Goal: Task Accomplishment & Management: Manage account settings

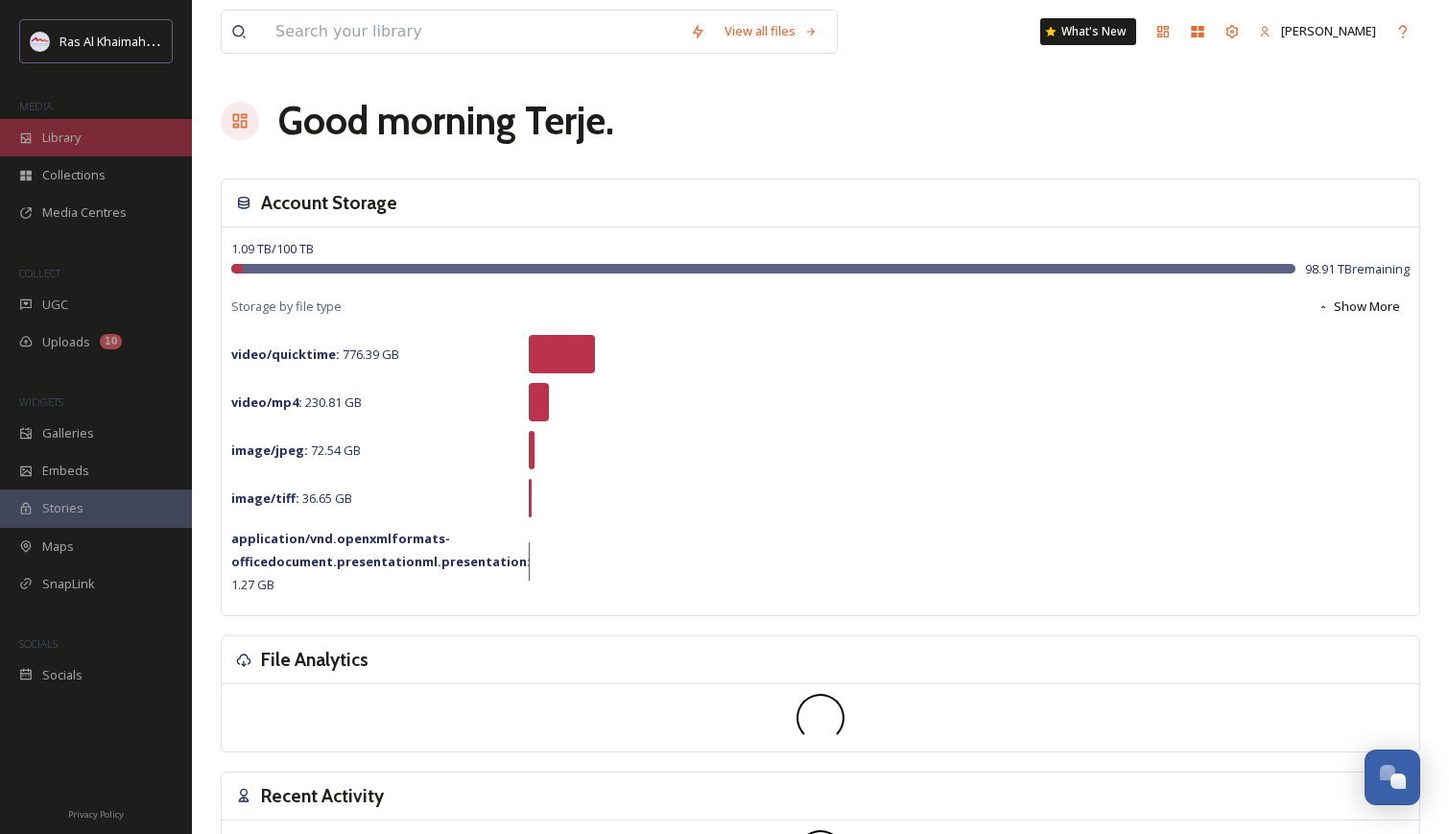
click at [48, 145] on span "Library" at bounding box center [61, 138] width 38 height 18
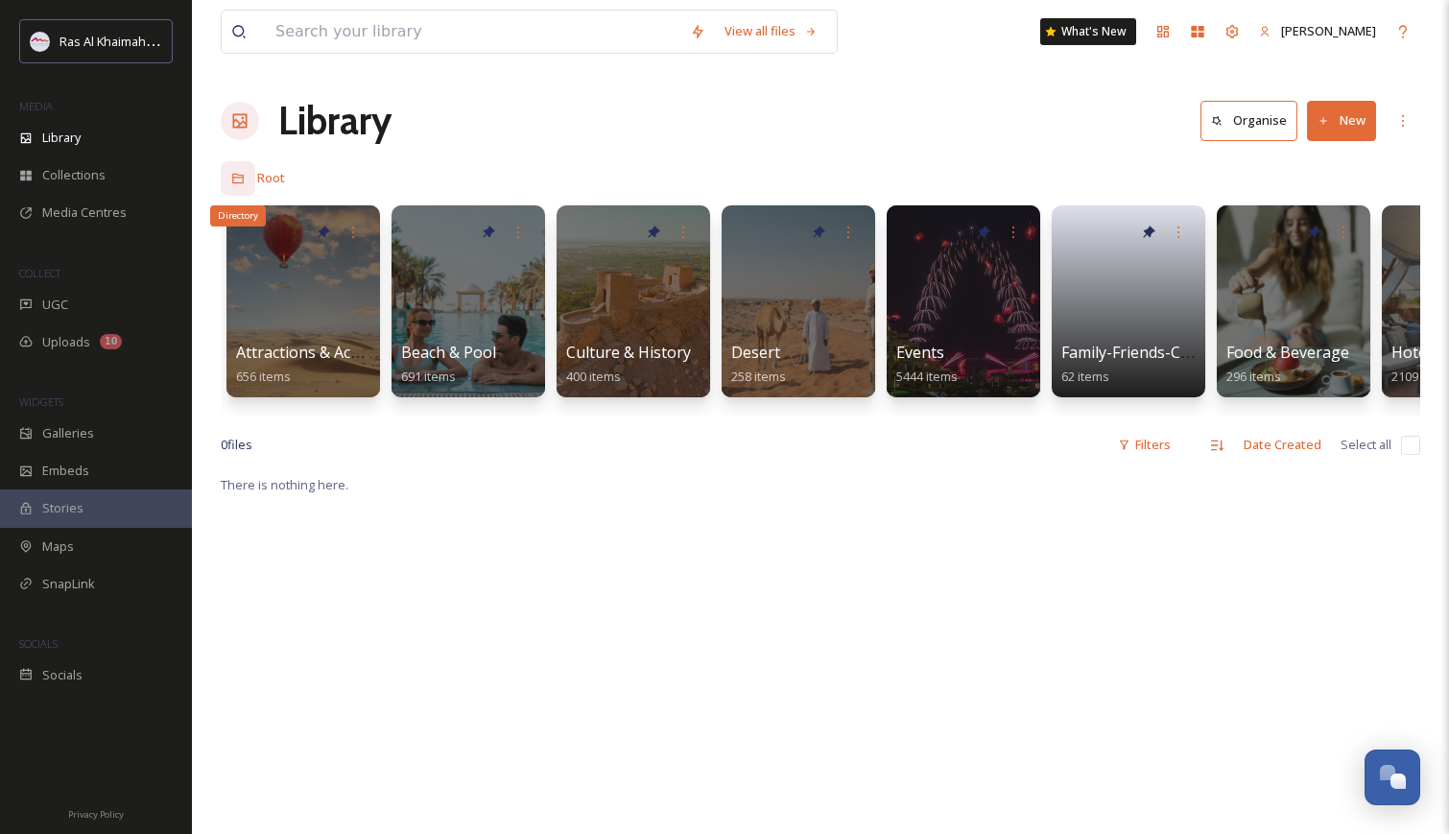
click at [238, 181] on icon at bounding box center [237, 178] width 13 height 13
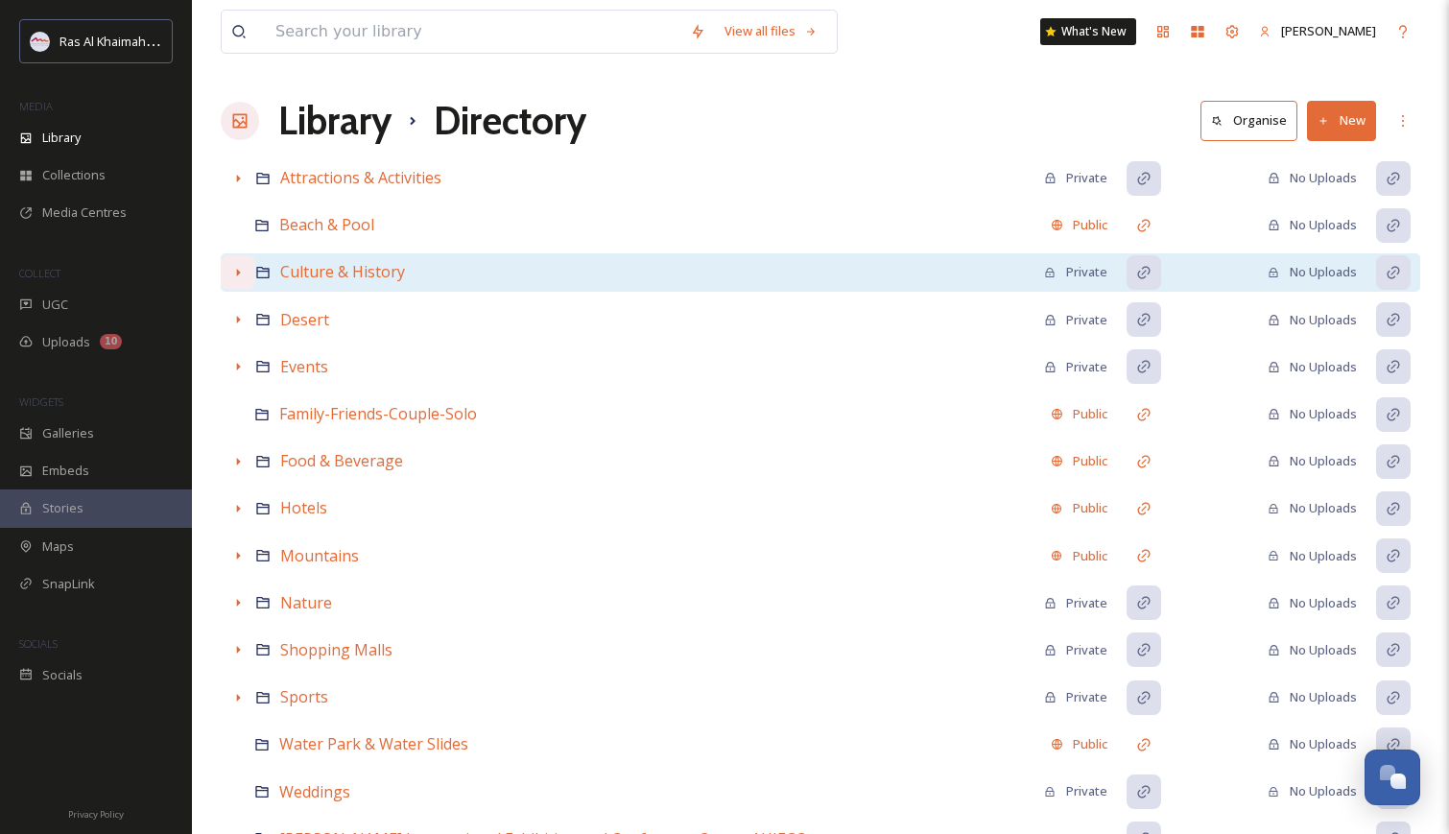
click at [244, 269] on icon at bounding box center [237, 272] width 15 height 15
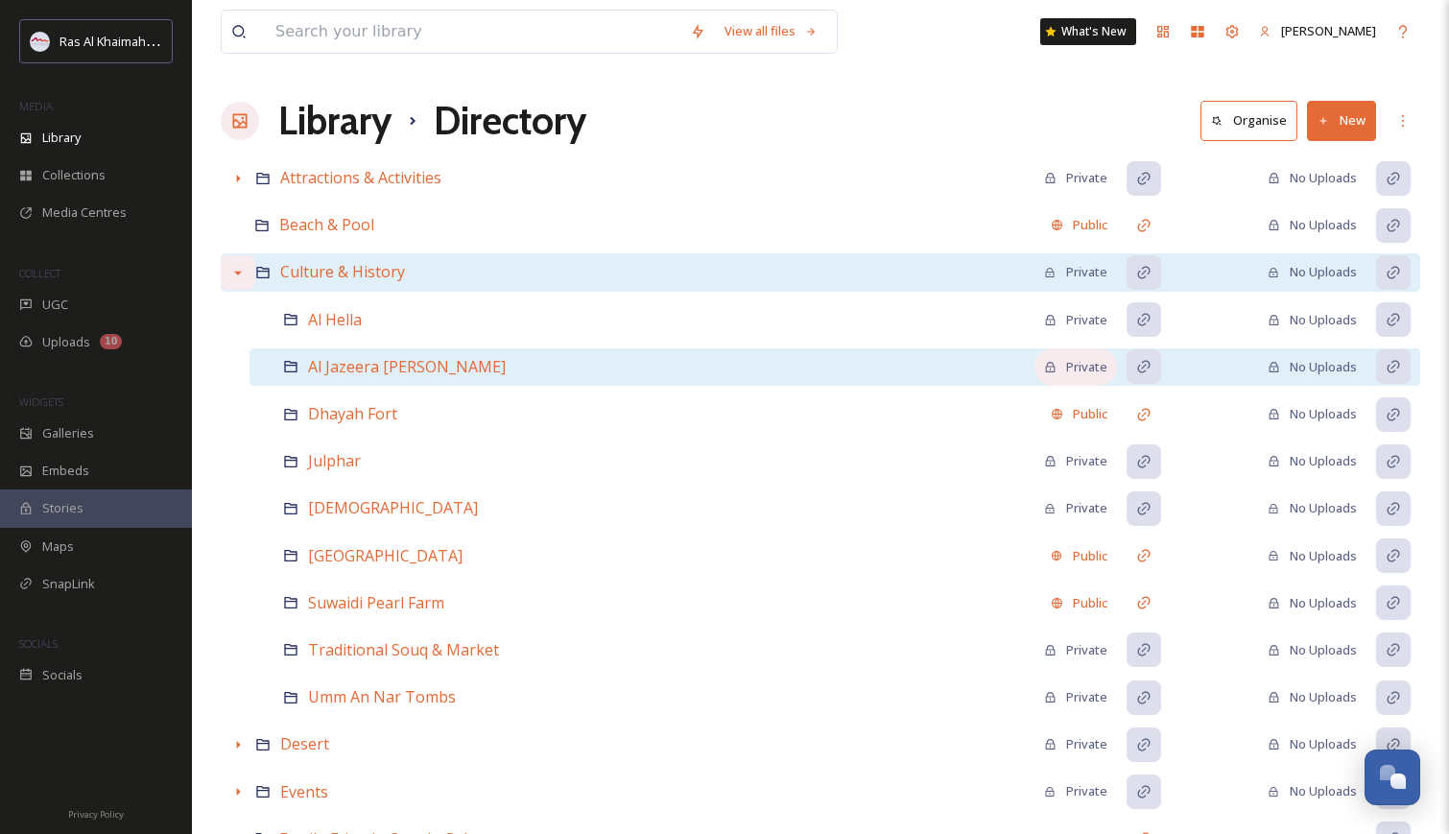
click at [1085, 367] on div "Private" at bounding box center [1075, 367] width 63 height 18
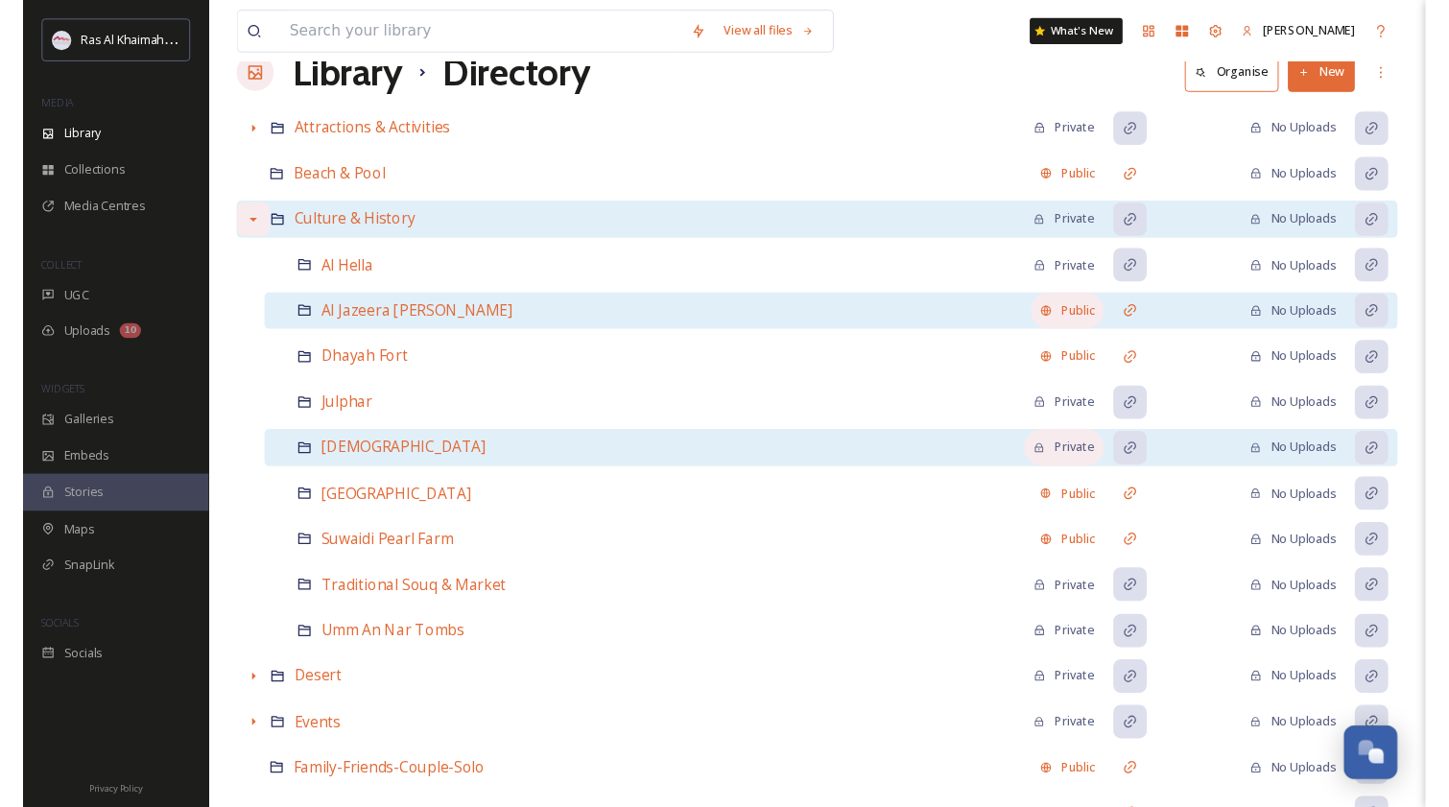
scroll to position [46, 0]
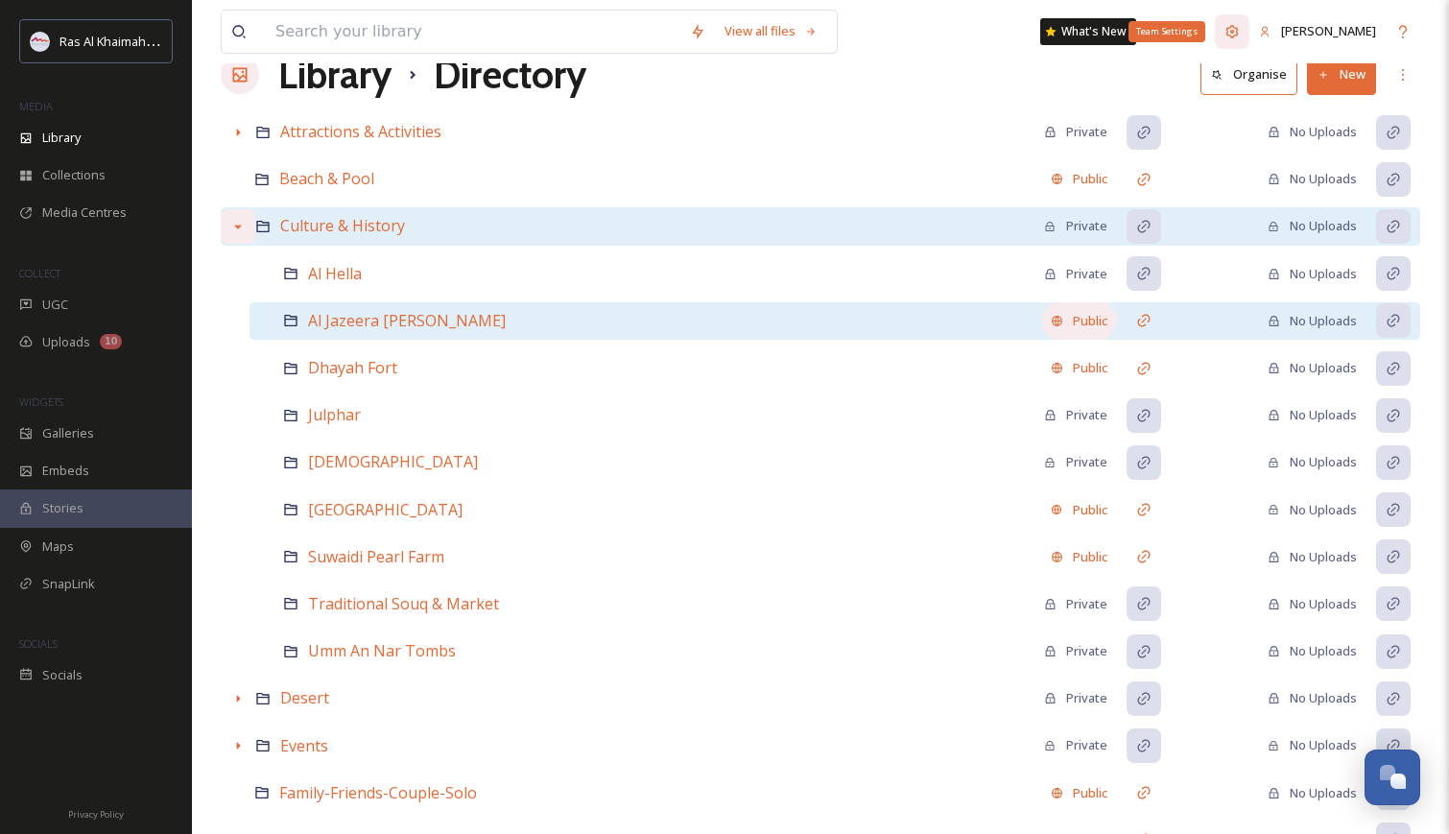
click at [1240, 30] on icon at bounding box center [1232, 31] width 15 height 15
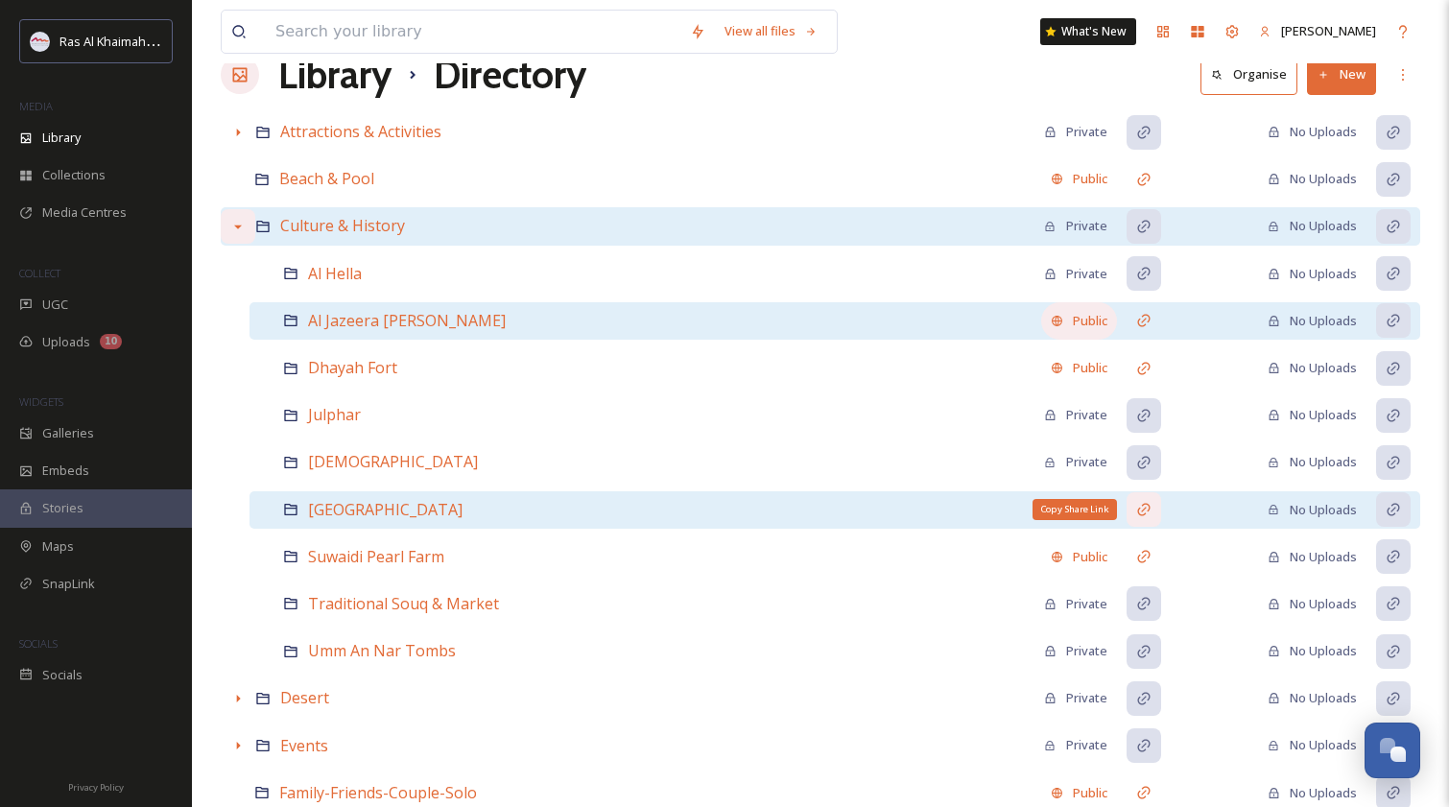
click at [1146, 509] on icon at bounding box center [1143, 509] width 15 height 15
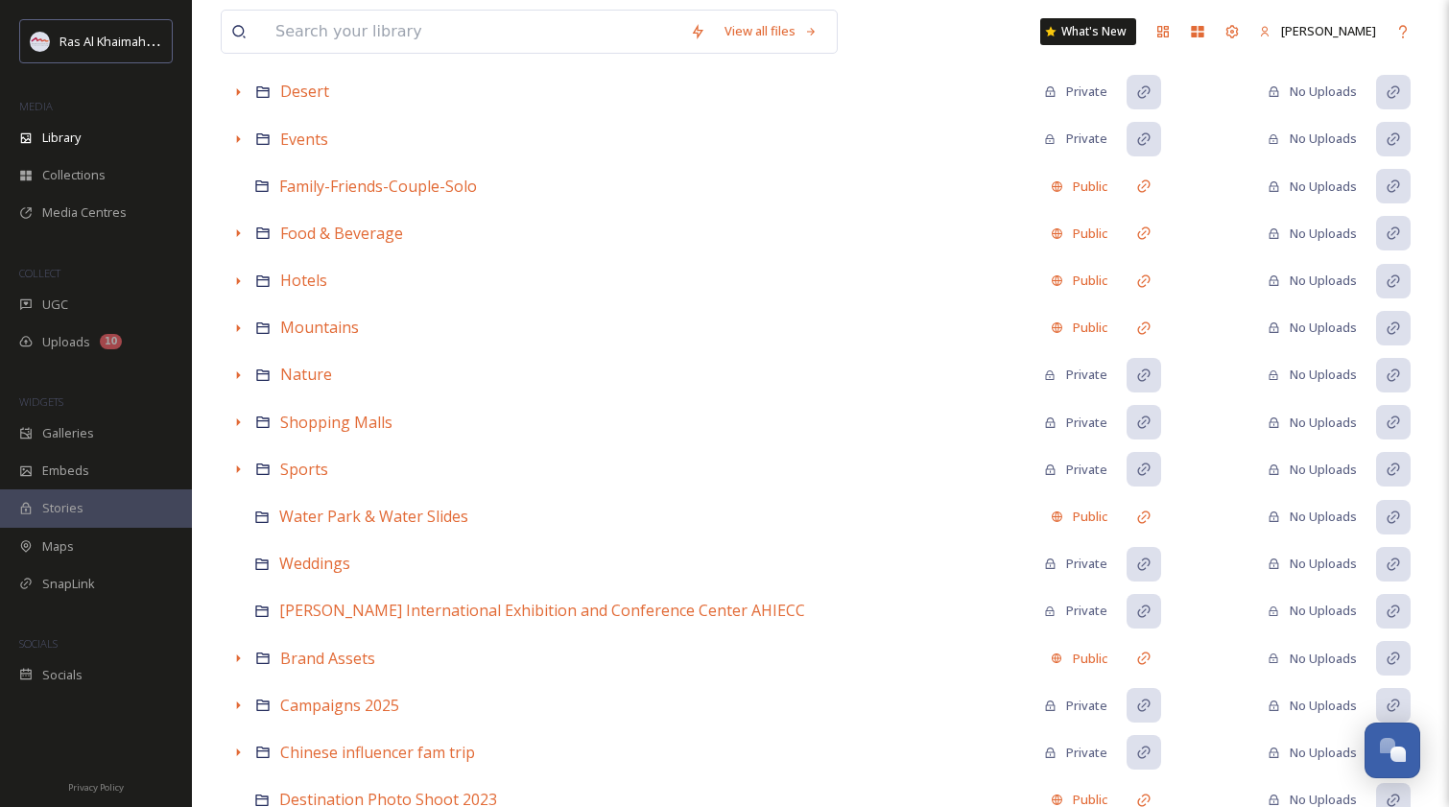
scroll to position [655, 0]
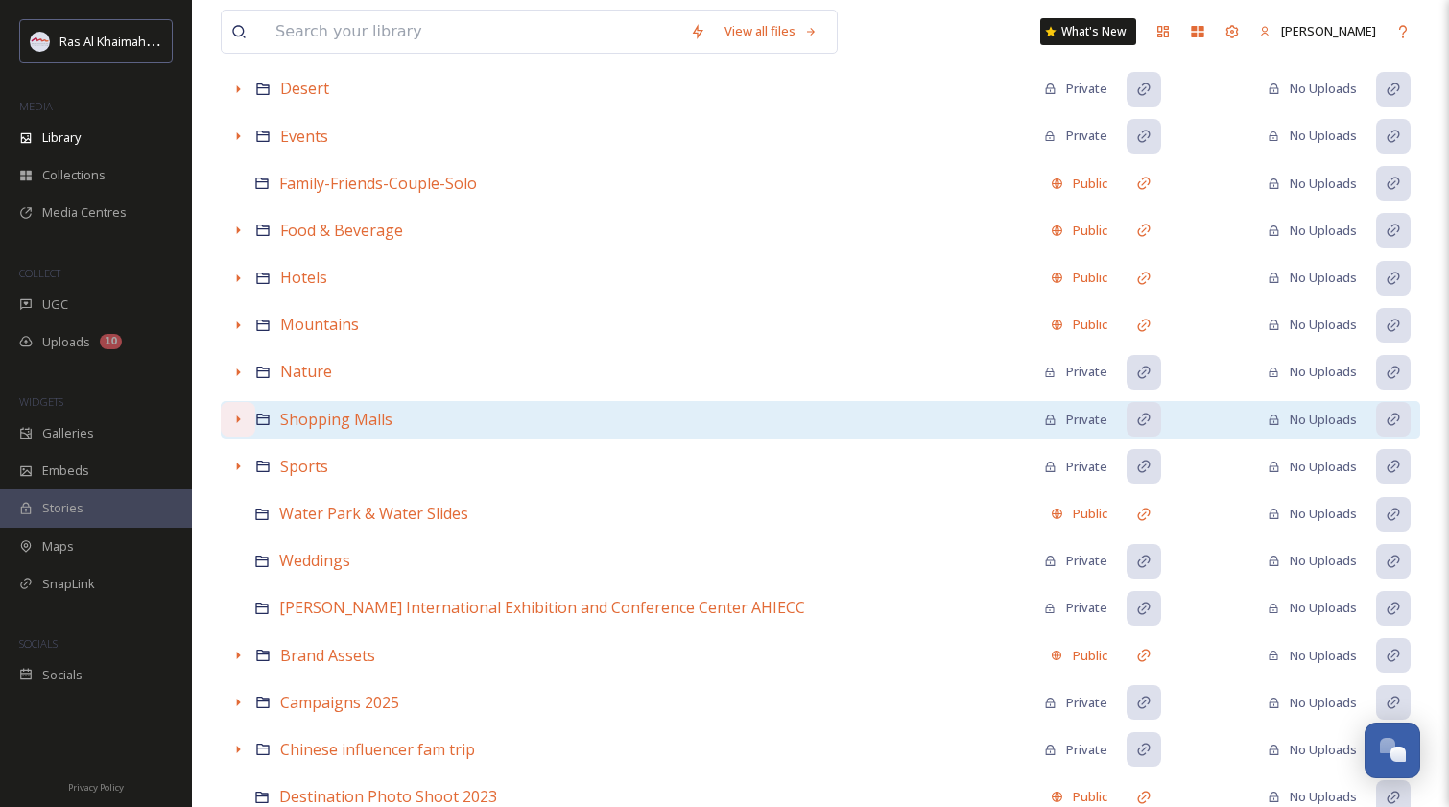
click at [242, 423] on icon at bounding box center [237, 419] width 15 height 15
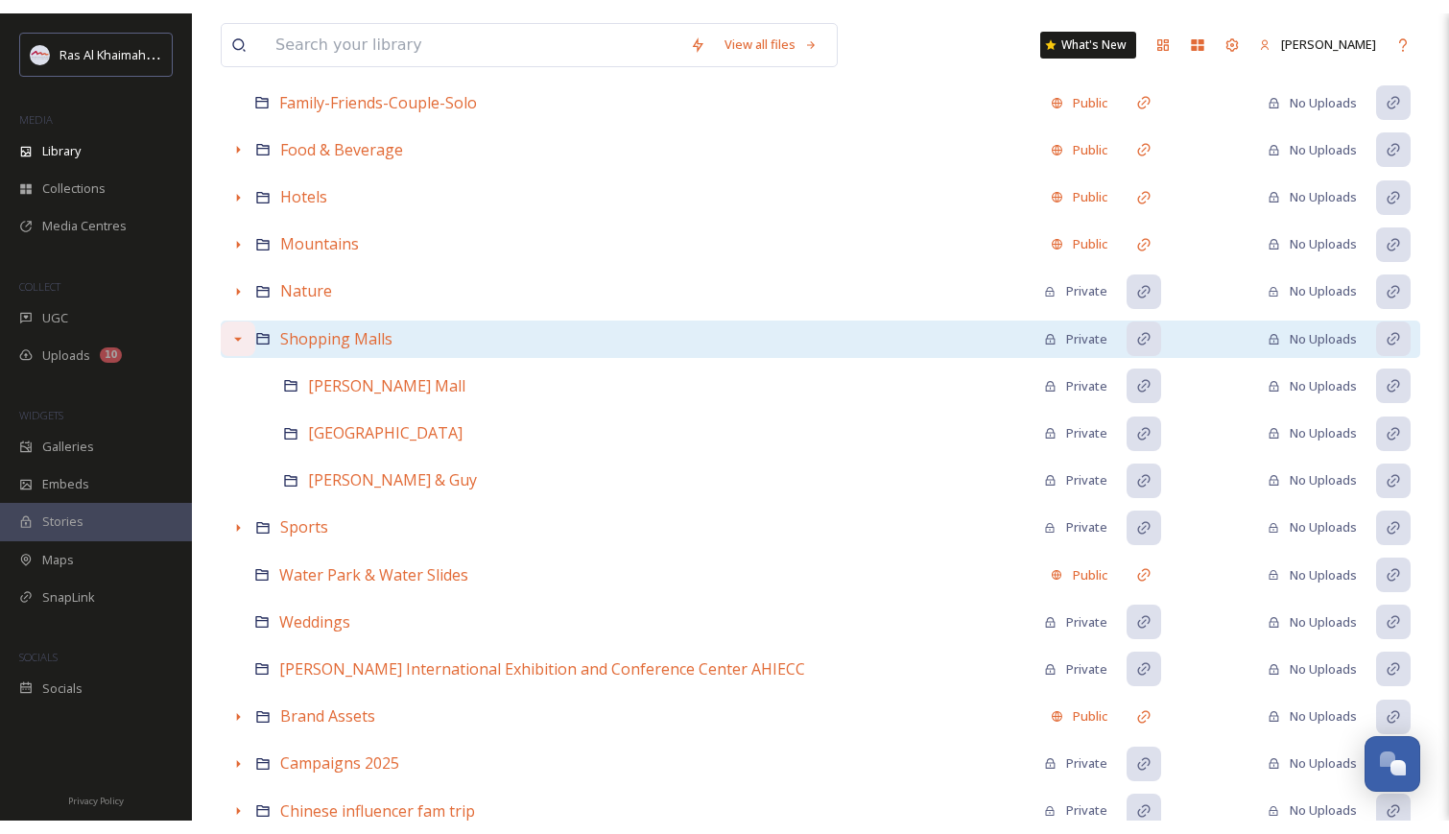
scroll to position [766, 0]
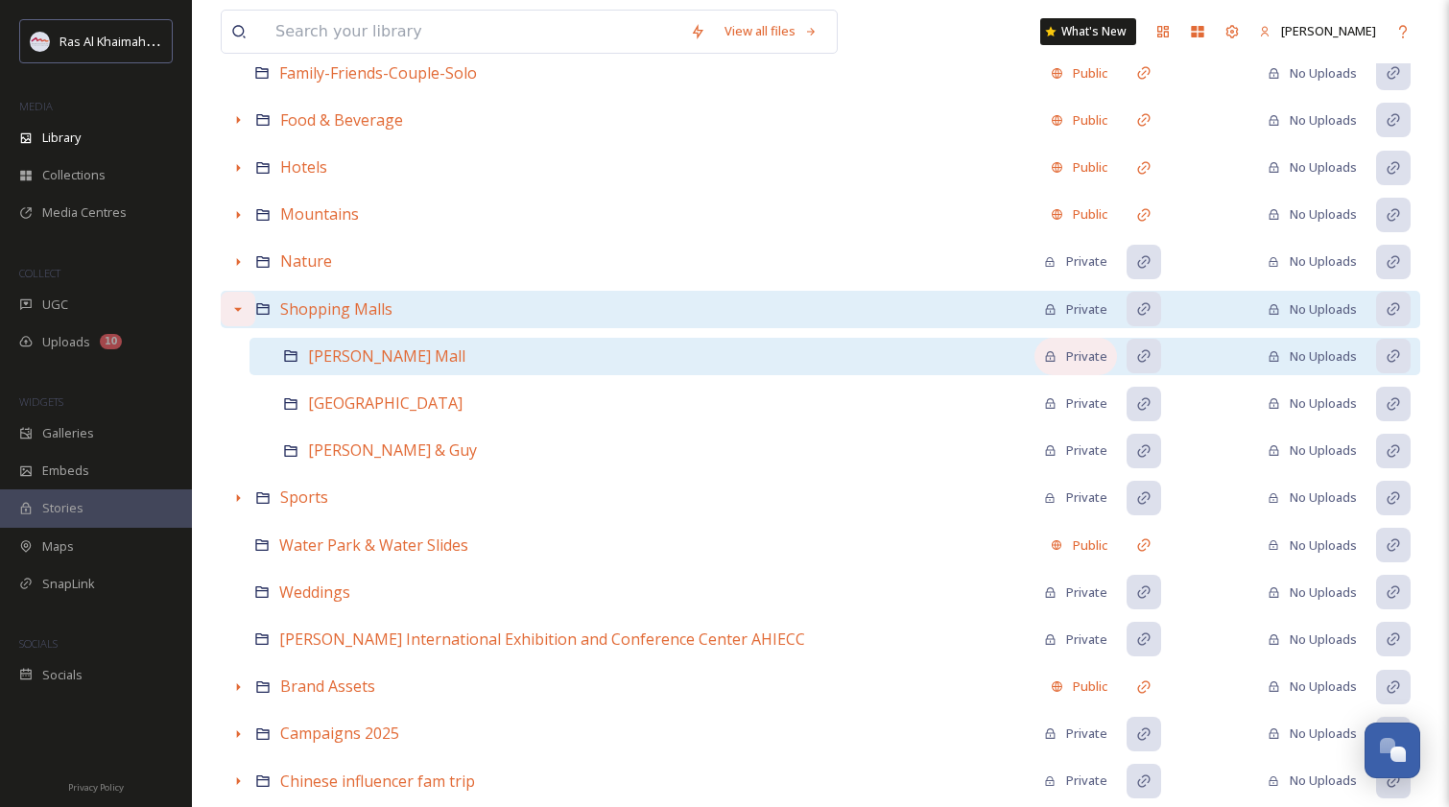
click at [1061, 350] on div "Private" at bounding box center [1075, 356] width 63 height 18
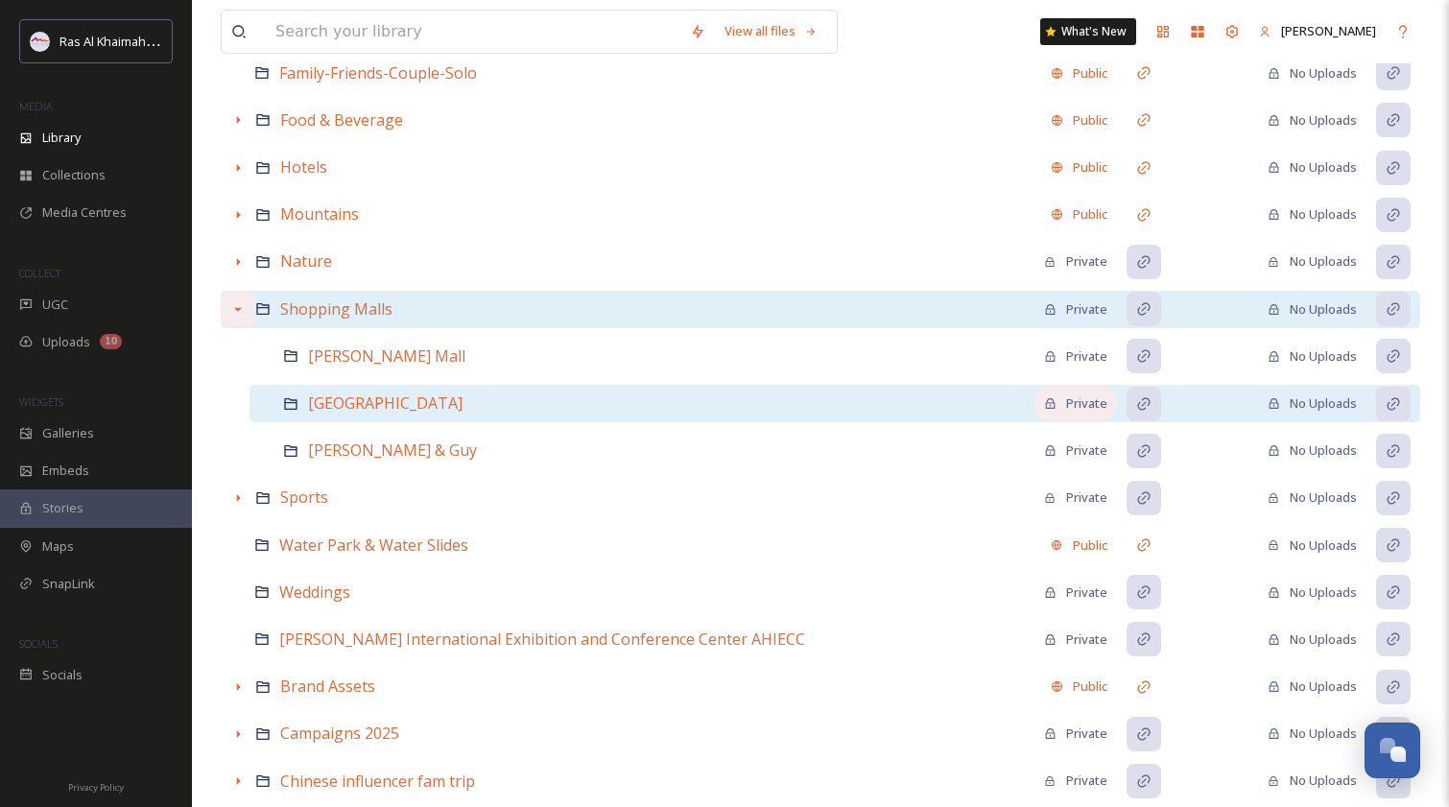
click at [1082, 404] on div "Private" at bounding box center [1075, 403] width 63 height 18
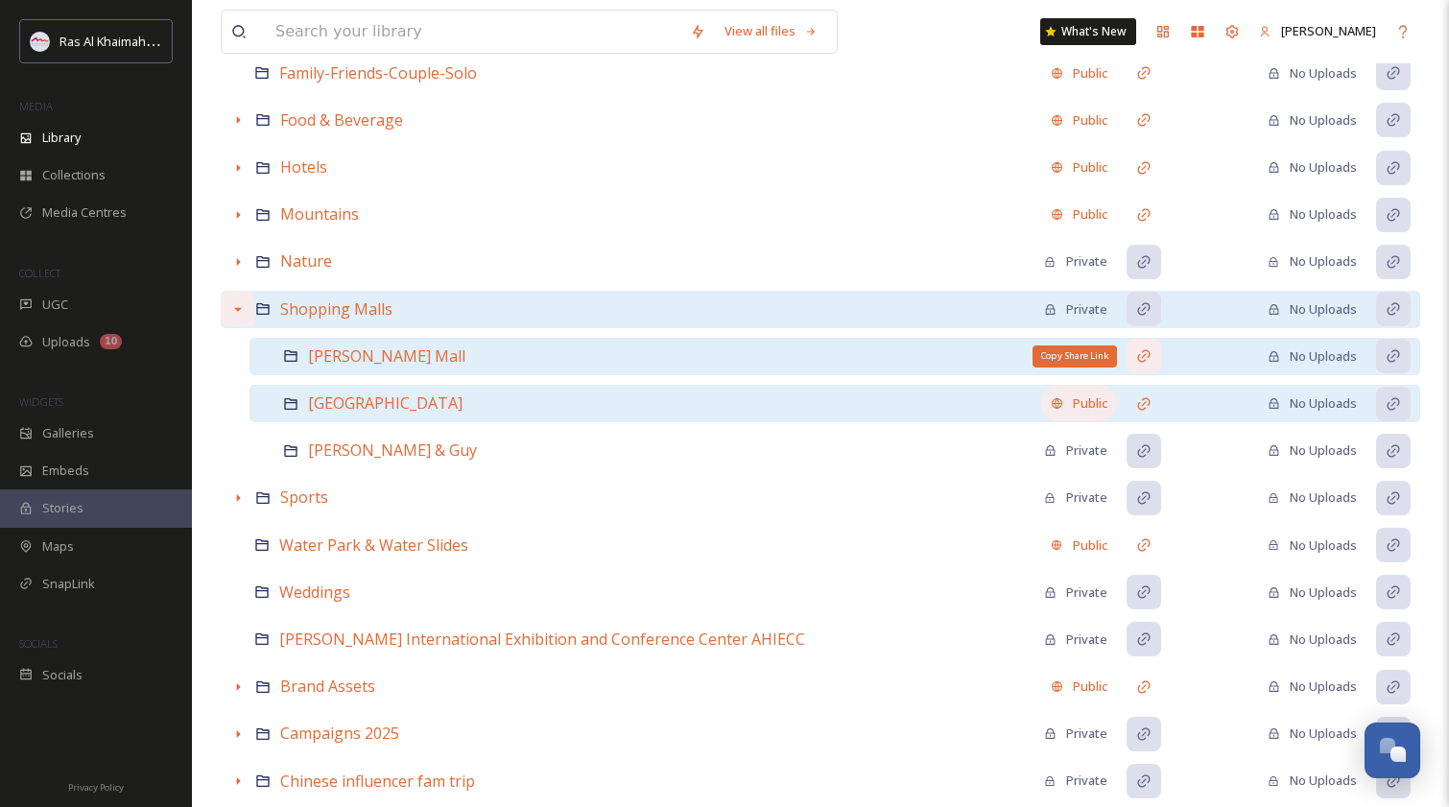
click at [1141, 352] on icon at bounding box center [1143, 355] width 15 height 15
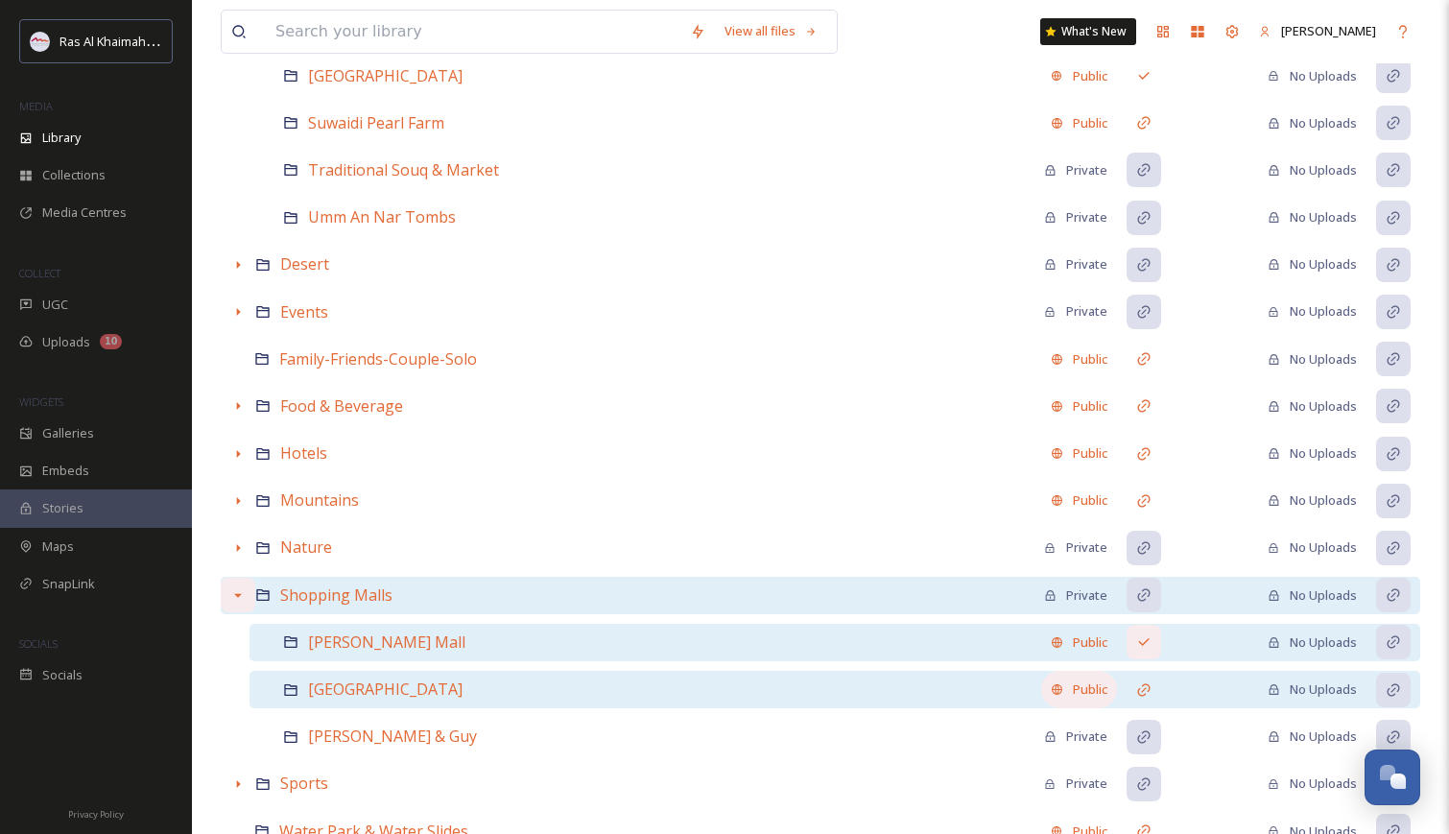
scroll to position [487, 0]
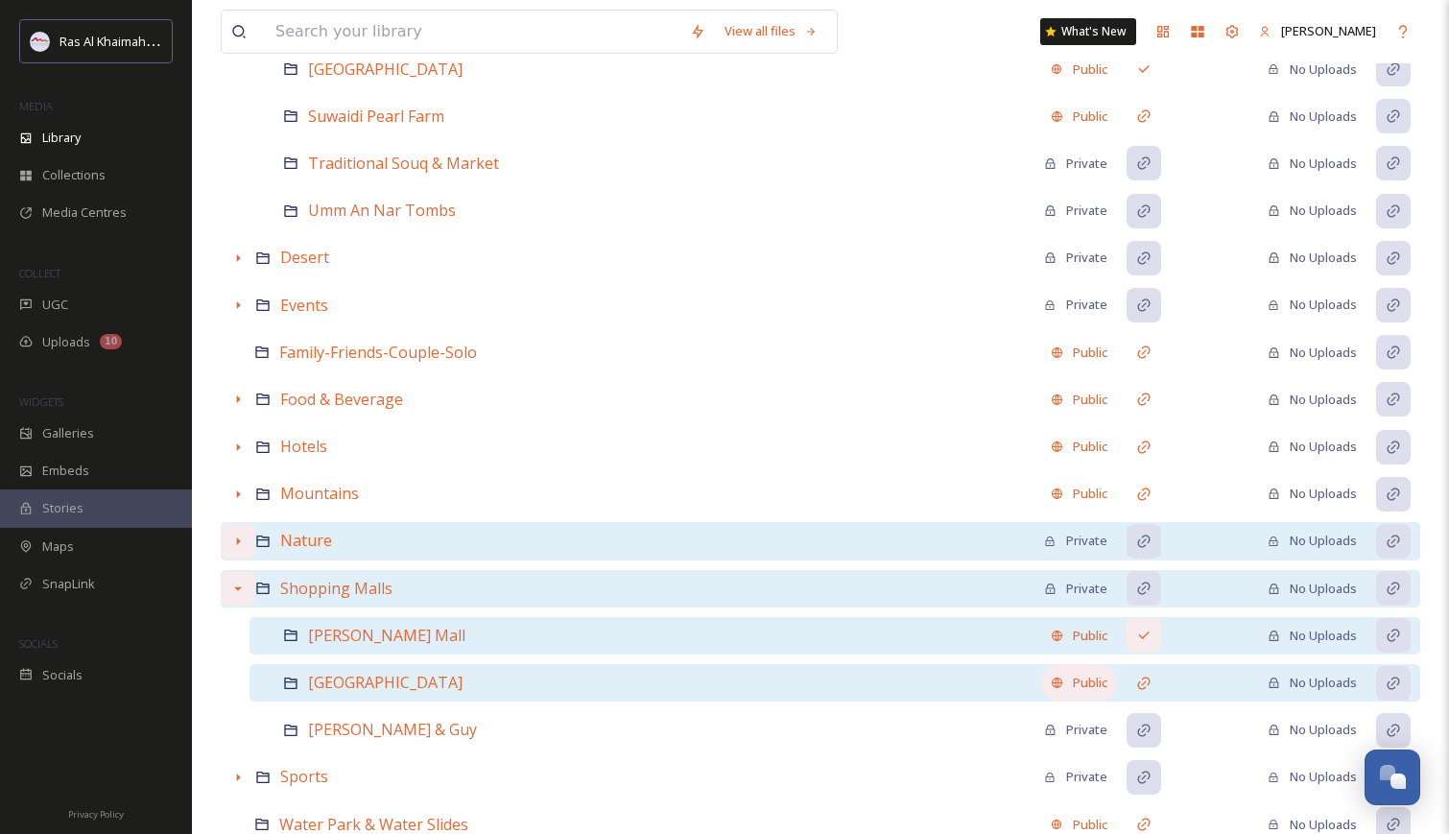
click at [241, 548] on div at bounding box center [238, 541] width 35 height 35
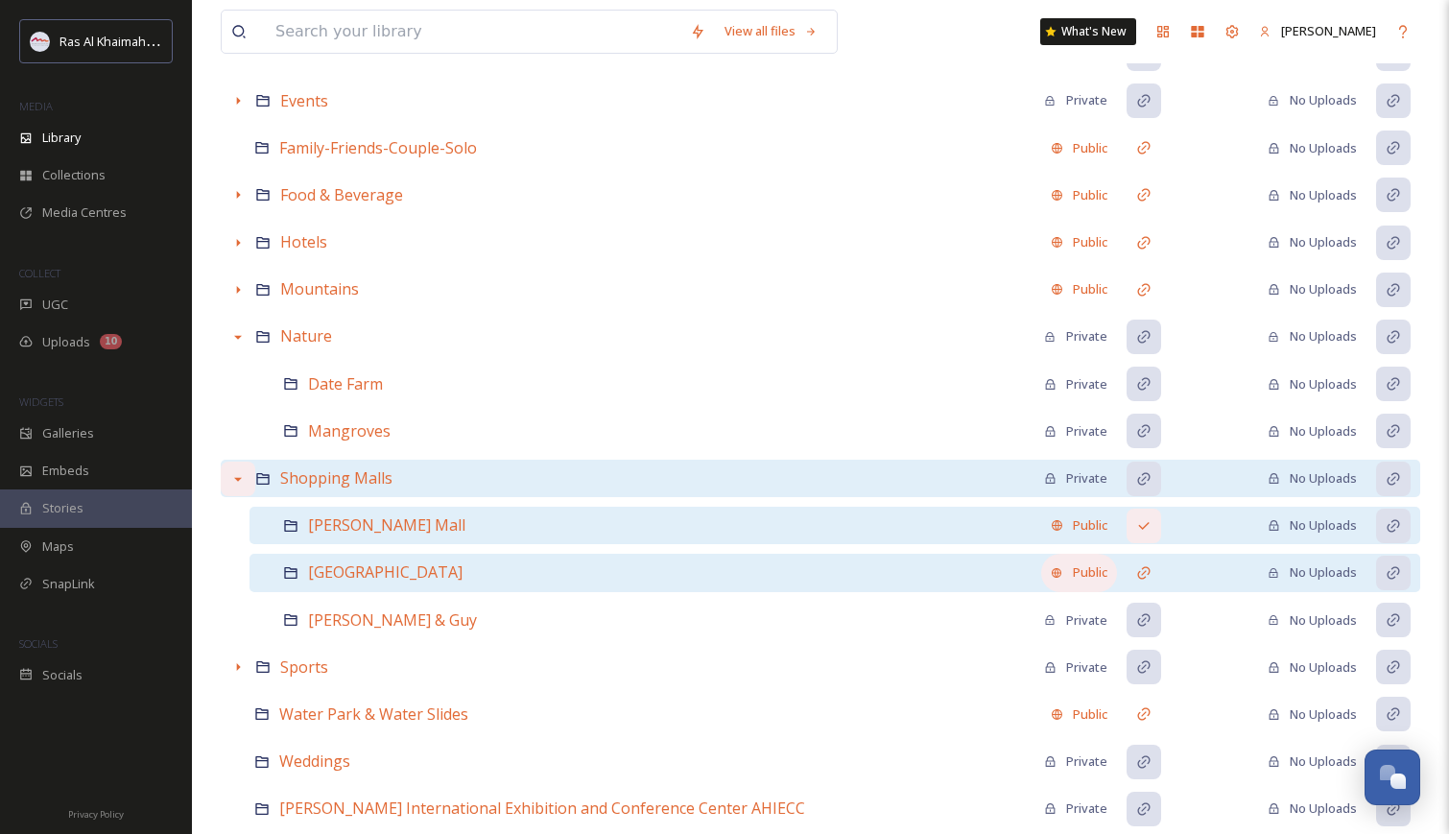
scroll to position [705, 0]
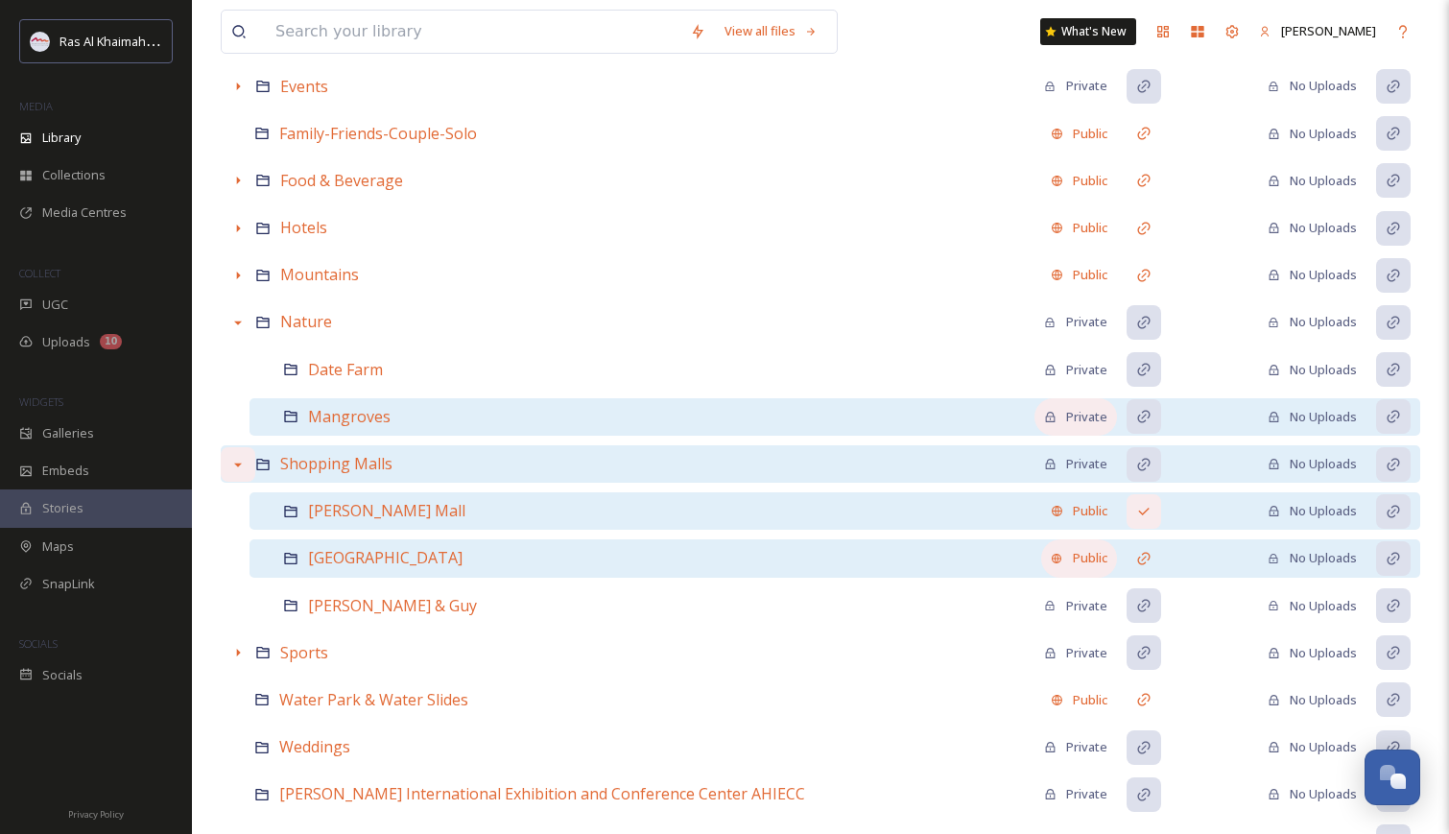
click at [1084, 413] on div "Private" at bounding box center [1075, 417] width 63 height 18
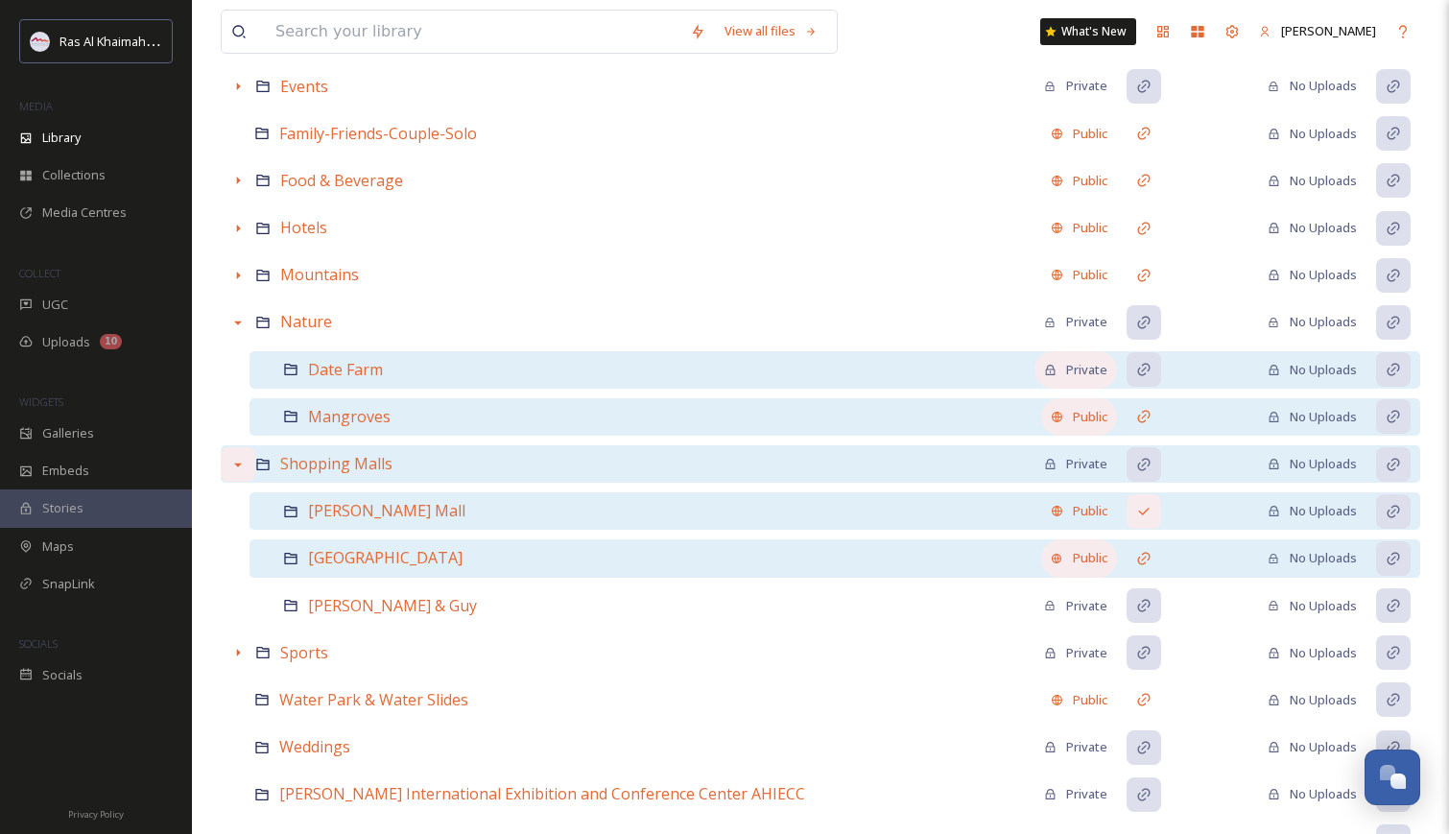
click at [1081, 364] on div "Private" at bounding box center [1075, 370] width 63 height 18
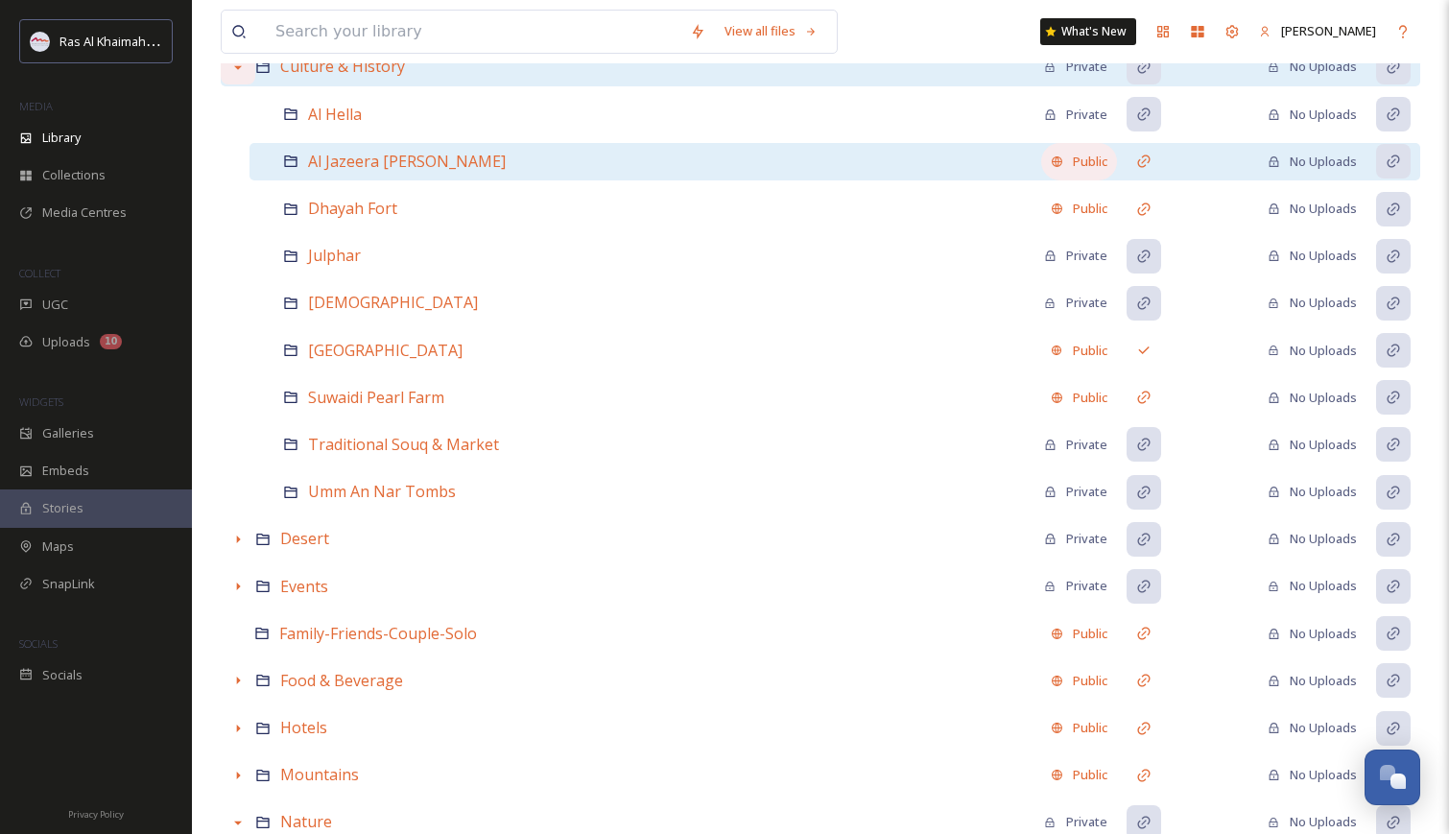
scroll to position [202, 0]
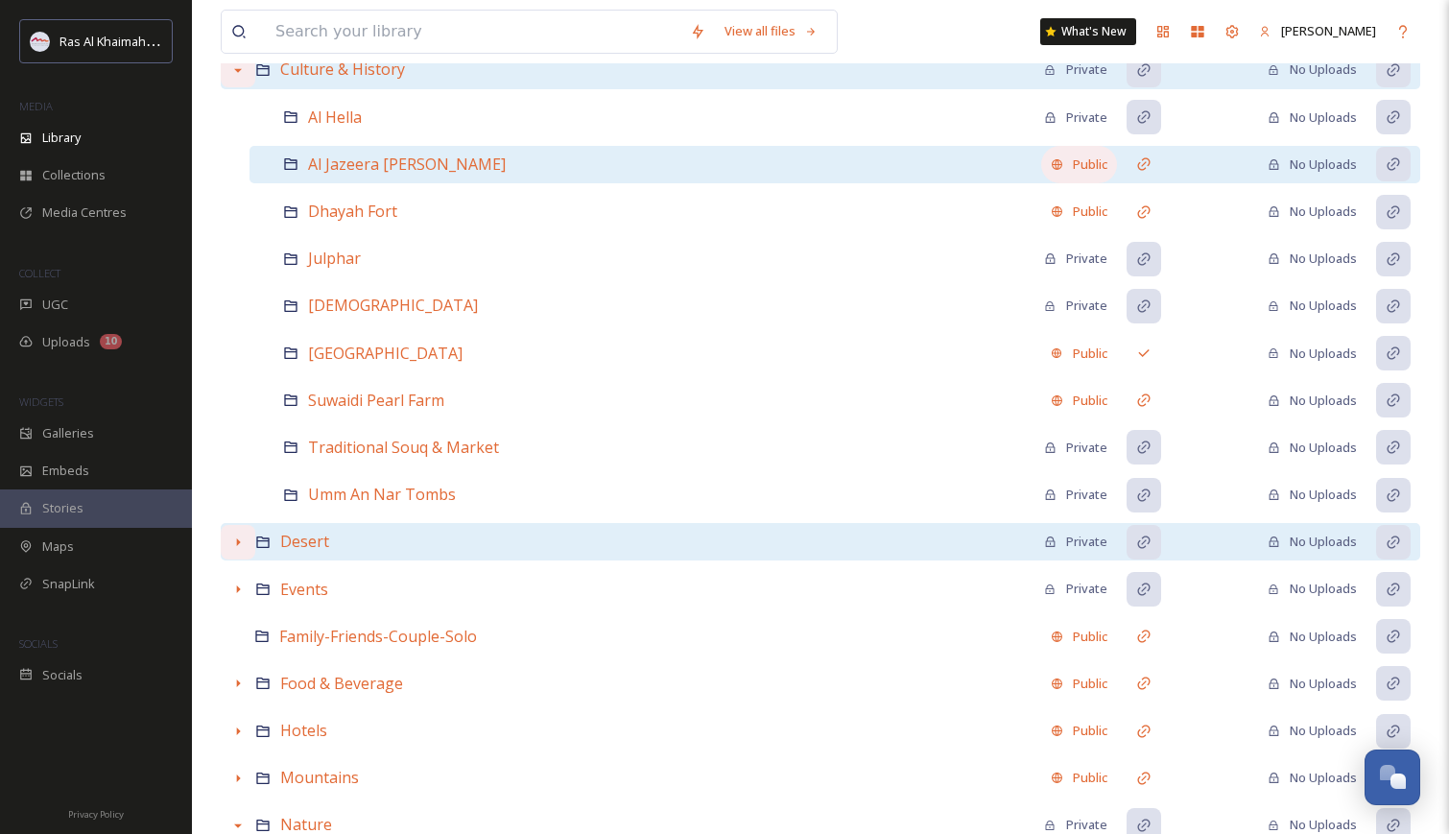
click at [231, 544] on icon at bounding box center [237, 542] width 15 height 15
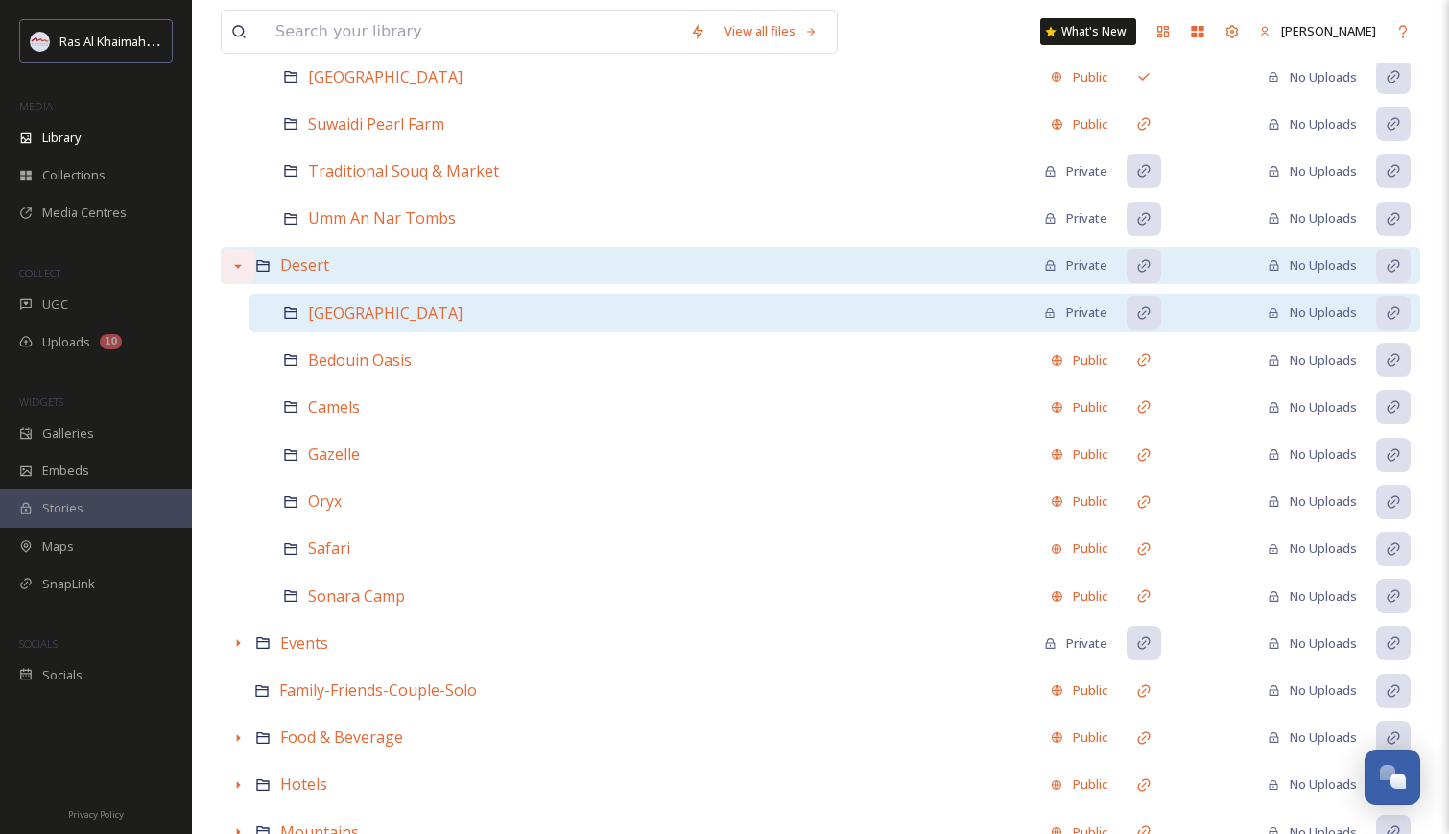
scroll to position [516, 0]
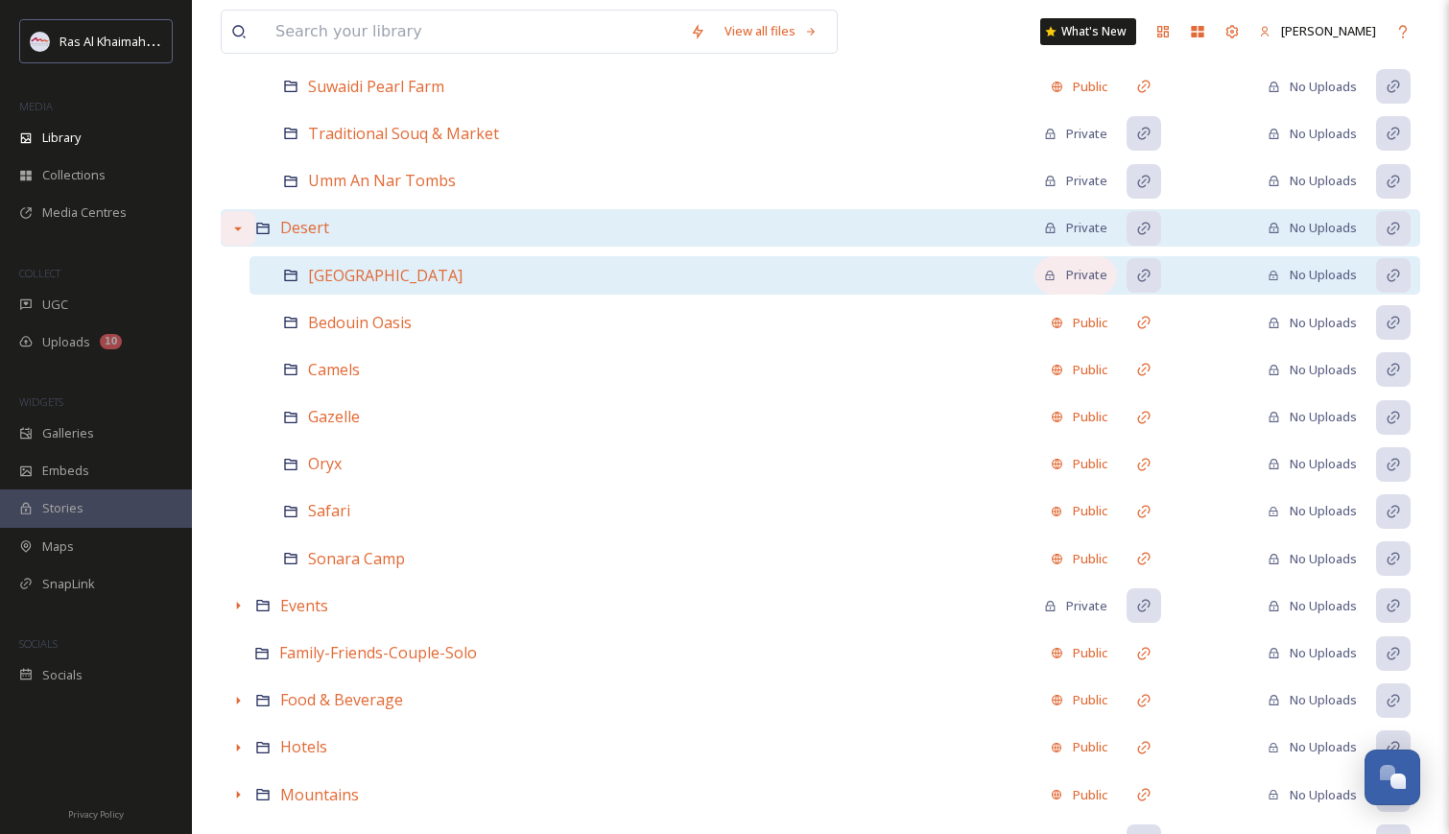
click at [1083, 274] on div "Private" at bounding box center [1075, 275] width 63 height 18
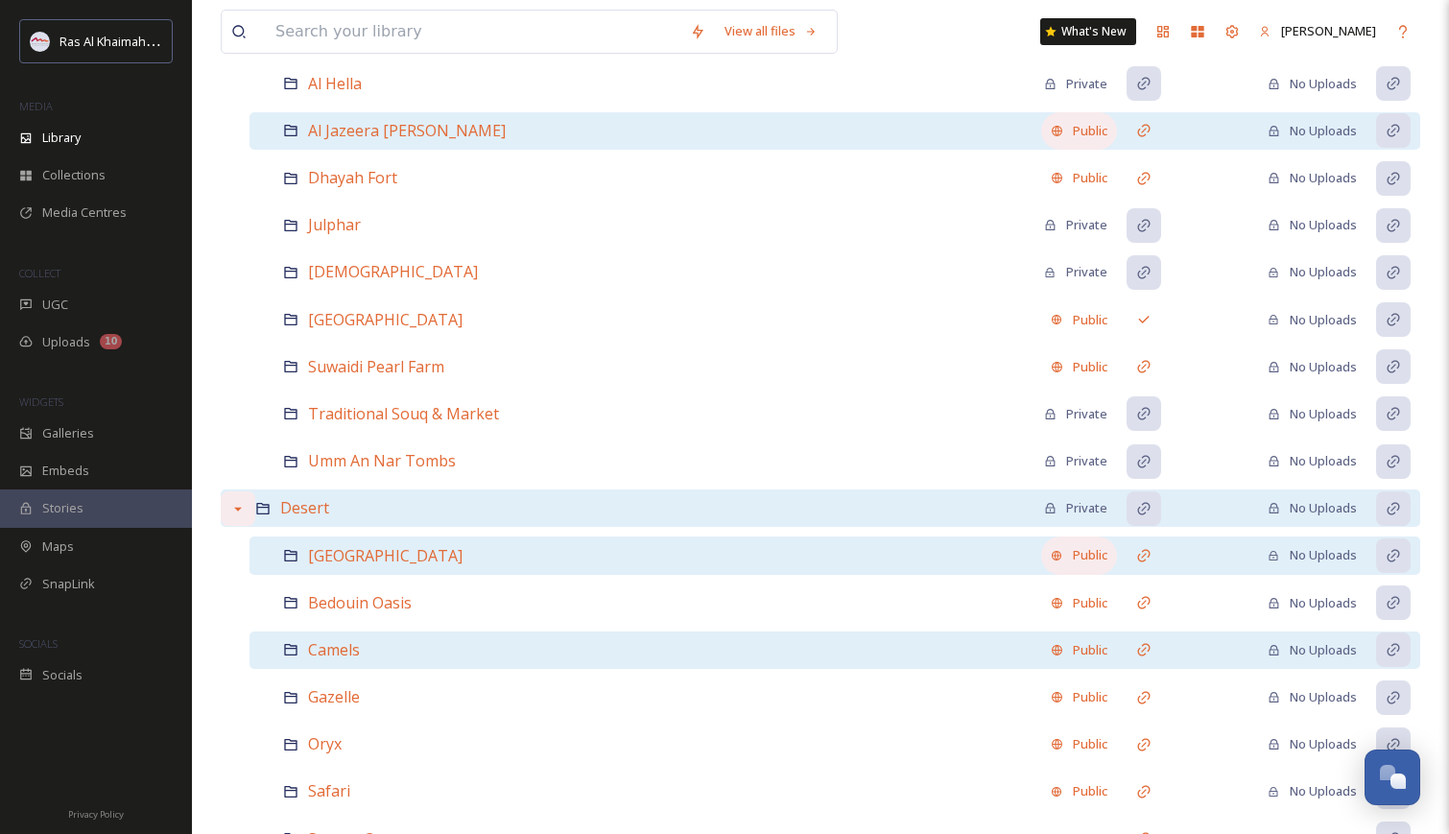
scroll to position [156, 0]
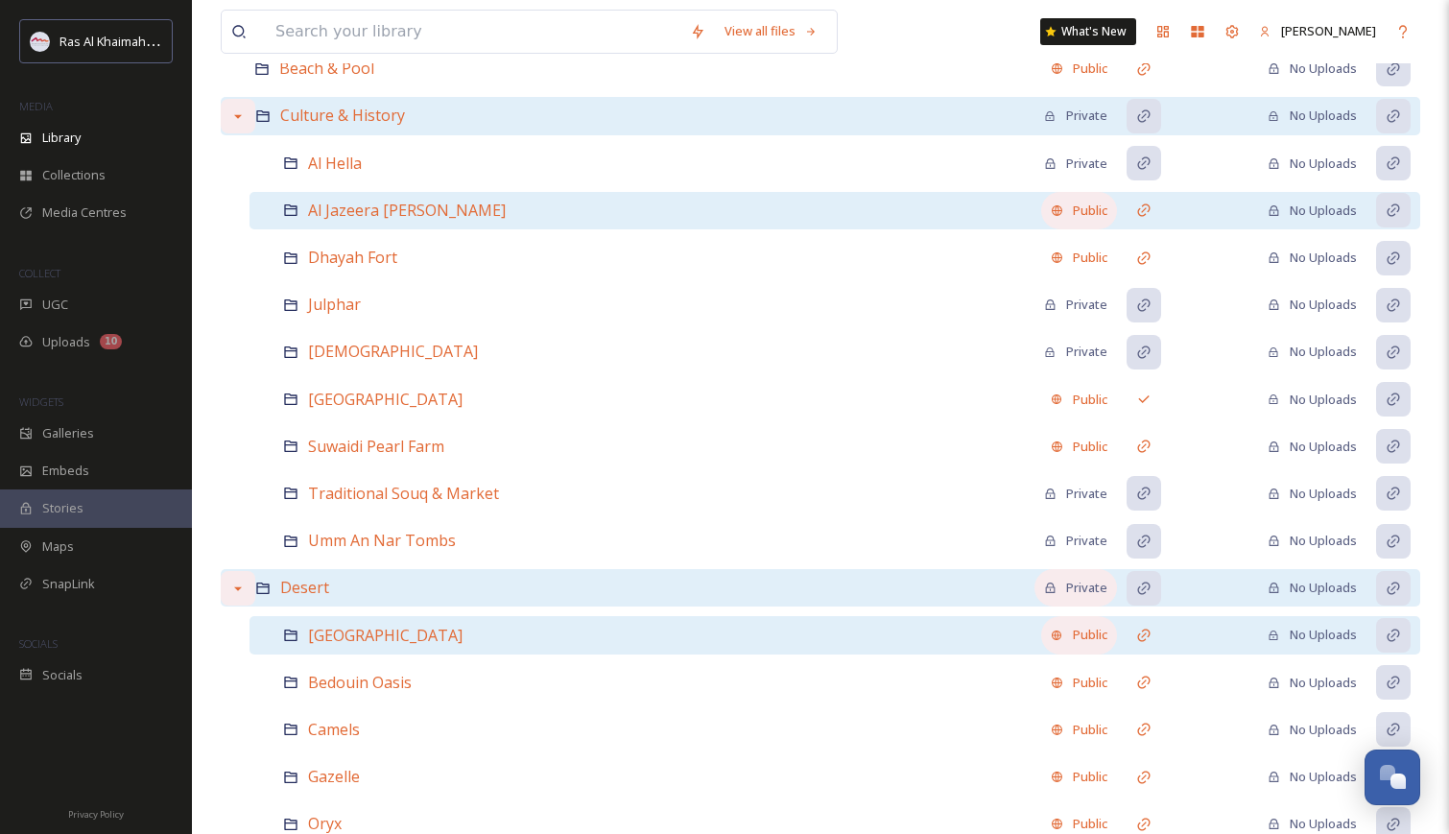
click at [1081, 584] on div "Private" at bounding box center [1075, 588] width 63 height 18
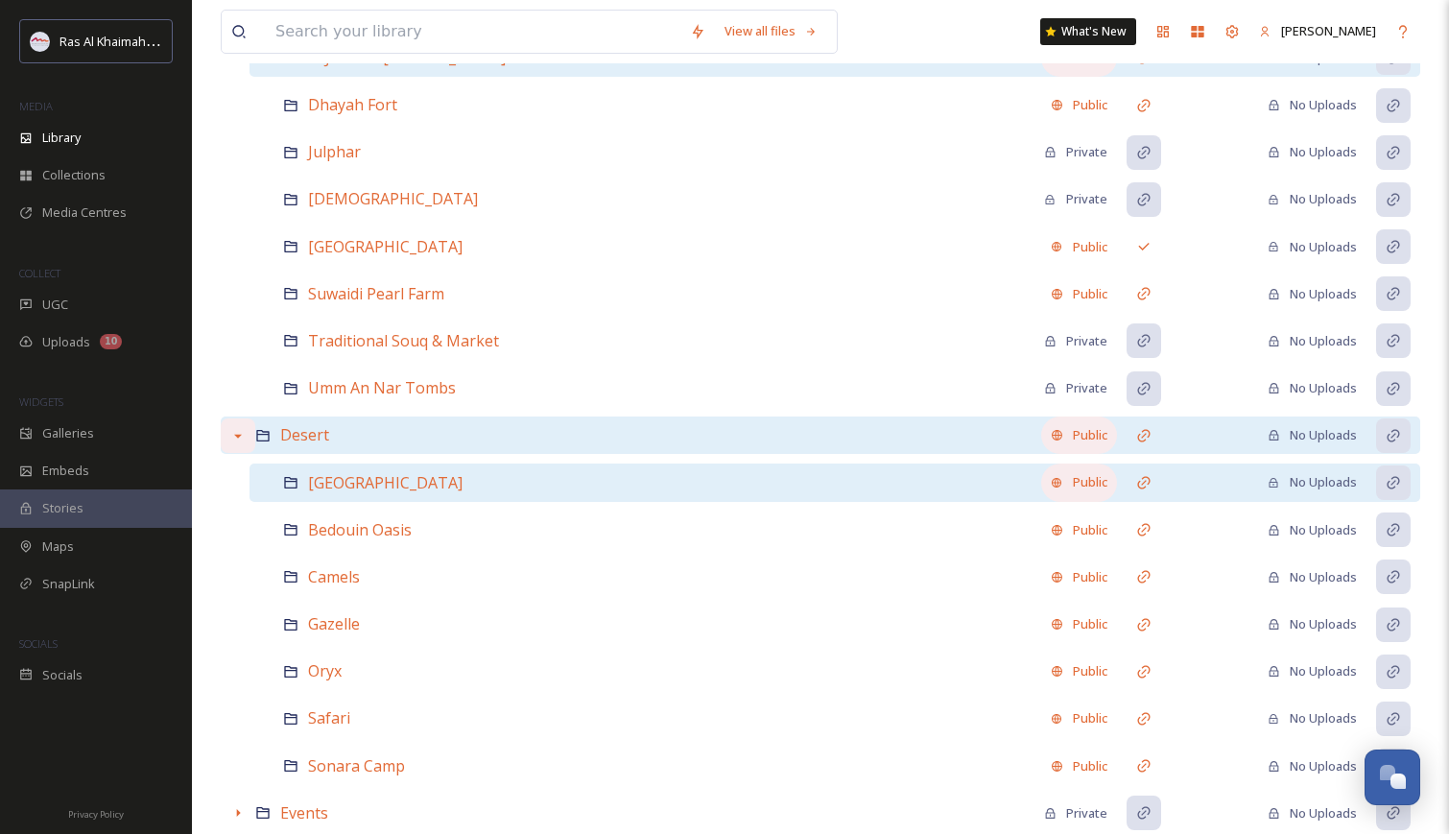
scroll to position [320, 0]
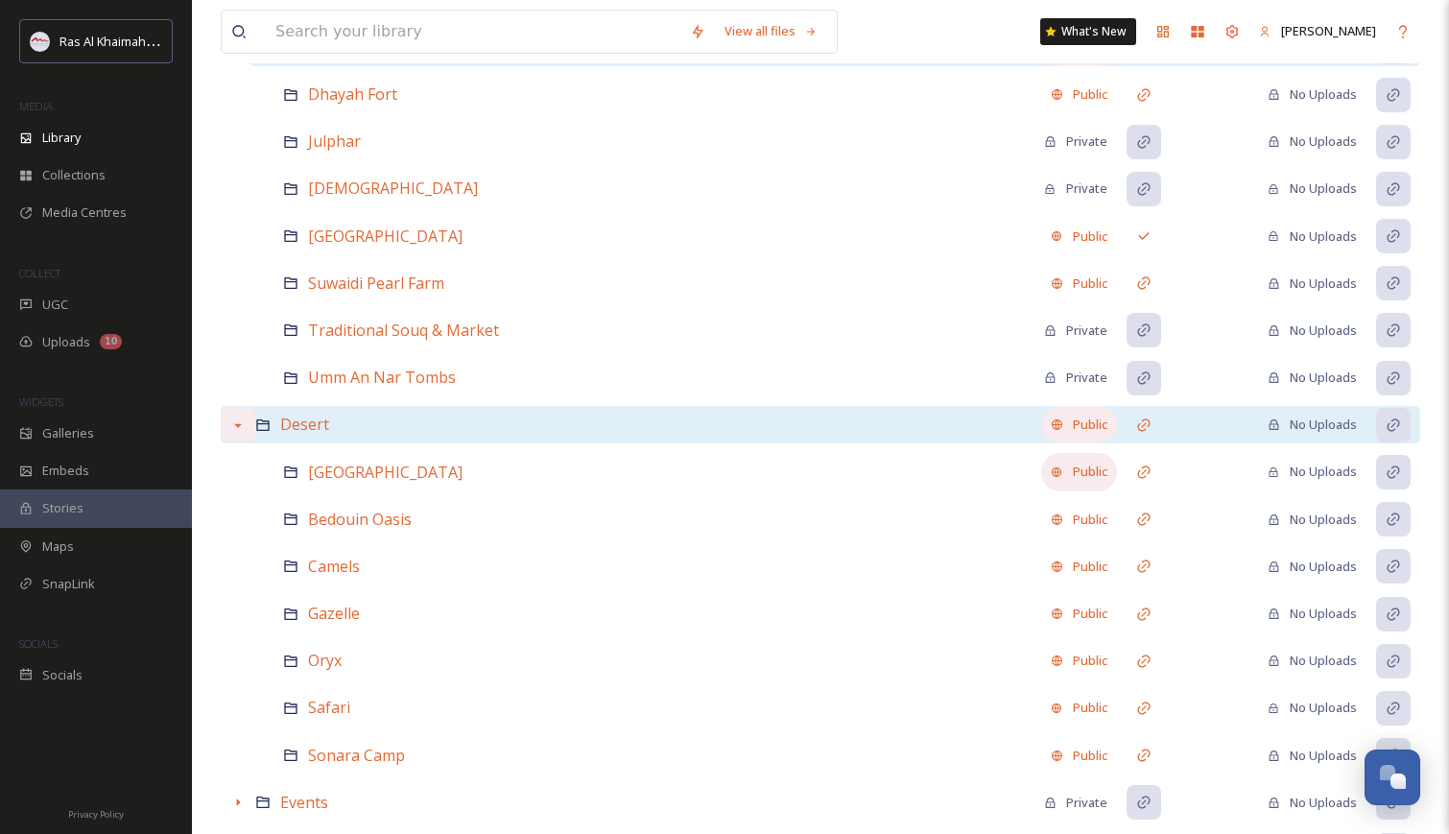
click at [238, 418] on icon at bounding box center [237, 424] width 15 height 15
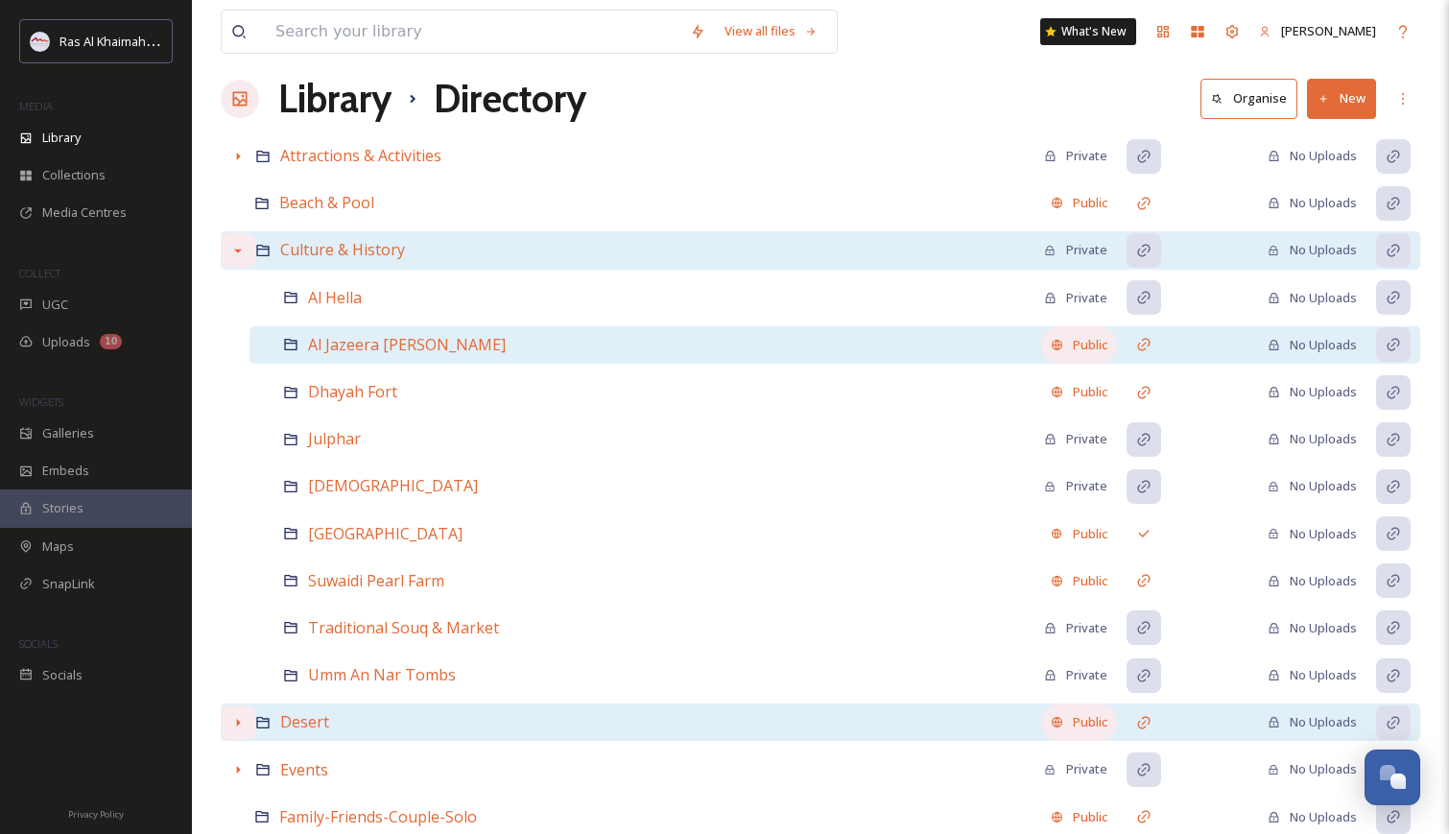
scroll to position [21, 0]
click at [240, 248] on icon at bounding box center [237, 251] width 15 height 15
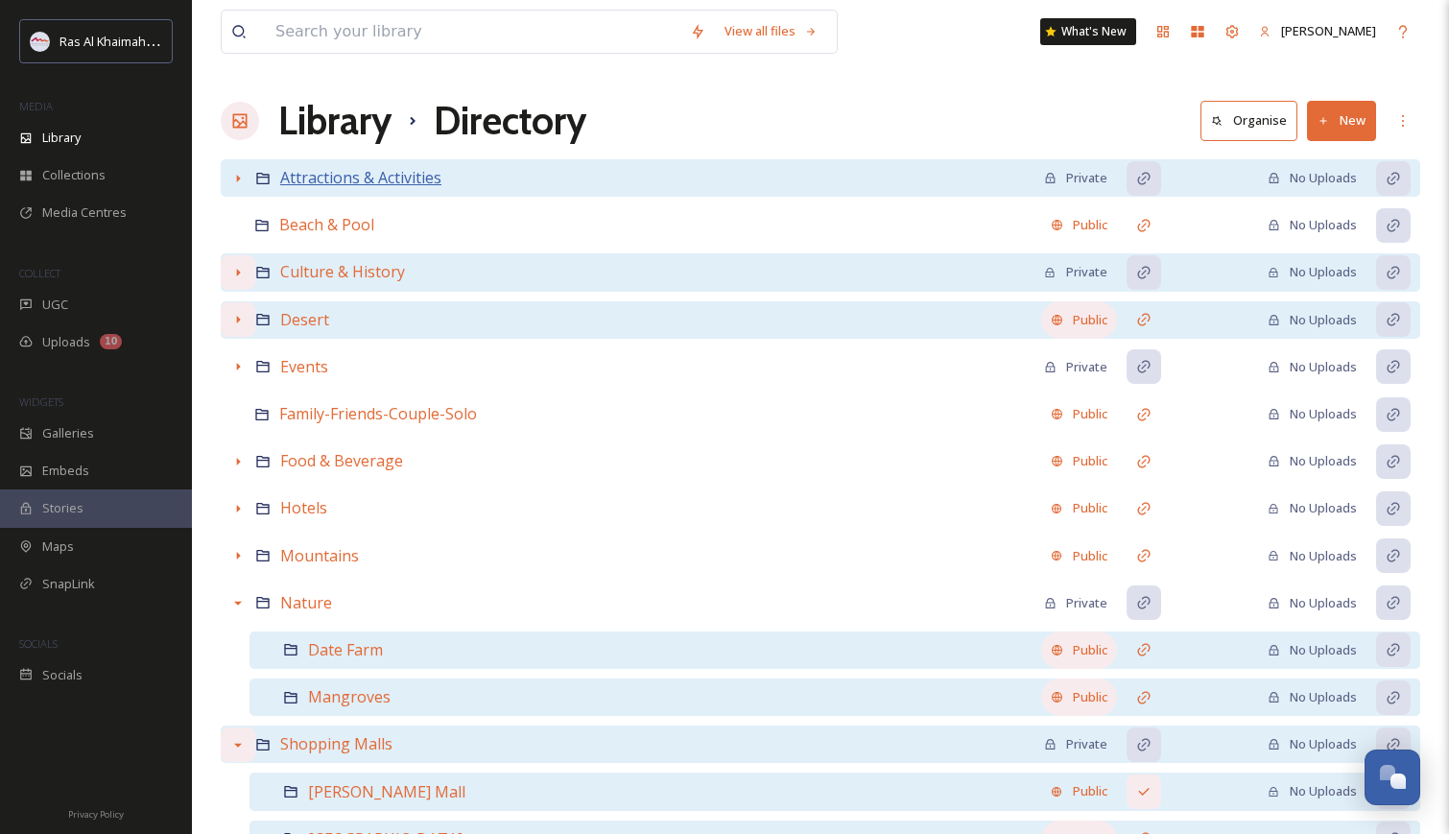
scroll to position [0, 0]
click at [236, 179] on icon at bounding box center [237, 178] width 15 height 15
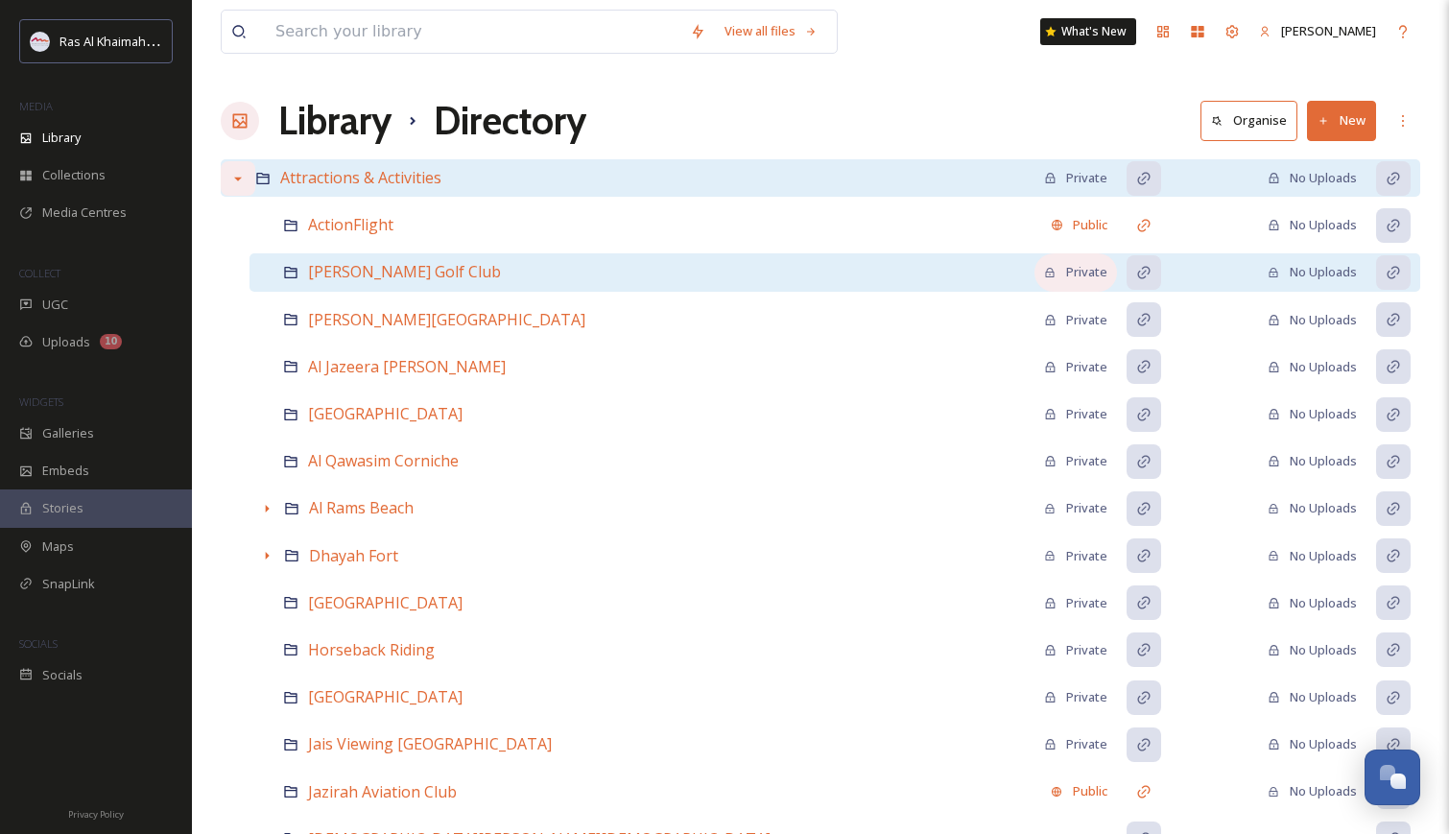
click at [1086, 270] on div "Private" at bounding box center [1075, 272] width 63 height 18
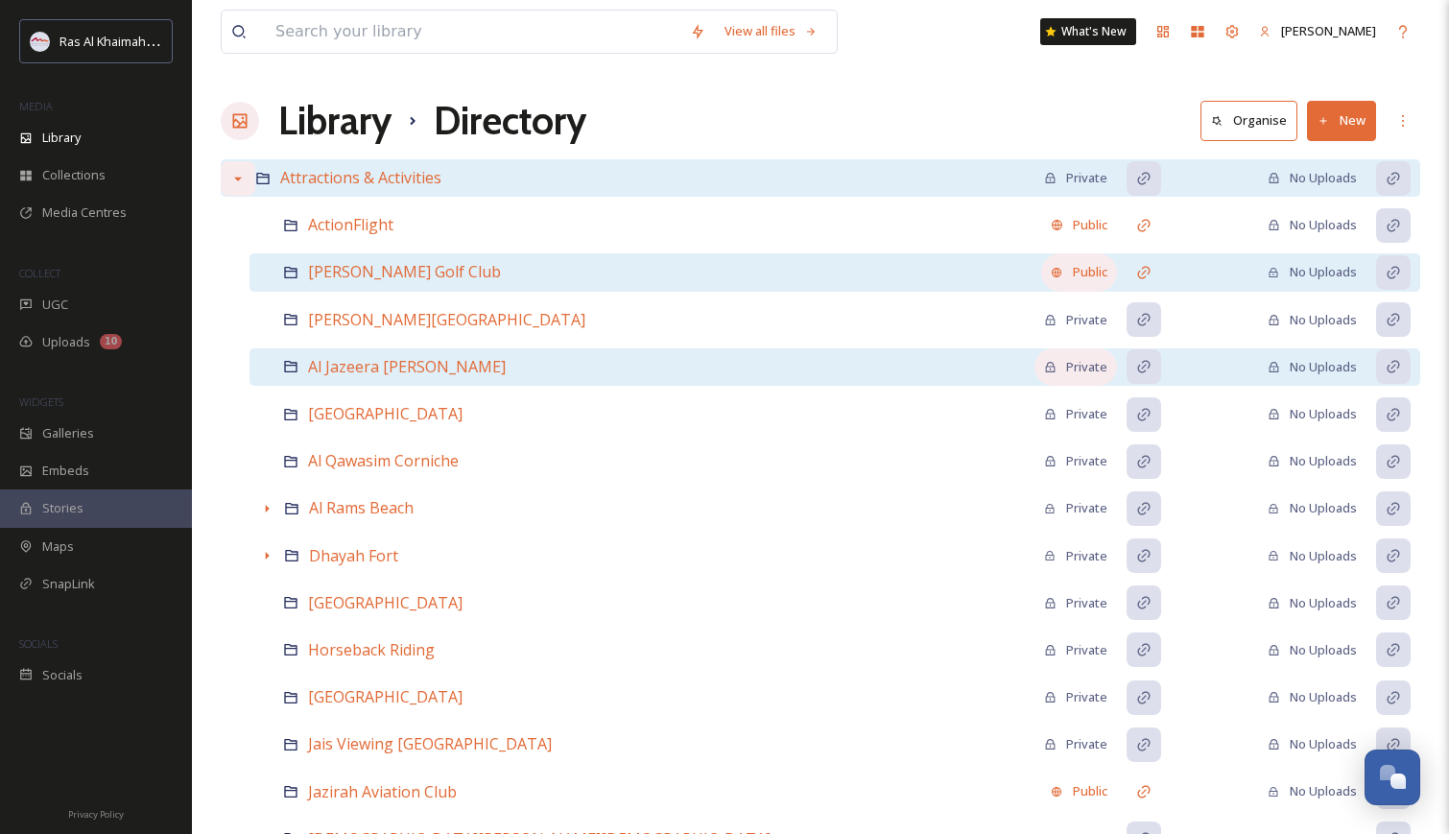
click at [1089, 371] on div "Private" at bounding box center [1075, 367] width 63 height 18
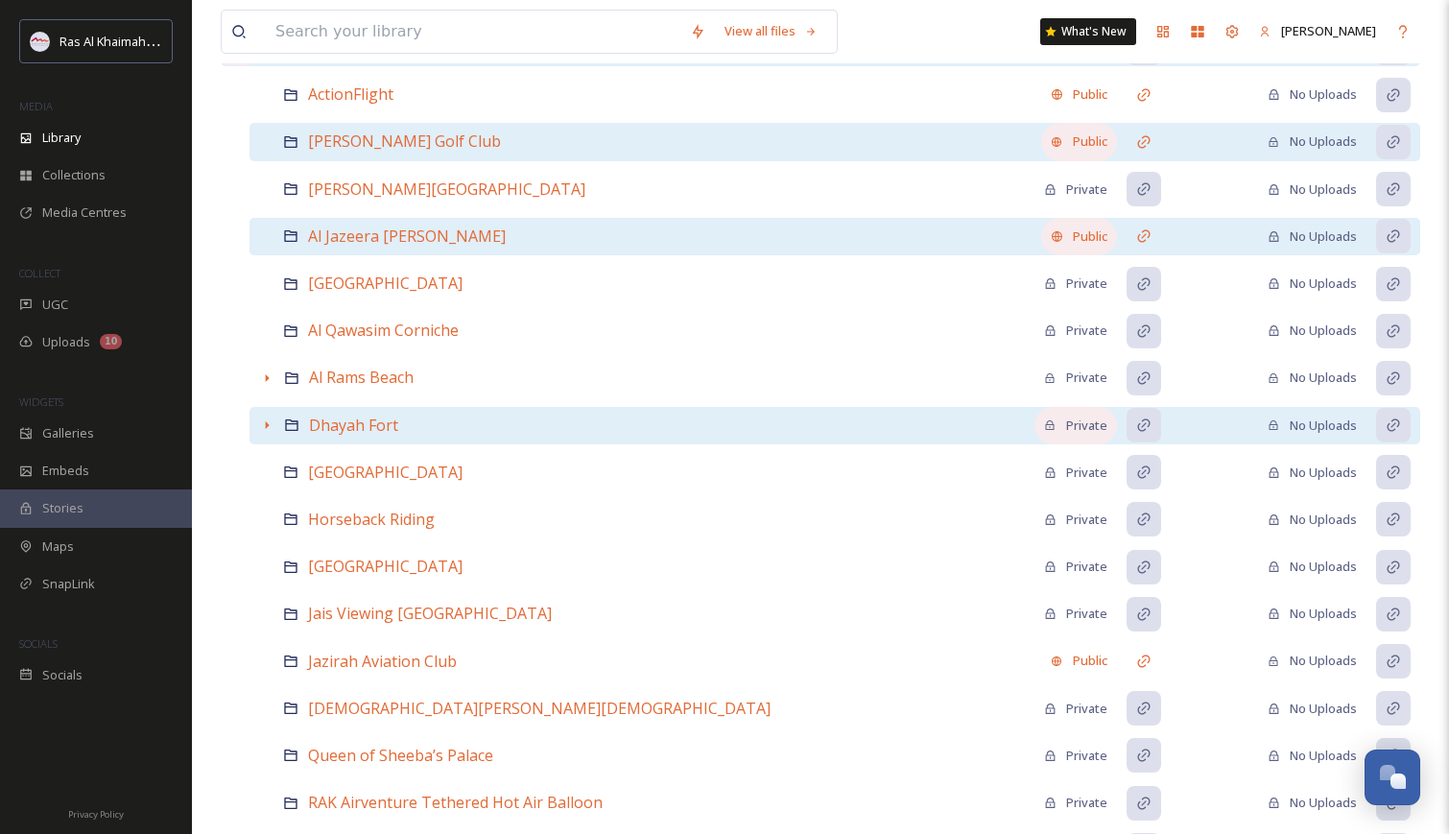
scroll to position [133, 0]
click at [1078, 421] on div "Private" at bounding box center [1075, 423] width 63 height 18
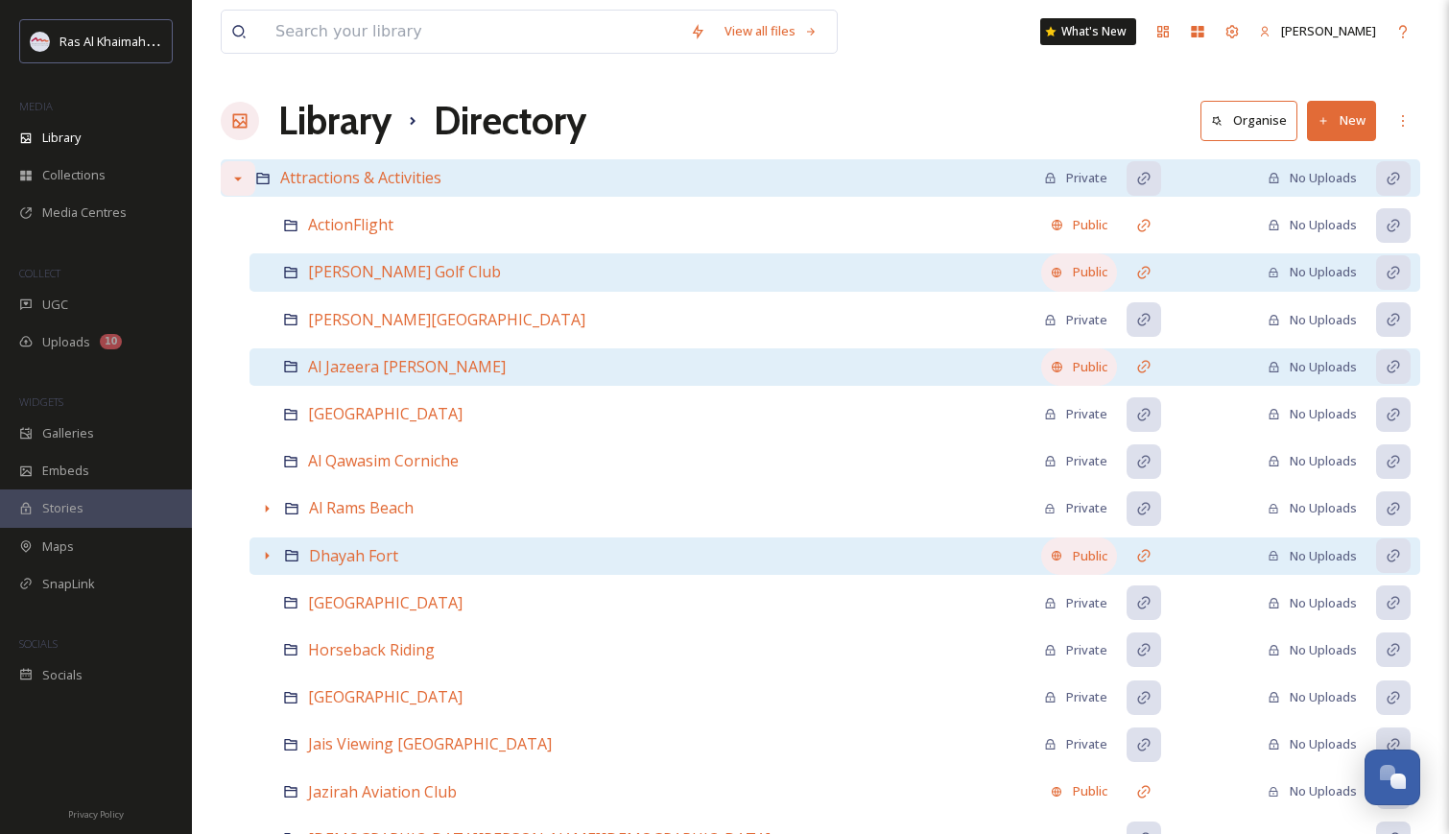
scroll to position [0, 0]
click at [233, 174] on icon at bounding box center [237, 178] width 15 height 15
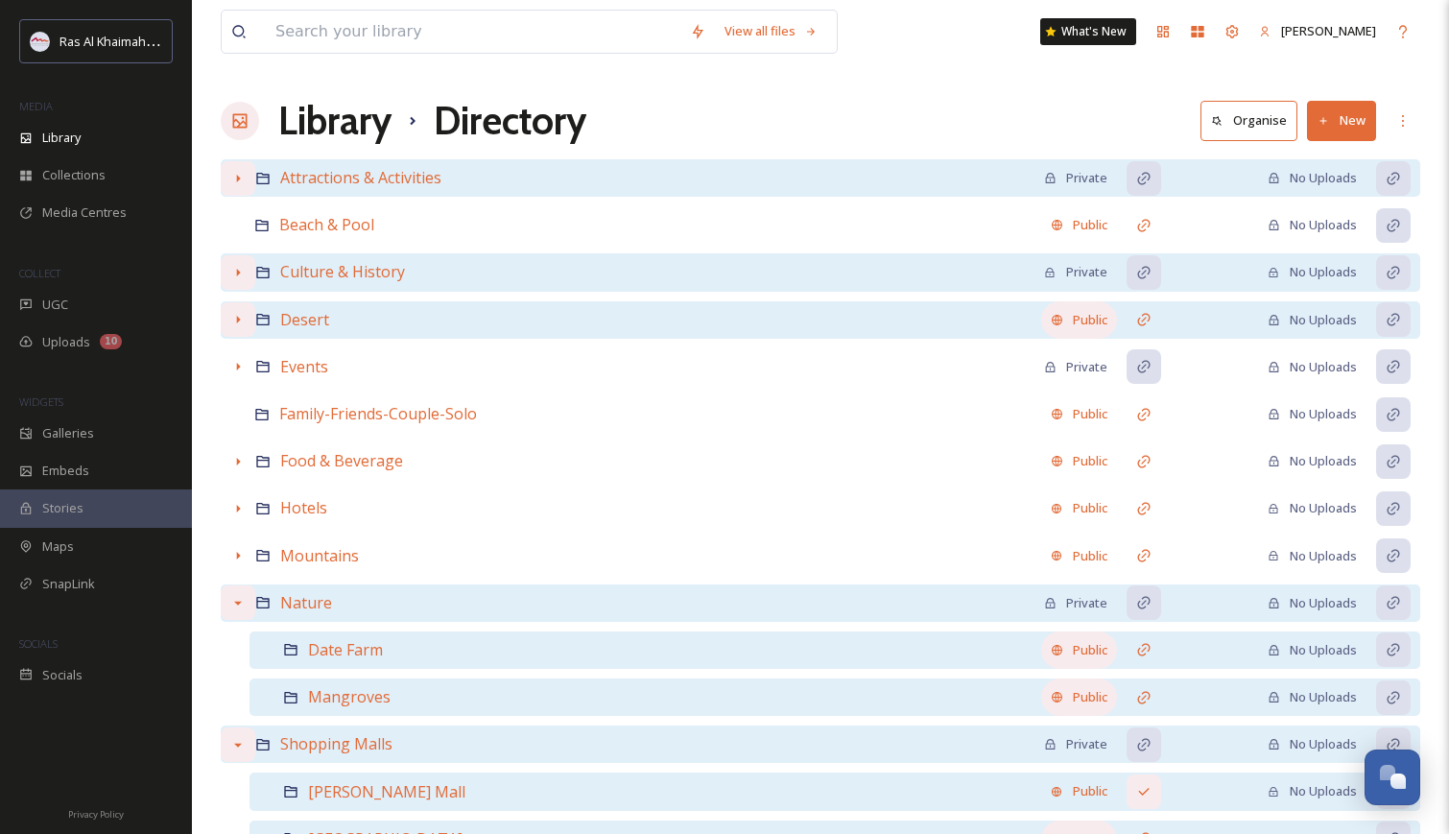
click at [245, 609] on div at bounding box center [238, 602] width 35 height 35
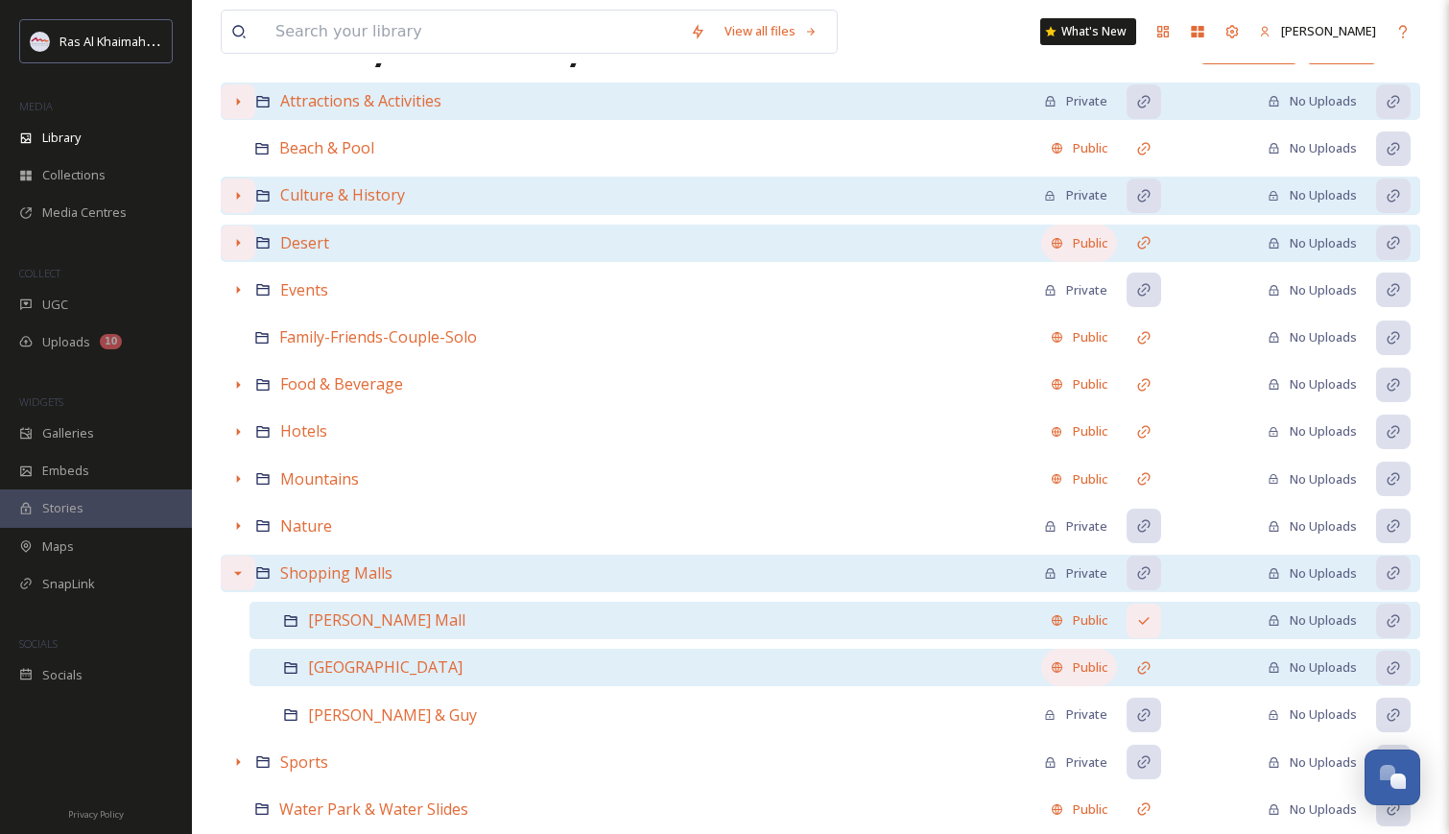
click at [237, 569] on icon at bounding box center [237, 572] width 15 height 15
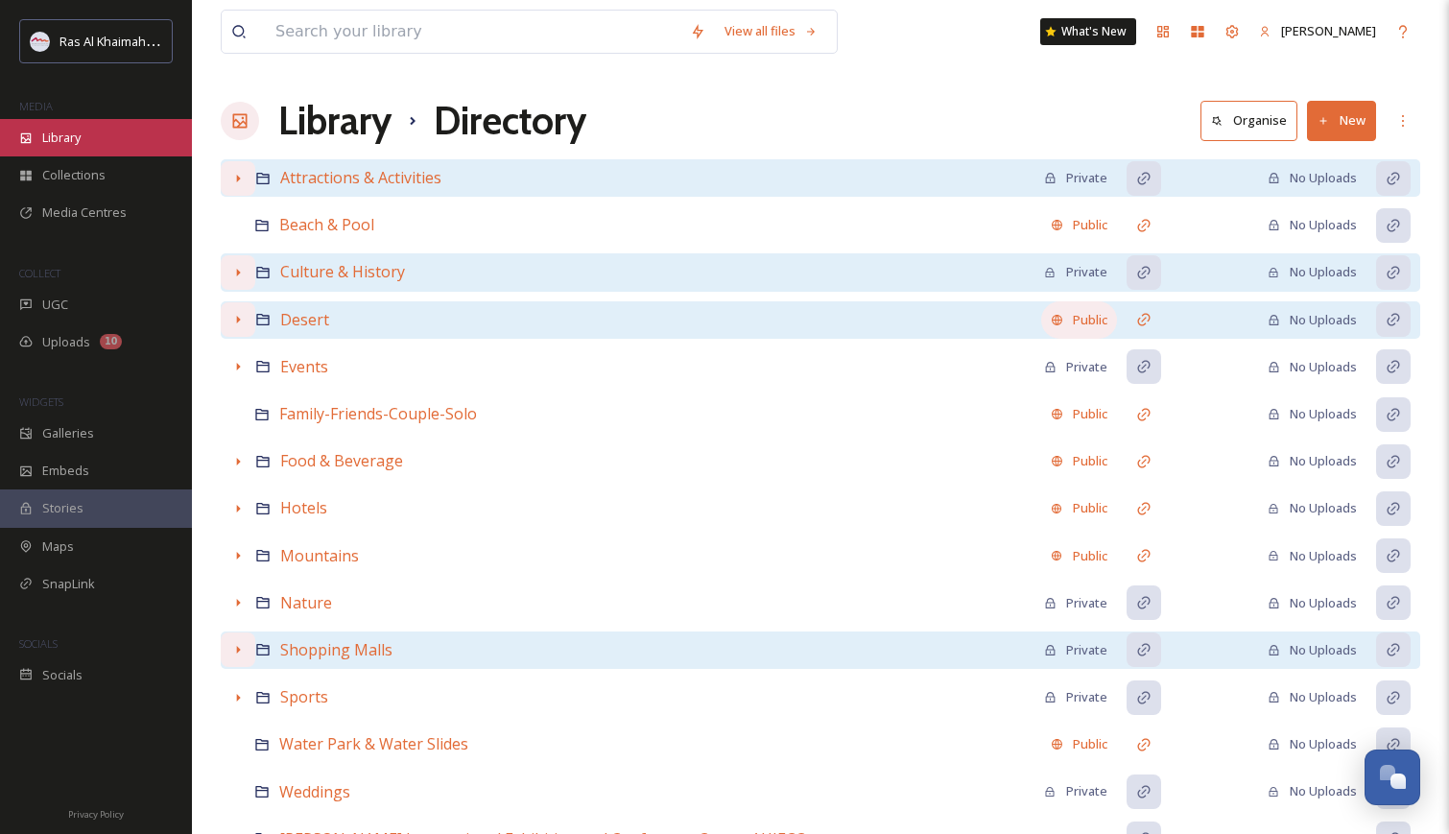
click at [73, 140] on span "Library" at bounding box center [61, 138] width 38 height 18
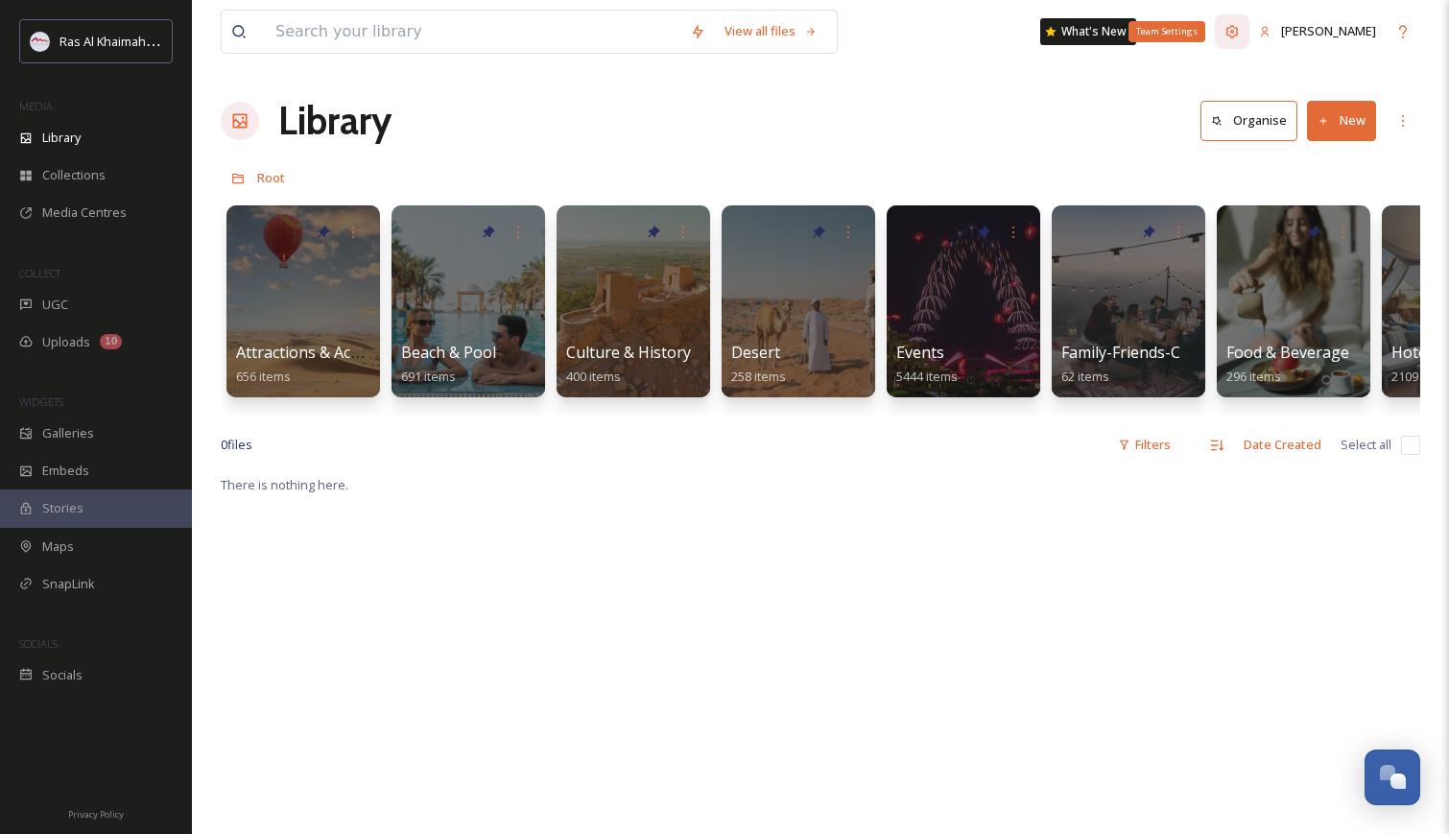
click at [1243, 23] on div "Team Settings" at bounding box center [1232, 31] width 35 height 35
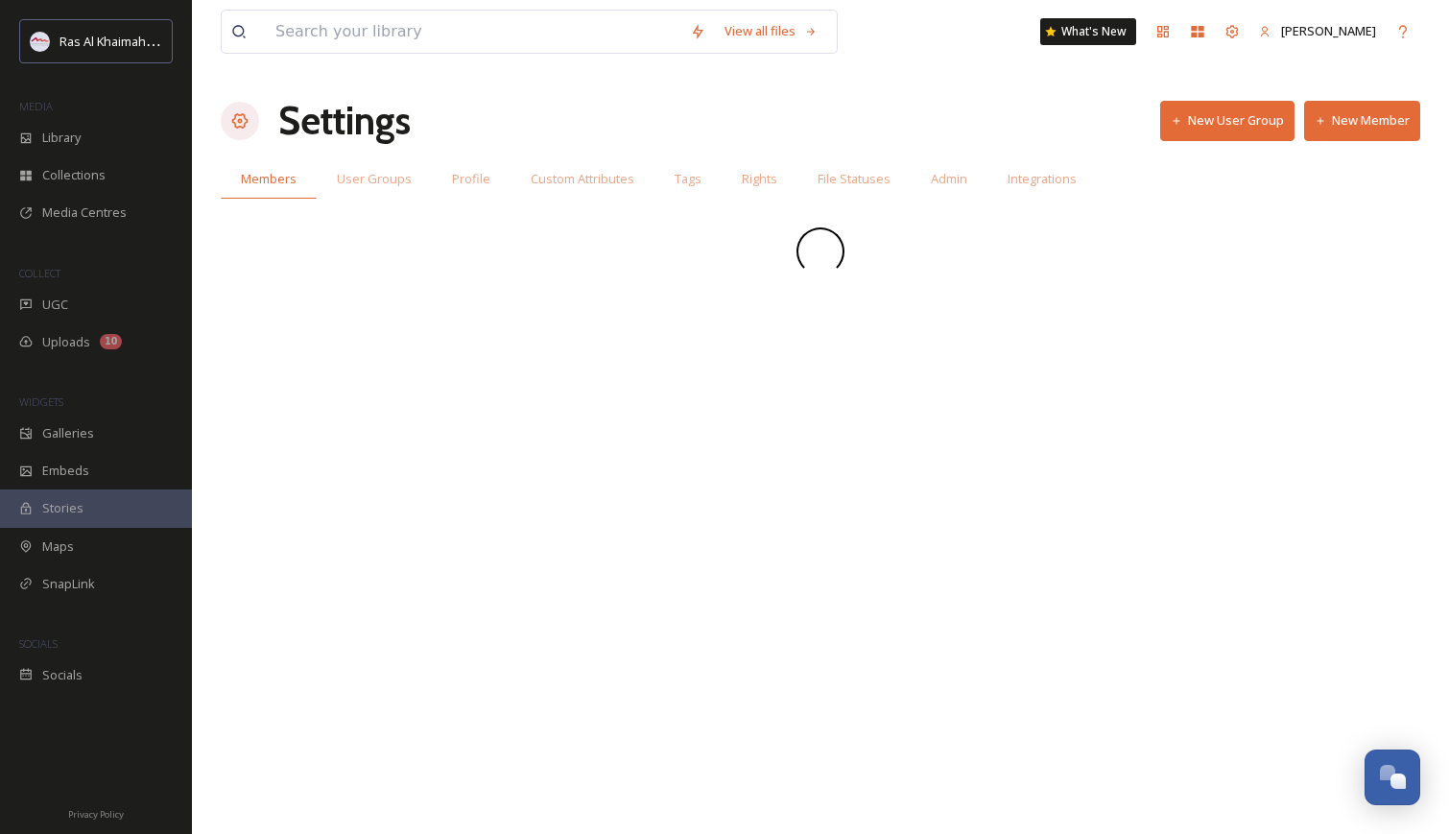
click at [1354, 120] on button "New Member" at bounding box center [1362, 120] width 116 height 39
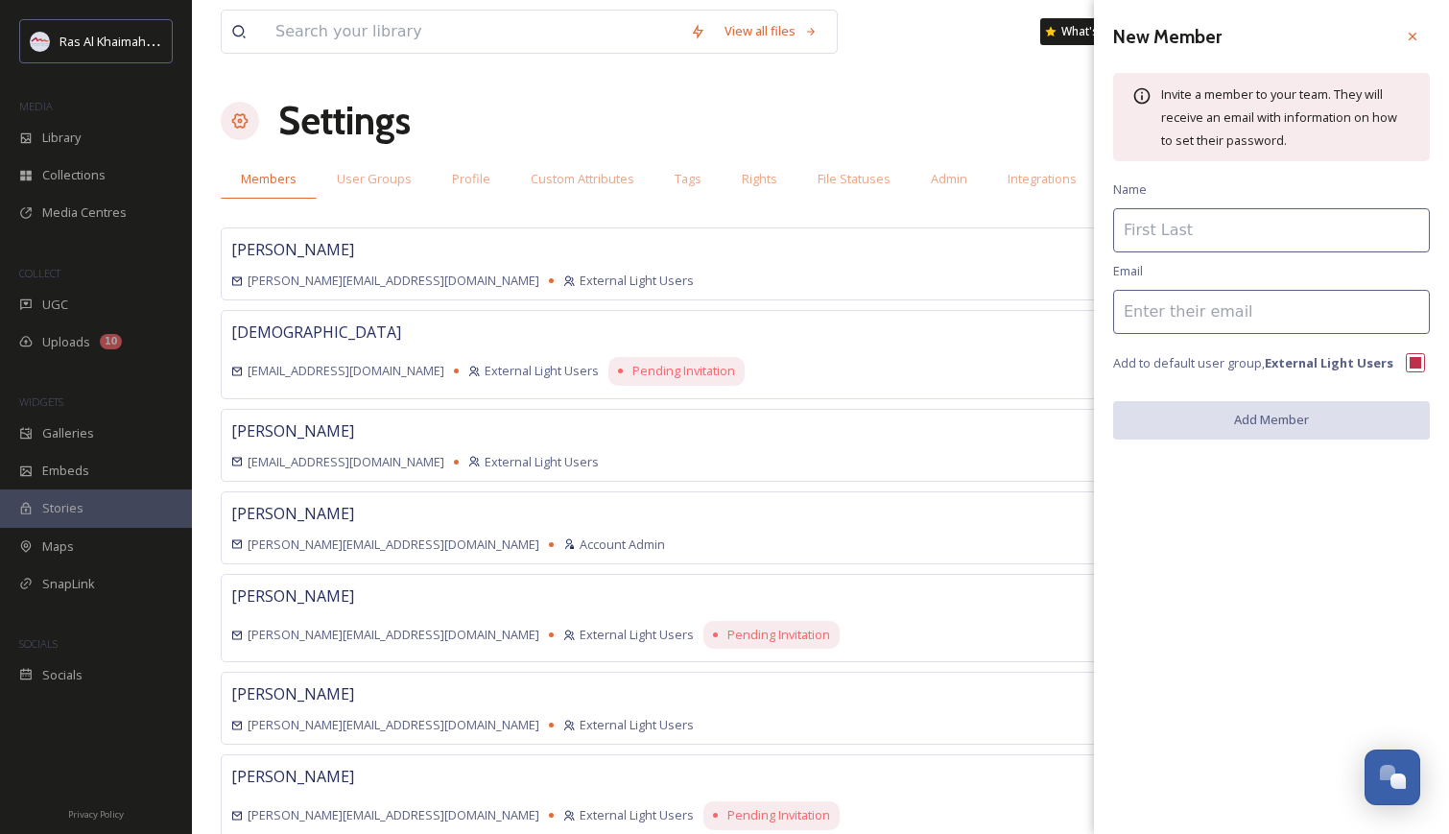
paste input "omar.mokhtar@thecoverak.com"
type input "omar.mokhtar@thecoverak.com"
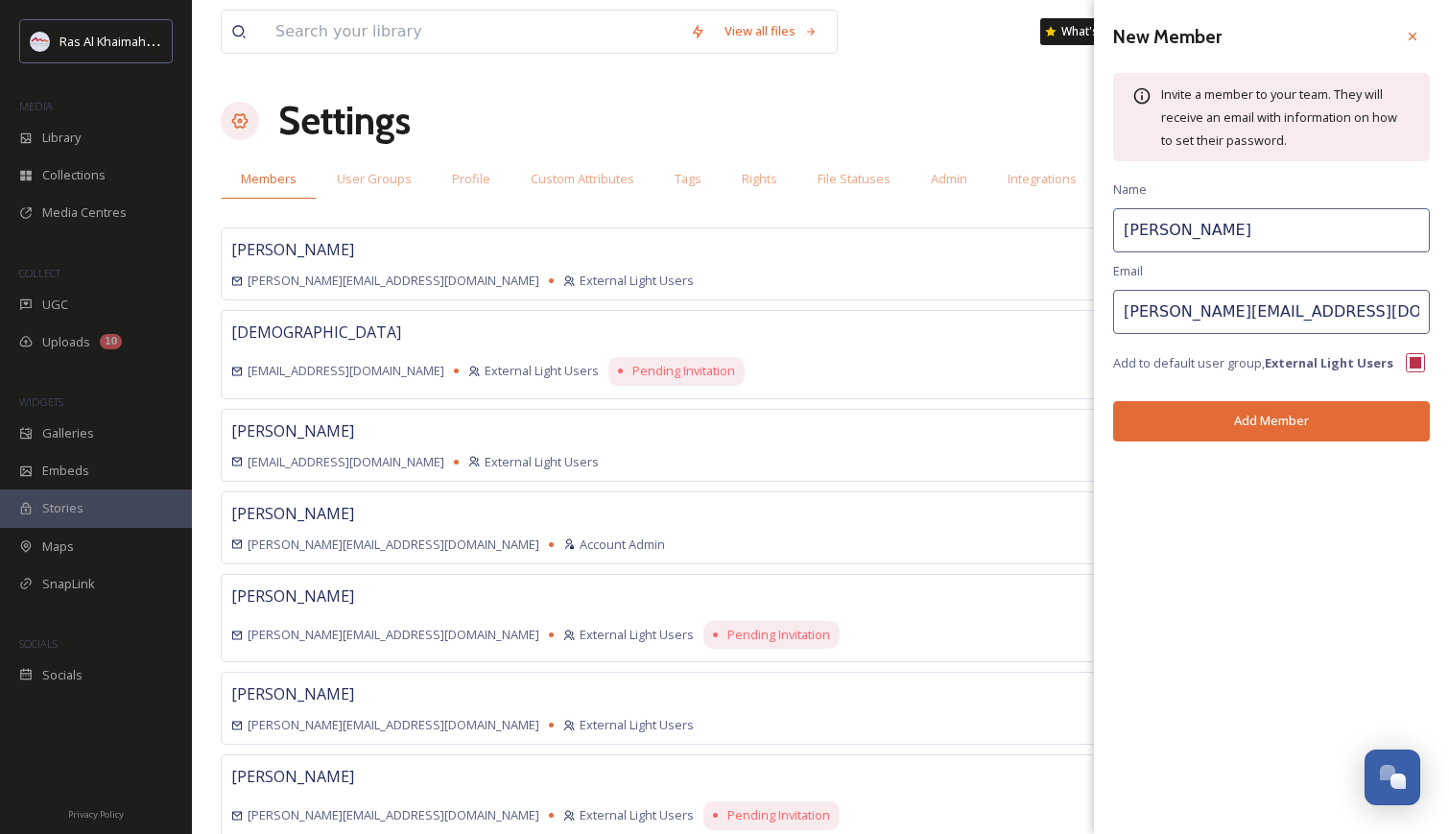
type input "Omar Mokhtar"
click at [1276, 417] on button "Add Member" at bounding box center [1271, 420] width 317 height 39
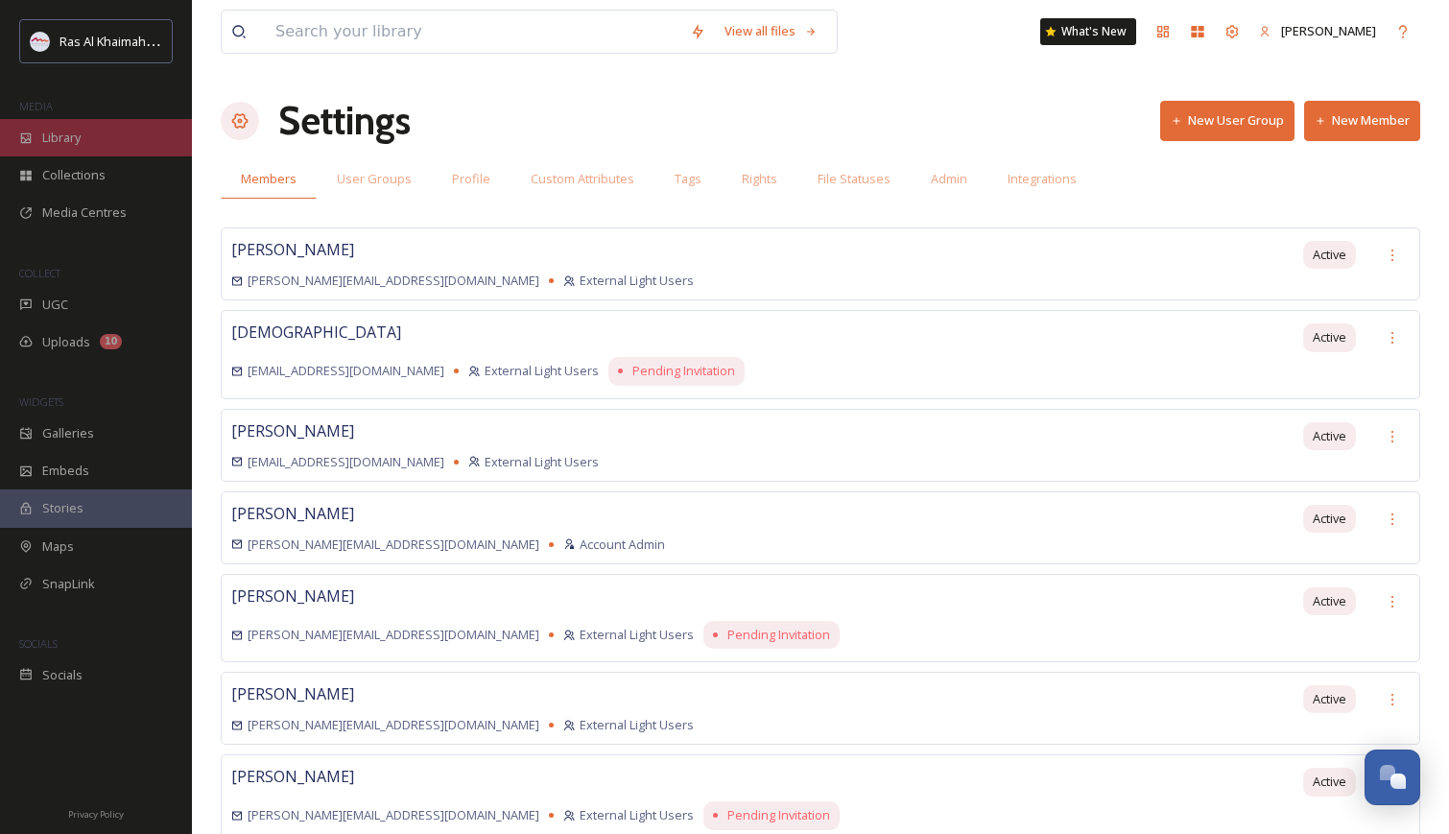
click at [53, 142] on span "Library" at bounding box center [61, 138] width 38 height 18
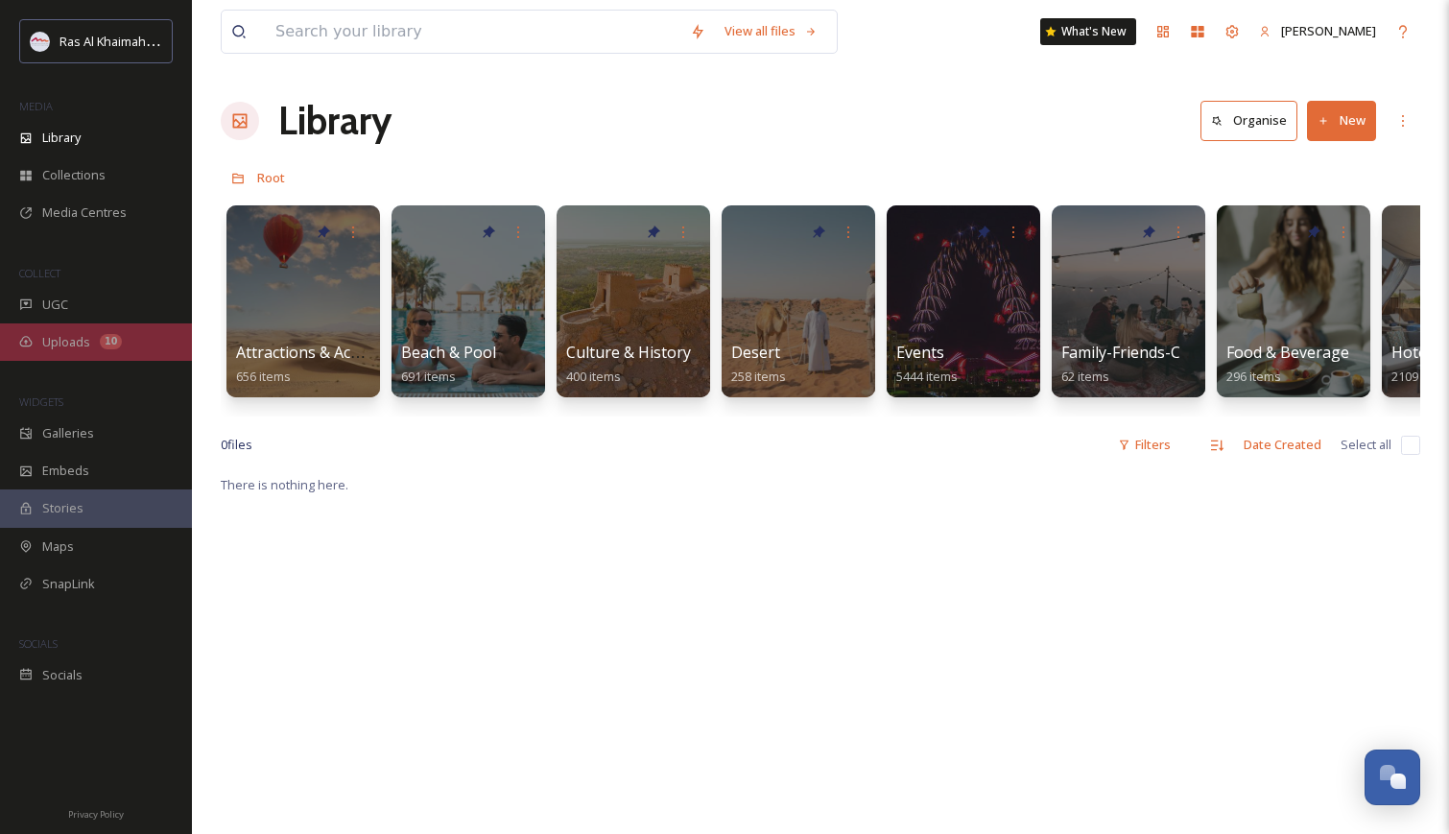
click at [62, 333] on span "Uploads" at bounding box center [66, 342] width 48 height 18
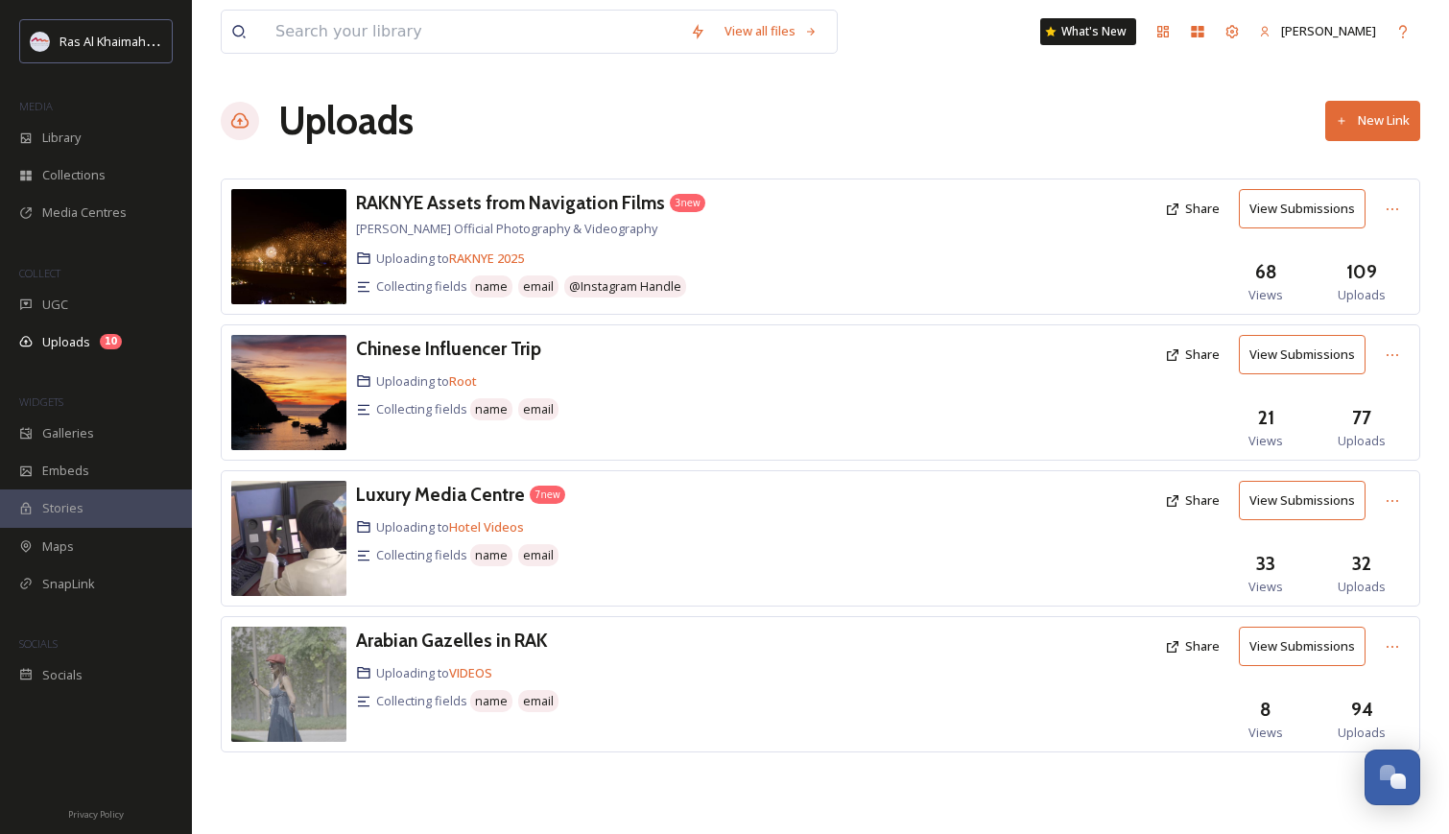
click at [1288, 207] on button "View Submissions" at bounding box center [1302, 208] width 127 height 39
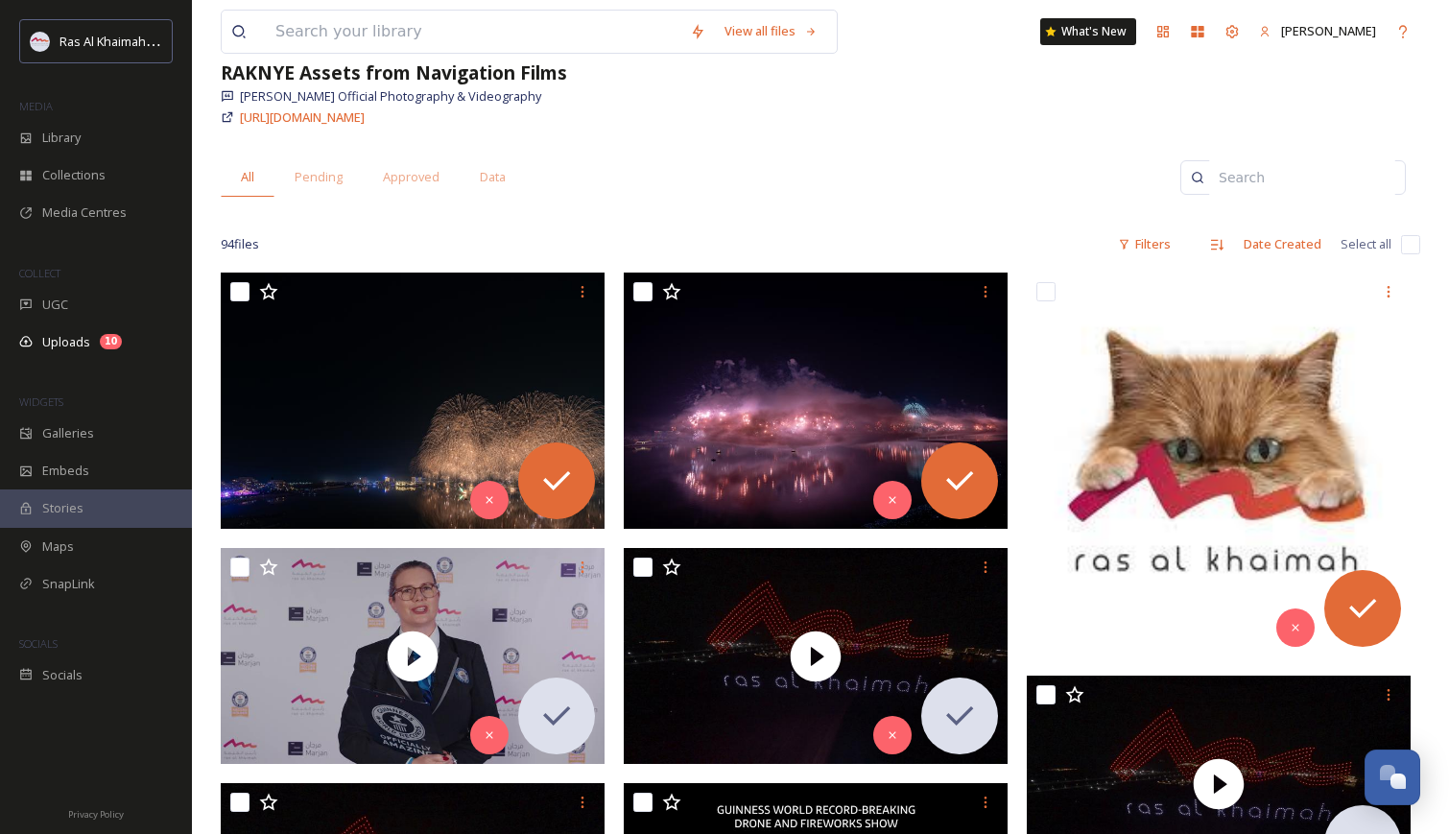
scroll to position [218, 0]
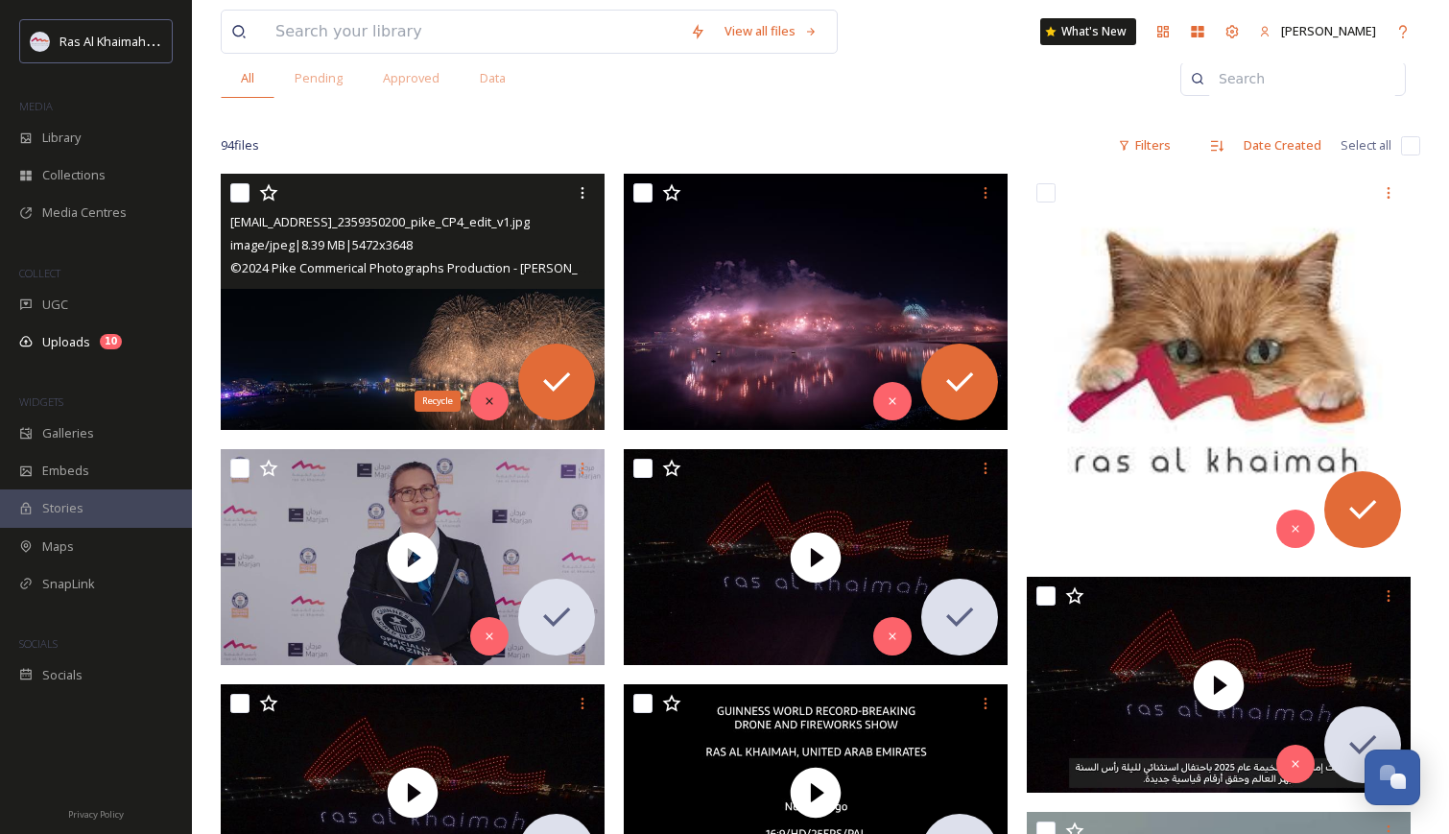
click at [489, 400] on icon at bounding box center [489, 400] width 7 height 7
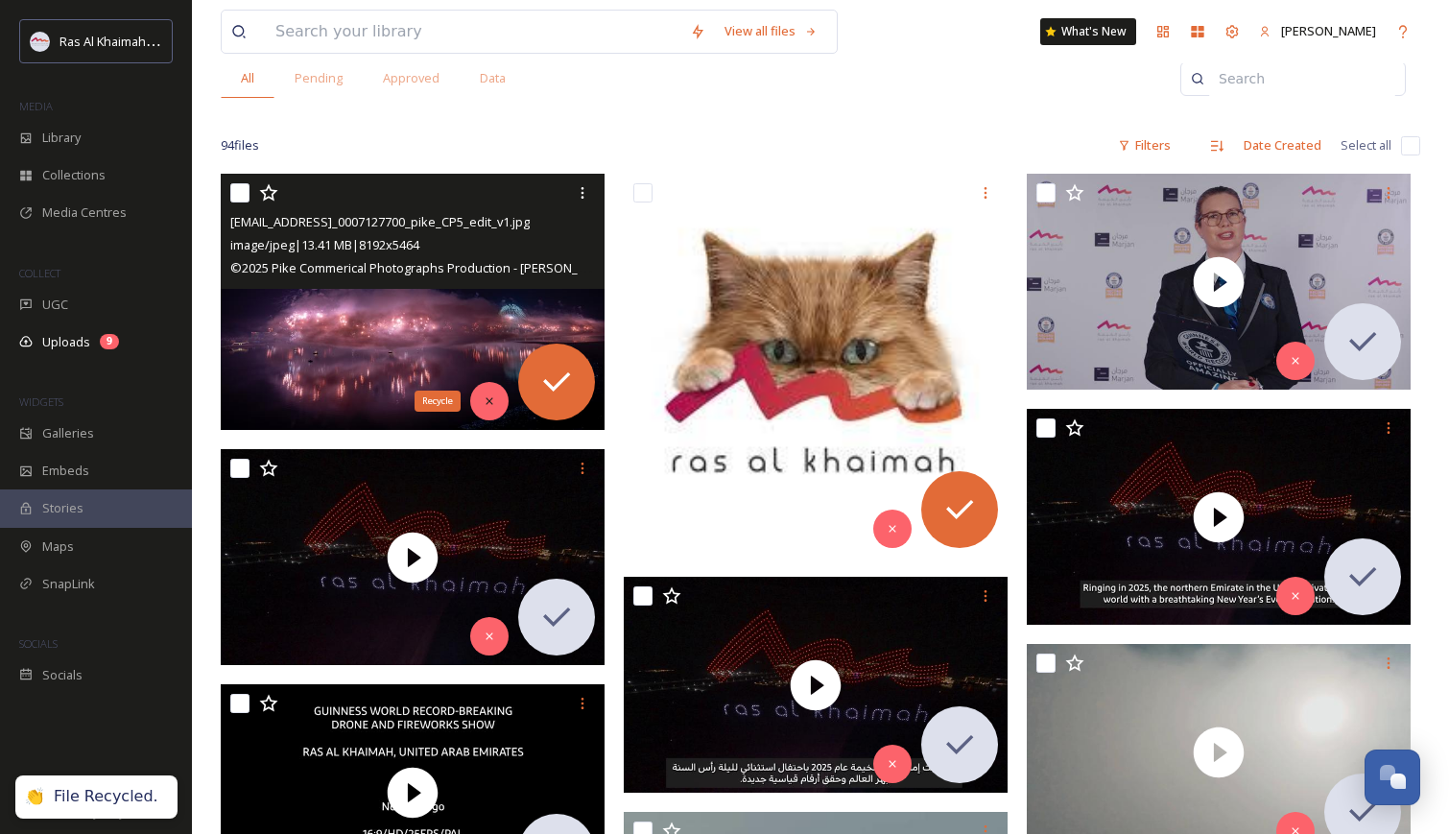
click at [492, 398] on icon at bounding box center [489, 400] width 13 height 13
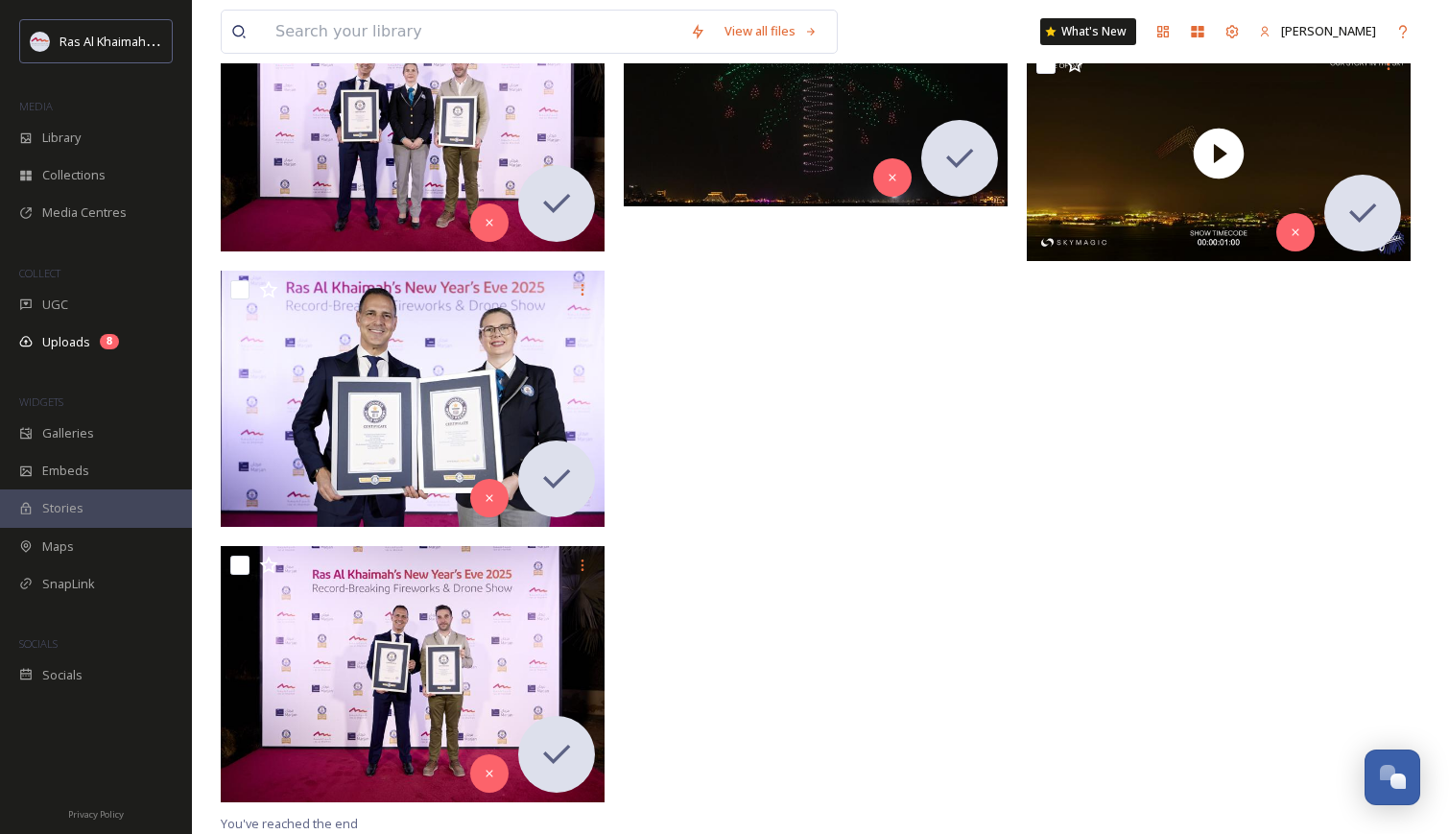
scroll to position [8133, 0]
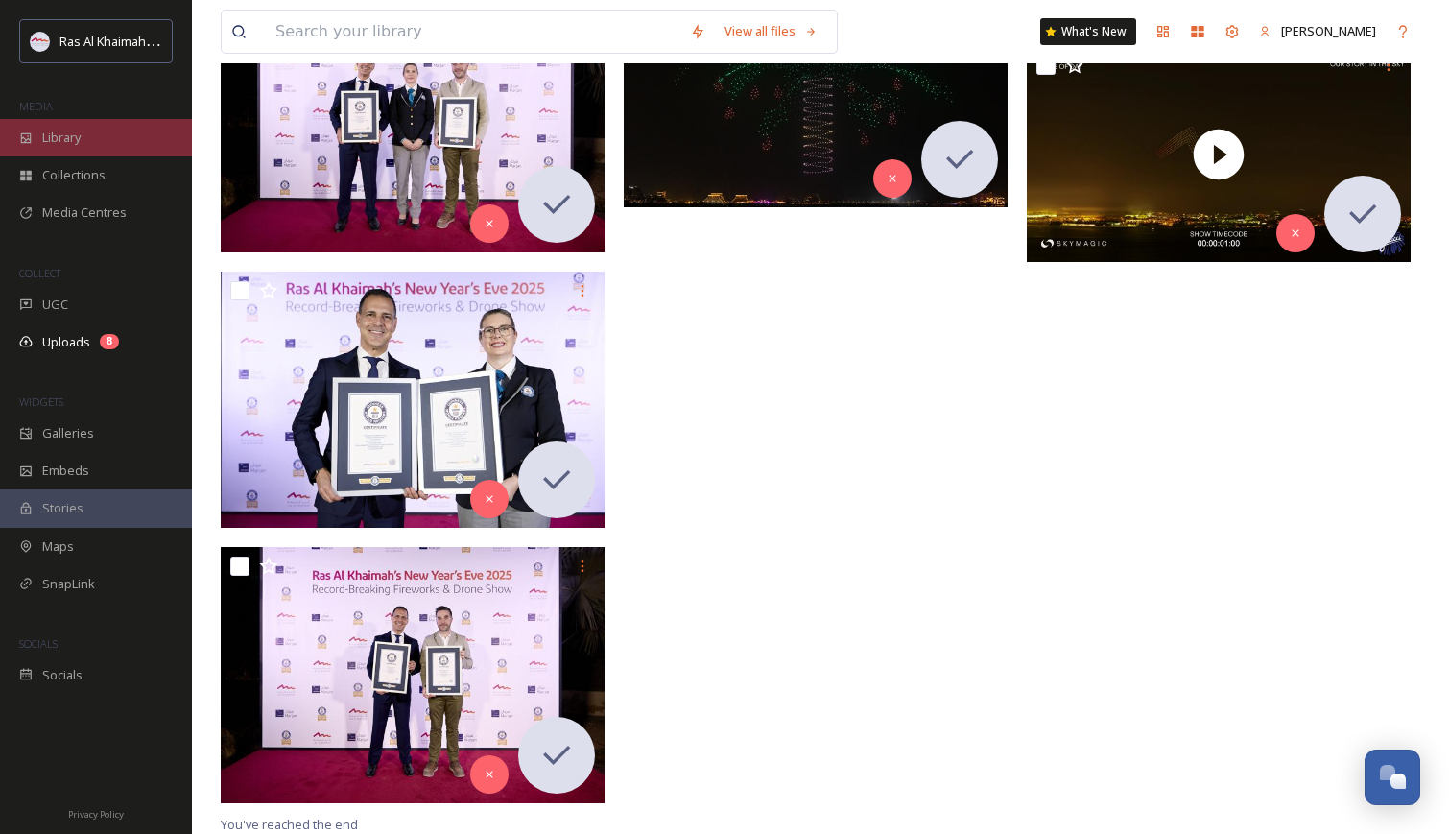
click at [58, 135] on span "Library" at bounding box center [61, 138] width 38 height 18
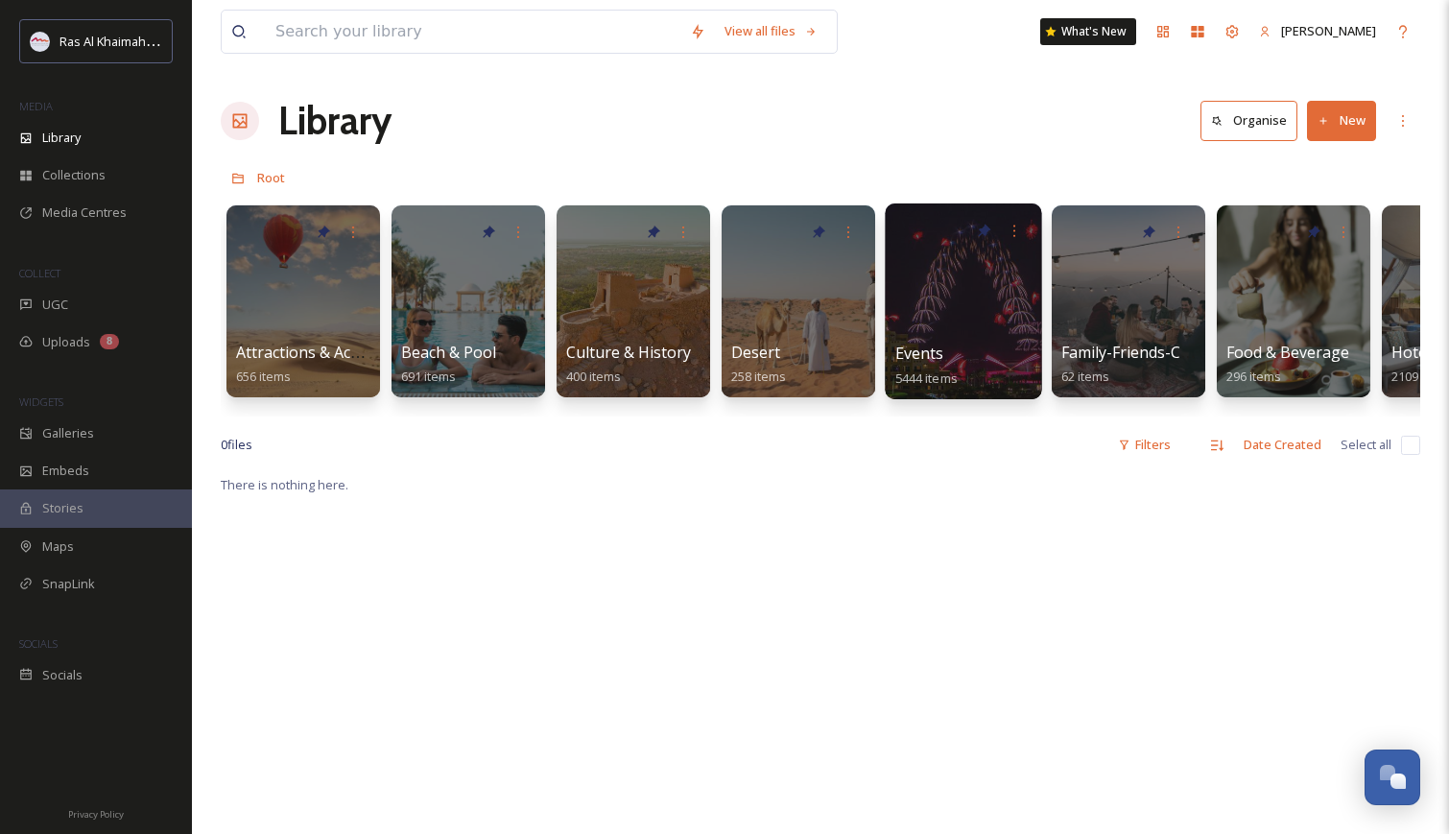
click at [943, 278] on div at bounding box center [963, 301] width 156 height 196
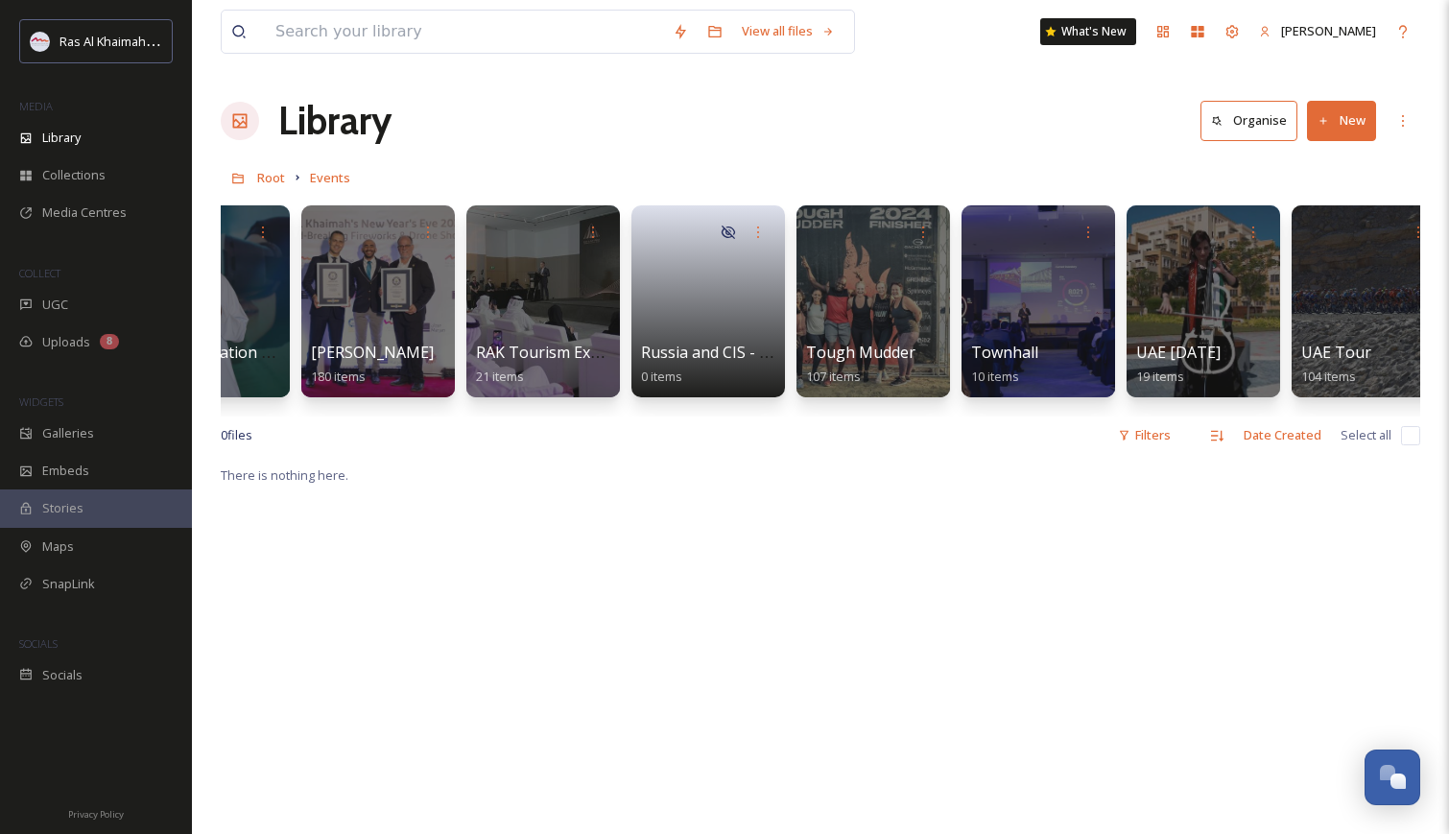
scroll to position [0, 2755]
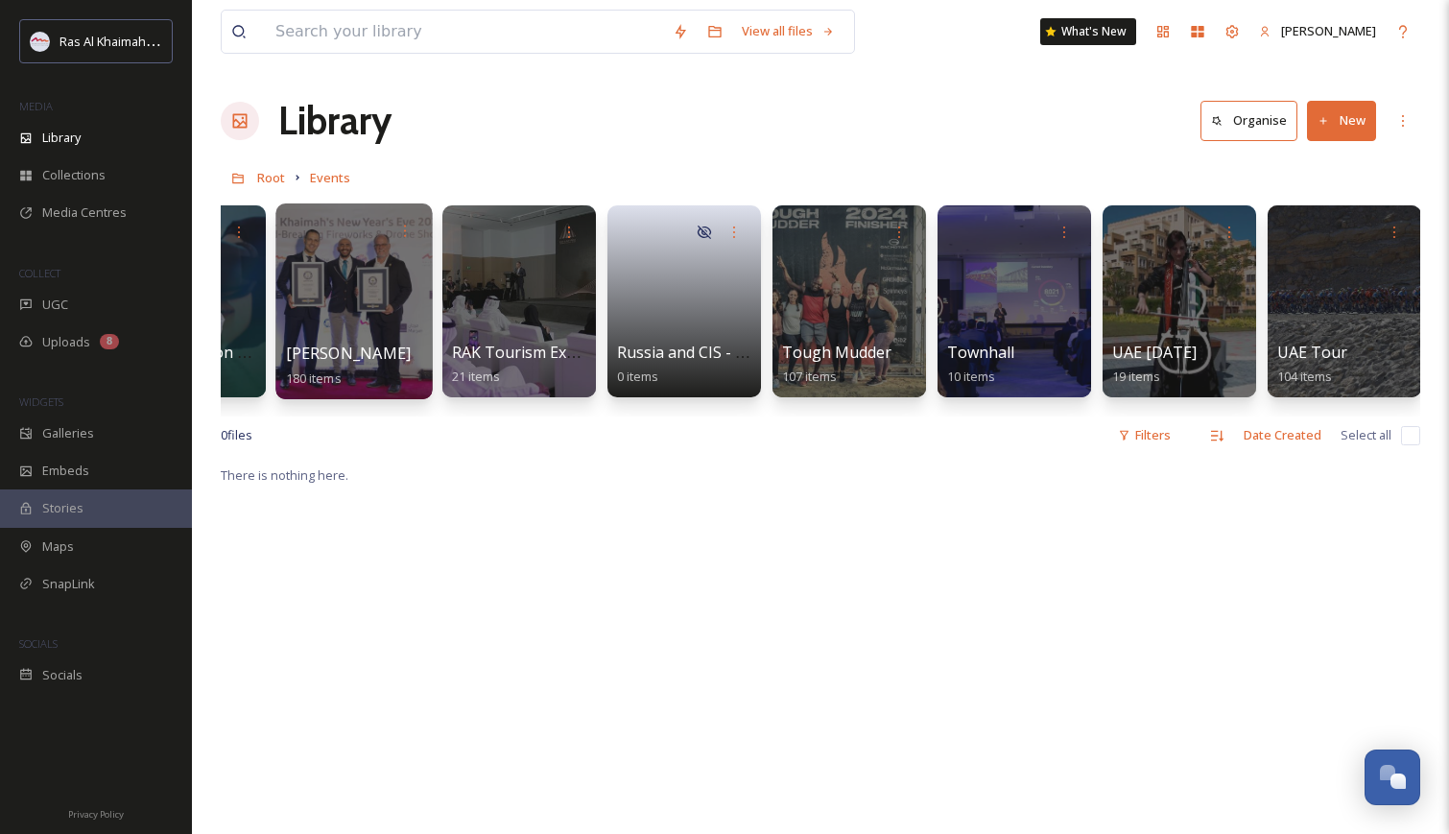
click at [377, 298] on div at bounding box center [353, 301] width 156 height 196
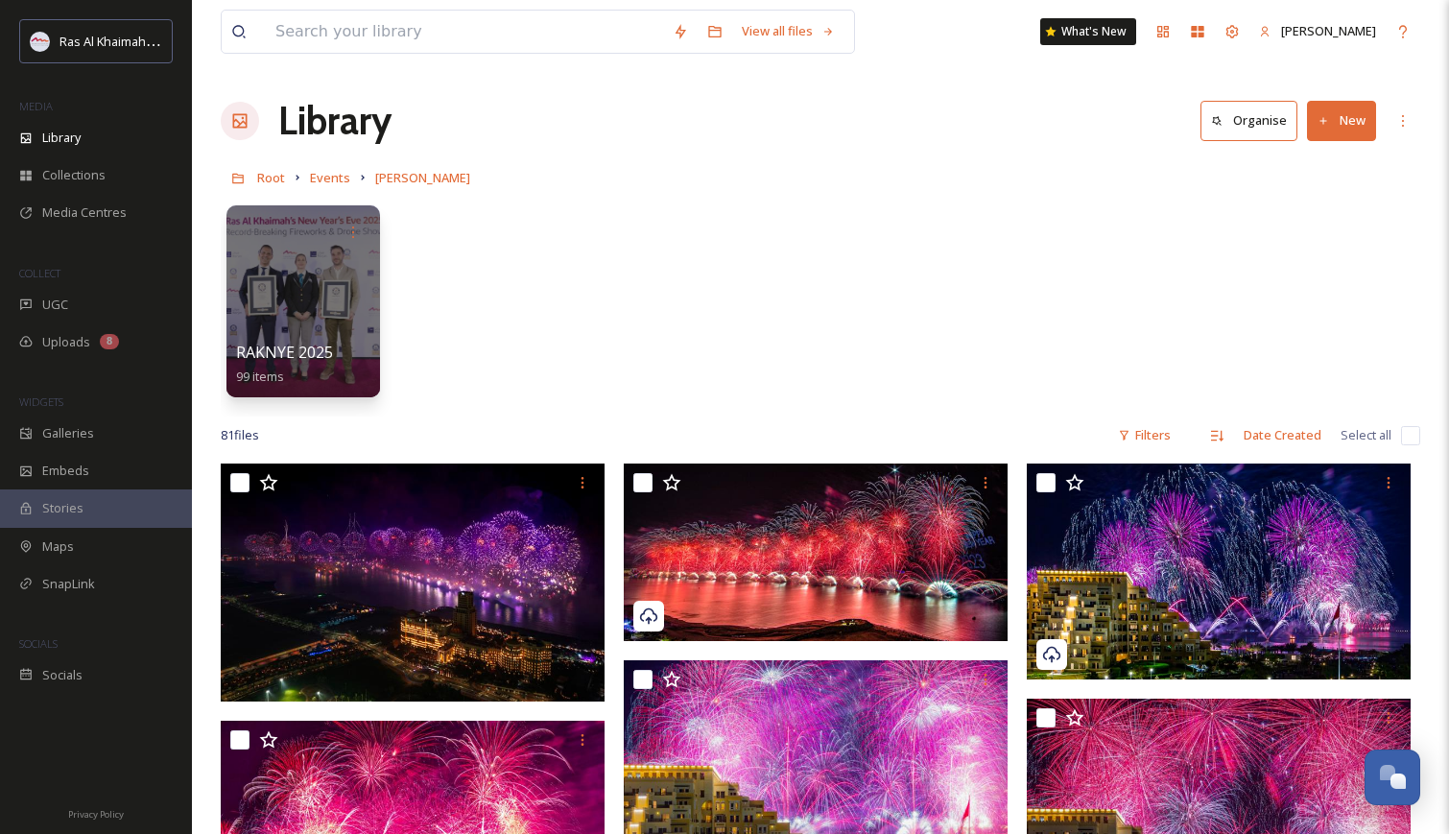
click at [1347, 120] on button "New" at bounding box center [1341, 120] width 69 height 39
click at [1318, 242] on span "Folder" at bounding box center [1319, 240] width 36 height 18
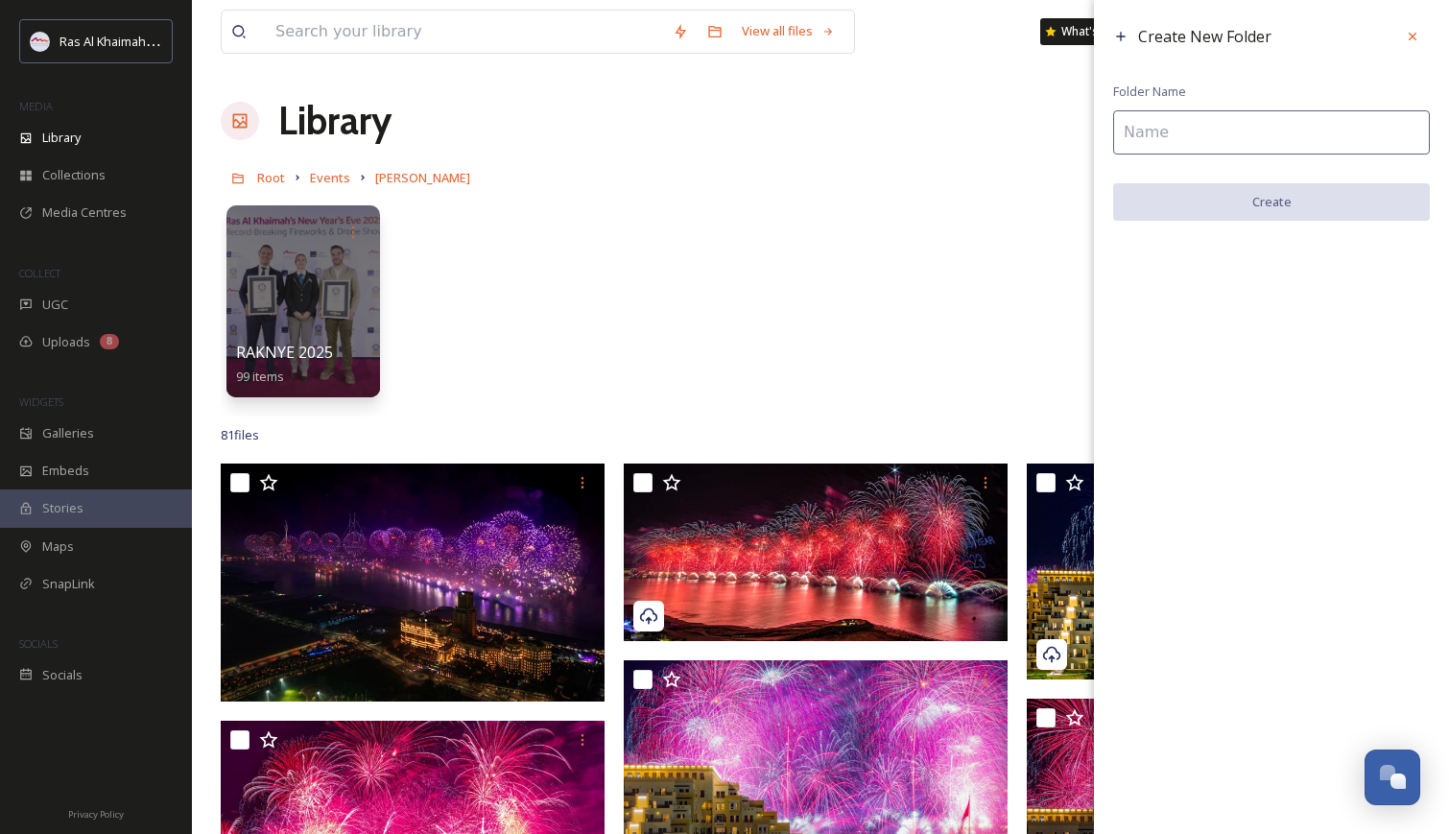
click at [1207, 125] on input at bounding box center [1271, 132] width 317 height 44
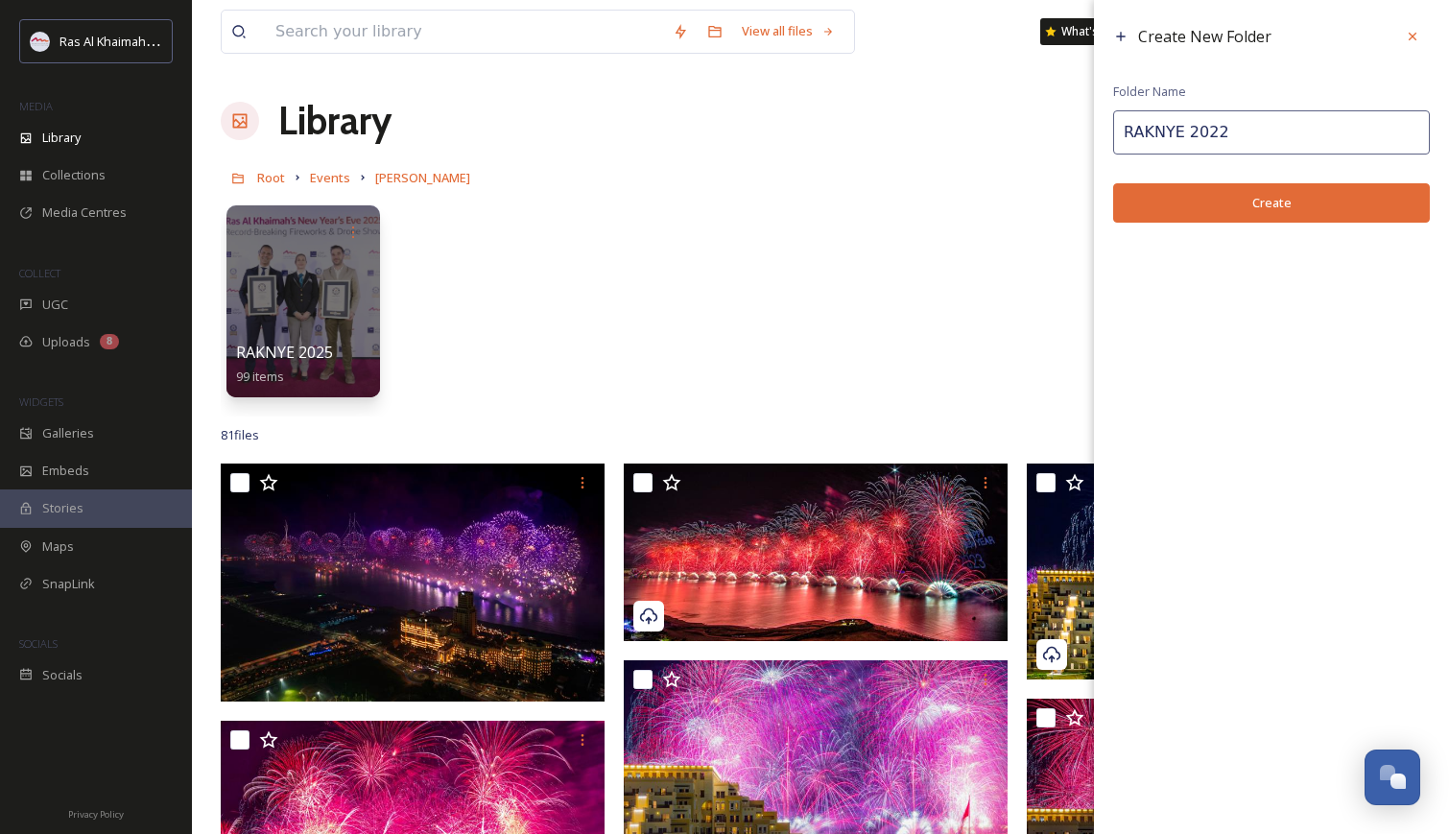
type input "RAKNYE 2022"
click at [1264, 198] on button "Create" at bounding box center [1271, 202] width 317 height 39
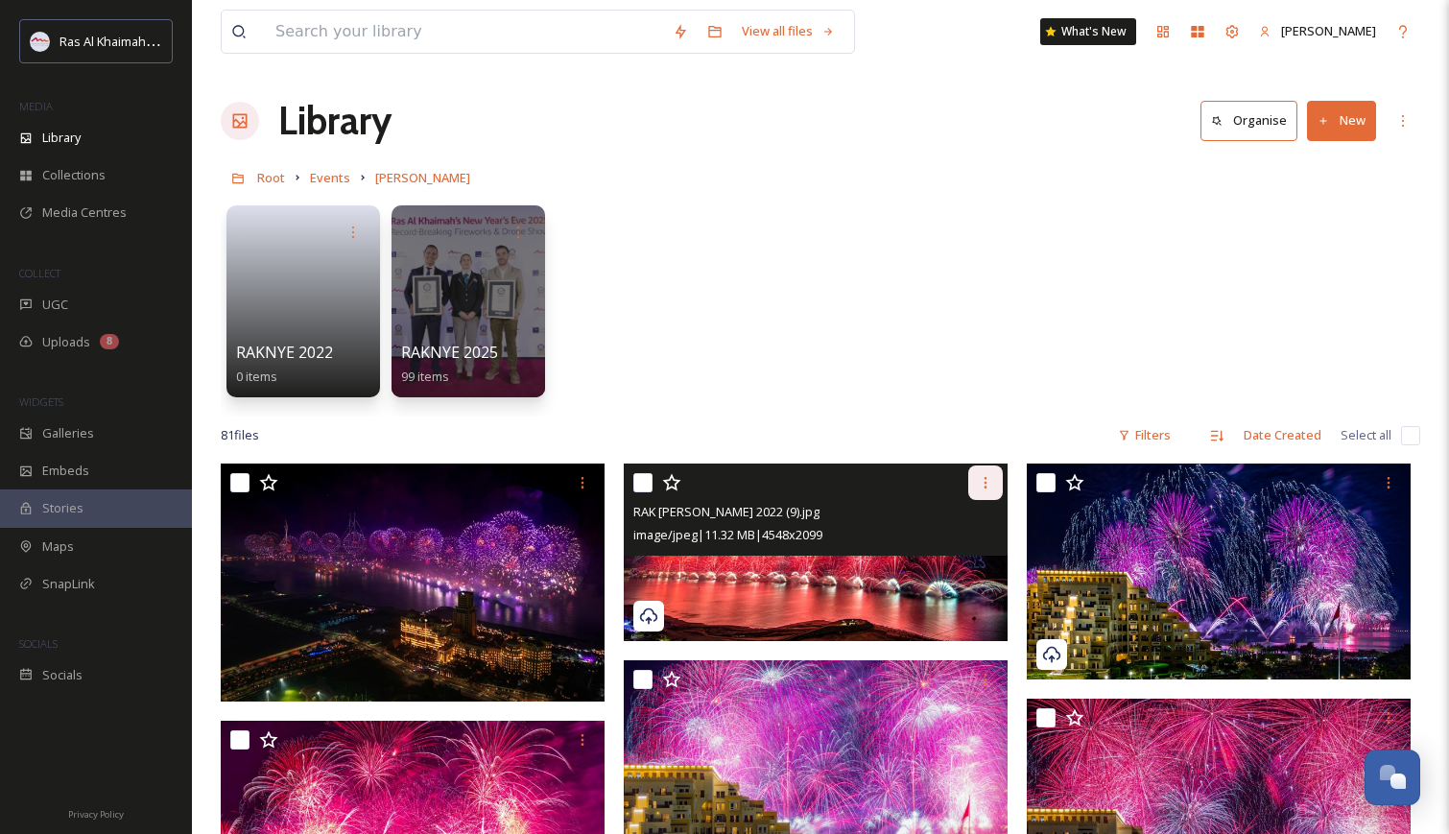
click at [982, 480] on icon at bounding box center [985, 482] width 15 height 15
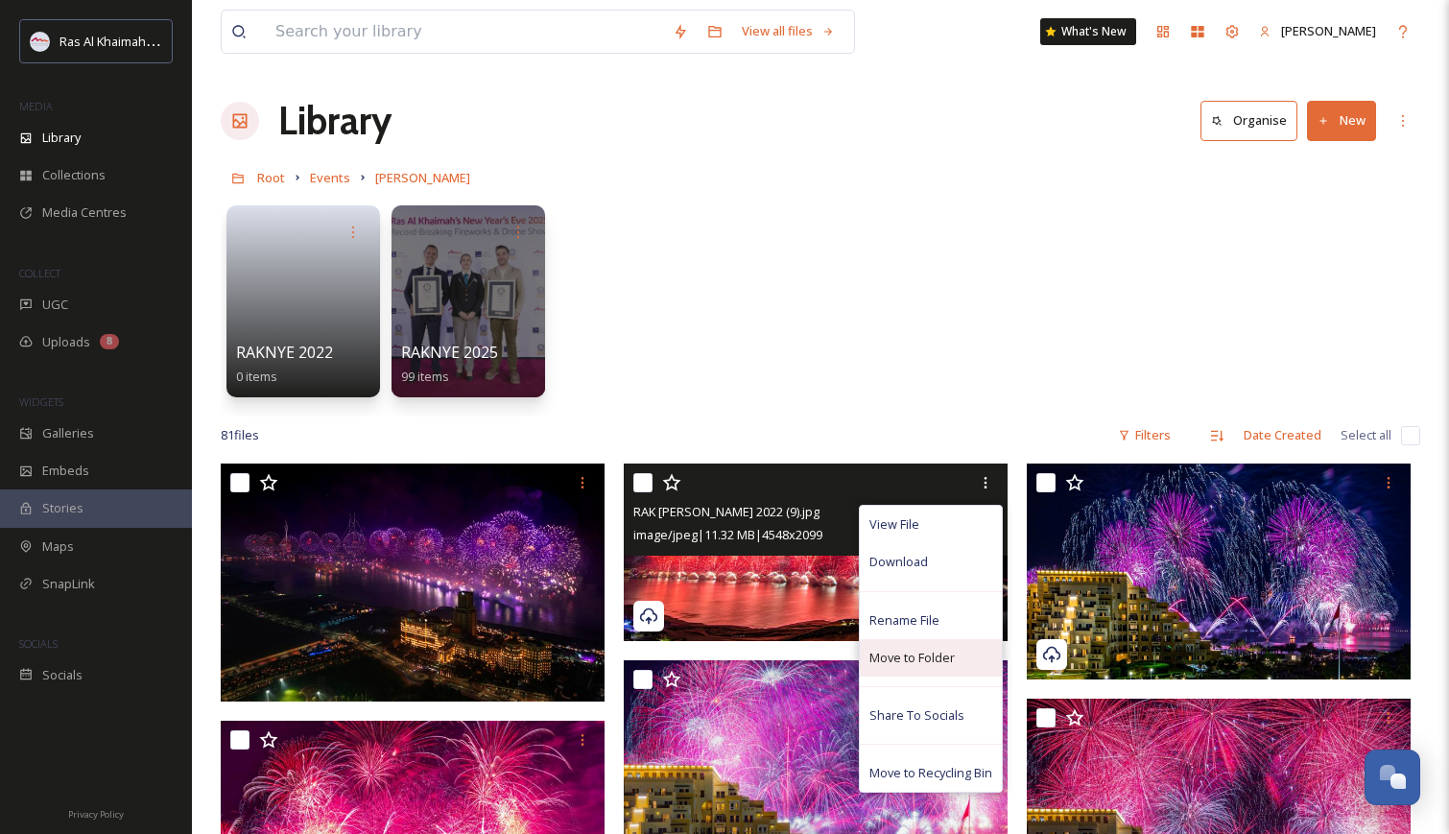
click at [913, 668] on div "Move to Folder" at bounding box center [931, 657] width 142 height 37
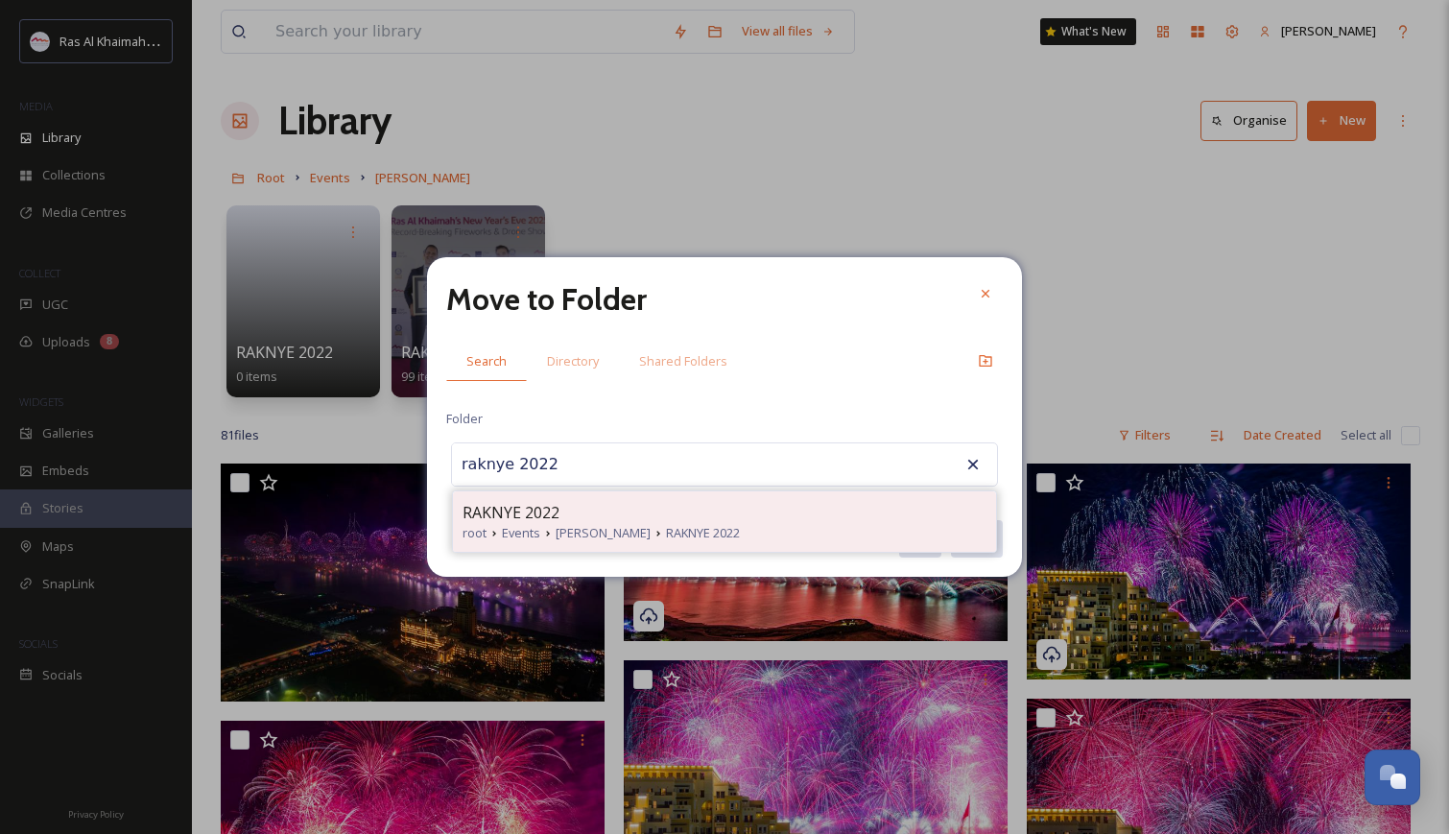
click at [536, 517] on span "RAKNYE 2022" at bounding box center [511, 512] width 97 height 23
type input "RAKNYE 2022"
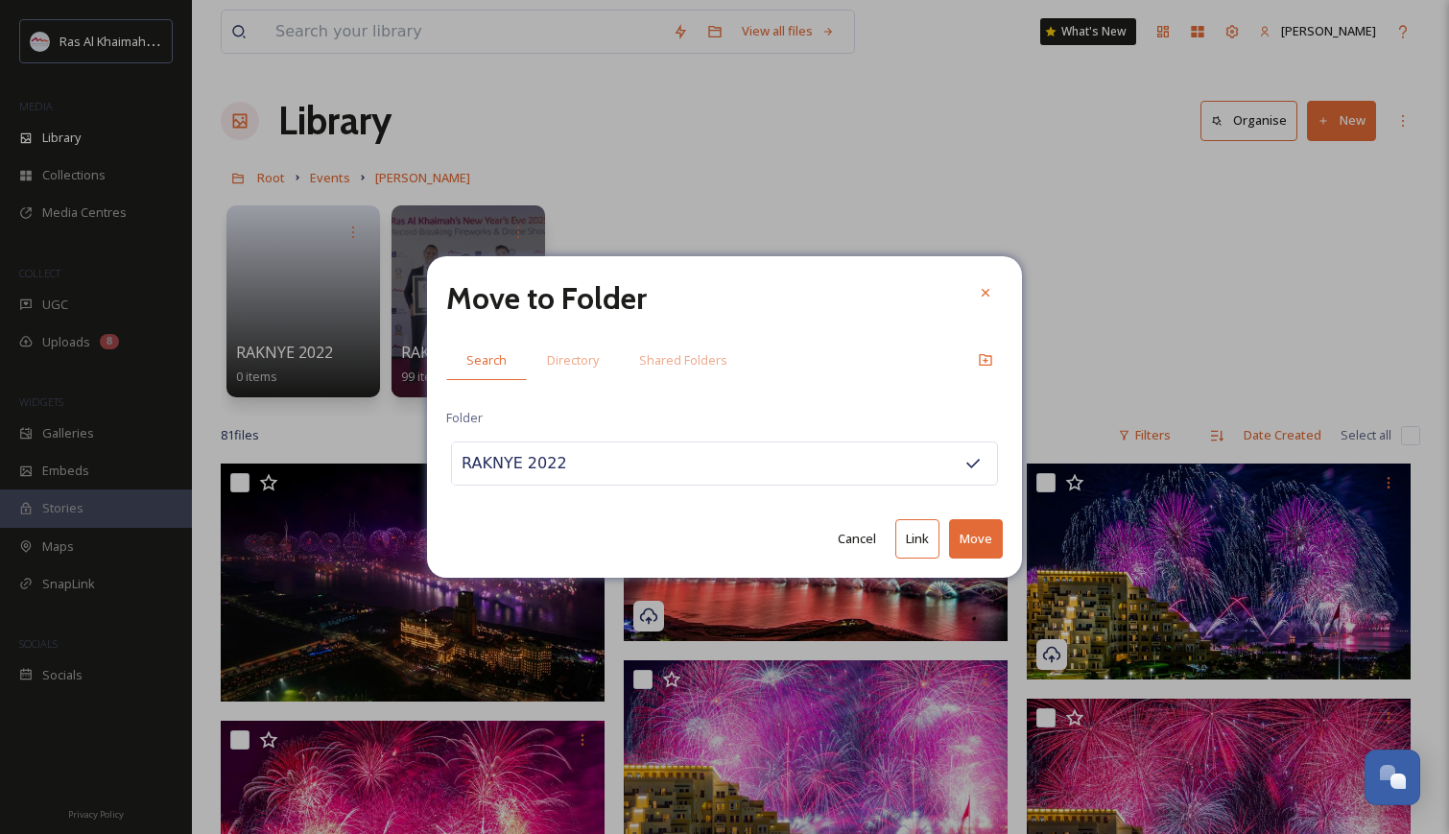
click at [968, 538] on button "Move" at bounding box center [976, 538] width 54 height 39
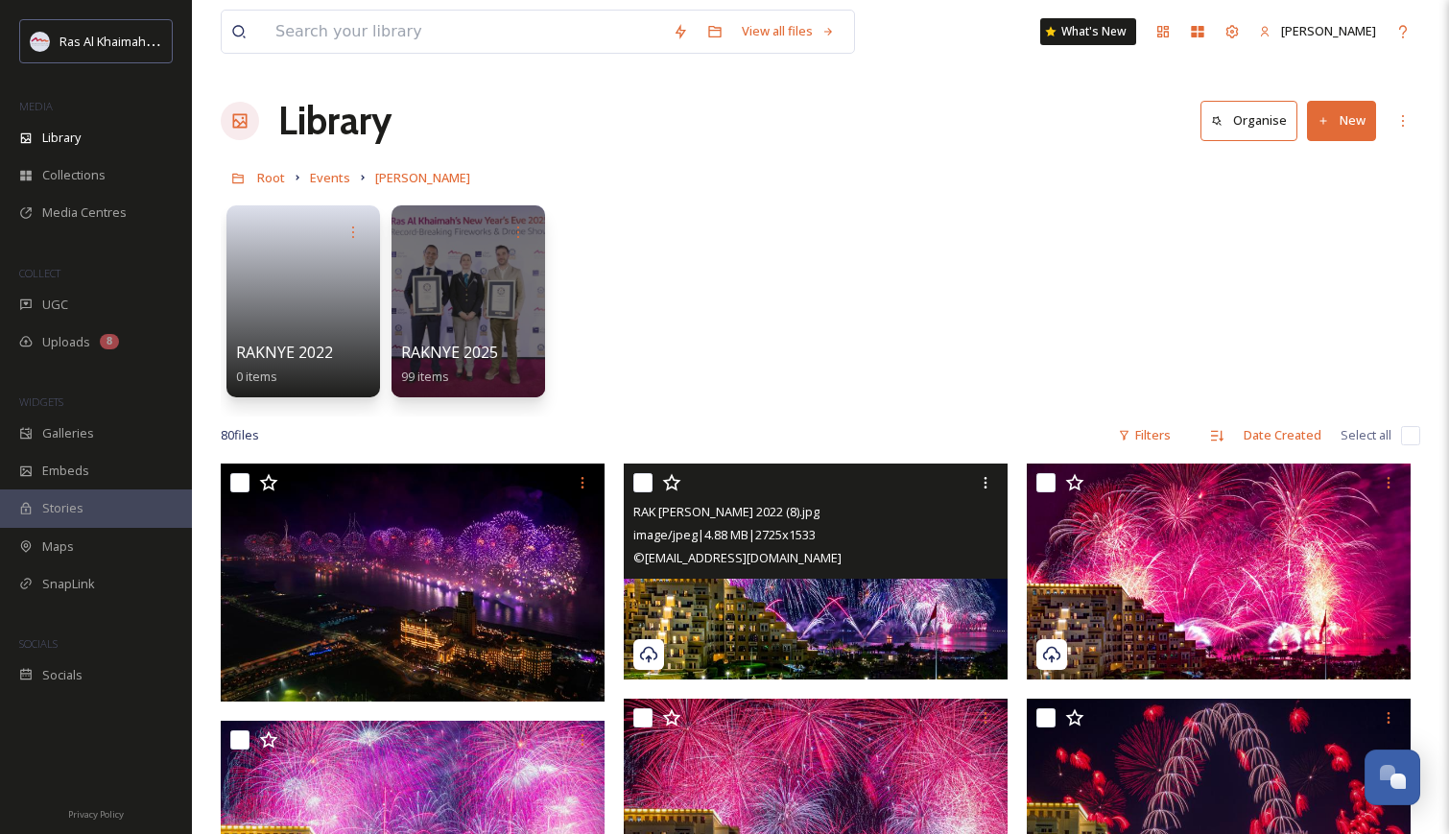
click at [642, 487] on input "checkbox" at bounding box center [642, 482] width 19 height 19
checkbox input "true"
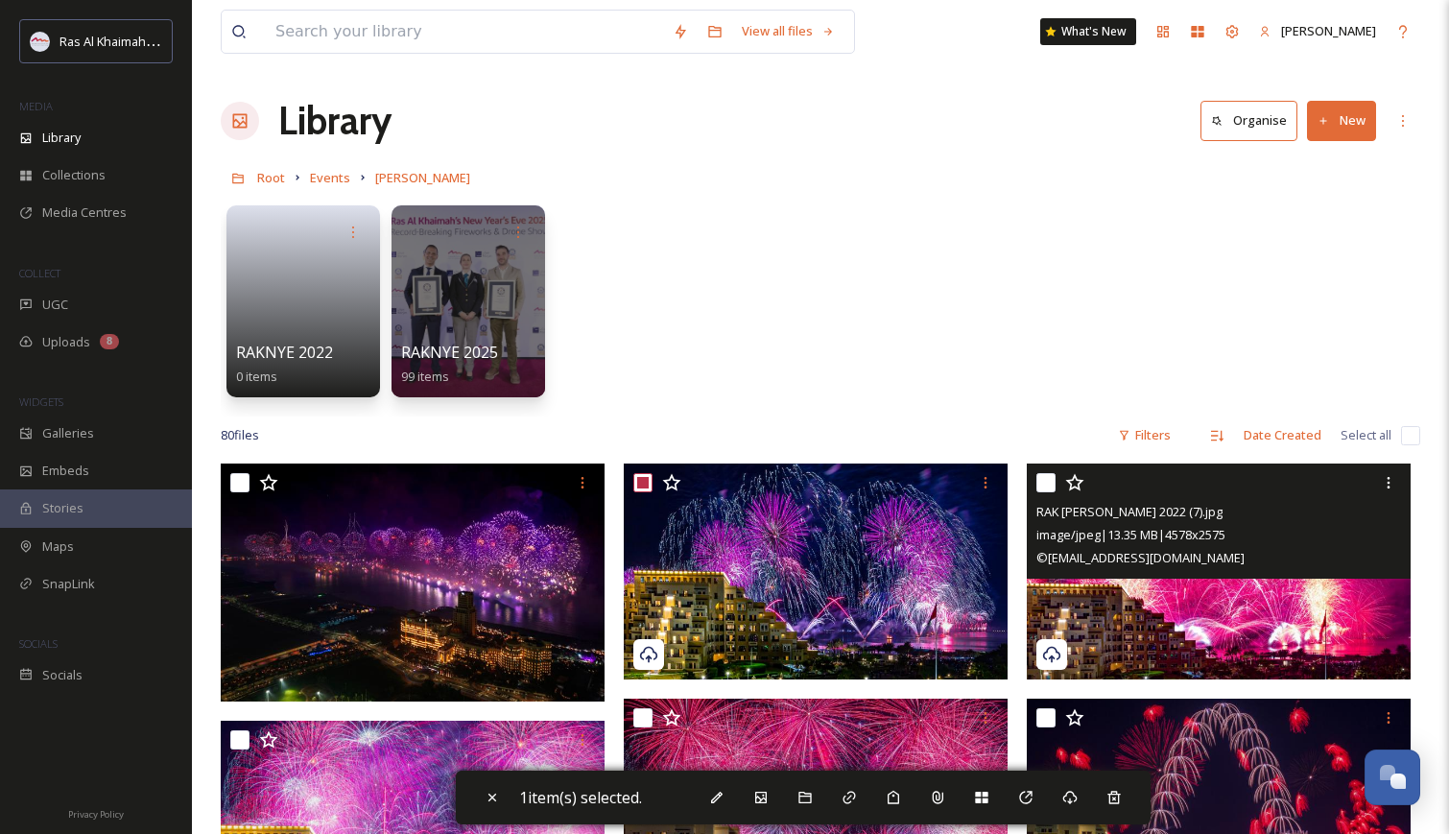
click at [1045, 477] on input "checkbox" at bounding box center [1045, 482] width 19 height 19
checkbox input "true"
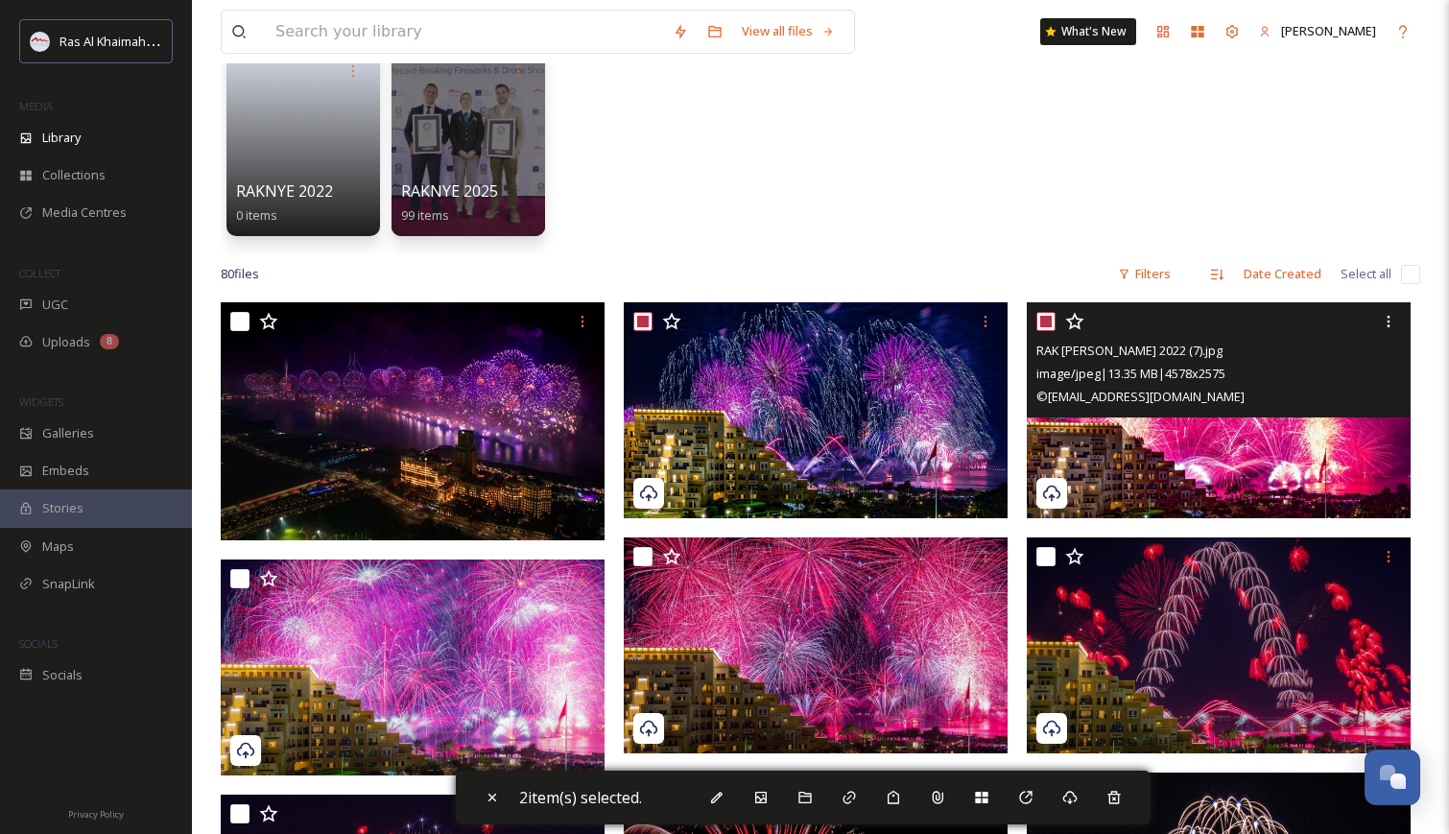
scroll to position [308, 0]
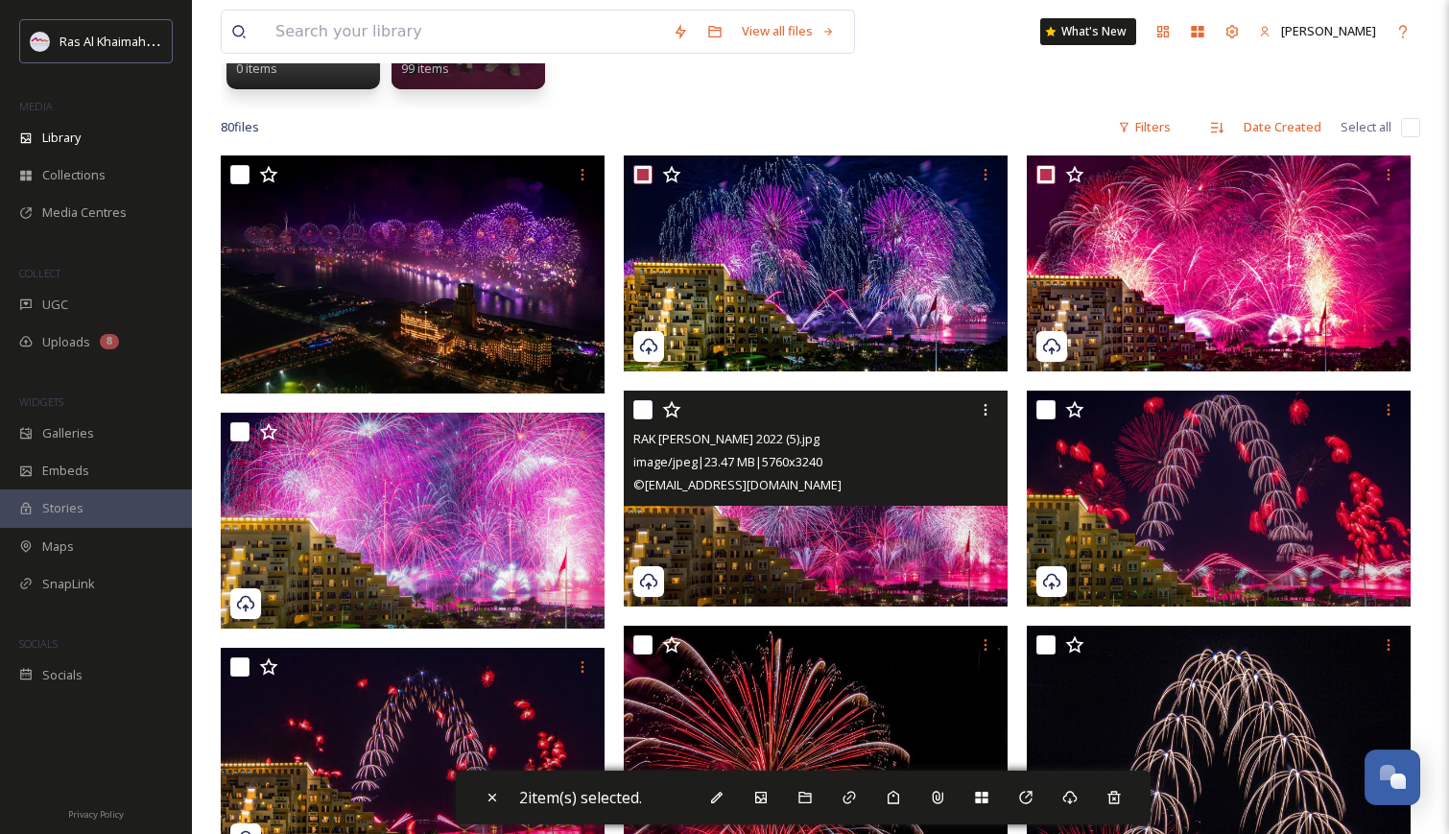
click at [648, 409] on input "checkbox" at bounding box center [642, 409] width 19 height 19
checkbox input "true"
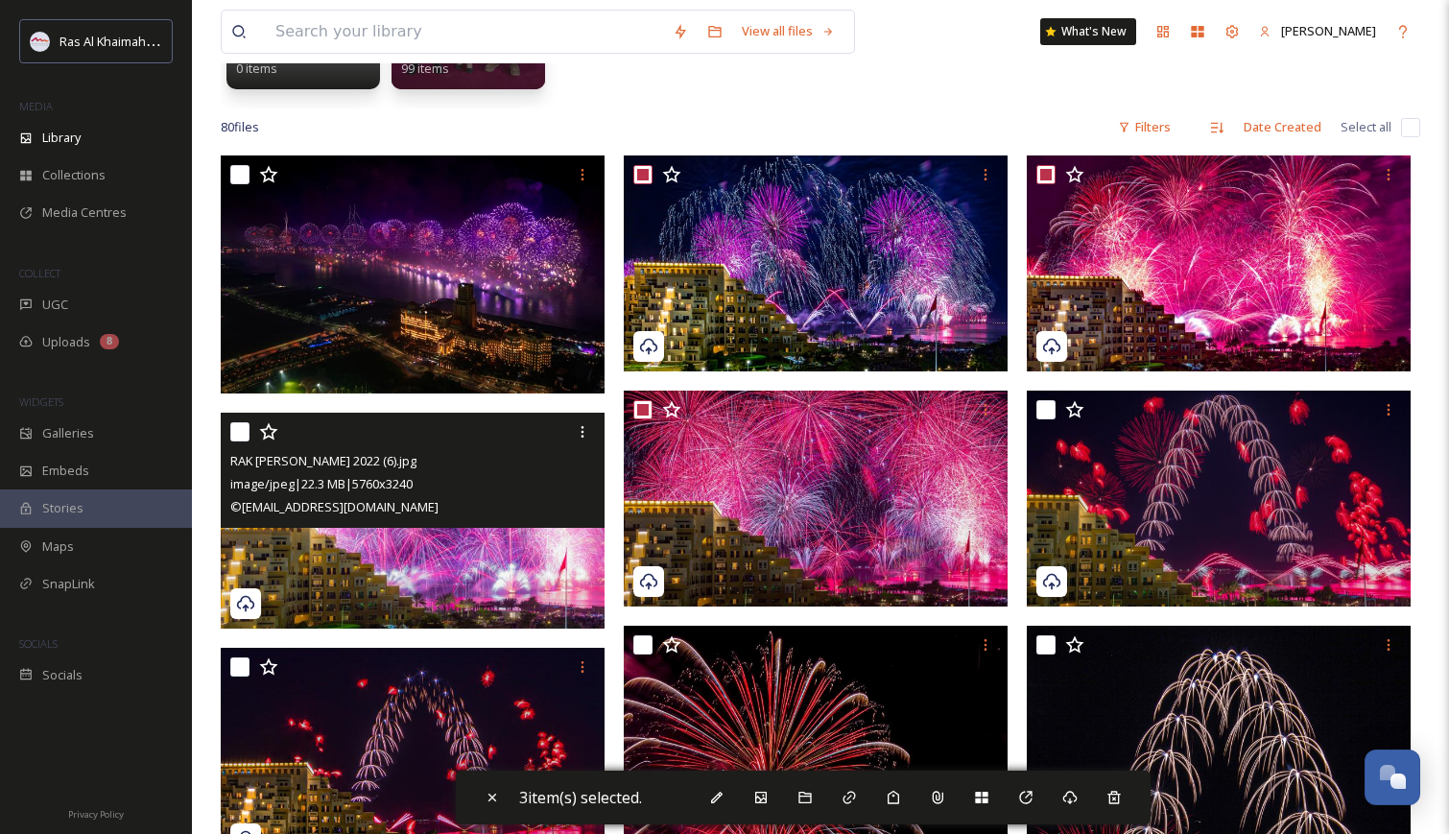
click at [239, 429] on input "checkbox" at bounding box center [239, 431] width 19 height 19
checkbox input "true"
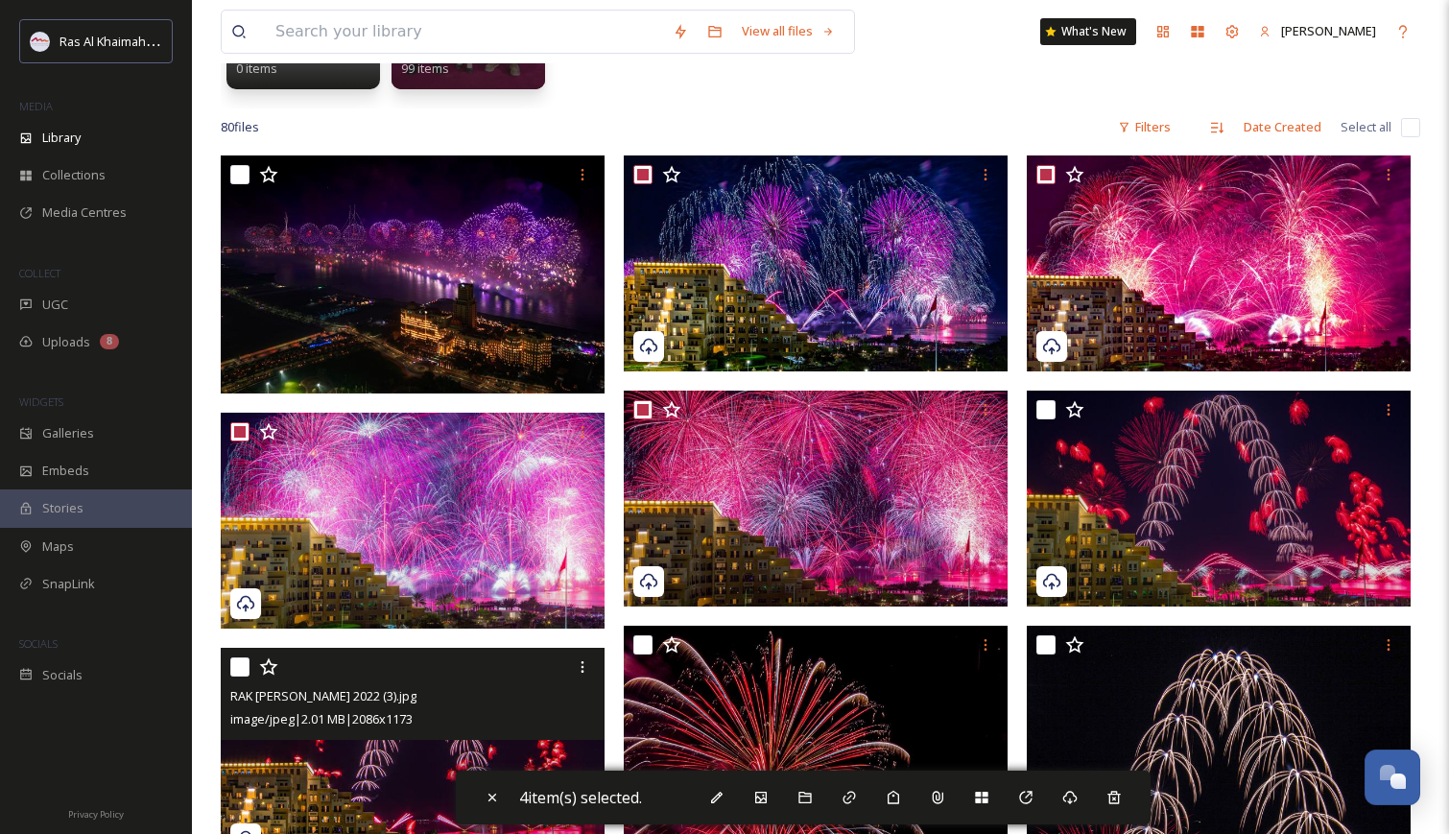
click at [236, 664] on input "checkbox" at bounding box center [239, 666] width 19 height 19
checkbox input "true"
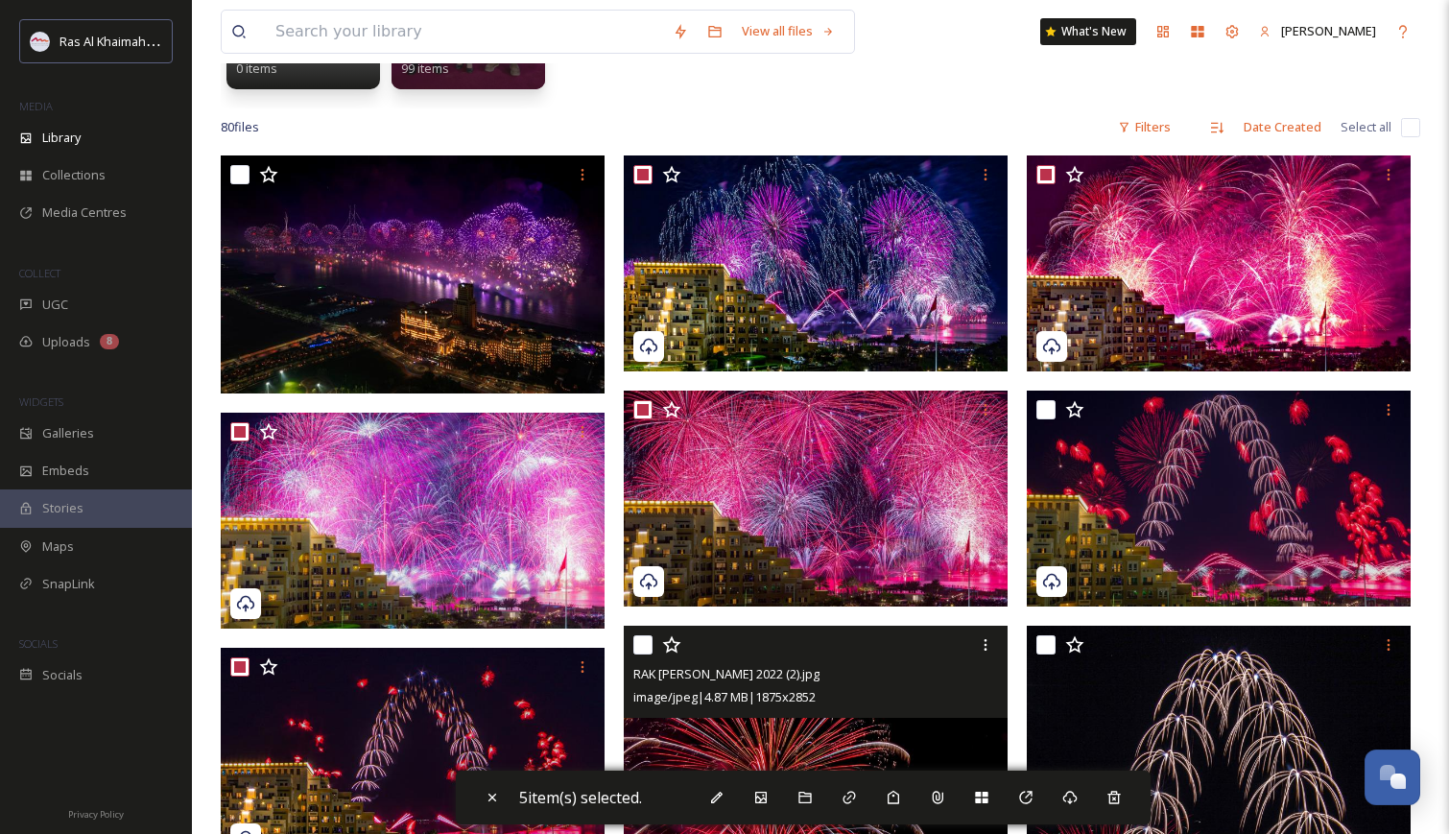
click at [648, 647] on input "checkbox" at bounding box center [642, 644] width 19 height 19
checkbox input "true"
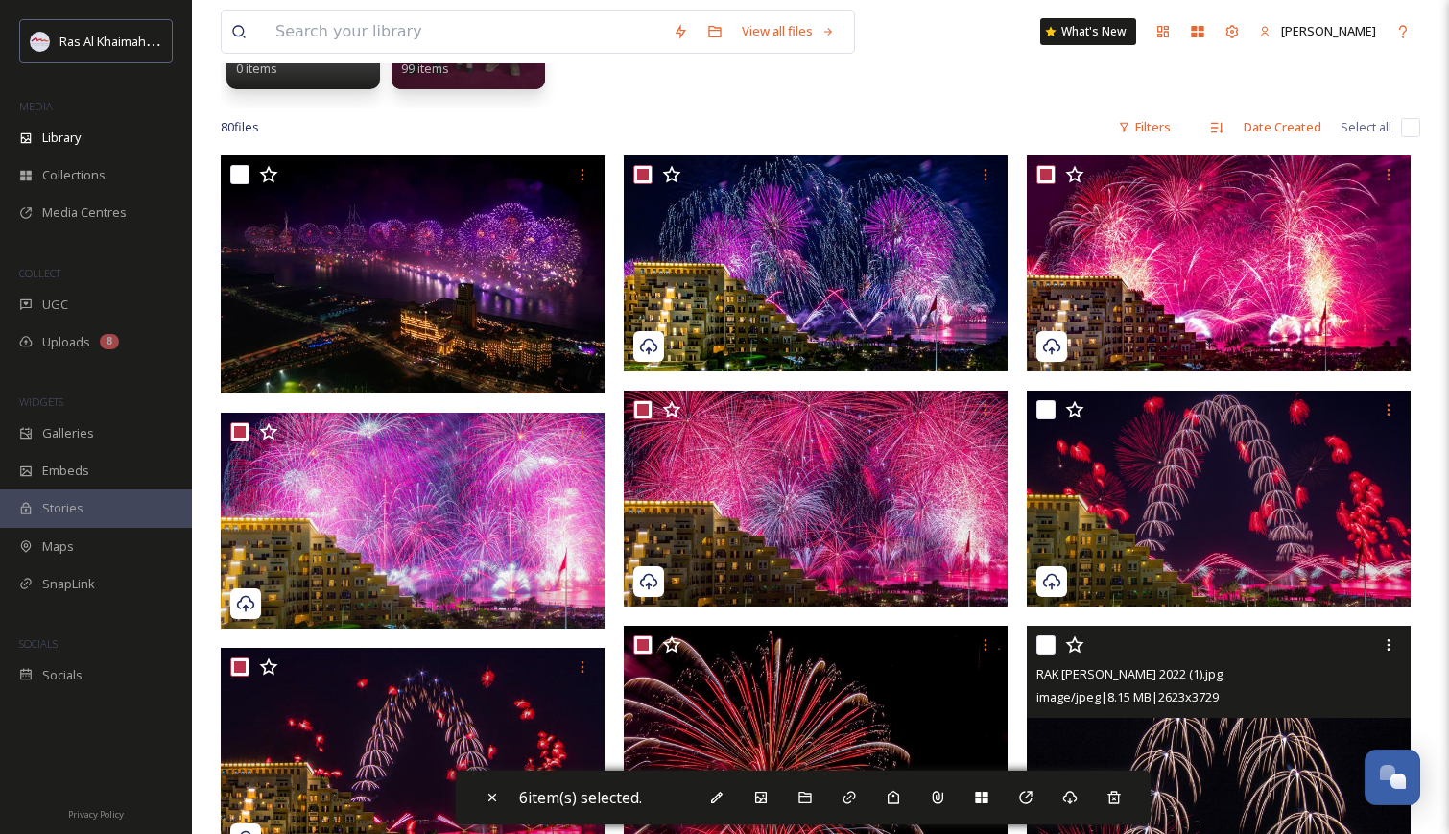
click at [1046, 647] on input "checkbox" at bounding box center [1045, 644] width 19 height 19
checkbox input "true"
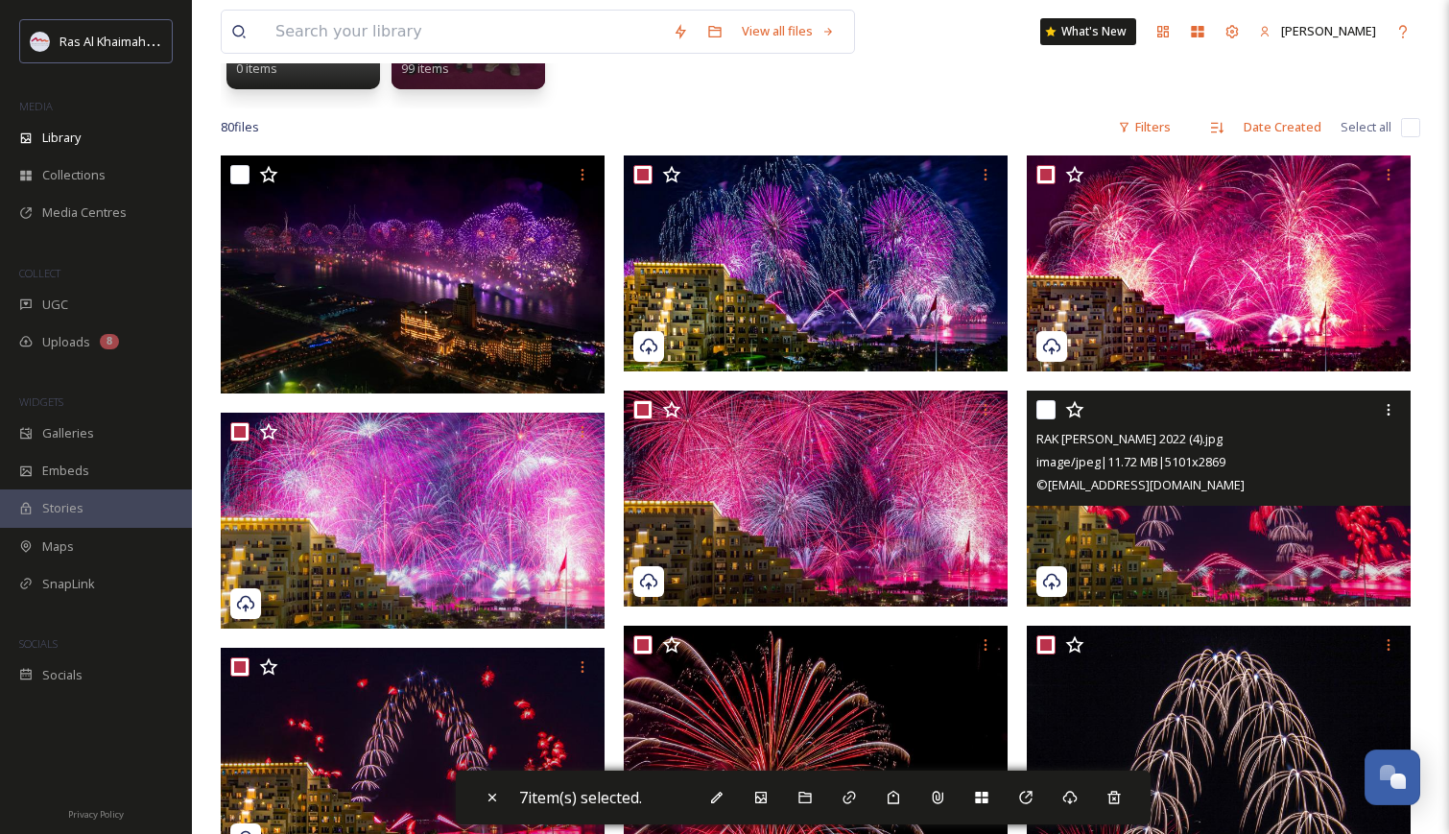
click at [1045, 409] on input "checkbox" at bounding box center [1045, 409] width 19 height 19
checkbox input "true"
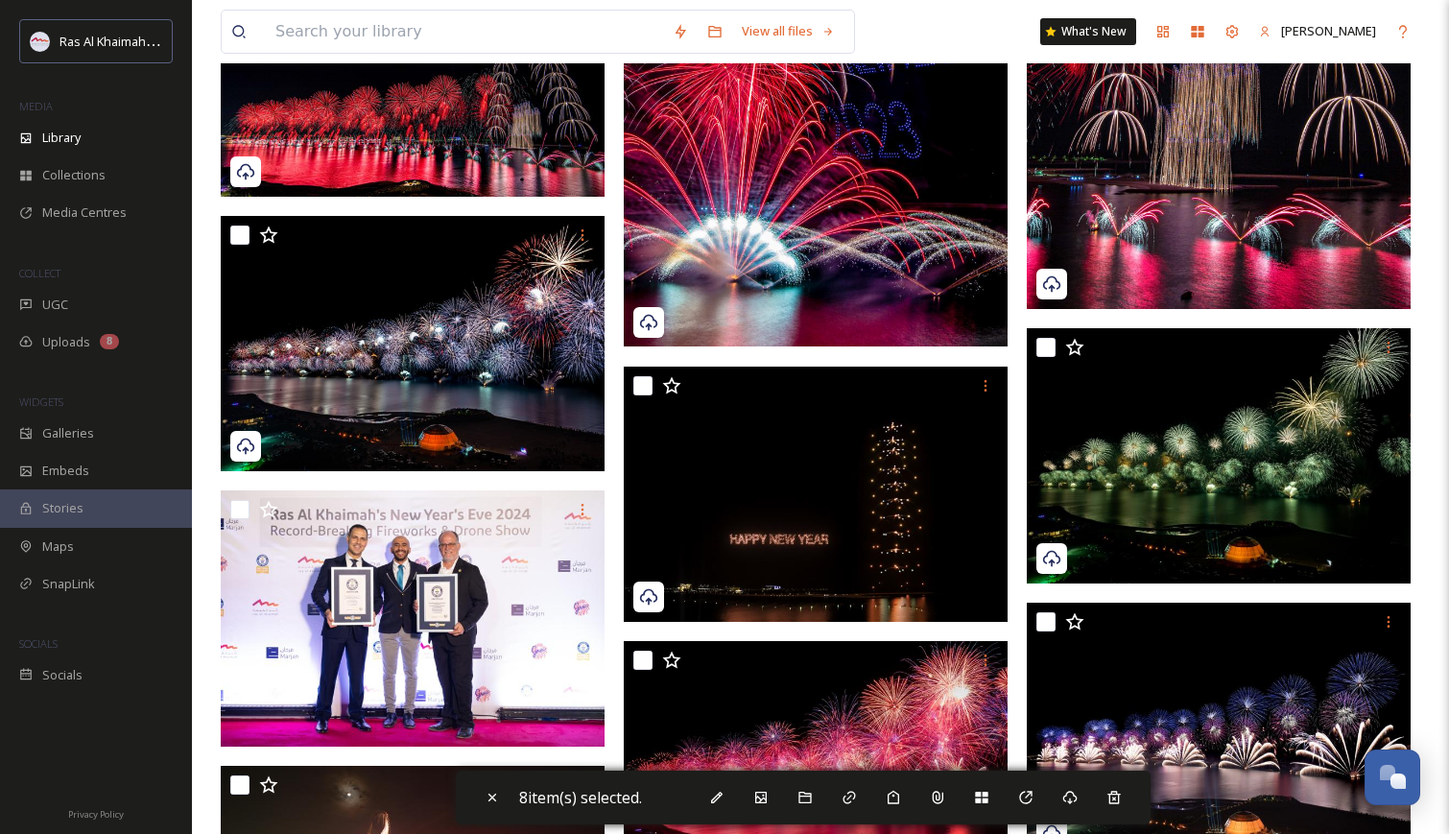
scroll to position [1192, 0]
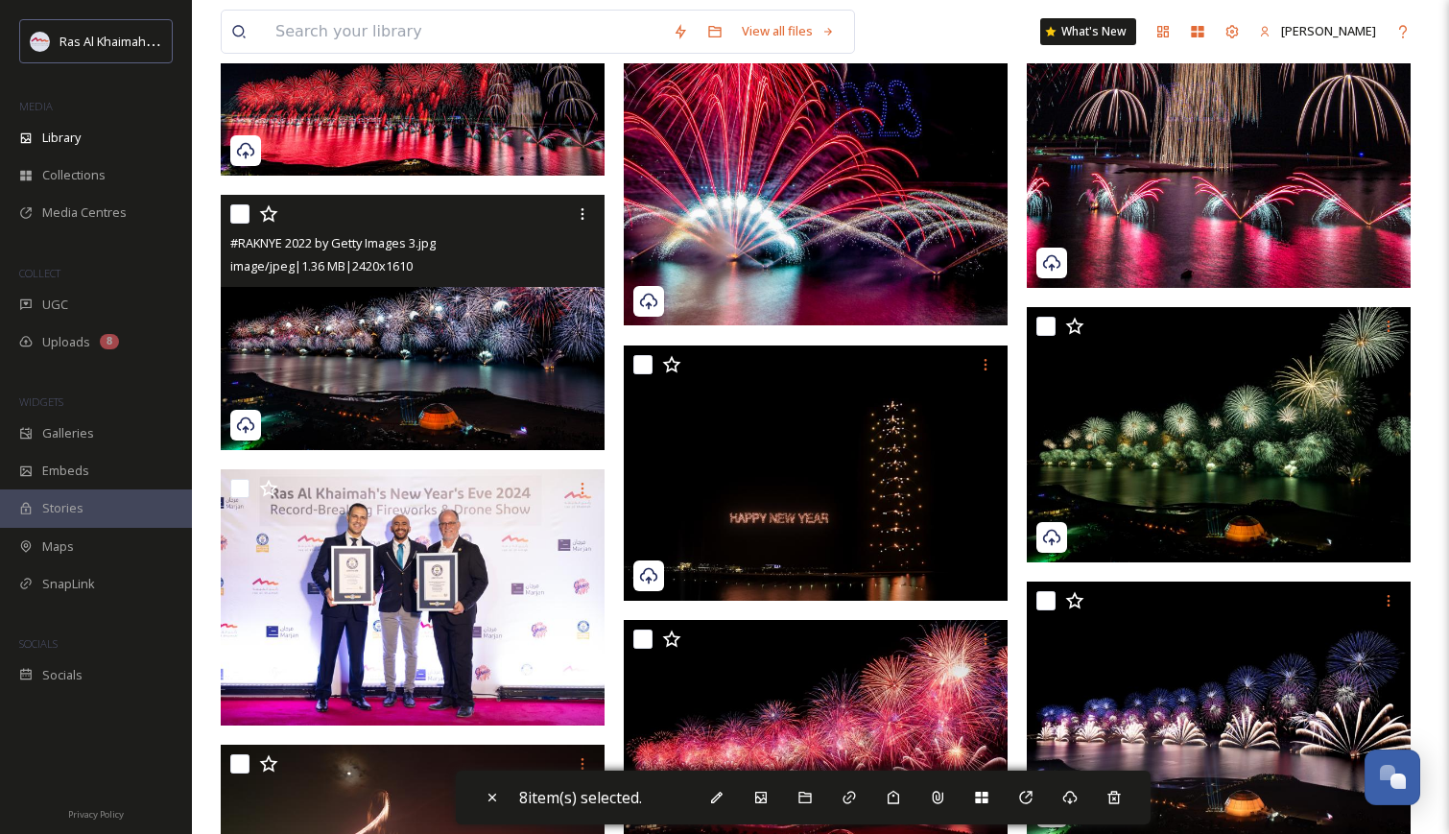
click at [238, 215] on input "checkbox" at bounding box center [239, 213] width 19 height 19
checkbox input "true"
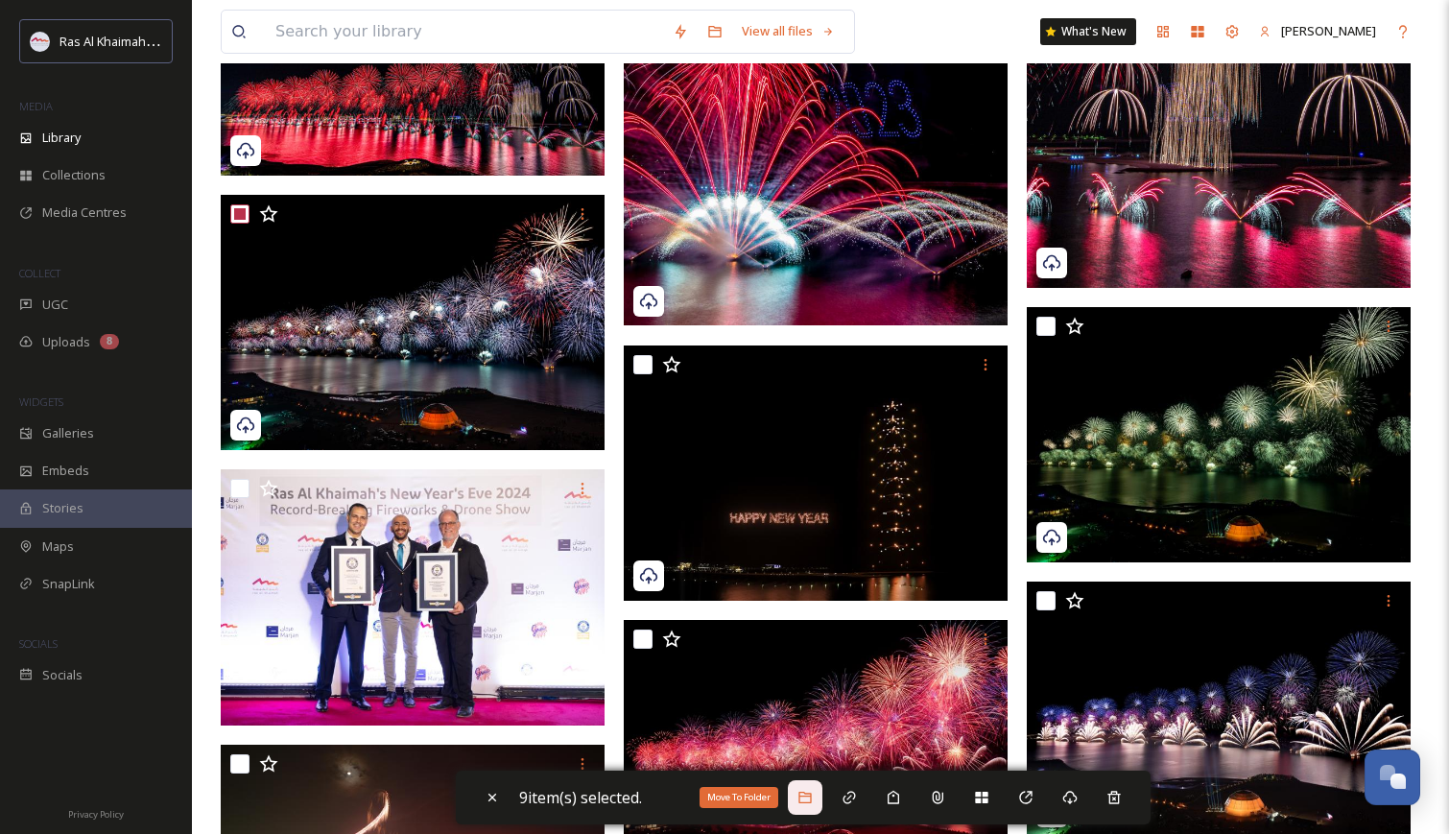
click at [810, 801] on icon at bounding box center [805, 797] width 15 height 15
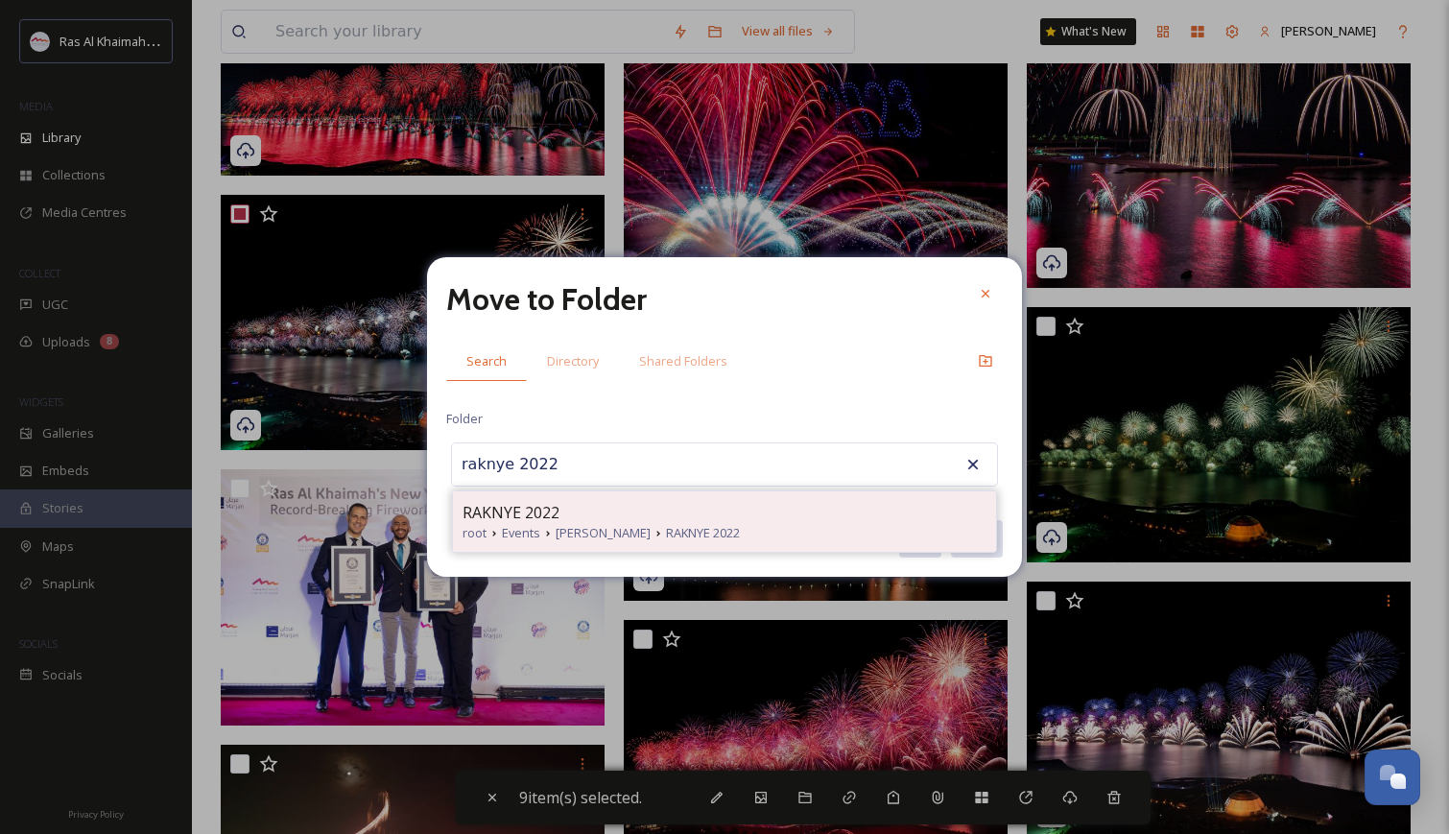
click at [517, 509] on span "RAKNYE 2022" at bounding box center [511, 512] width 97 height 23
type input "RAKNYE 2022"
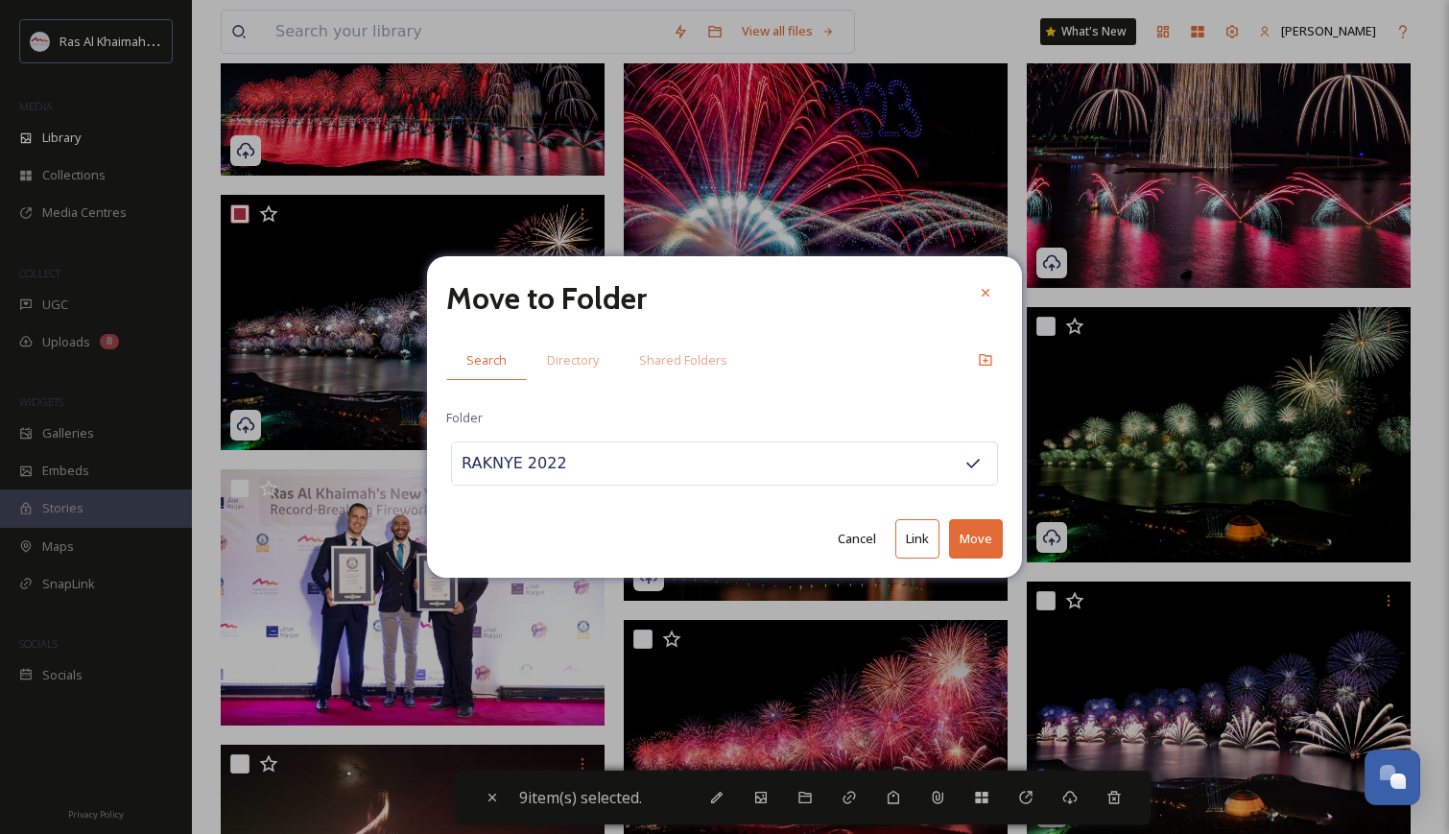
click at [985, 534] on button "Move" at bounding box center [976, 538] width 54 height 39
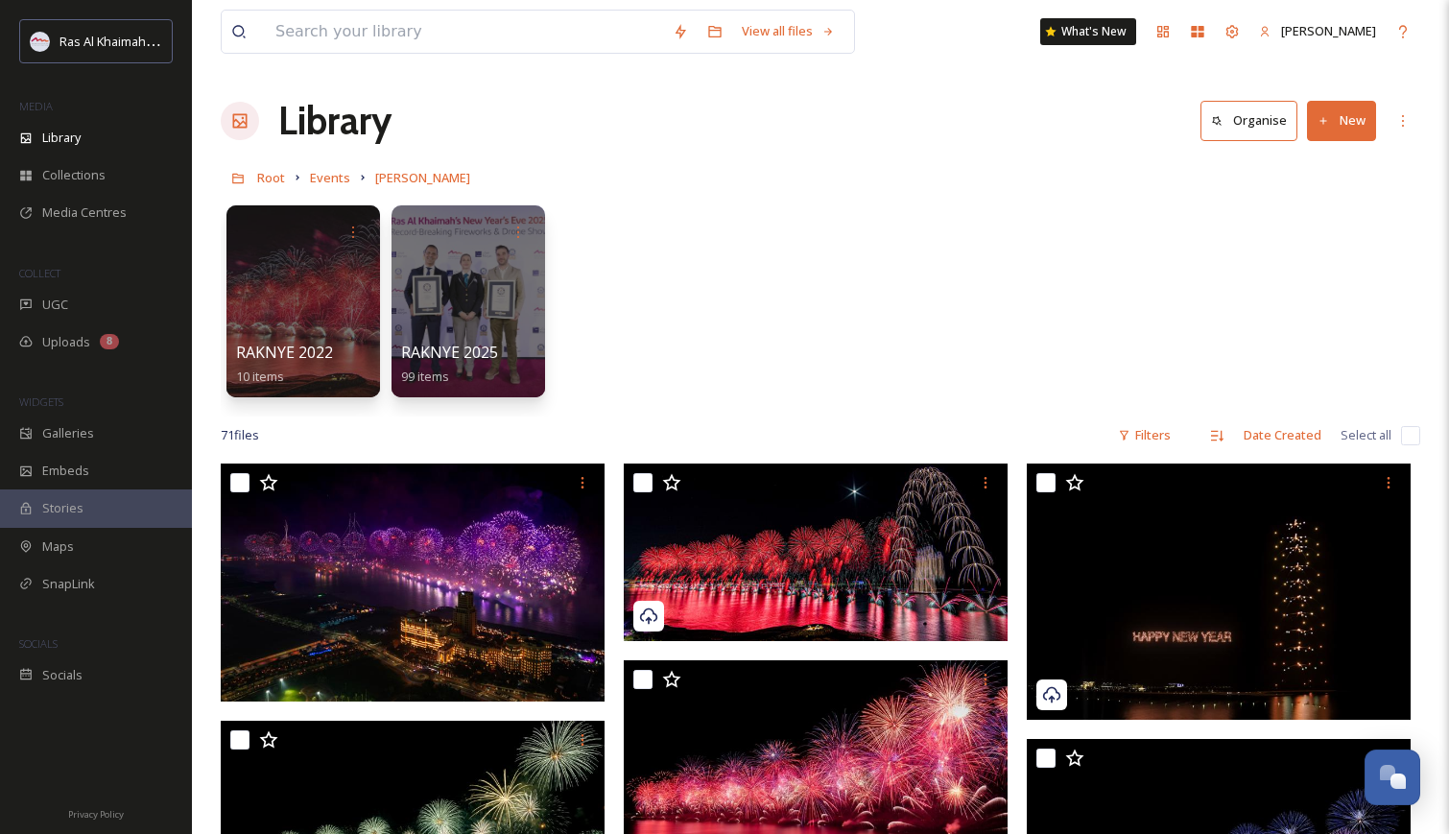
scroll to position [-1, 0]
click at [1330, 135] on button "New" at bounding box center [1341, 120] width 69 height 39
click at [1305, 246] on span "Folder" at bounding box center [1319, 240] width 36 height 18
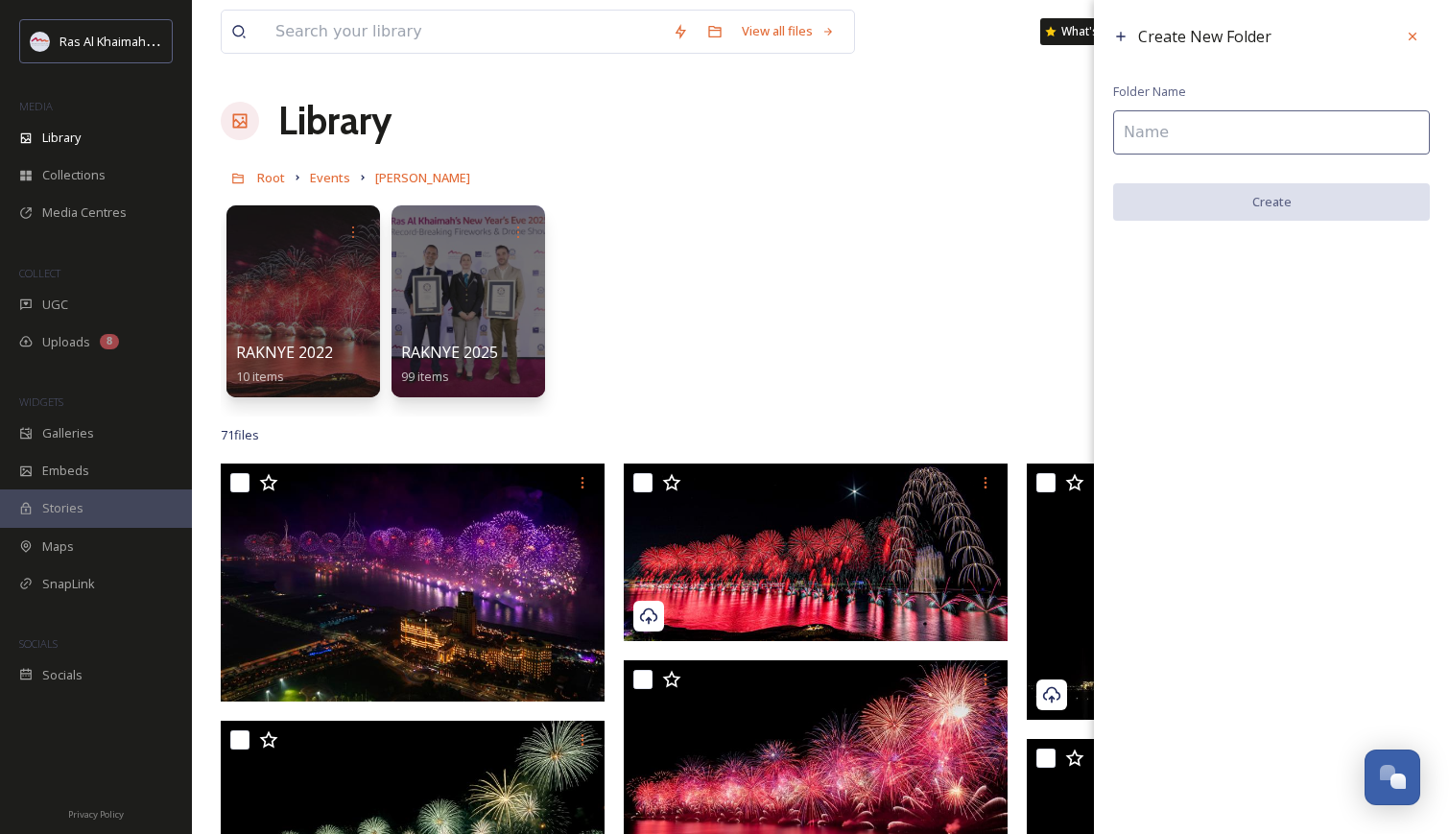
click at [1170, 131] on input at bounding box center [1271, 132] width 317 height 44
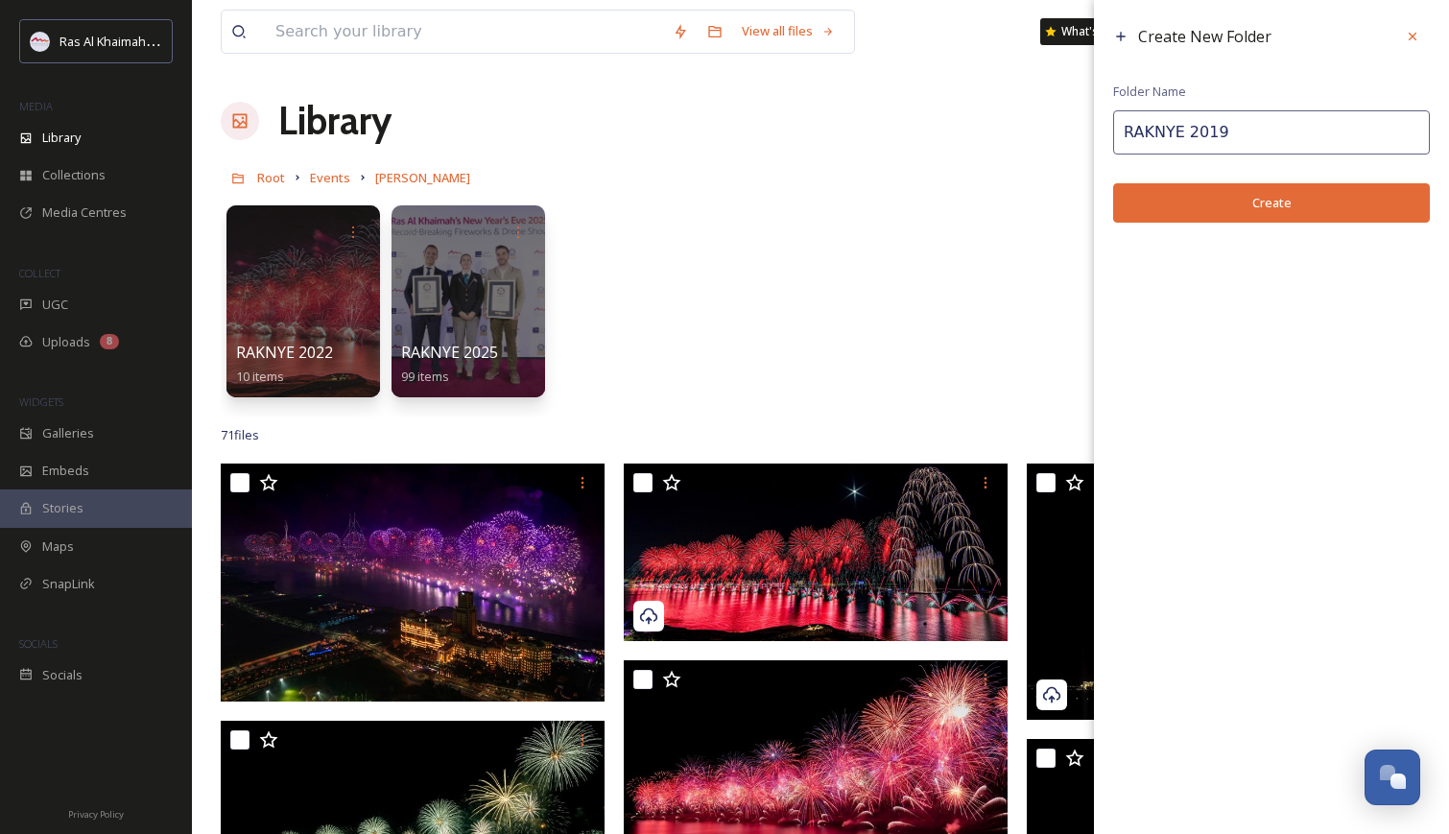
type input "RAKNYE 2019"
click at [1225, 202] on button "Create" at bounding box center [1271, 202] width 317 height 39
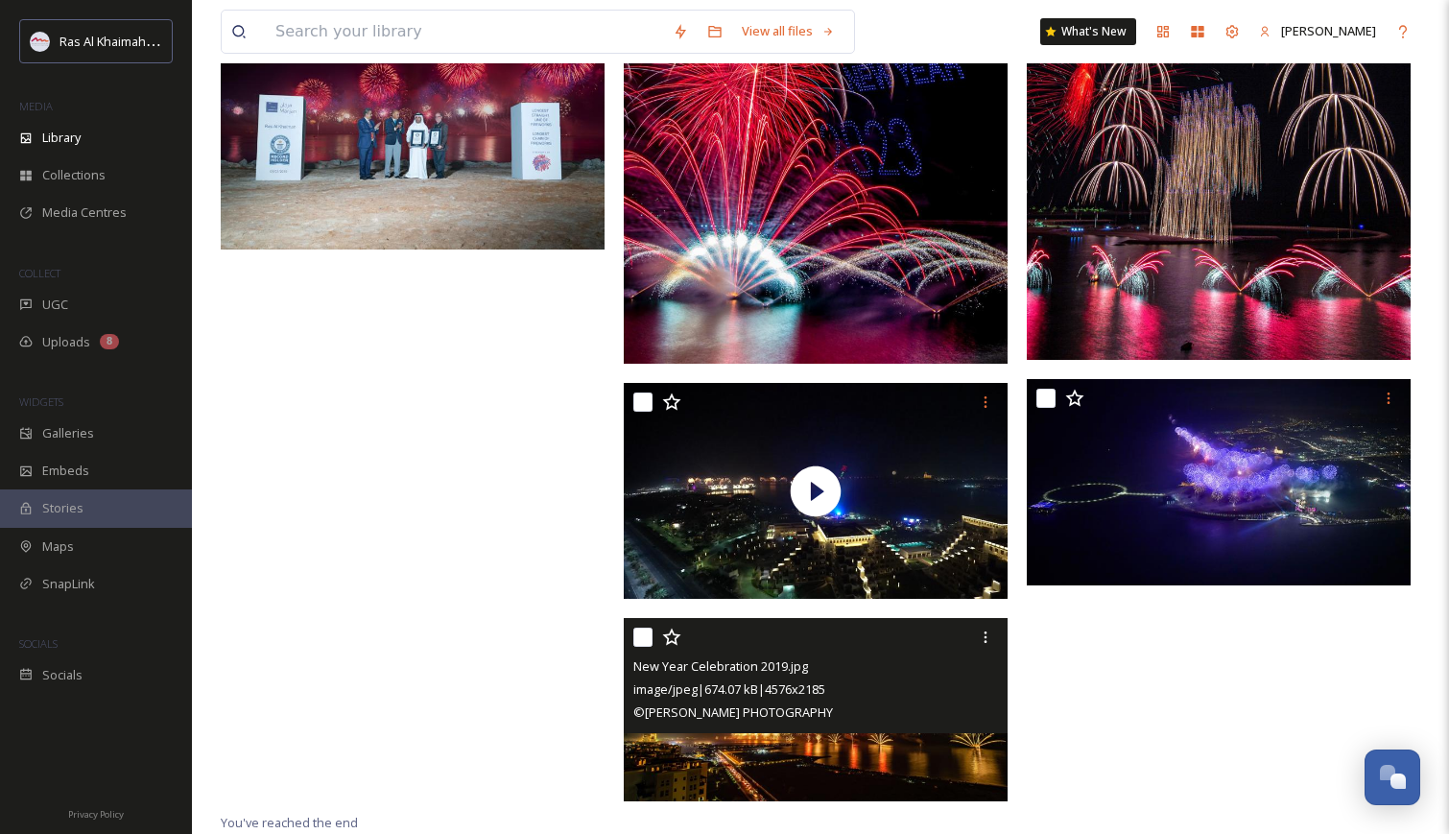
scroll to position [7202, 0]
click at [646, 636] on input "checkbox" at bounding box center [642, 637] width 19 height 19
checkbox input "true"
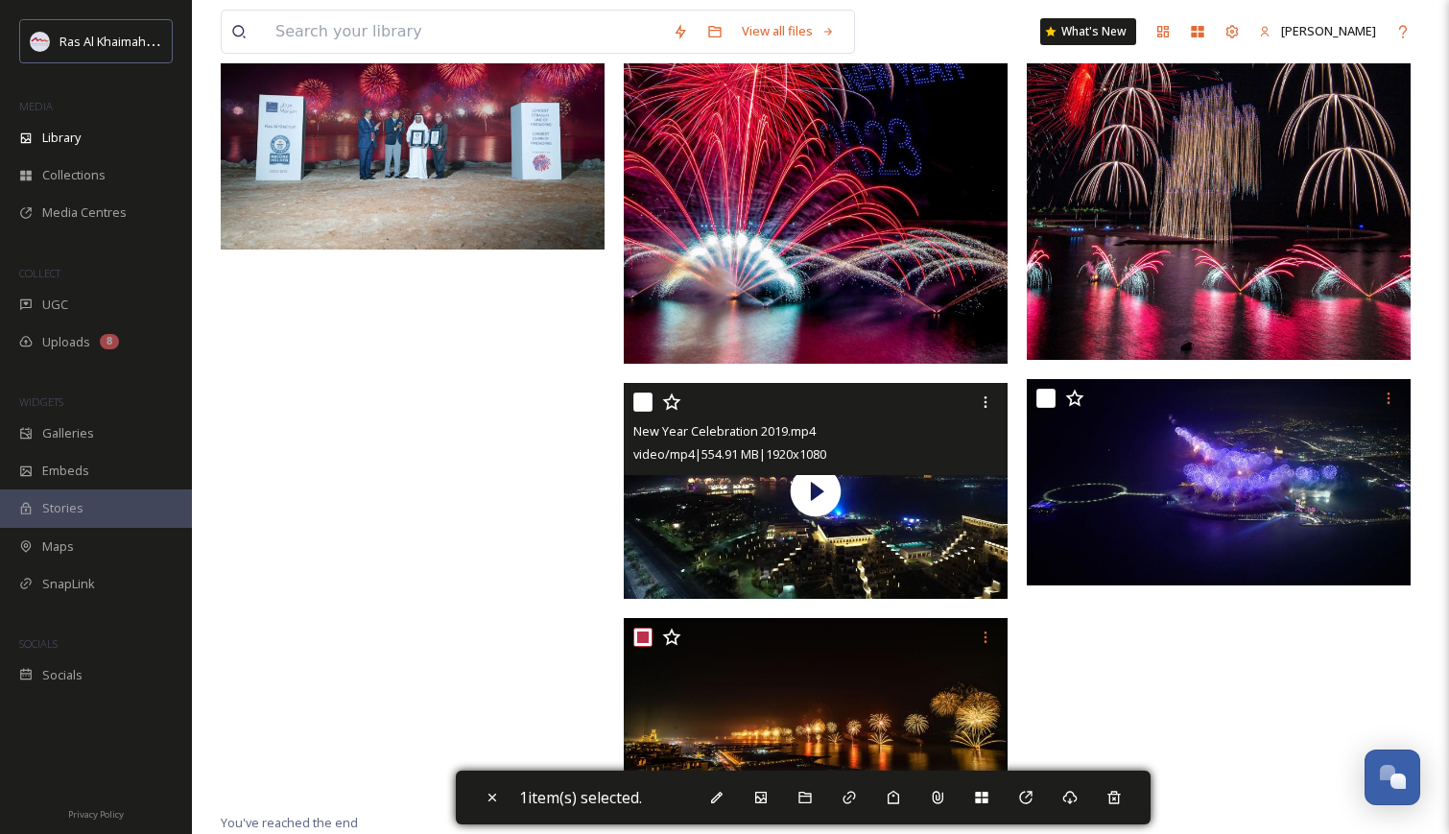
click at [638, 401] on input "checkbox" at bounding box center [642, 402] width 19 height 19
checkbox input "true"
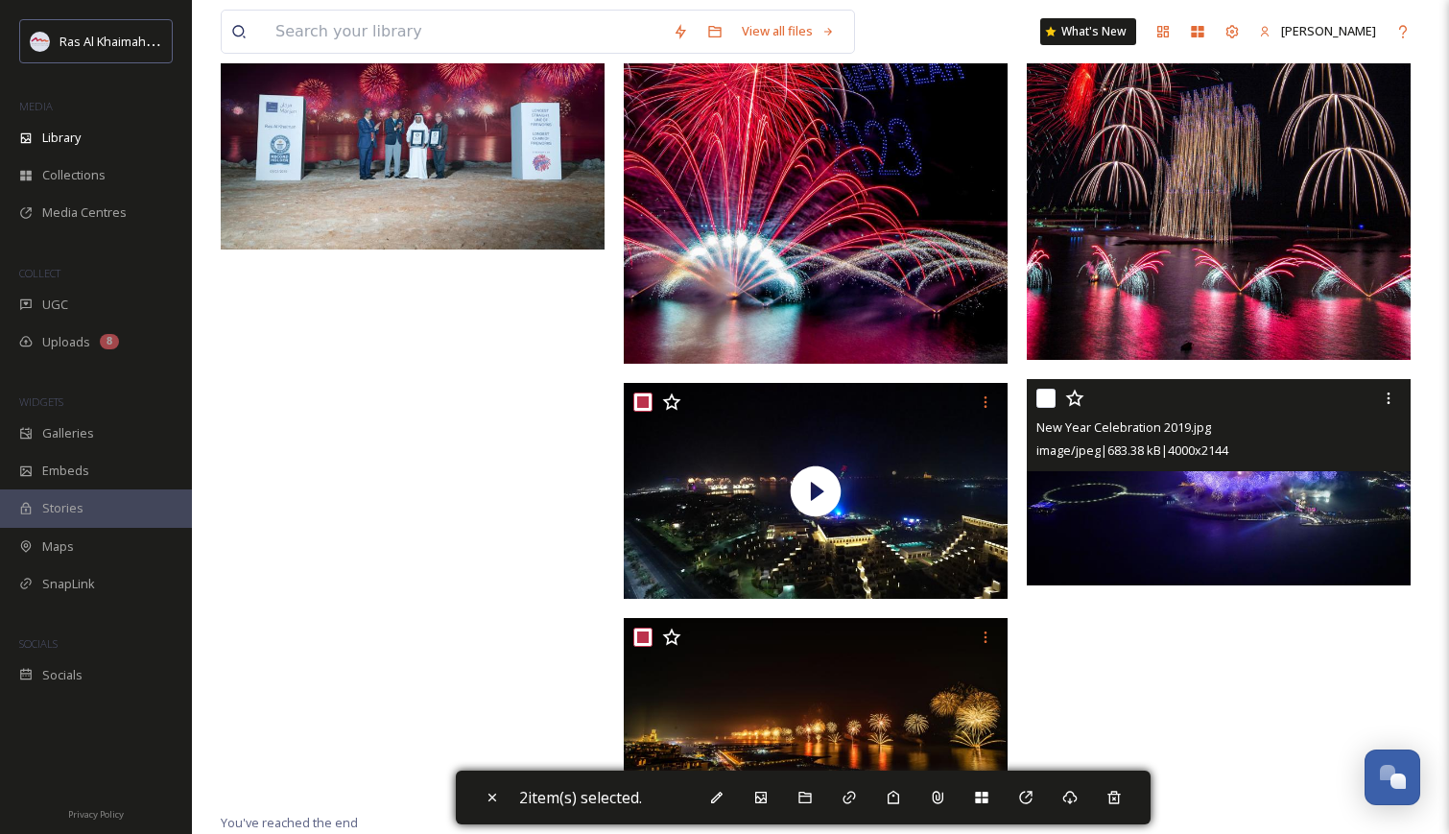
click at [1044, 400] on input "checkbox" at bounding box center [1045, 398] width 19 height 19
checkbox input "true"
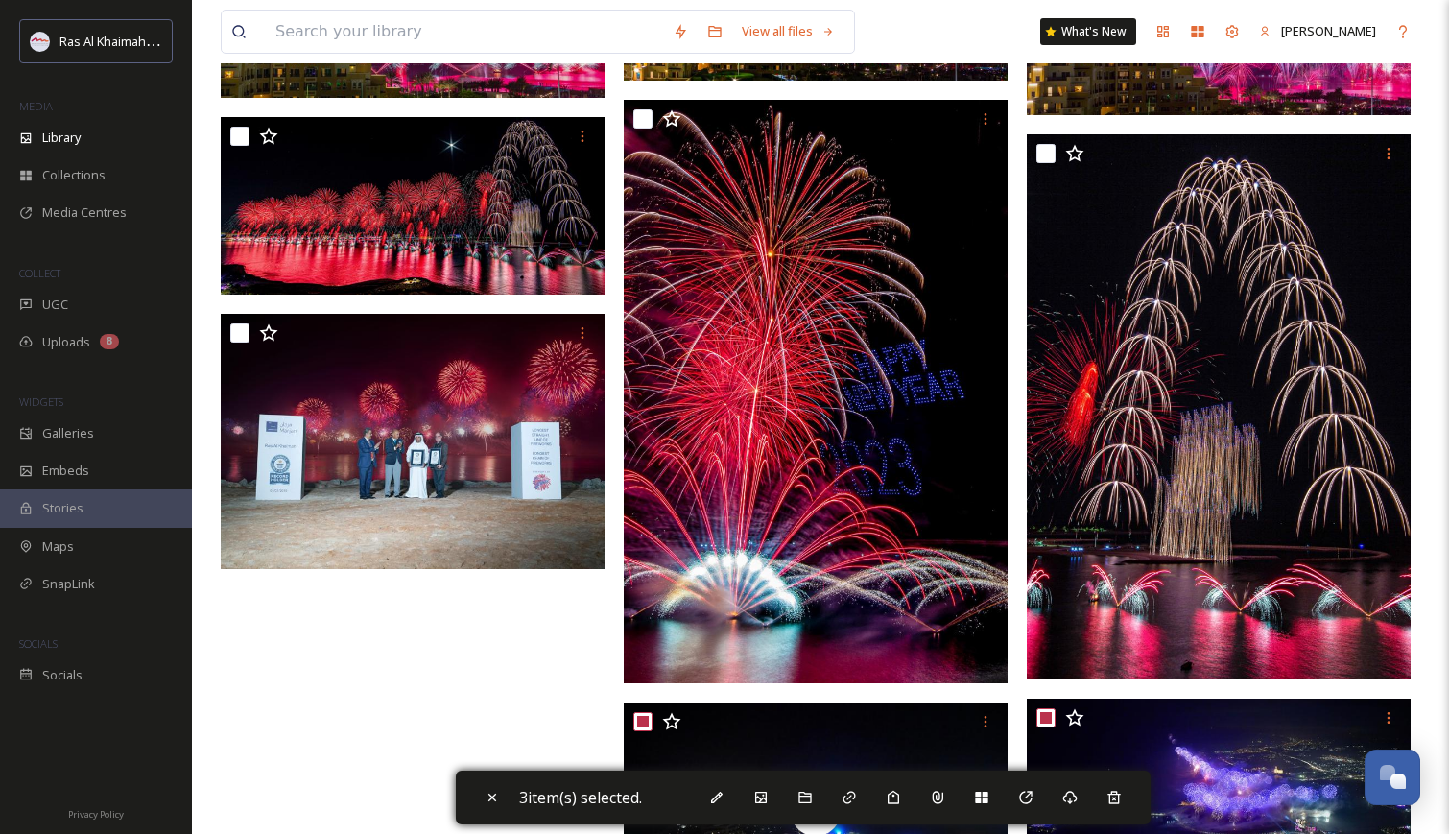
scroll to position [6853, 0]
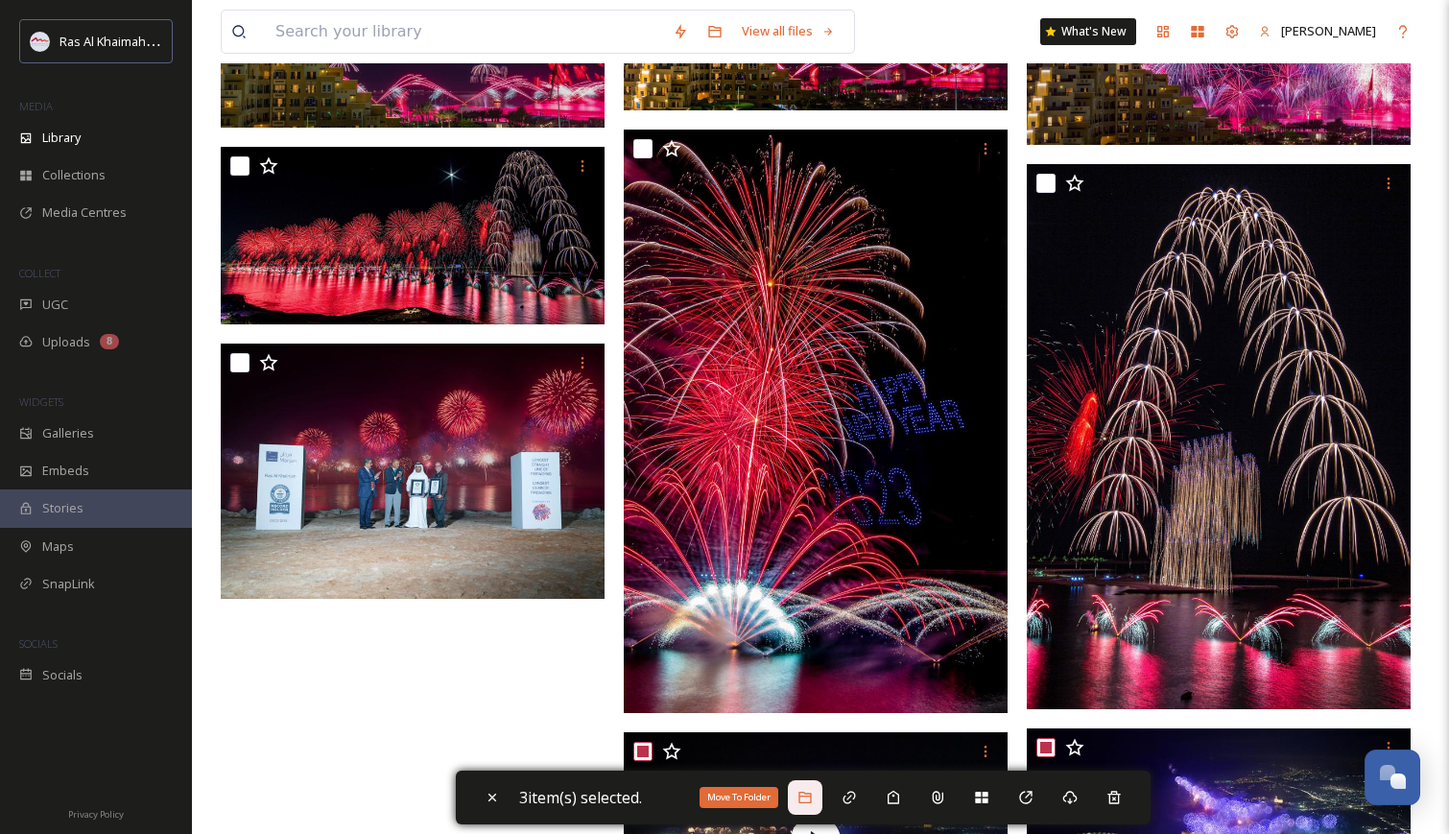
click at [802, 800] on div "Move To Folder" at bounding box center [805, 797] width 35 height 35
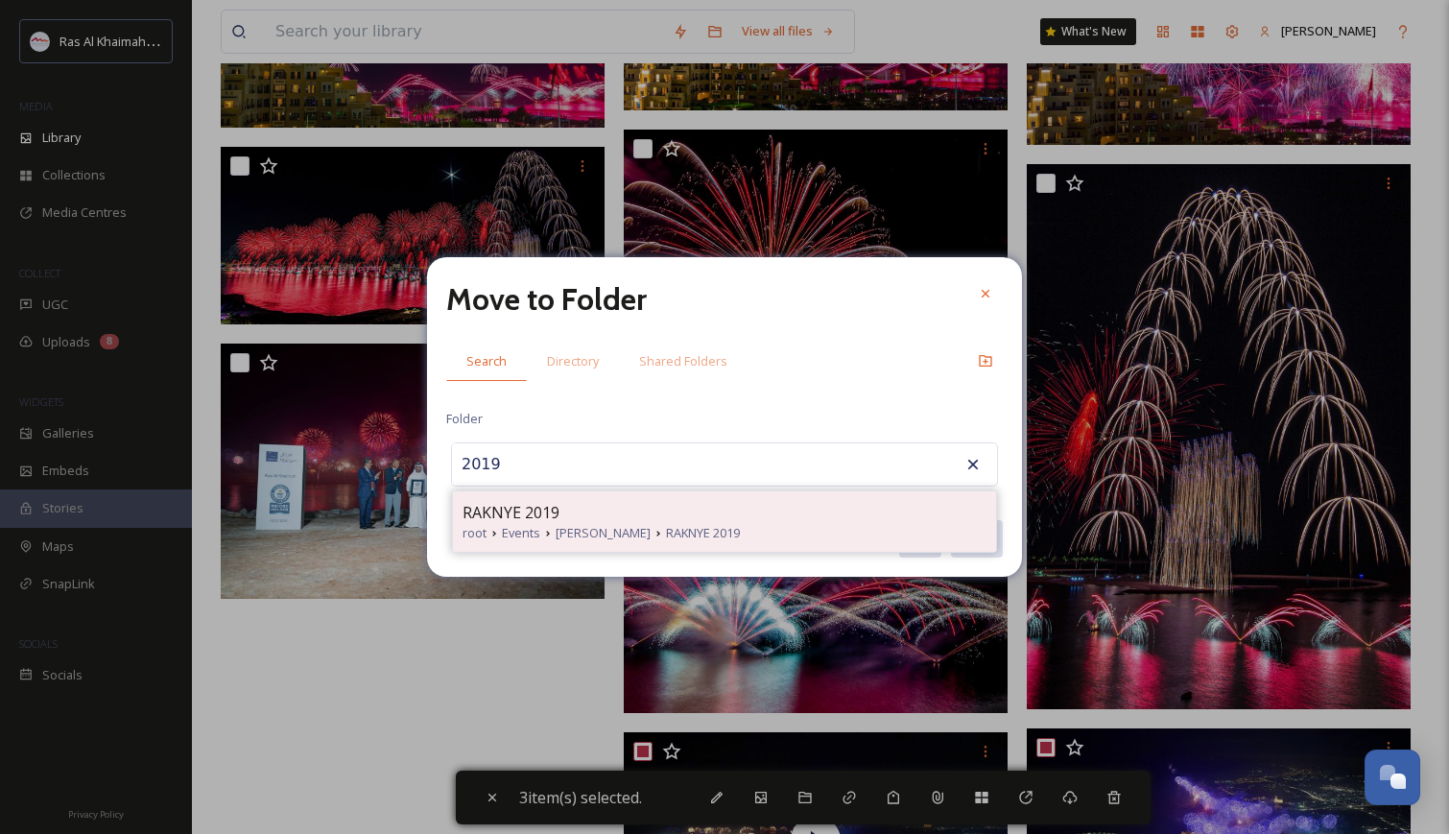
click at [530, 508] on span "RAKNYE 2019" at bounding box center [511, 512] width 97 height 23
type input "RAKNYE 2019"
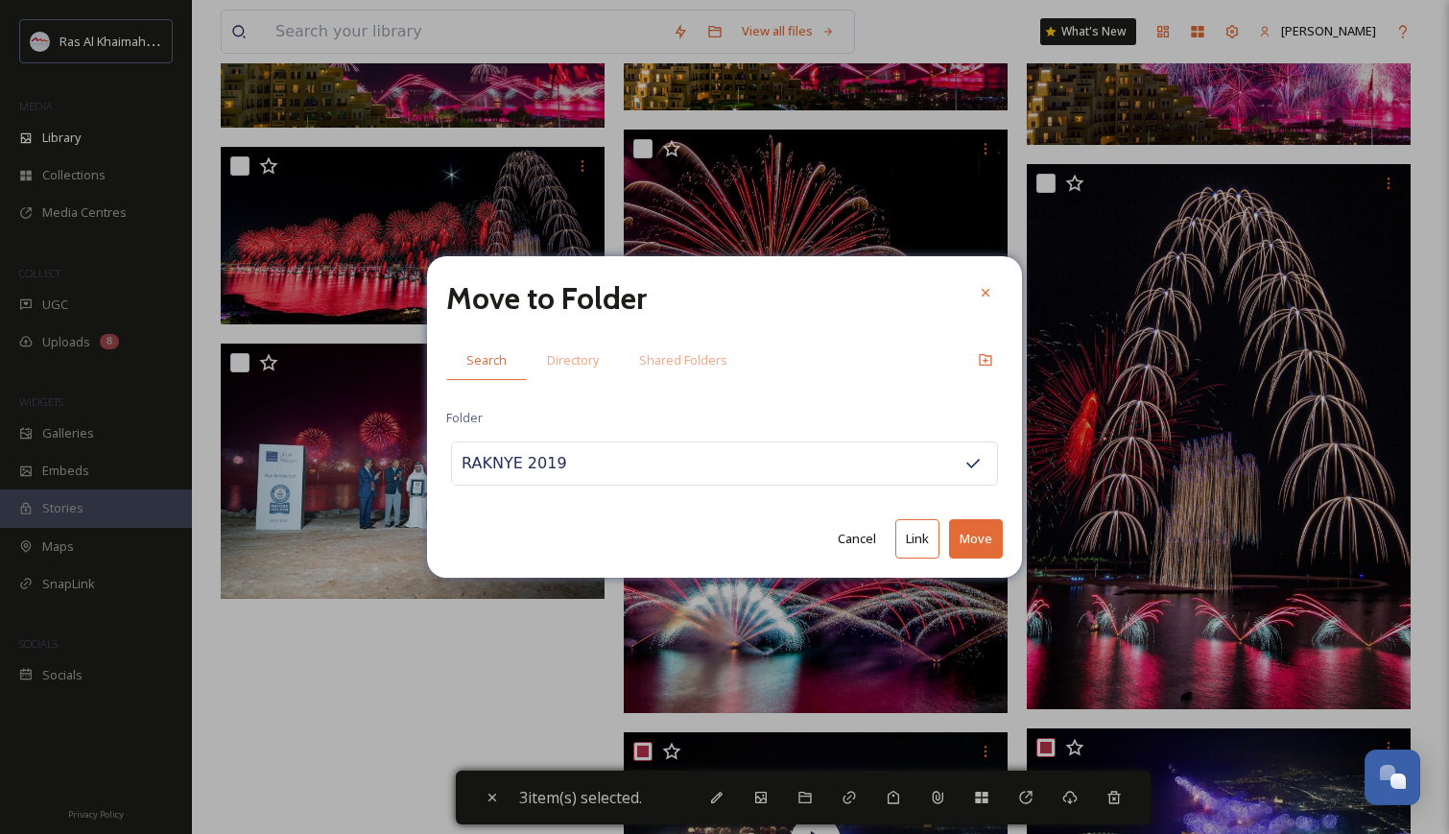
click at [973, 538] on button "Move" at bounding box center [976, 538] width 54 height 39
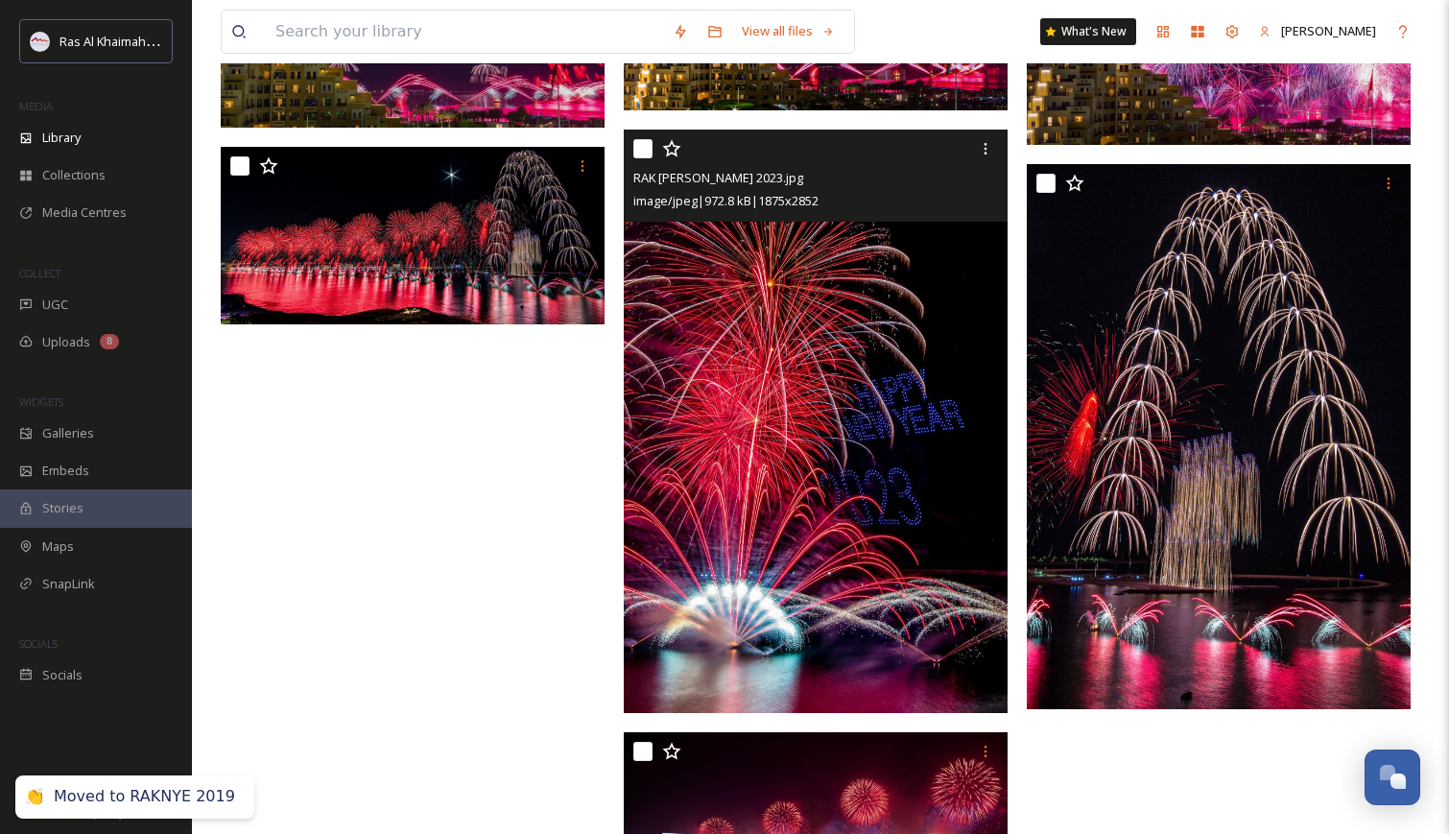
click at [646, 150] on input "checkbox" at bounding box center [642, 148] width 19 height 19
checkbox input "true"
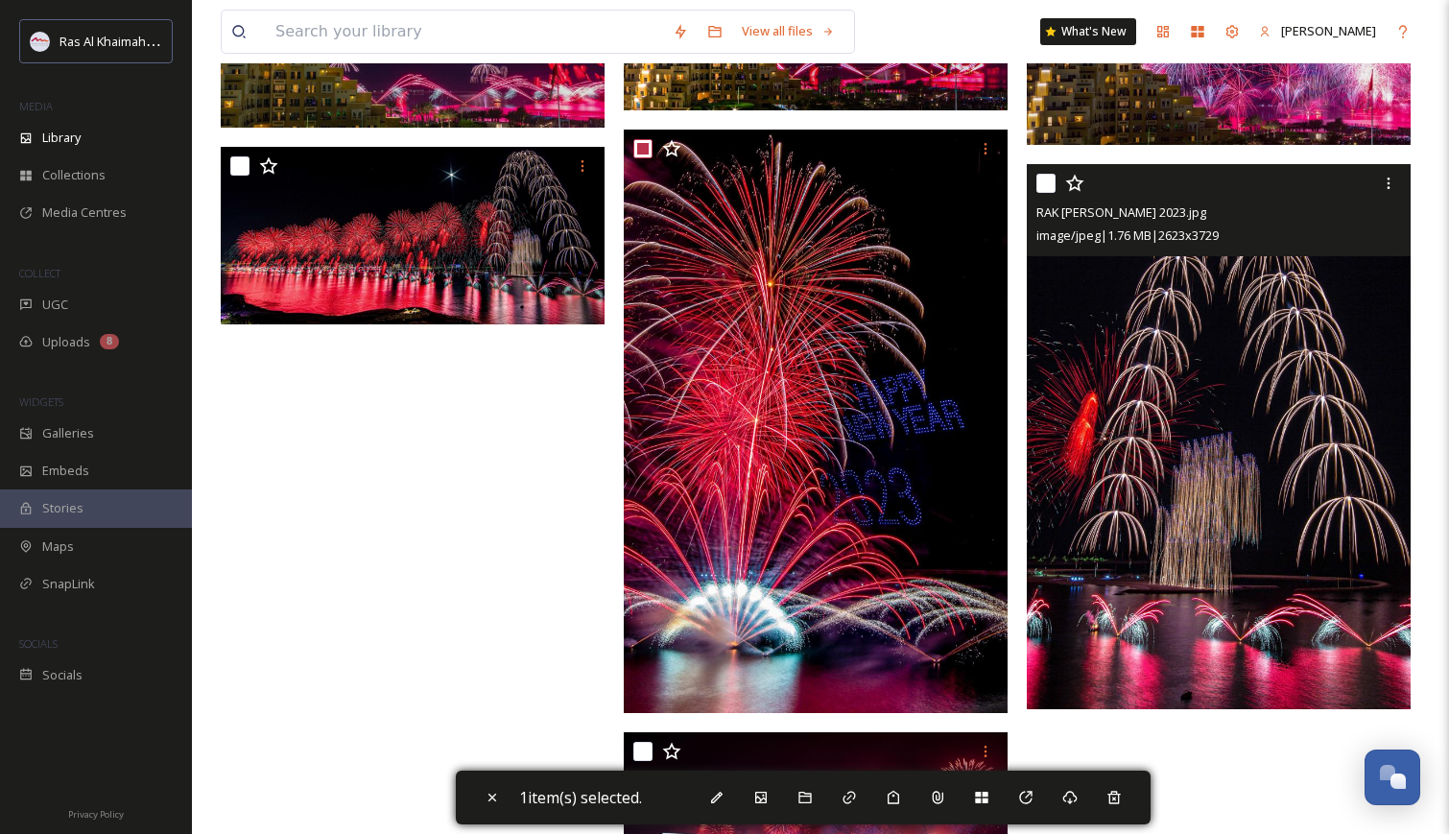
click at [1043, 179] on input "checkbox" at bounding box center [1045, 183] width 19 height 19
checkbox input "true"
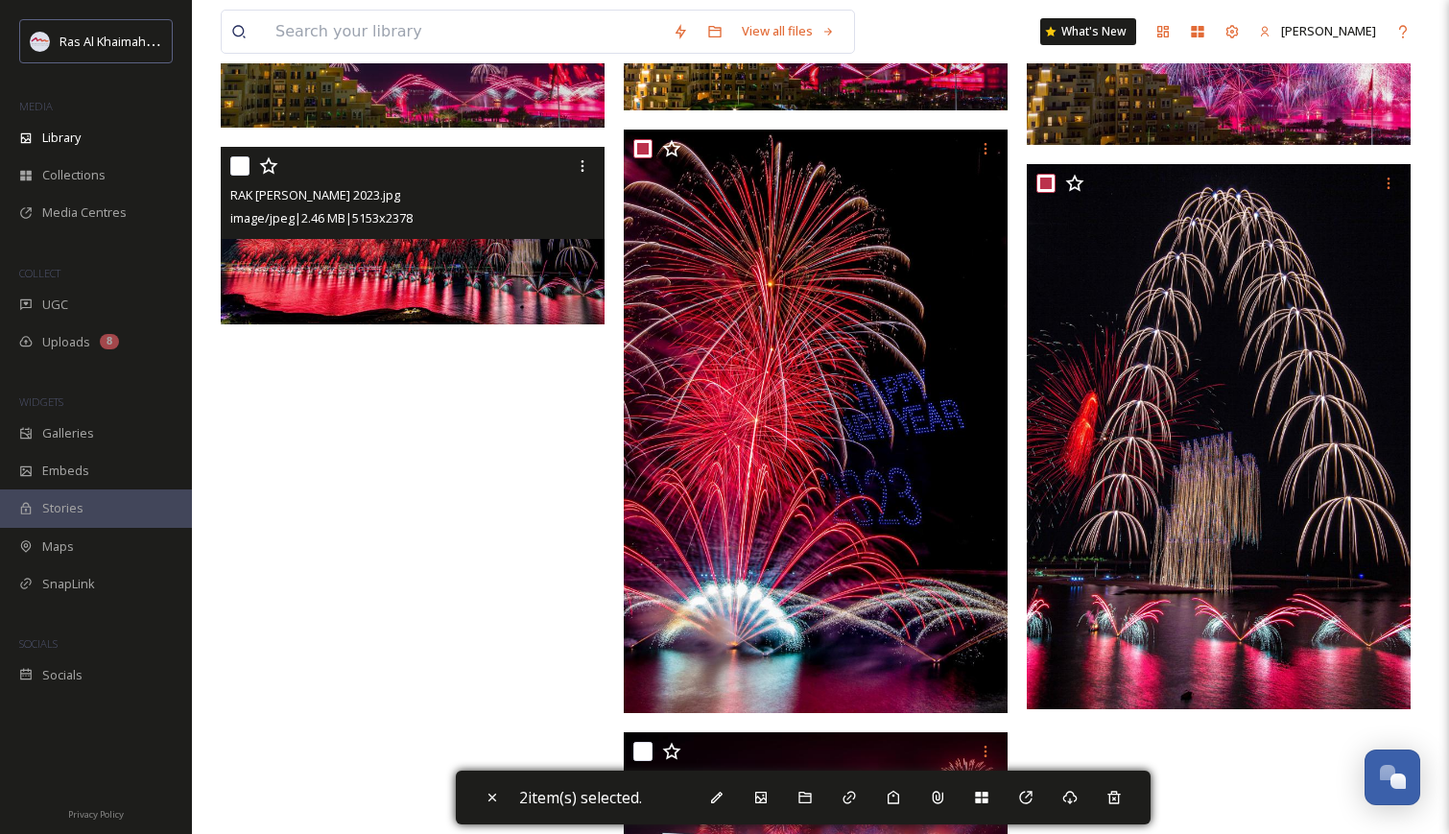
click at [242, 162] on input "checkbox" at bounding box center [239, 165] width 19 height 19
checkbox input "true"
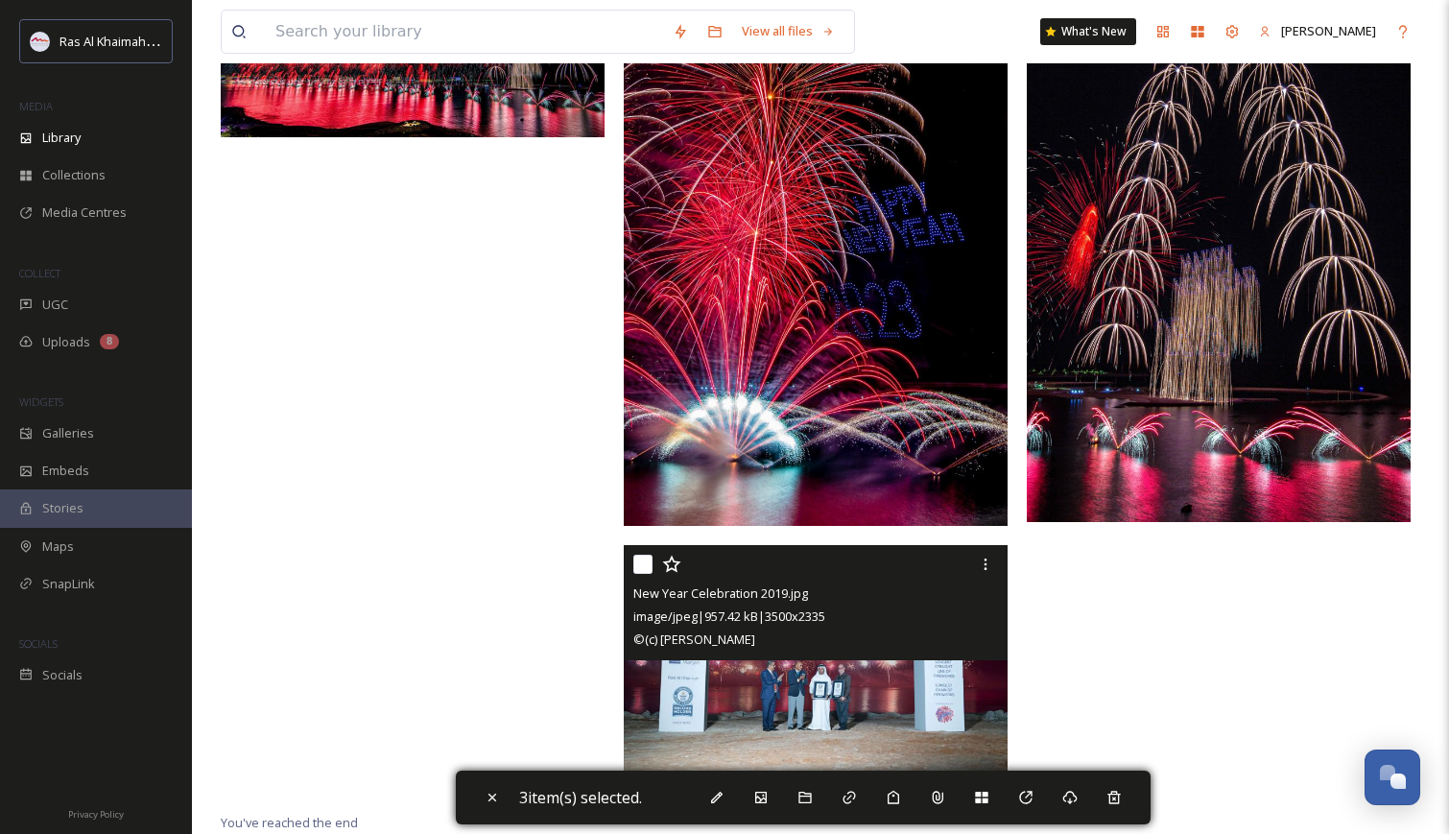
scroll to position [7040, 0]
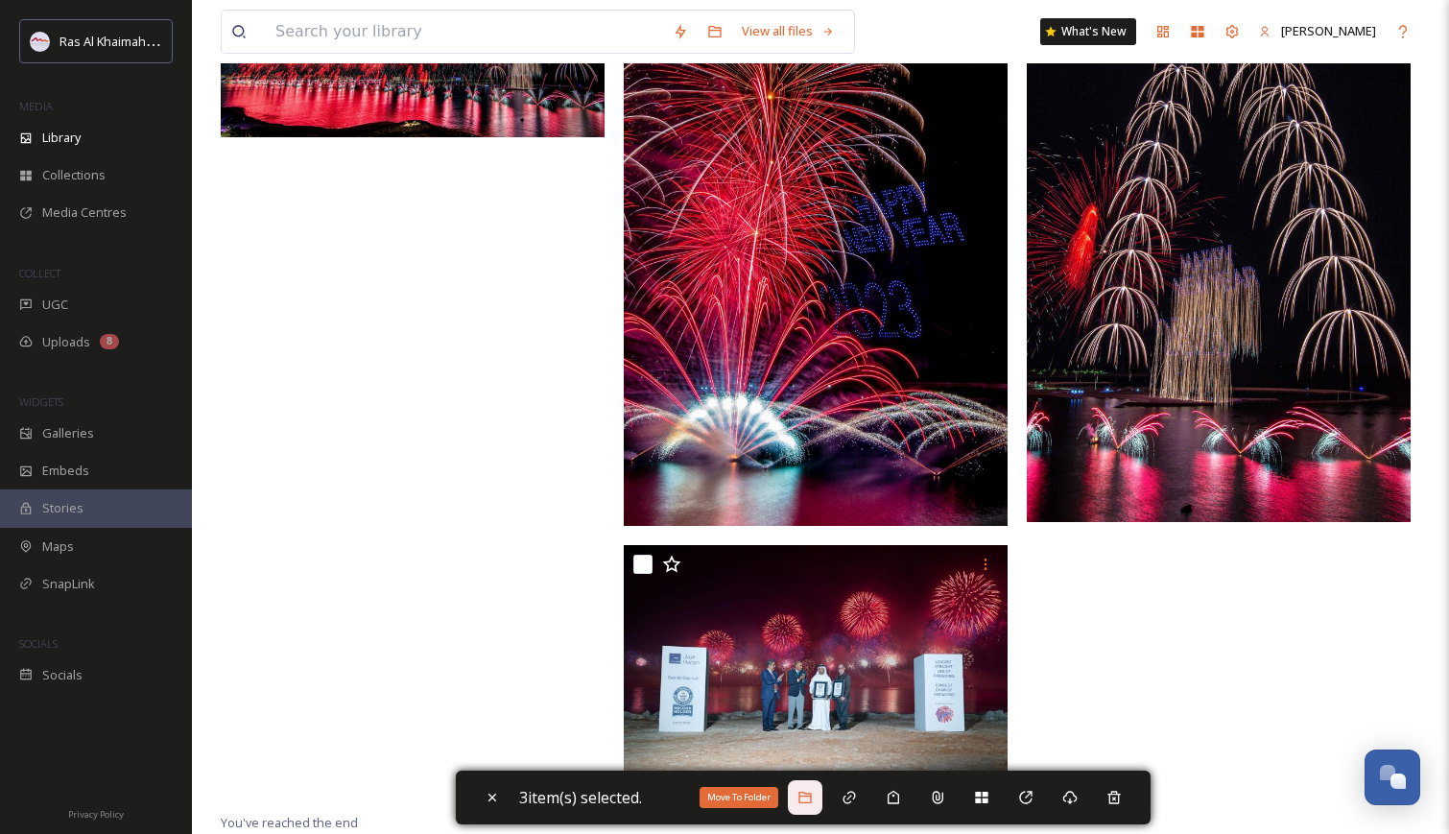
click at [813, 798] on icon at bounding box center [805, 797] width 15 height 15
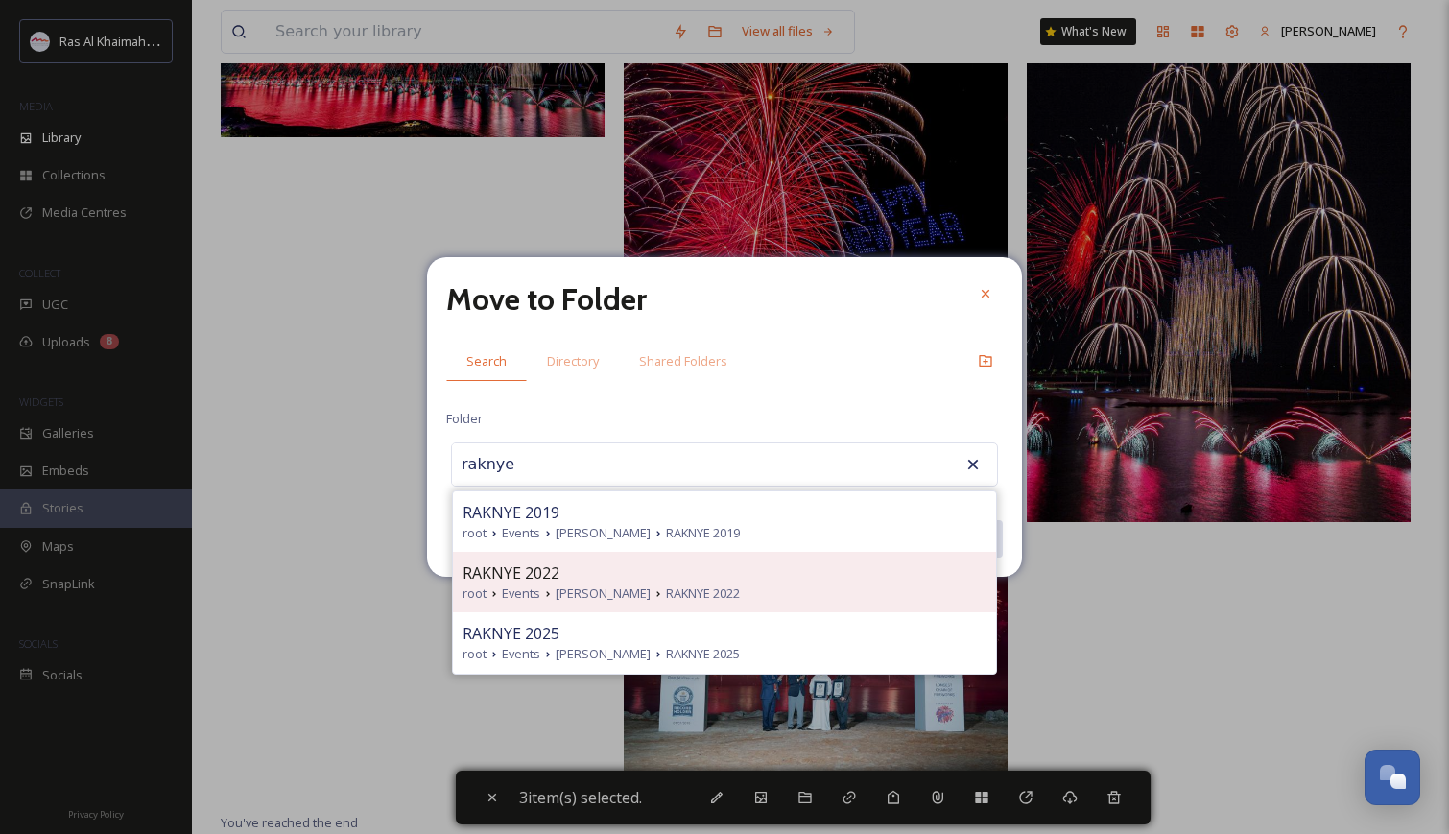
click at [543, 581] on span "RAKNYE 2022" at bounding box center [511, 572] width 97 height 23
type input "RAKNYE 2022"
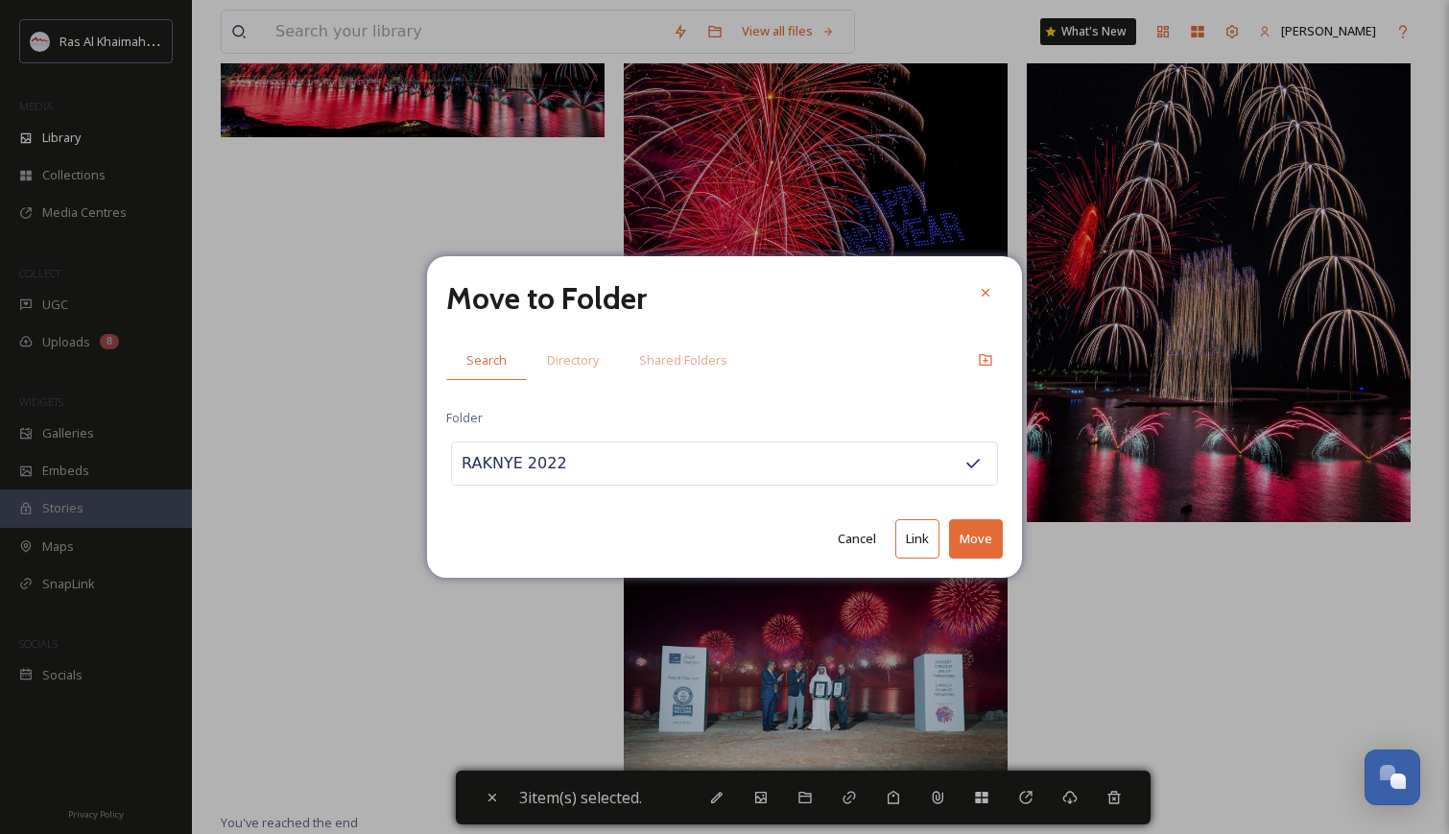
click at [965, 542] on button "Move" at bounding box center [976, 538] width 54 height 39
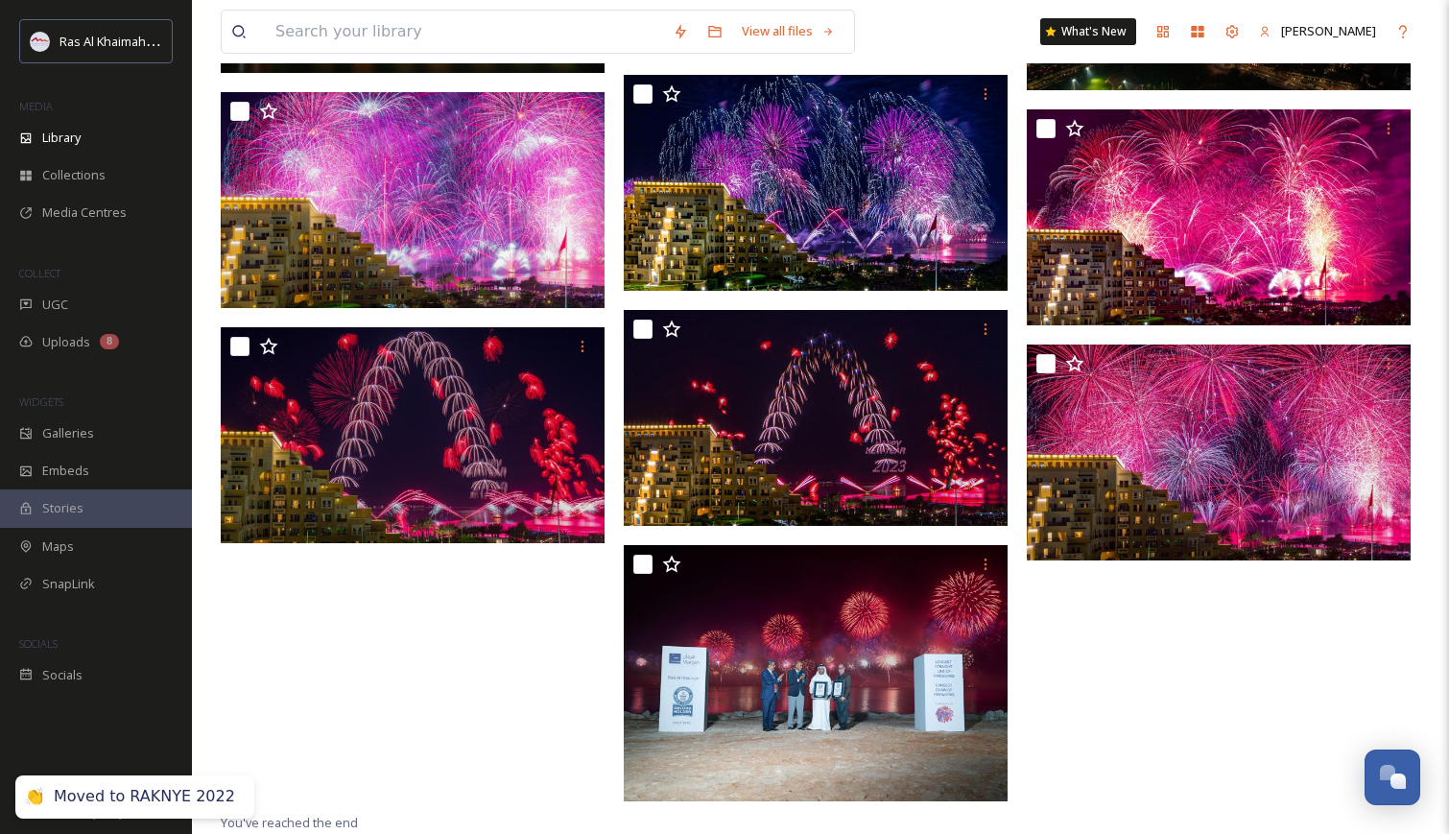
scroll to position [6438, 0]
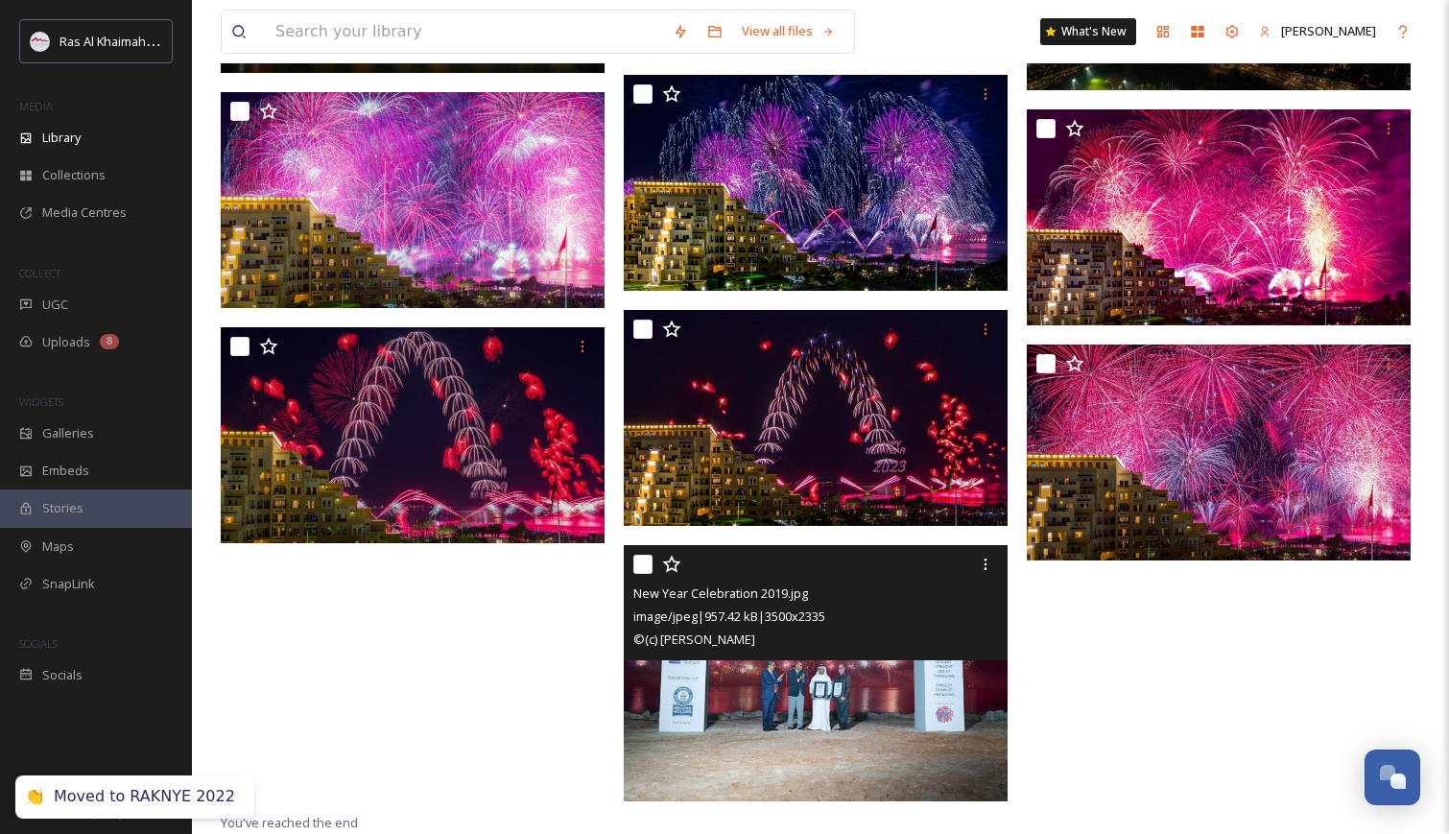
click at [639, 563] on input "checkbox" at bounding box center [642, 564] width 19 height 19
checkbox input "true"
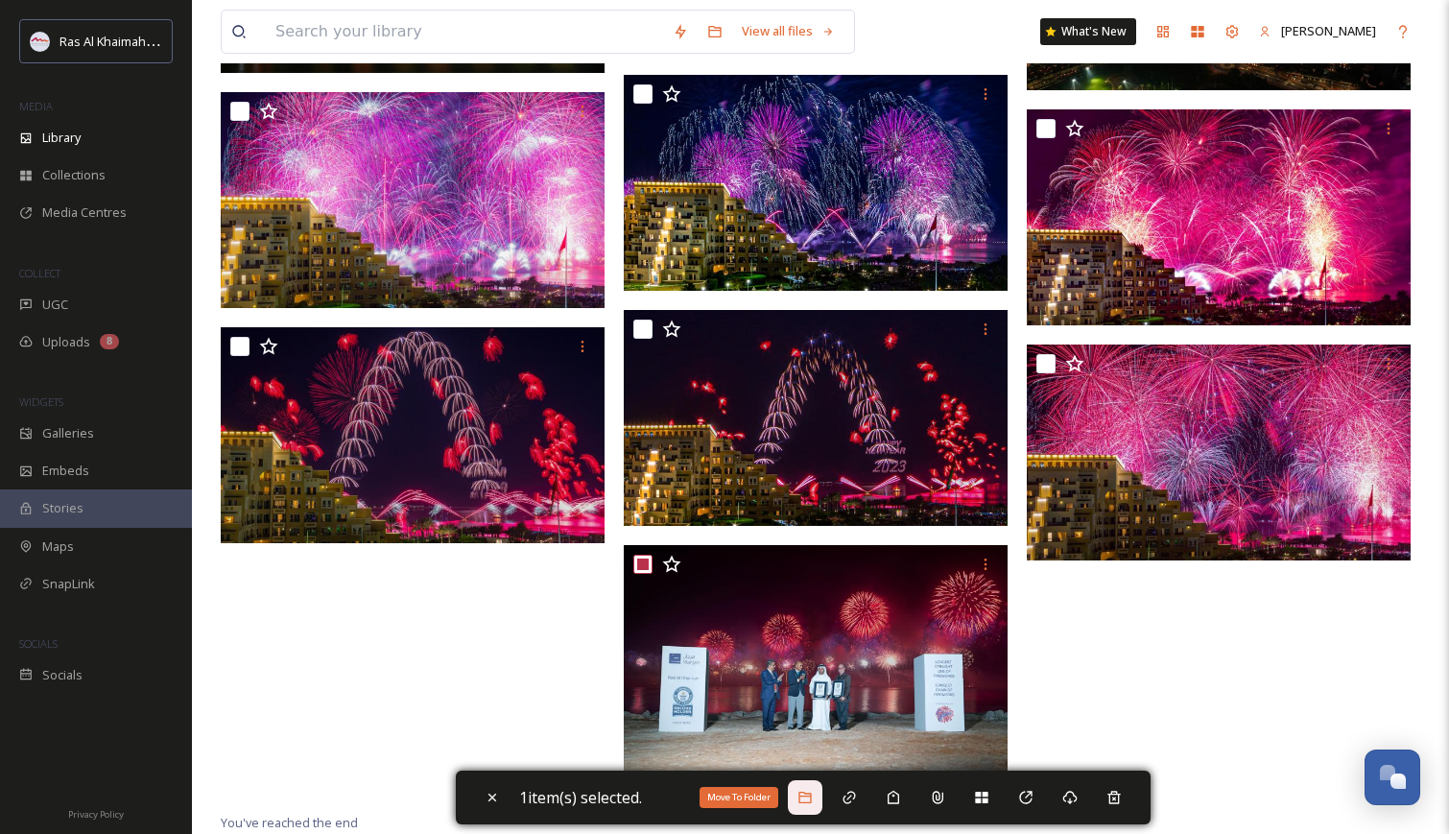
click at [807, 790] on icon at bounding box center [805, 797] width 15 height 15
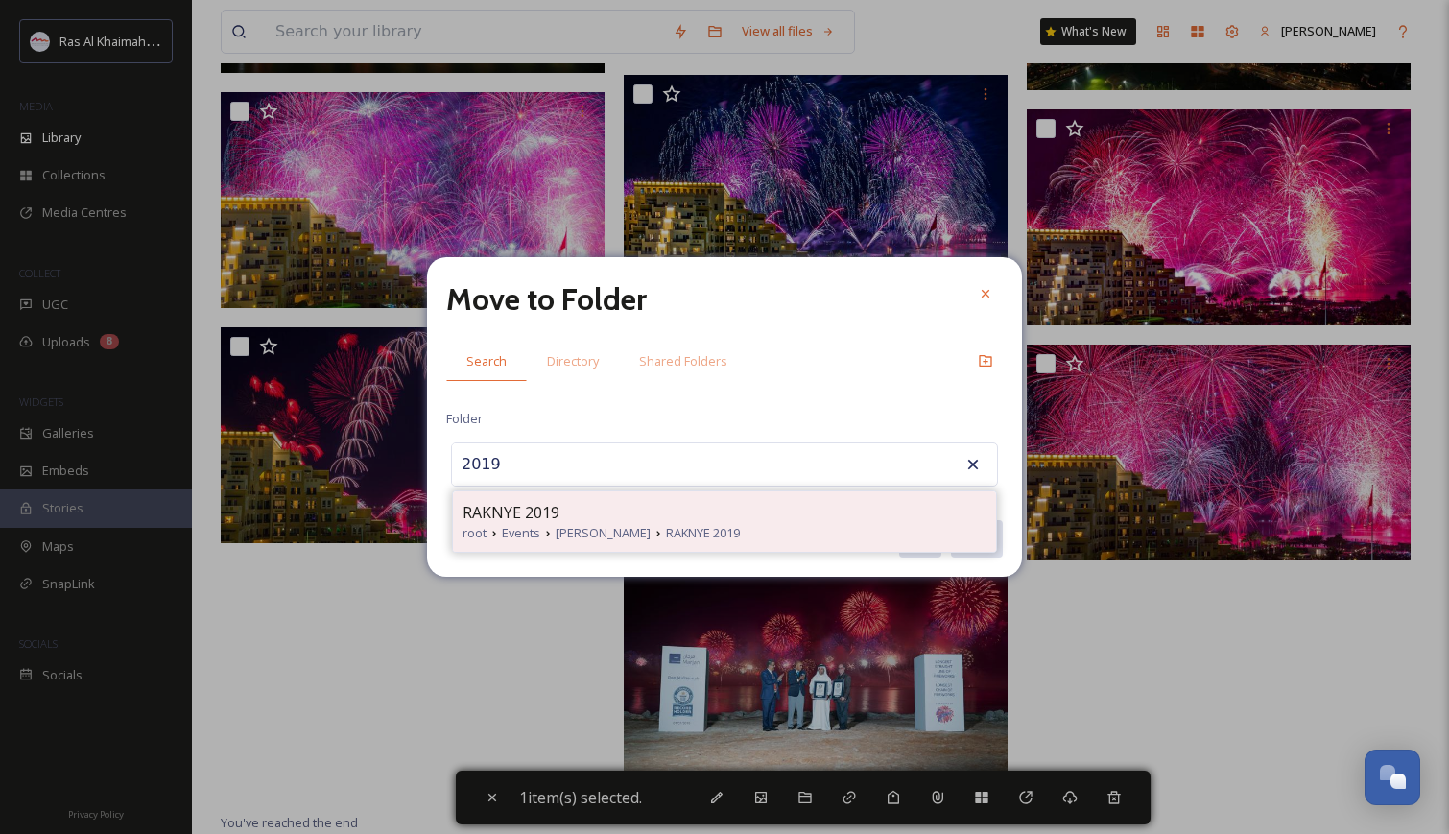
click at [575, 498] on div "RAKNYE 2019 root Events RAK NYE RAKNYE 2019" at bounding box center [724, 521] width 543 height 60
type input "RAKNYE 2019"
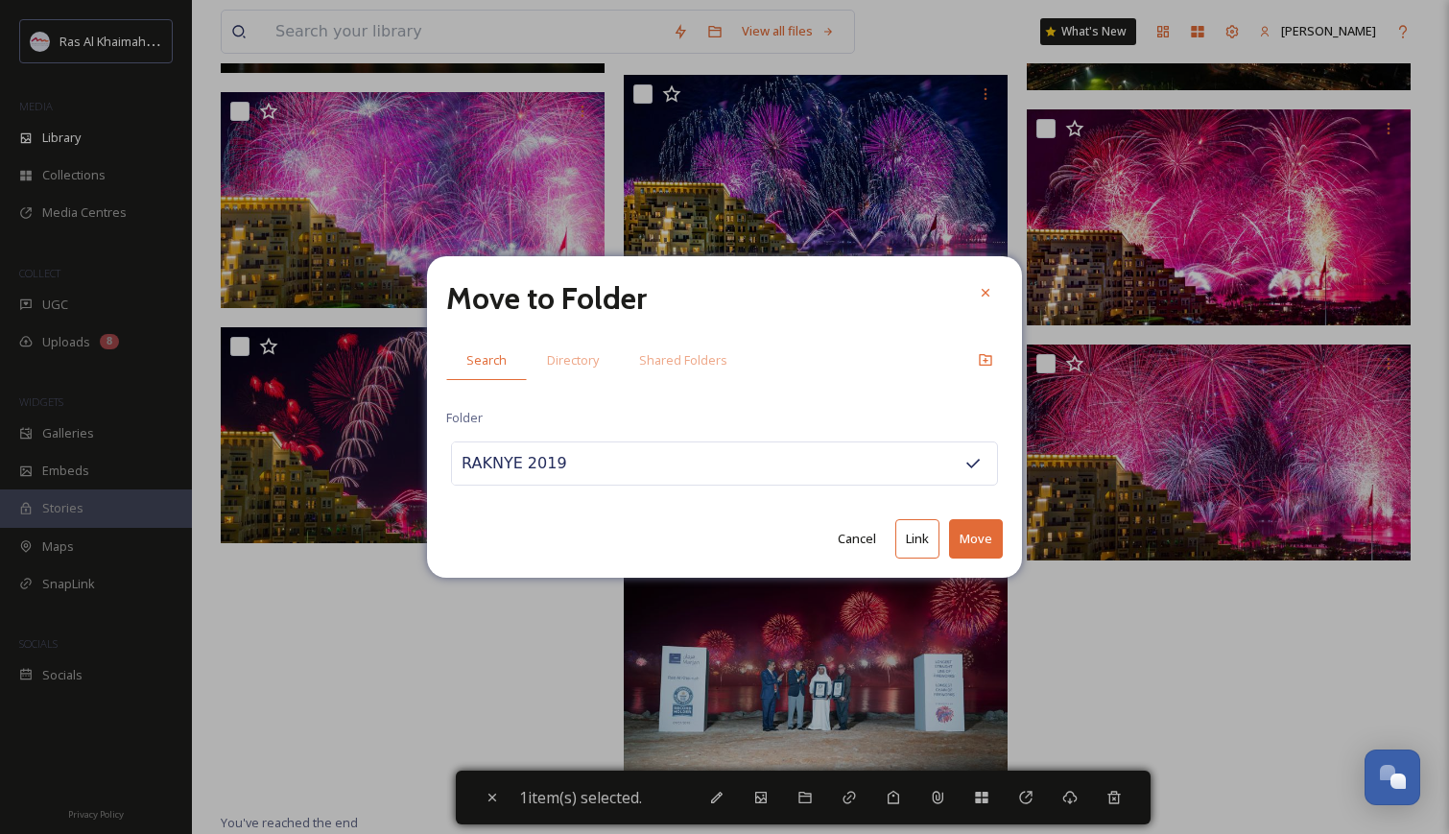
click at [965, 545] on button "Move" at bounding box center [976, 538] width 54 height 39
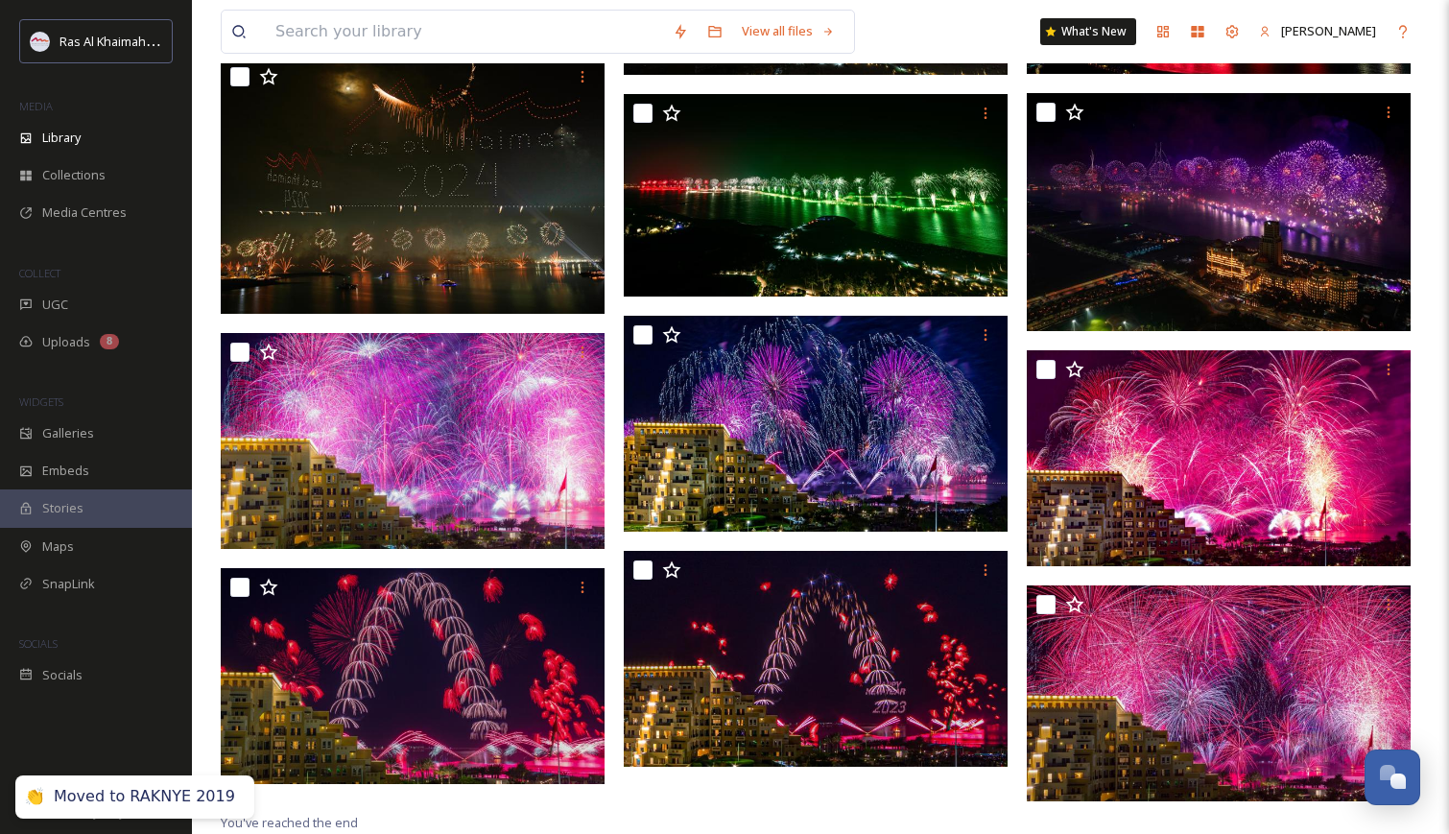
scroll to position [6197, 0]
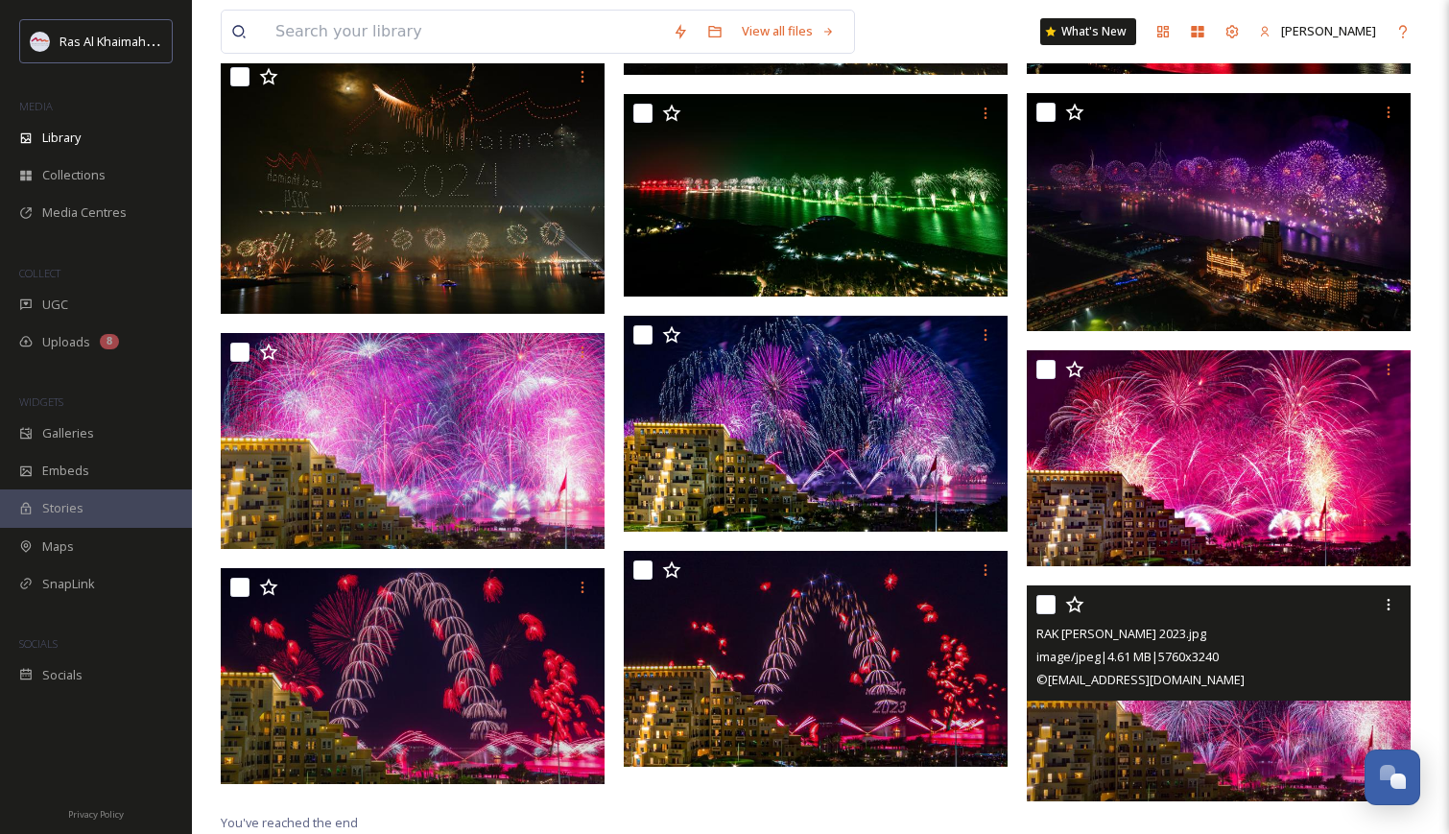
click at [1040, 602] on input "checkbox" at bounding box center [1045, 604] width 19 height 19
checkbox input "true"
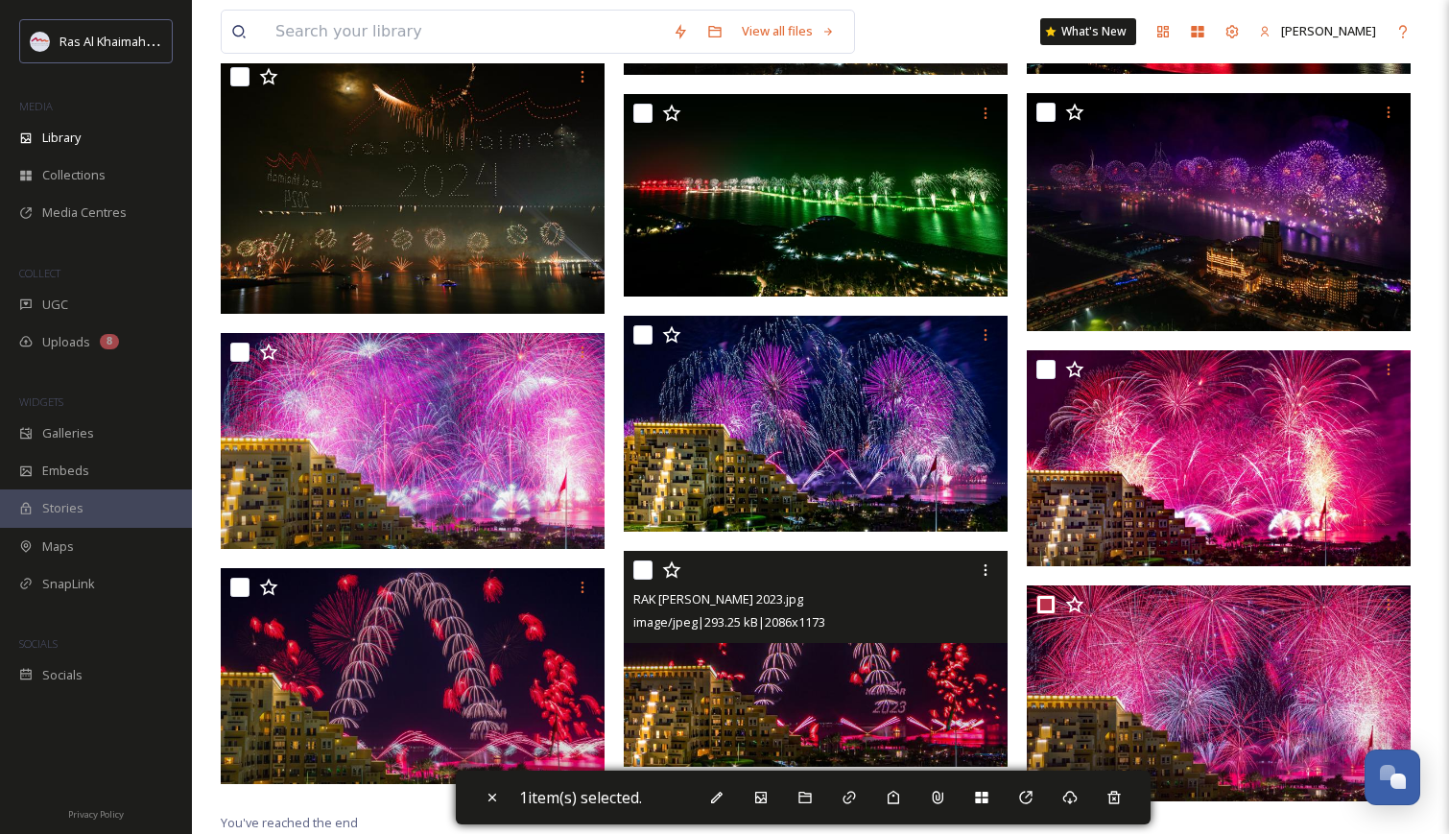
click at [646, 572] on input "checkbox" at bounding box center [642, 569] width 19 height 19
checkbox input "true"
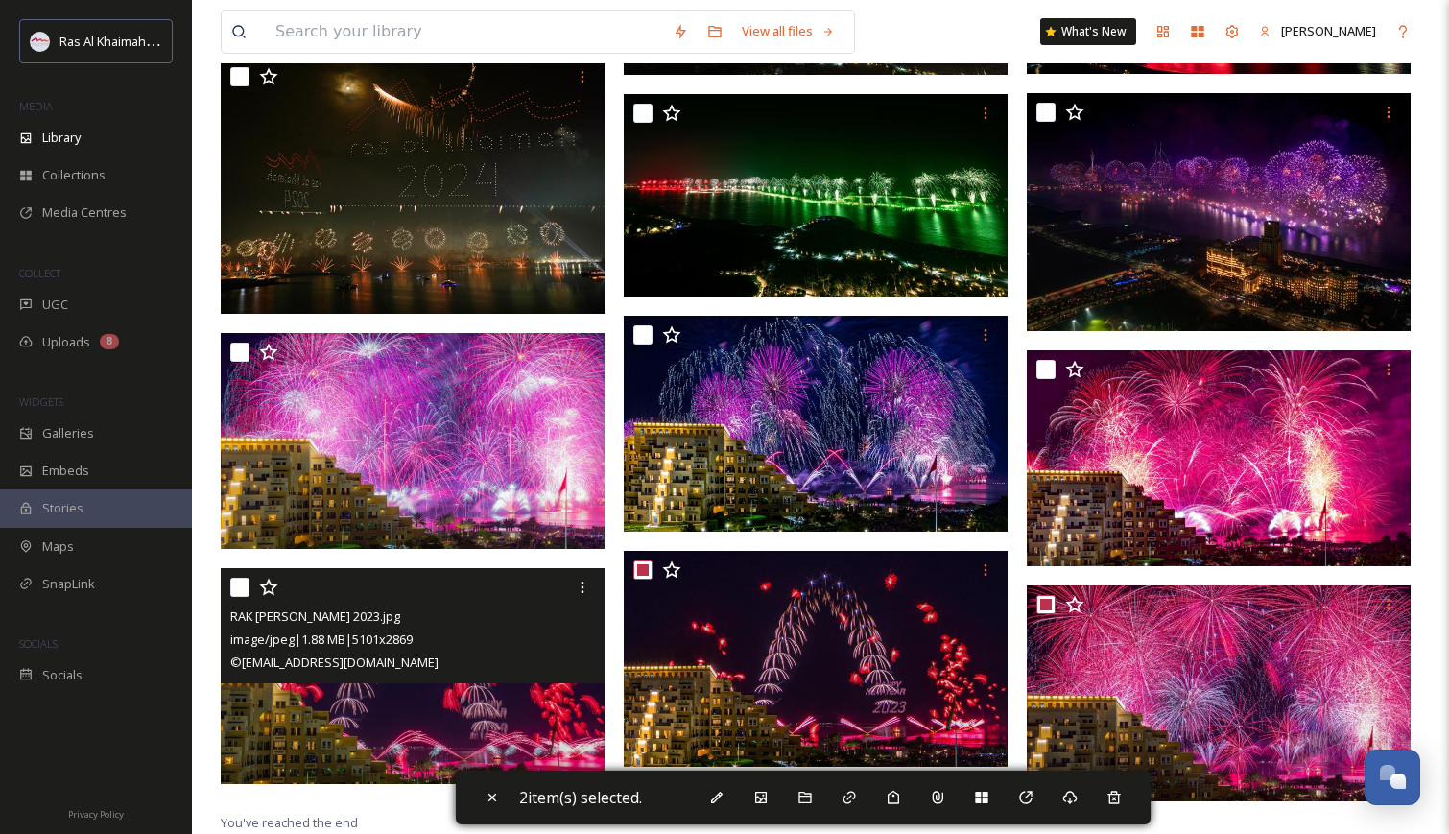
click at [234, 590] on input "checkbox" at bounding box center [239, 587] width 19 height 19
checkbox input "true"
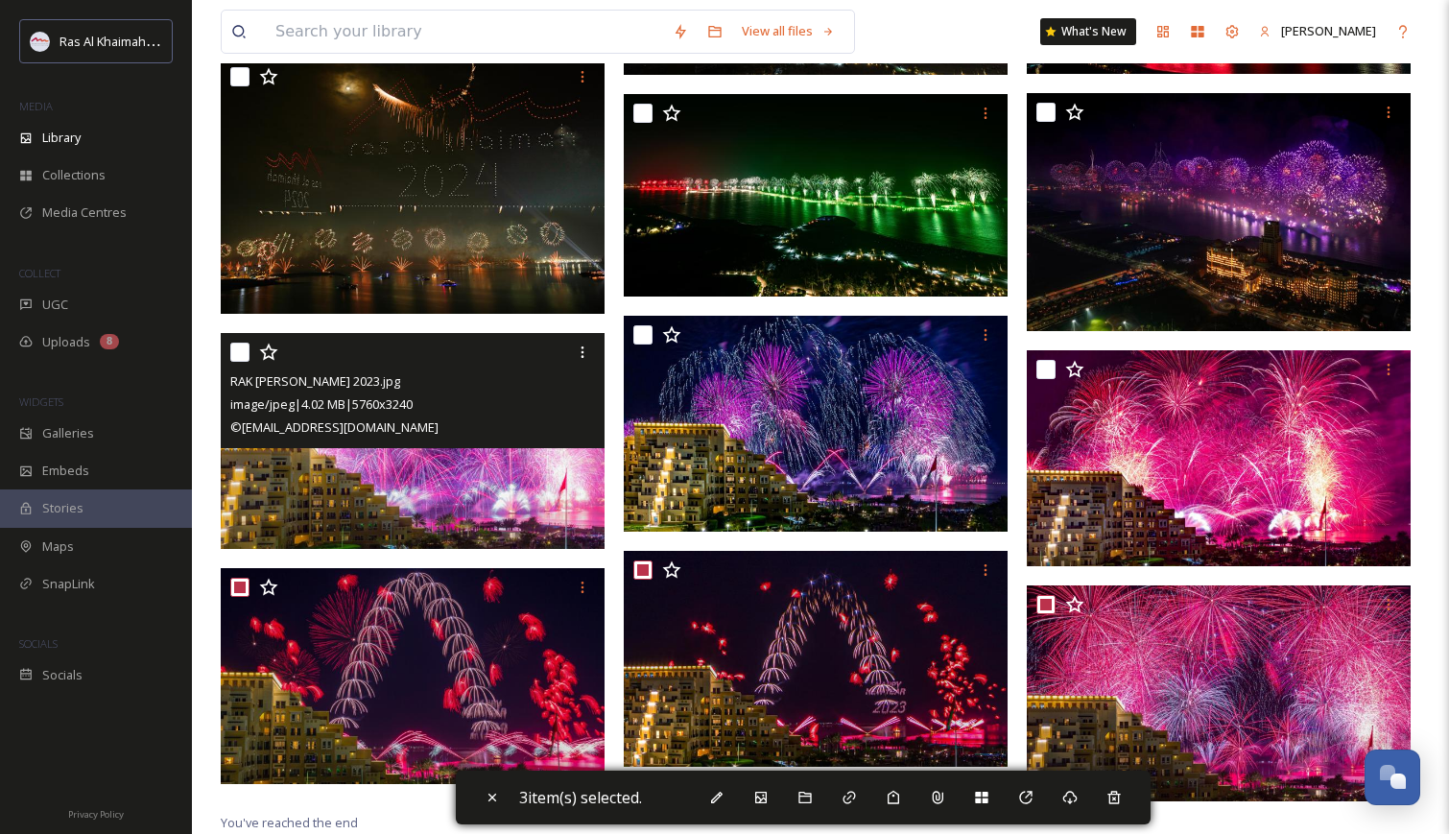
click at [239, 348] on input "checkbox" at bounding box center [239, 352] width 19 height 19
checkbox input "true"
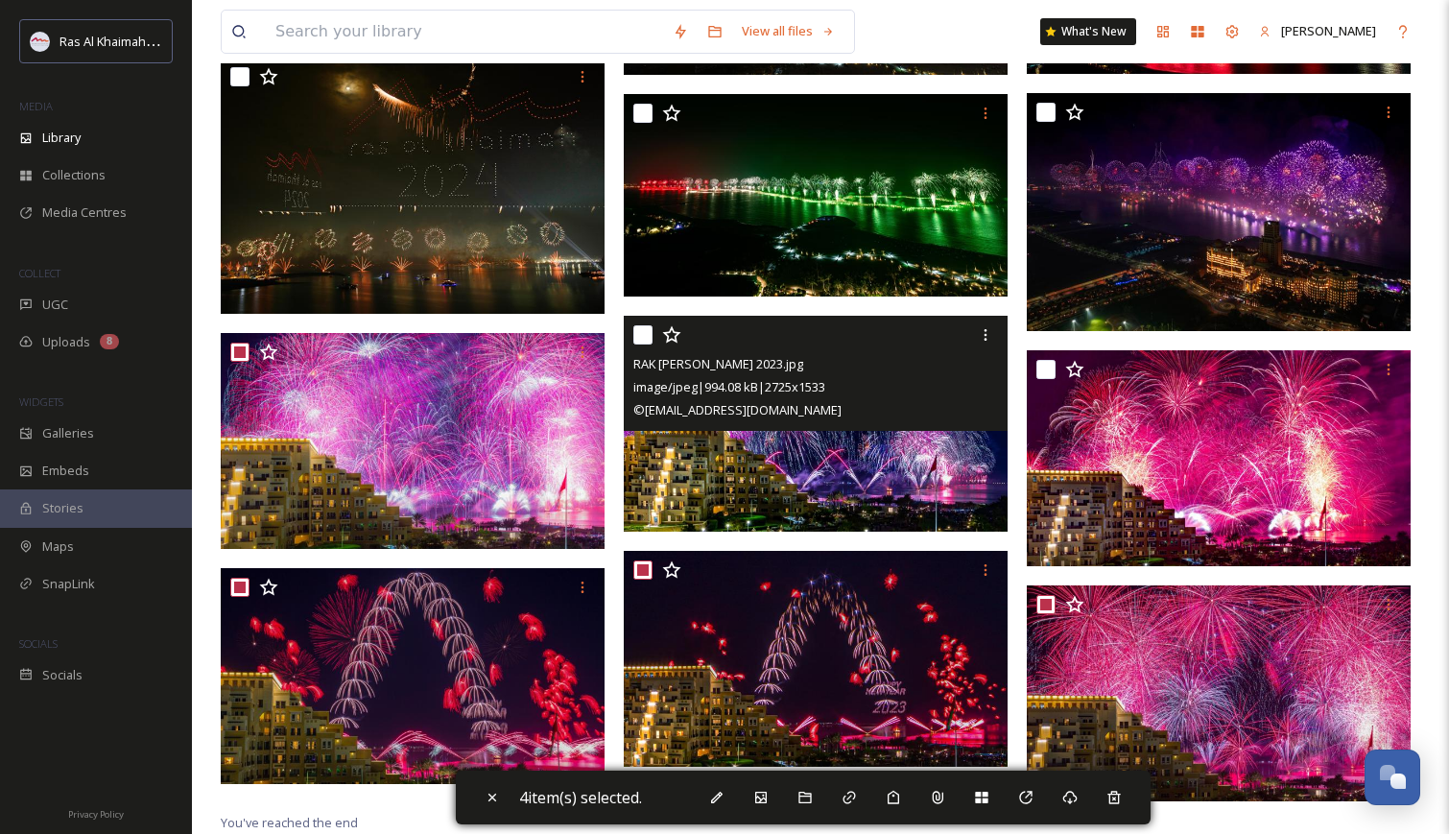
click at [642, 338] on input "checkbox" at bounding box center [642, 334] width 19 height 19
checkbox input "true"
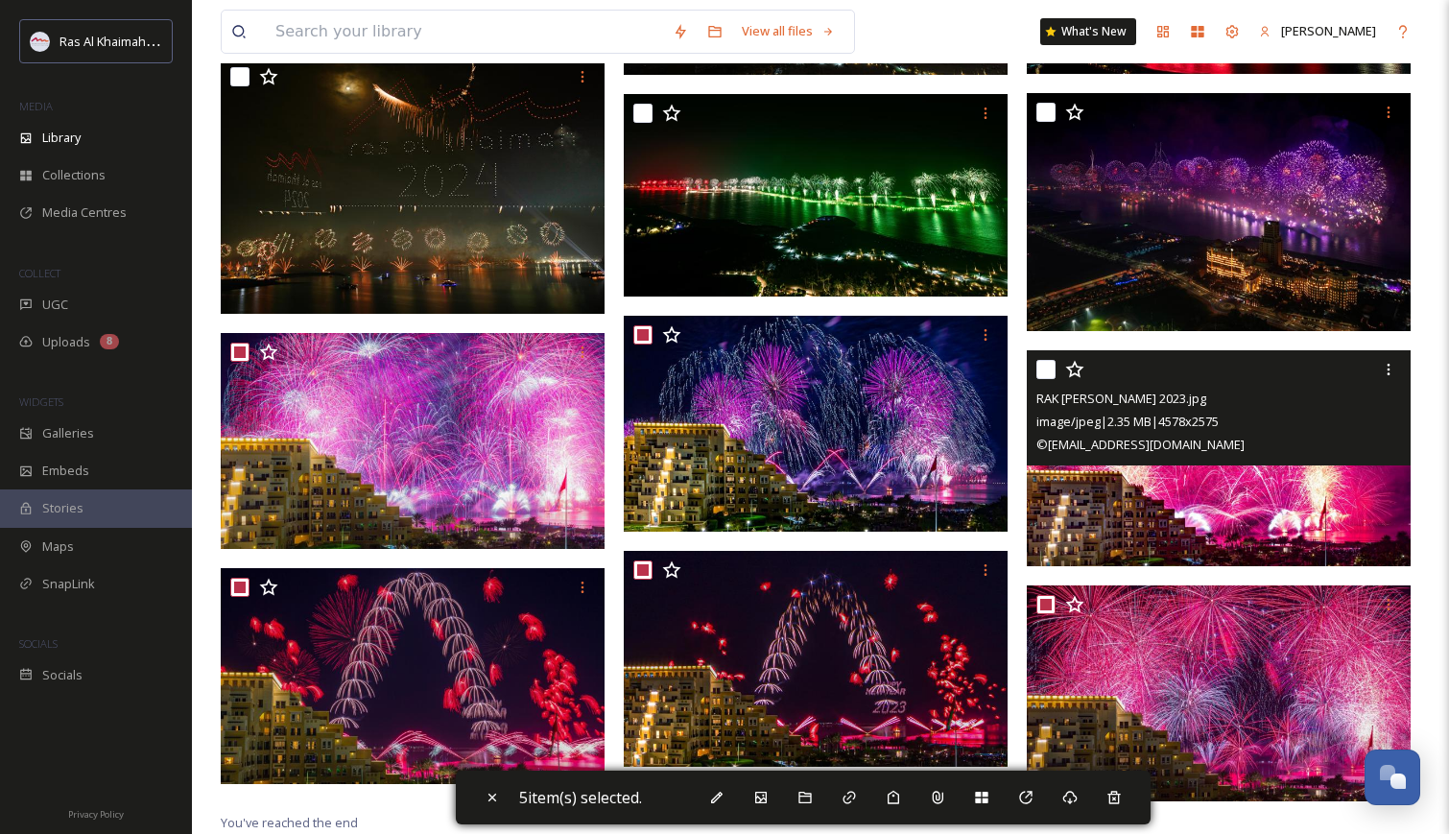
click at [1048, 372] on input "checkbox" at bounding box center [1045, 369] width 19 height 19
checkbox input "true"
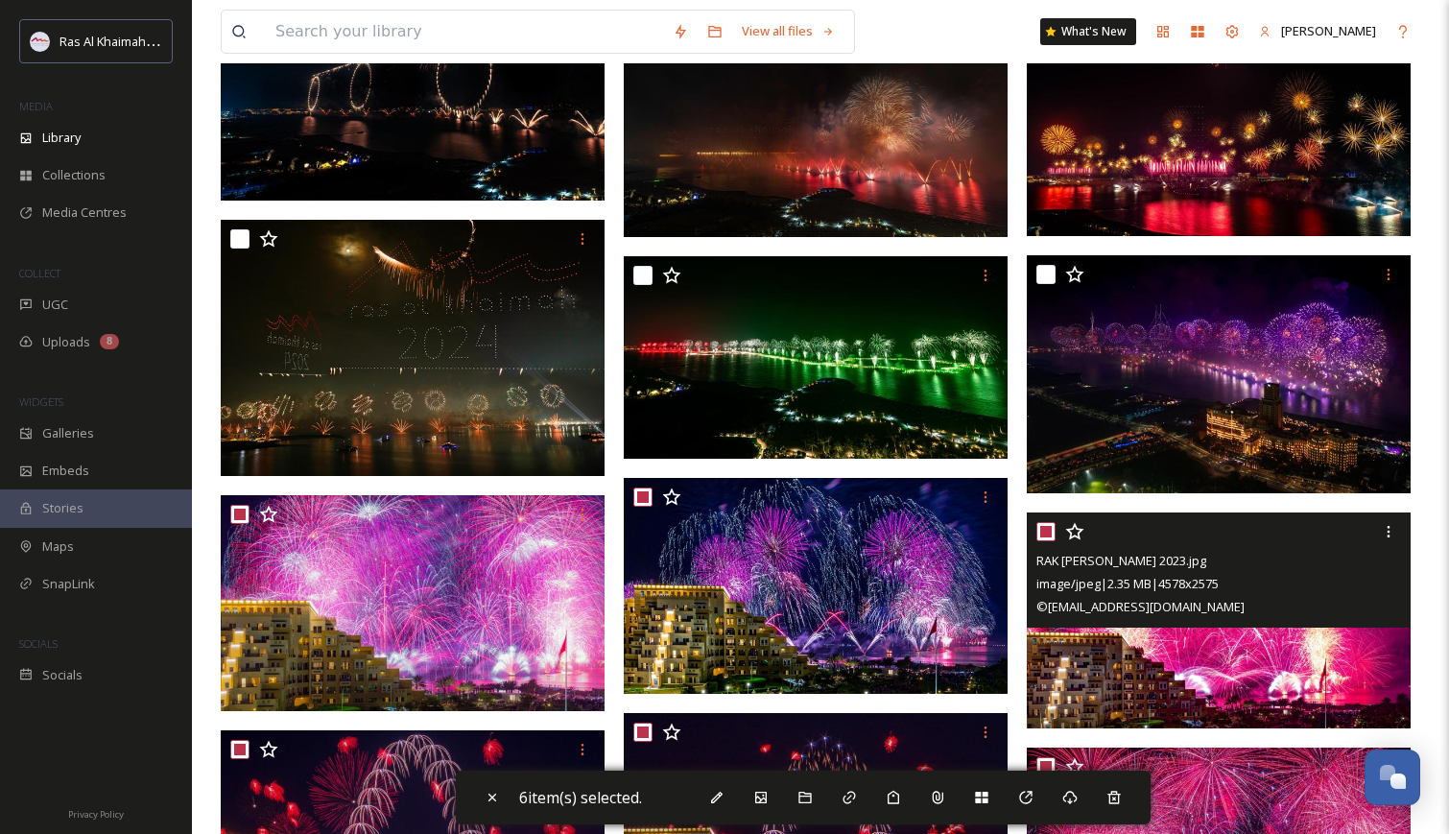
scroll to position [6025, 0]
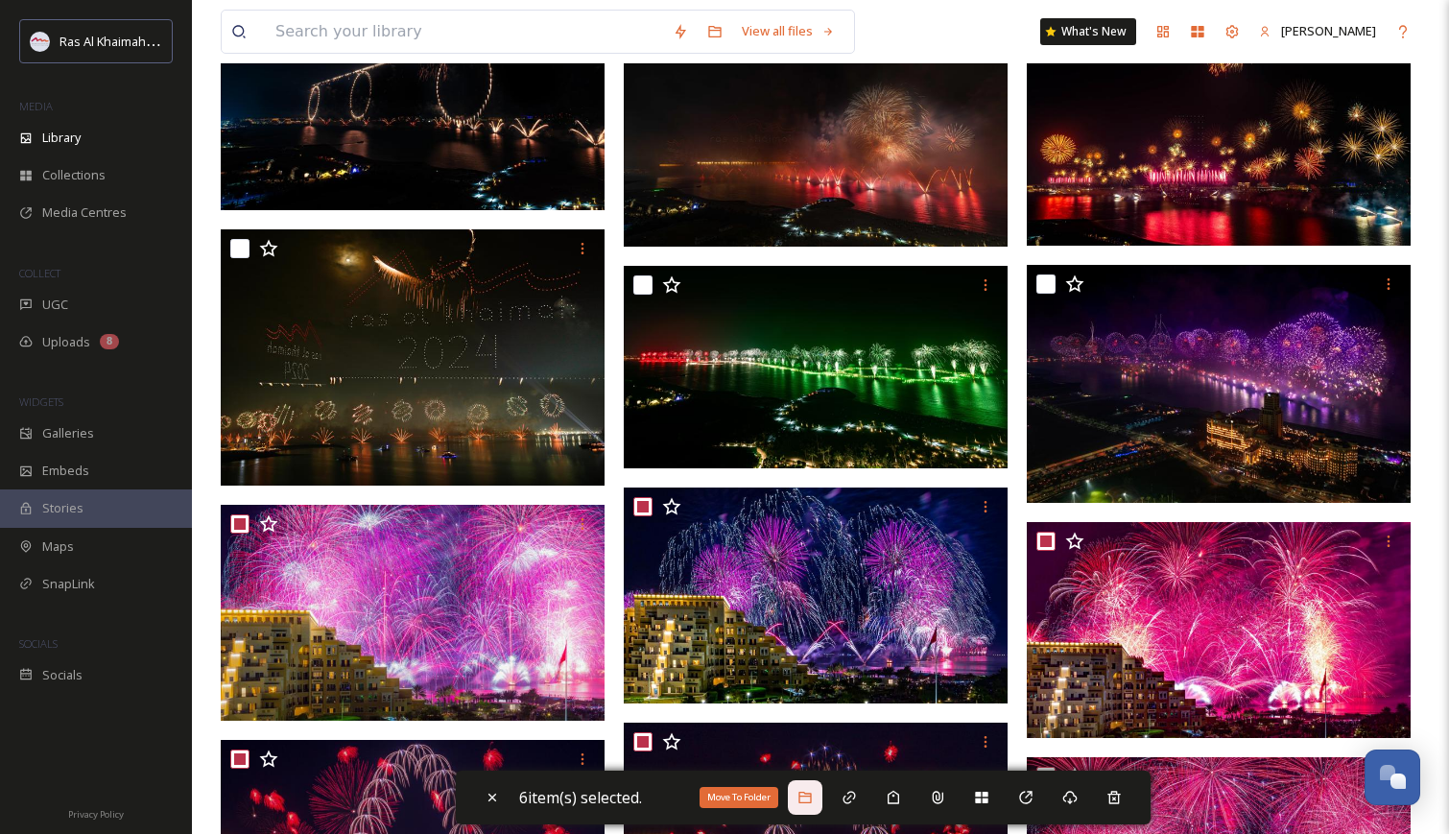
click at [805, 798] on icon at bounding box center [804, 798] width 12 height 12
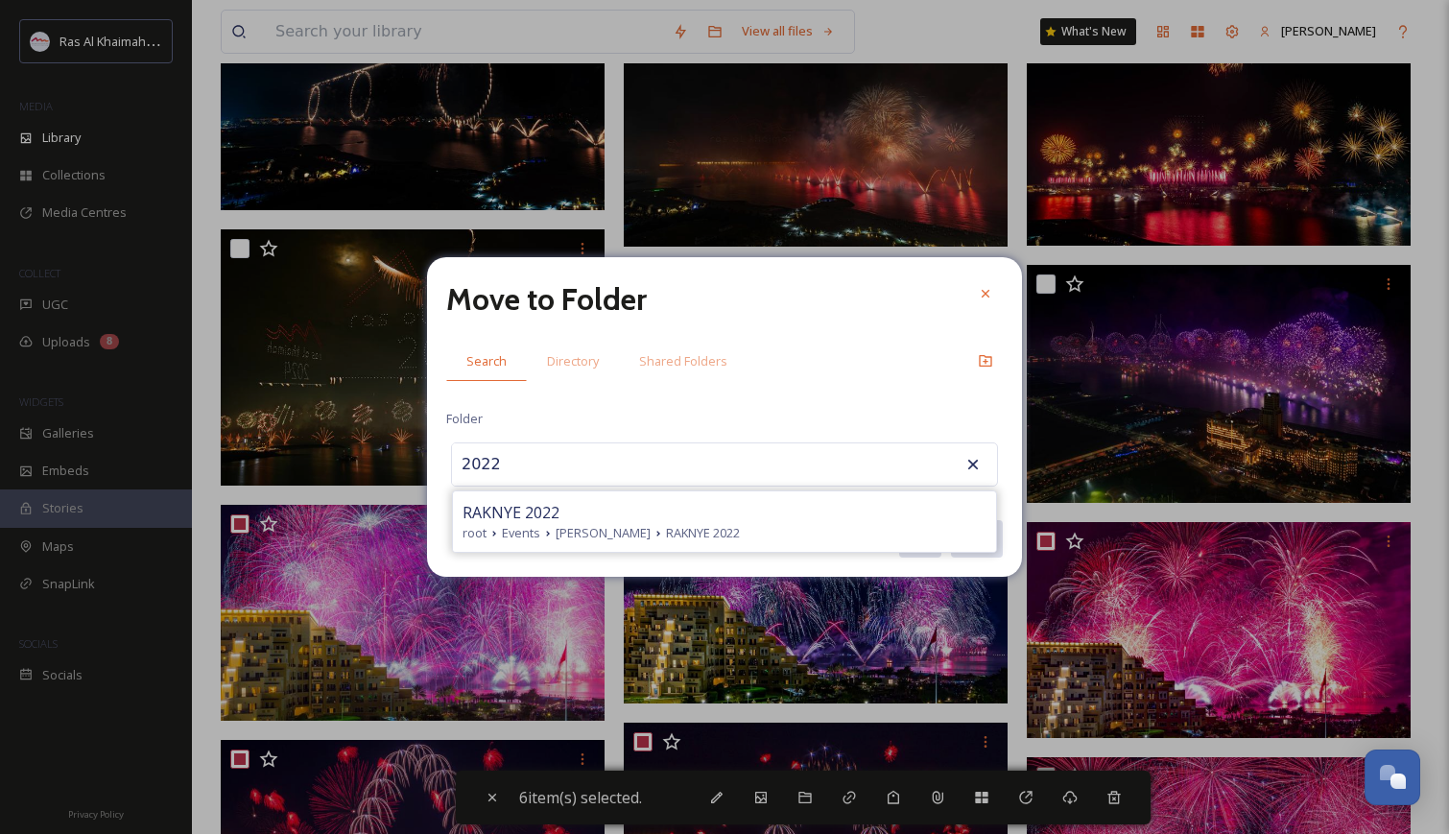
click at [541, 518] on span "RAKNYE 2022" at bounding box center [511, 512] width 97 height 23
type input "RAKNYE 2022"
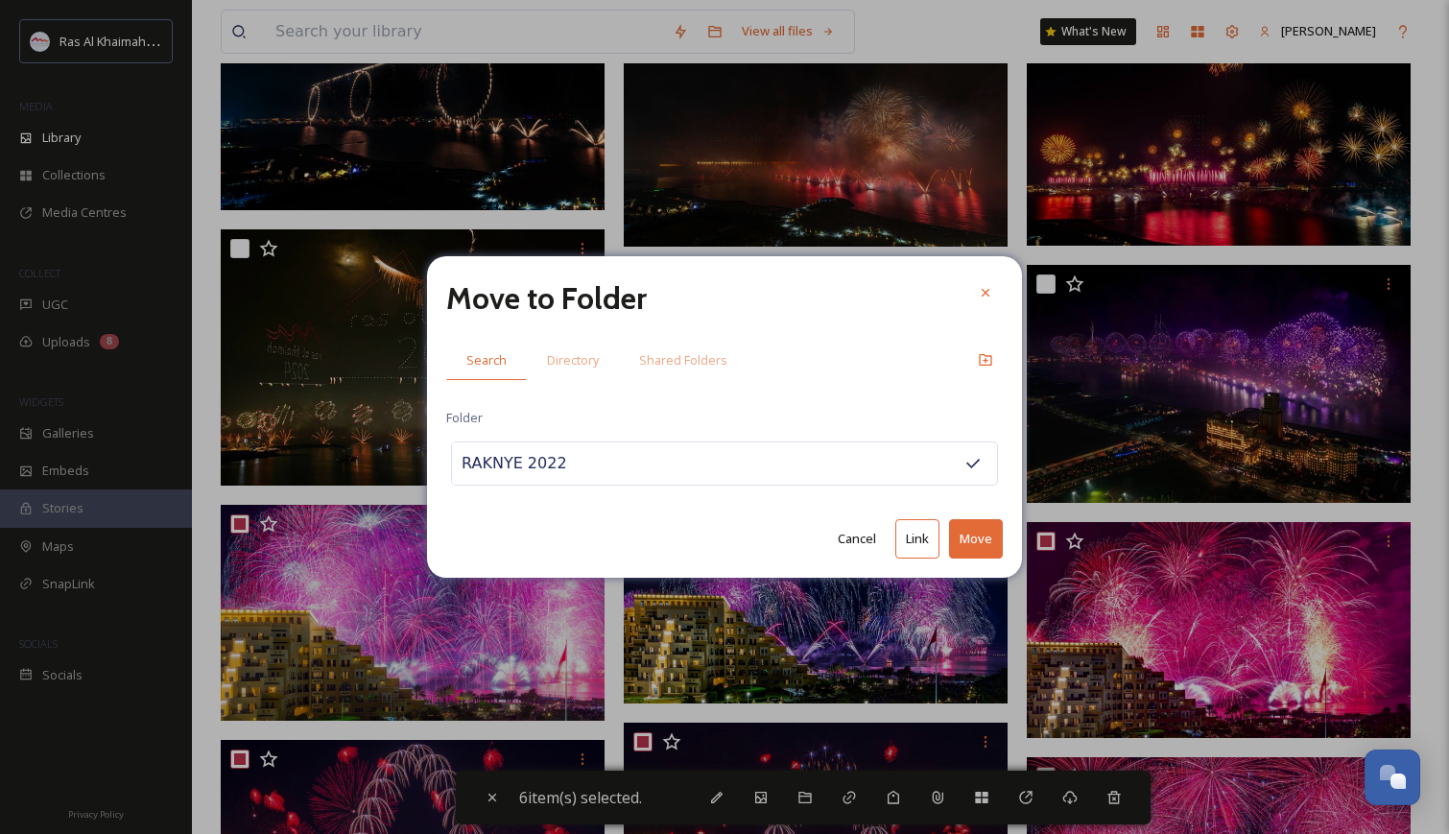
click at [968, 543] on button "Move" at bounding box center [976, 538] width 54 height 39
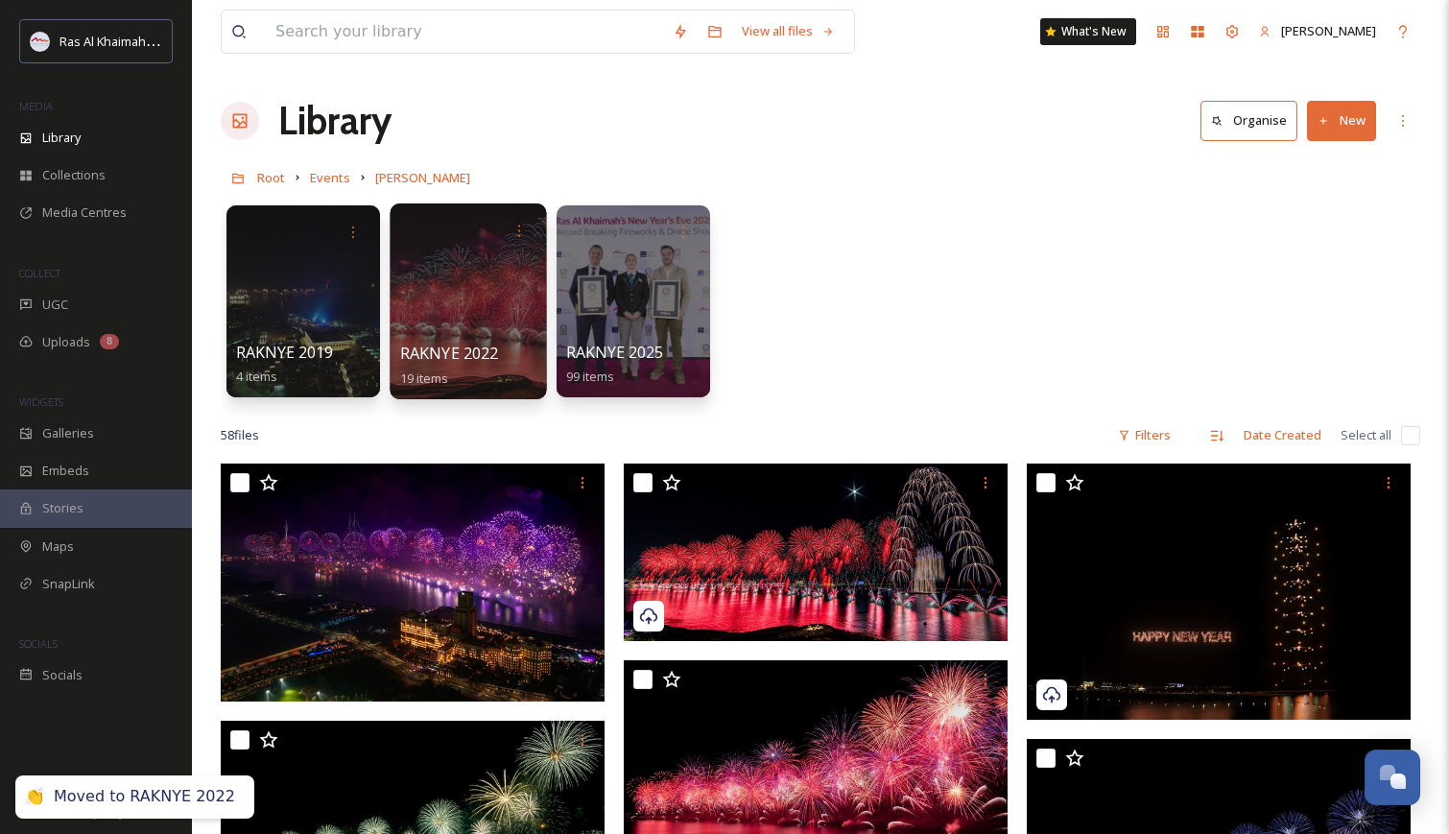
scroll to position [0, 0]
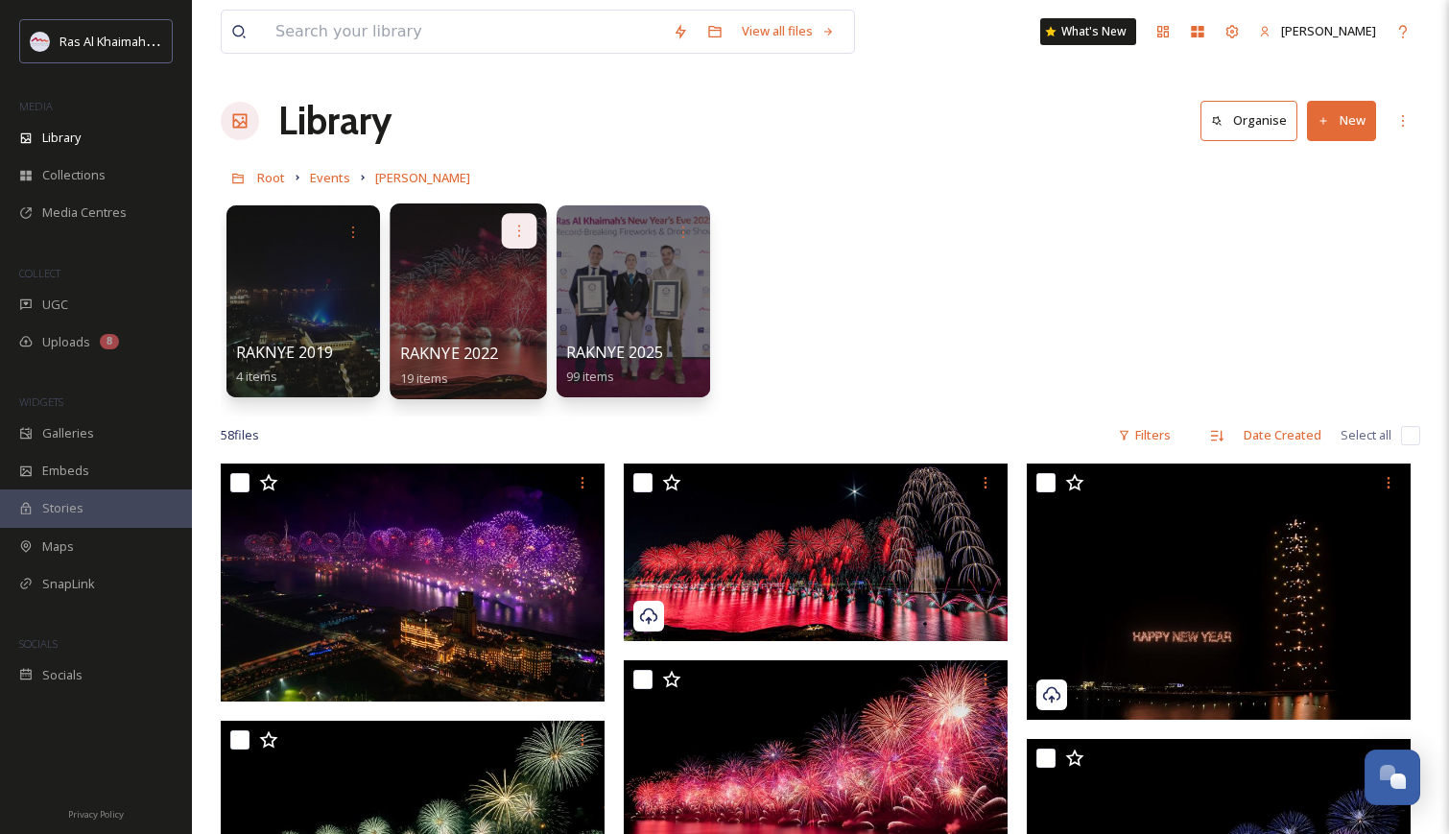
click at [516, 231] on icon at bounding box center [519, 230] width 15 height 15
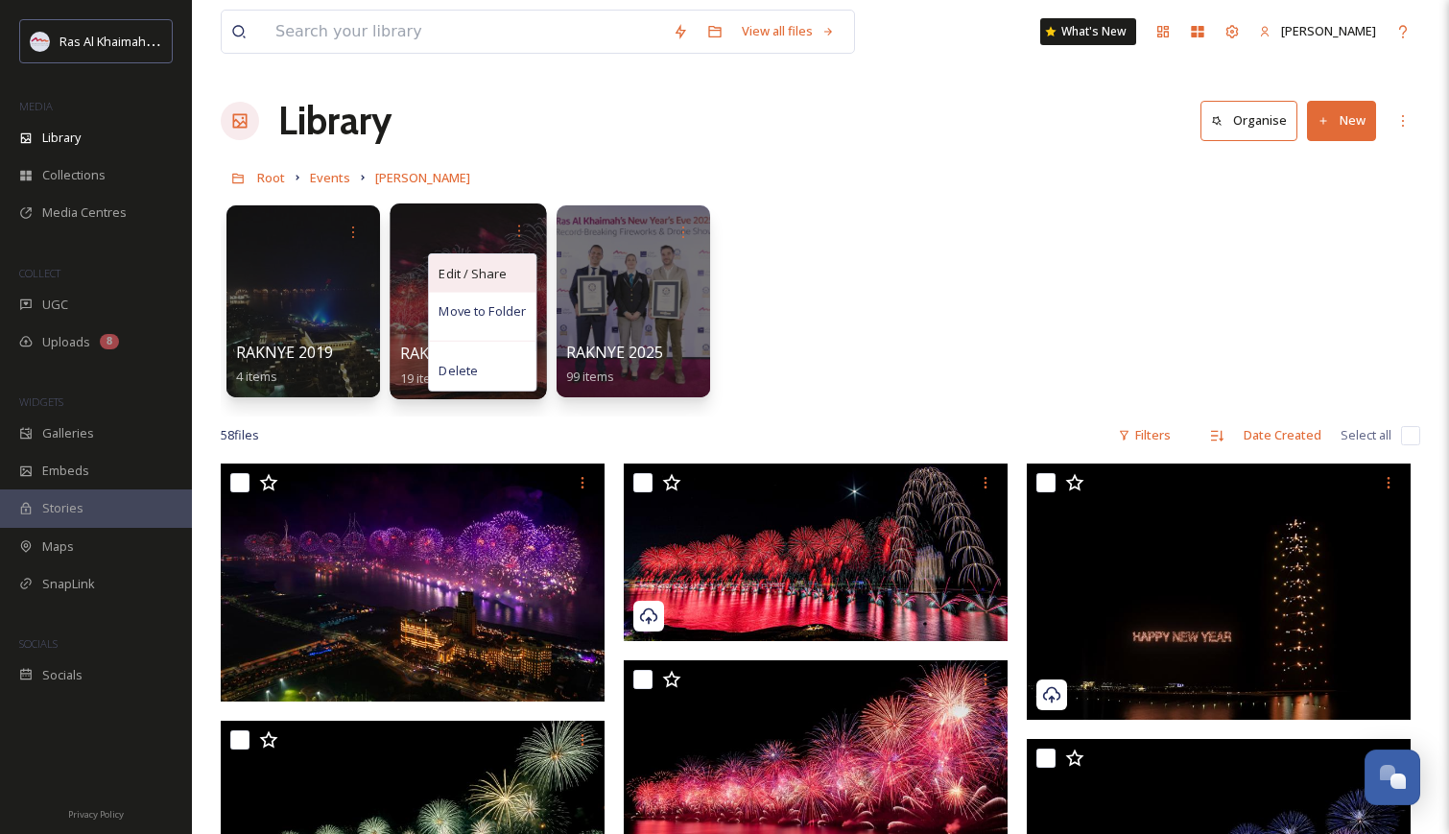
click at [486, 270] on span "Edit / Share" at bounding box center [472, 273] width 67 height 19
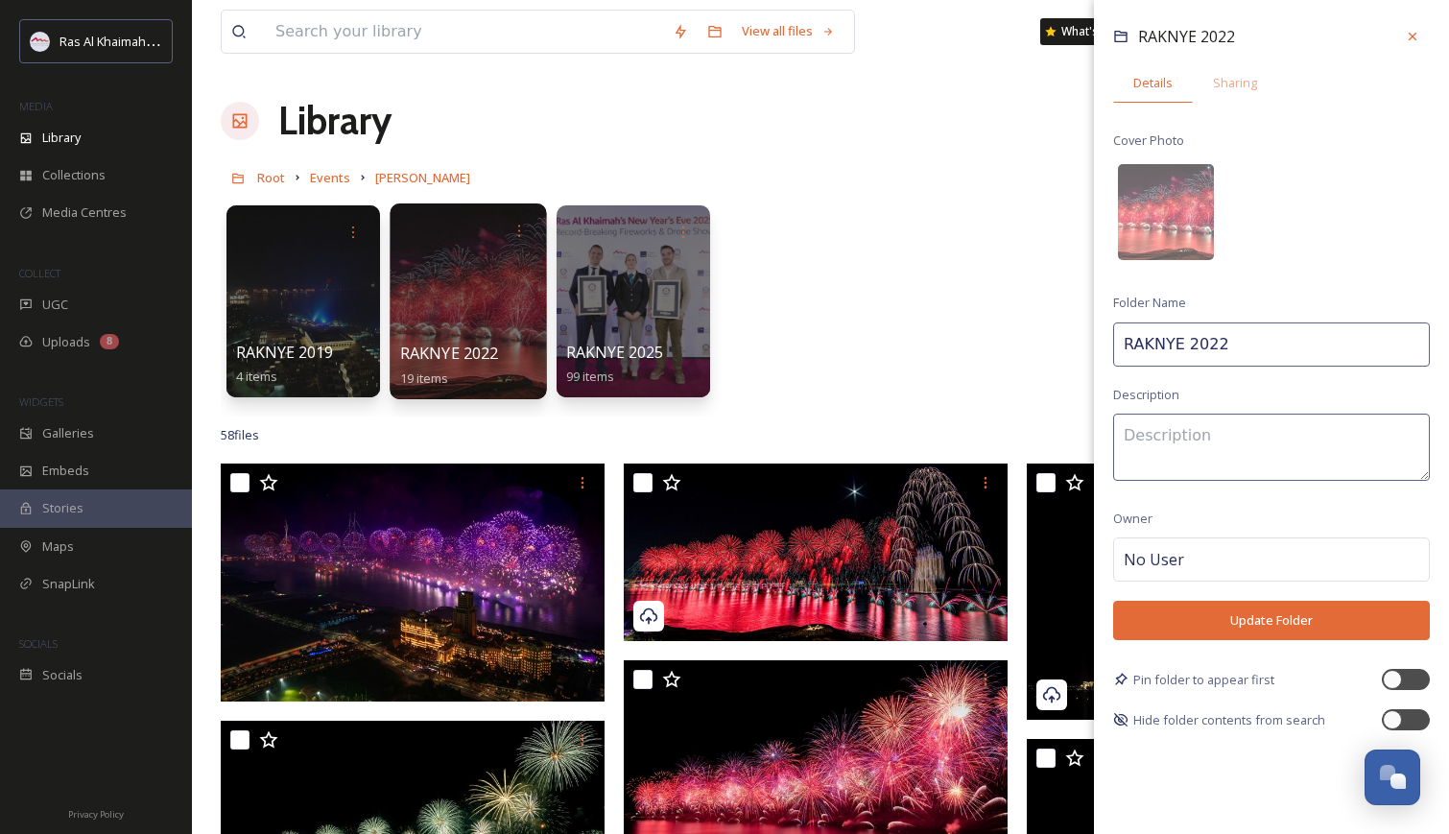
click at [1253, 344] on input "RAKNYE 2022" at bounding box center [1271, 344] width 317 height 44
type input "RAKNYE 2023"
click at [1274, 612] on button "Update Folder" at bounding box center [1271, 620] width 317 height 39
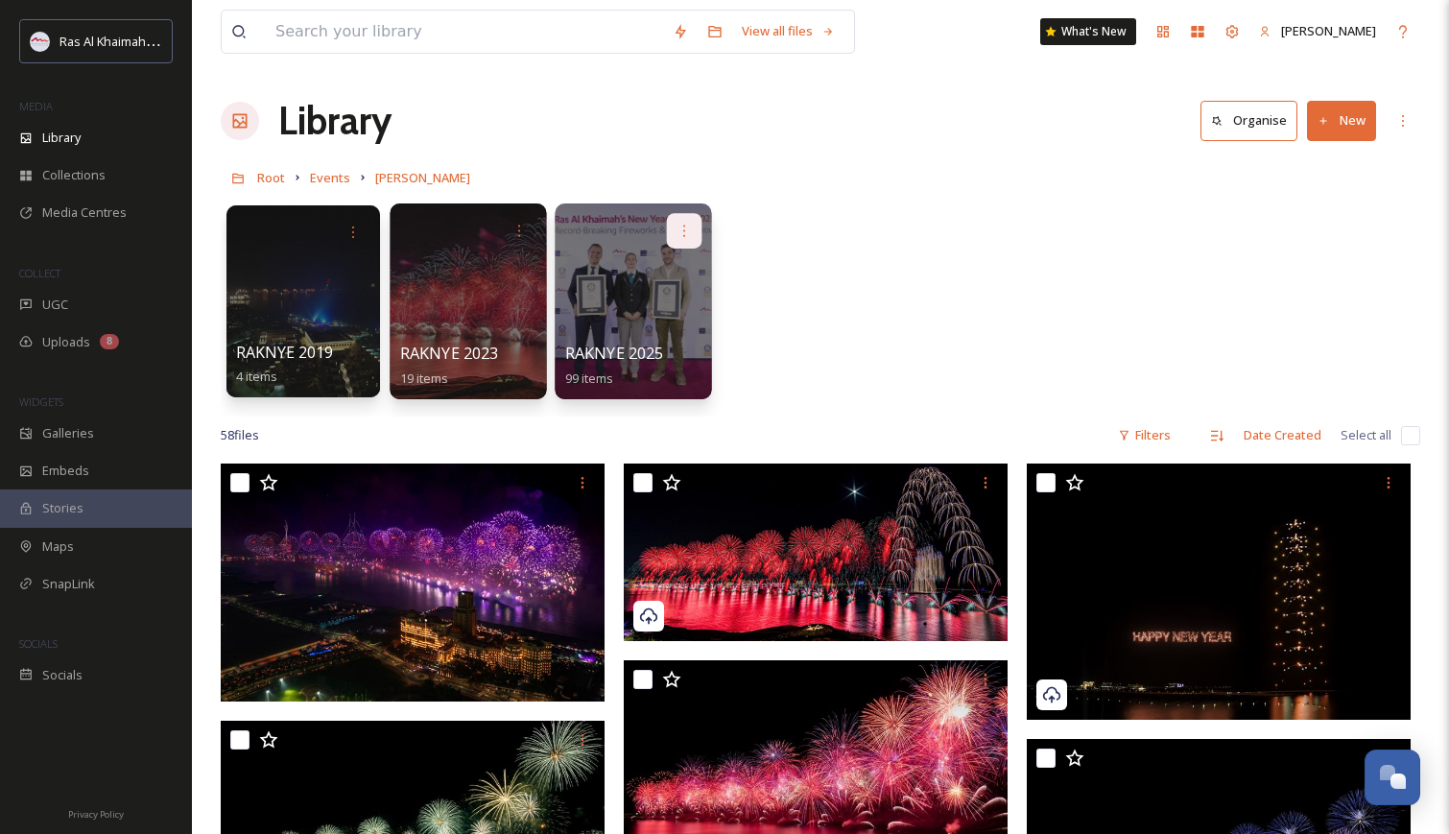
click at [686, 233] on icon at bounding box center [684, 230] width 15 height 15
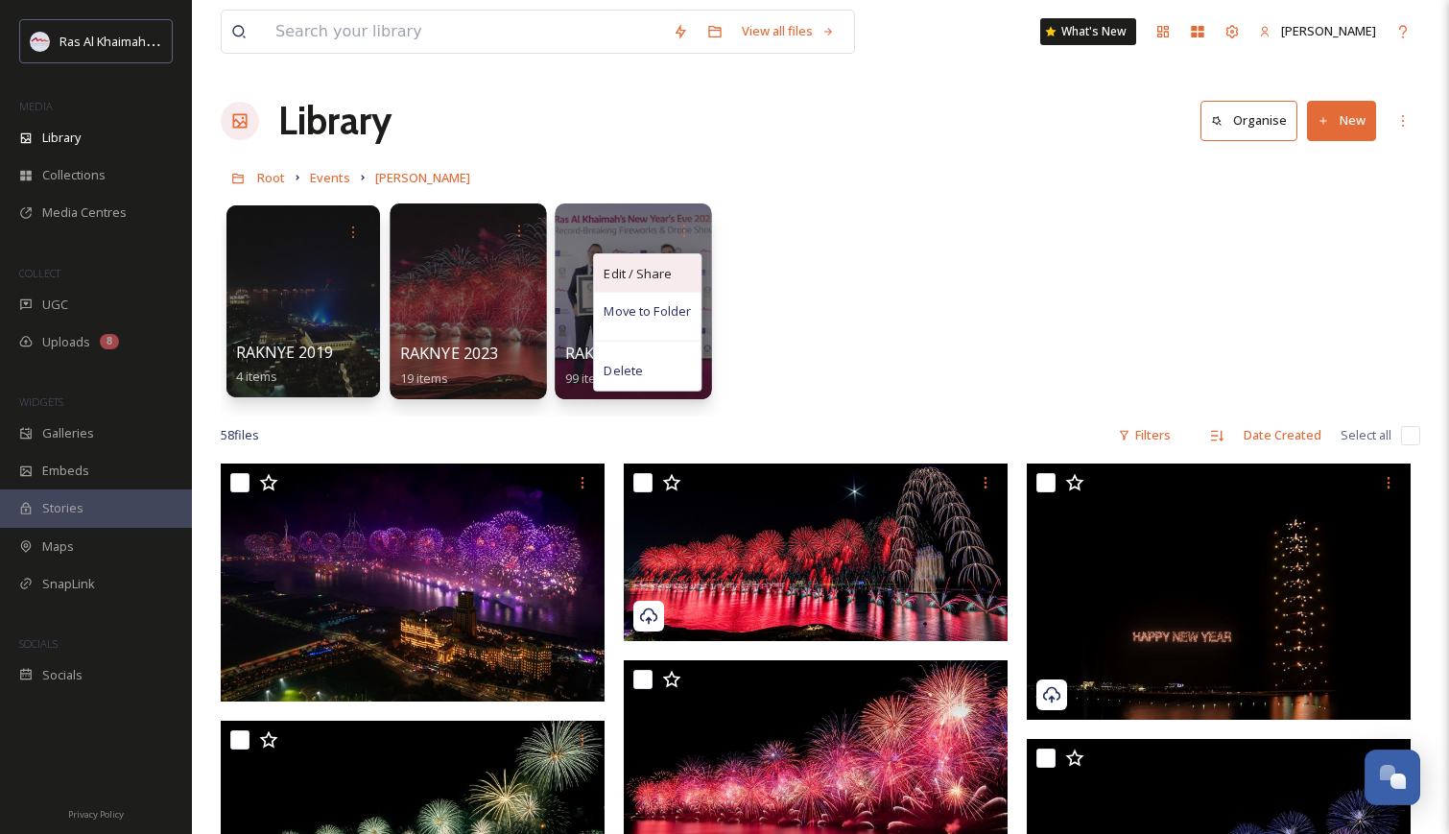
click at [646, 264] on span "Edit / Share" at bounding box center [637, 273] width 67 height 19
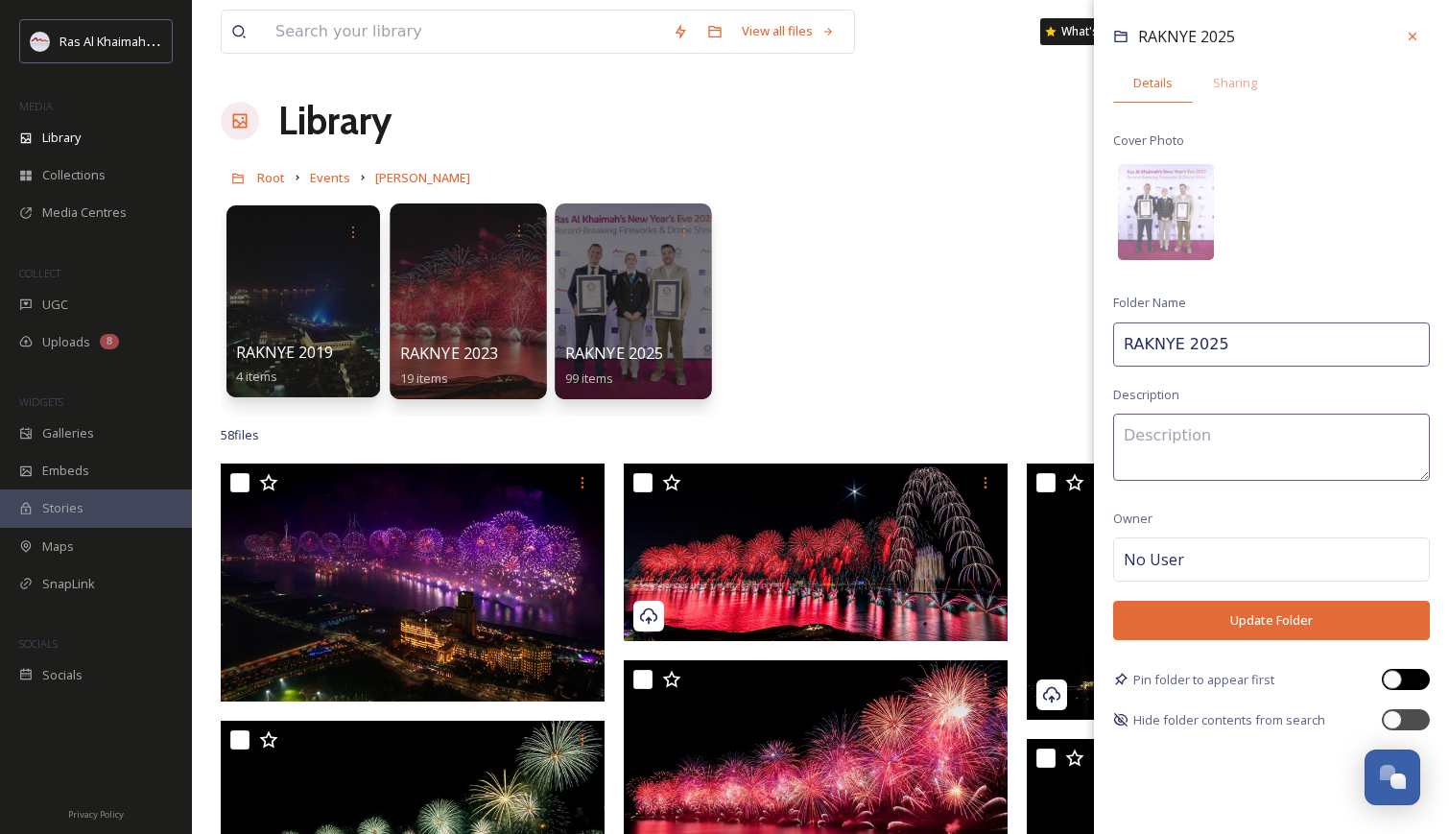
click at [1389, 679] on div at bounding box center [1392, 679] width 19 height 19
checkbox input "true"
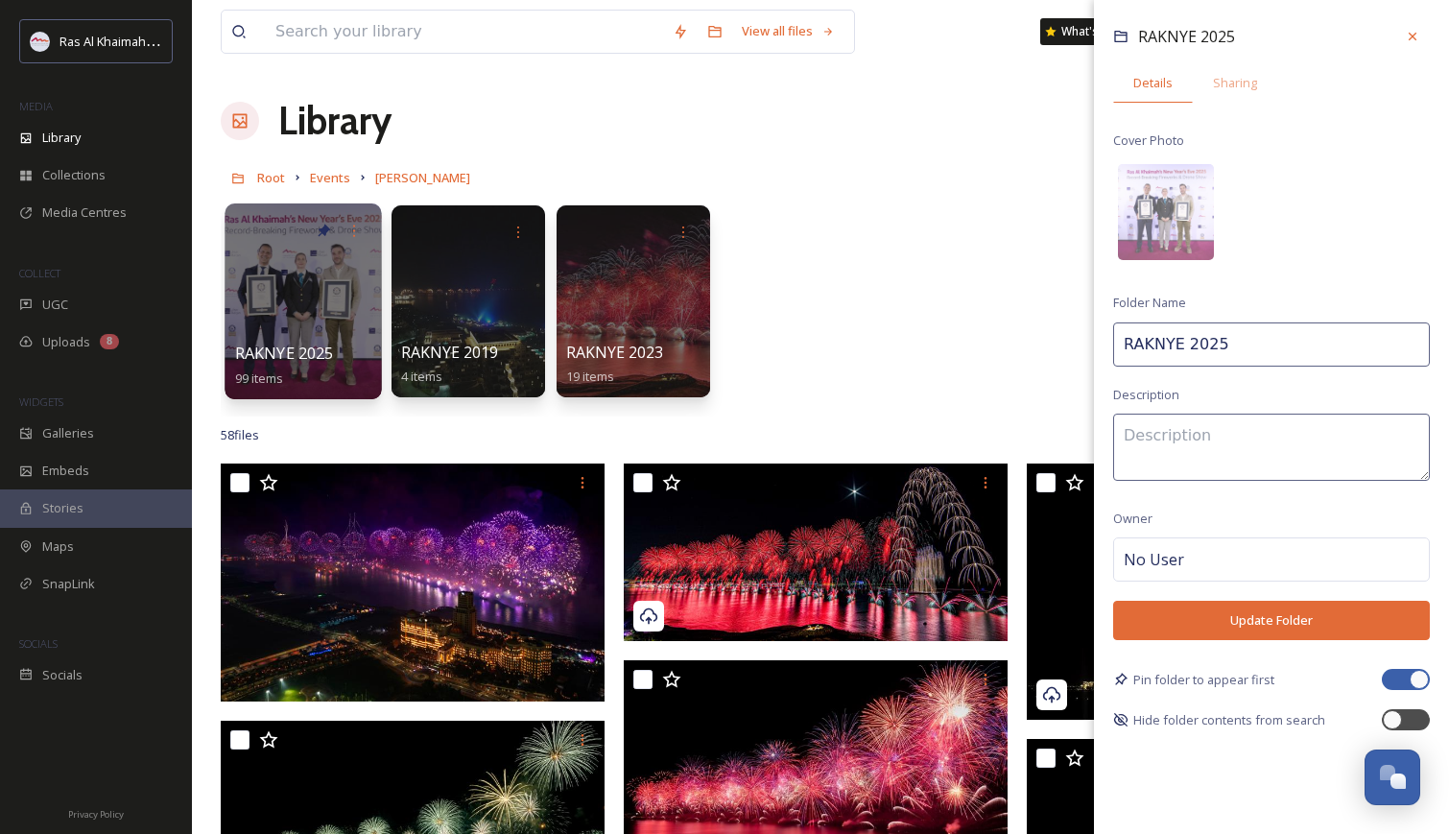
click at [1256, 612] on button "Update Folder" at bounding box center [1271, 620] width 317 height 39
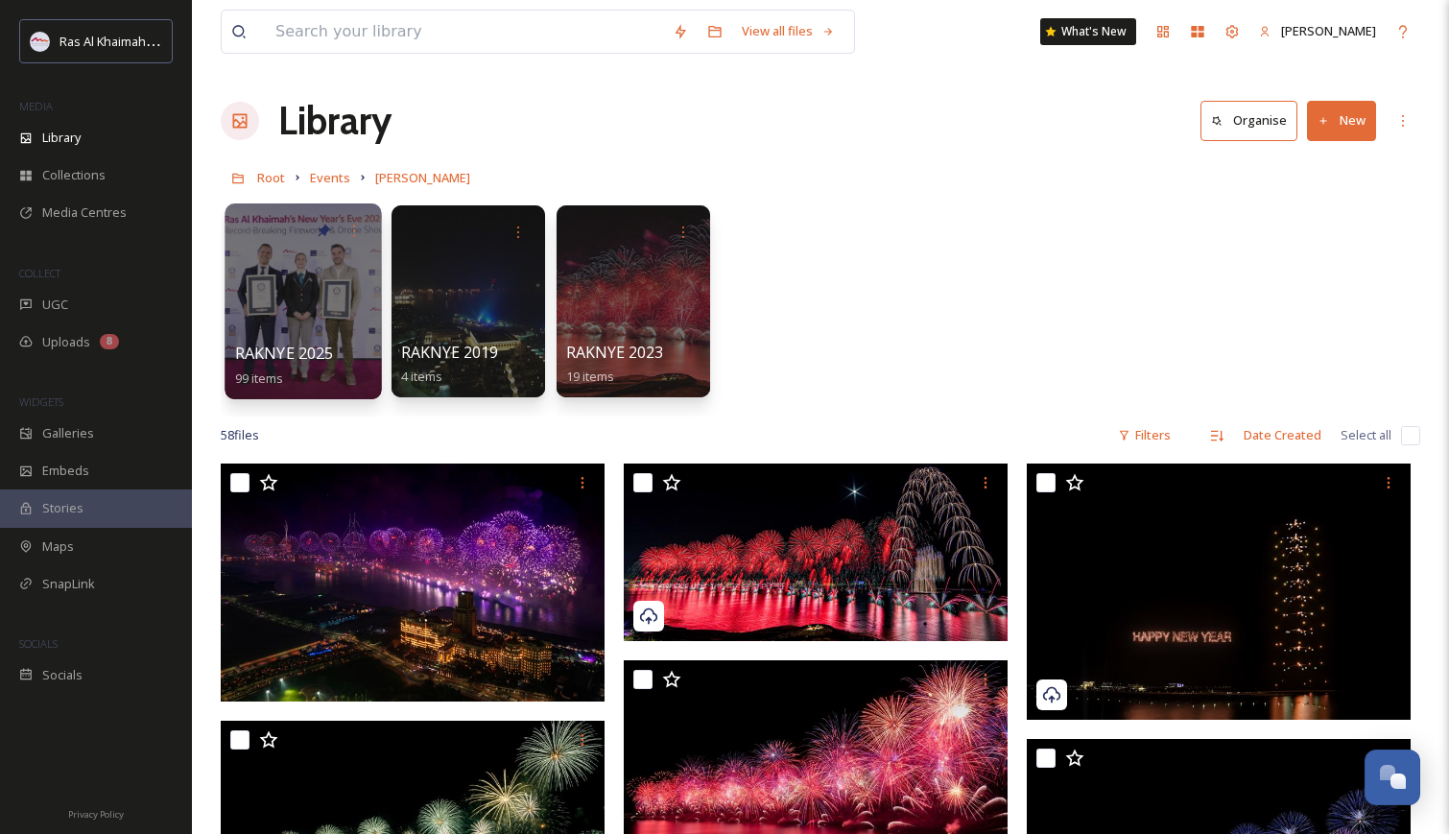
click at [1334, 122] on button "New" at bounding box center [1341, 120] width 69 height 39
click at [1309, 242] on span "Folder" at bounding box center [1319, 240] width 36 height 18
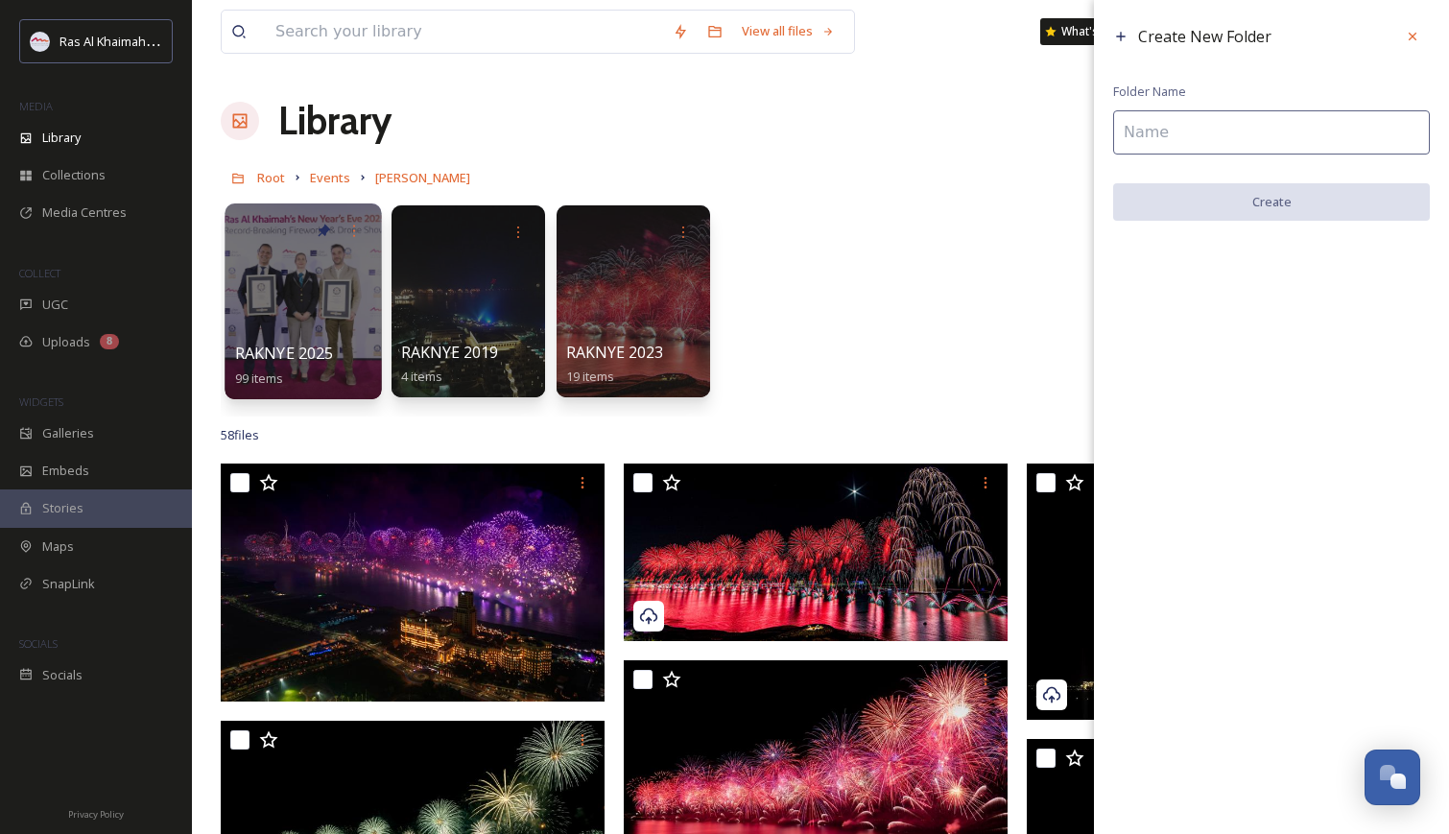
click at [1217, 141] on input at bounding box center [1271, 132] width 317 height 44
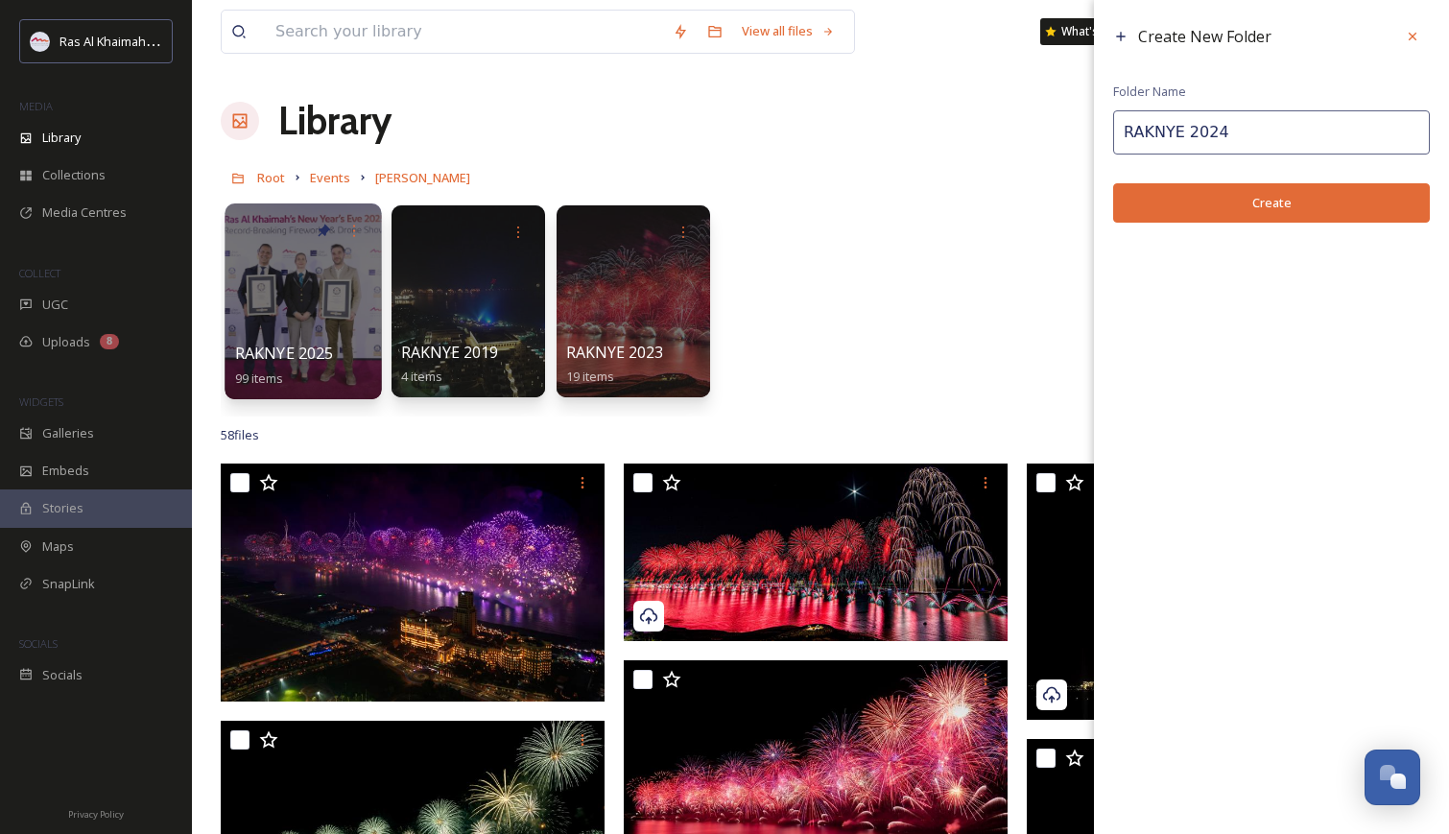
type input "RAKNYE 2024"
click at [1239, 207] on button "Create" at bounding box center [1271, 202] width 317 height 39
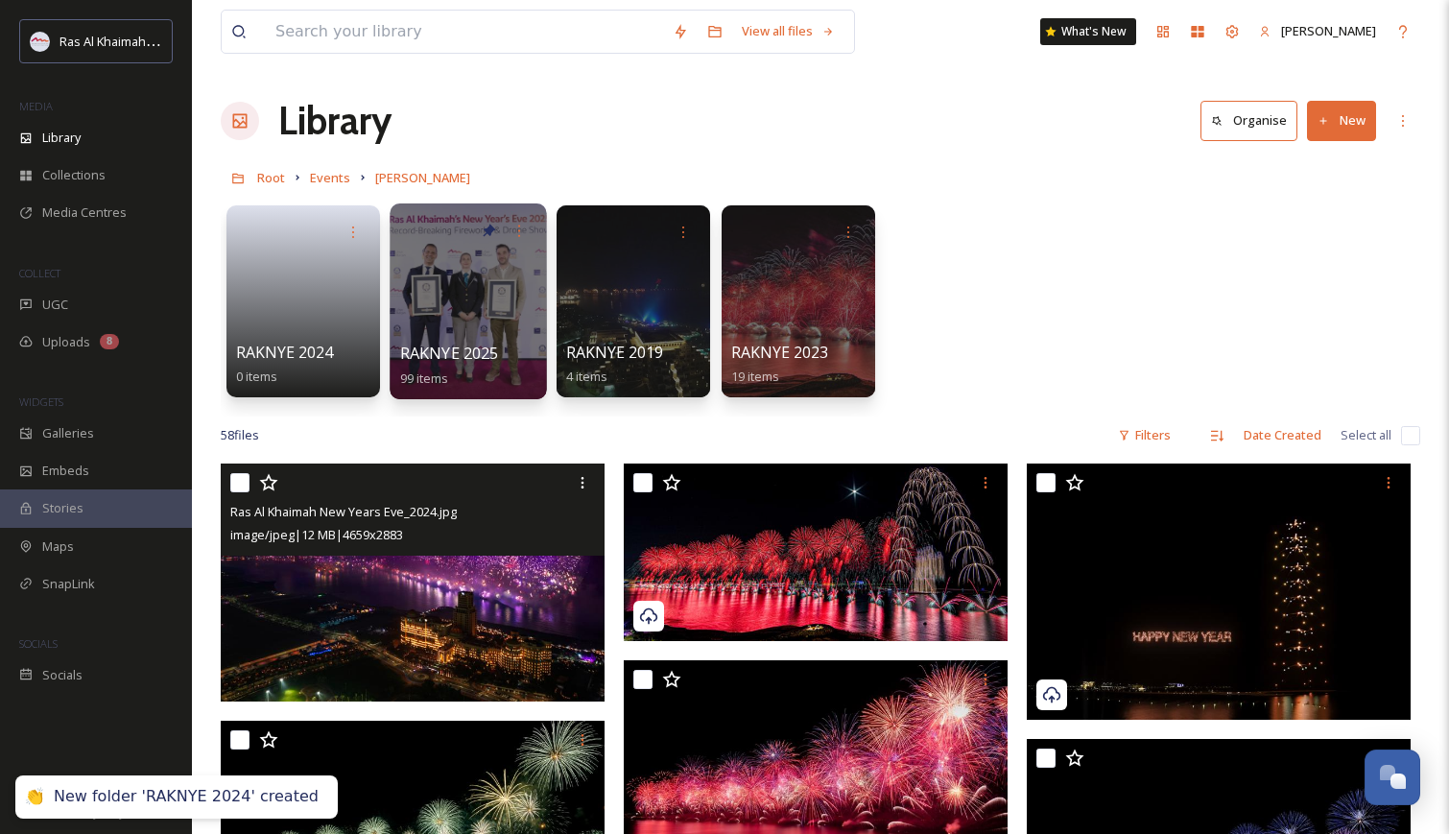
click at [247, 483] on input "checkbox" at bounding box center [239, 482] width 19 height 19
checkbox input "true"
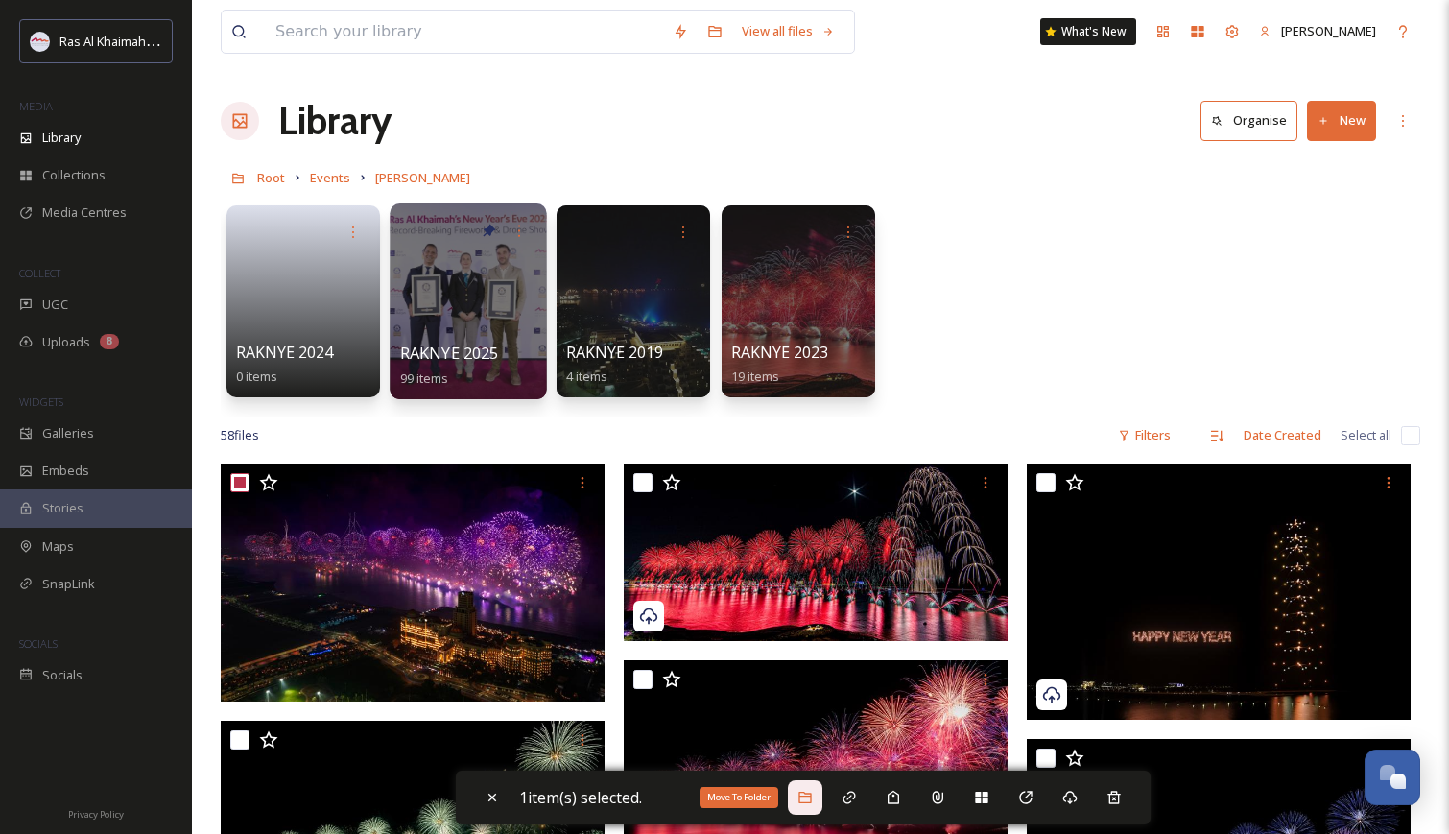
click at [818, 790] on div "Move To Folder" at bounding box center [805, 797] width 35 height 35
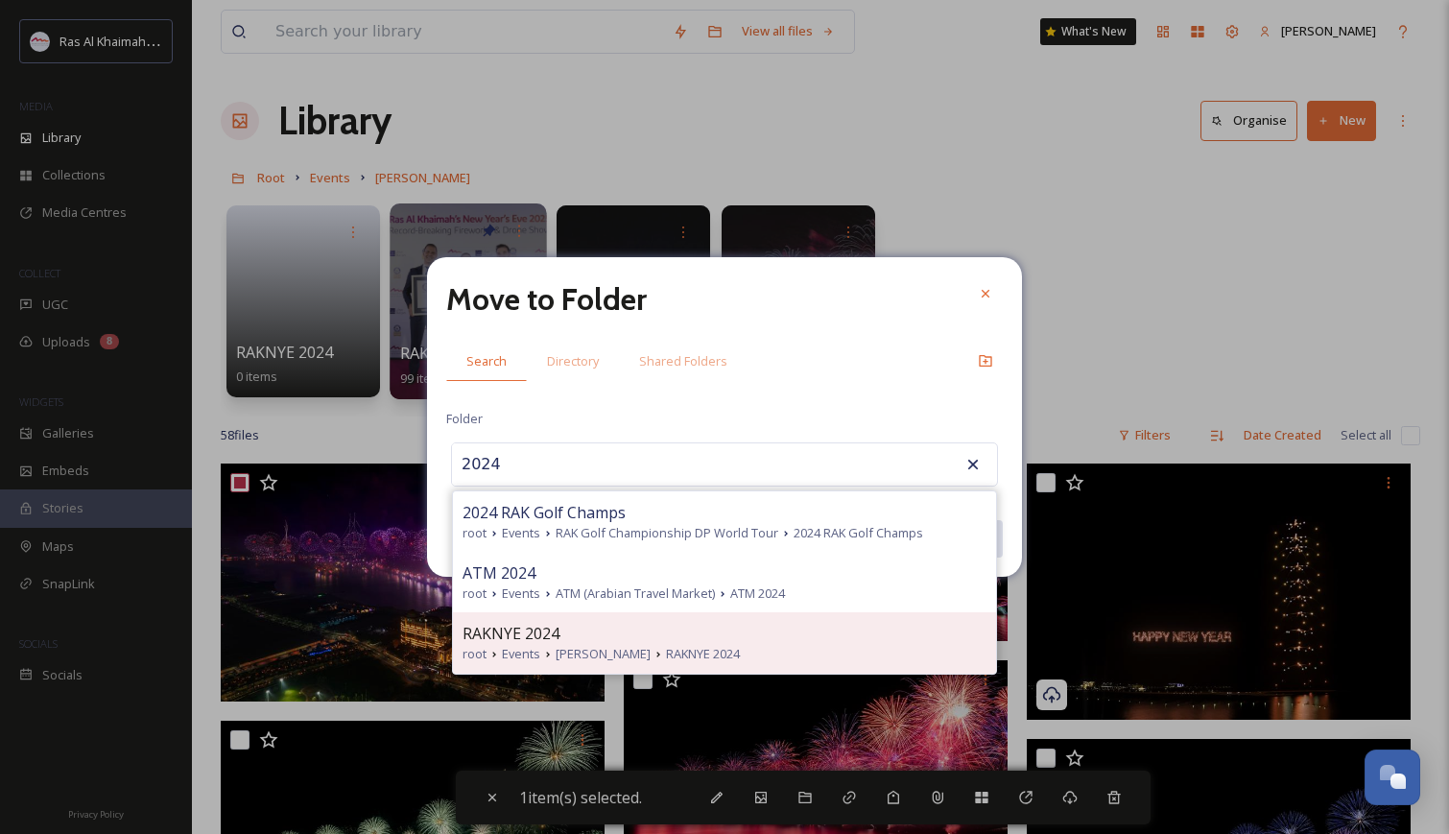
click at [536, 616] on div "RAKNYE 2024 root Events RAK NYE RAKNYE 2024" at bounding box center [724, 642] width 543 height 60
type input "RAKNYE 2024"
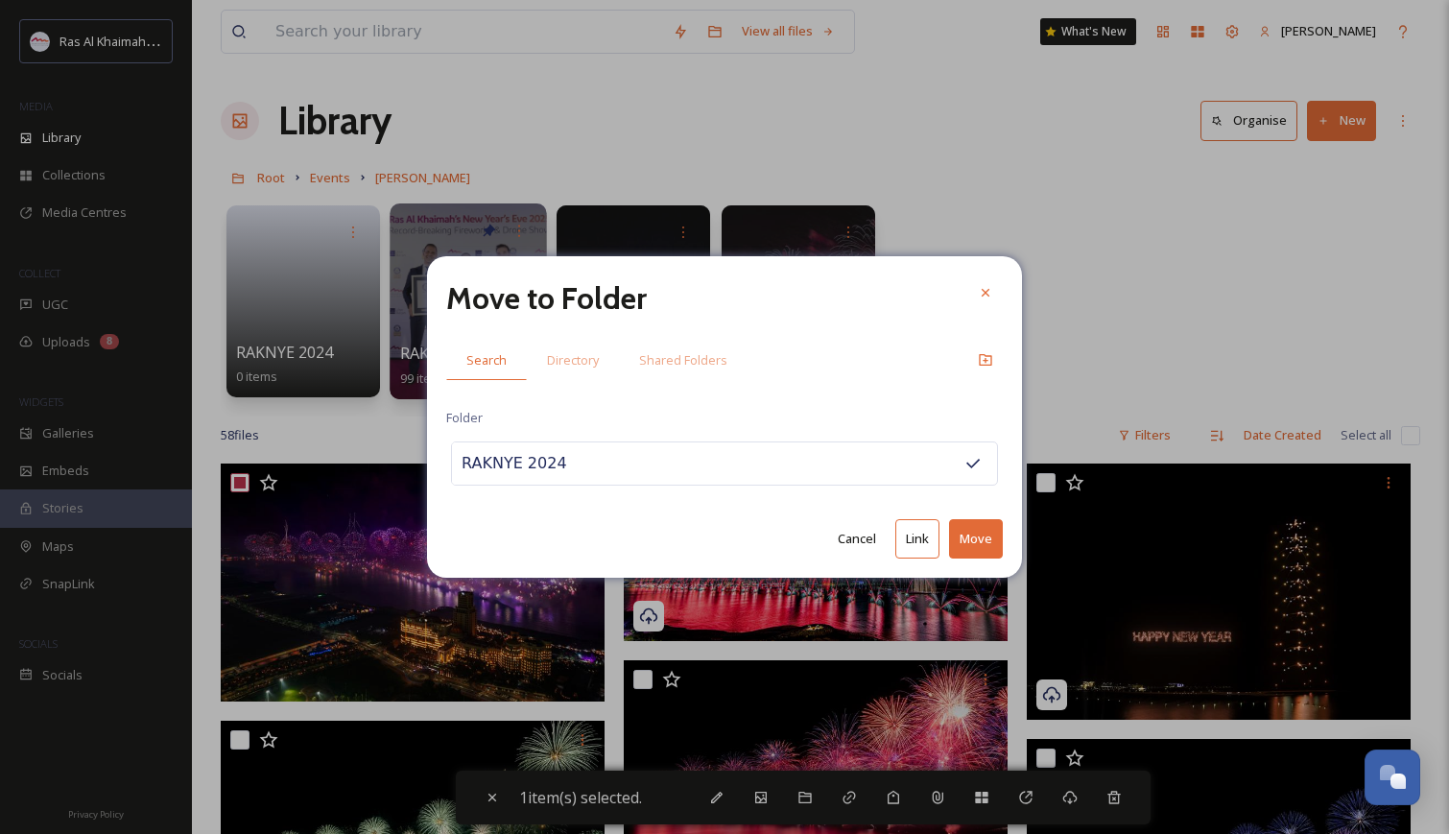
click at [974, 536] on button "Move" at bounding box center [976, 538] width 54 height 39
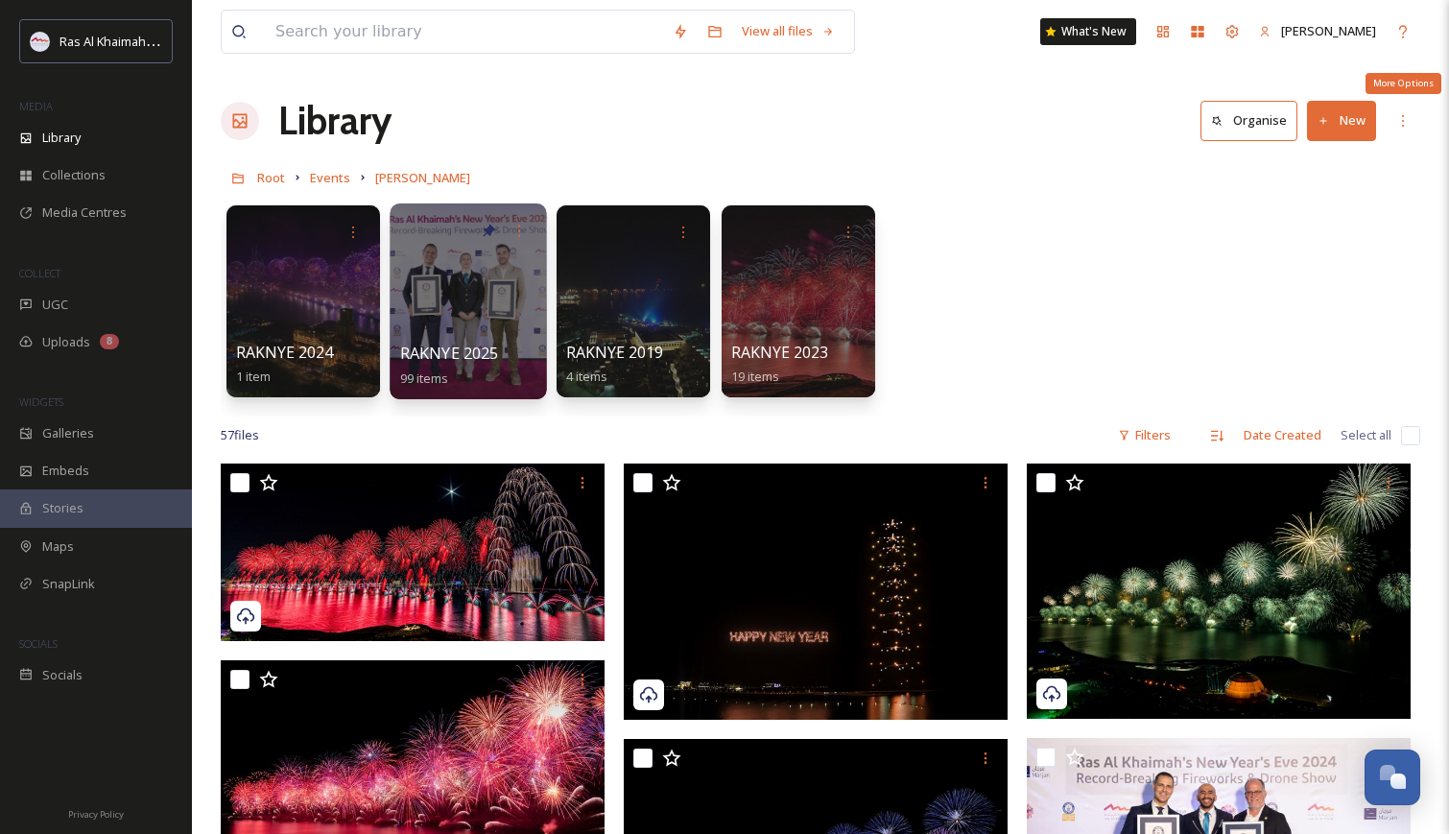
click at [1339, 109] on button "New" at bounding box center [1341, 120] width 69 height 39
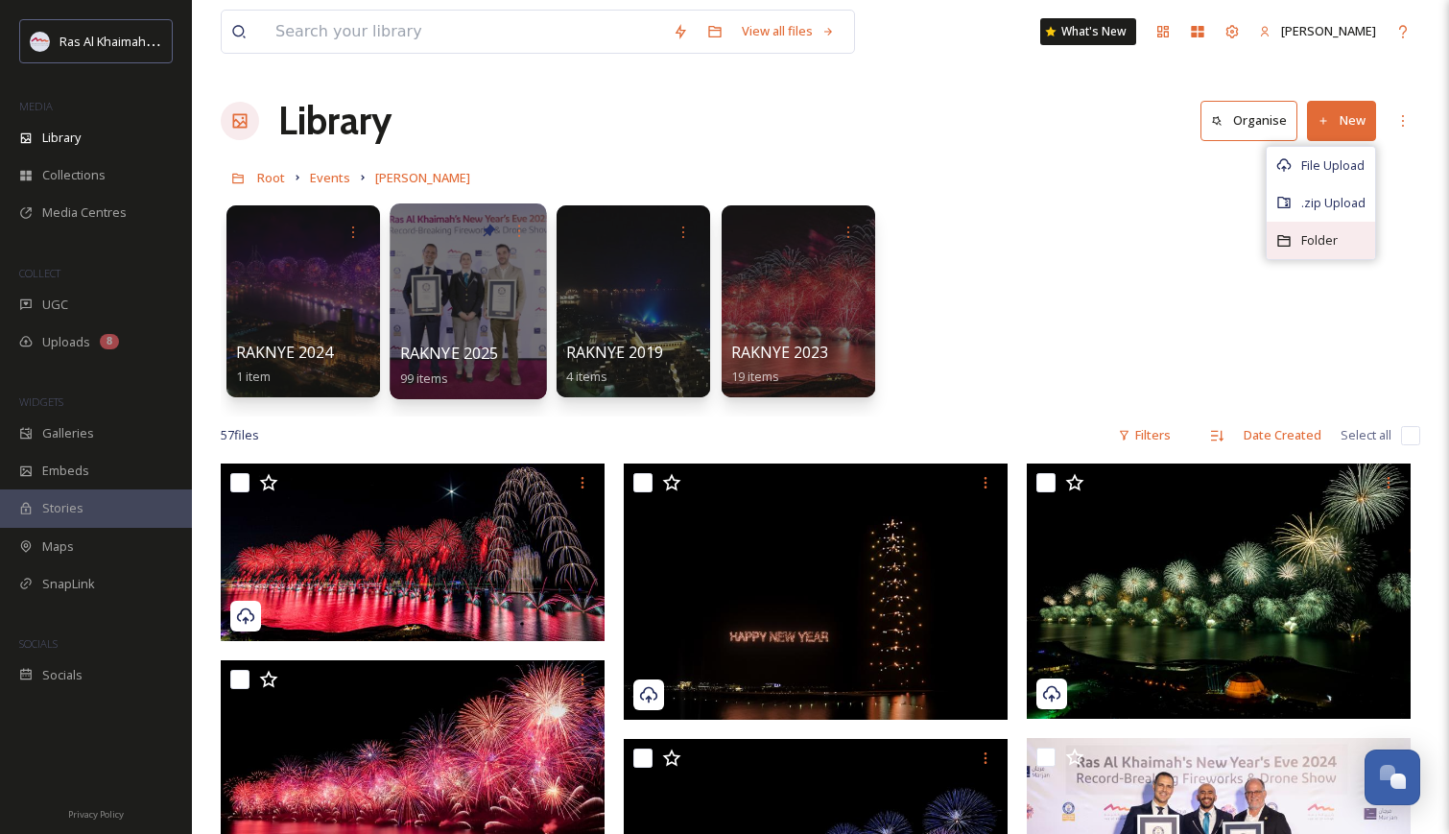
click at [1321, 239] on span "Folder" at bounding box center [1319, 240] width 36 height 18
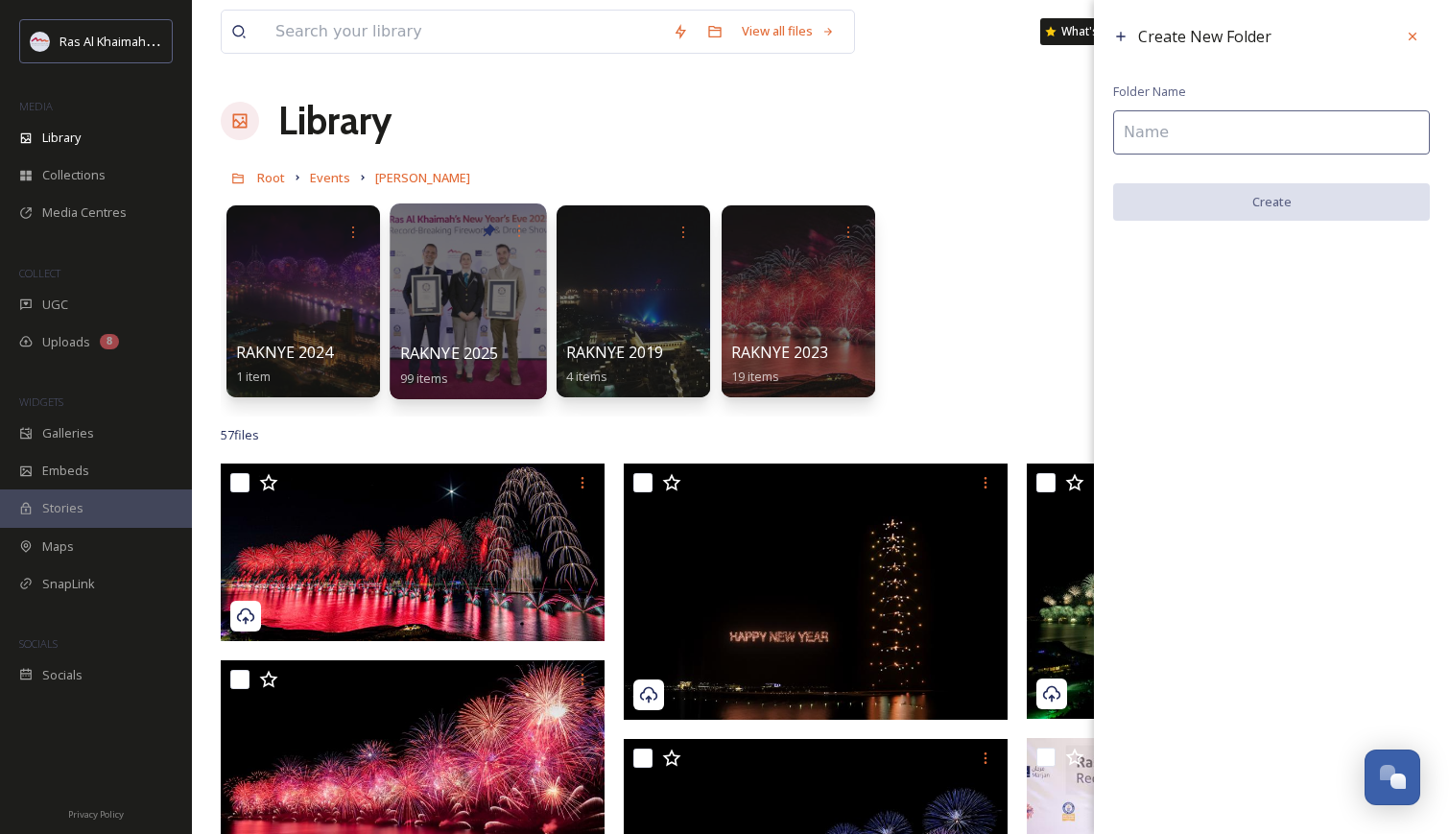
click at [1227, 143] on input at bounding box center [1271, 132] width 317 height 44
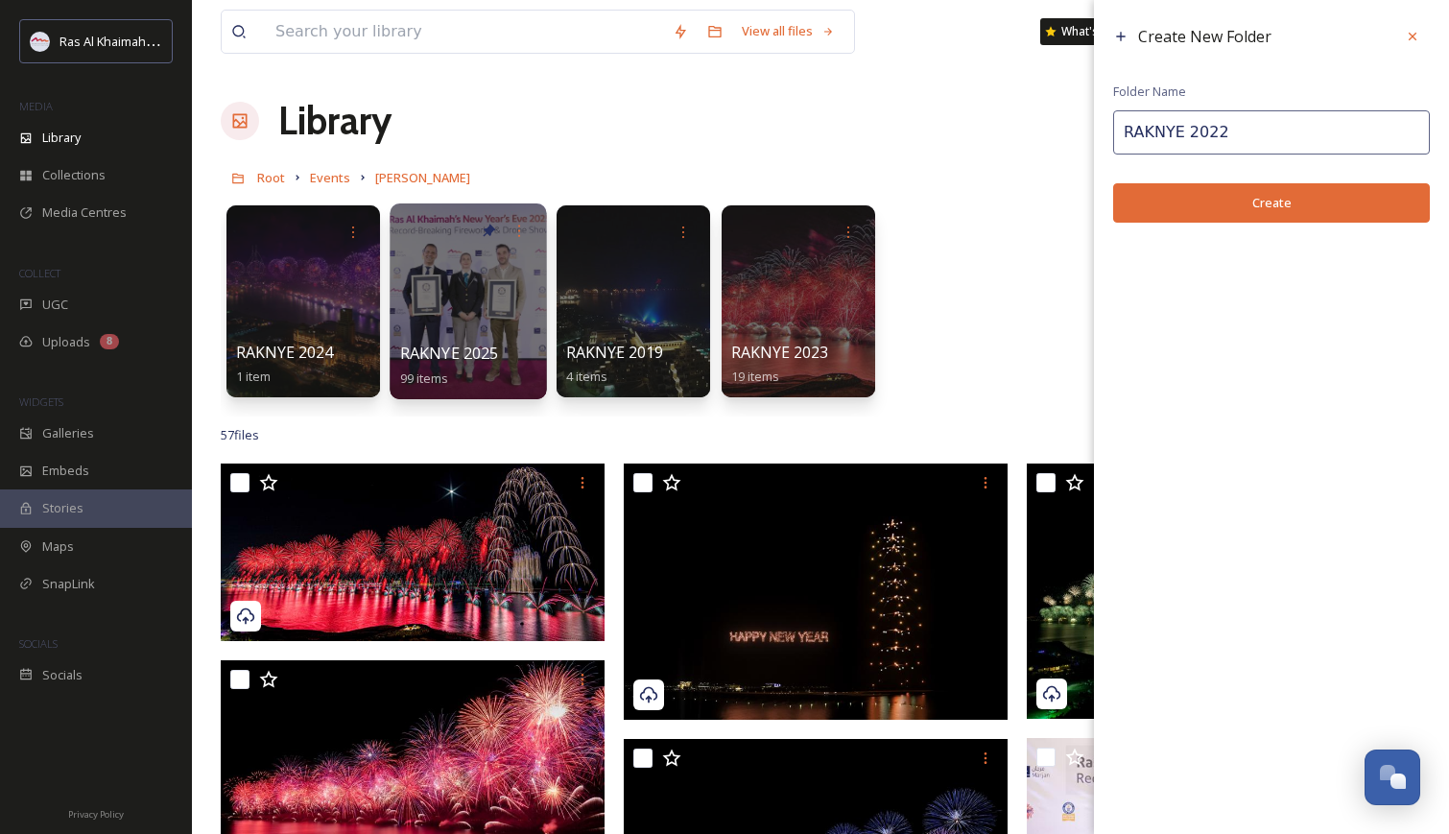
type input "RAKNYE 2022"
click at [1262, 197] on button "Create" at bounding box center [1271, 202] width 317 height 39
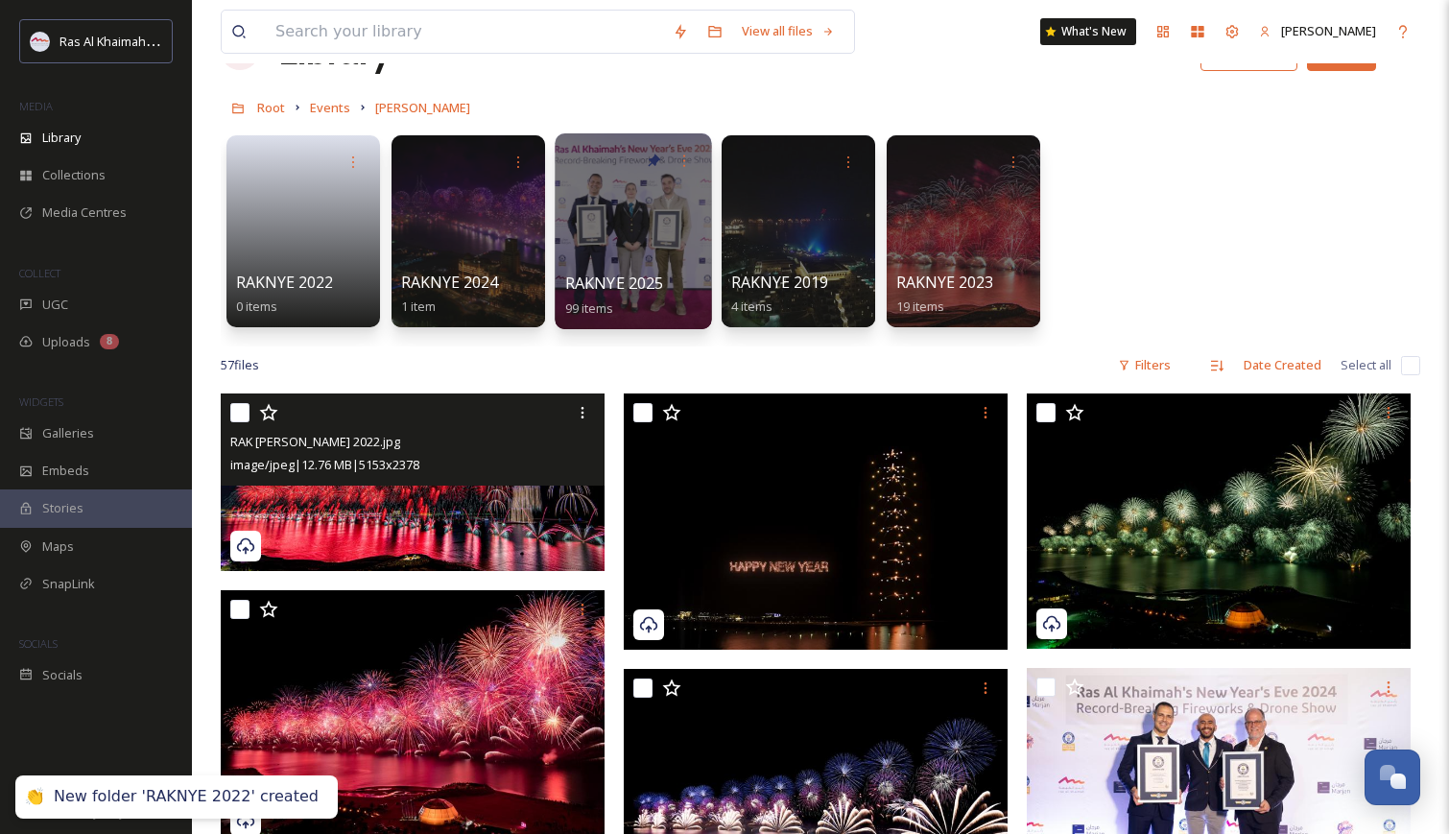
scroll to position [156, 0]
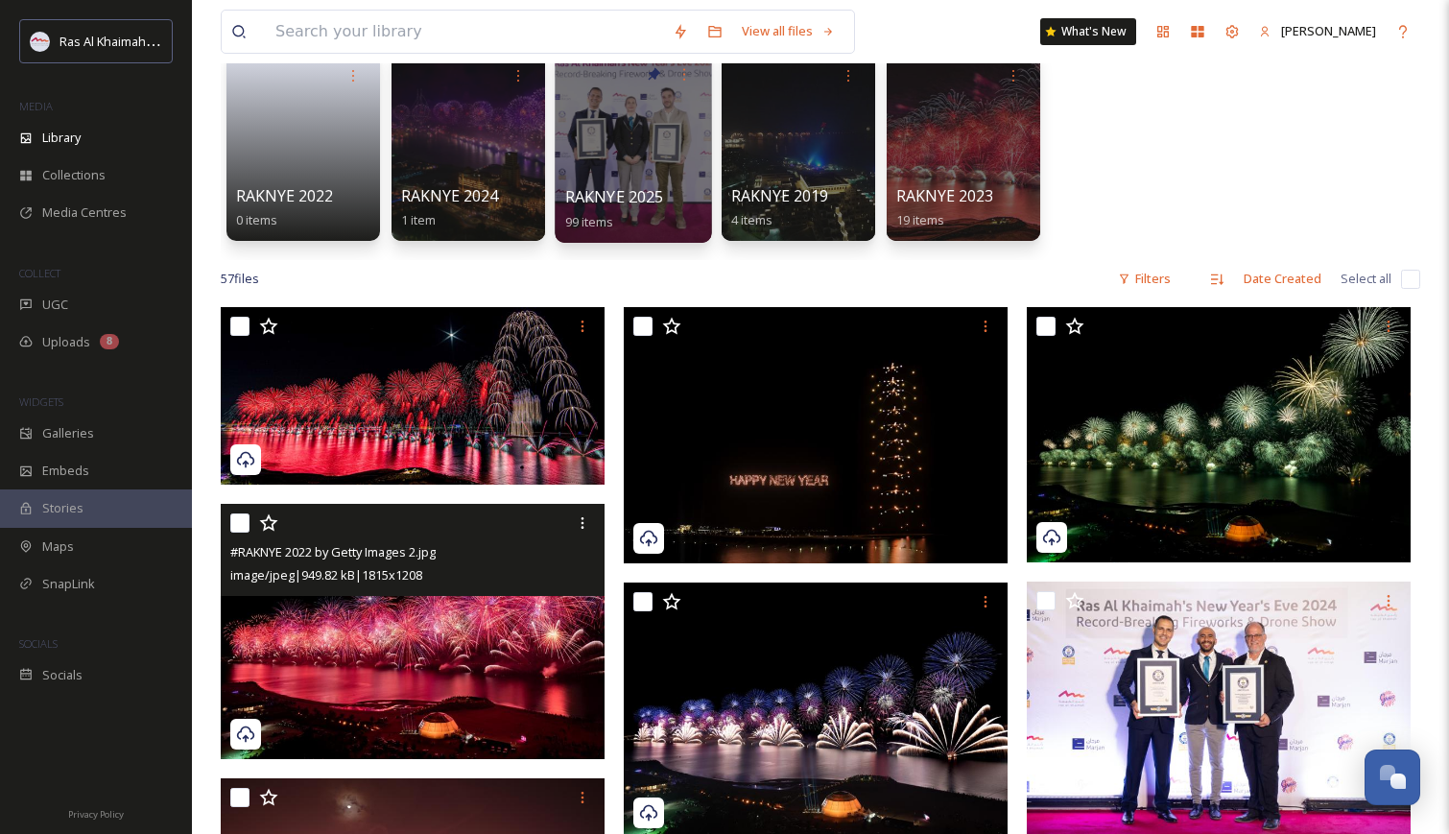
click at [243, 518] on input "checkbox" at bounding box center [239, 522] width 19 height 19
checkbox input "true"
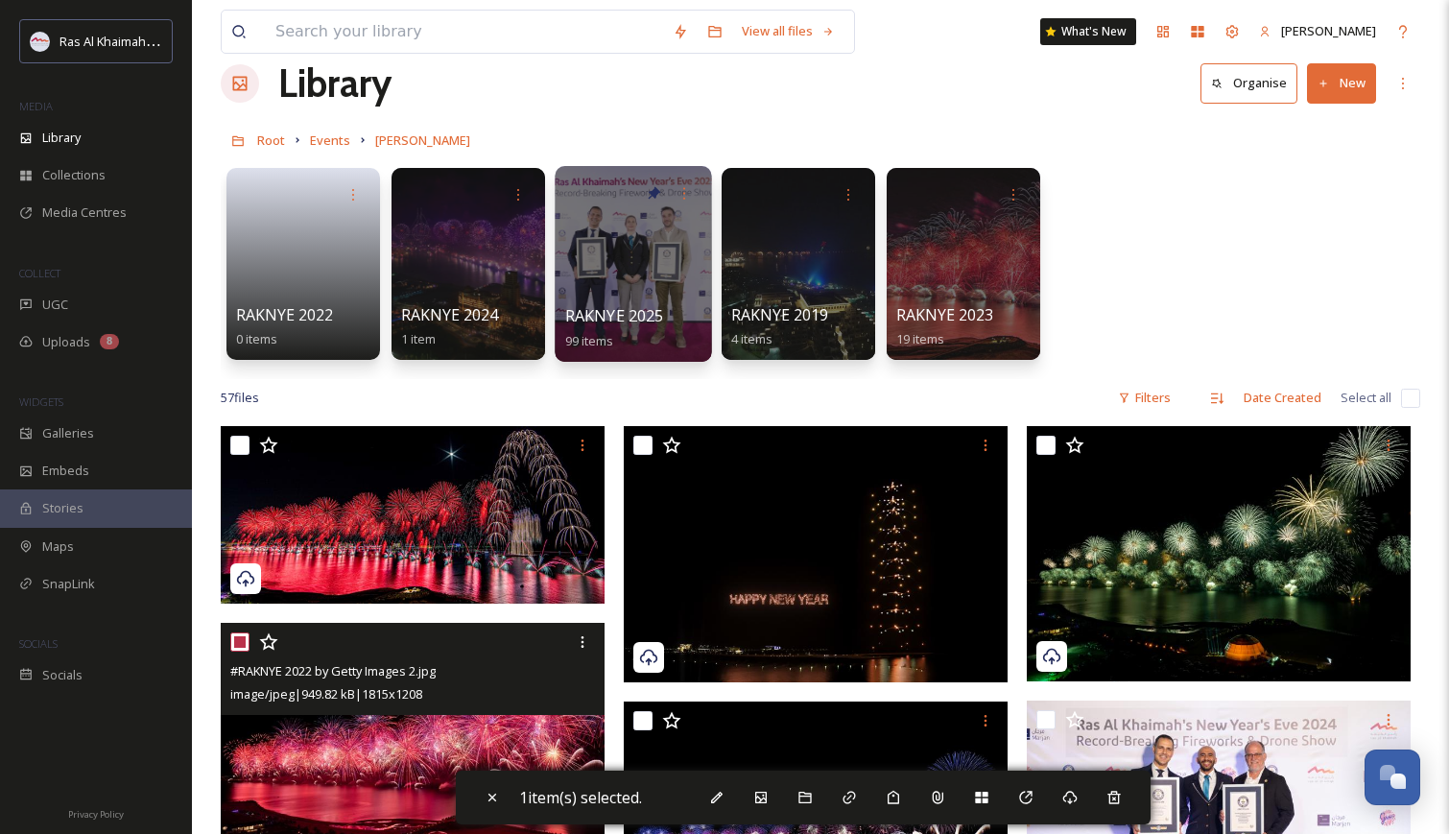
scroll to position [21, 0]
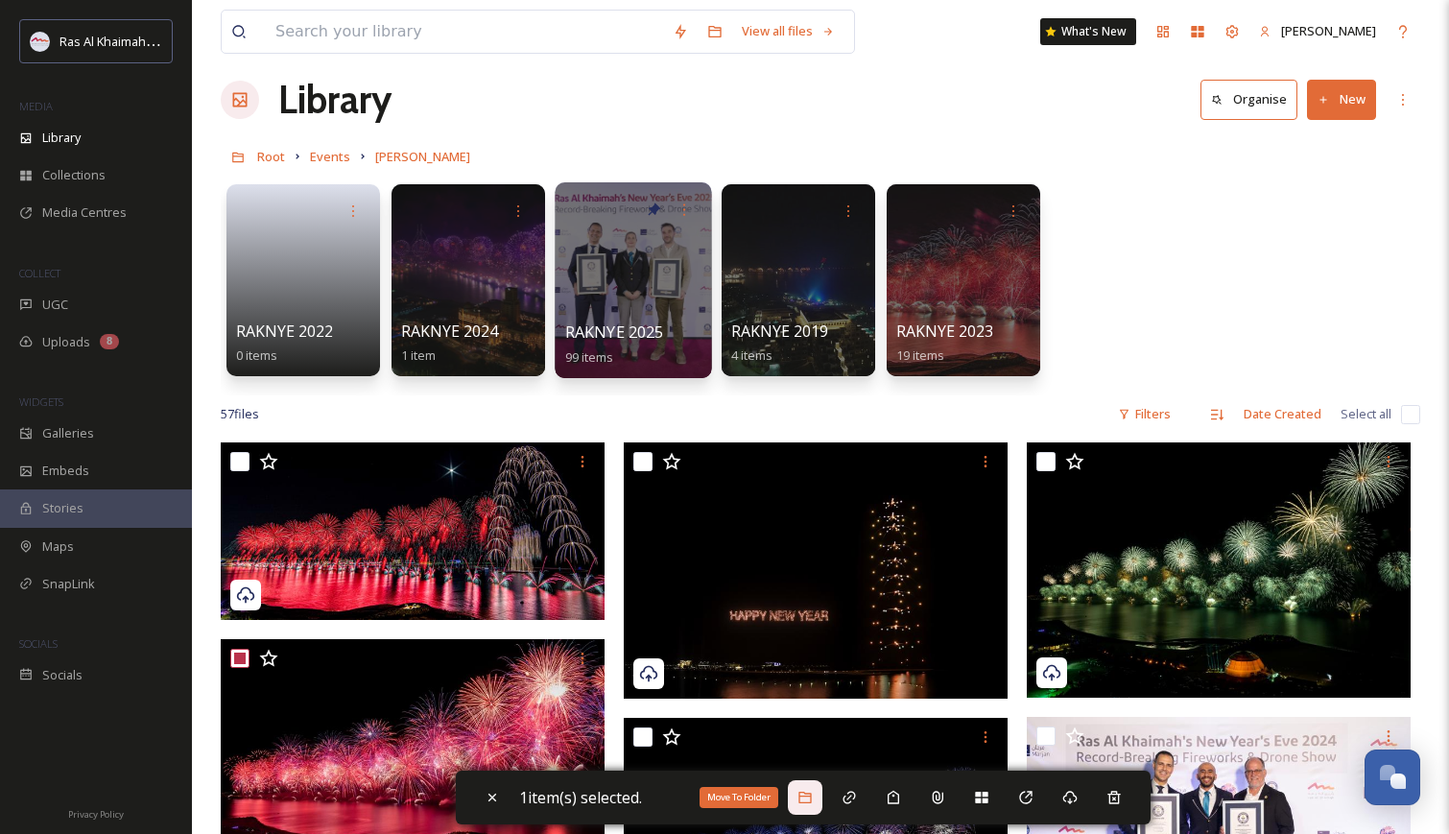
click at [818, 806] on div "Move To Folder" at bounding box center [805, 797] width 35 height 35
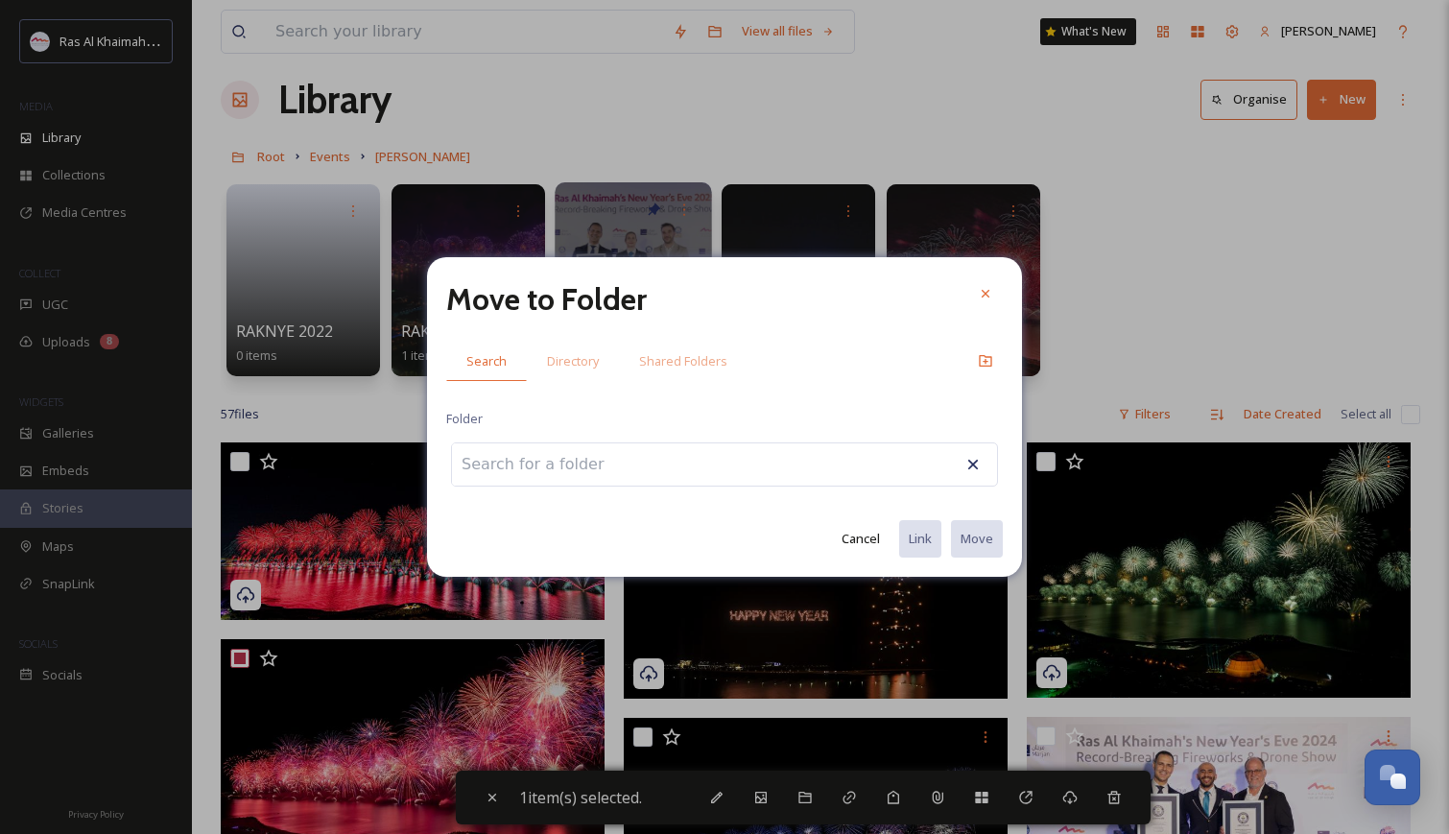
click at [658, 479] on input at bounding box center [557, 464] width 211 height 42
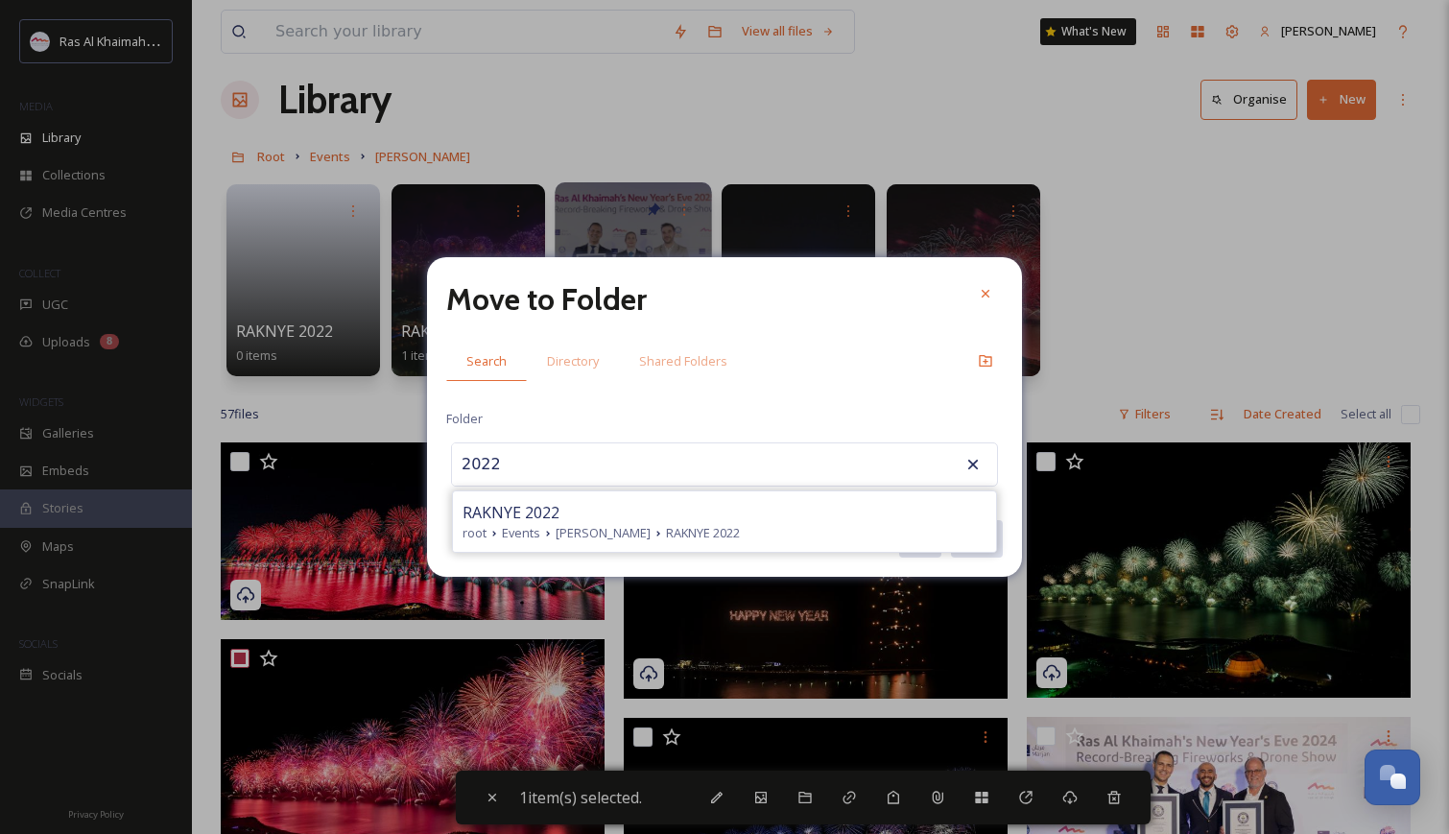
click at [536, 518] on span "RAKNYE 2022" at bounding box center [511, 512] width 97 height 23
type input "RAKNYE 2022"
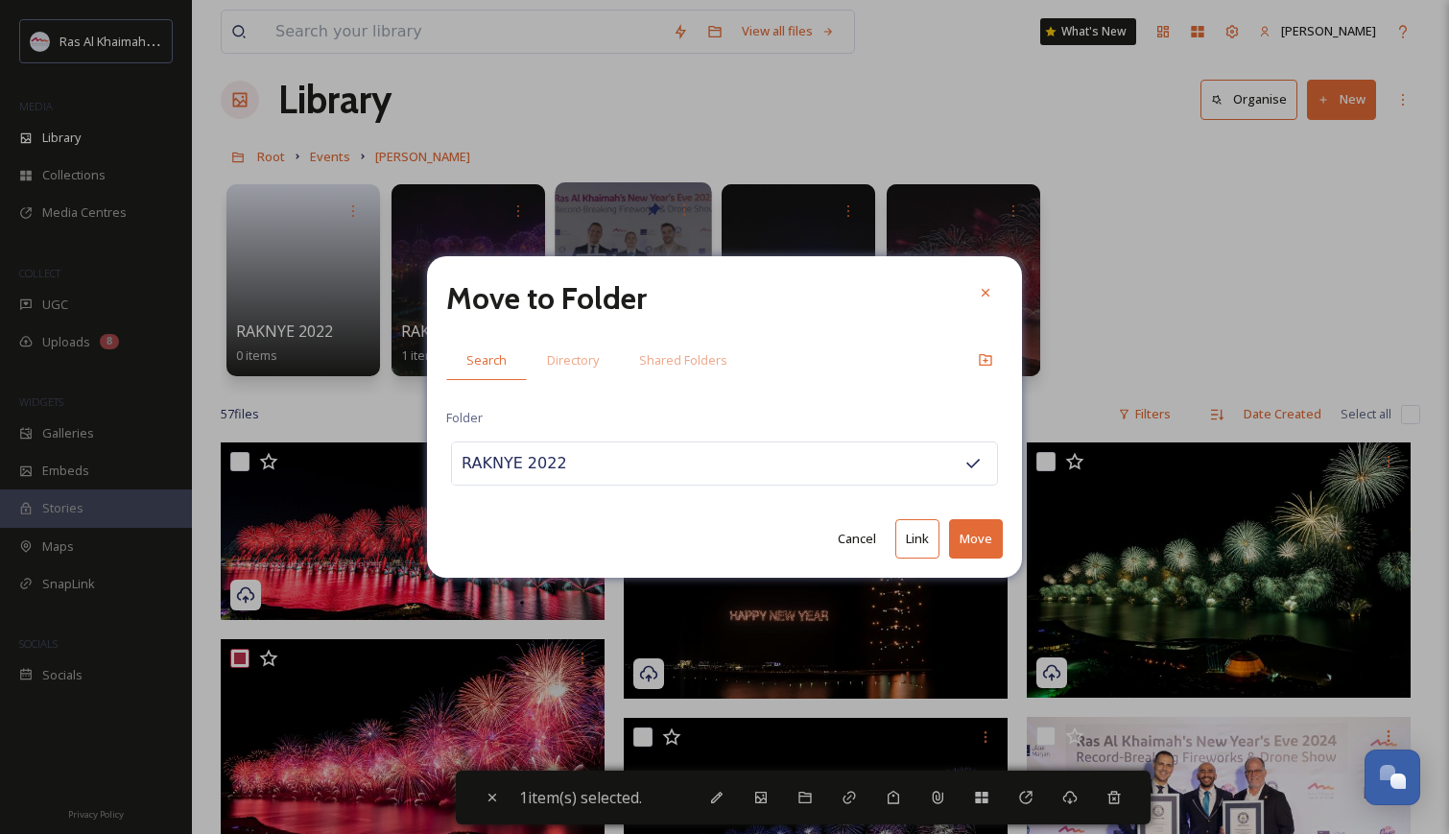
click at [986, 534] on button "Move" at bounding box center [976, 538] width 54 height 39
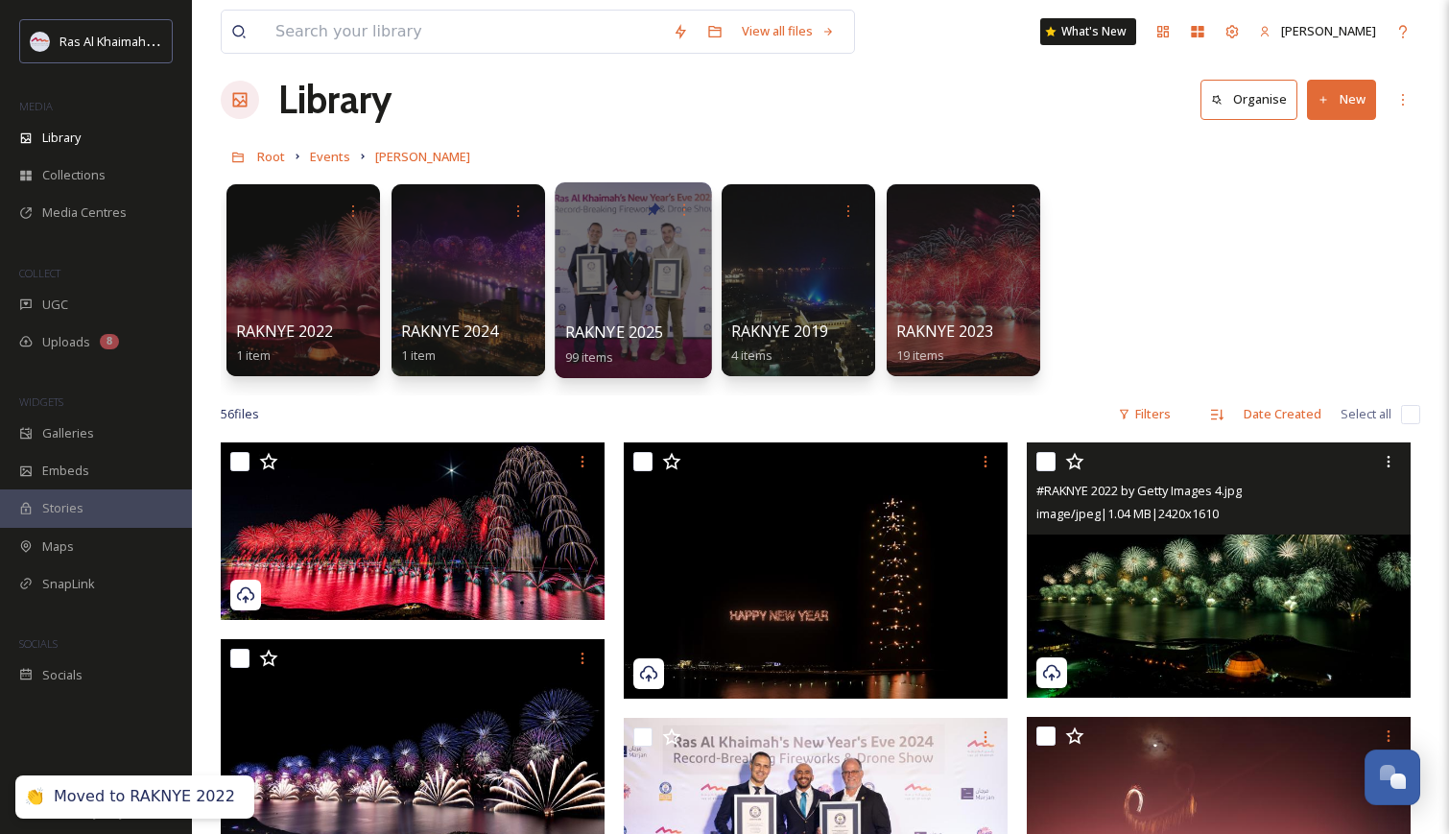
click at [1048, 462] on input "checkbox" at bounding box center [1045, 461] width 19 height 19
checkbox input "true"
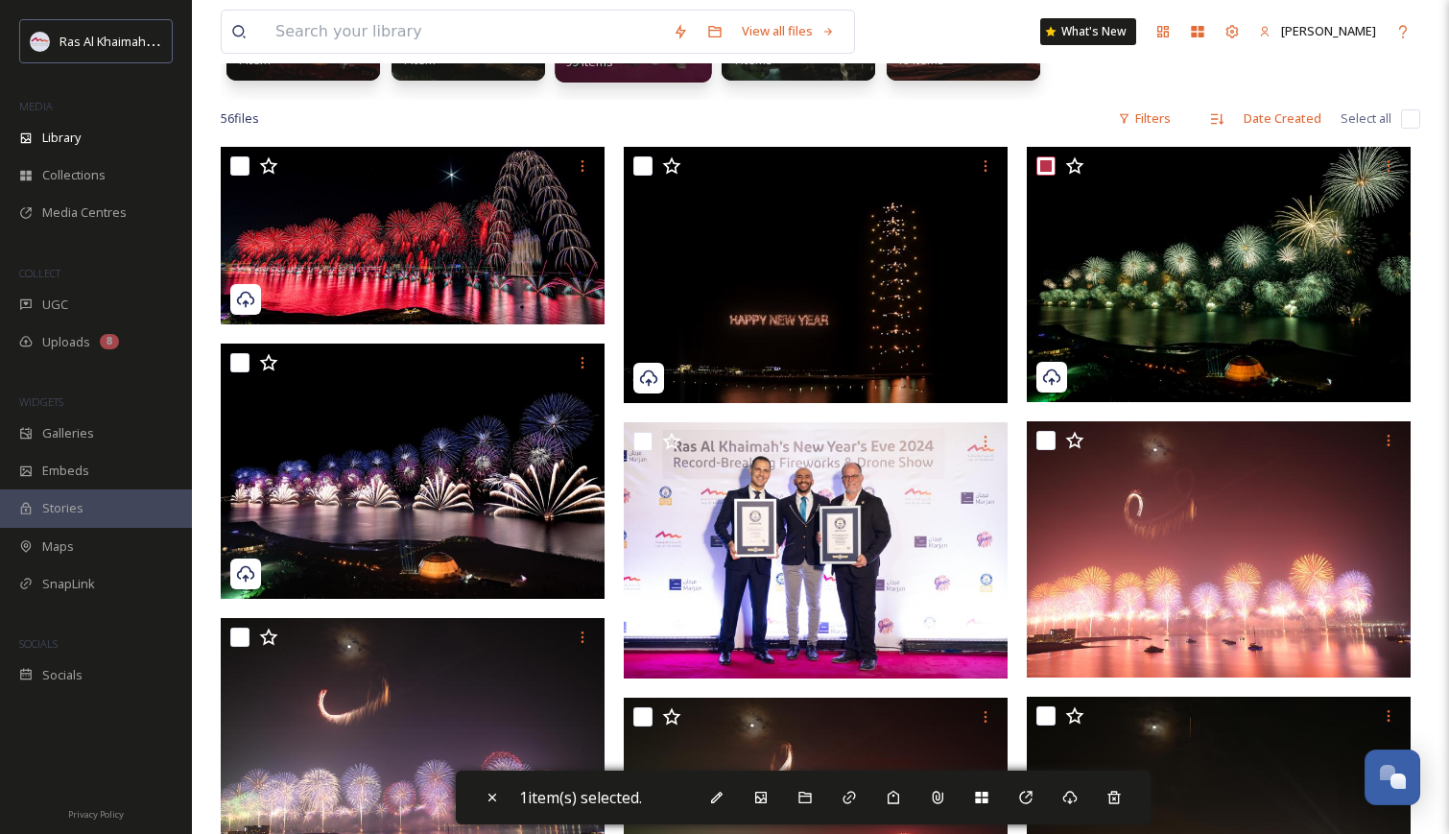
scroll to position [348, 0]
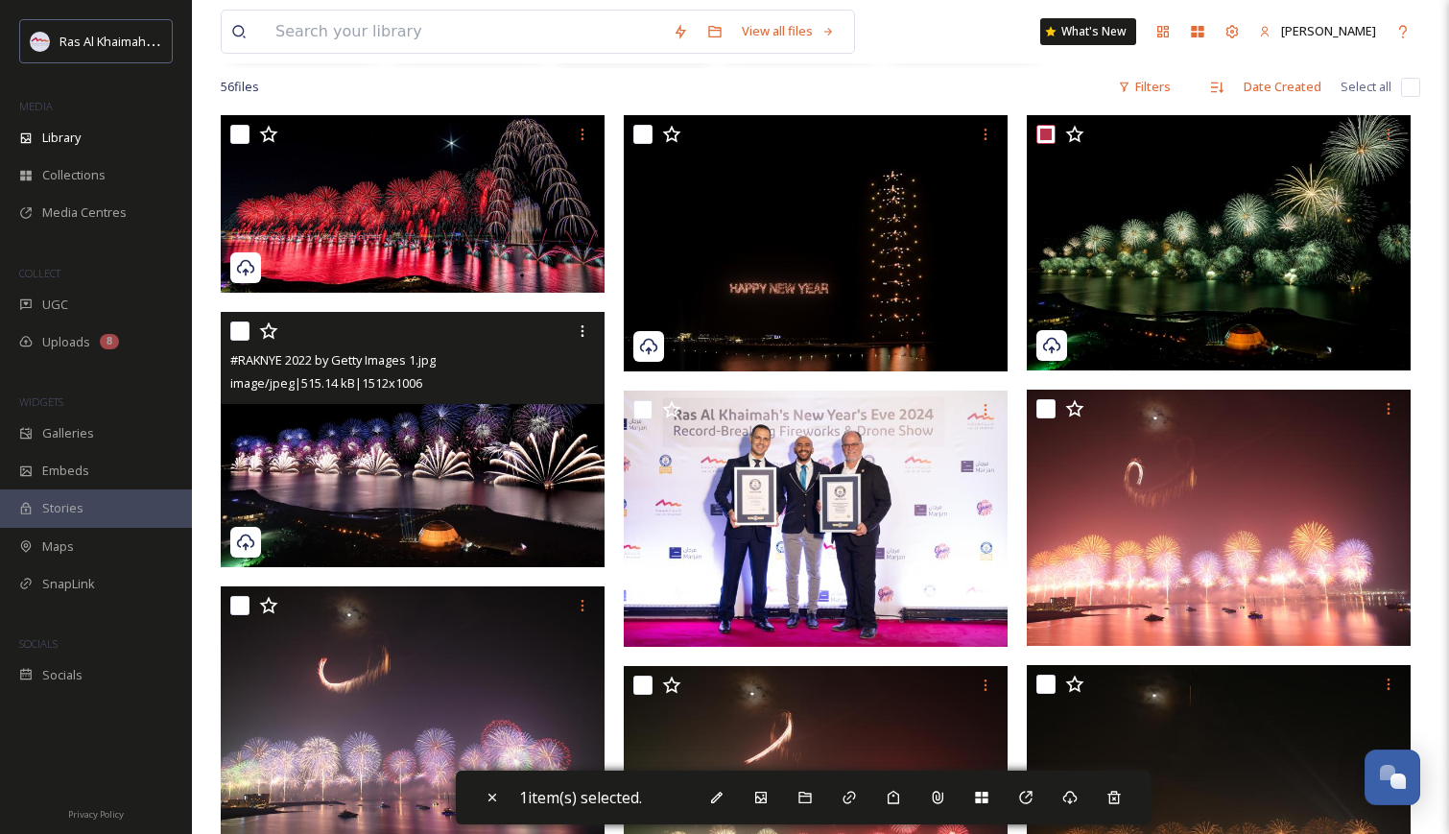
click at [237, 327] on input "checkbox" at bounding box center [239, 330] width 19 height 19
checkbox input "true"
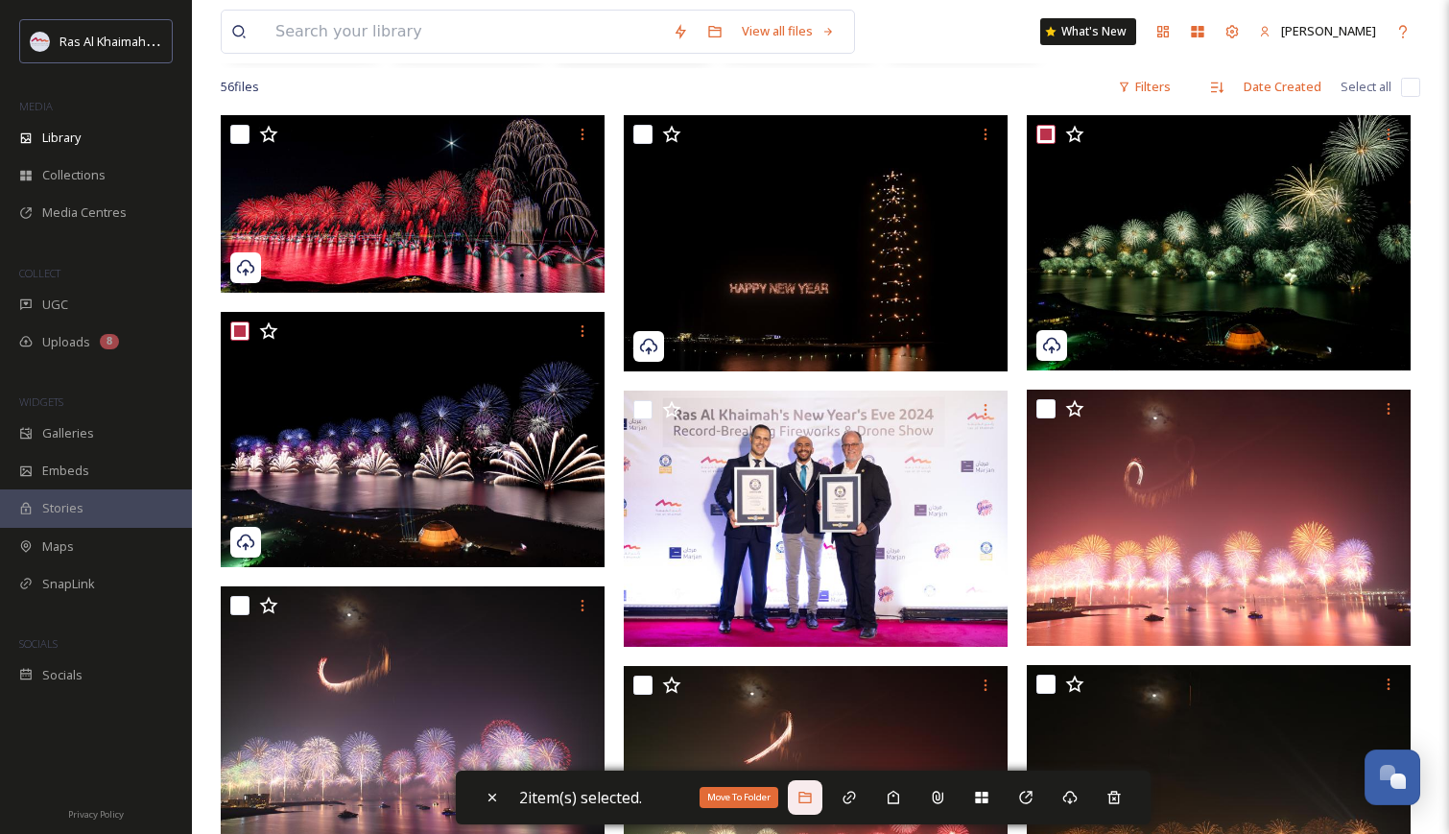
click at [804, 802] on icon at bounding box center [805, 797] width 15 height 15
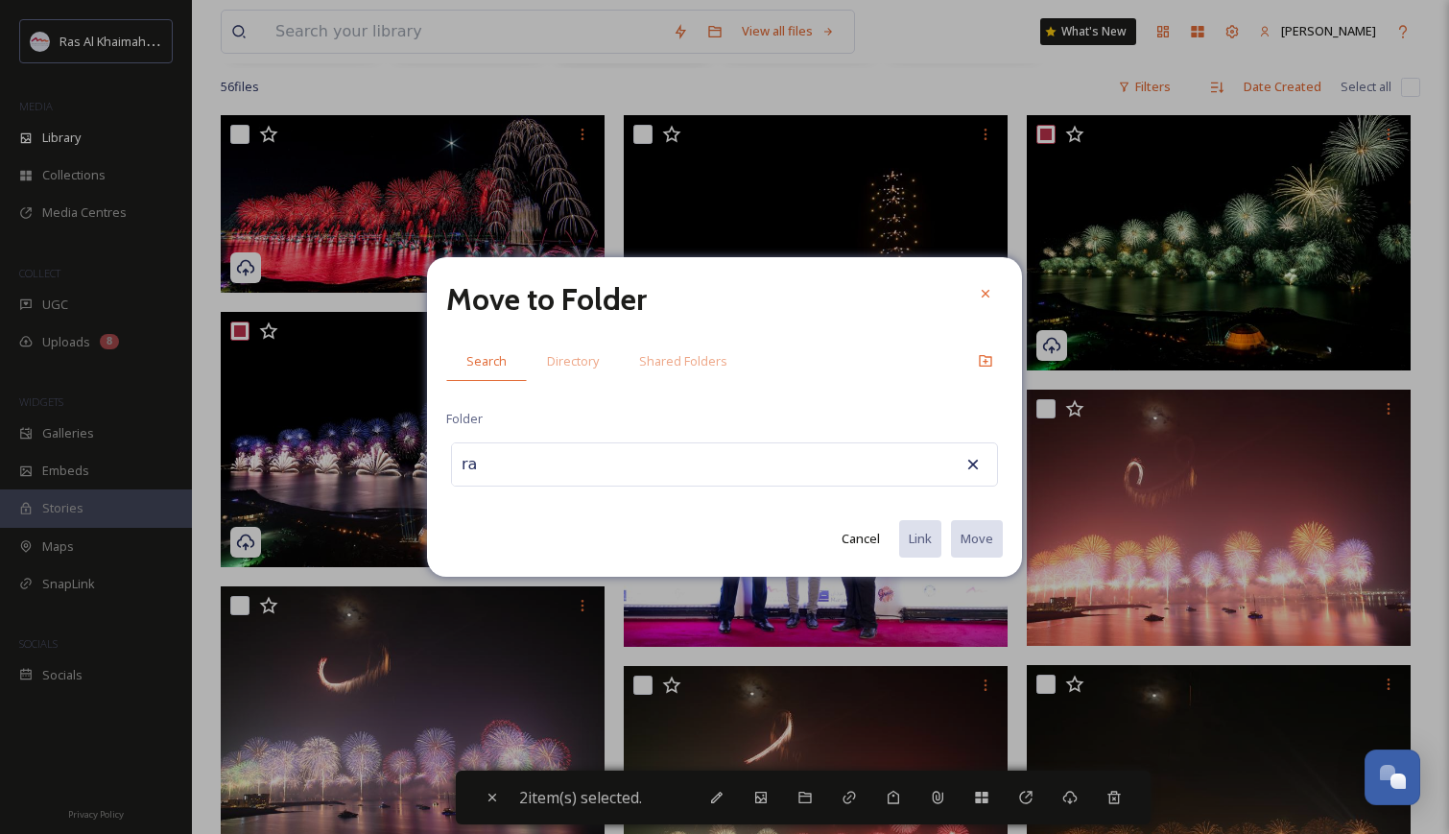
type input "r"
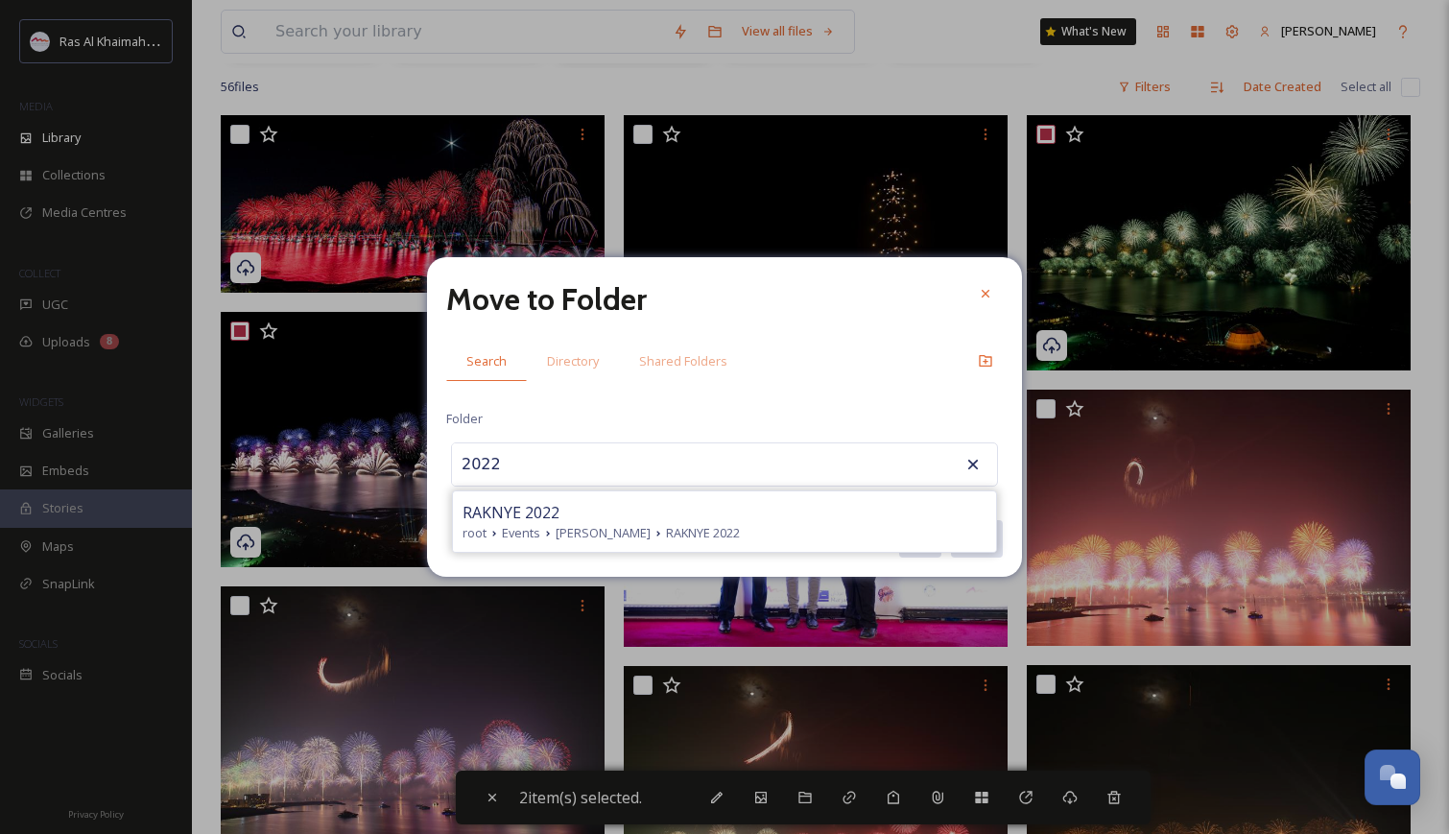
click at [547, 499] on div "RAKNYE 2022 root Events RAK NYE RAKNYE 2022" at bounding box center [724, 521] width 543 height 60
type input "RAKNYE 2022"
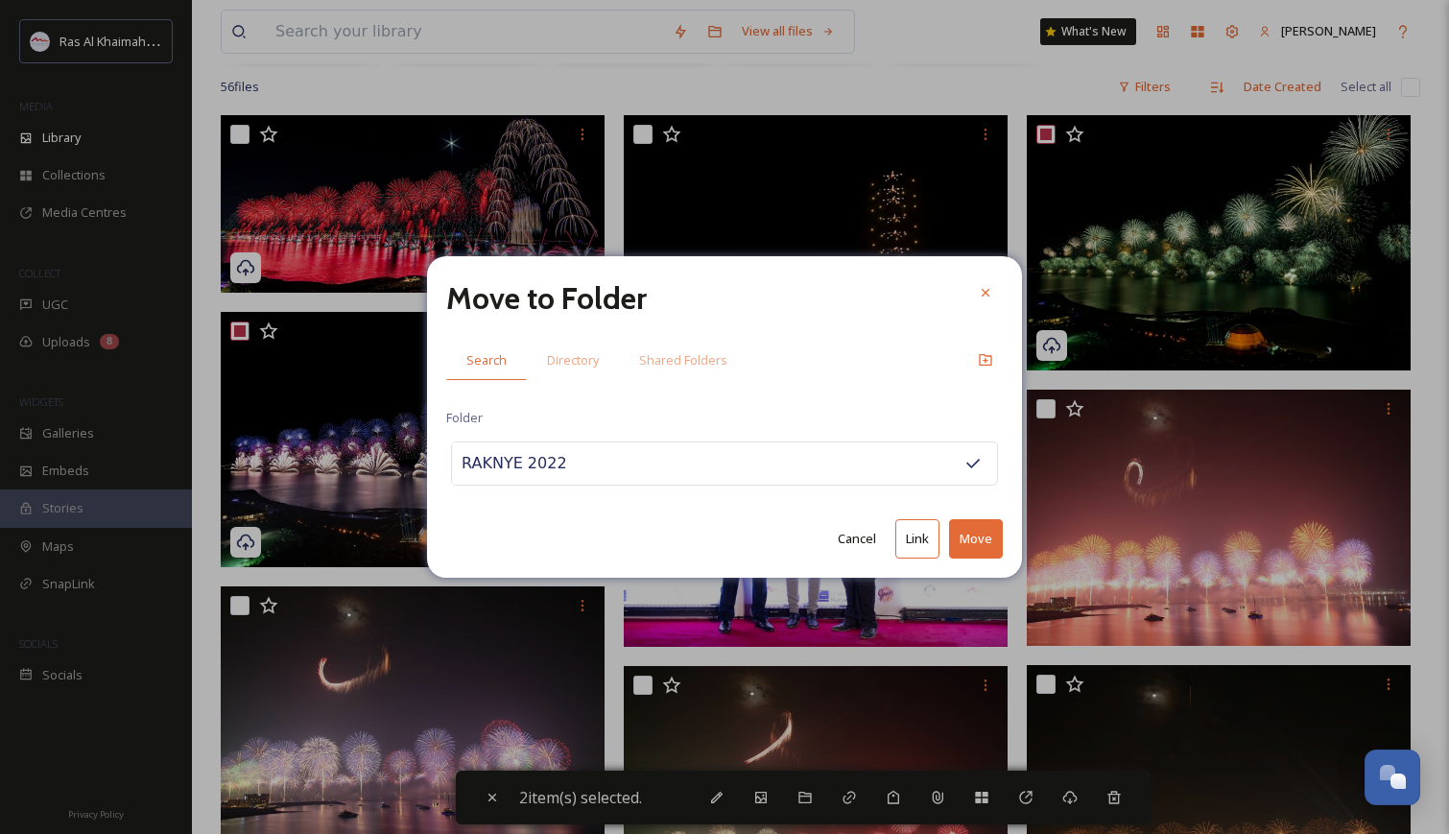
click at [986, 537] on button "Move" at bounding box center [976, 538] width 54 height 39
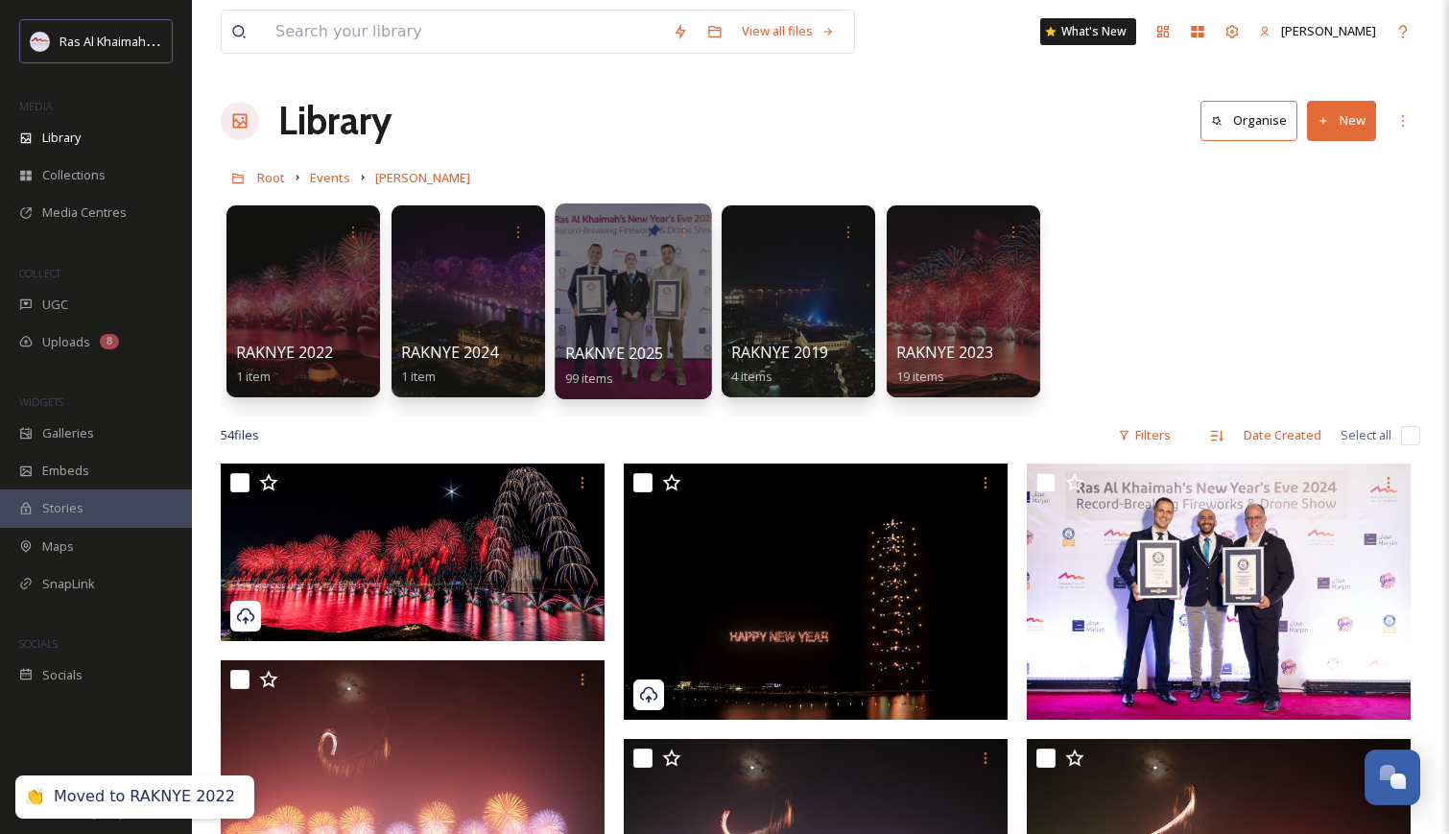
scroll to position [0, 0]
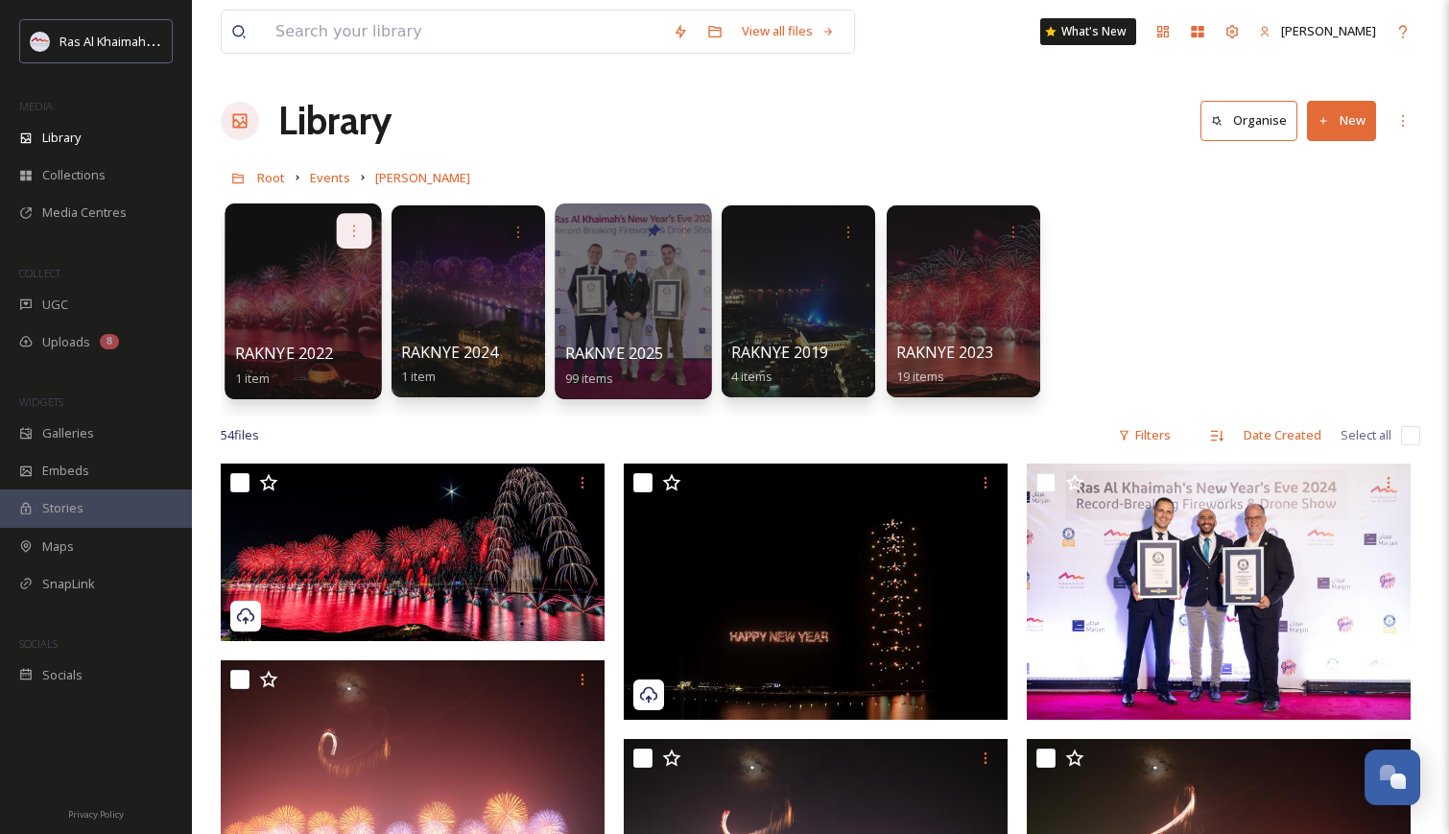
click at [353, 223] on div at bounding box center [355, 231] width 36 height 36
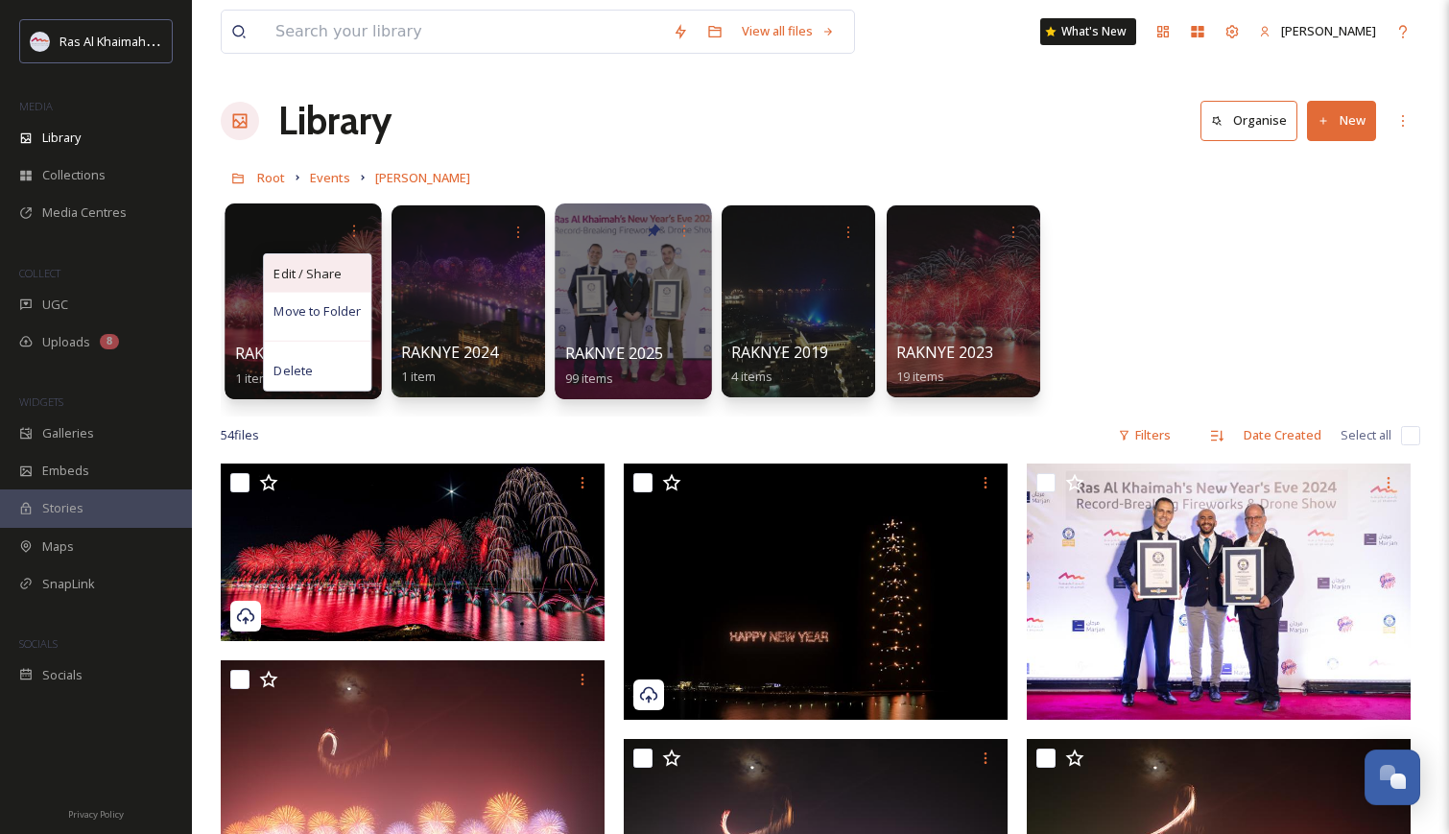
click at [317, 281] on span "Edit / Share" at bounding box center [307, 273] width 67 height 19
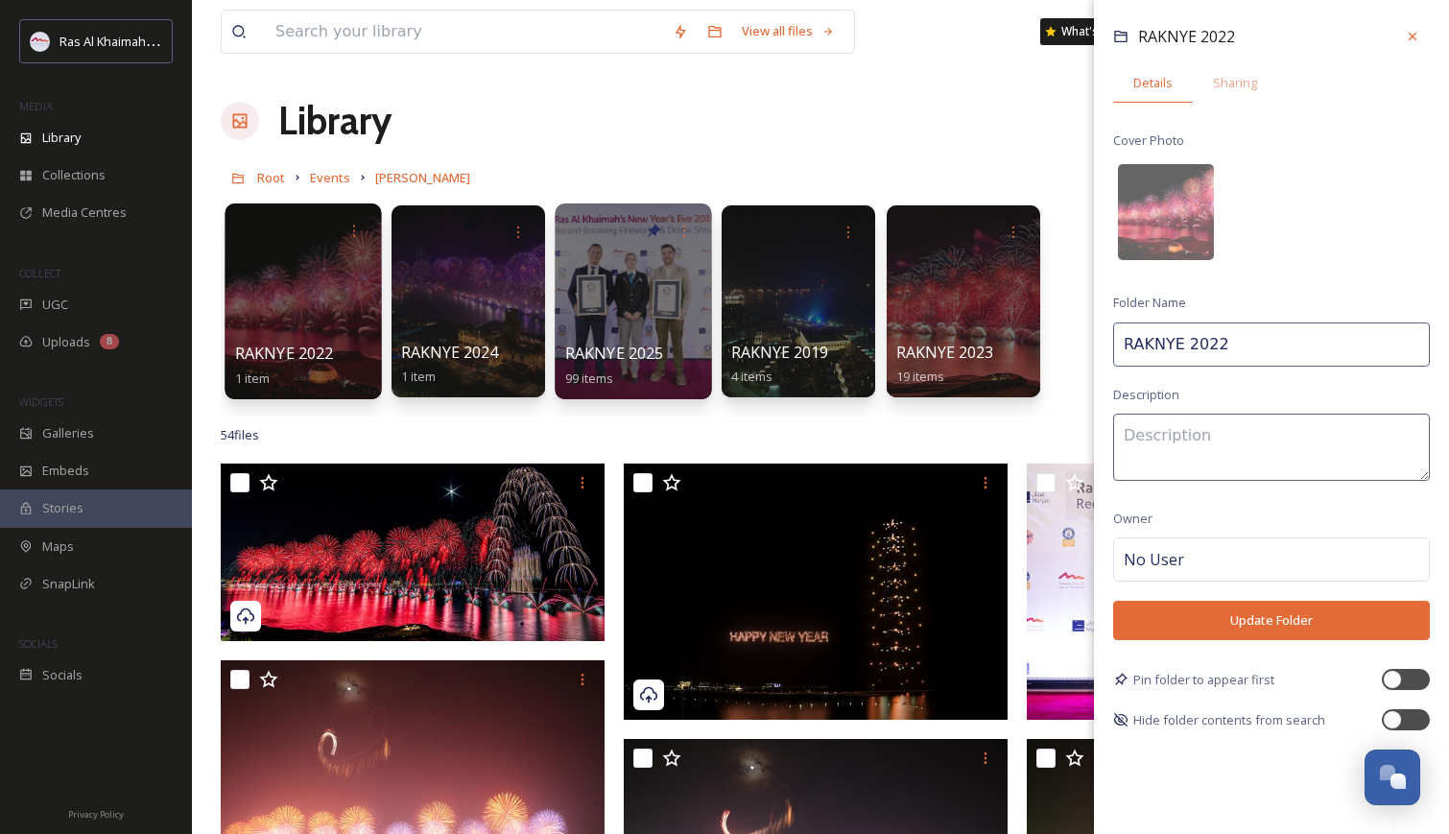
click at [1276, 346] on input "RAKNYE 2022" at bounding box center [1271, 344] width 317 height 44
type input "RAKNYE 2022 - GETTY Images"
click at [1275, 618] on button "Update Folder" at bounding box center [1271, 620] width 317 height 39
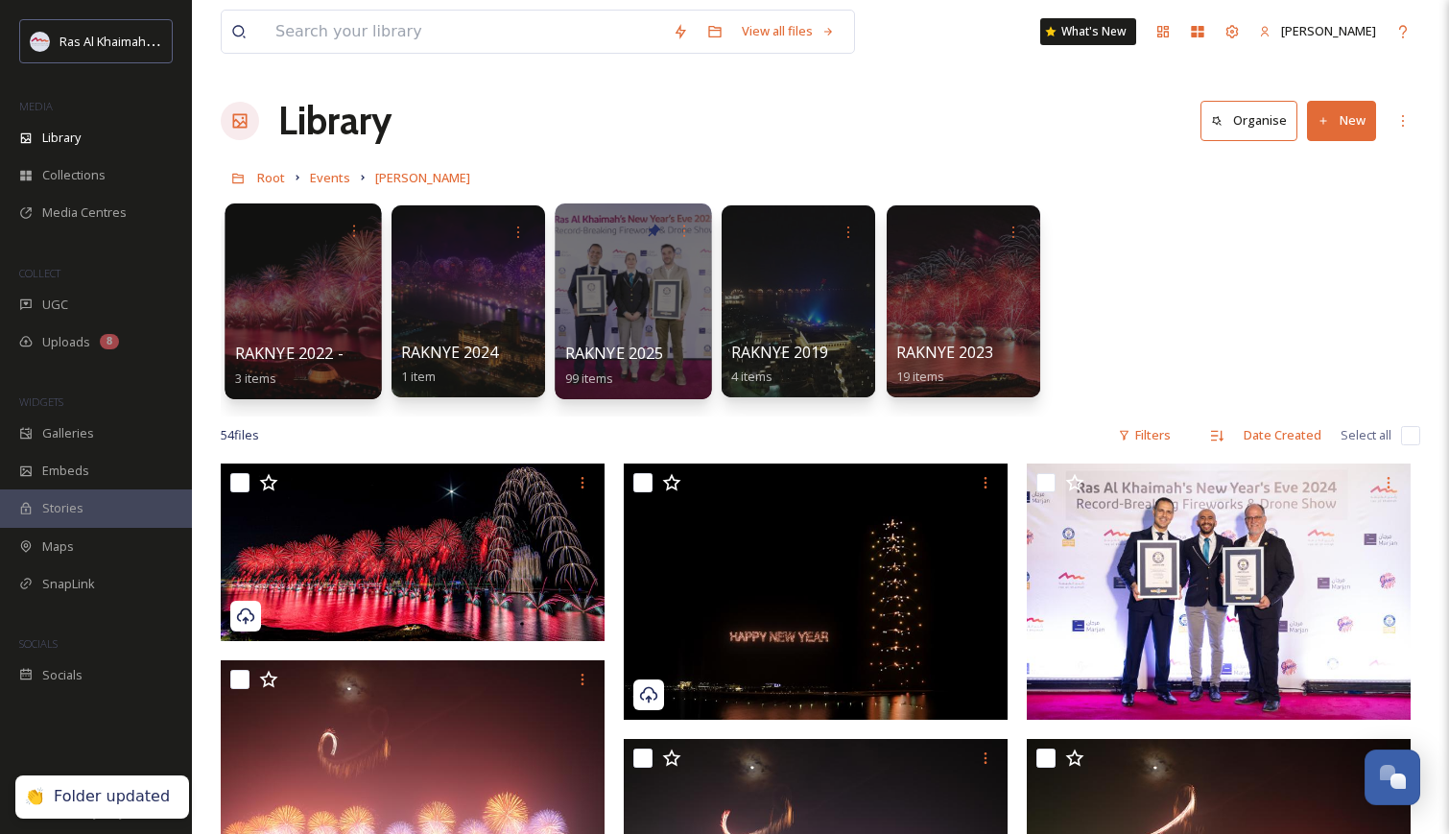
click at [603, 425] on div "54 file s Filters Date Created Select all" at bounding box center [821, 435] width 1200 height 37
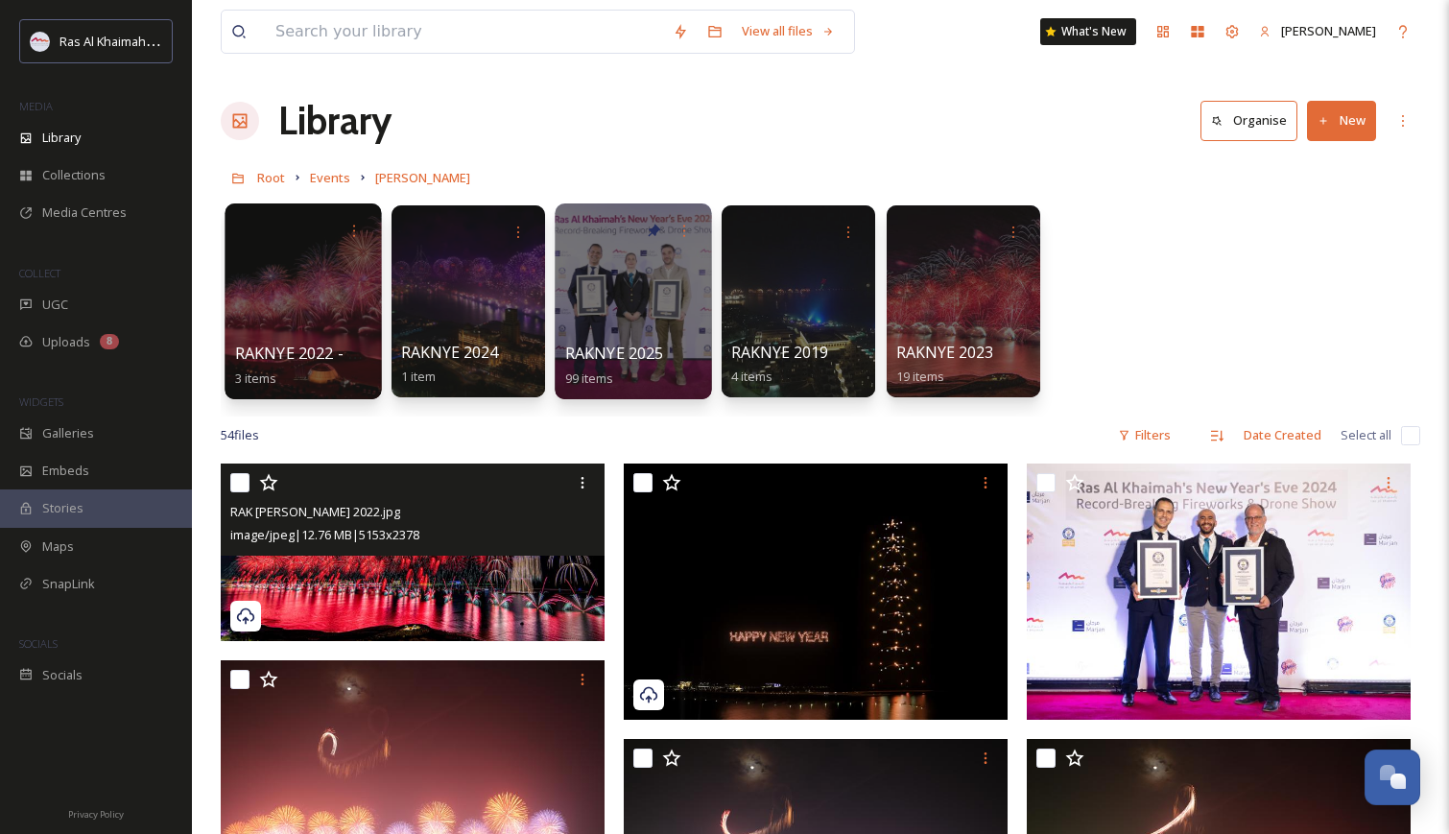
click at [241, 479] on input "checkbox" at bounding box center [239, 482] width 19 height 19
checkbox input "true"
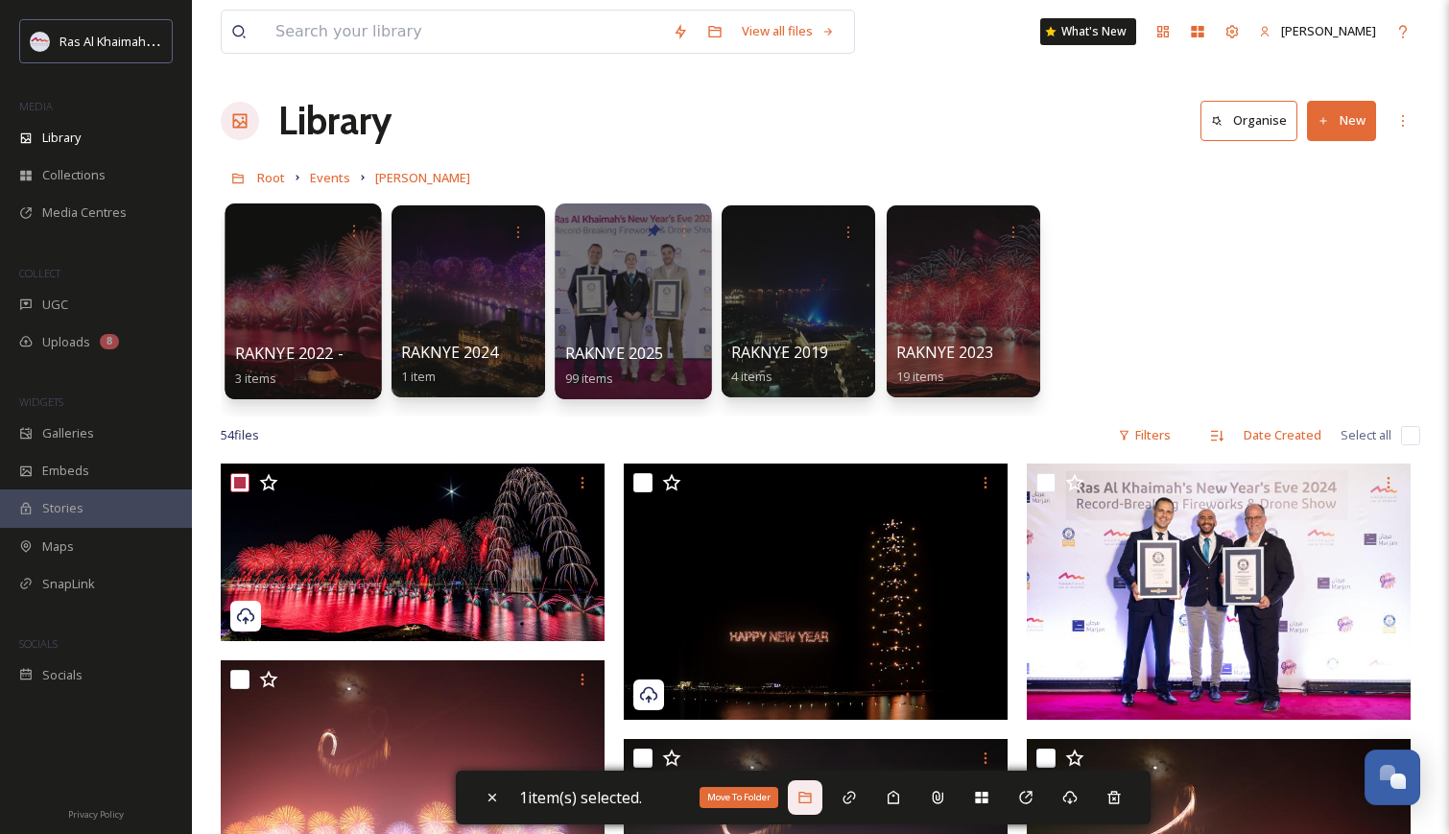
click at [821, 801] on div "Move To Folder" at bounding box center [805, 797] width 35 height 35
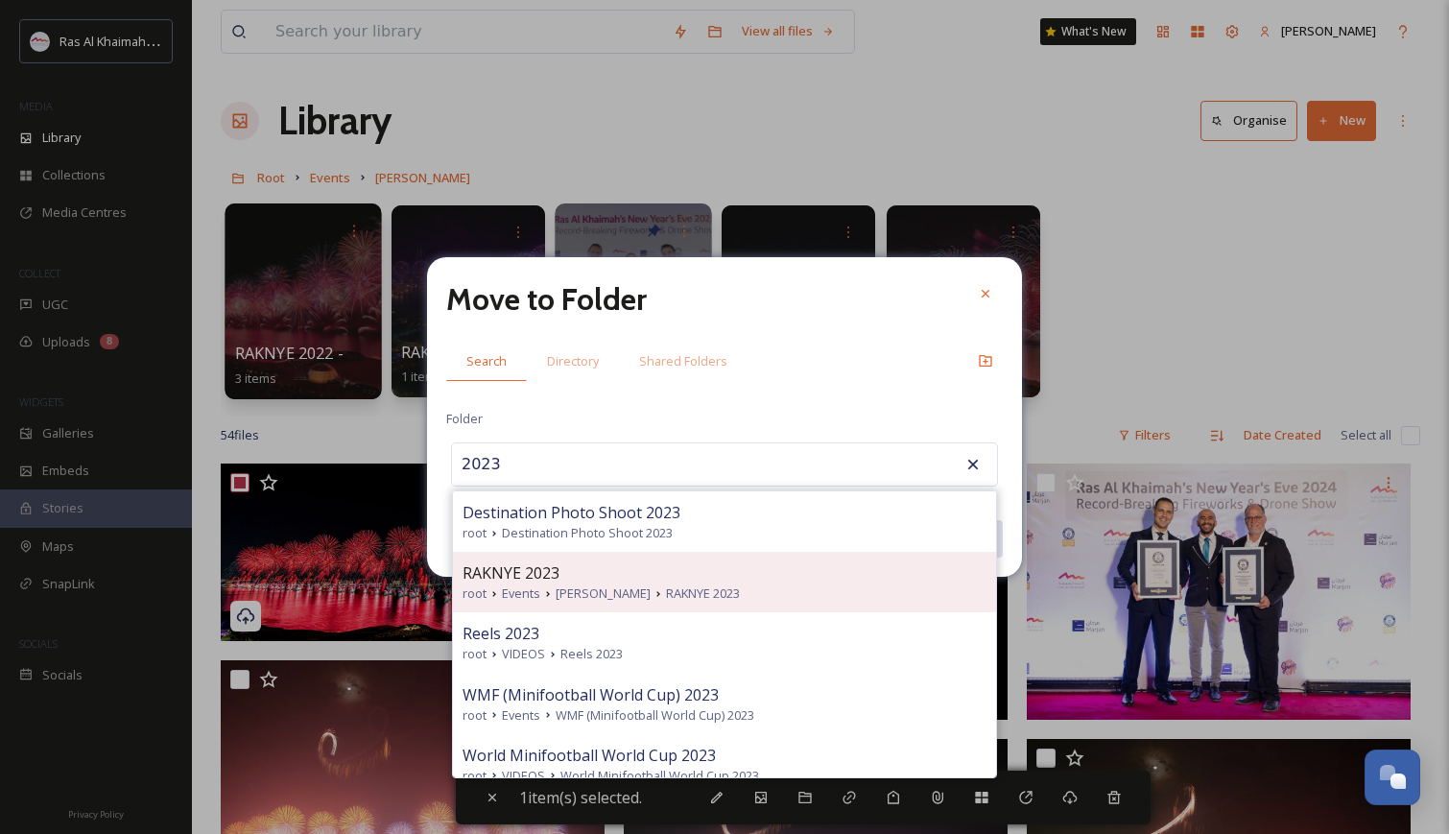
click at [530, 580] on span "RAKNYE 2023" at bounding box center [511, 572] width 97 height 23
type input "RAKNYE 2023"
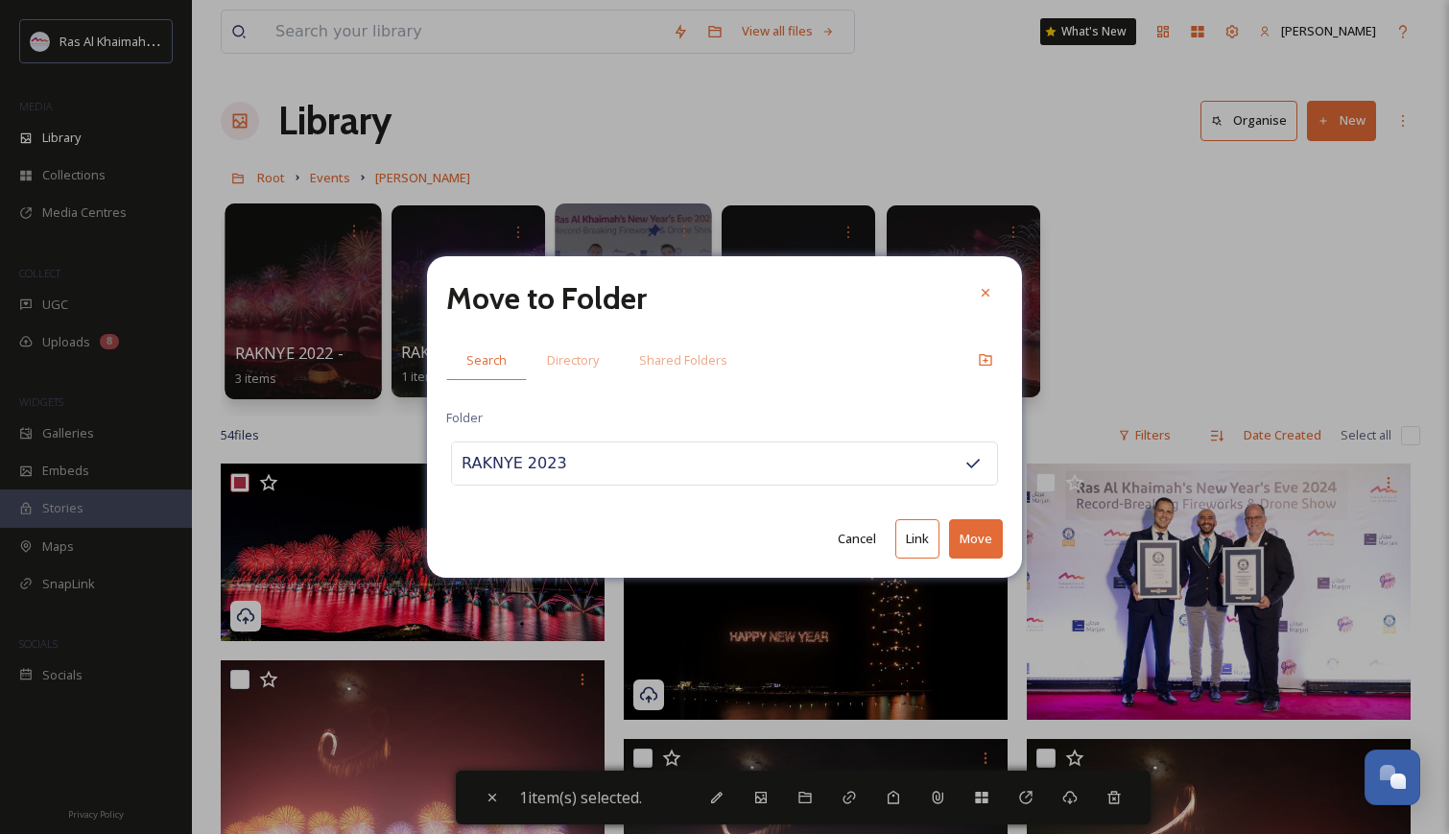
click at [987, 541] on button "Move" at bounding box center [976, 538] width 54 height 39
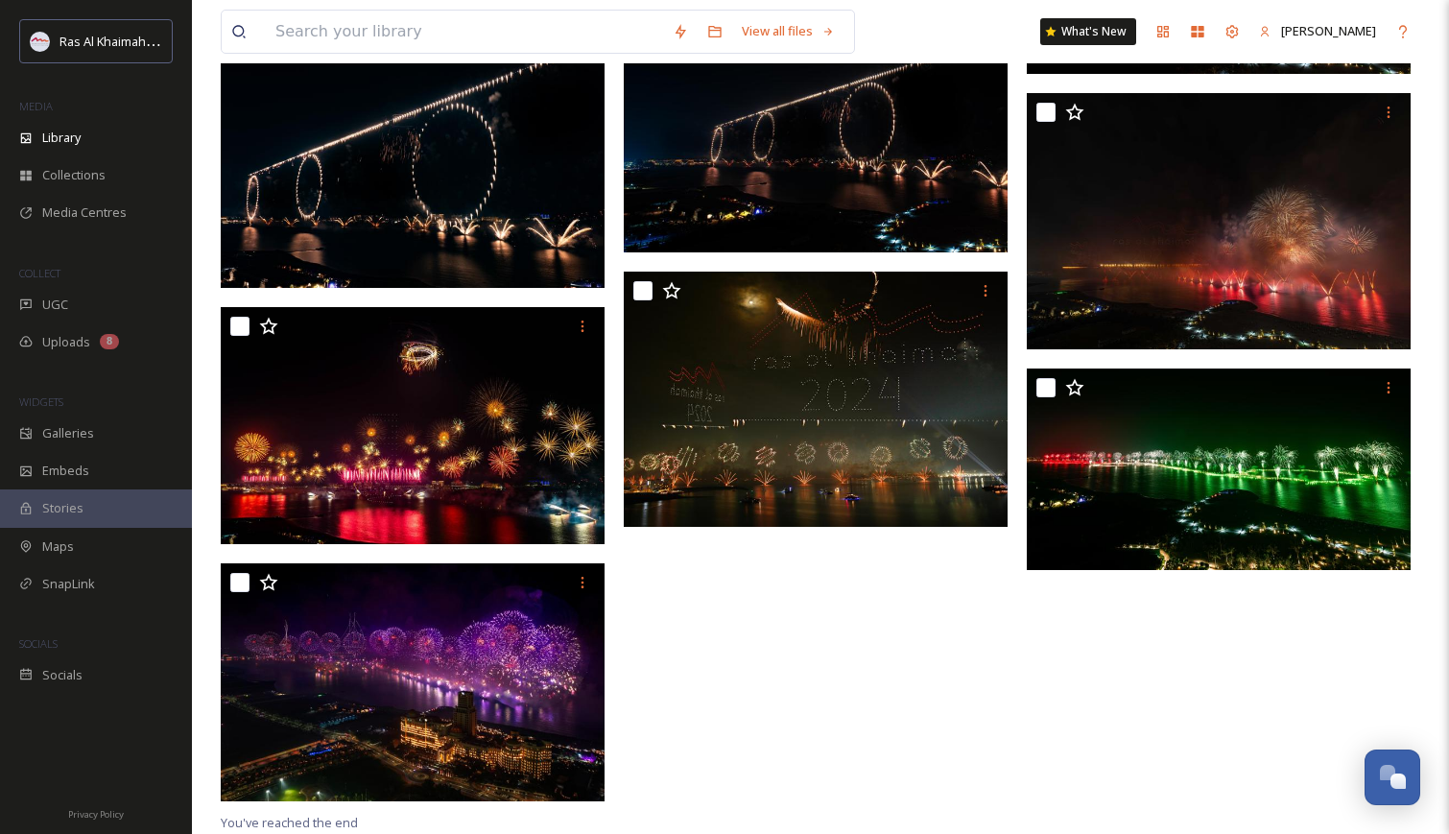
scroll to position [5451, 0]
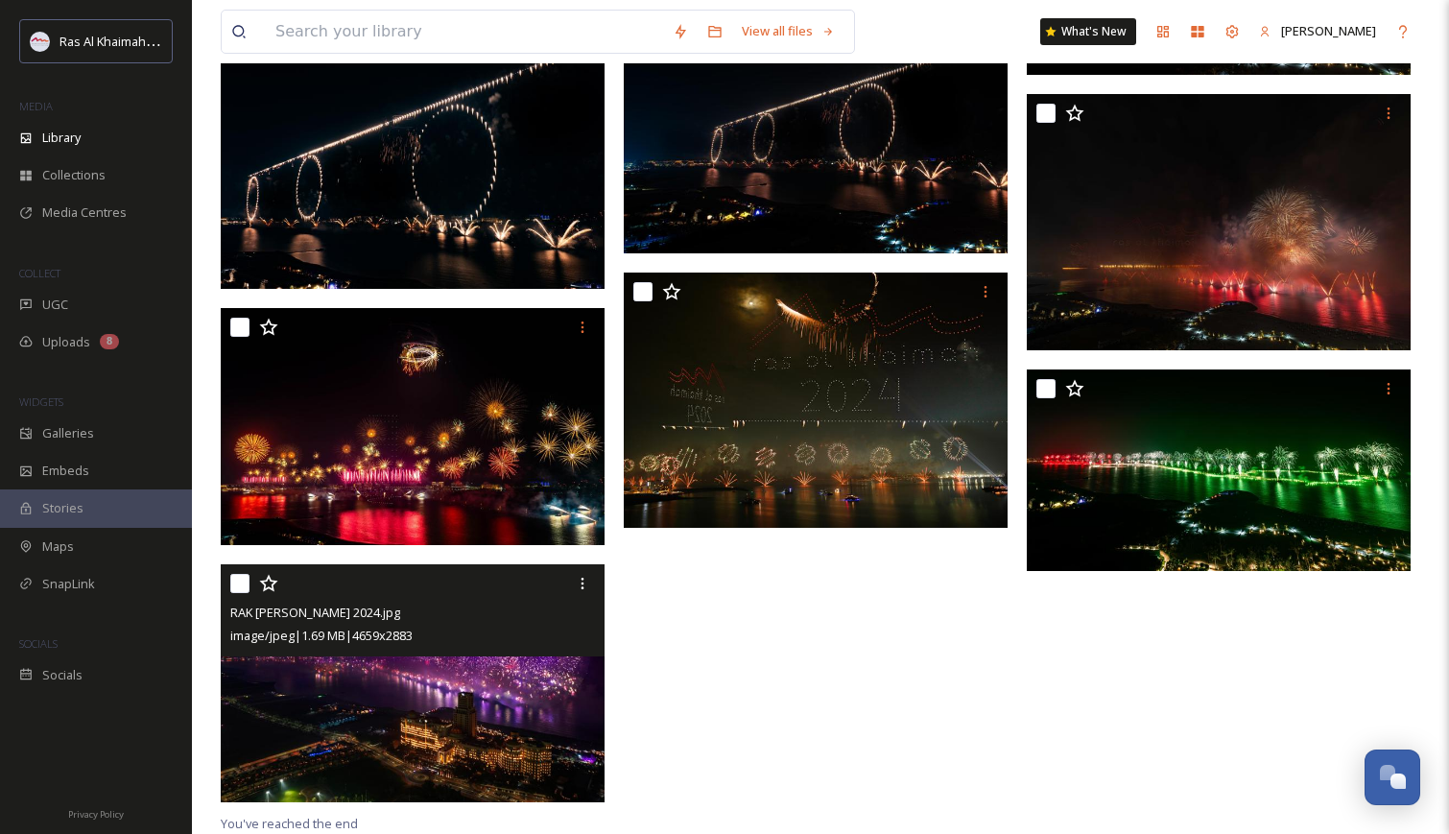
click at [242, 584] on input "checkbox" at bounding box center [239, 583] width 19 height 19
checkbox input "true"
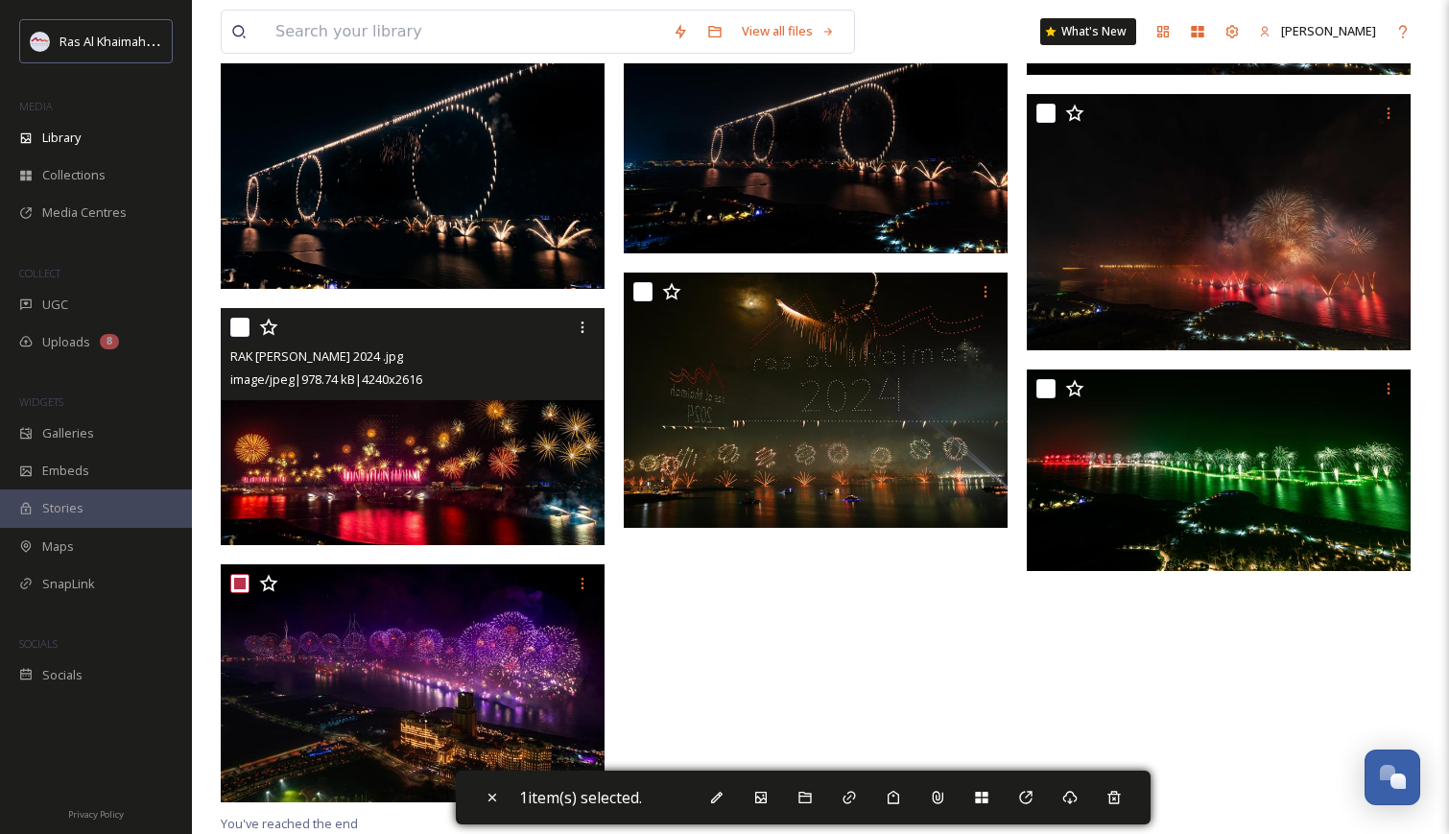
click at [239, 327] on input "checkbox" at bounding box center [239, 327] width 19 height 19
checkbox input "true"
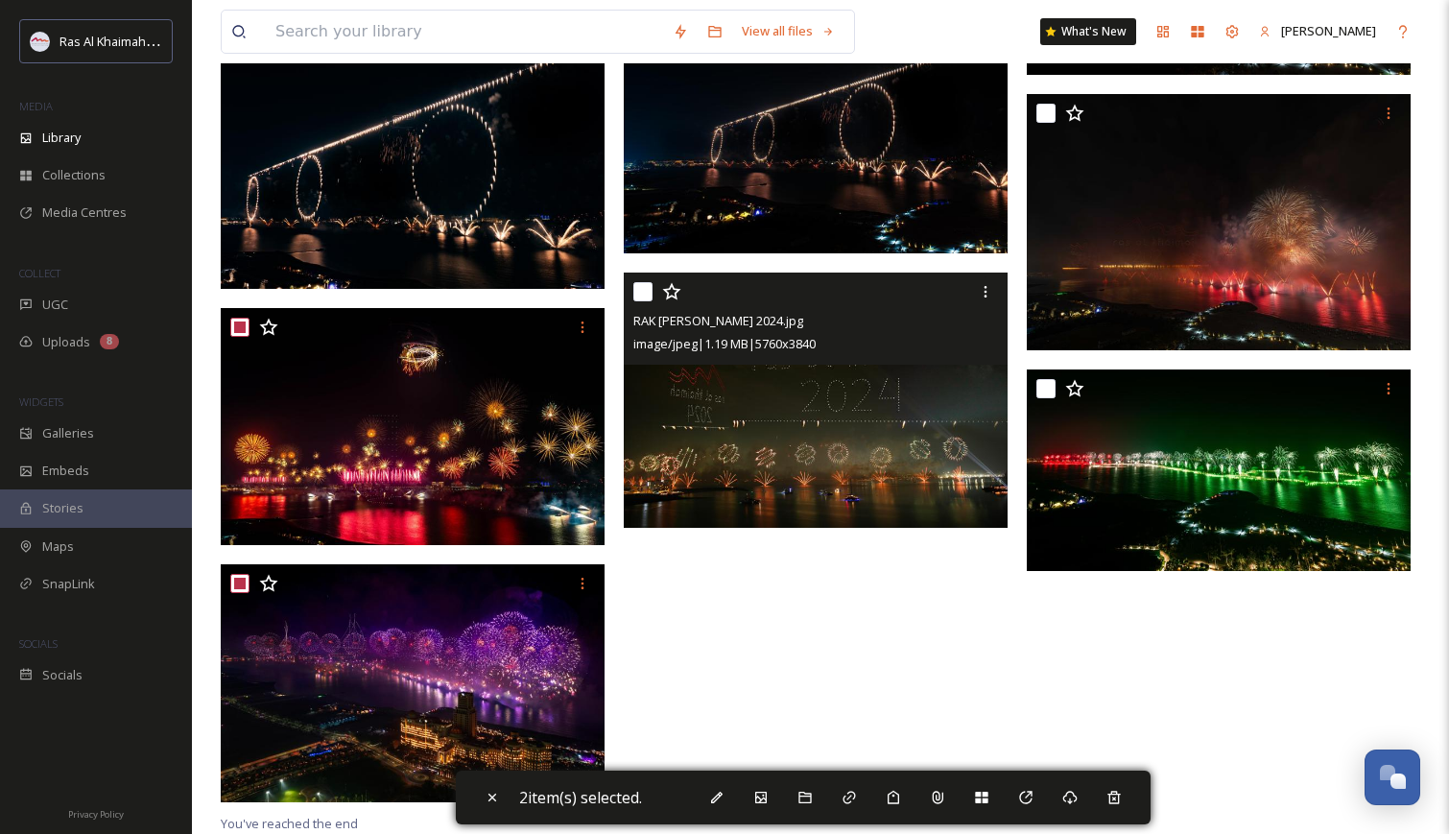
click at [642, 295] on input "checkbox" at bounding box center [642, 291] width 19 height 19
checkbox input "true"
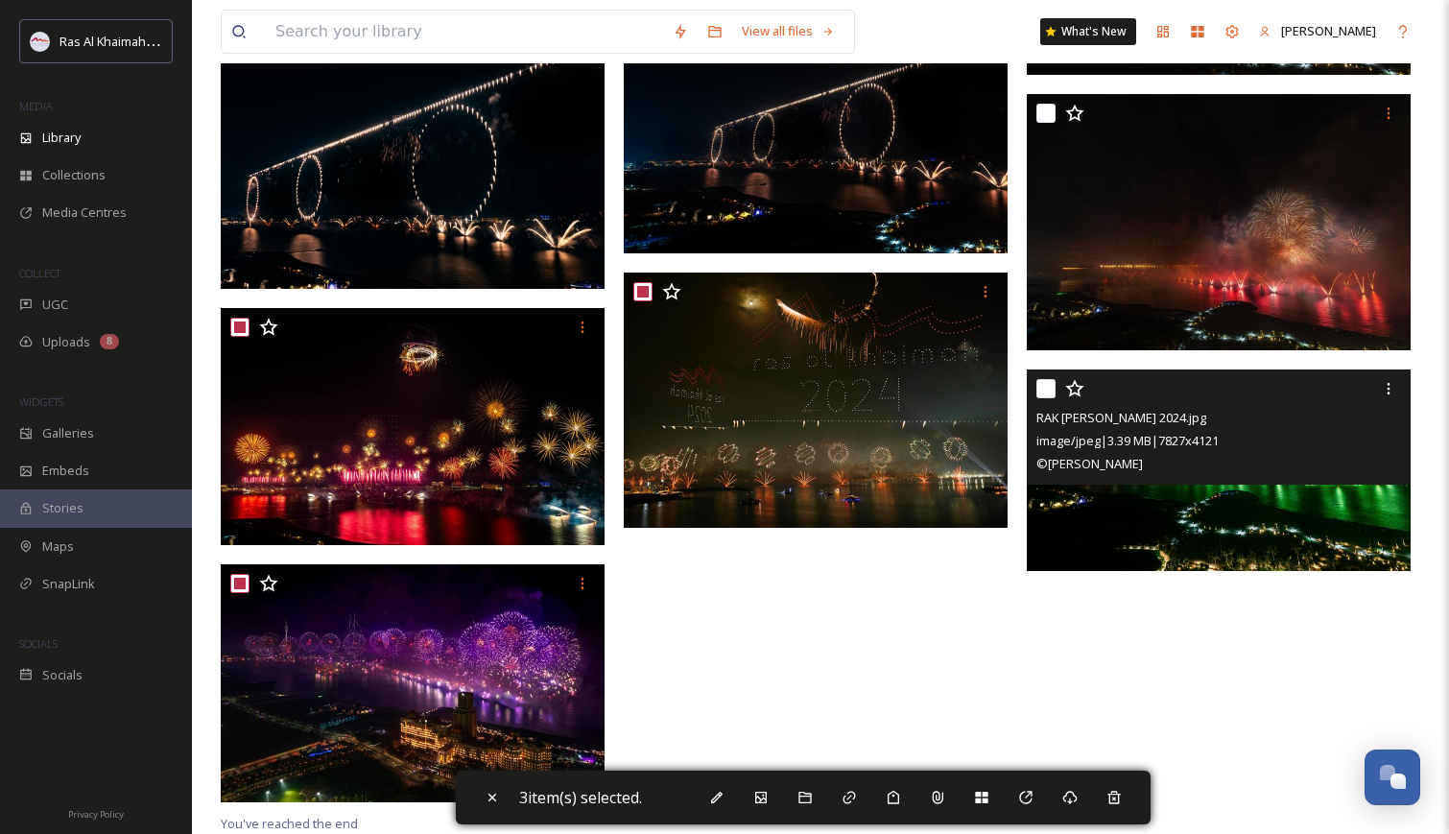
click at [1045, 390] on input "checkbox" at bounding box center [1045, 388] width 19 height 19
checkbox input "true"
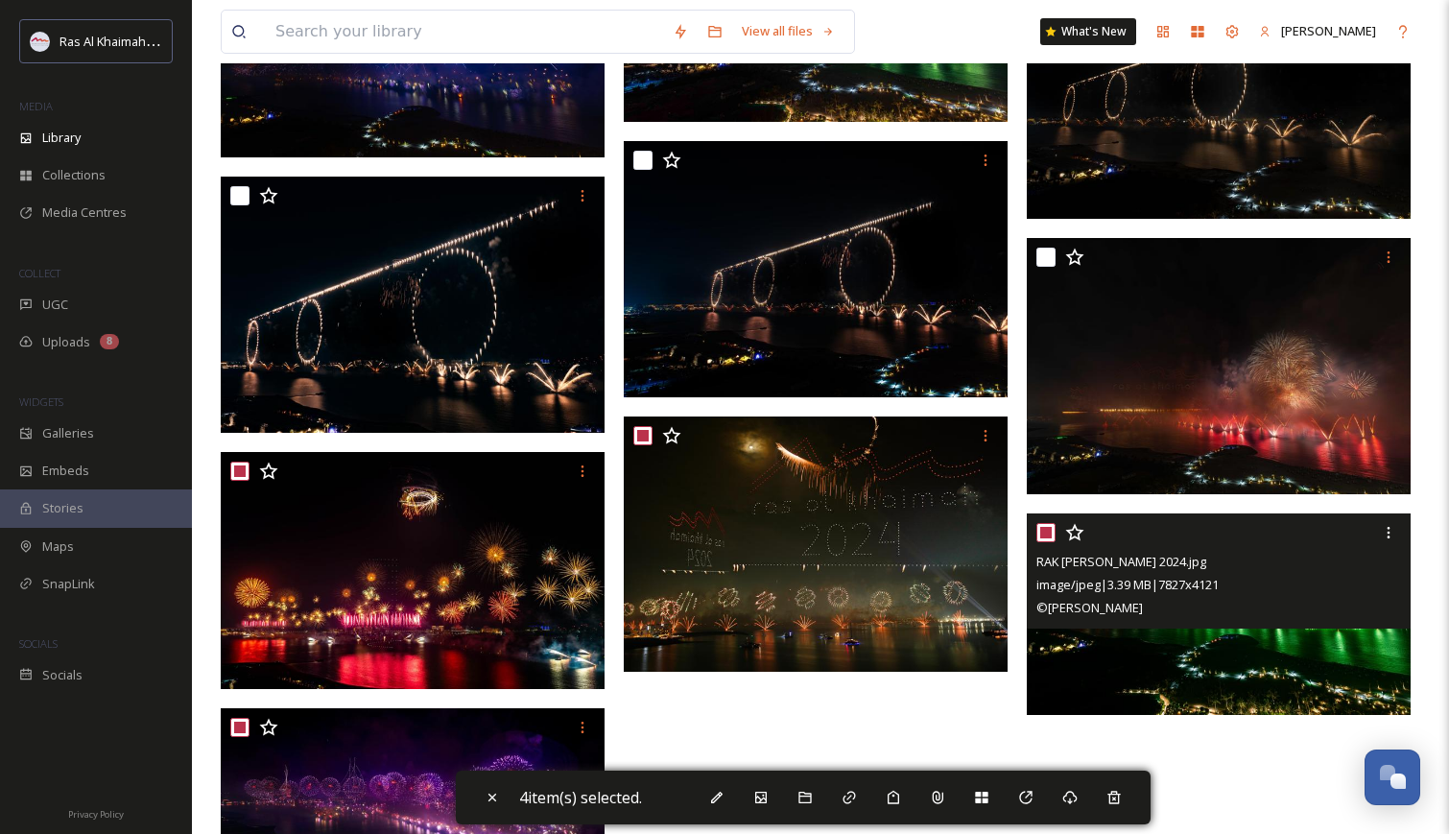
scroll to position [5249, 0]
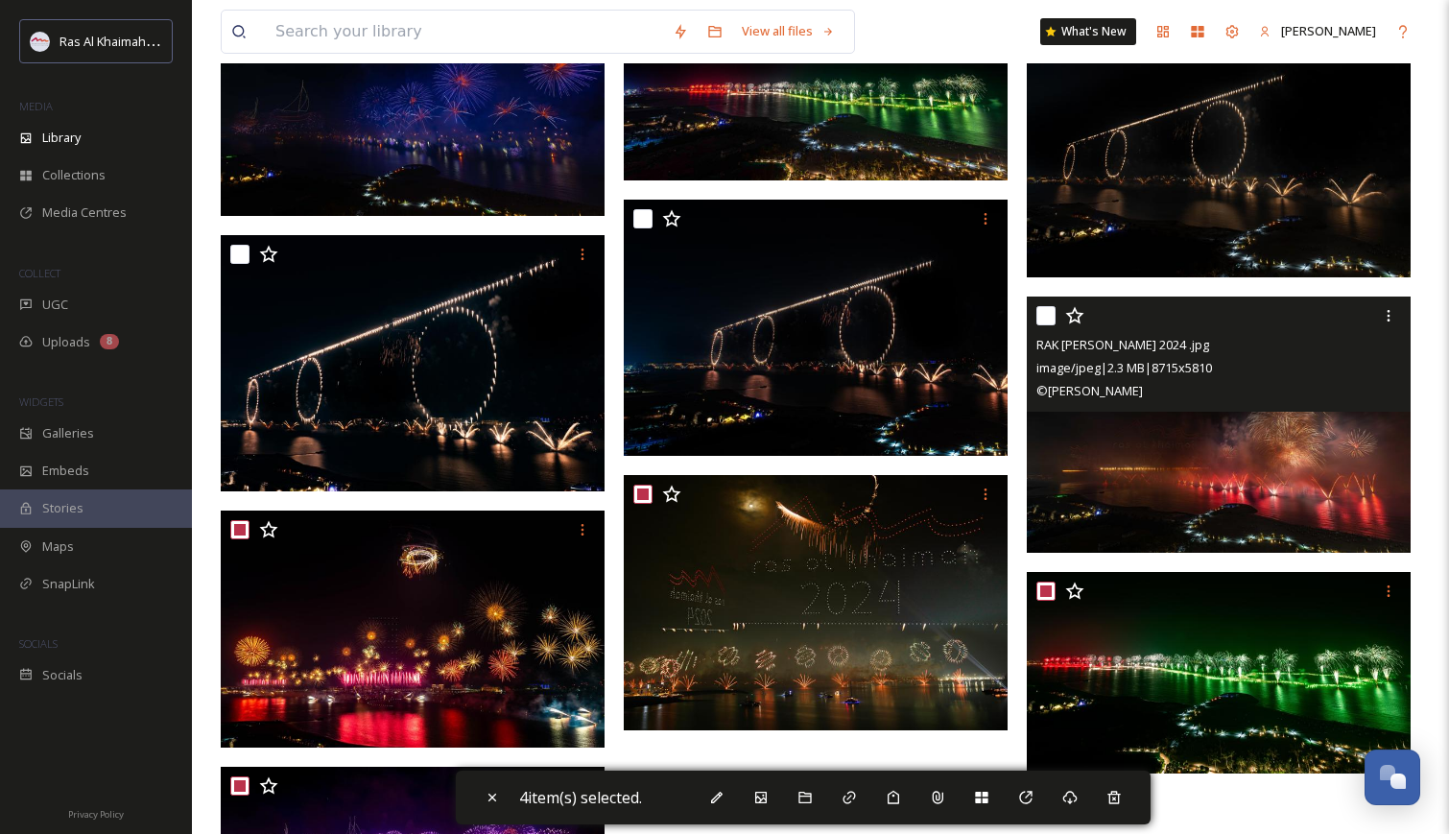
click at [1048, 316] on input "checkbox" at bounding box center [1045, 315] width 19 height 19
checkbox input "true"
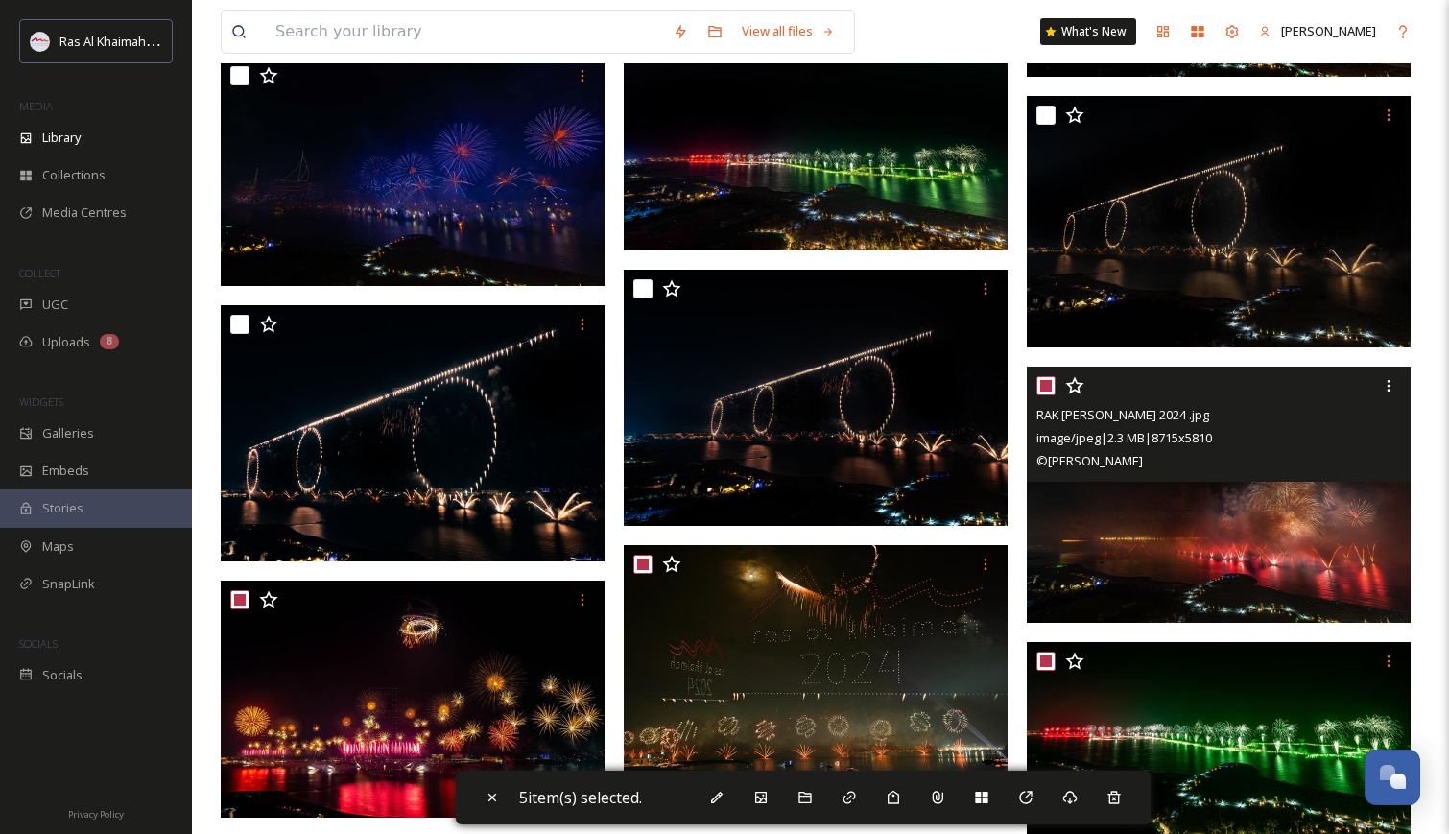
scroll to position [5088, 0]
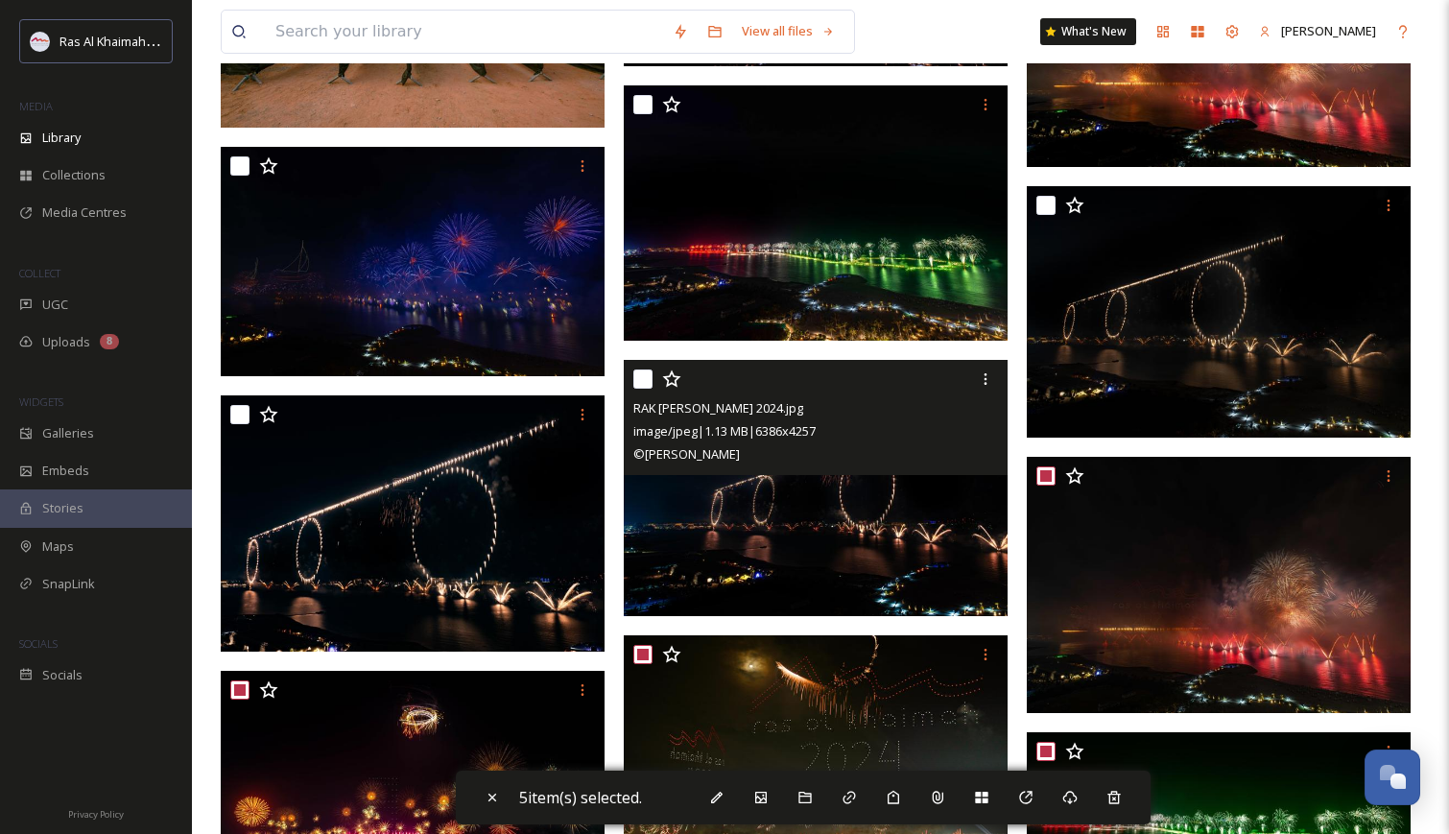
click at [643, 378] on input "checkbox" at bounding box center [642, 378] width 19 height 19
checkbox input "true"
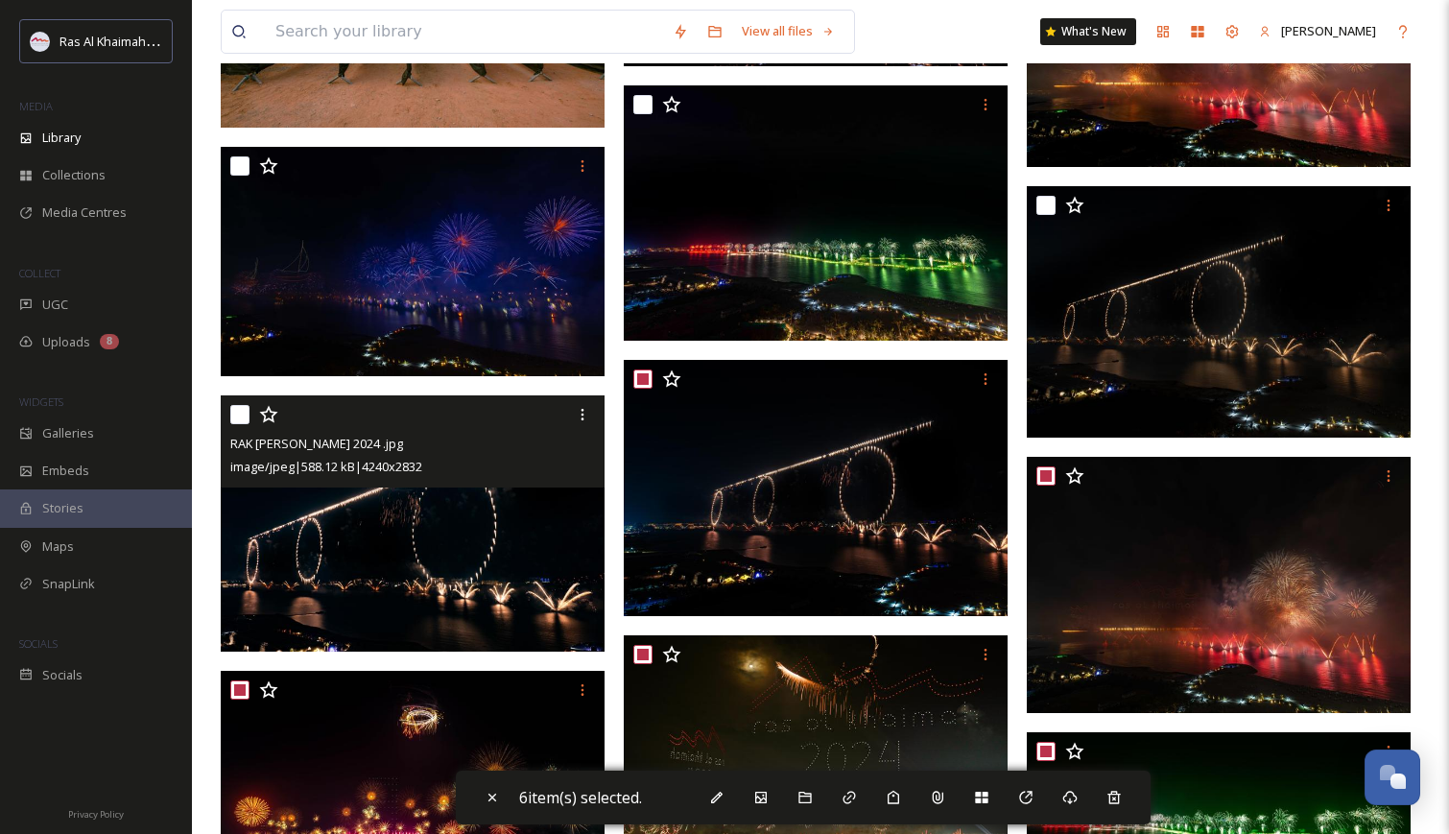
click at [244, 415] on input "checkbox" at bounding box center [239, 414] width 19 height 19
checkbox input "true"
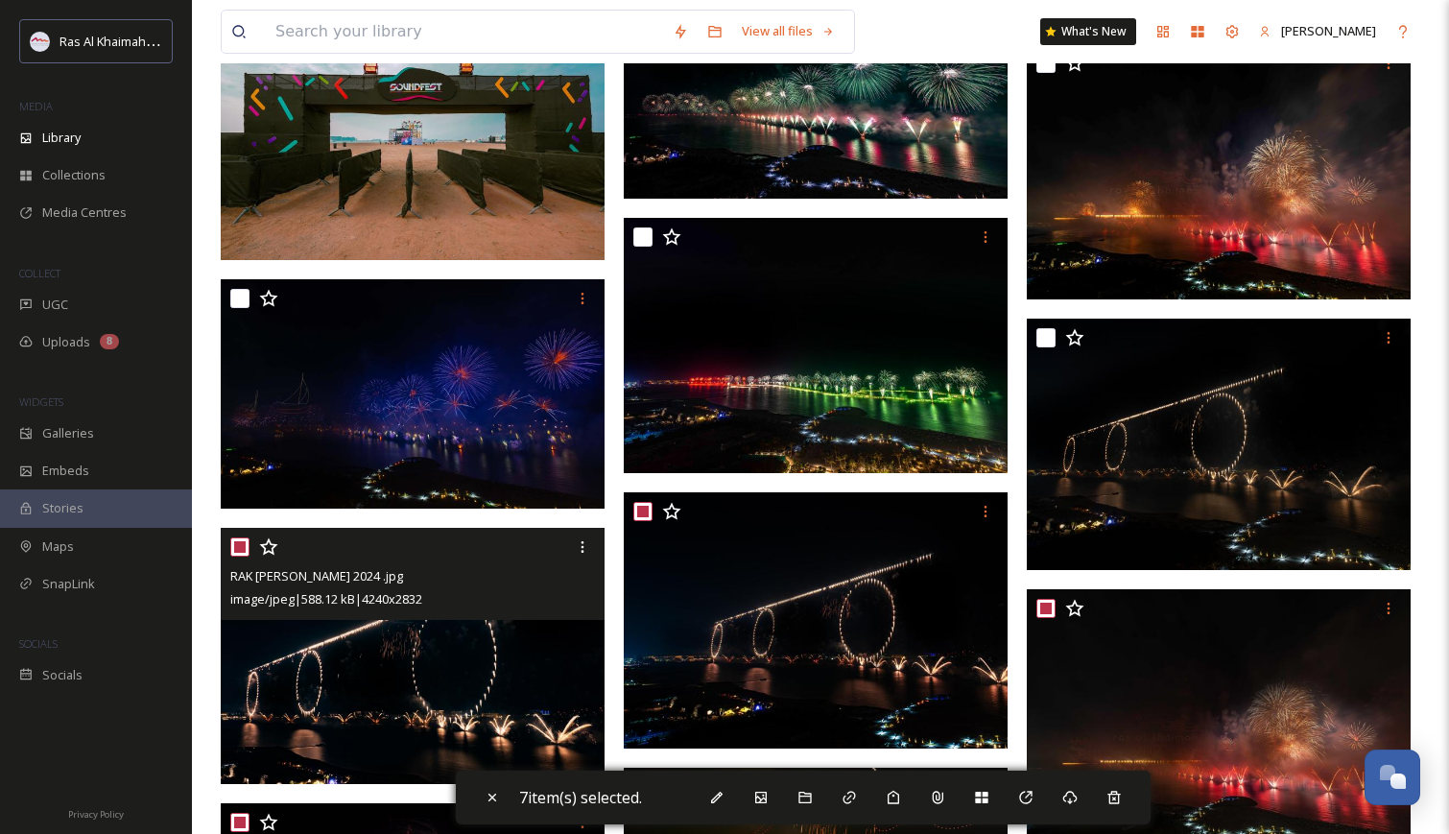
scroll to position [4900, 0]
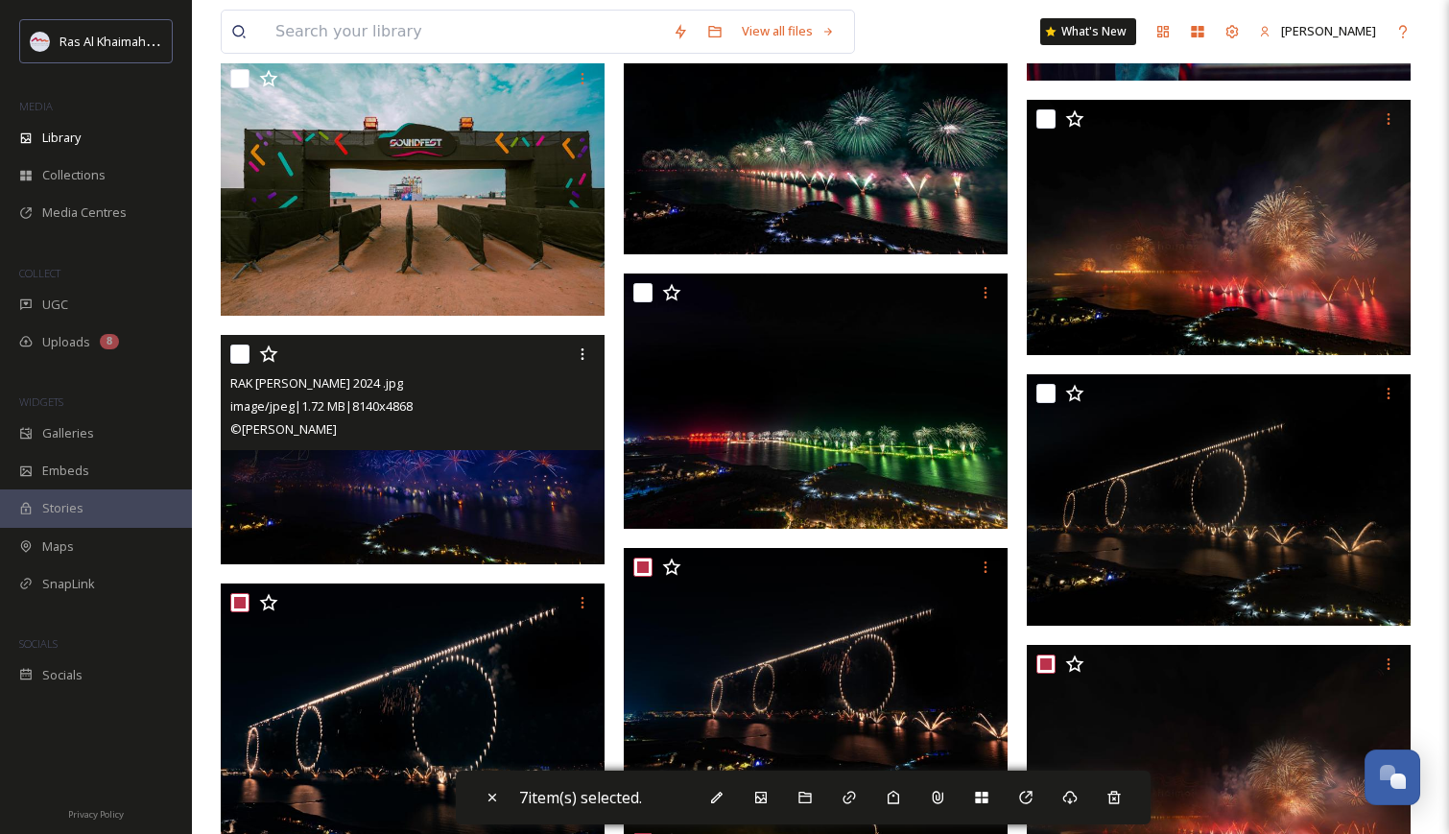
click at [239, 353] on input "checkbox" at bounding box center [239, 354] width 19 height 19
checkbox input "true"
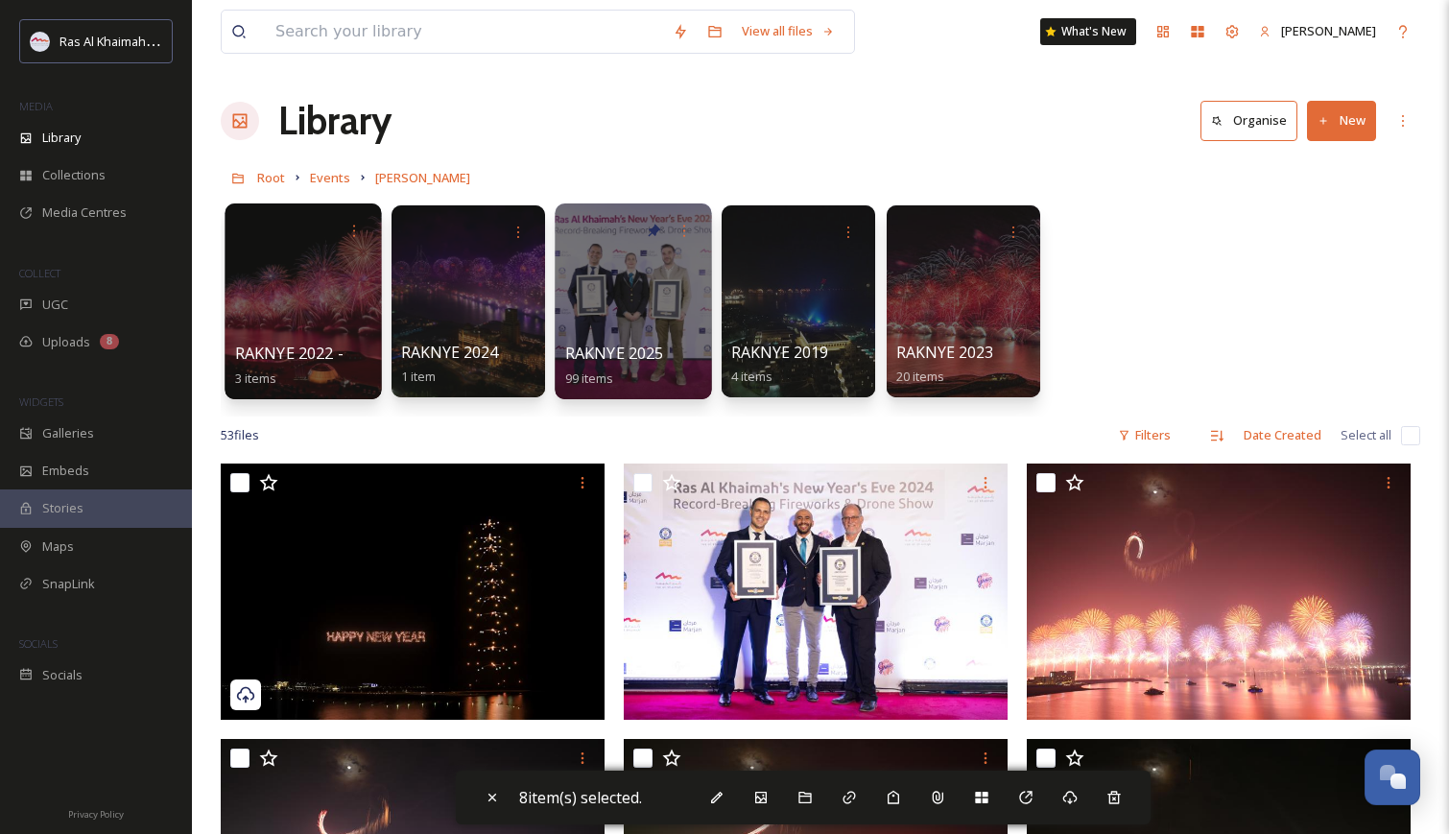
scroll to position [0, 0]
click at [1408, 434] on input "checkbox" at bounding box center [1410, 435] width 19 height 19
checkbox input "true"
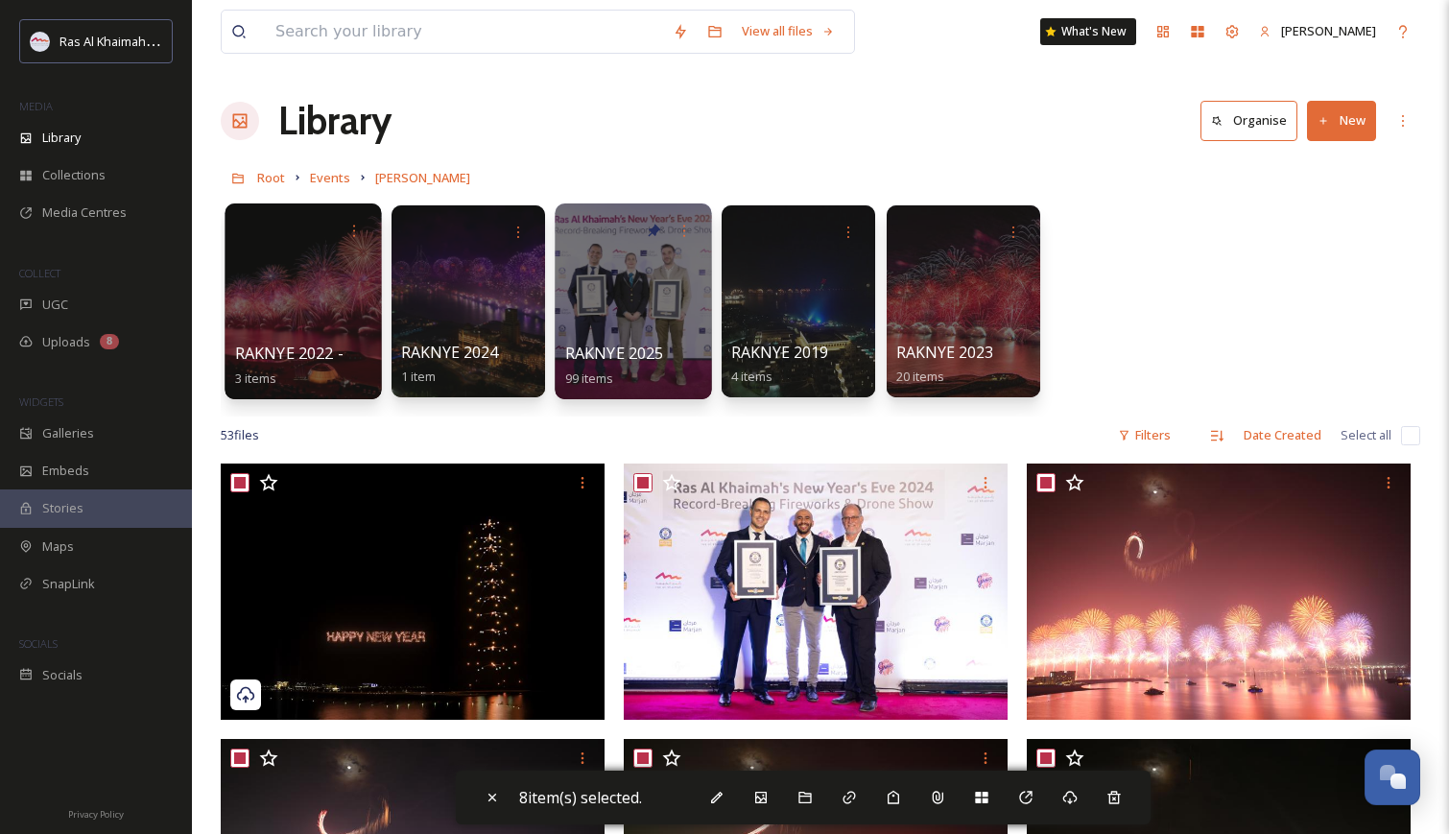
checkbox input "true"
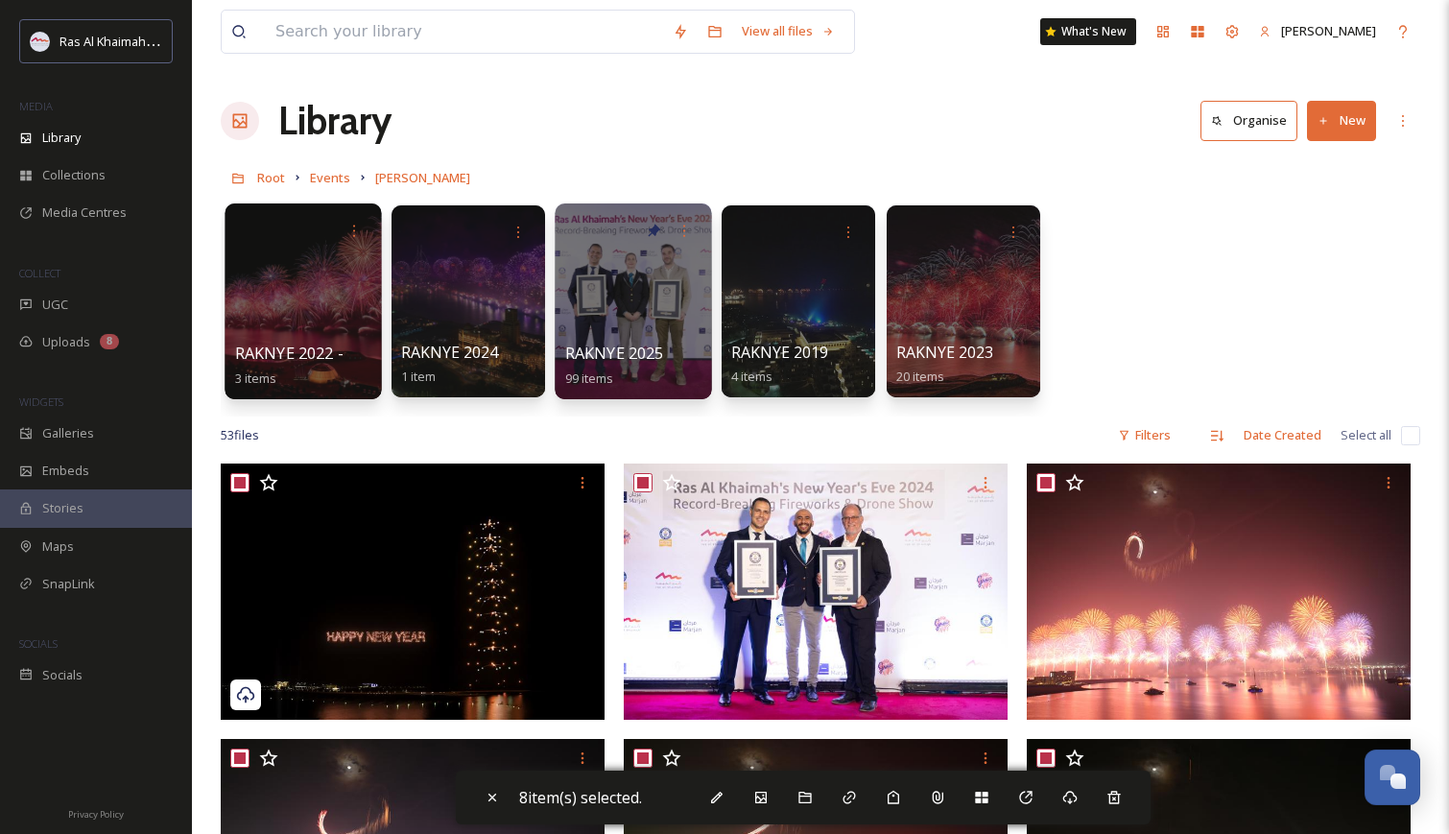
checkbox input "true"
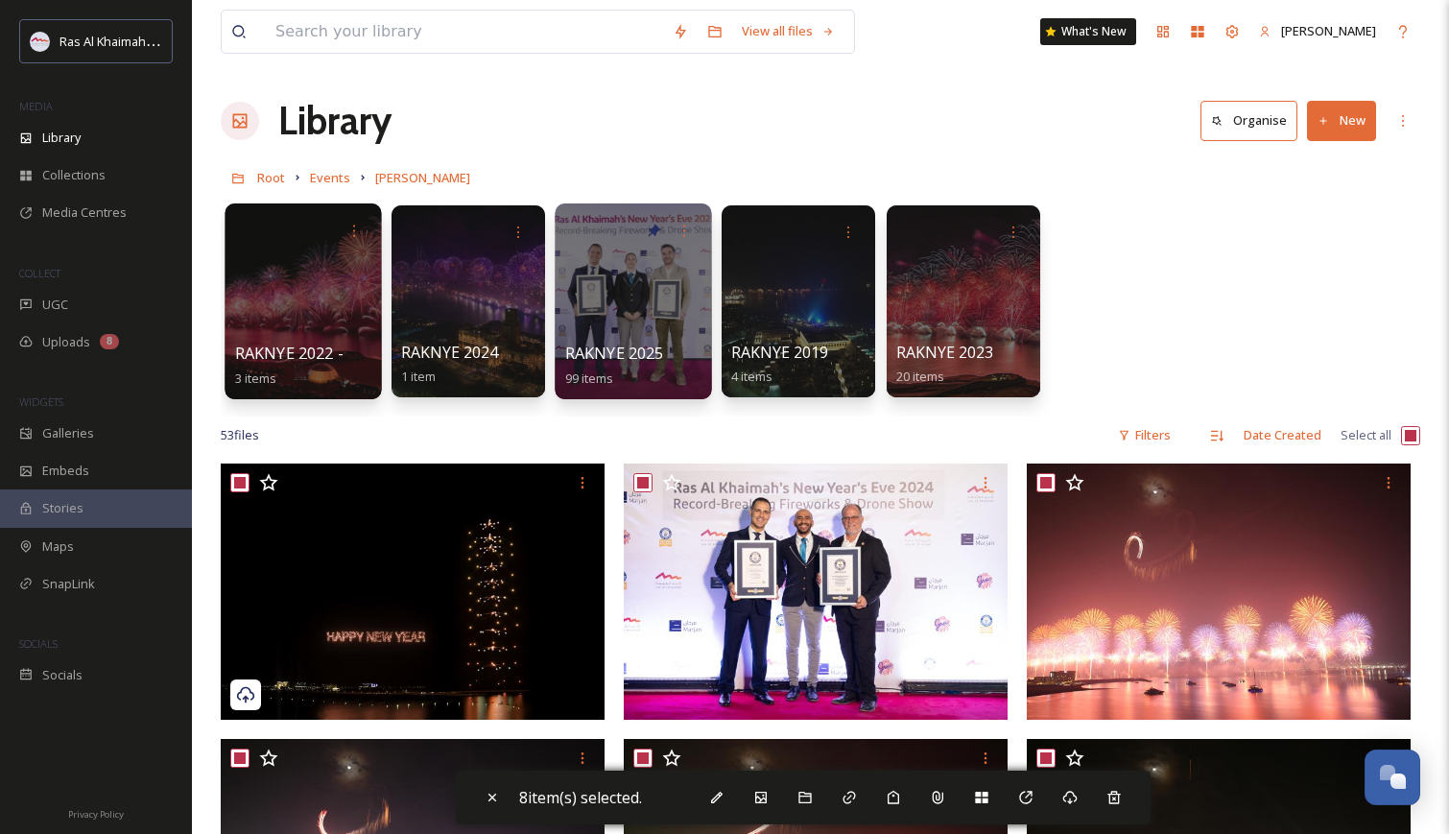
checkbox input "true"
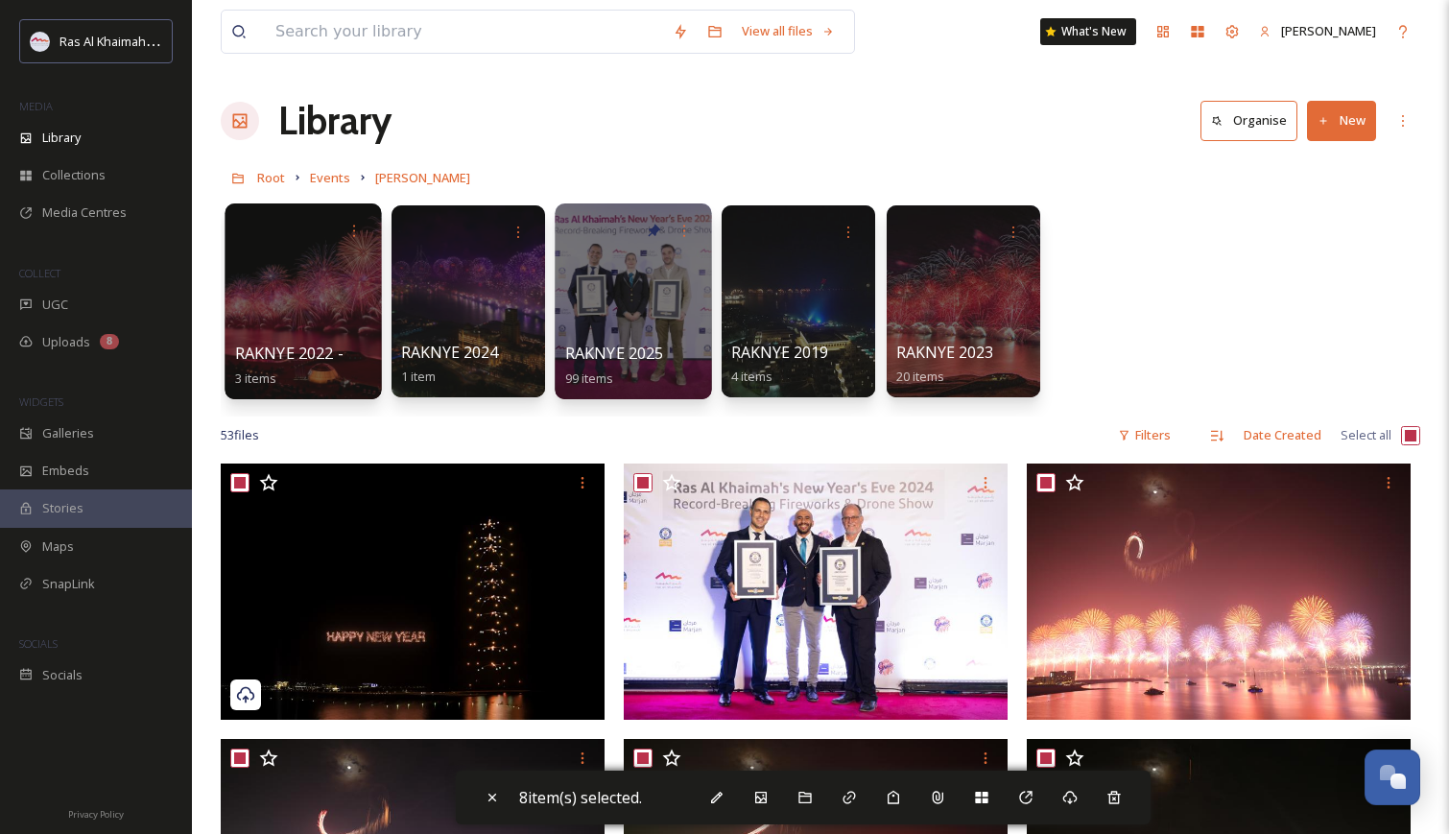
checkbox input "true"
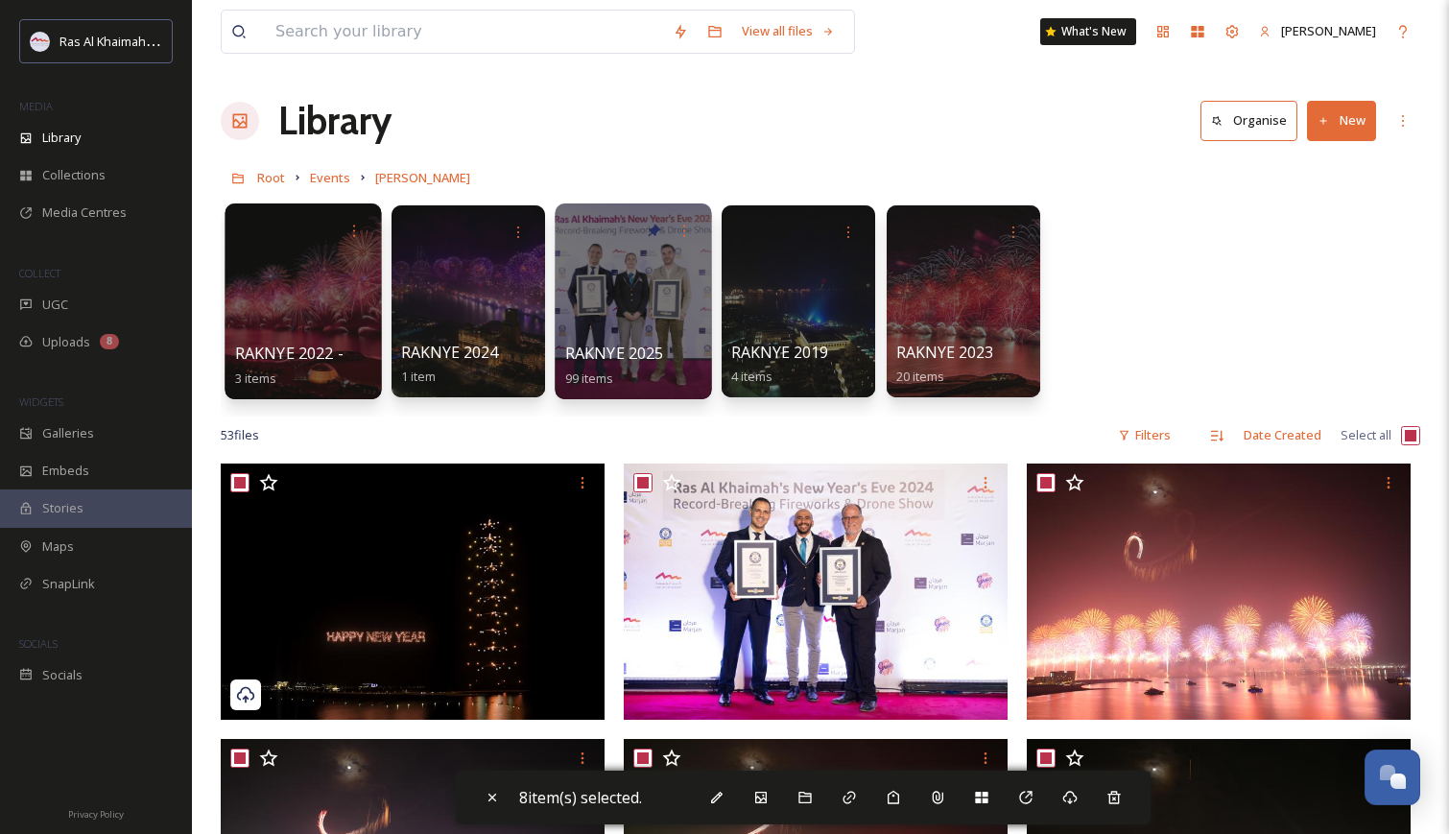
checkbox input "true"
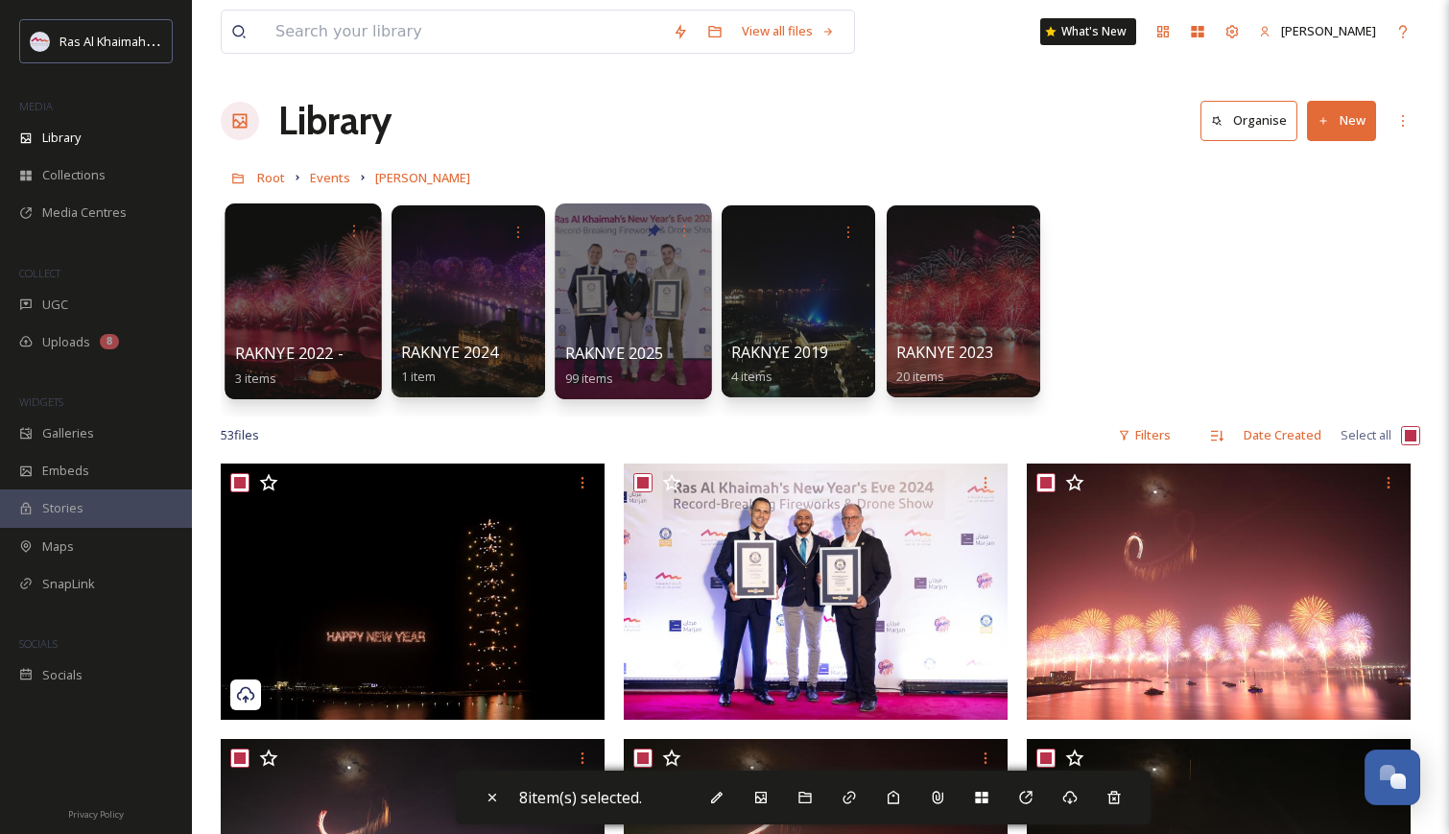
checkbox input "true"
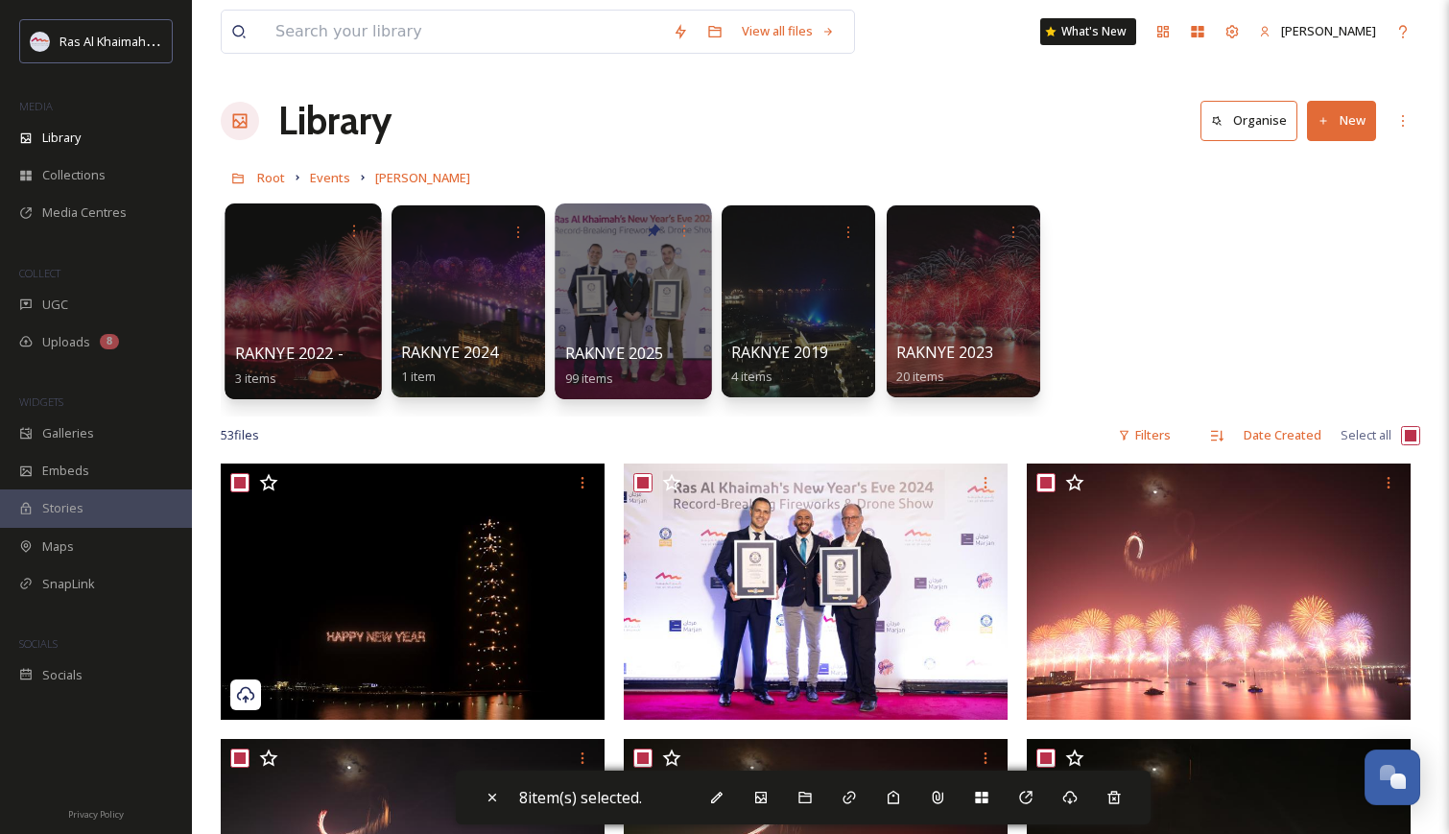
checkbox input "true"
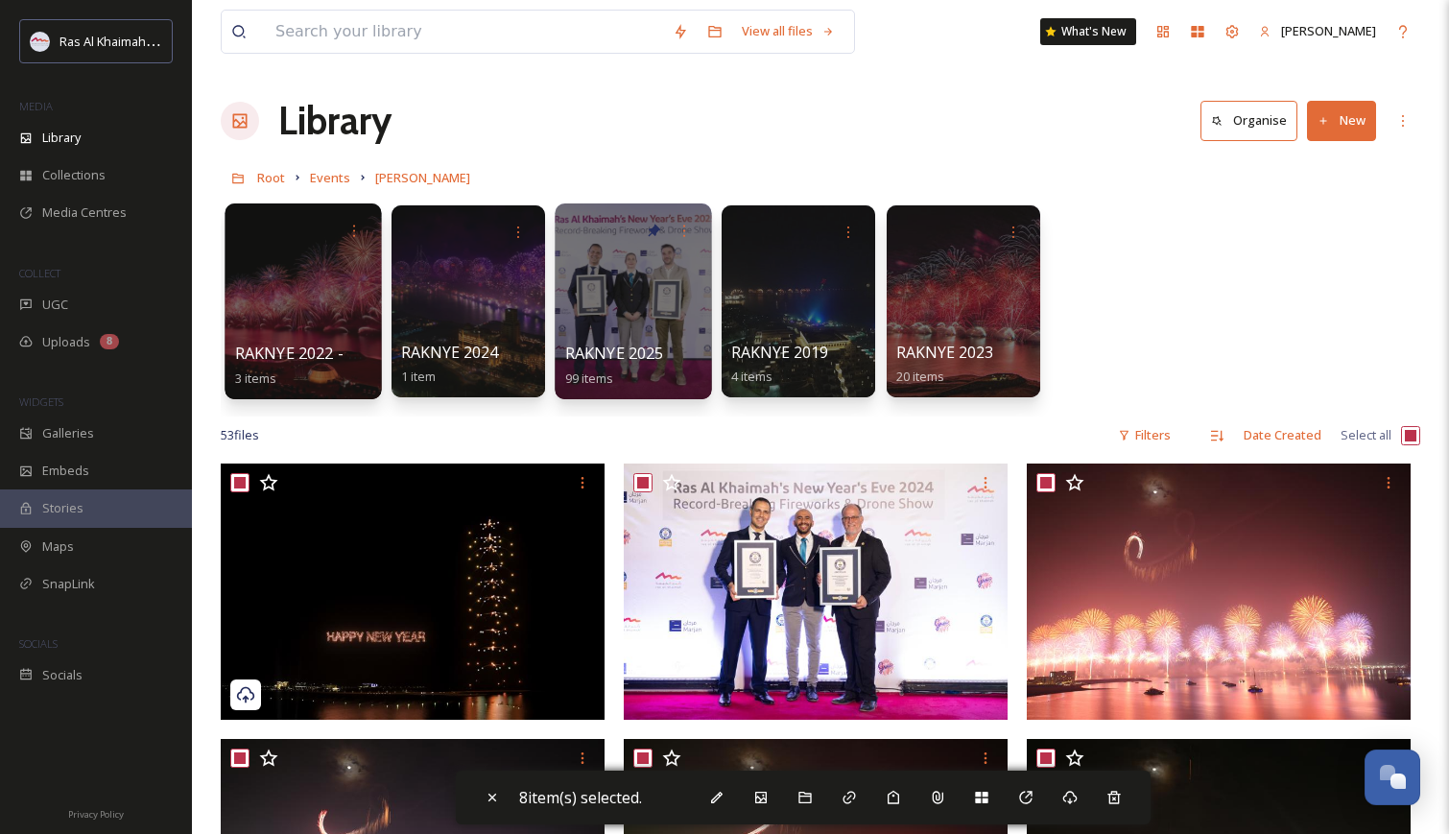
checkbox input "true"
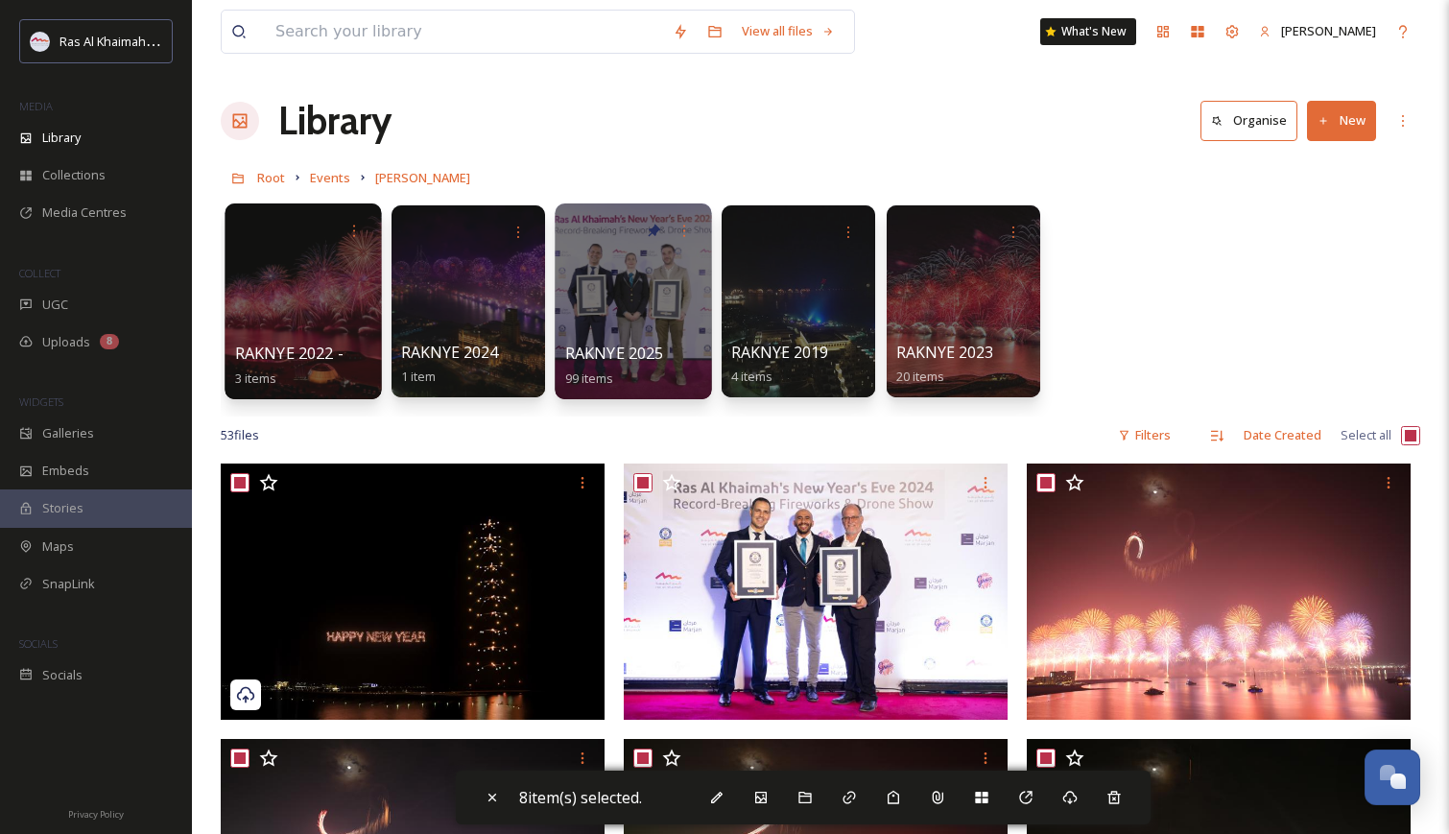
checkbox input "true"
click at [821, 801] on icon at bounding box center [813, 797] width 15 height 15
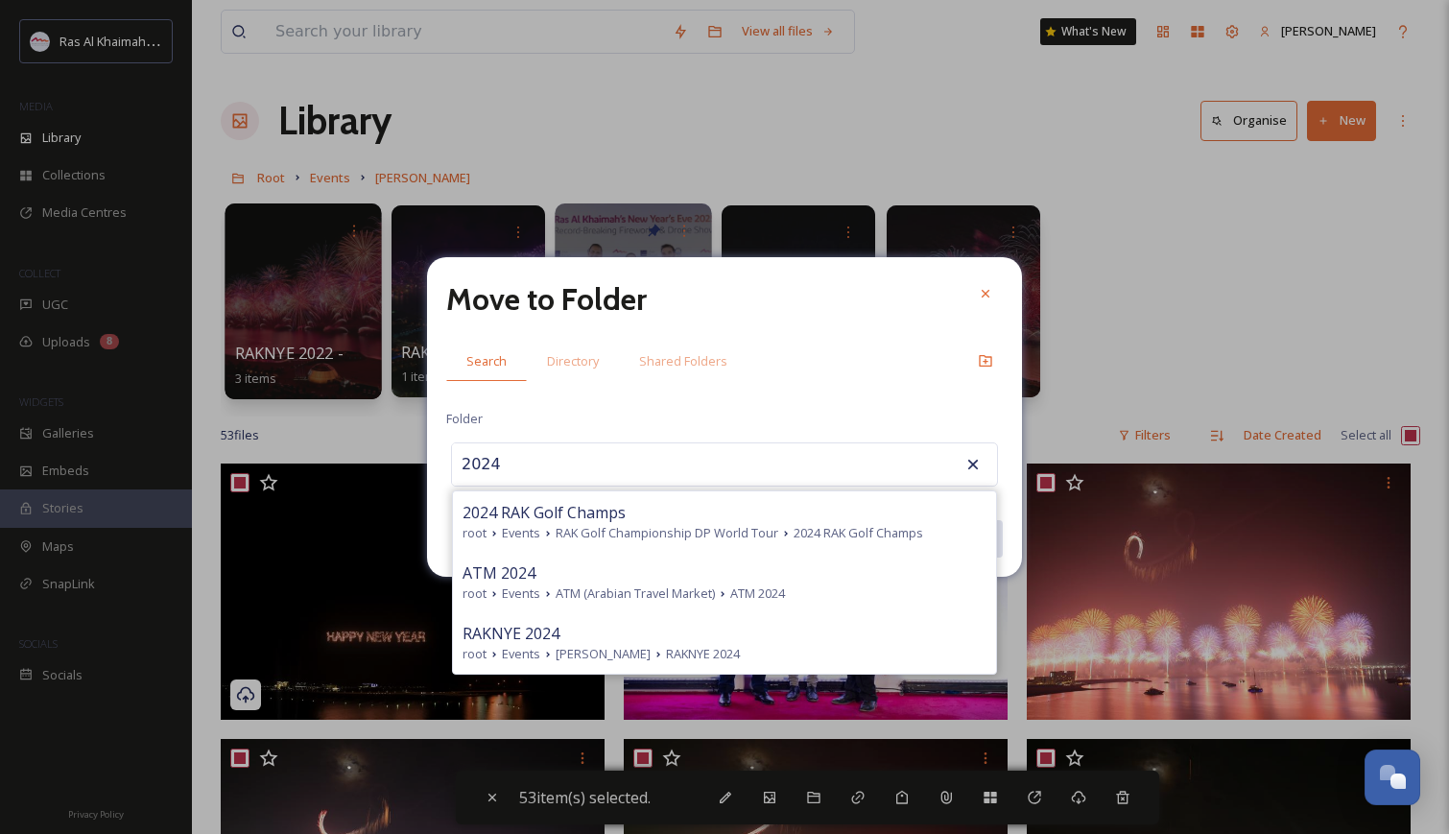
click at [528, 646] on span "Events" at bounding box center [521, 654] width 38 height 18
type input "RAKNYE 2024"
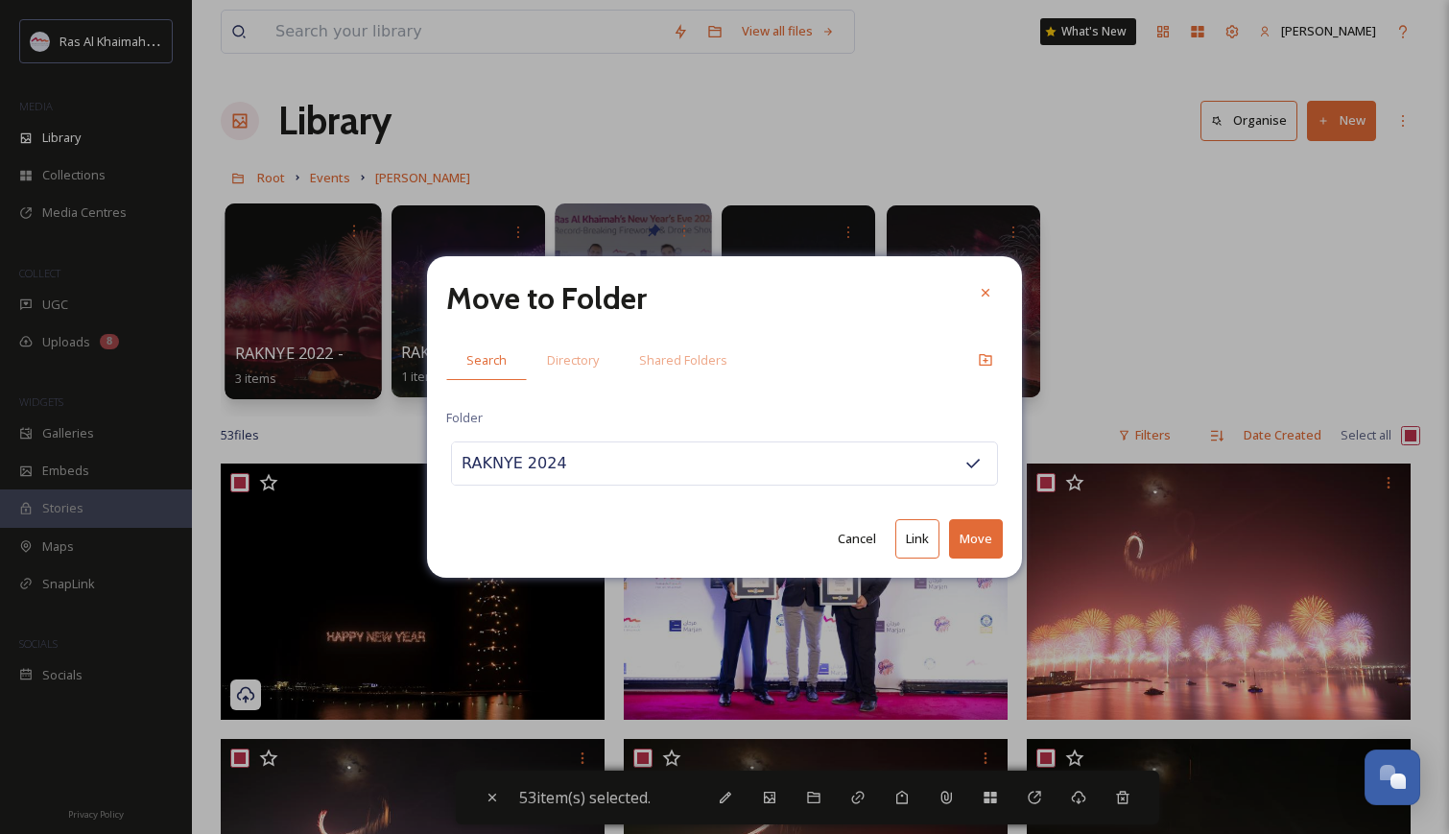
click at [975, 553] on button "Move" at bounding box center [976, 538] width 54 height 39
checkbox input "false"
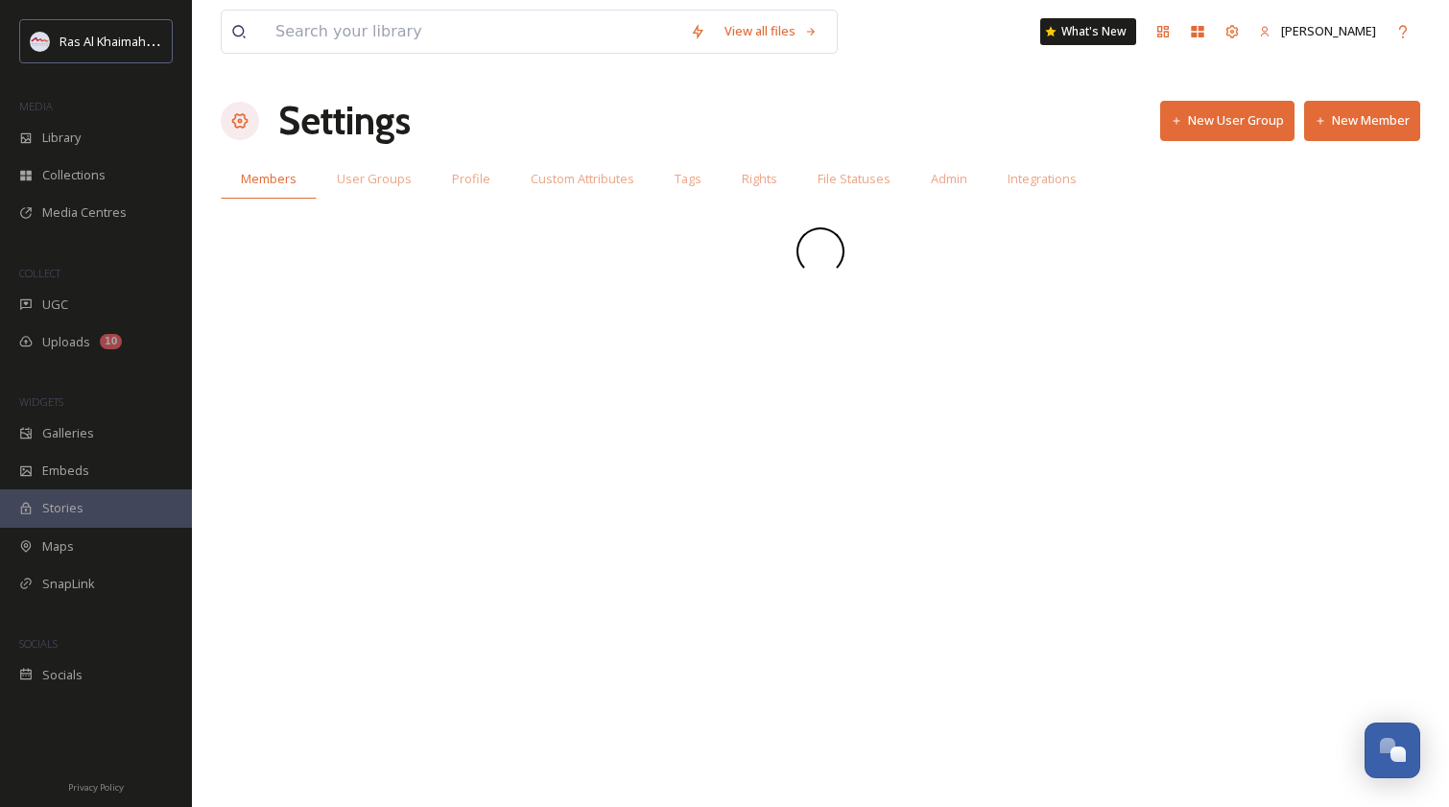
click at [1369, 127] on button "New Member" at bounding box center [1362, 120] width 116 height 39
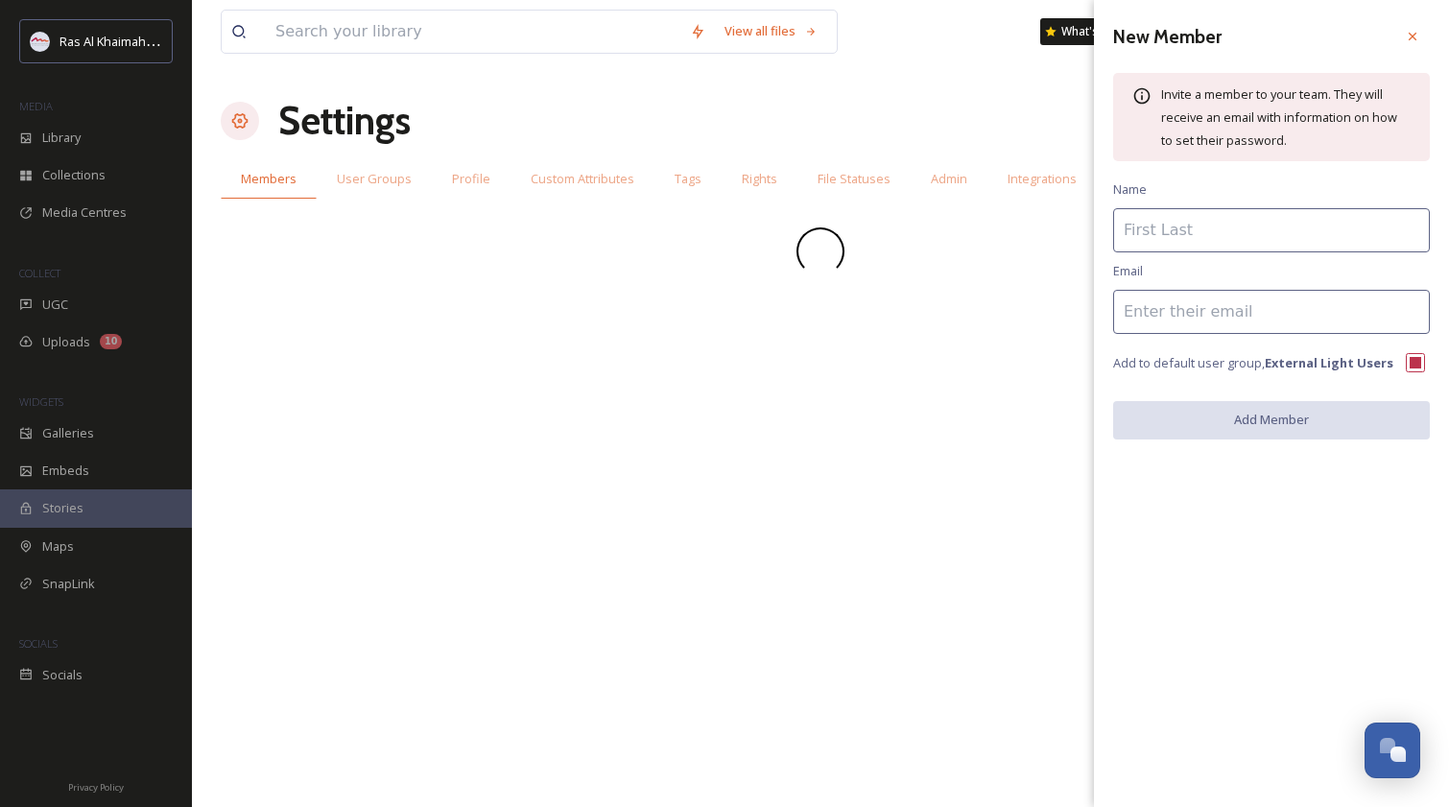
paste input "[PERSON_NAME][EMAIL_ADDRESS][DOMAIN_NAME]"
type input "[PERSON_NAME][EMAIL_ADDRESS][DOMAIN_NAME]"
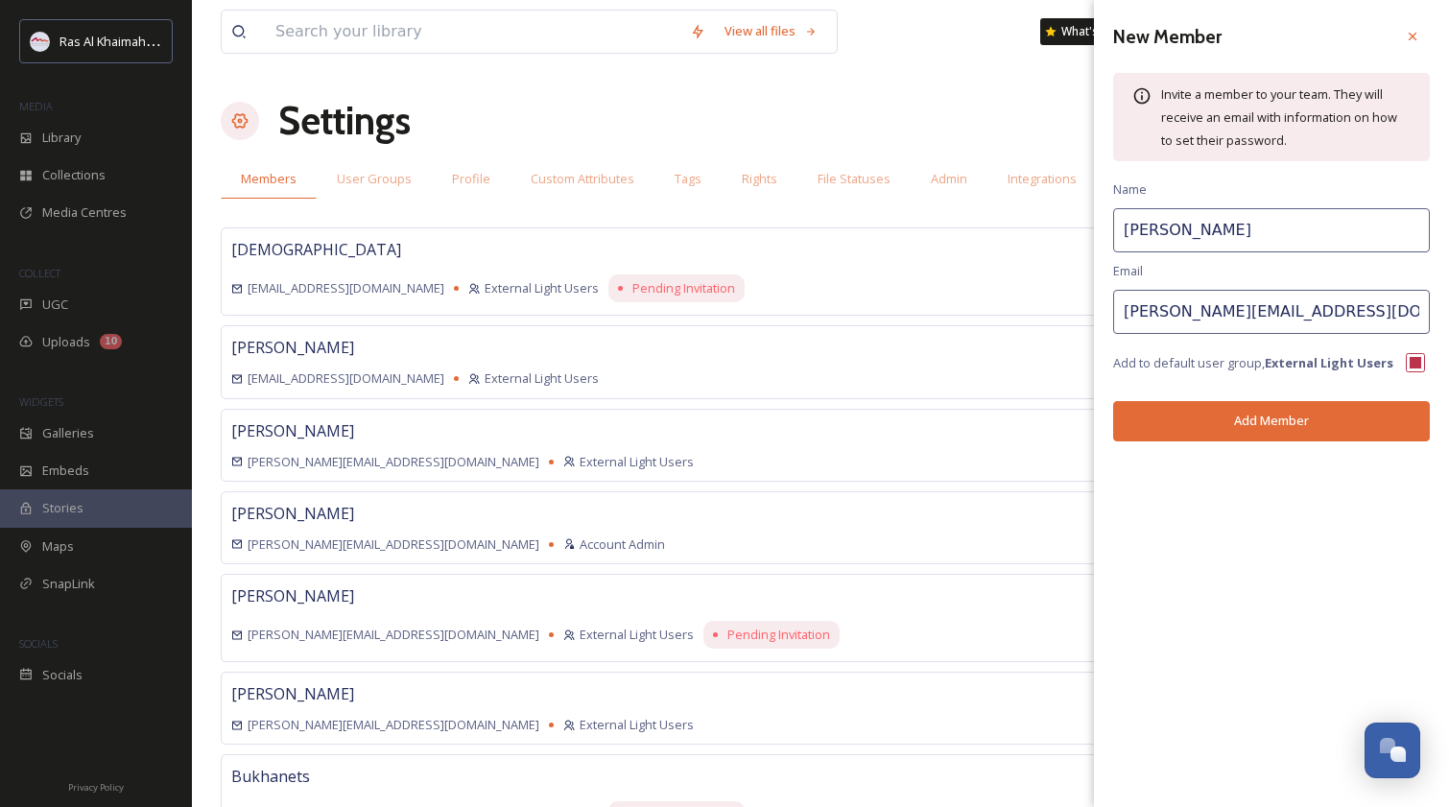
type input "[PERSON_NAME]"
click at [1257, 420] on button "Add Member" at bounding box center [1271, 420] width 317 height 39
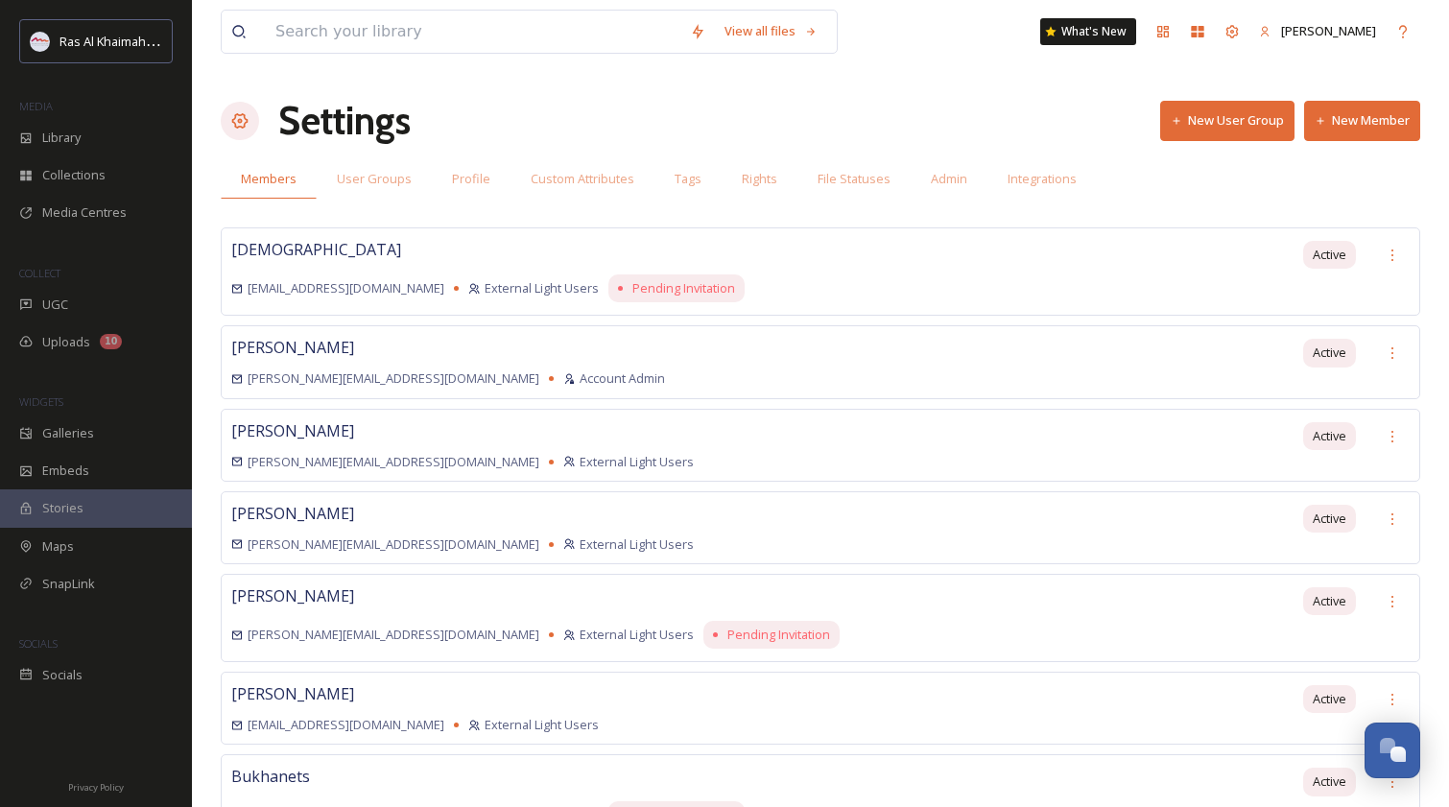
click at [1356, 141] on div "Settings New User Group New Member" at bounding box center [821, 121] width 1200 height 58
click at [1356, 128] on button "New Member" at bounding box center [1362, 120] width 116 height 39
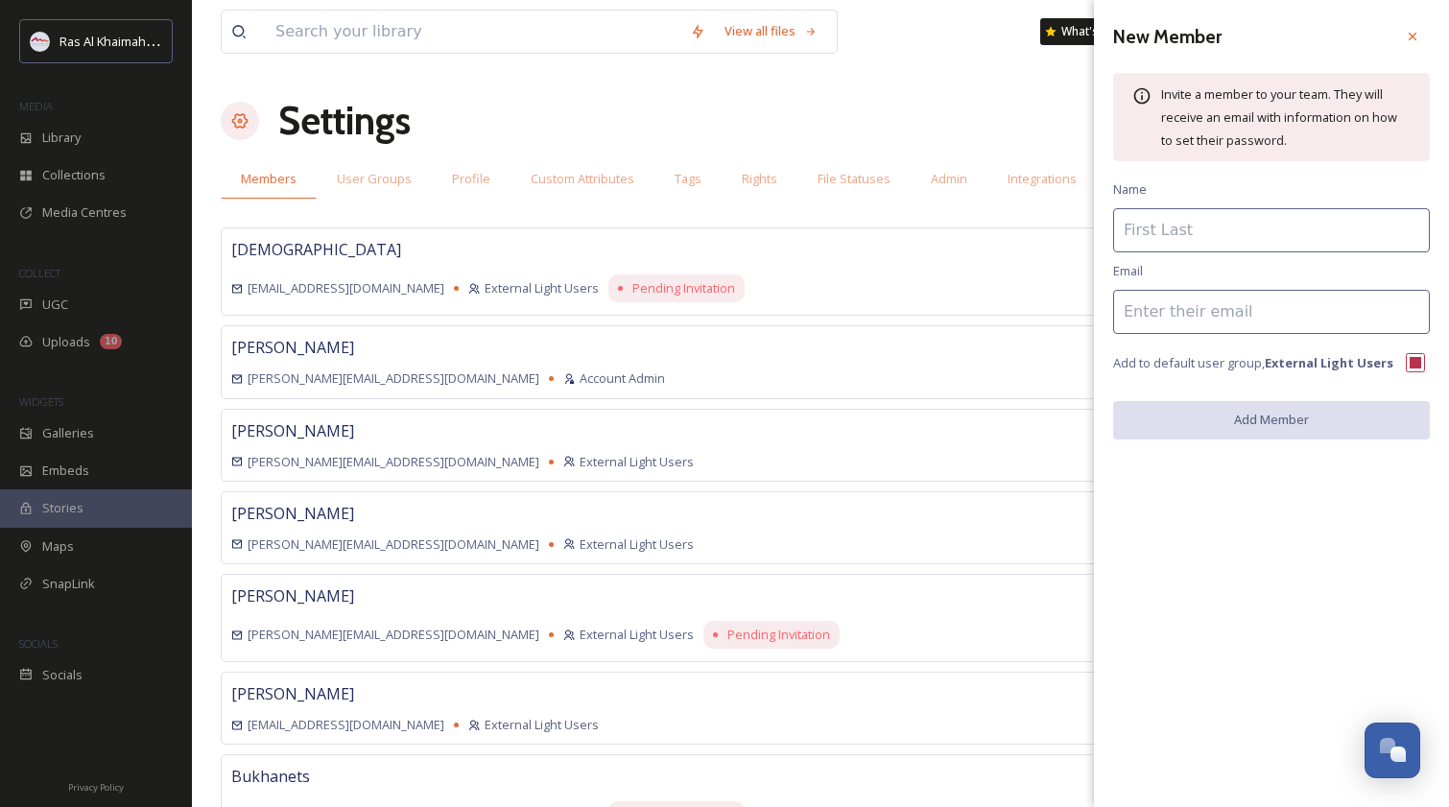
paste input "https://app.snapsea.io/p/folder/raktda/d902be24-56d7-42b9-9292-d91f28f3cc69"
type input "https://app.snapsea.io/p/folder/raktda/d902be24-56d7-42b9-9292-d91f28f3cc69"
click at [1179, 323] on input "https://app.snapsea.io/p/folder/raktda/d902be24-56d7-42b9-9292-d91f28f3cc69" at bounding box center [1271, 312] width 317 height 44
click at [1188, 237] on input at bounding box center [1271, 230] width 317 height 44
type input "[PERSON_NAME]"
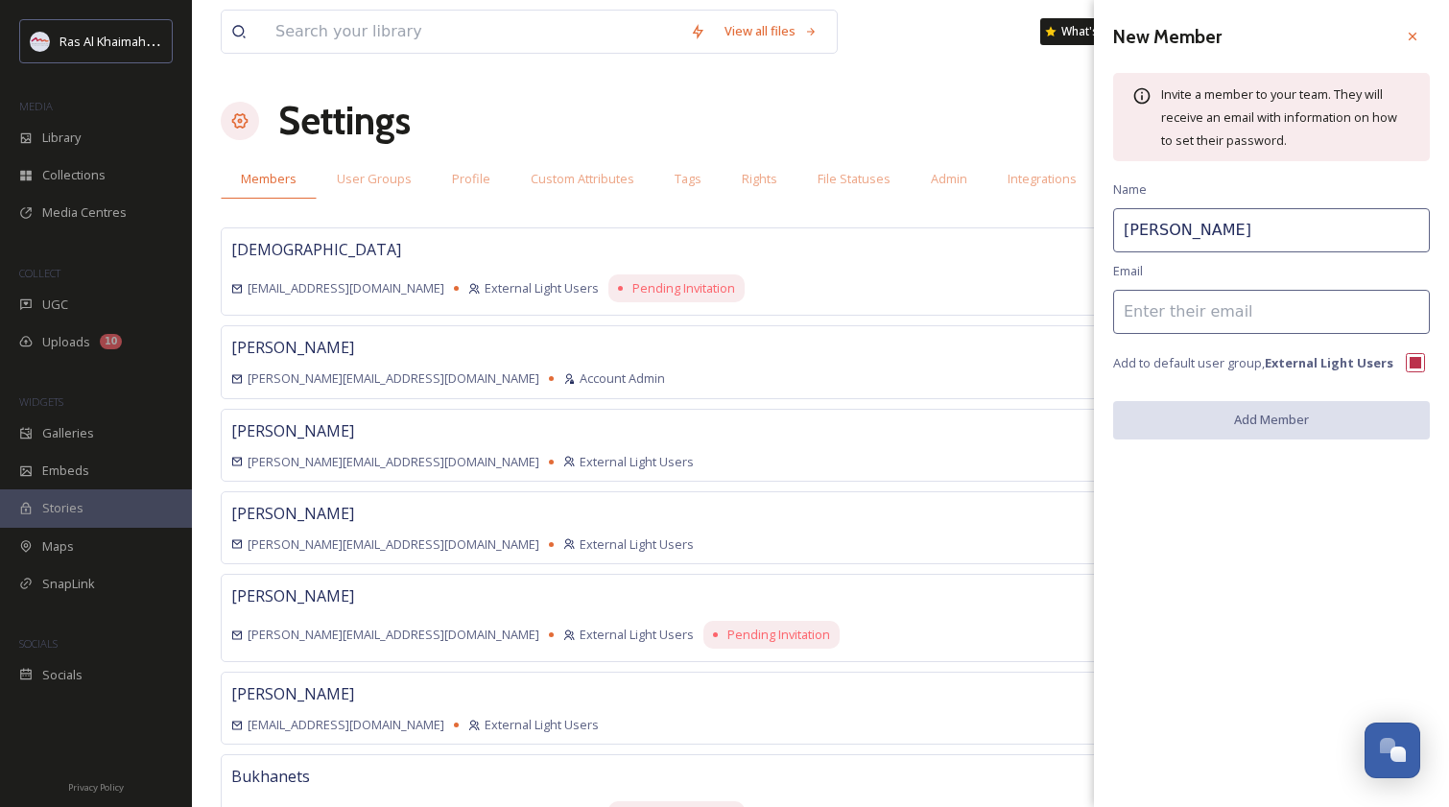
click at [1170, 323] on input at bounding box center [1271, 312] width 317 height 44
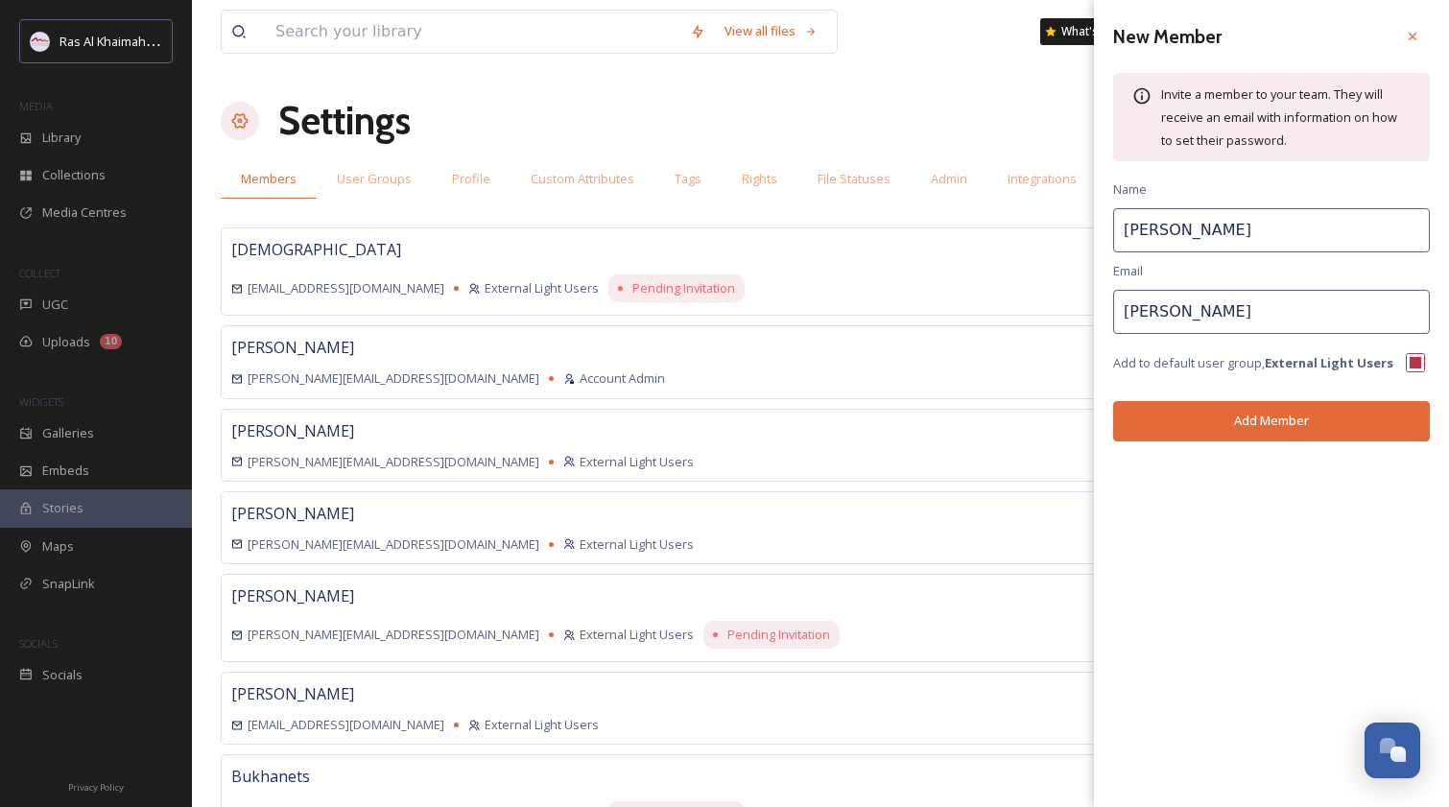
paste input ".mokhtar@thecoverak.com"
type input "omar.mokhtar@thecoverak.com"
click at [1232, 415] on button "Add Member" at bounding box center [1271, 420] width 317 height 39
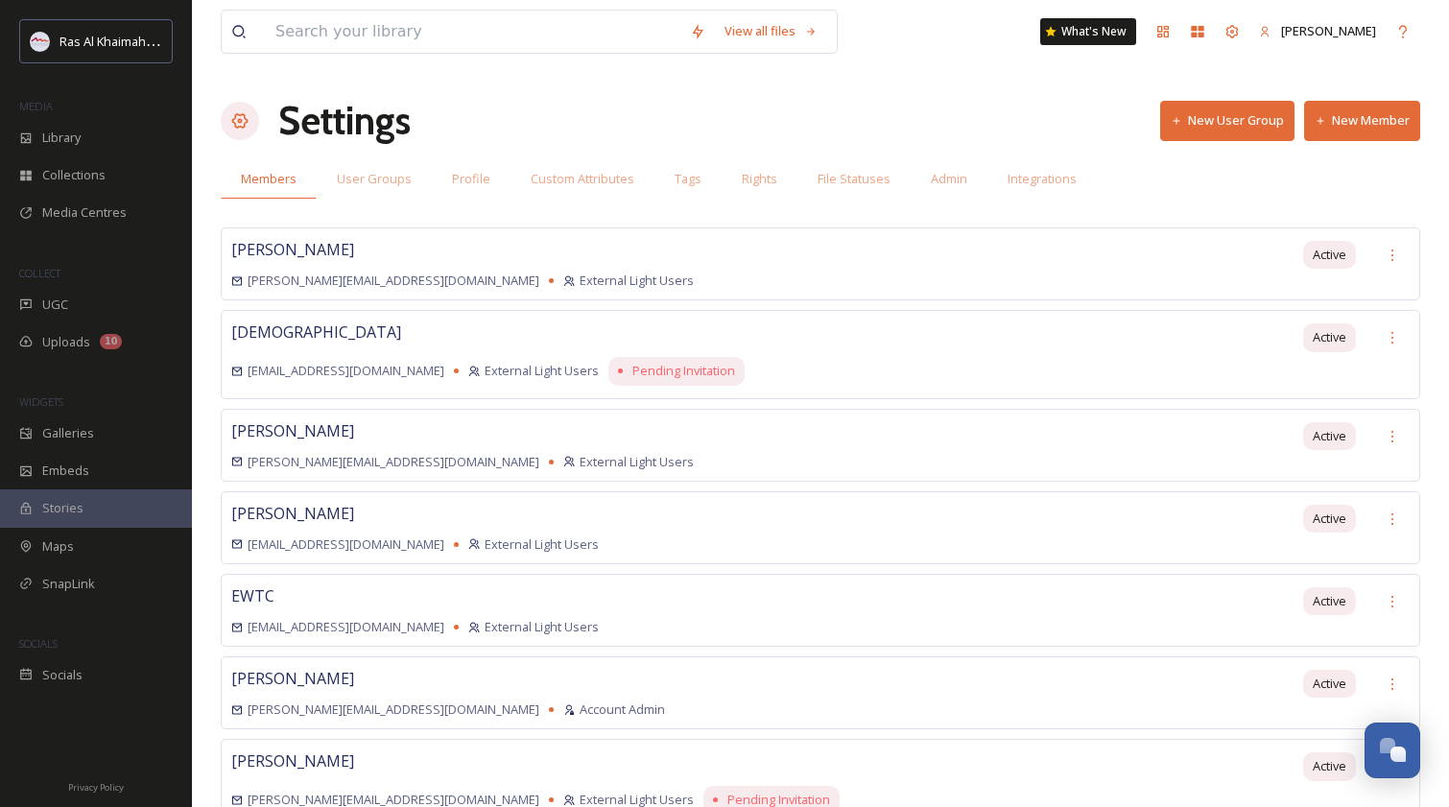
click at [389, 180] on span "User Groups" at bounding box center [374, 179] width 75 height 18
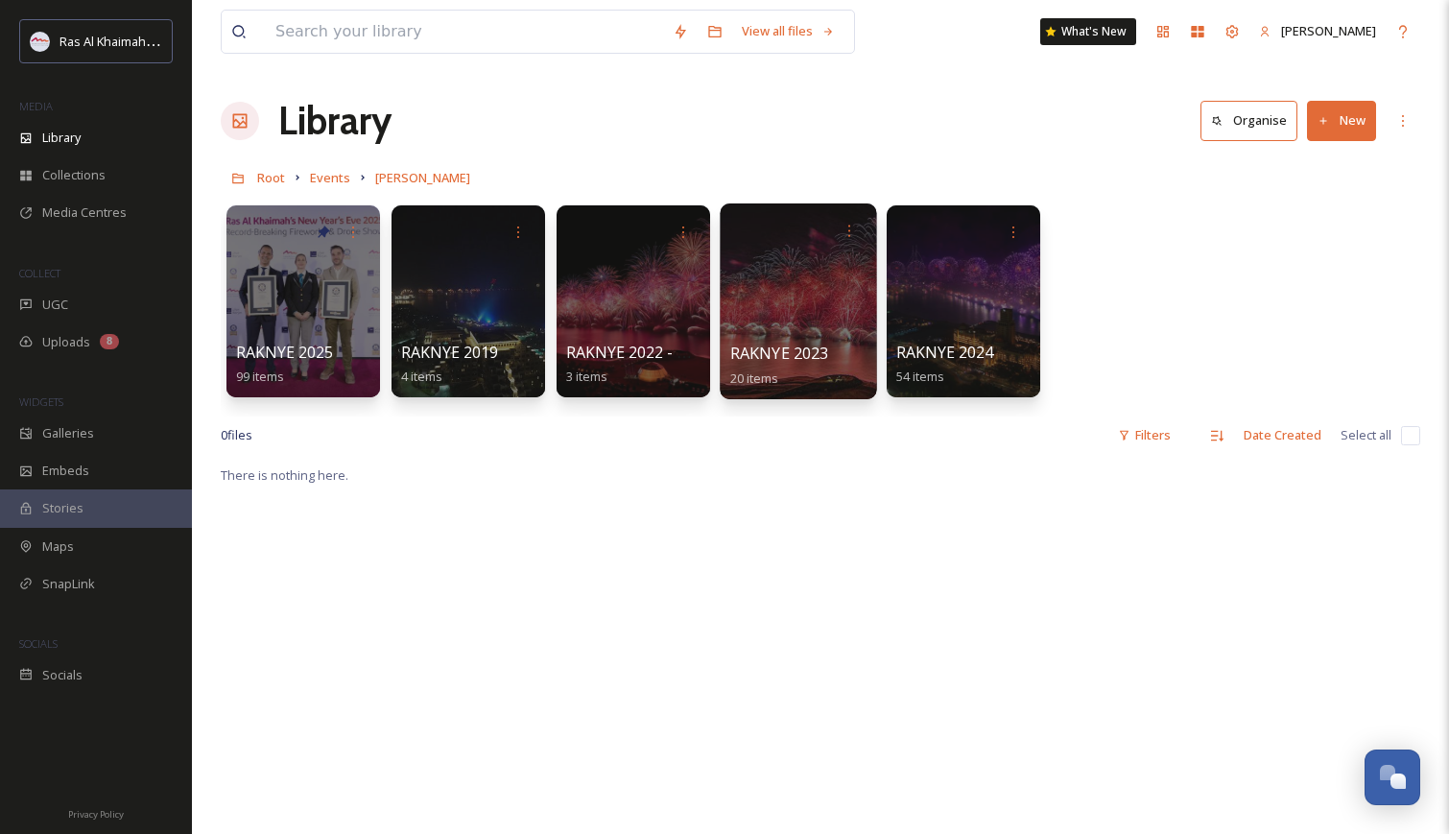
click at [784, 282] on div at bounding box center [798, 301] width 156 height 196
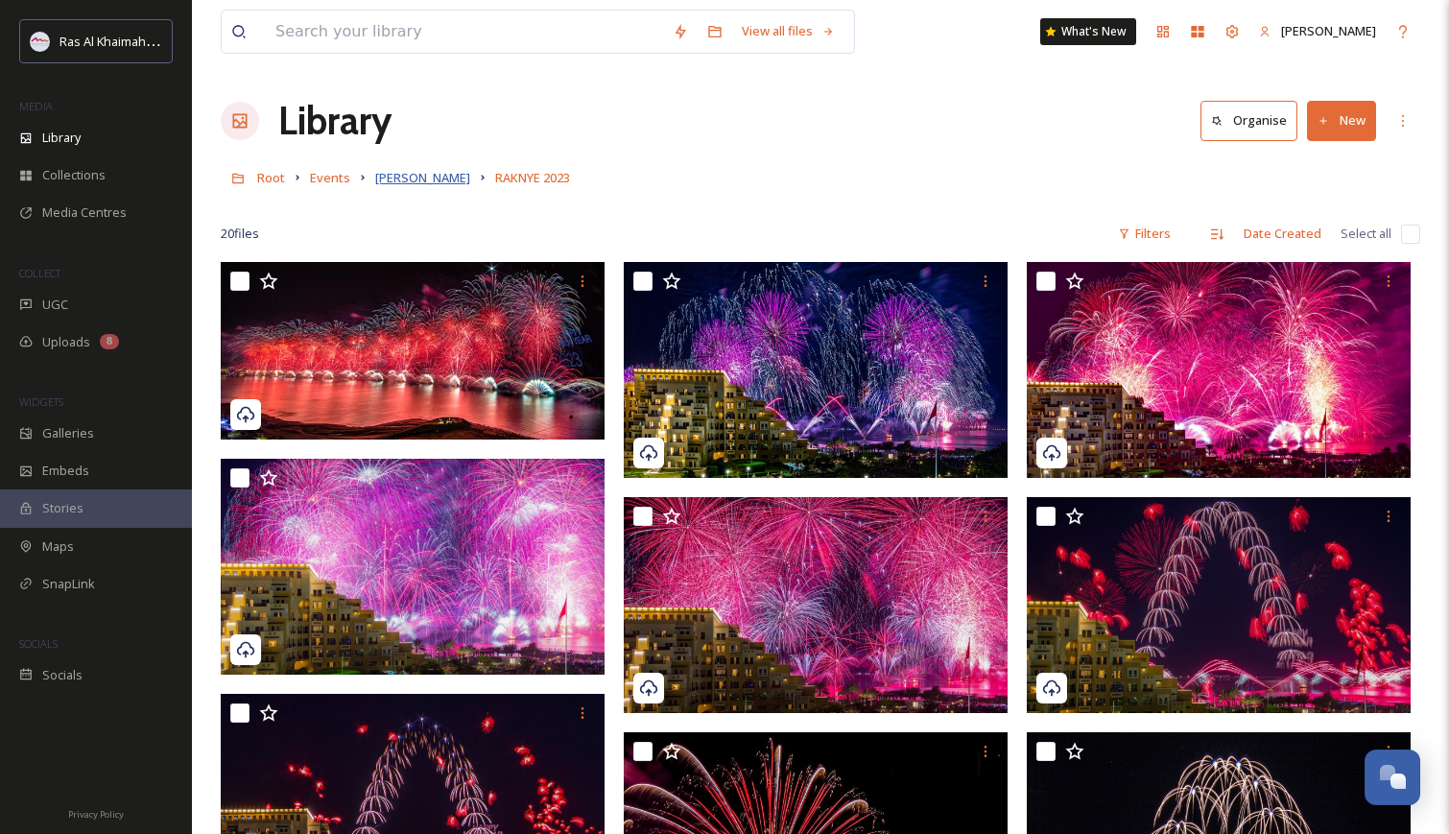
click at [393, 175] on span "[PERSON_NAME]" at bounding box center [422, 177] width 95 height 17
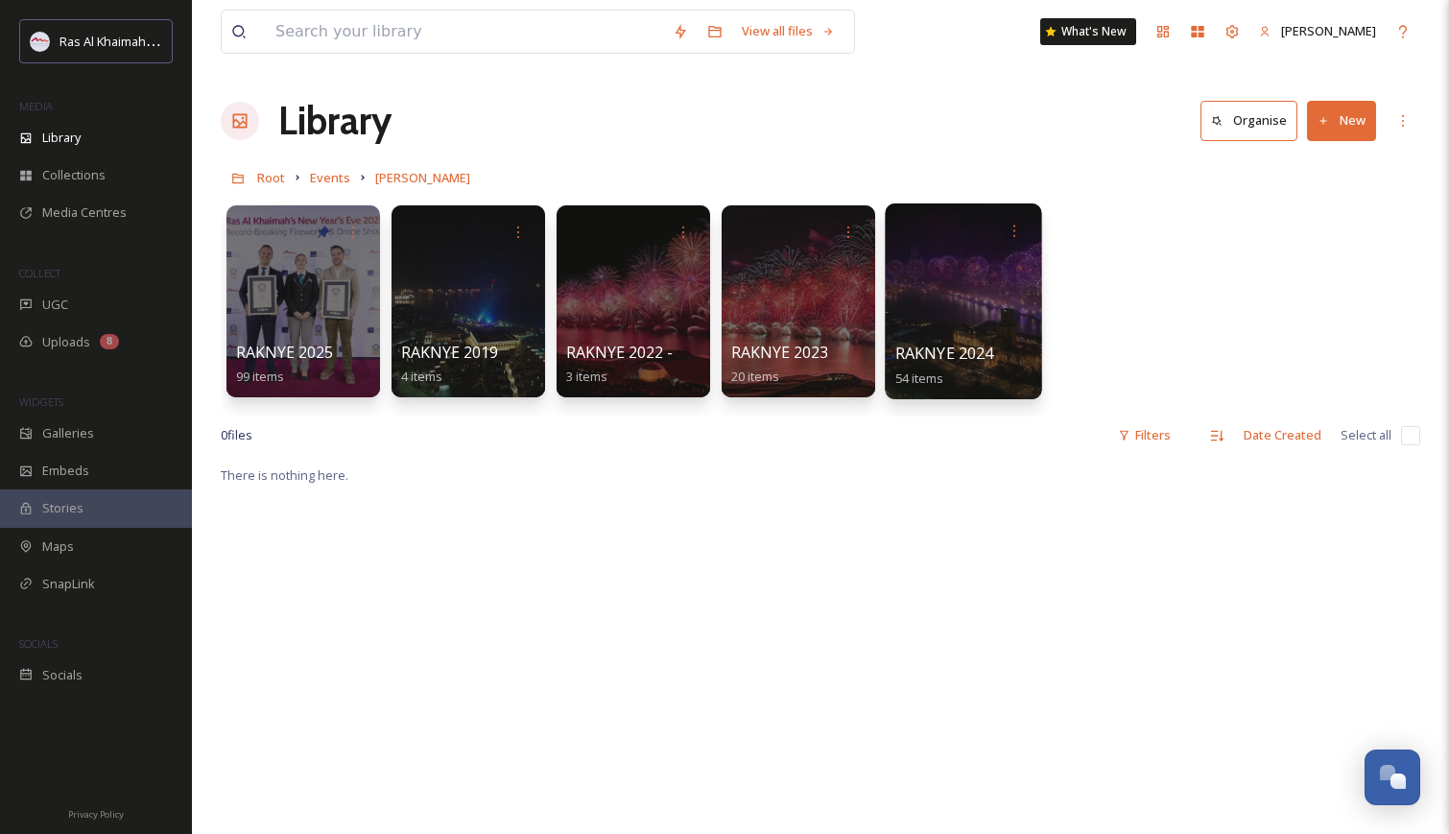
click at [957, 273] on div at bounding box center [963, 301] width 156 height 196
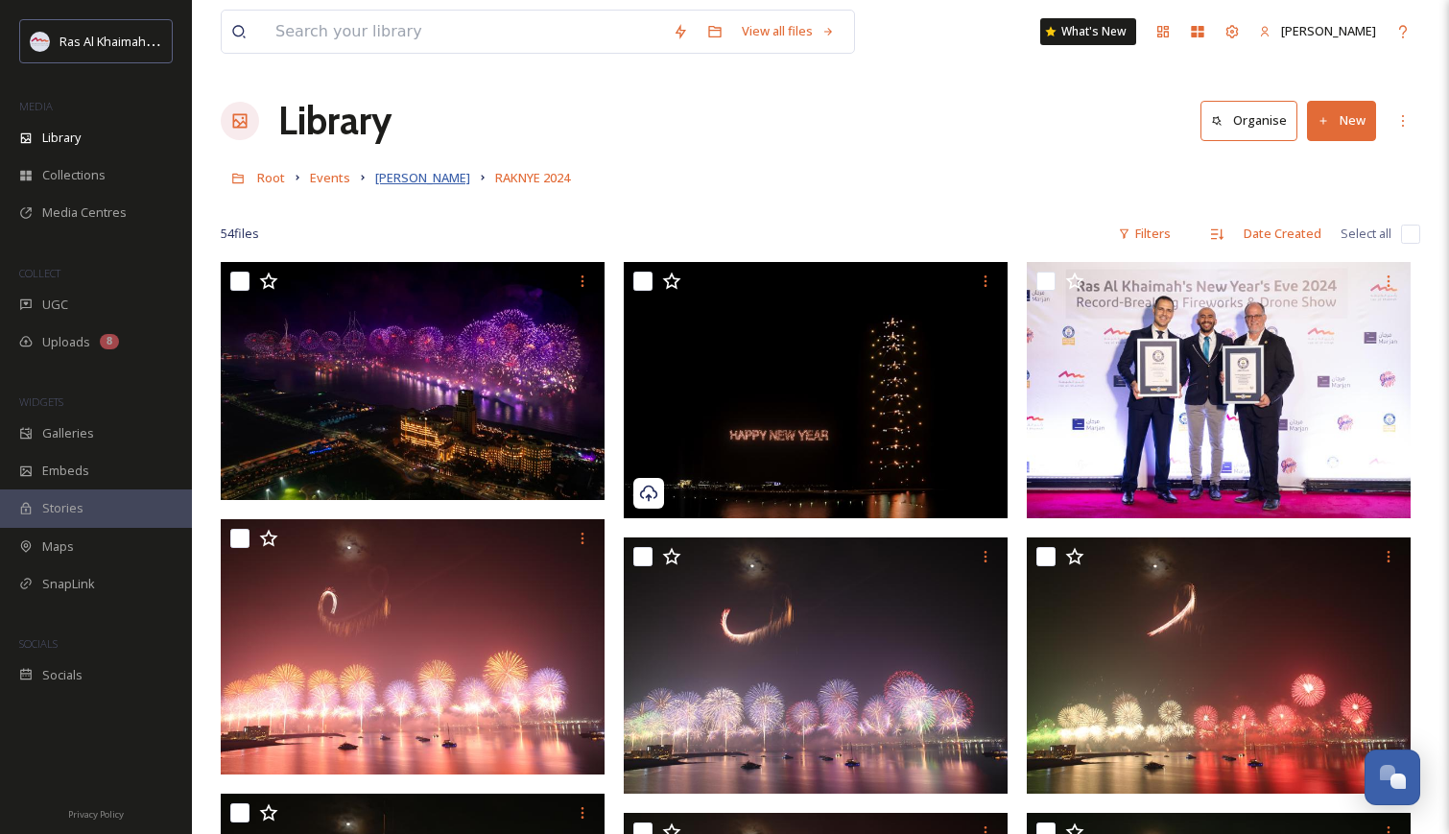
click at [406, 181] on span "[PERSON_NAME]" at bounding box center [422, 177] width 95 height 17
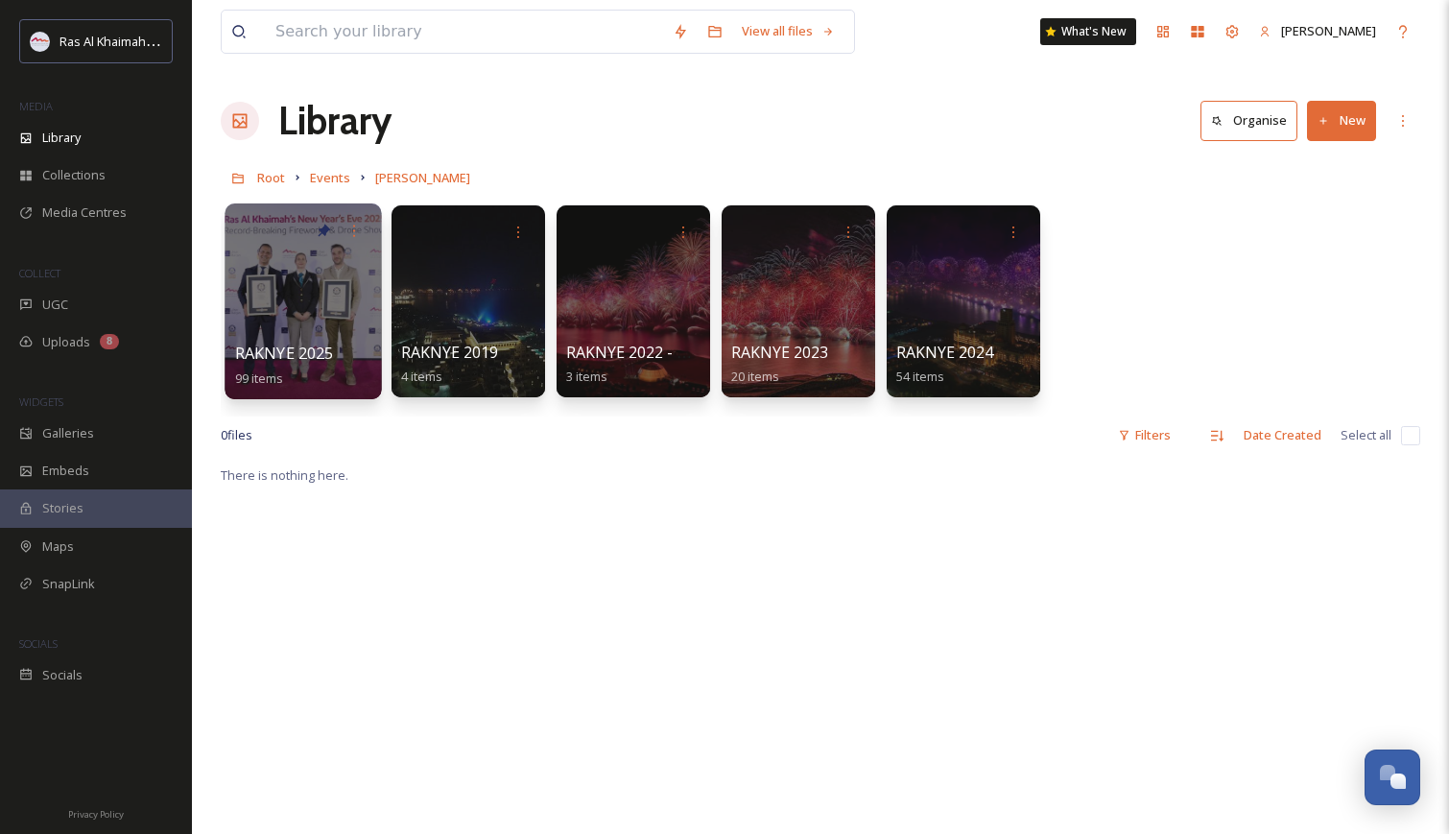
click at [291, 298] on div at bounding box center [303, 301] width 156 height 196
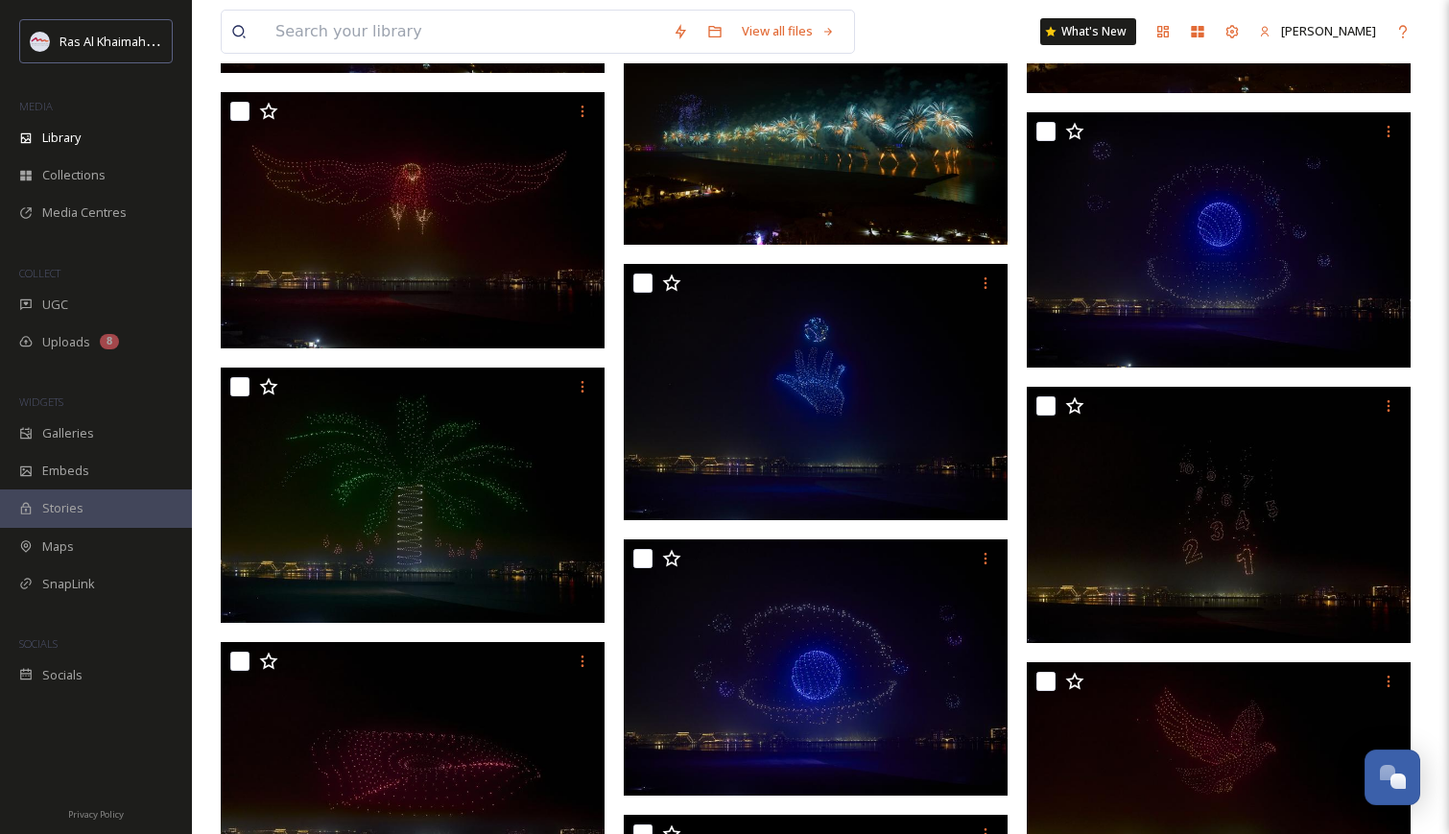
scroll to position [5986, 0]
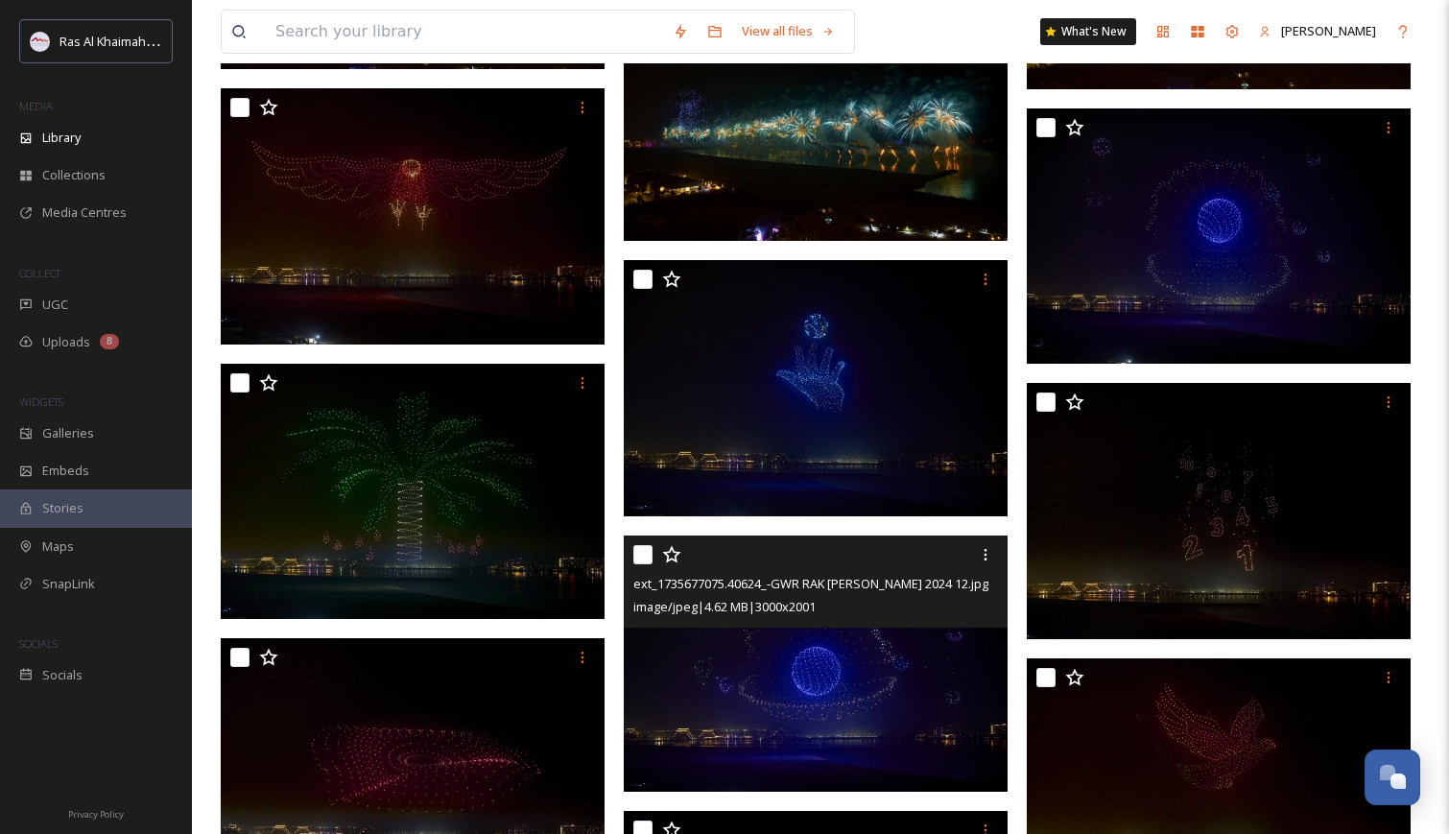
click at [795, 674] on img at bounding box center [816, 664] width 384 height 256
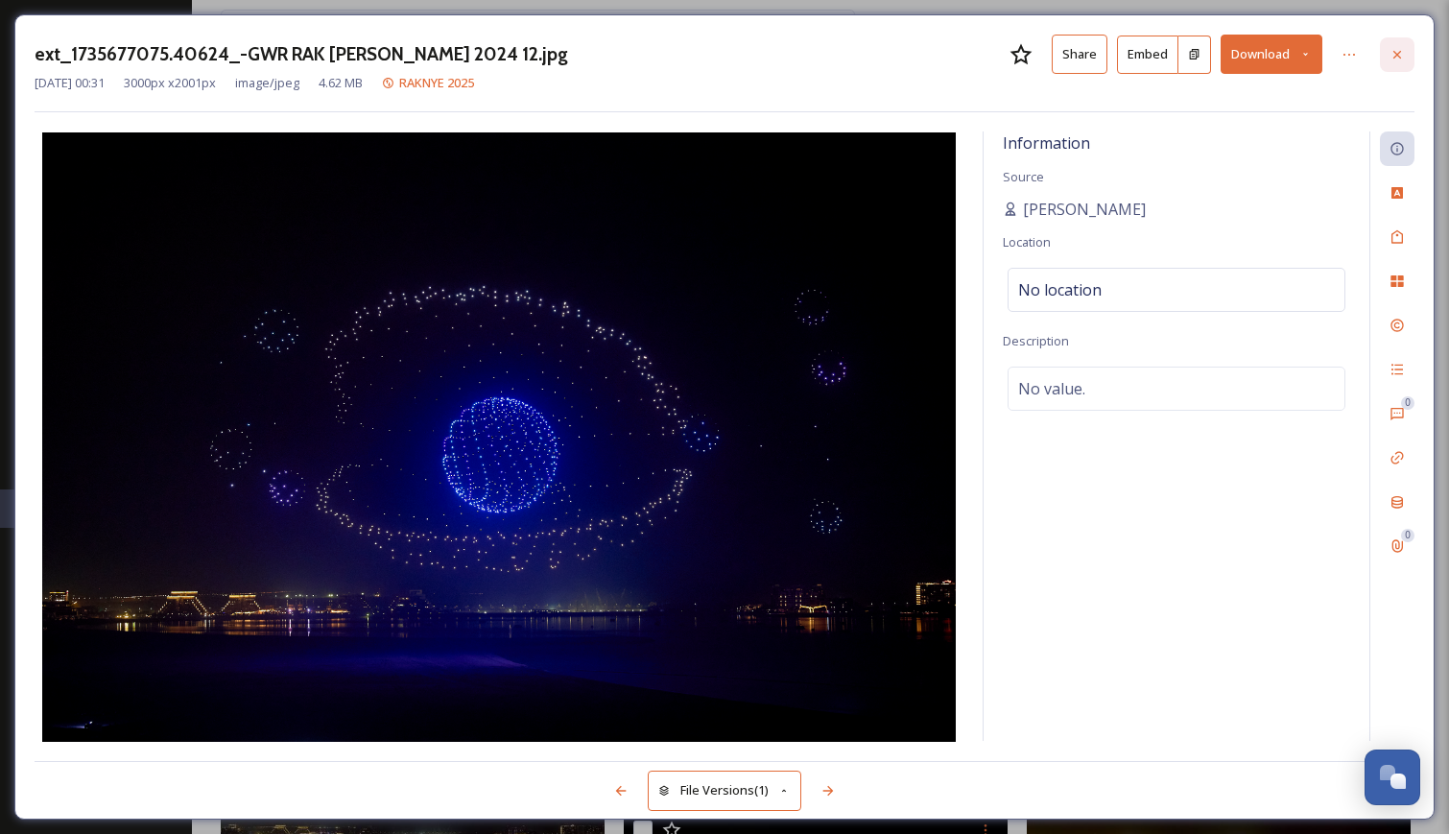
click at [1398, 57] on icon at bounding box center [1397, 54] width 15 height 15
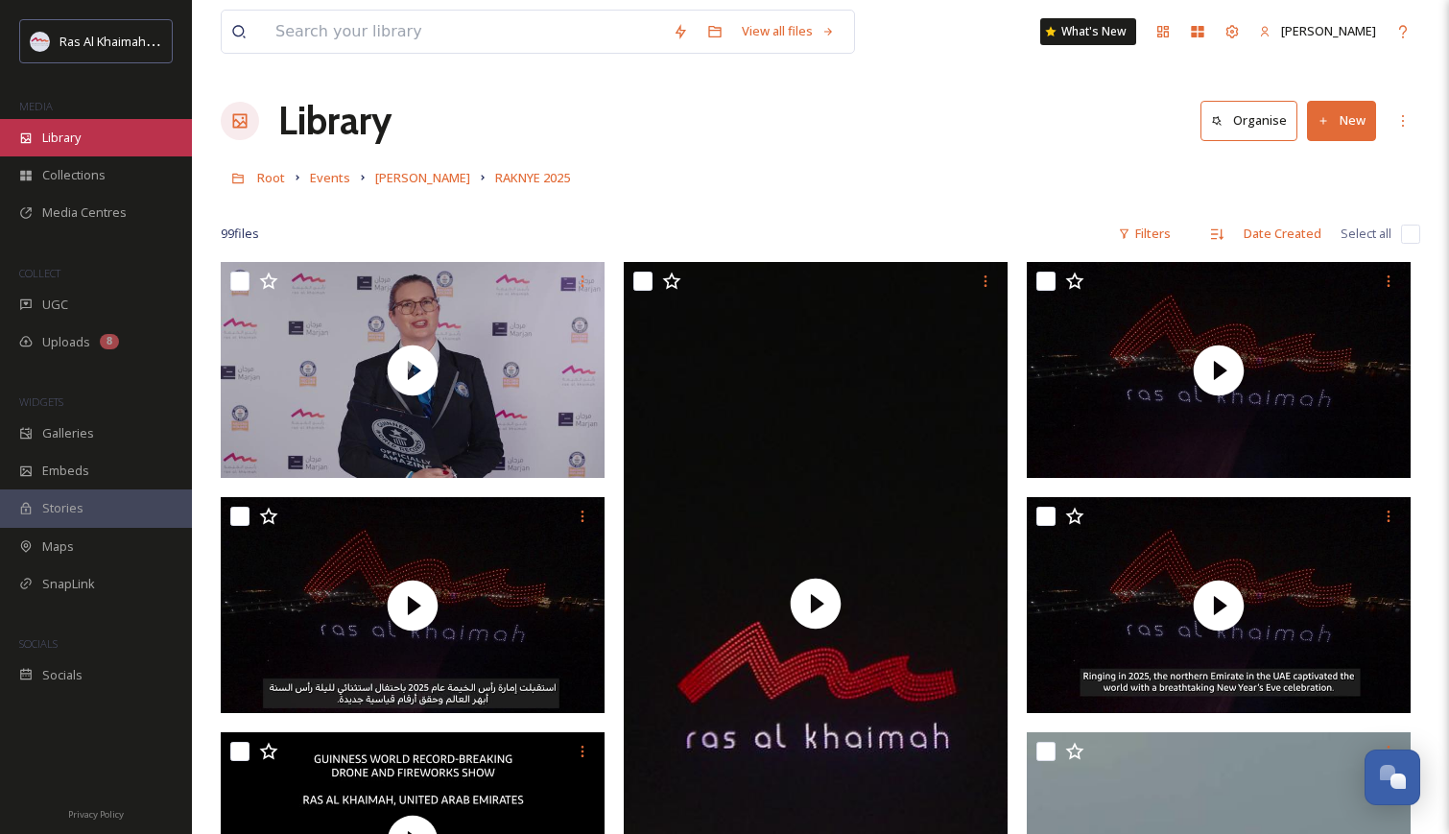
click at [69, 139] on span "Library" at bounding box center [61, 138] width 38 height 18
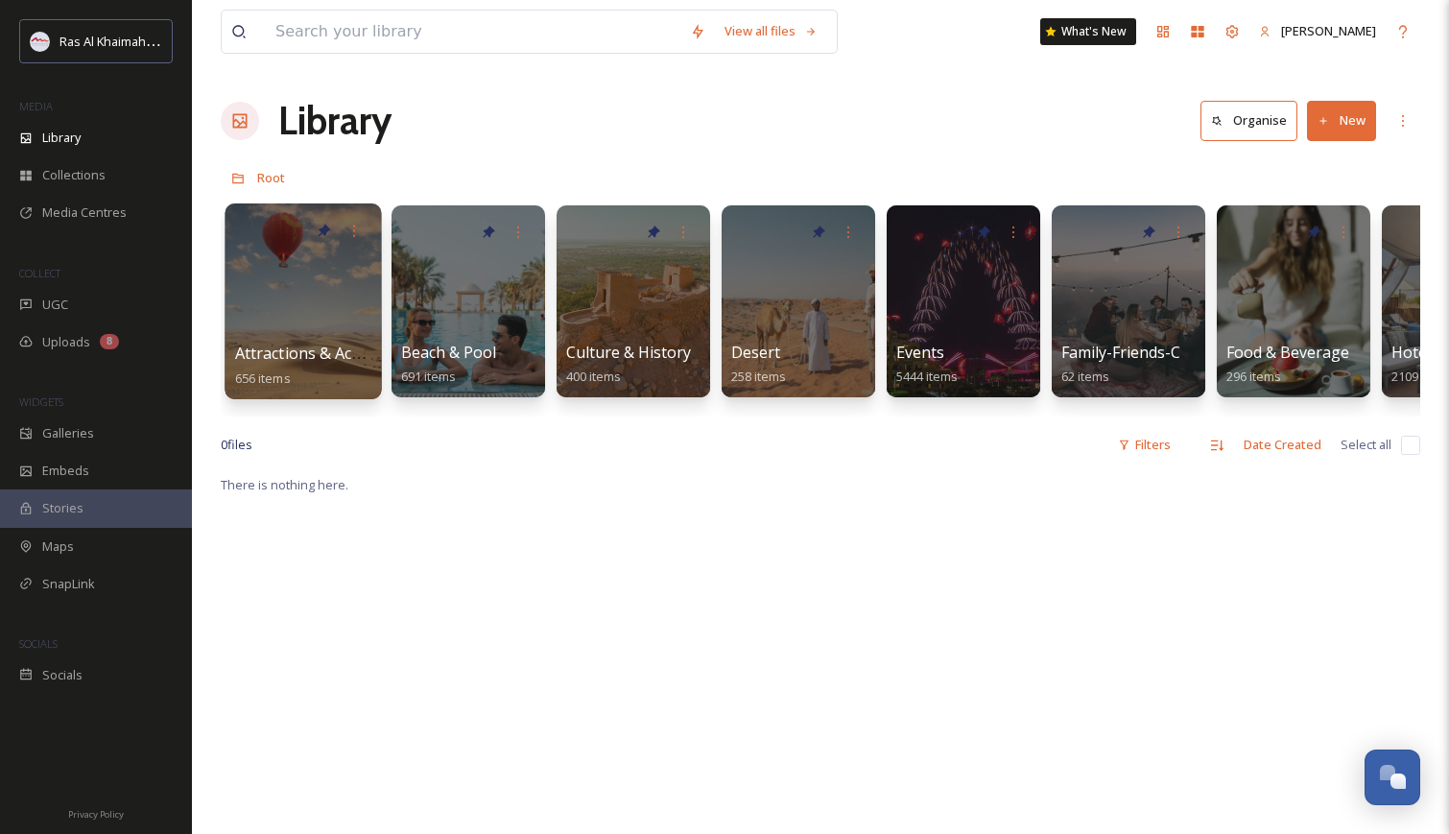
click at [301, 297] on div at bounding box center [303, 301] width 156 height 196
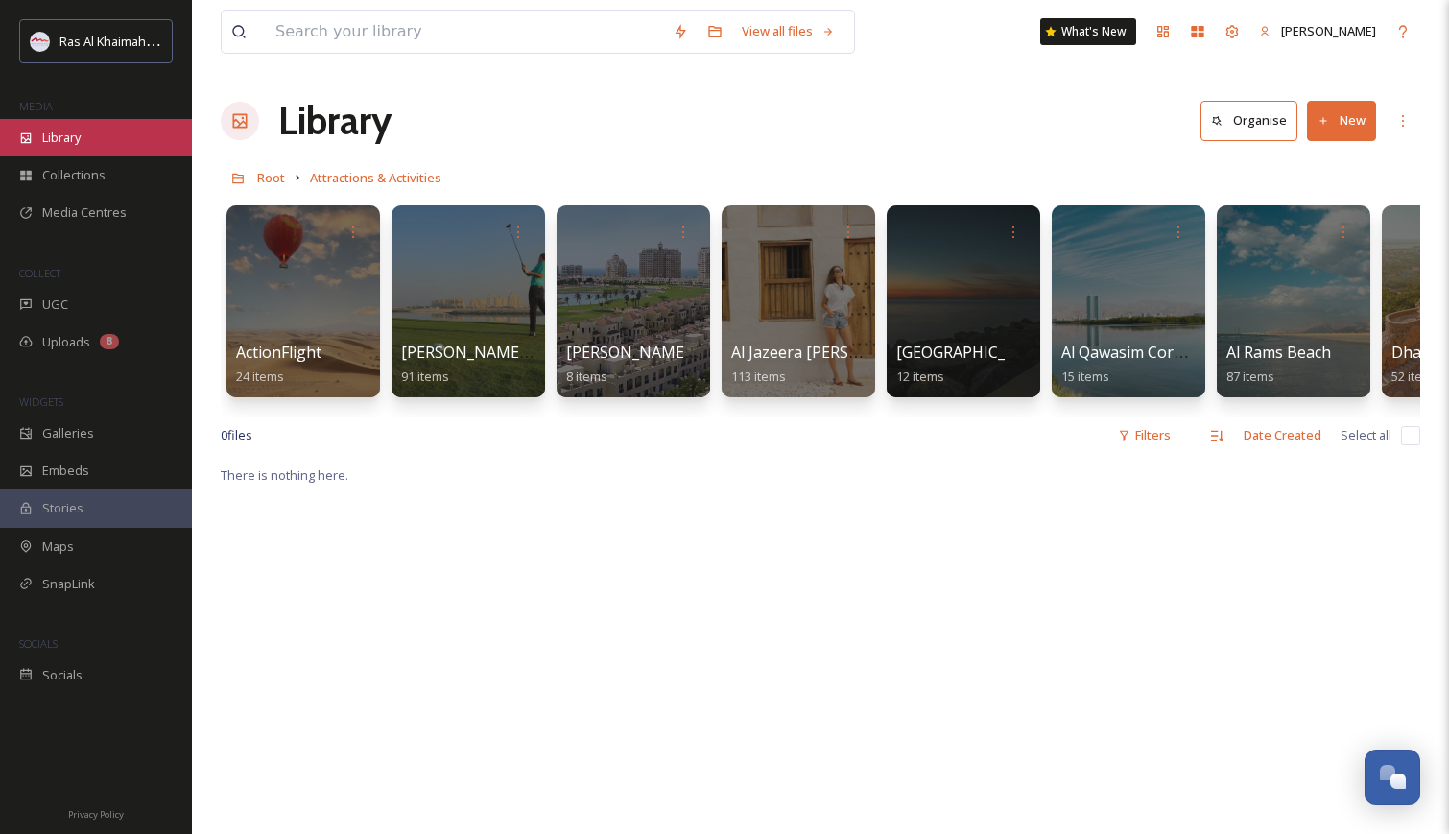
click at [70, 136] on span "Library" at bounding box center [61, 138] width 38 height 18
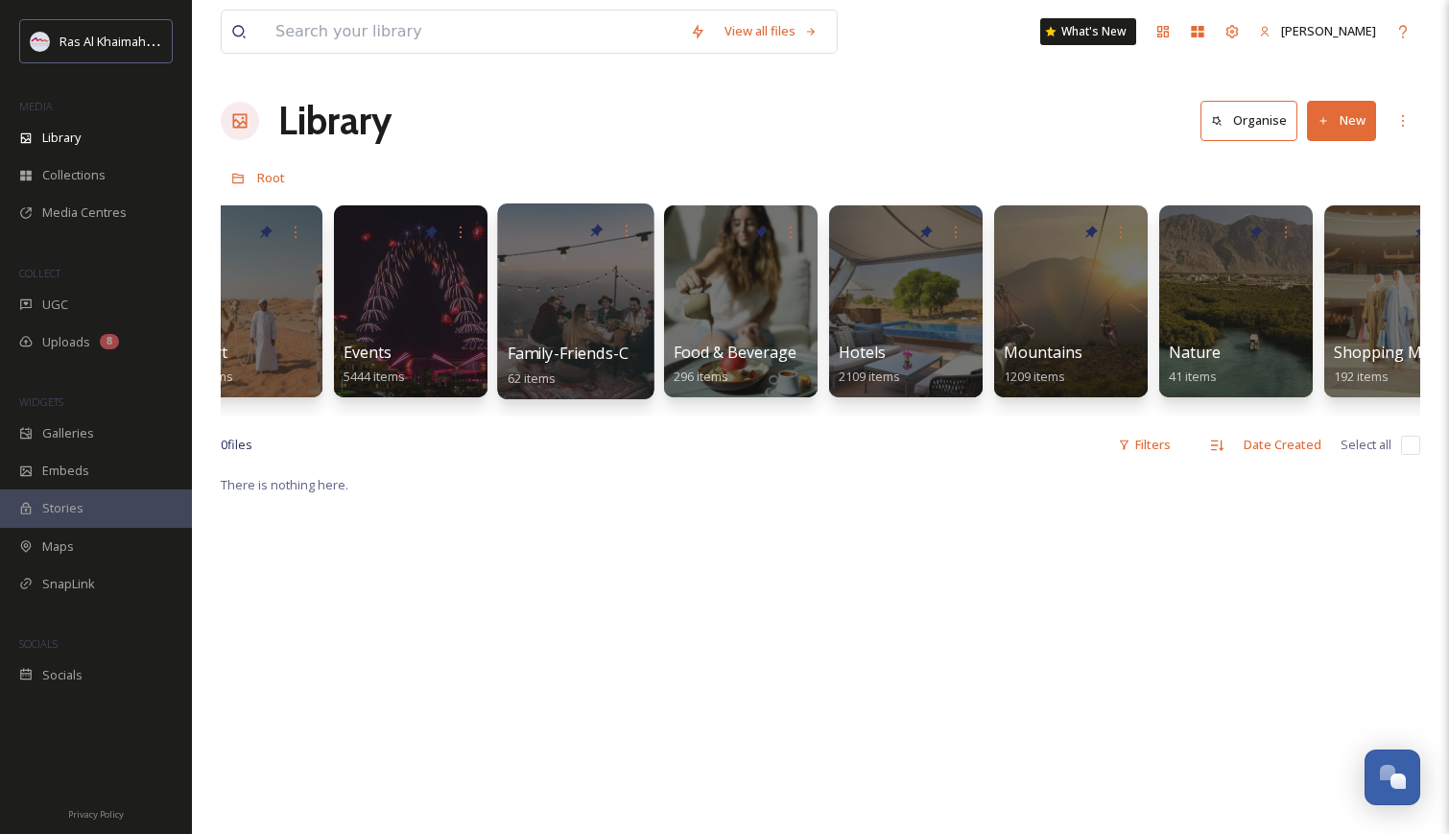
scroll to position [0, 731]
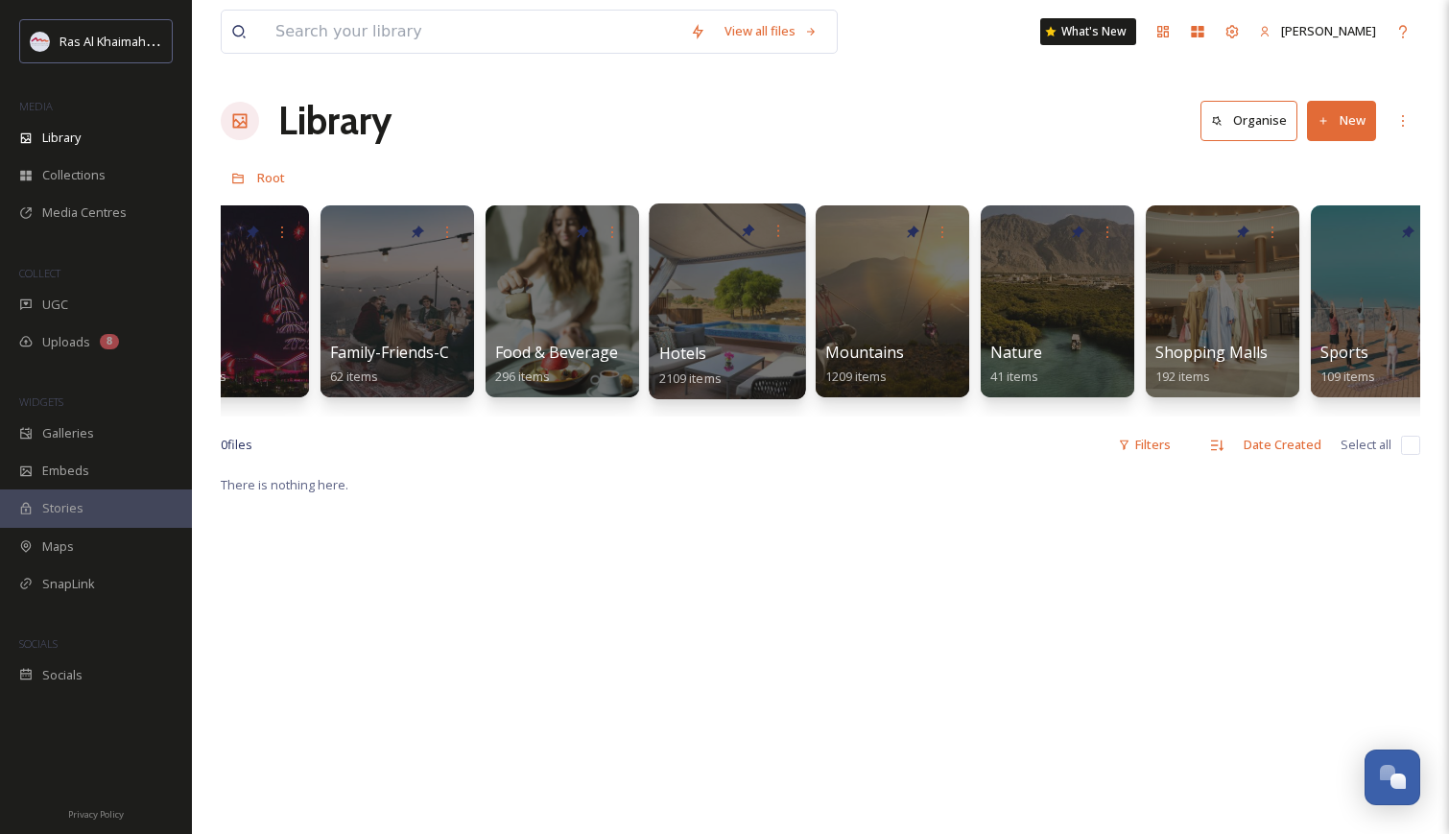
click at [732, 321] on div at bounding box center [727, 301] width 156 height 196
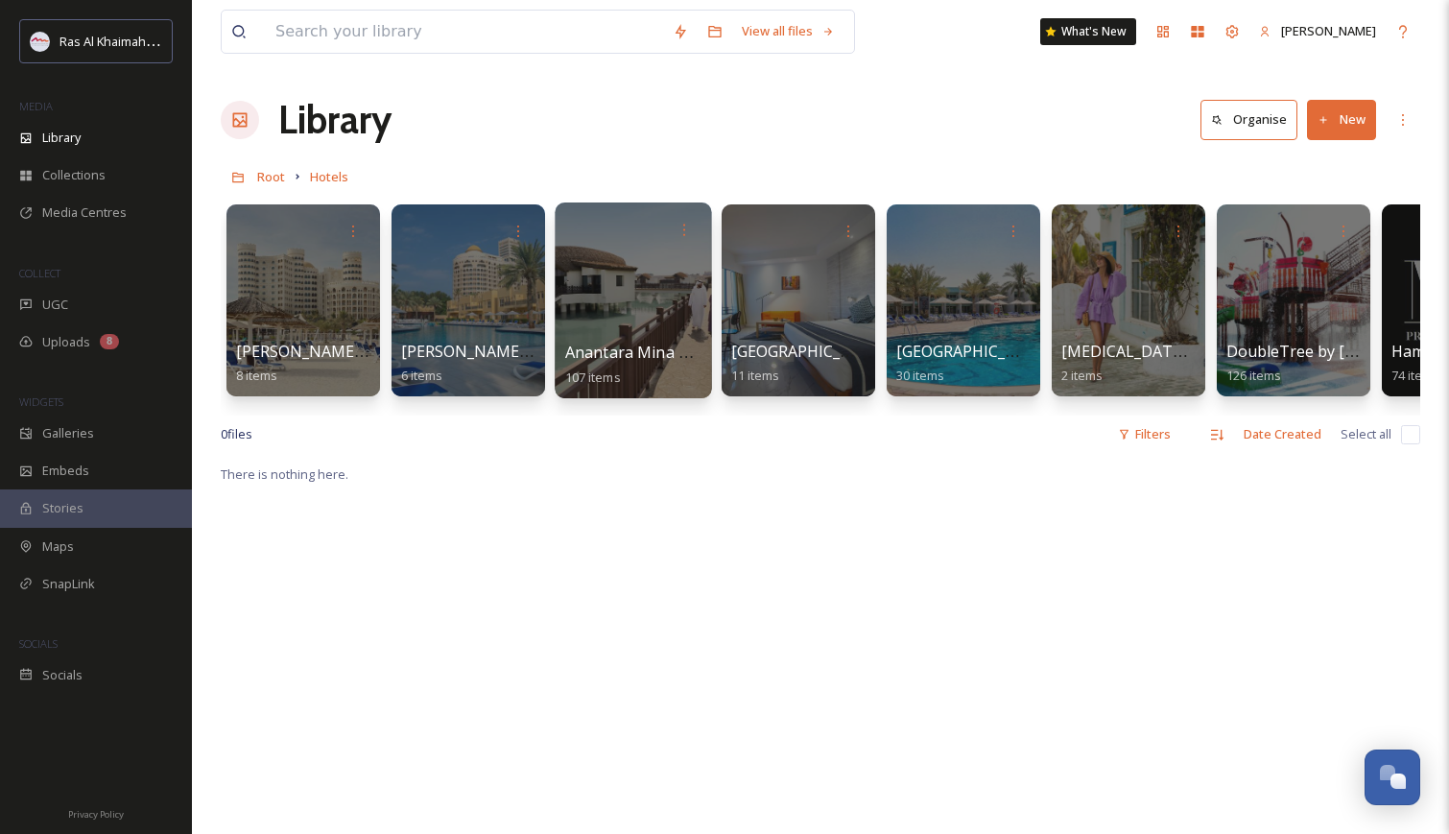
click at [620, 290] on div at bounding box center [633, 300] width 156 height 196
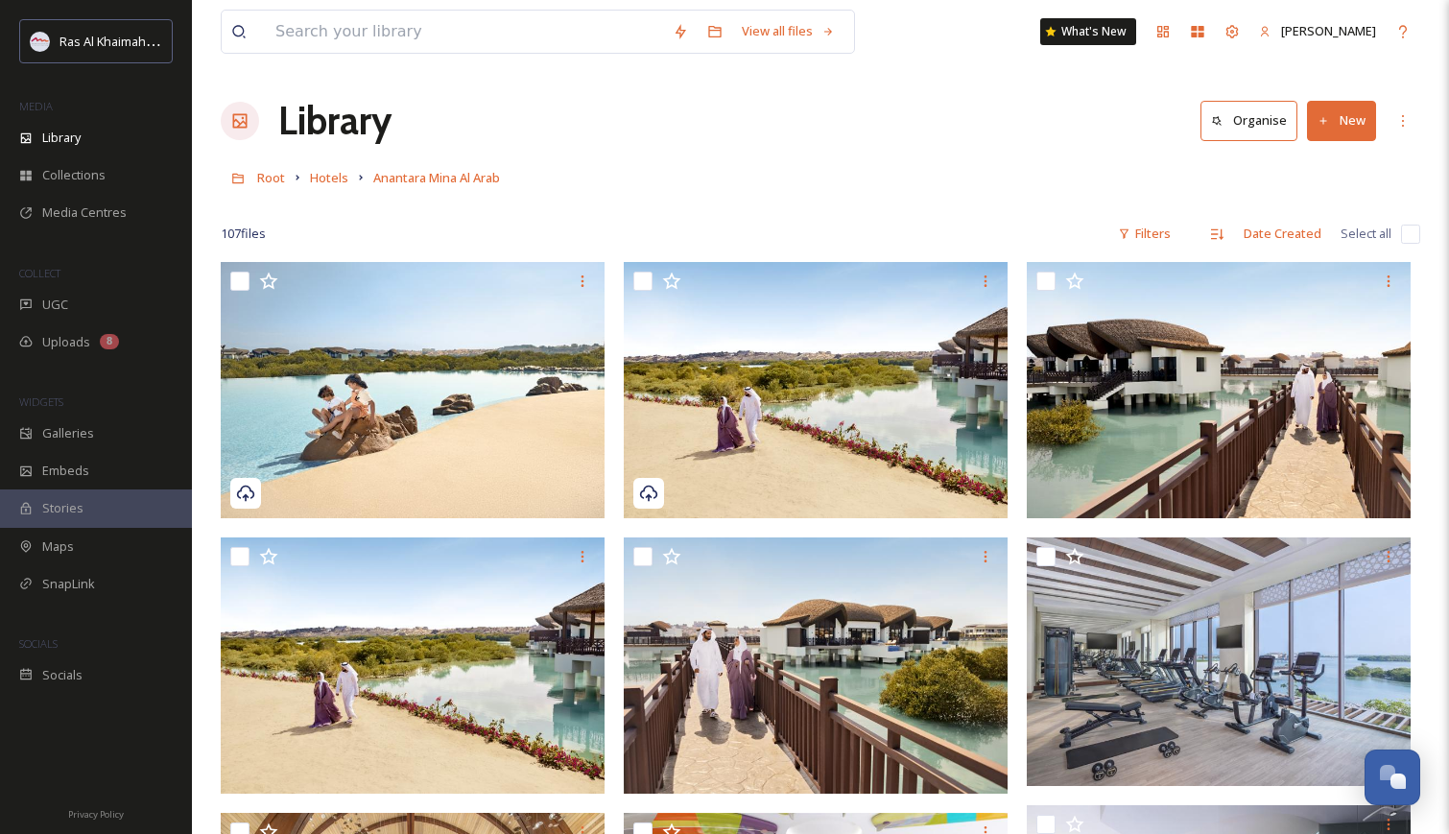
click at [1341, 128] on button "New" at bounding box center [1341, 120] width 69 height 39
click at [1304, 238] on span "Folder" at bounding box center [1319, 240] width 36 height 18
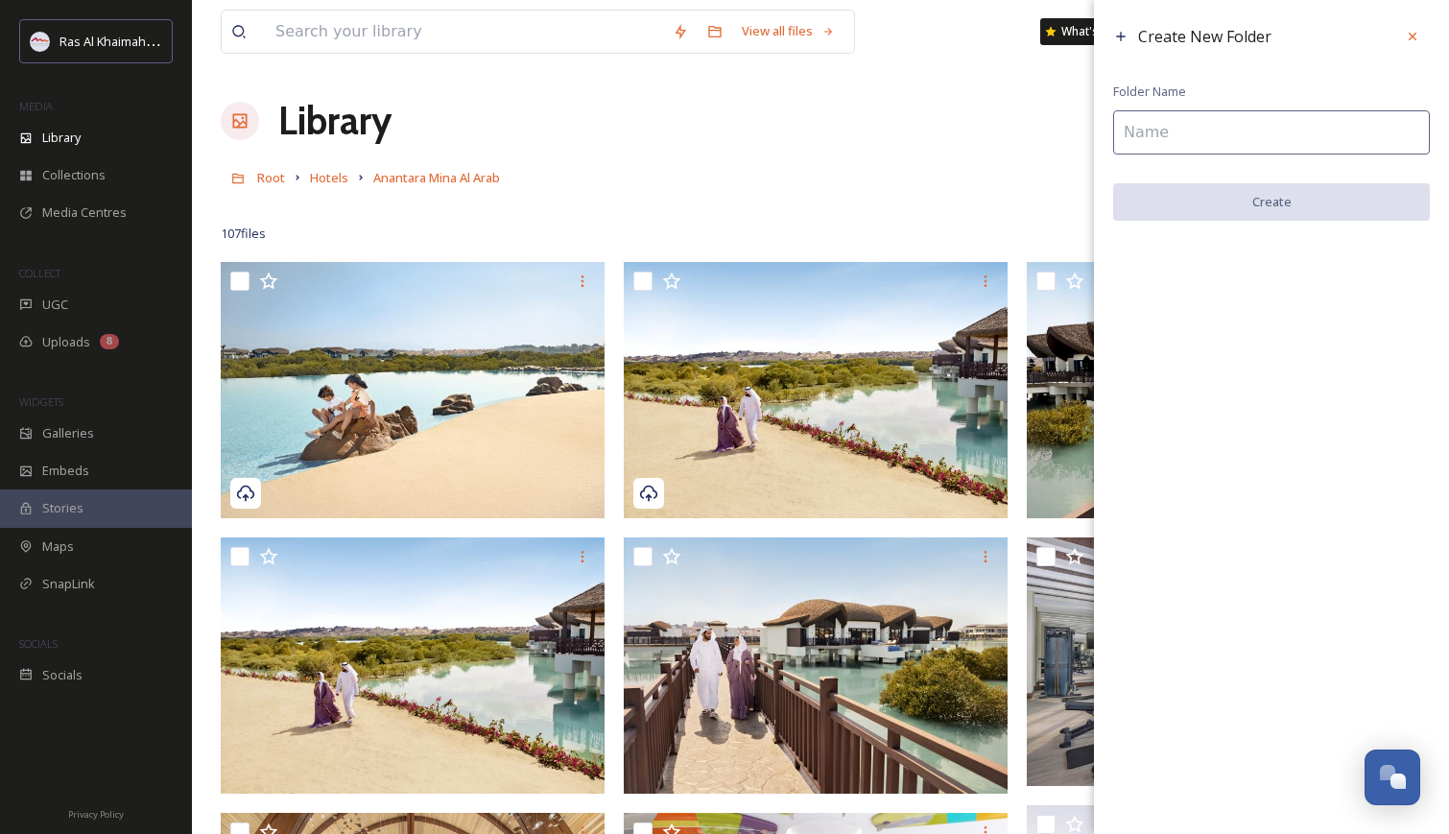
click at [1151, 131] on input at bounding box center [1271, 132] width 317 height 44
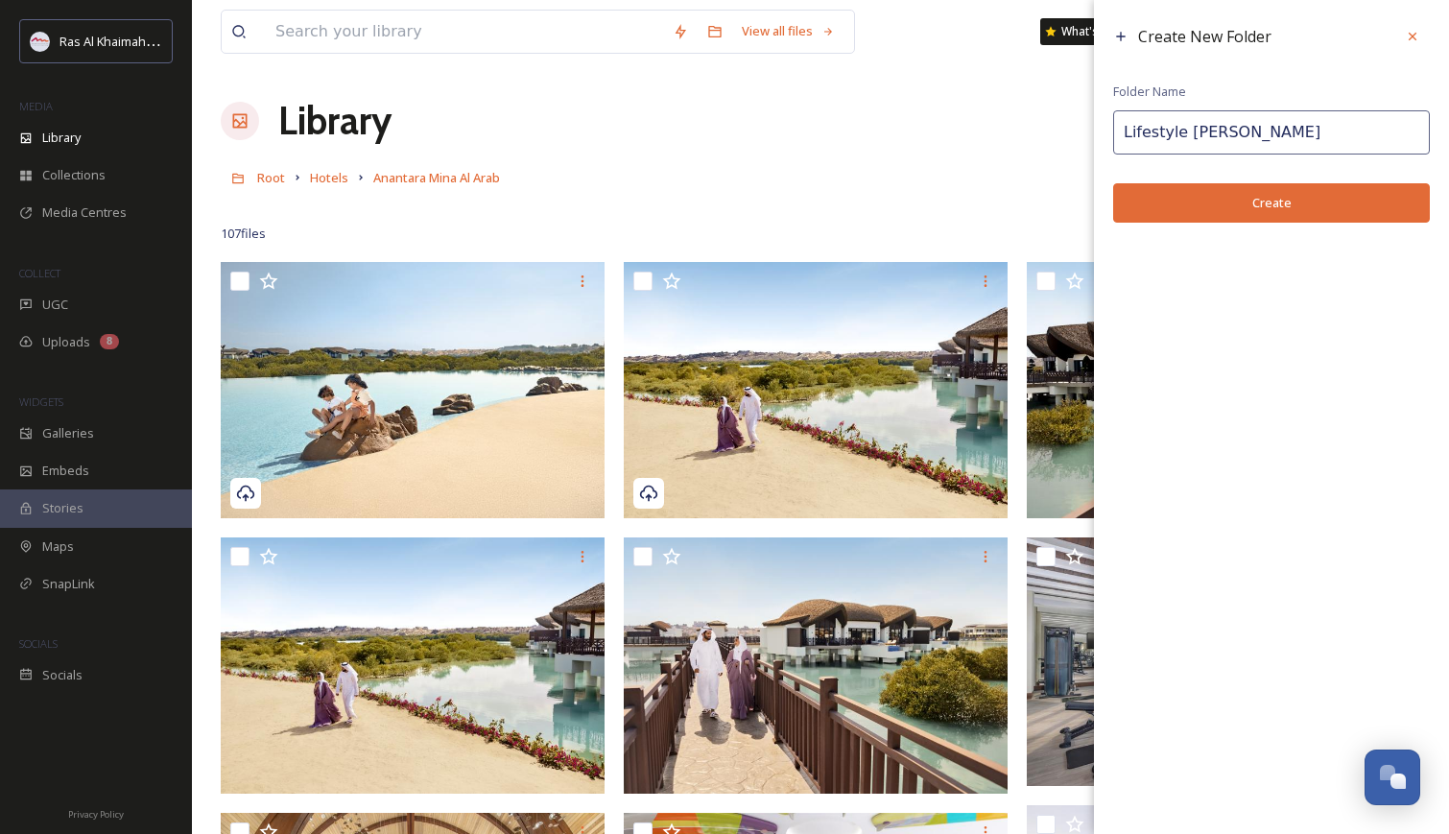
type input "Lifestyle [PERSON_NAME]"
click at [1238, 201] on button "Create" at bounding box center [1271, 202] width 317 height 39
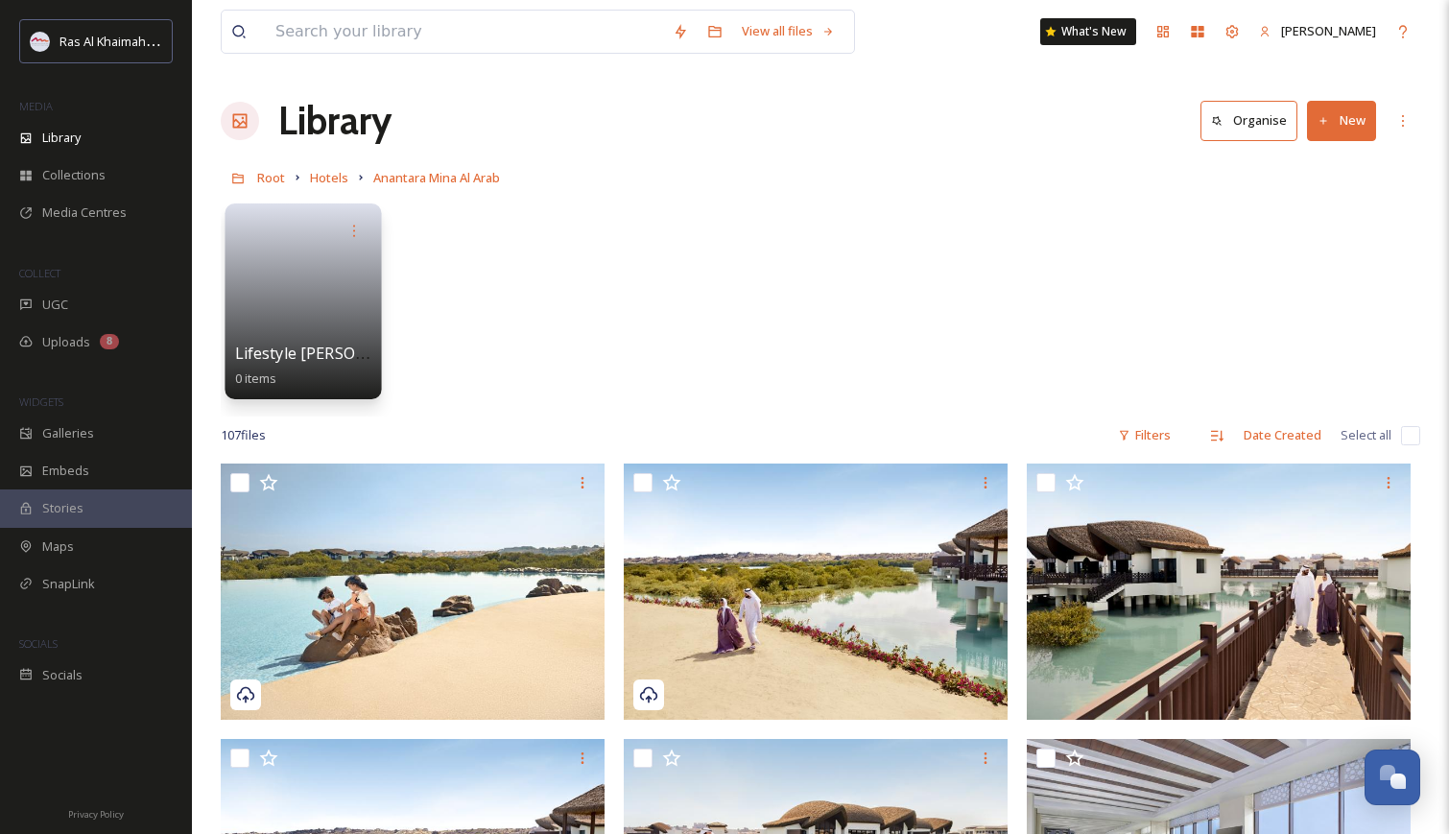
click at [315, 303] on link at bounding box center [303, 295] width 137 height 93
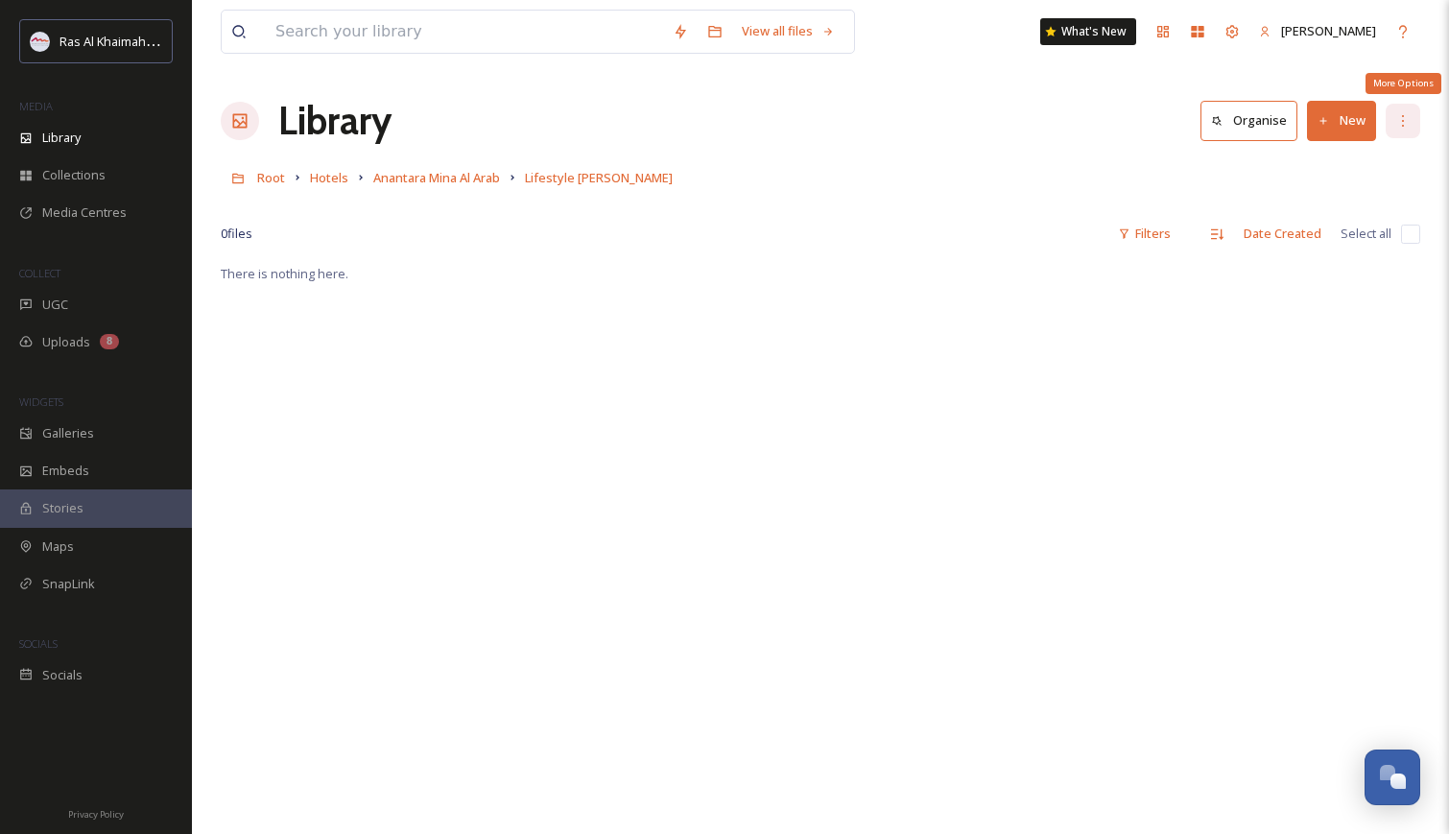
click at [1397, 131] on div "More Options" at bounding box center [1403, 121] width 35 height 35
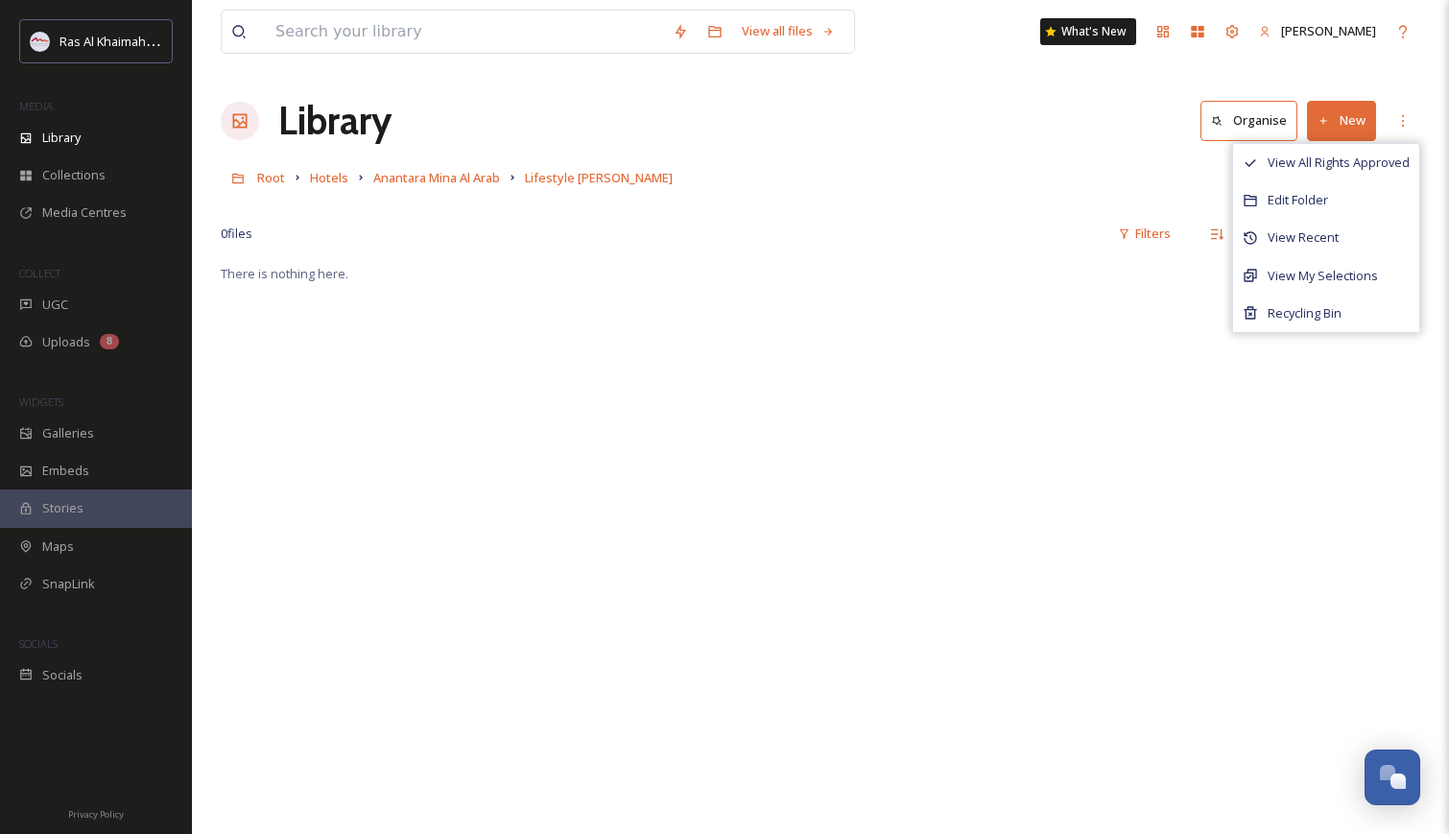
click at [1072, 185] on div "Root Hotels Anantara Mina Al Arab Lifestyle [PERSON_NAME]" at bounding box center [821, 177] width 1200 height 36
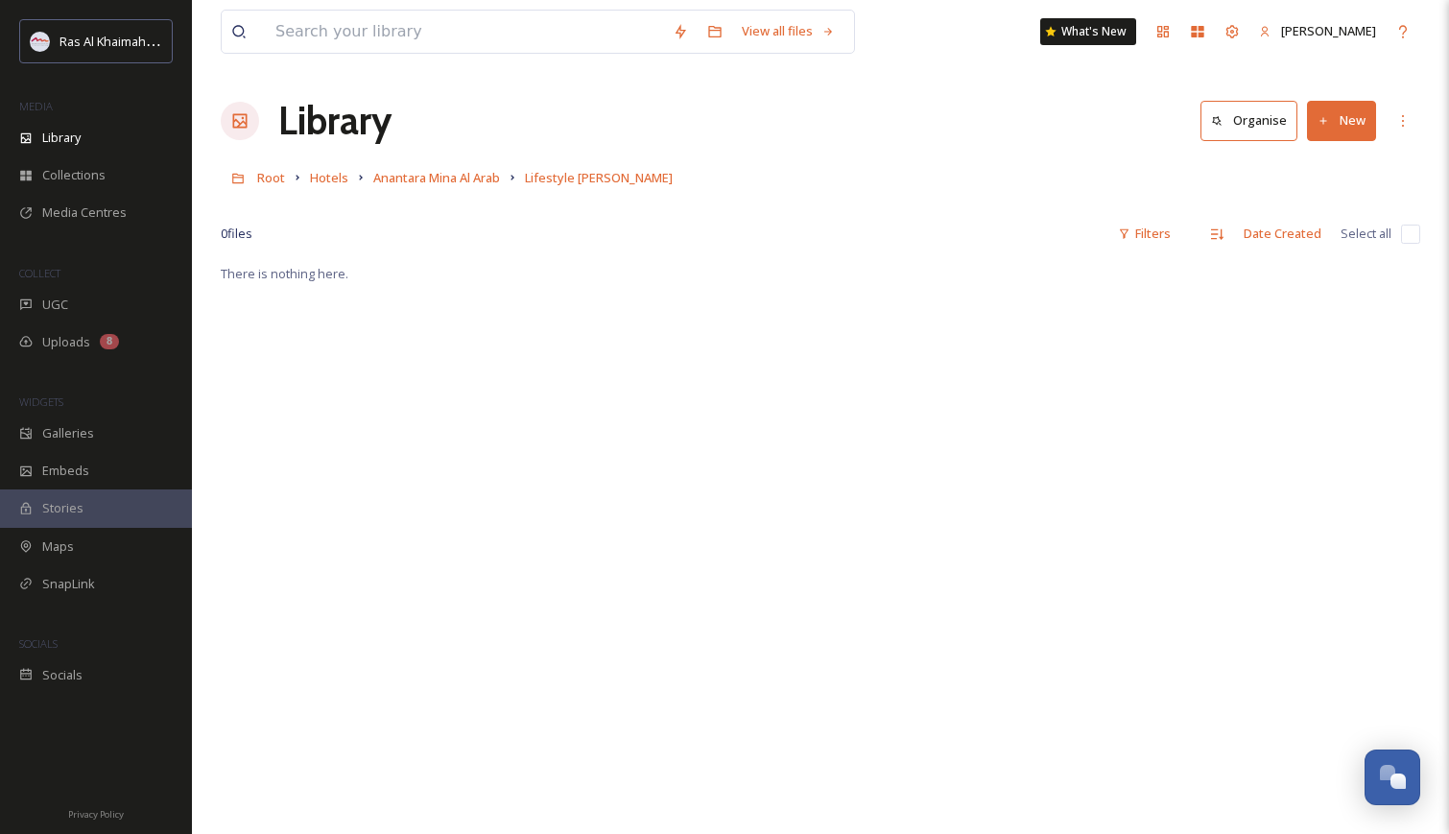
click at [1336, 128] on button "New" at bounding box center [1341, 120] width 69 height 39
click at [1316, 163] on span "File Upload" at bounding box center [1332, 165] width 63 height 18
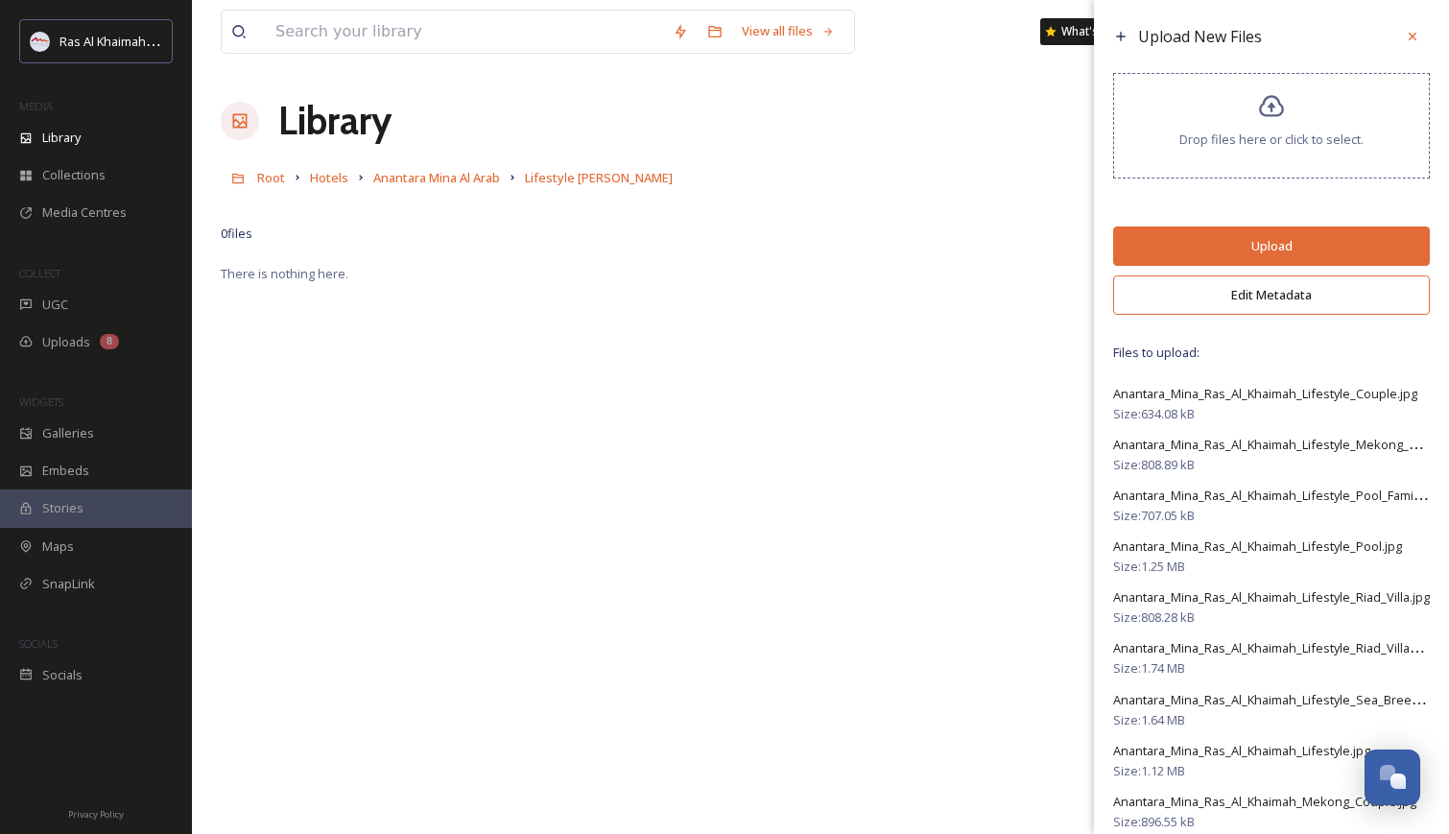
click at [1309, 306] on button "Edit Metadata" at bounding box center [1271, 294] width 317 height 39
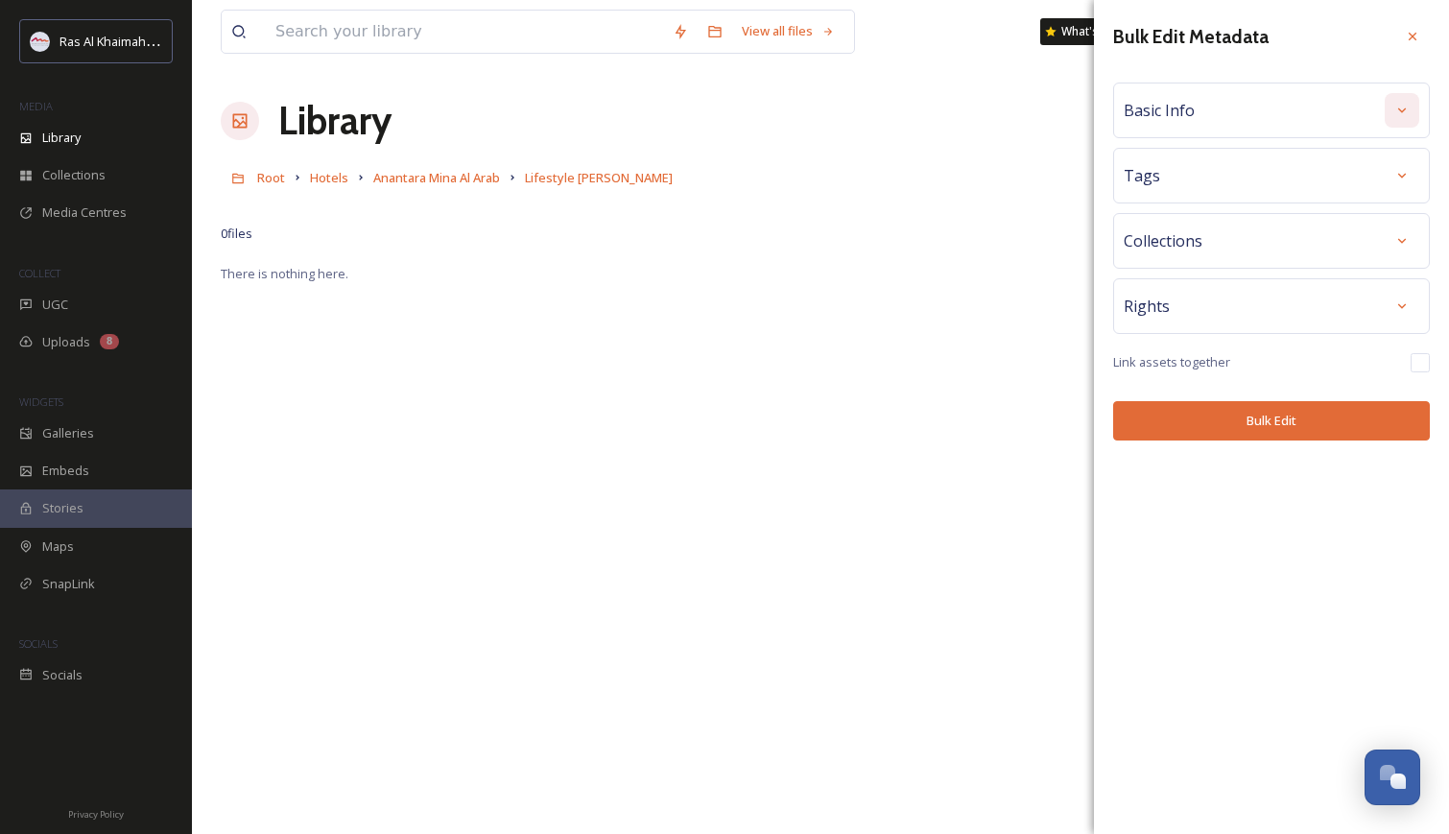
click at [1410, 115] on div at bounding box center [1402, 110] width 35 height 35
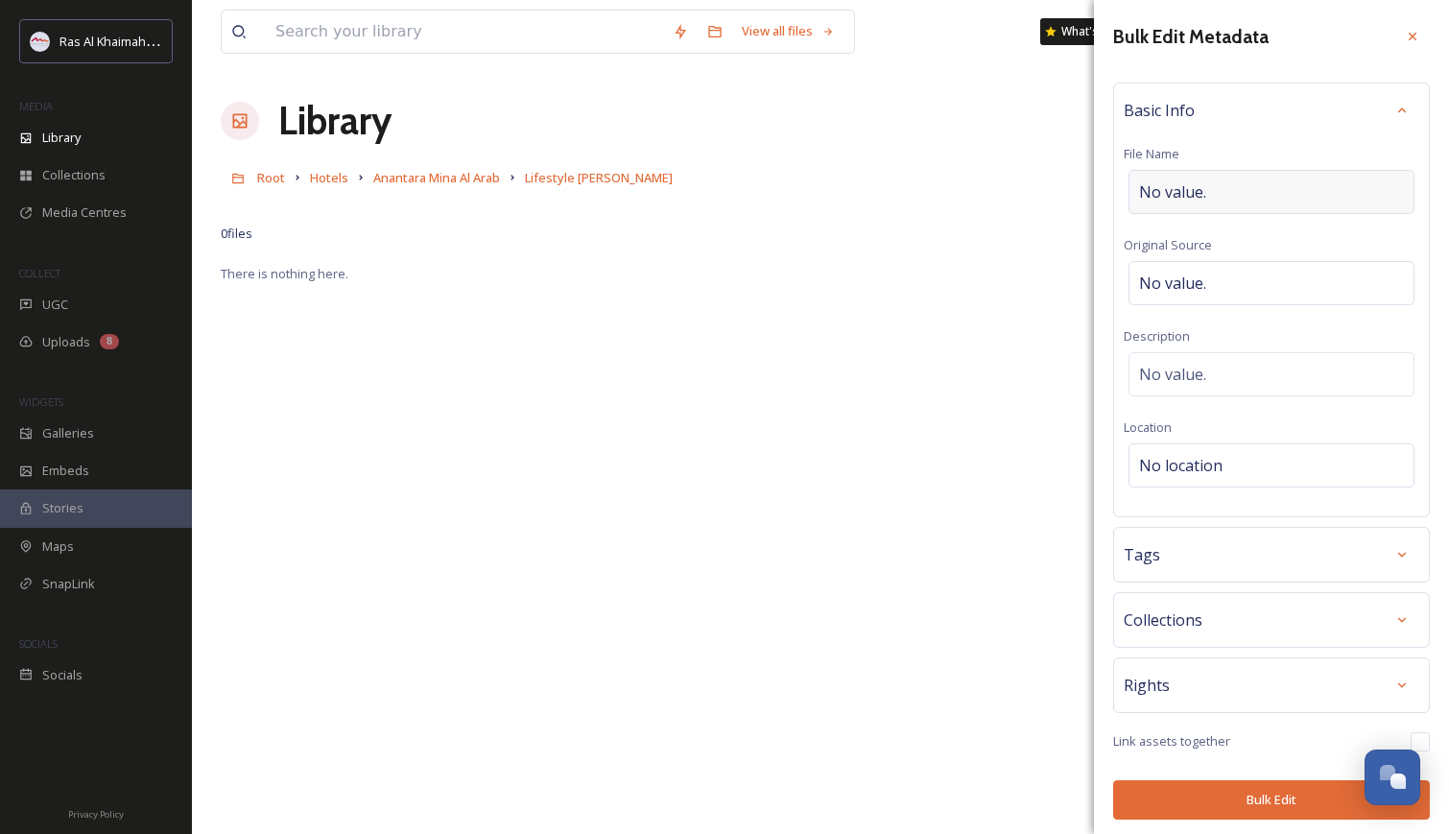
click at [1238, 192] on div "No value." at bounding box center [1272, 192] width 286 height 44
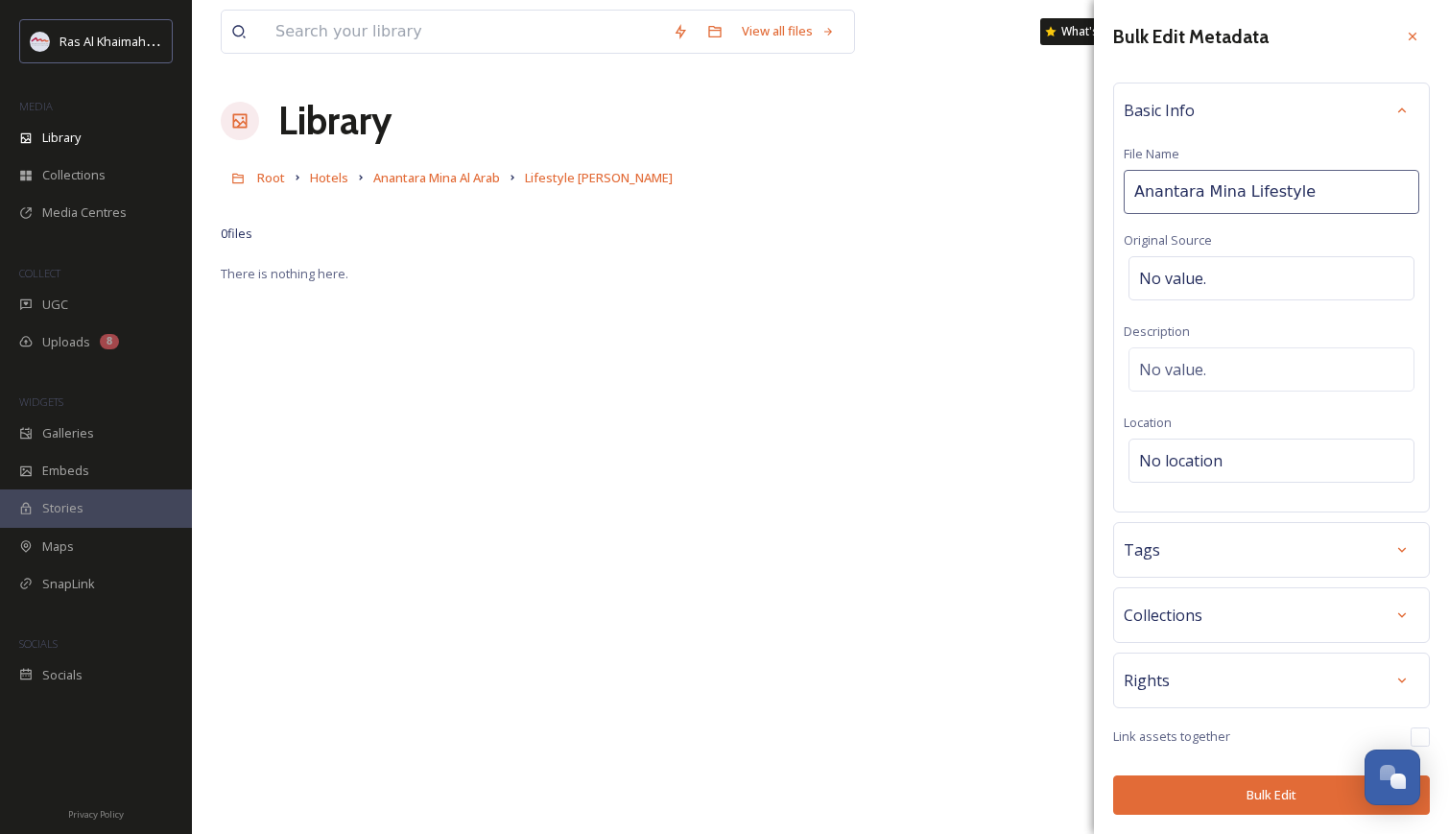
click at [1238, 192] on input "Anantara Mina Lifestyle" at bounding box center [1272, 192] width 296 height 44
type input "ANANTARA MINA RAS Al Khaimah Lifestyle"
click at [1395, 536] on div "Bulk Edit Metadata Basic Info File Name ANANTARA MINA RAS Al Khaimah Lifestyle …" at bounding box center [1271, 417] width 355 height 834
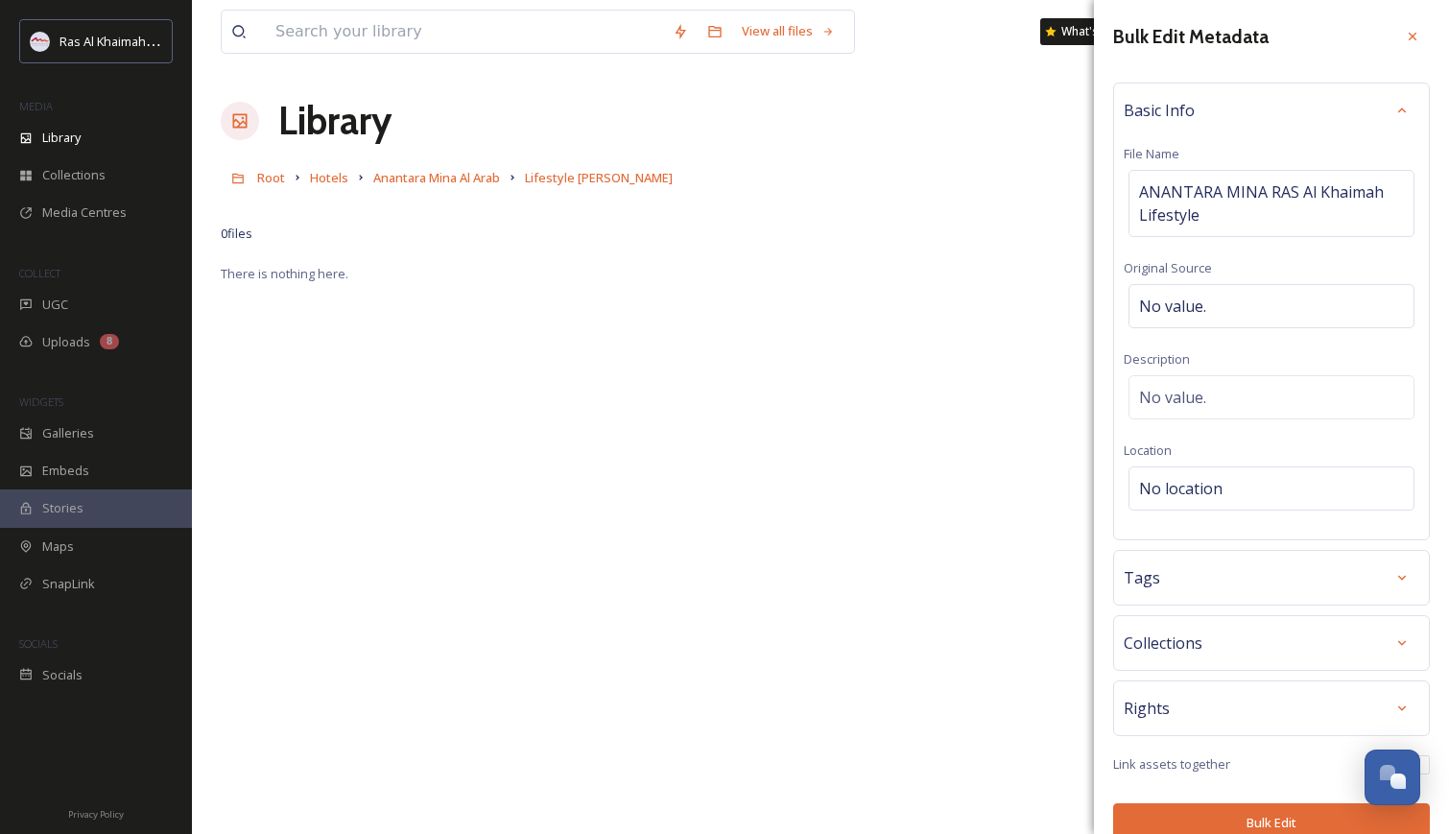
click at [1284, 586] on div "Tags" at bounding box center [1272, 577] width 296 height 35
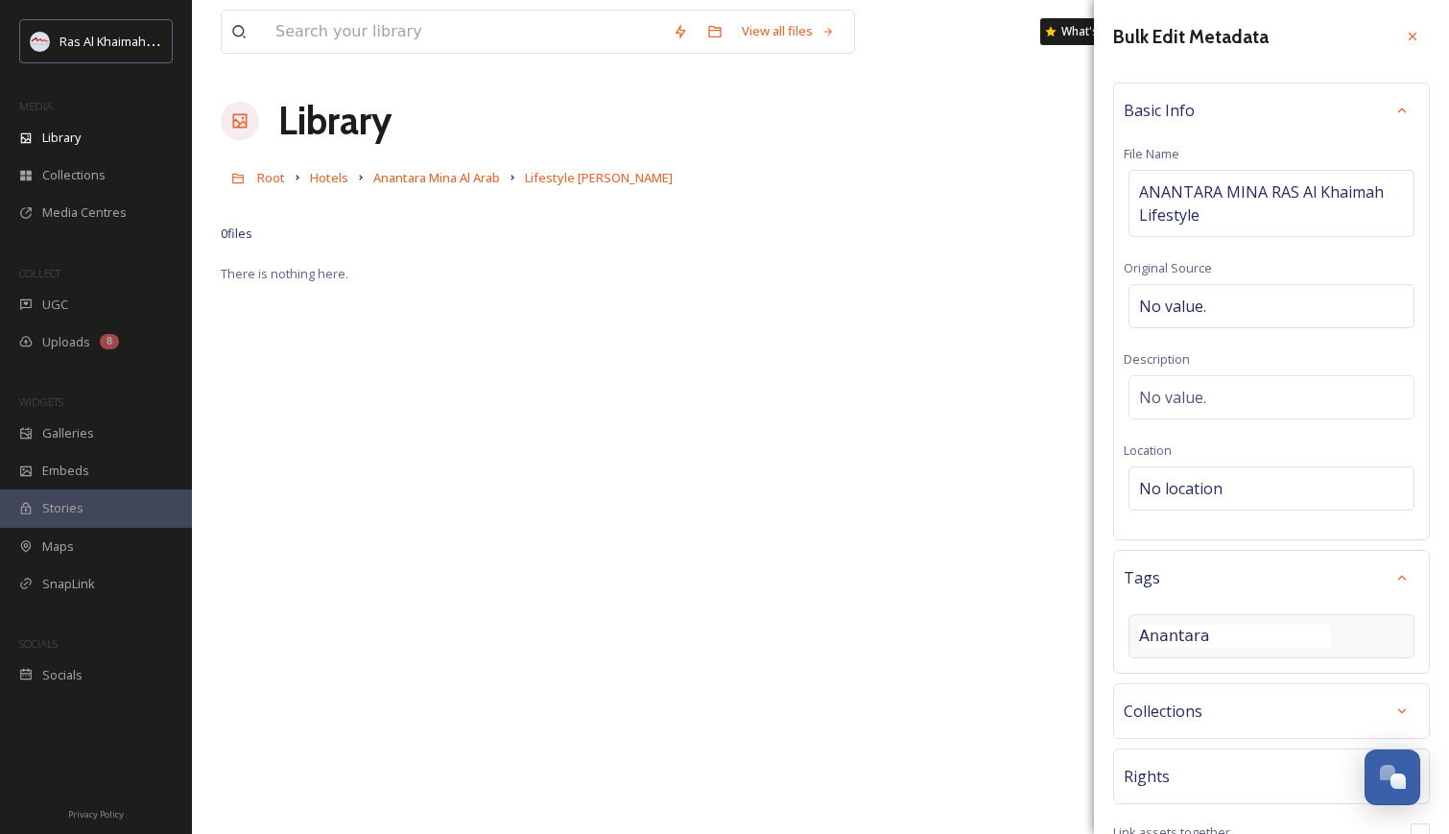
type input "Anantara"
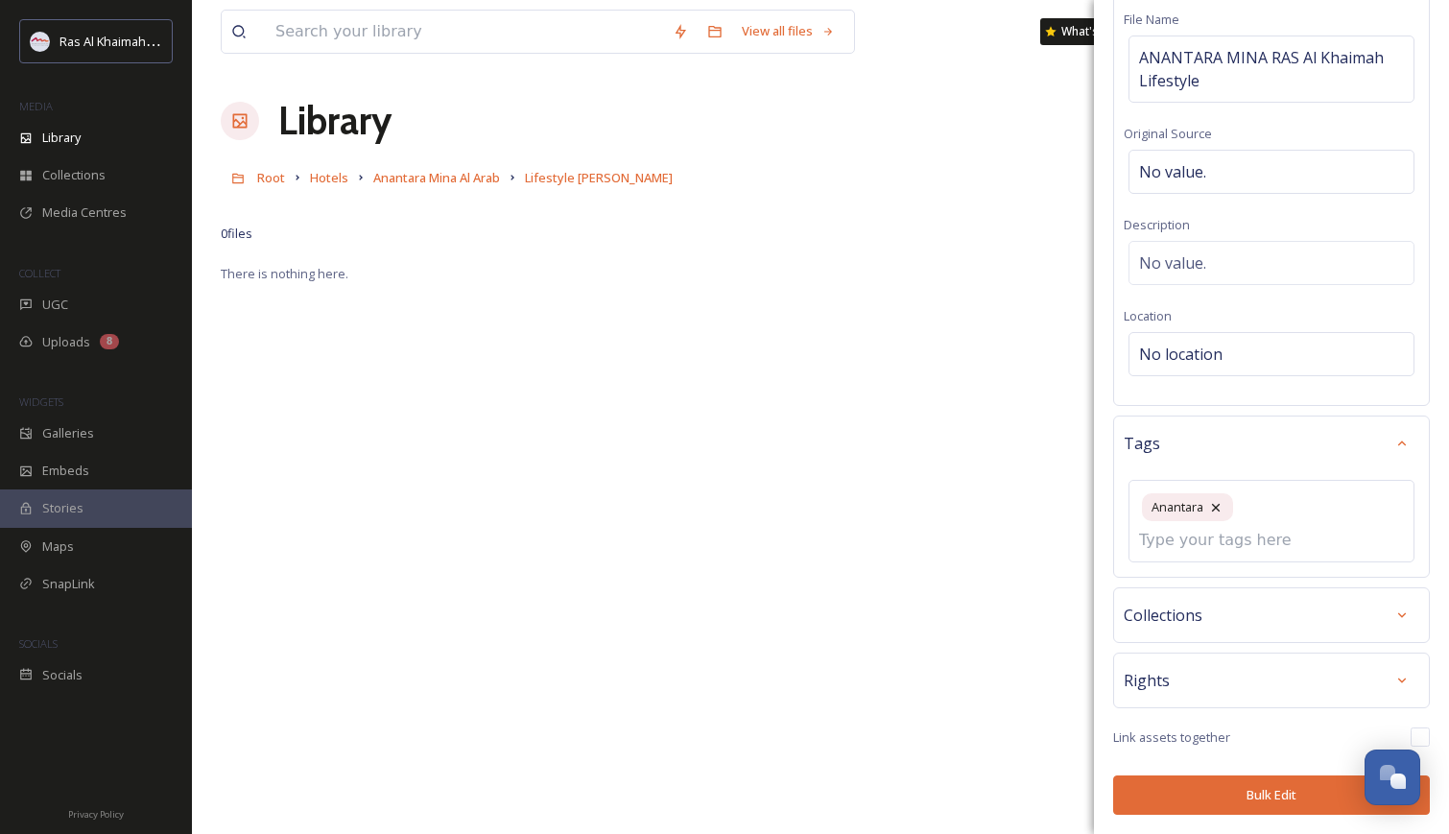
scroll to position [133, 0]
click at [1266, 798] on button "Bulk Edit" at bounding box center [1271, 795] width 317 height 39
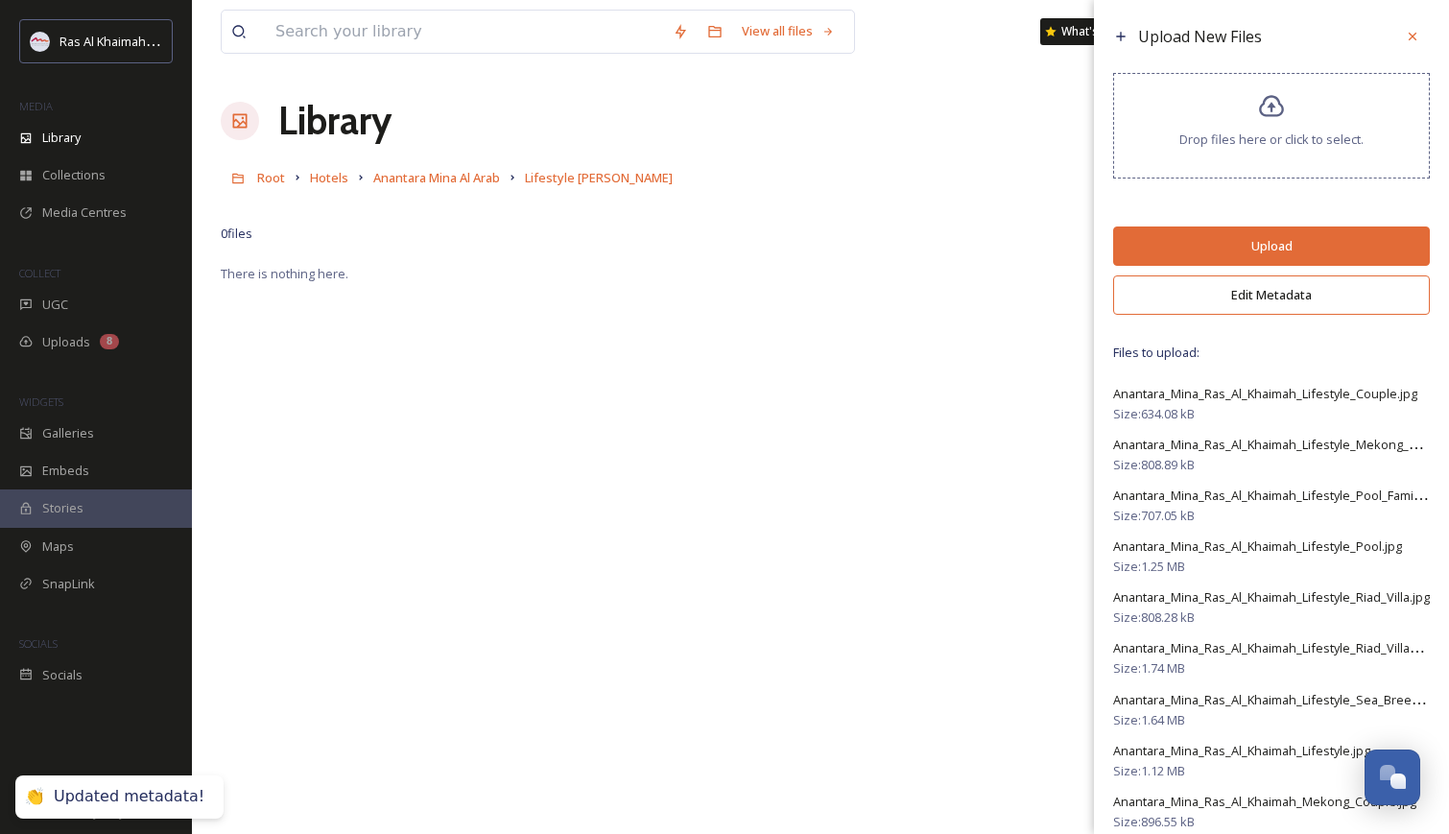
click at [1262, 253] on button "Upload" at bounding box center [1271, 245] width 317 height 39
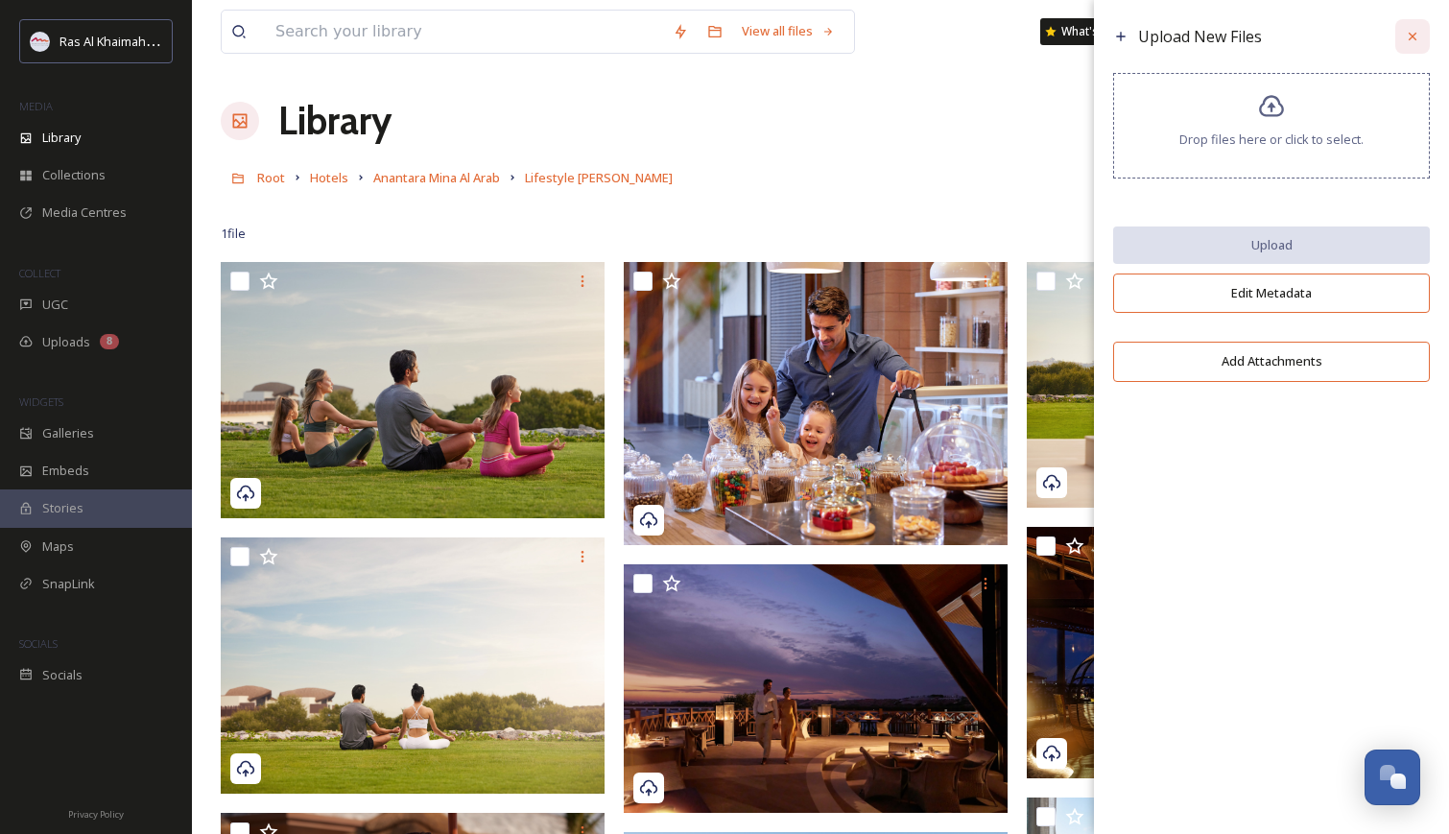
click at [1415, 37] on icon at bounding box center [1412, 36] width 15 height 15
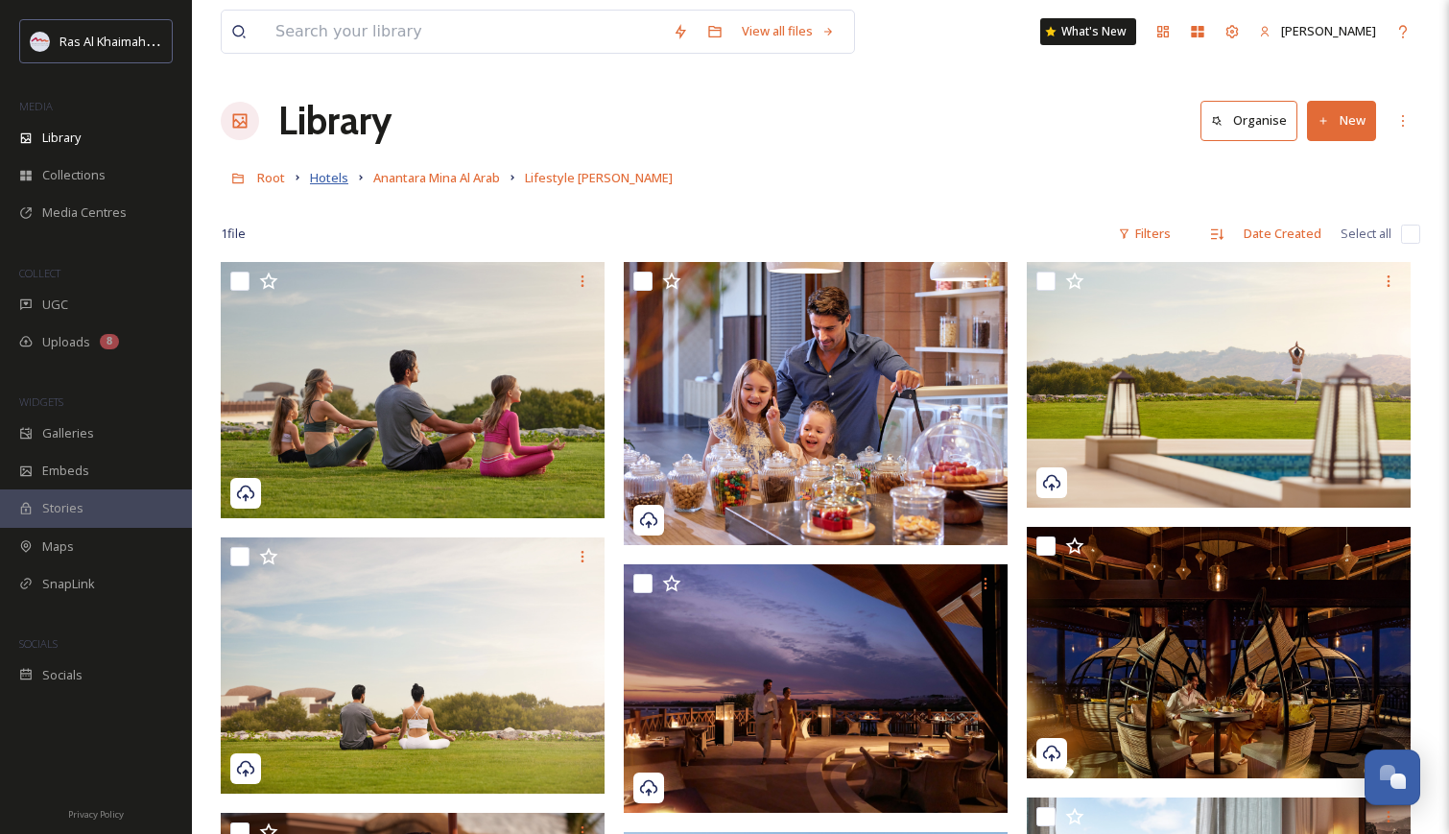
click at [328, 176] on span "Hotels" at bounding box center [329, 177] width 38 height 17
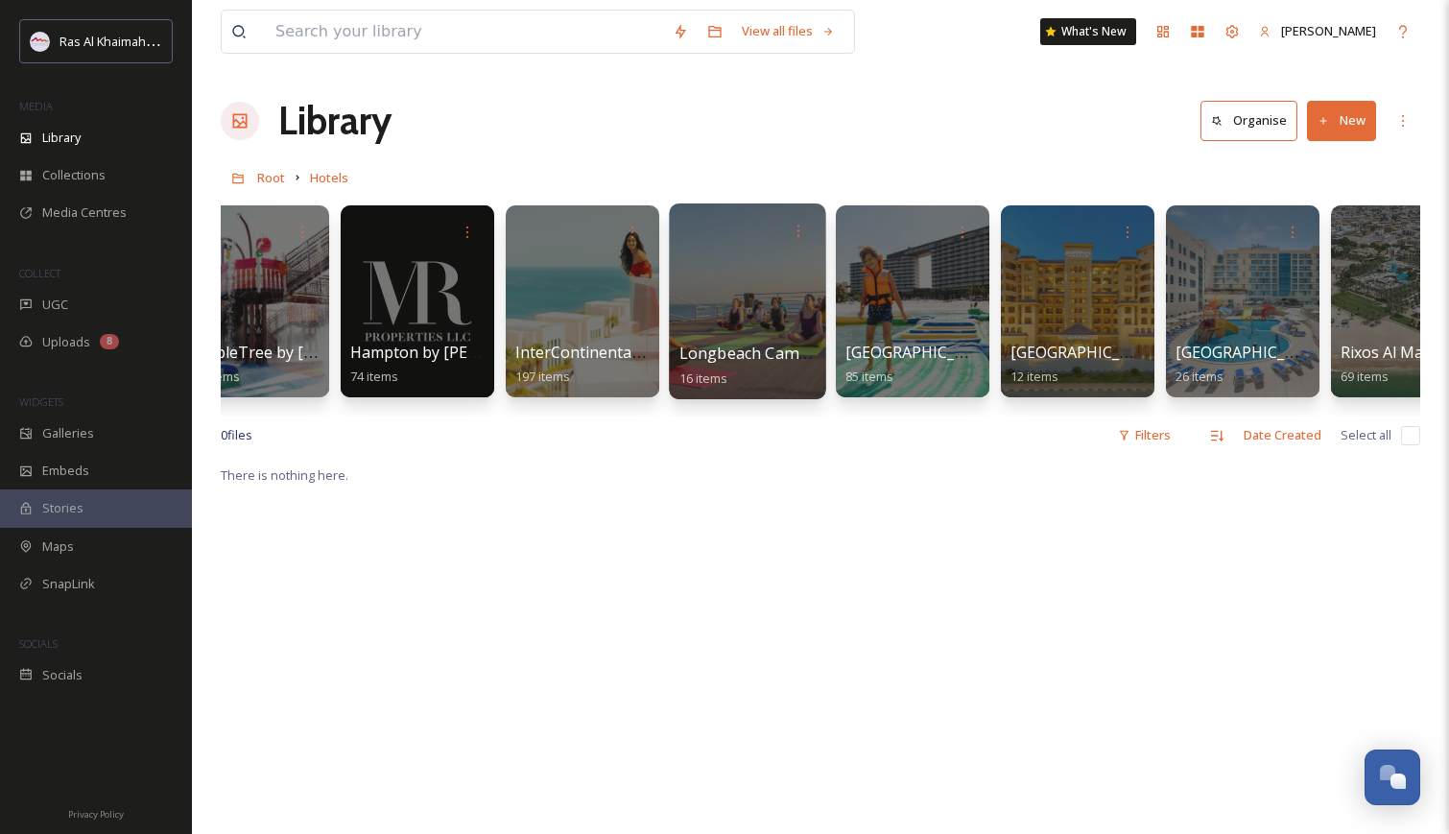
scroll to position [0, 1060]
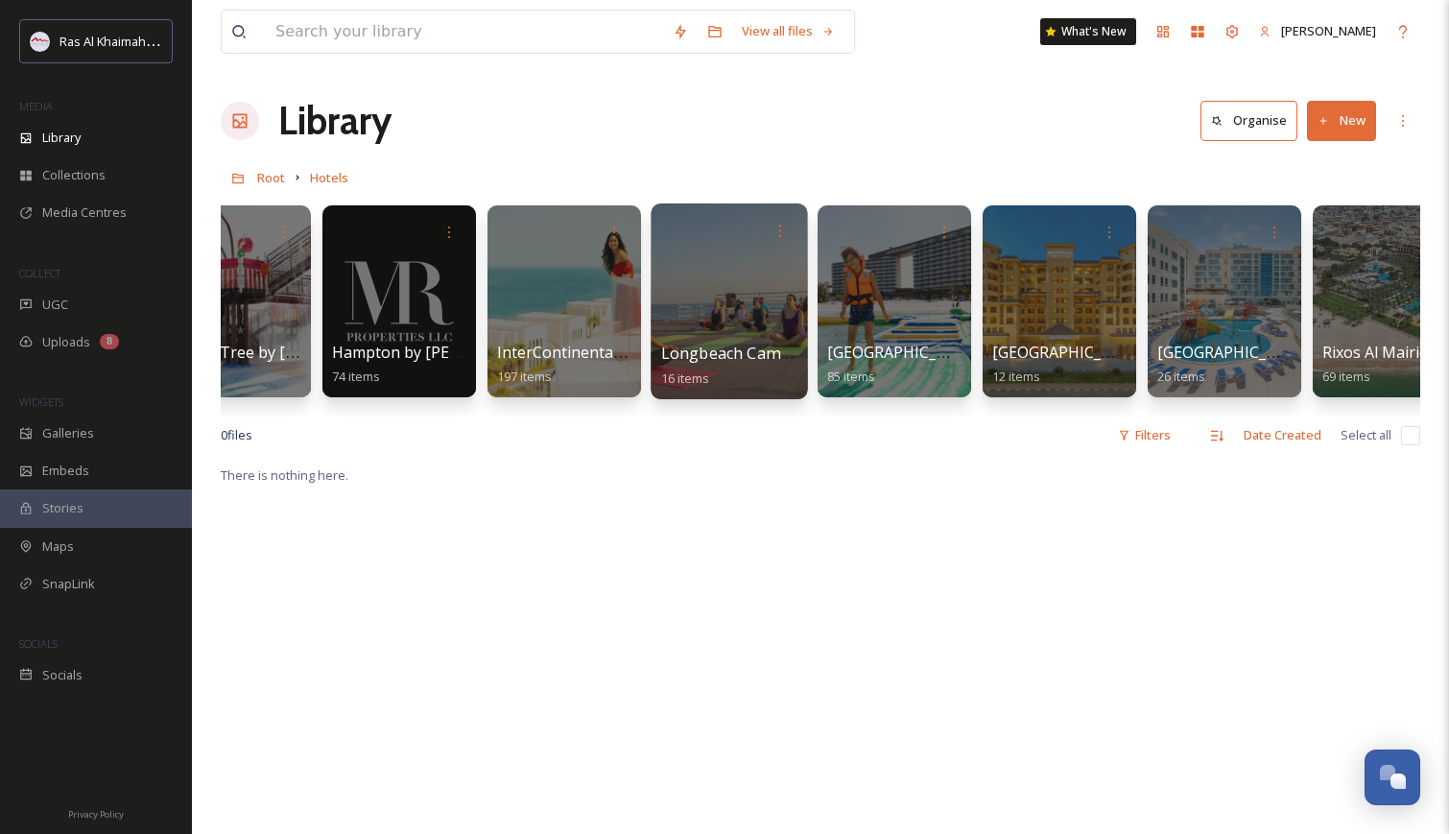
click at [740, 302] on div at bounding box center [729, 301] width 156 height 196
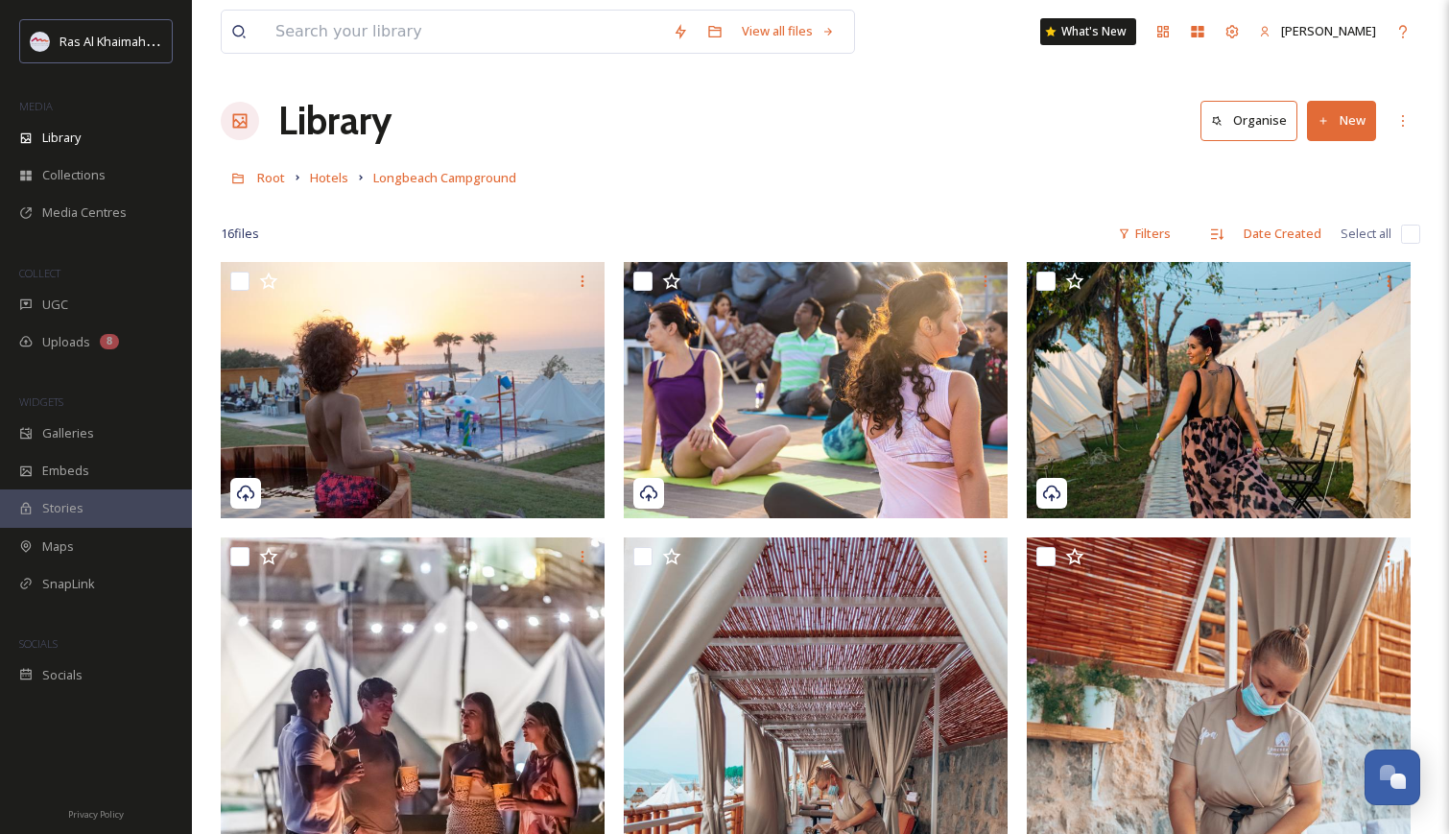
click at [1349, 128] on button "New" at bounding box center [1341, 120] width 69 height 39
click at [1332, 169] on span "File Upload" at bounding box center [1332, 165] width 63 height 18
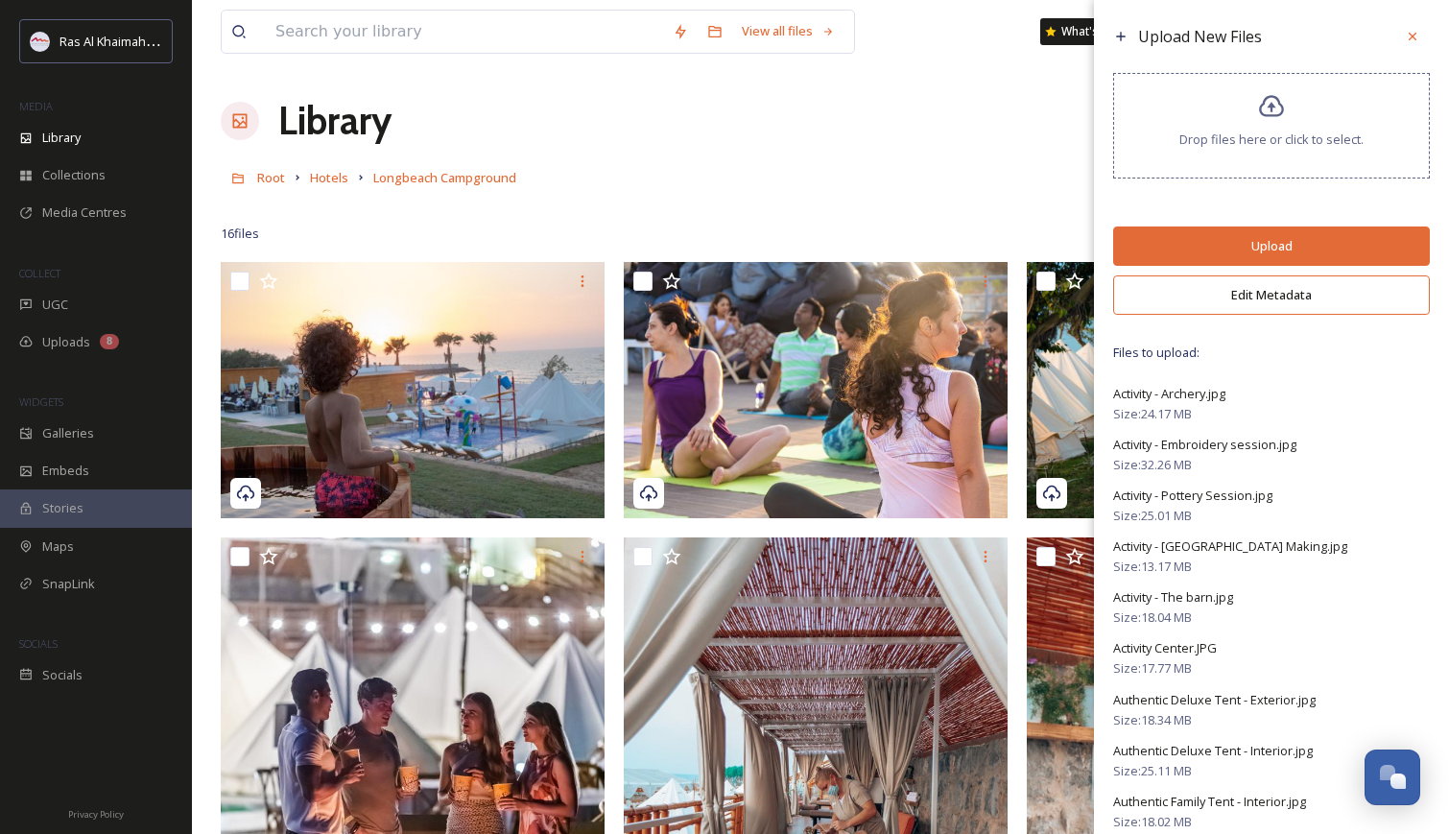
click at [1274, 304] on button "Edit Metadata" at bounding box center [1271, 294] width 317 height 39
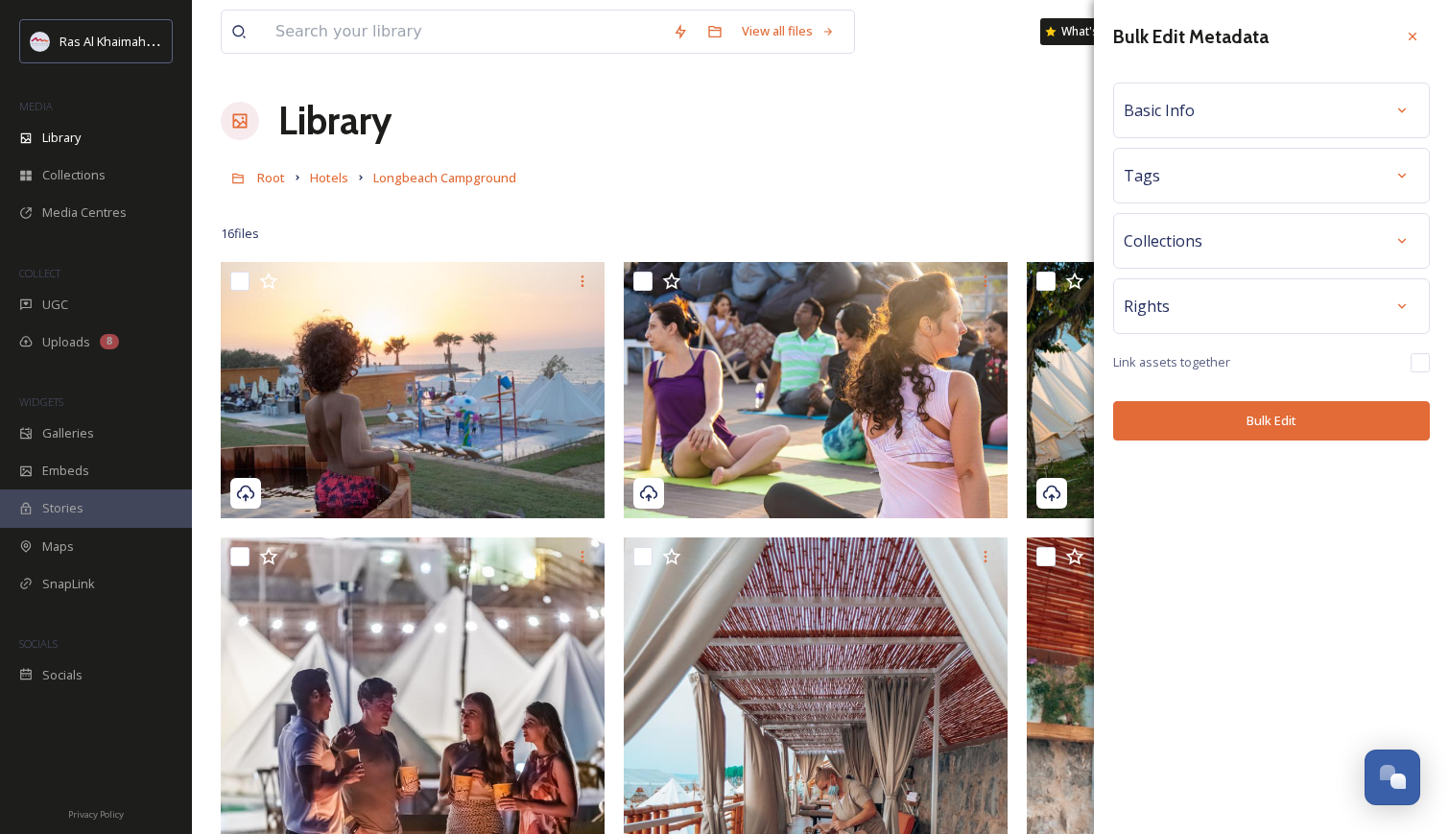
click at [1380, 117] on div "Basic Info" at bounding box center [1272, 110] width 296 height 35
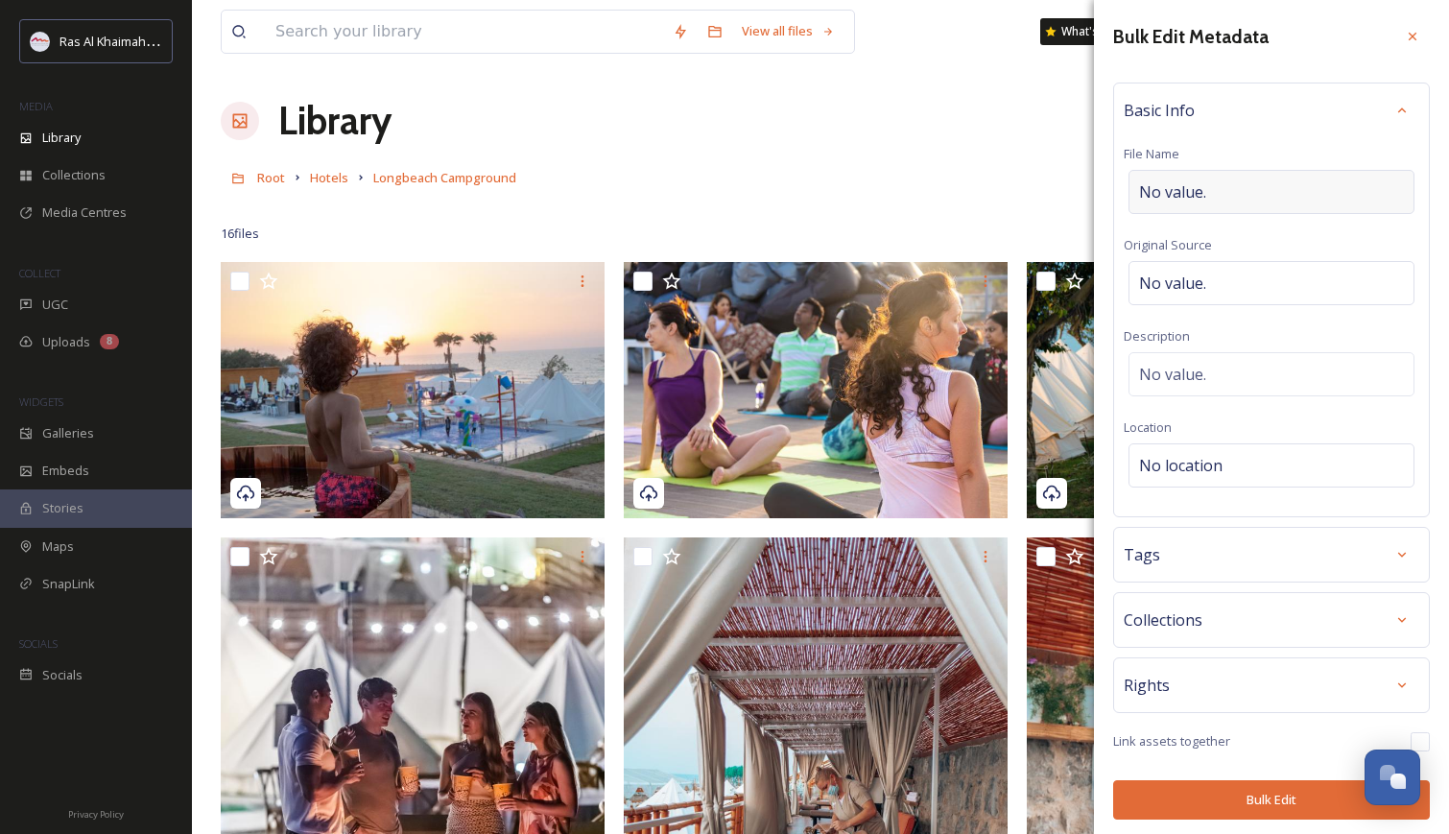
click at [1250, 179] on div "No value." at bounding box center [1272, 192] width 286 height 44
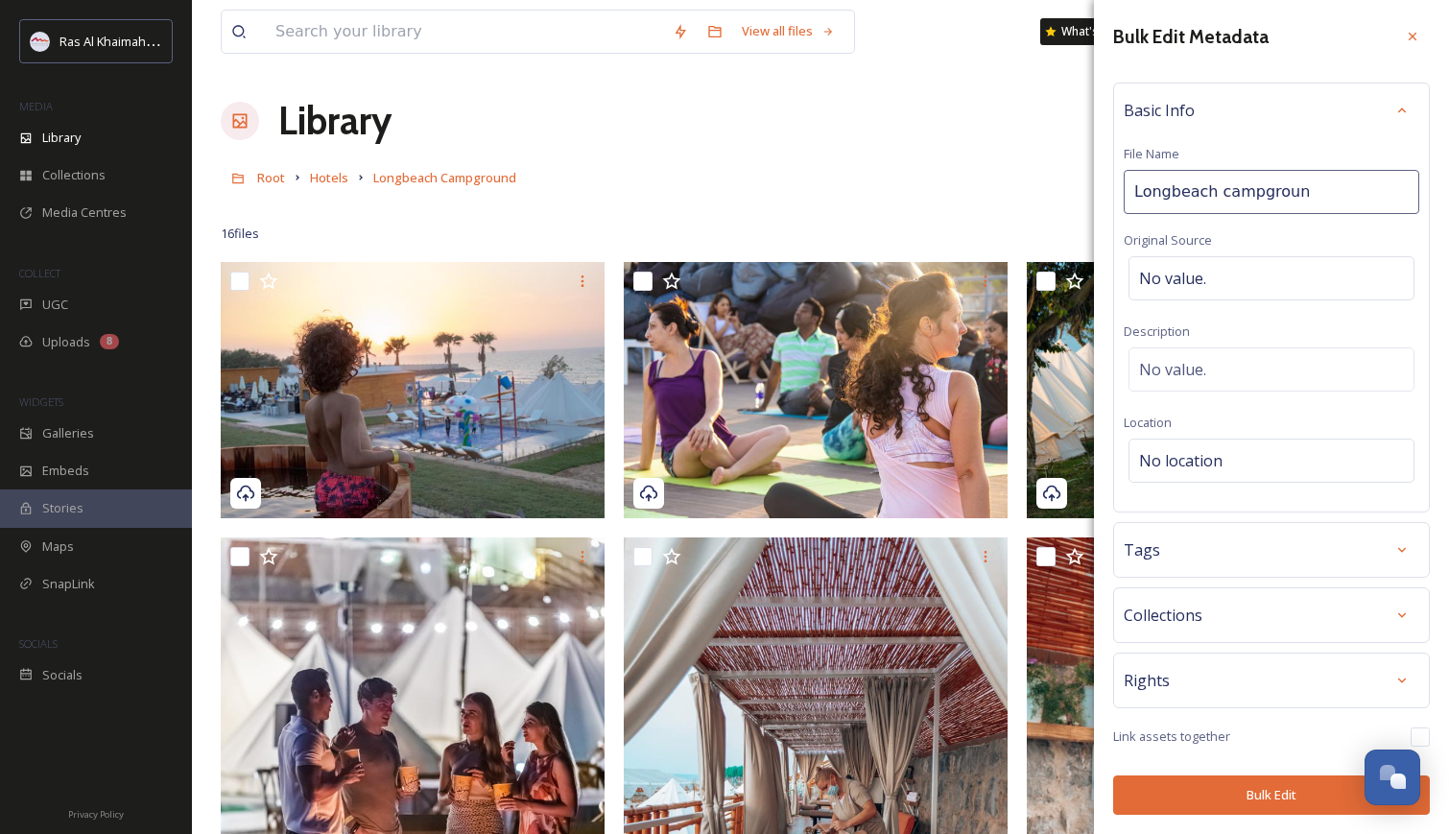
type input "Longbeach campground"
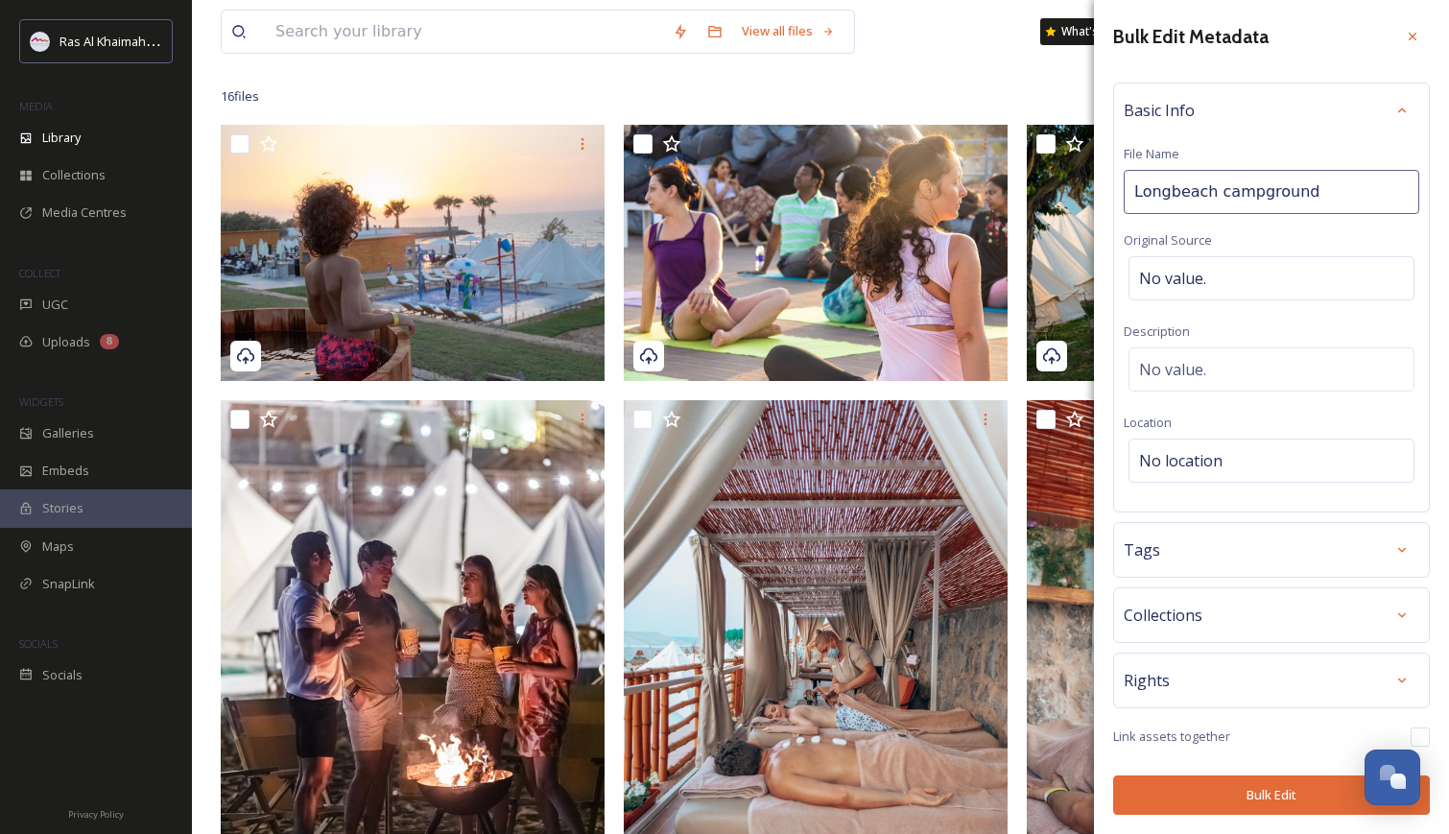
scroll to position [350, 0]
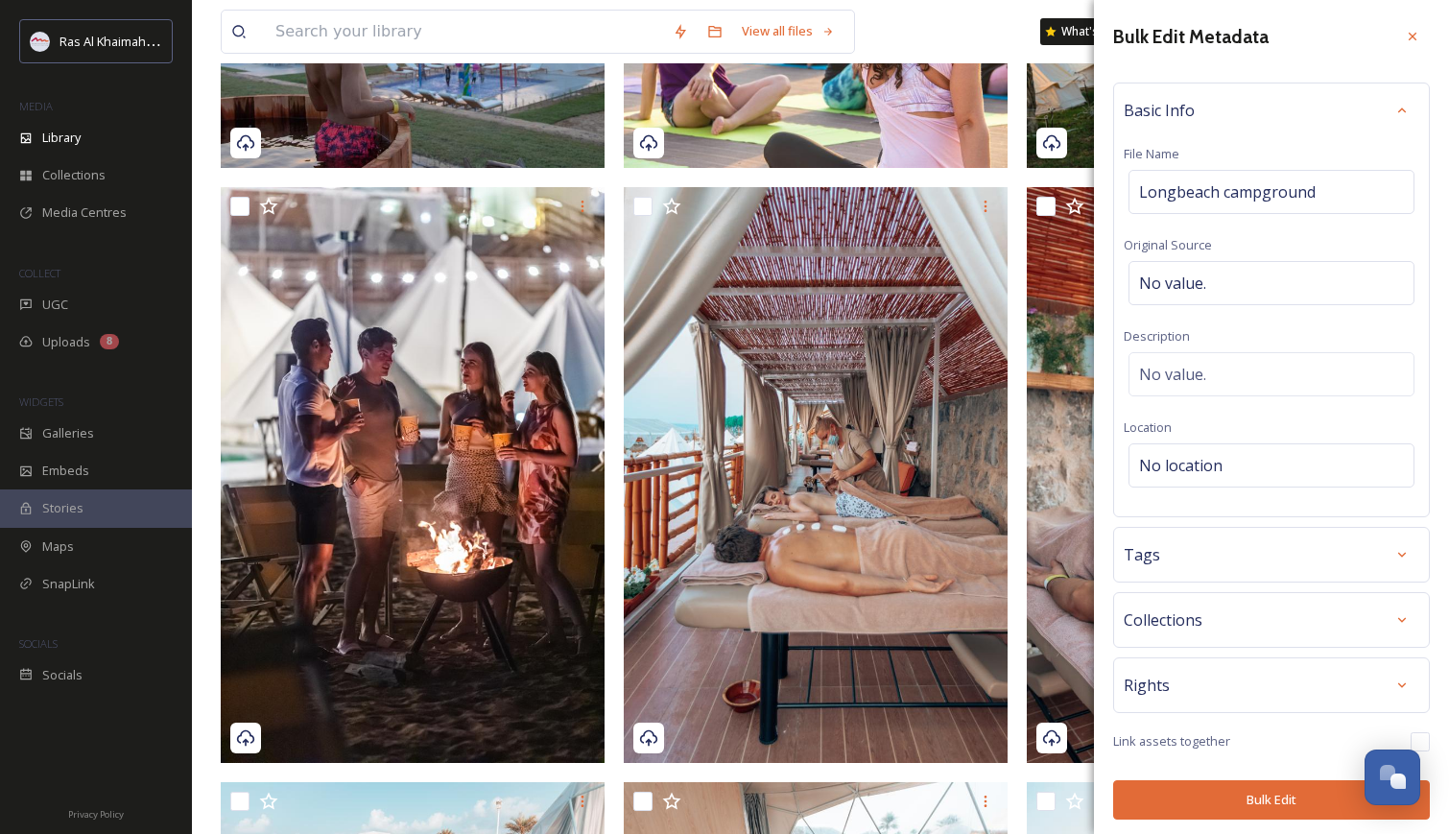
click at [1368, 554] on div "Tags" at bounding box center [1272, 554] width 296 height 35
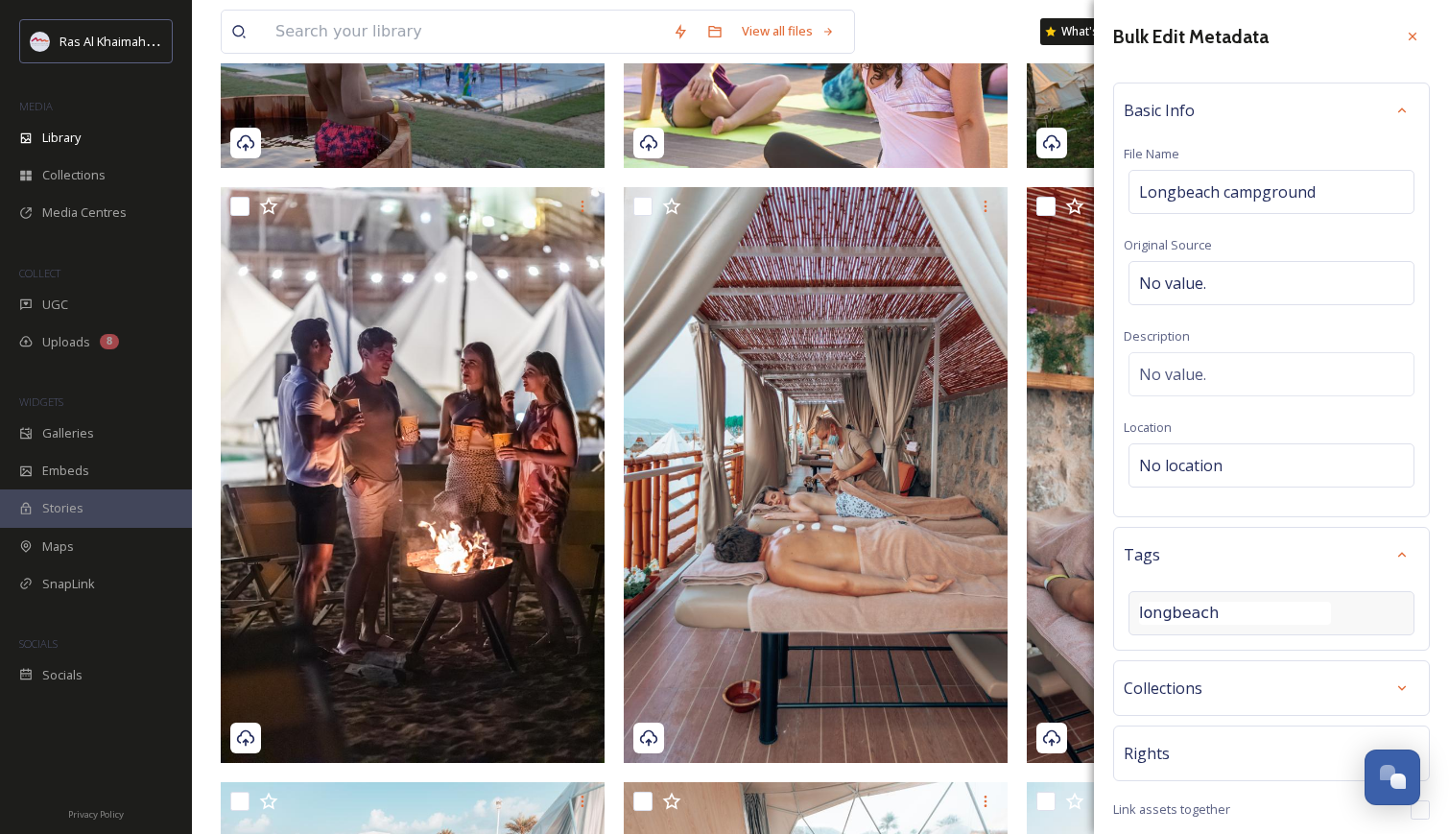
type input "longbeach"
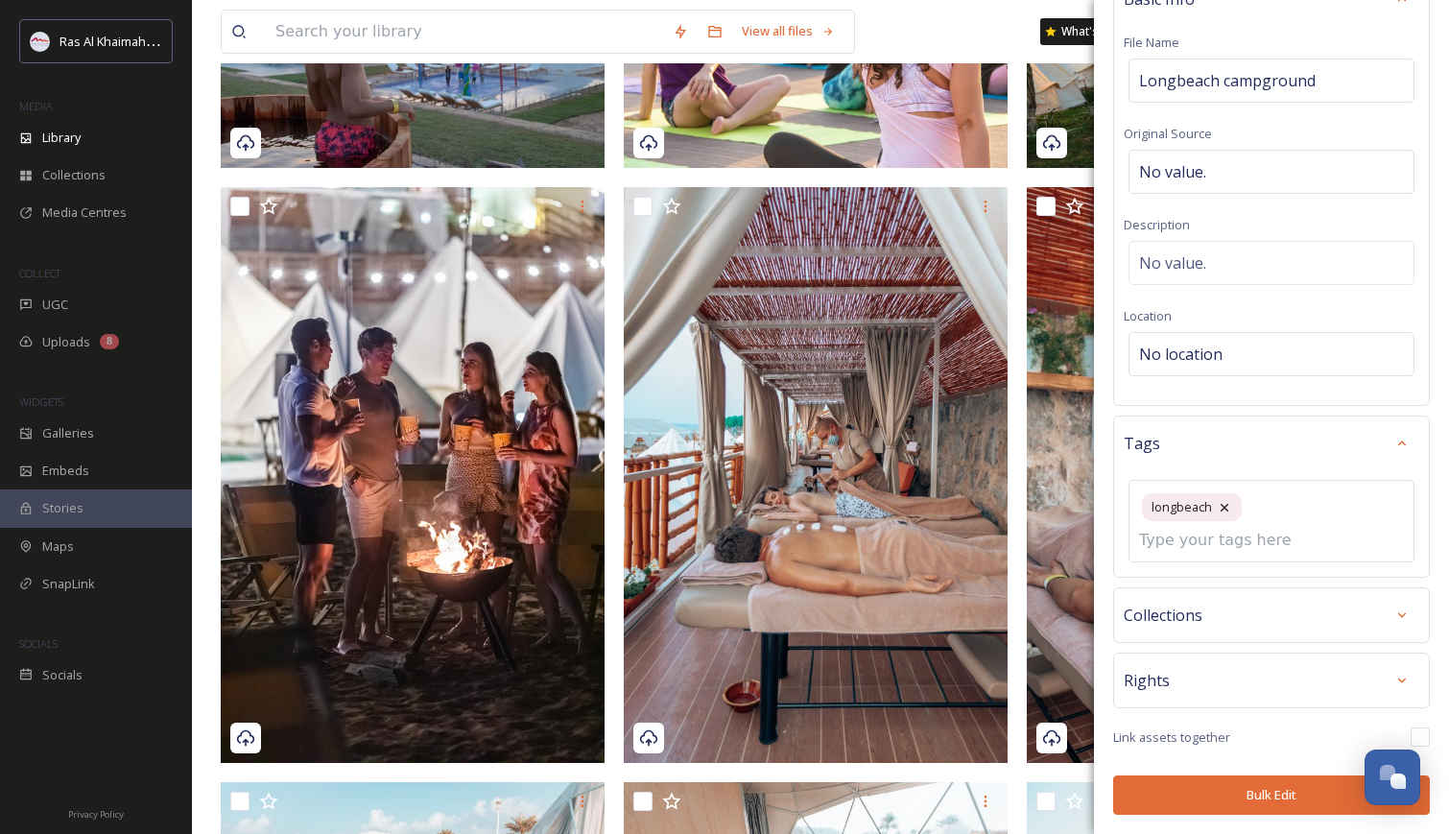
scroll to position [83, 0]
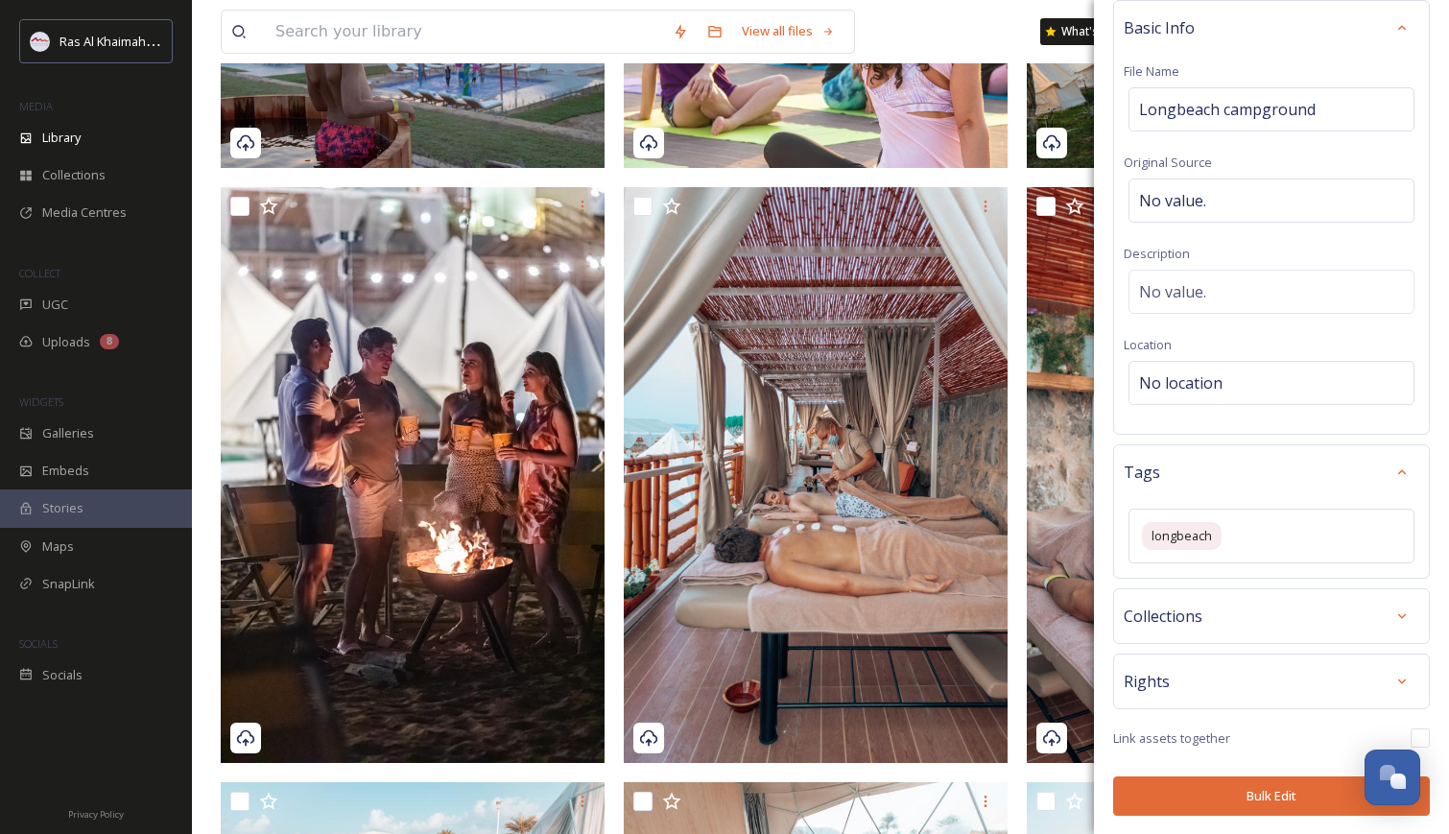
click at [1258, 795] on button "Bulk Edit" at bounding box center [1271, 795] width 317 height 39
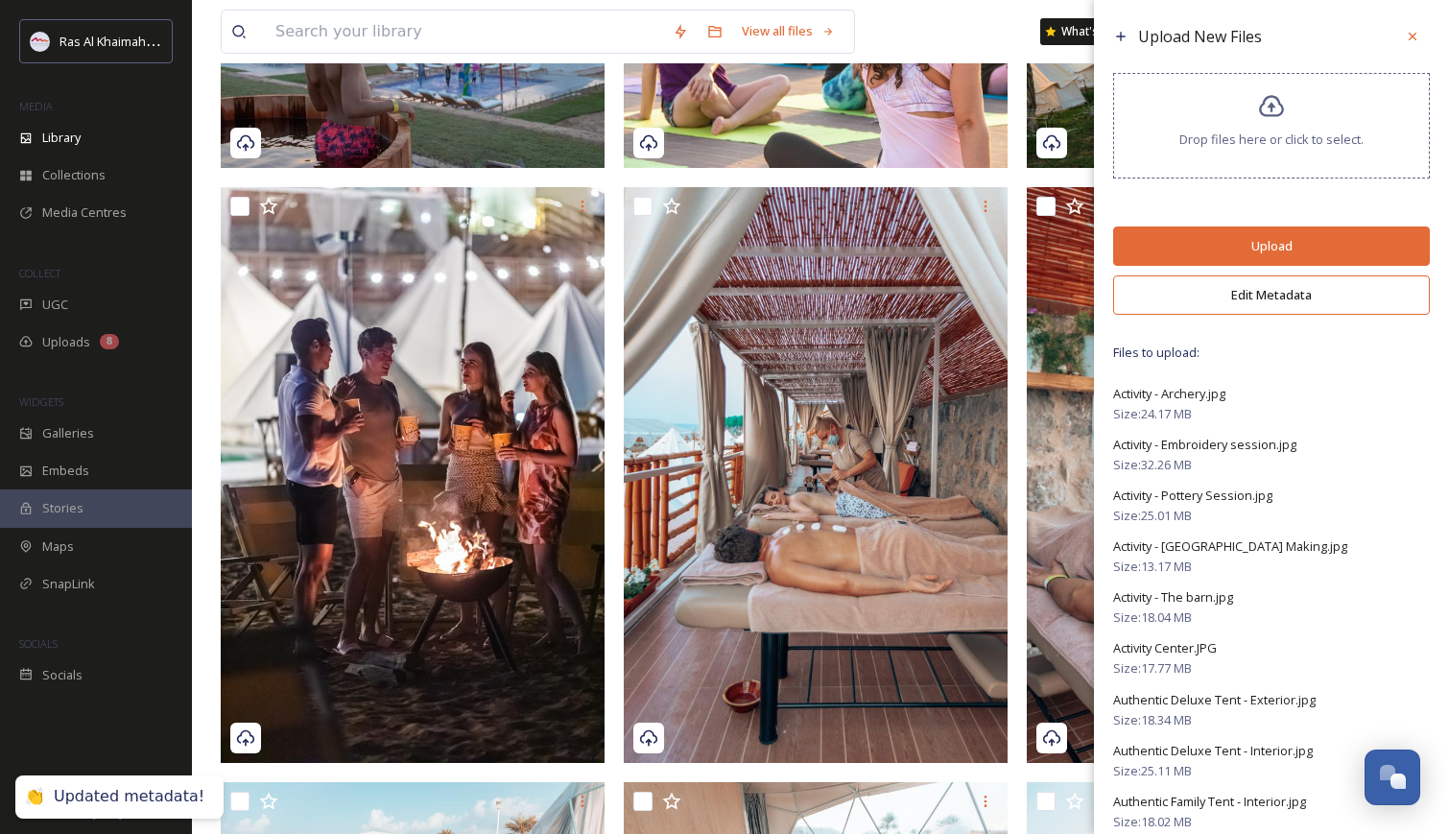
click at [1273, 251] on button "Upload" at bounding box center [1271, 245] width 317 height 39
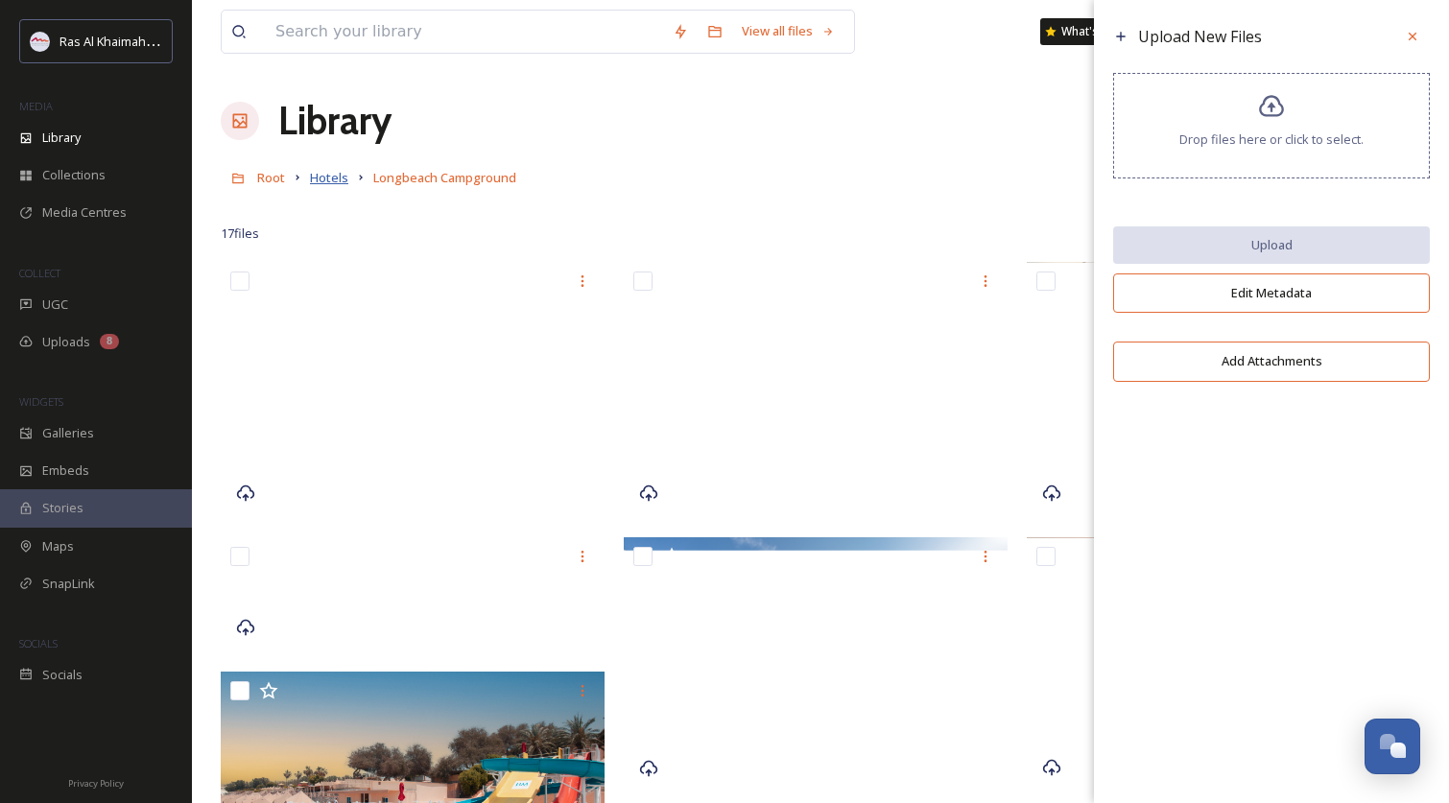
scroll to position [0, 0]
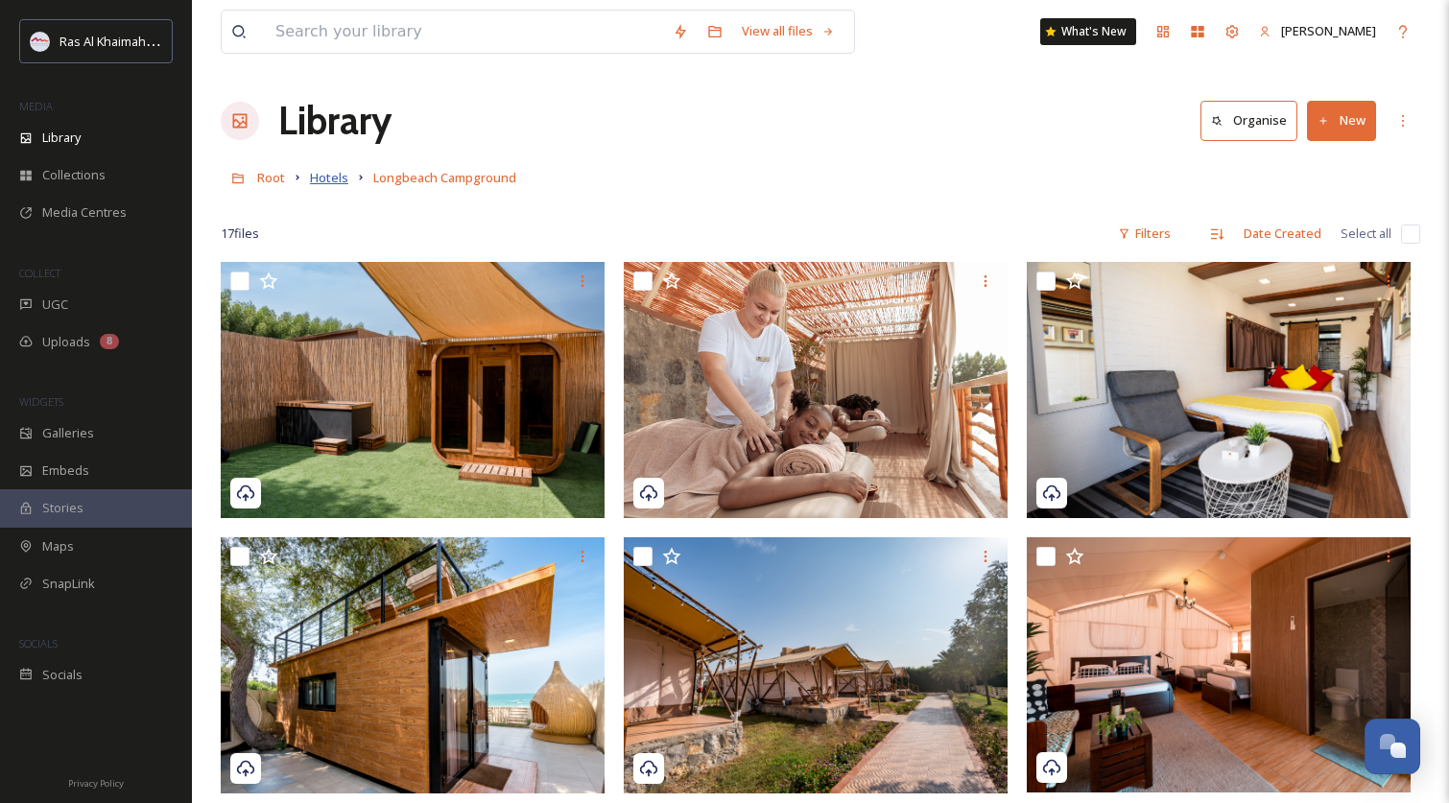
click at [331, 177] on span "Hotels" at bounding box center [329, 177] width 38 height 17
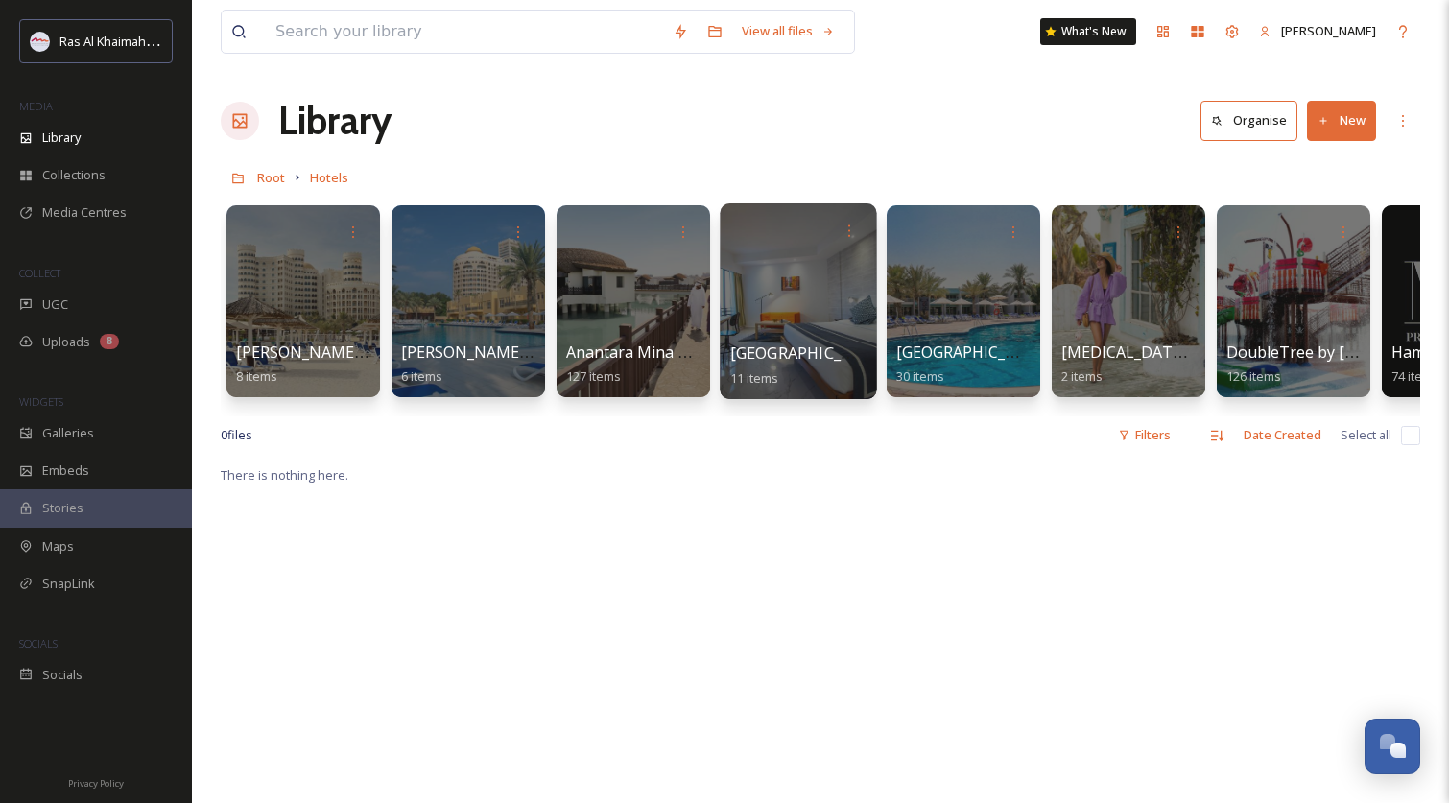
click at [800, 280] on div at bounding box center [798, 301] width 156 height 196
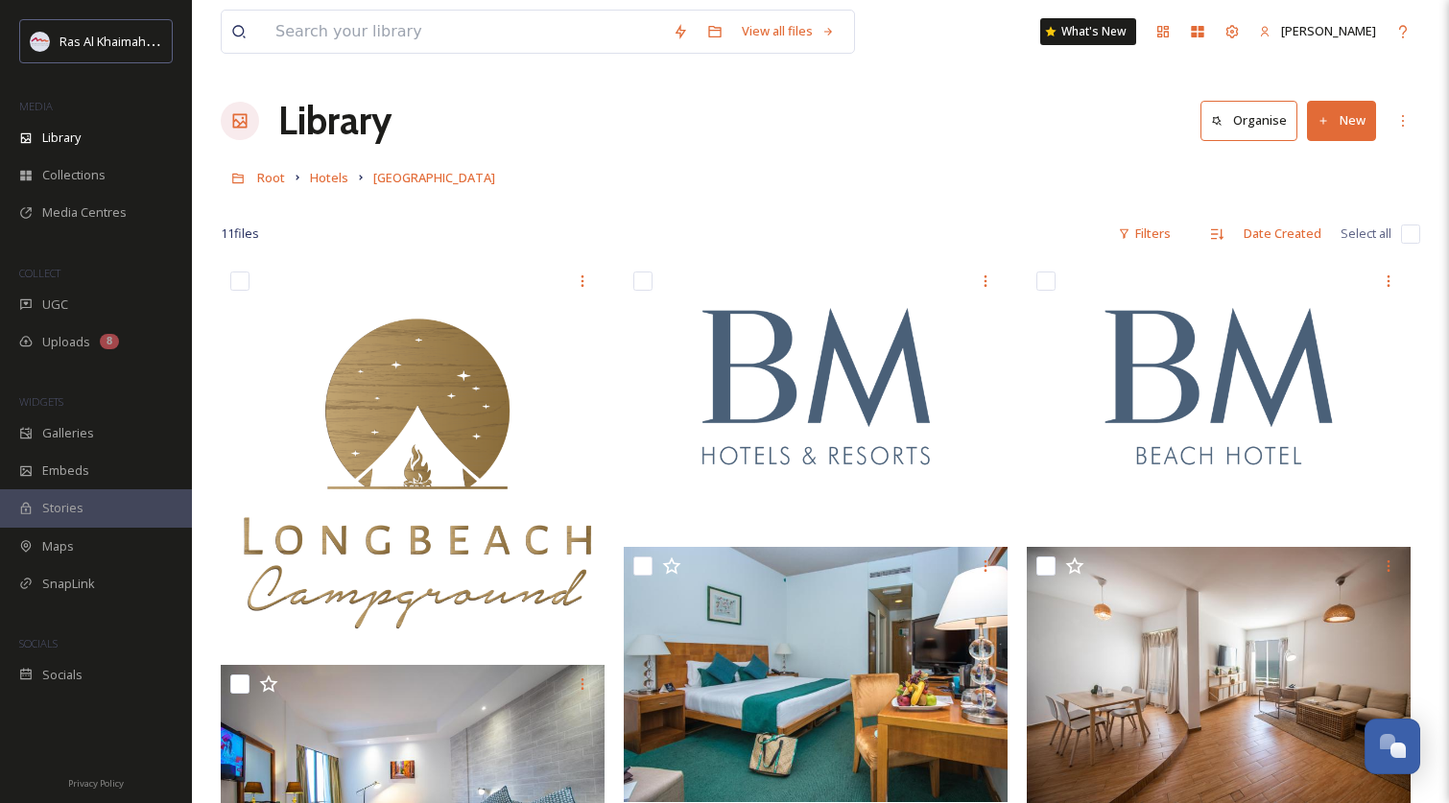
click at [1340, 127] on button "New" at bounding box center [1341, 120] width 69 height 39
click at [1325, 168] on span "File Upload" at bounding box center [1332, 165] width 63 height 18
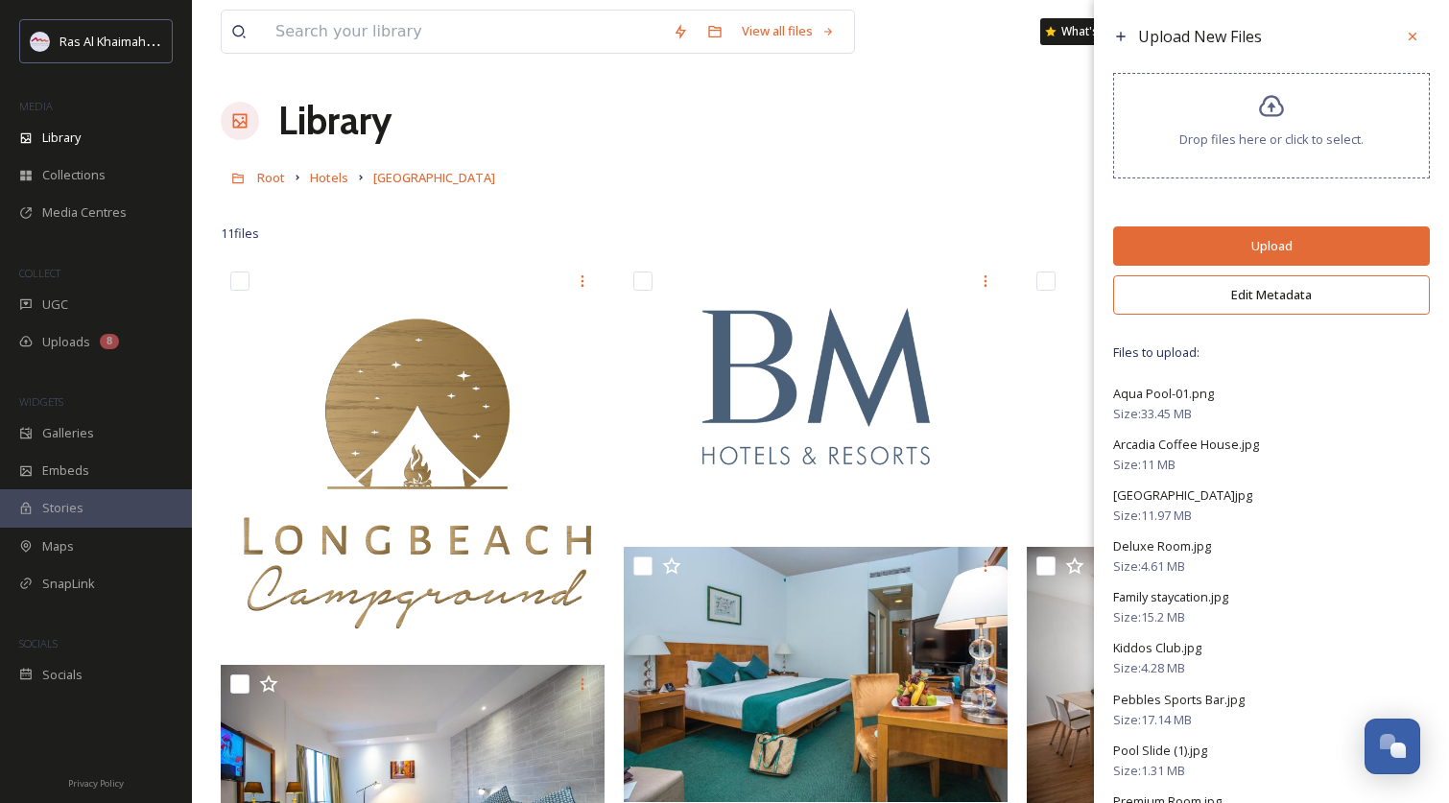
click at [1293, 301] on button "Edit Metadata" at bounding box center [1271, 294] width 317 height 39
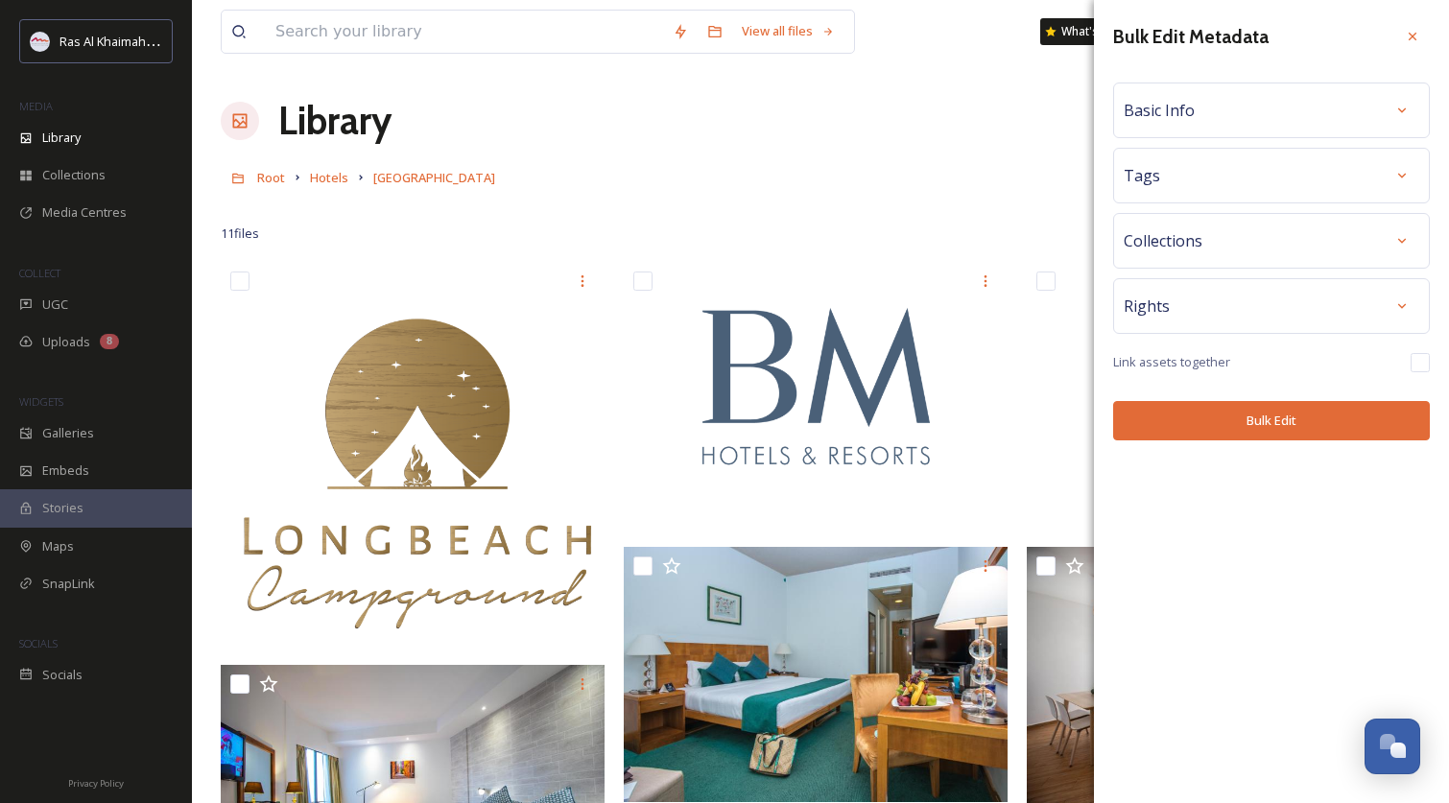
click at [1318, 144] on div "Bulk Edit Metadata Basic Info Tags Collections Rights Link assets together Bulk…" at bounding box center [1271, 230] width 355 height 460
click at [1317, 127] on div "Basic Info" at bounding box center [1272, 110] width 296 height 35
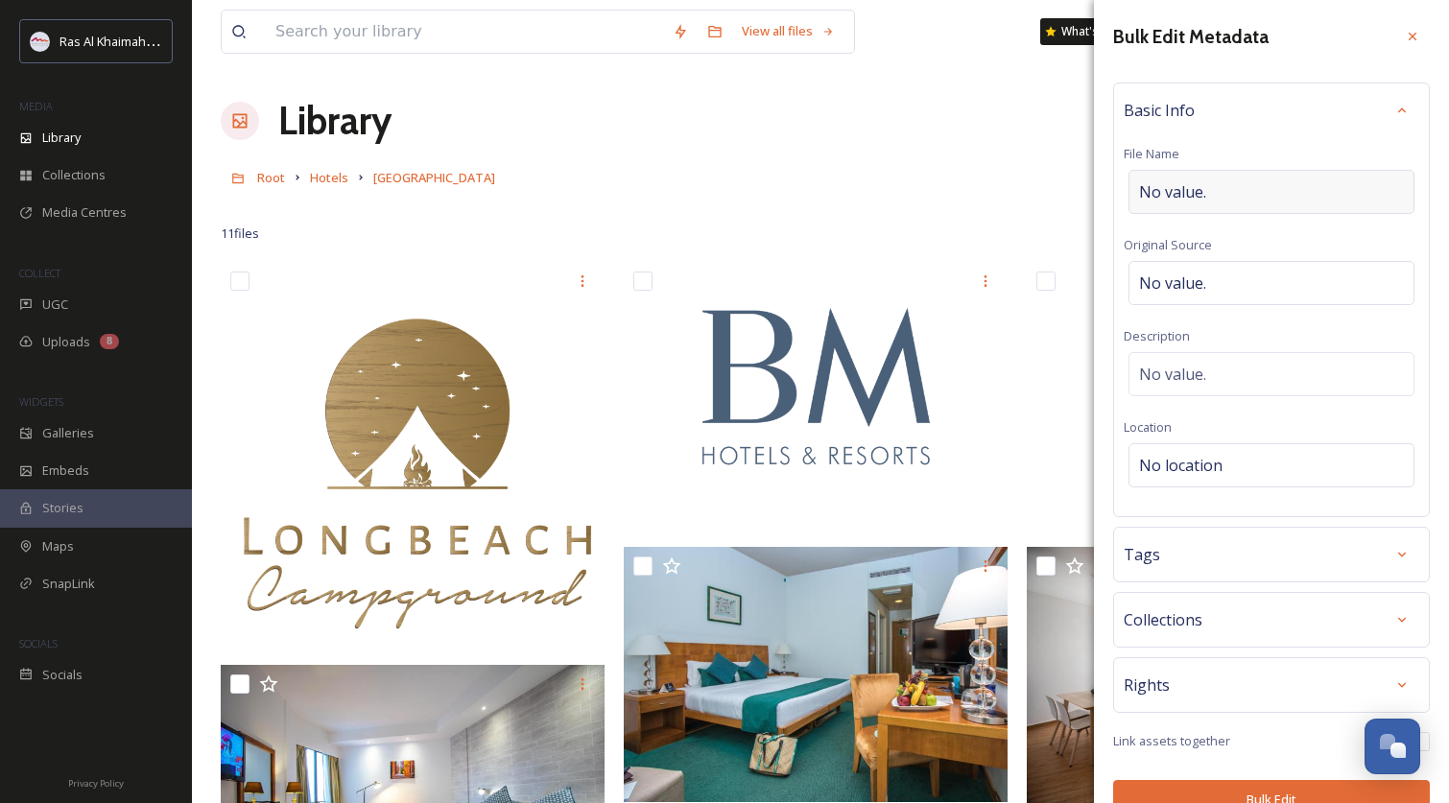
click at [1196, 187] on span "No value." at bounding box center [1172, 191] width 67 height 23
type input "[GEOGRAPHIC_DATA]"
click at [1226, 674] on div "Rights" at bounding box center [1272, 680] width 296 height 35
click at [1202, 618] on span "Collections" at bounding box center [1163, 619] width 79 height 23
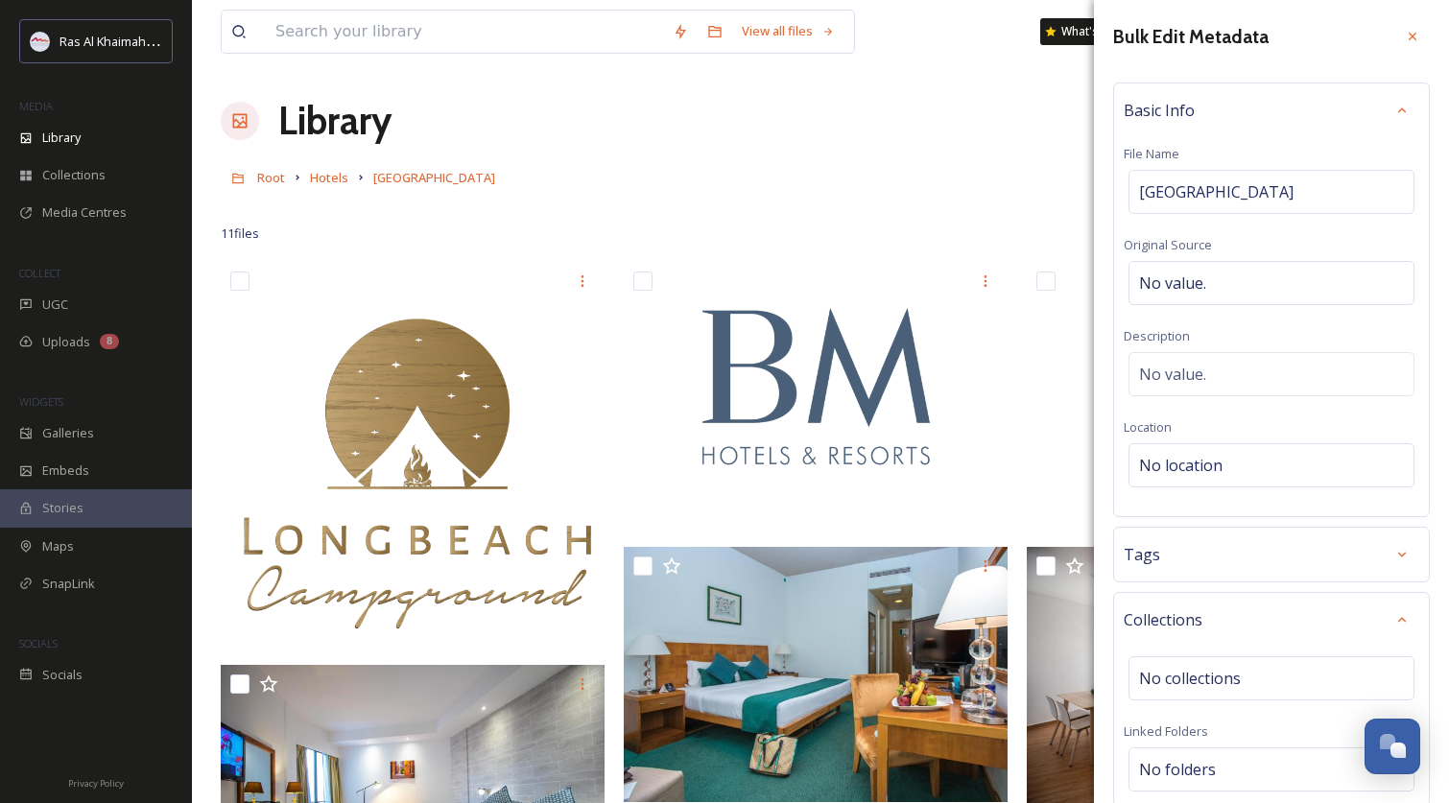
click at [1202, 567] on div "Tags" at bounding box center [1272, 554] width 296 height 35
click at [1202, 621] on input at bounding box center [1235, 613] width 192 height 23
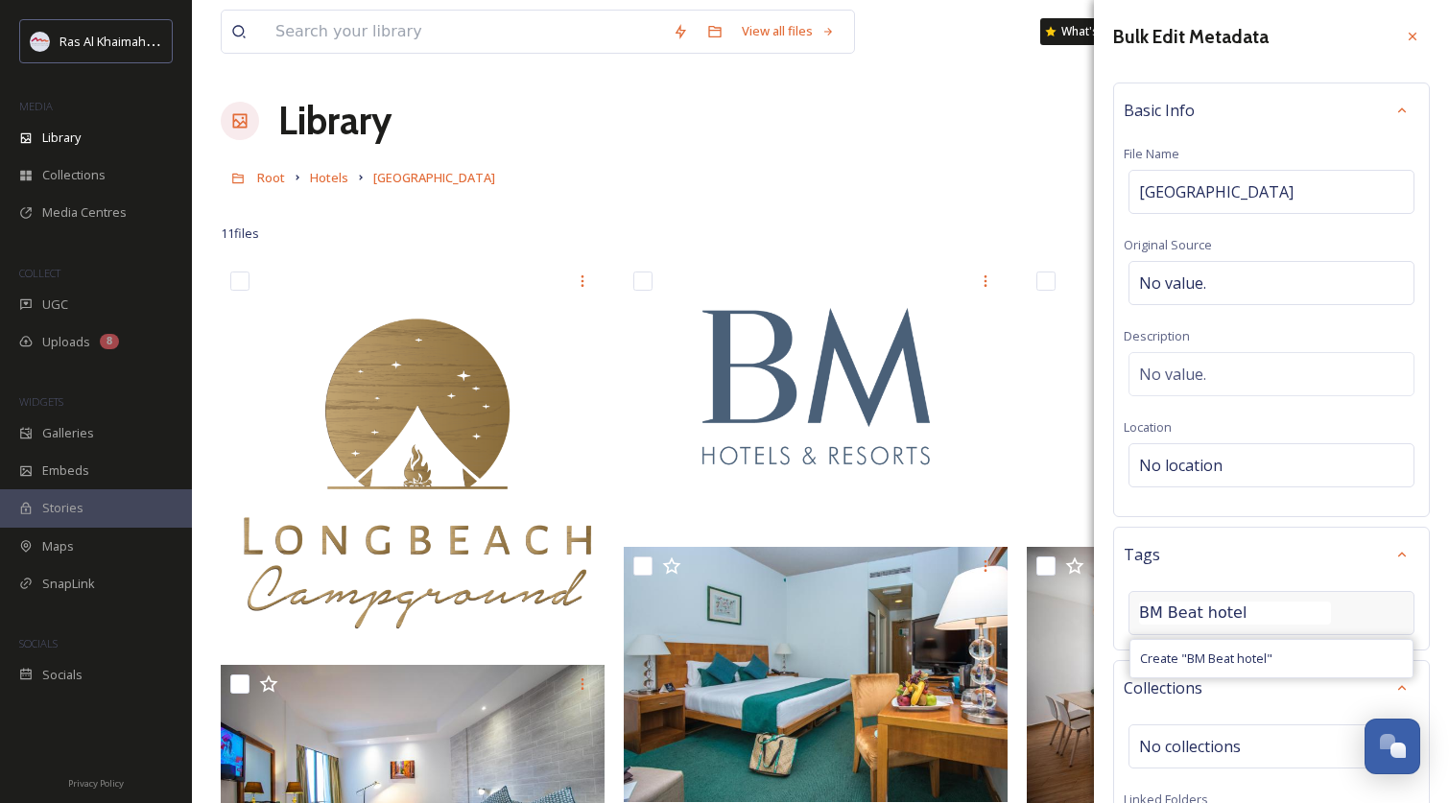
click at [1195, 613] on input "BM Beat hotel" at bounding box center [1235, 613] width 192 height 23
type input "[GEOGRAPHIC_DATA]"
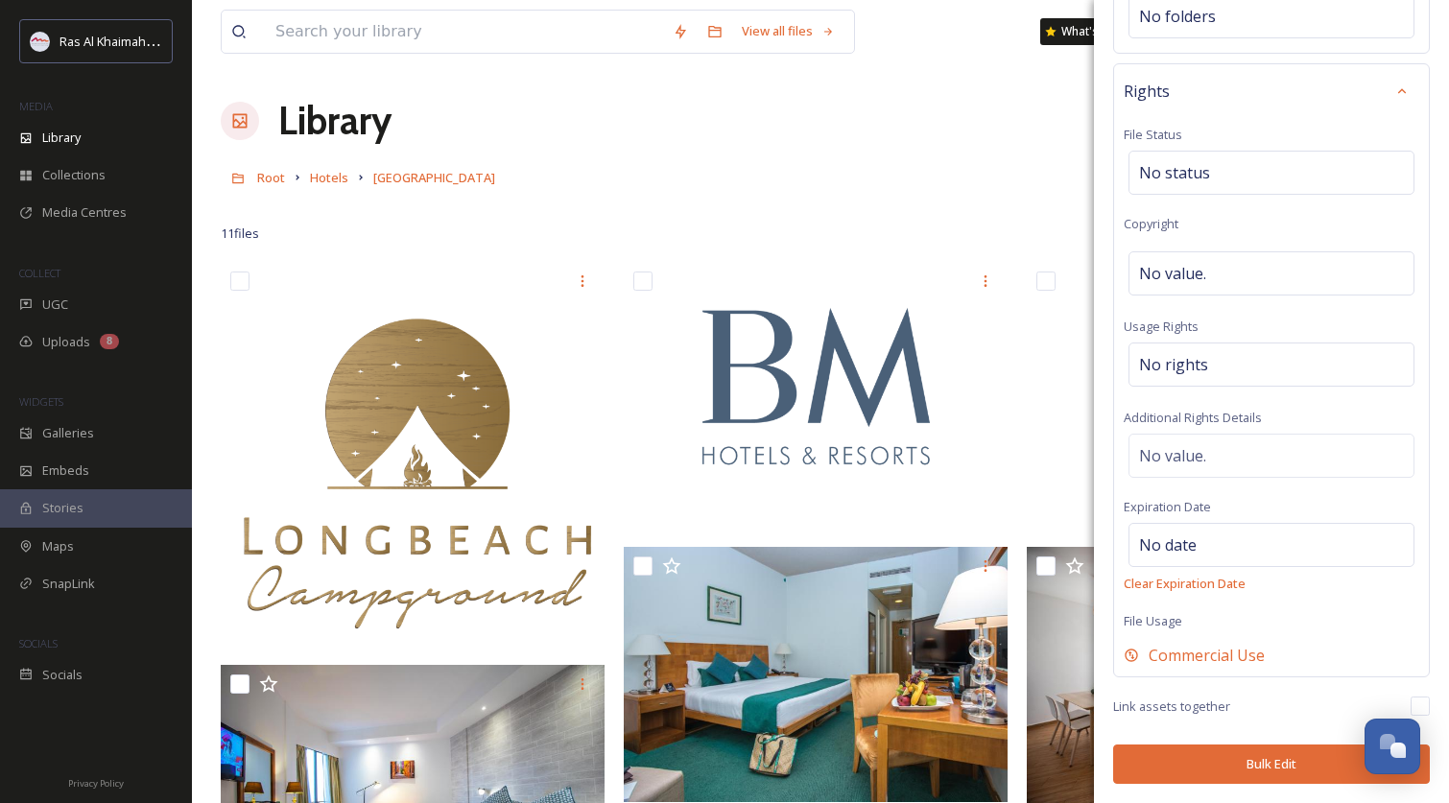
scroll to position [831, 0]
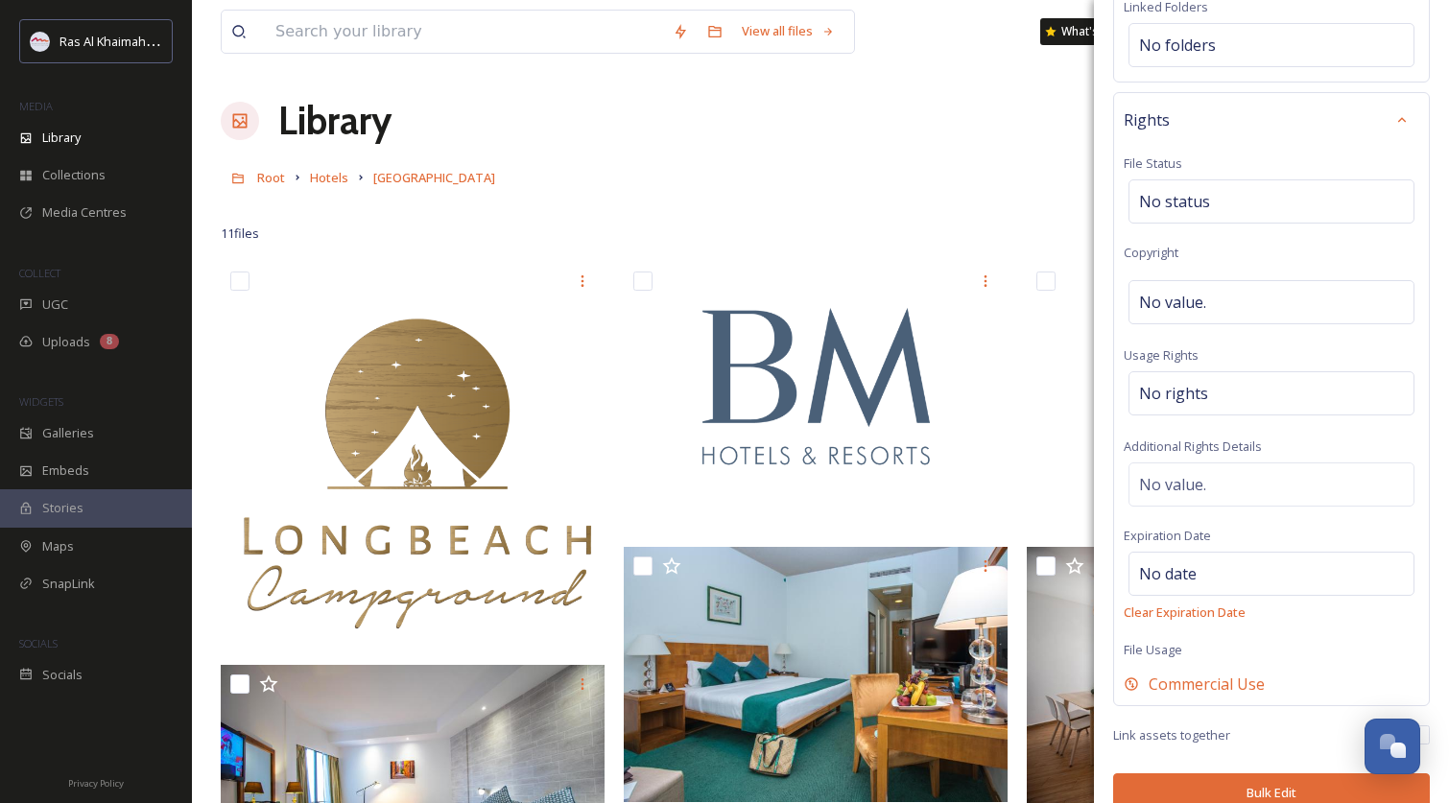
click at [1241, 774] on button "Bulk Edit" at bounding box center [1271, 793] width 317 height 39
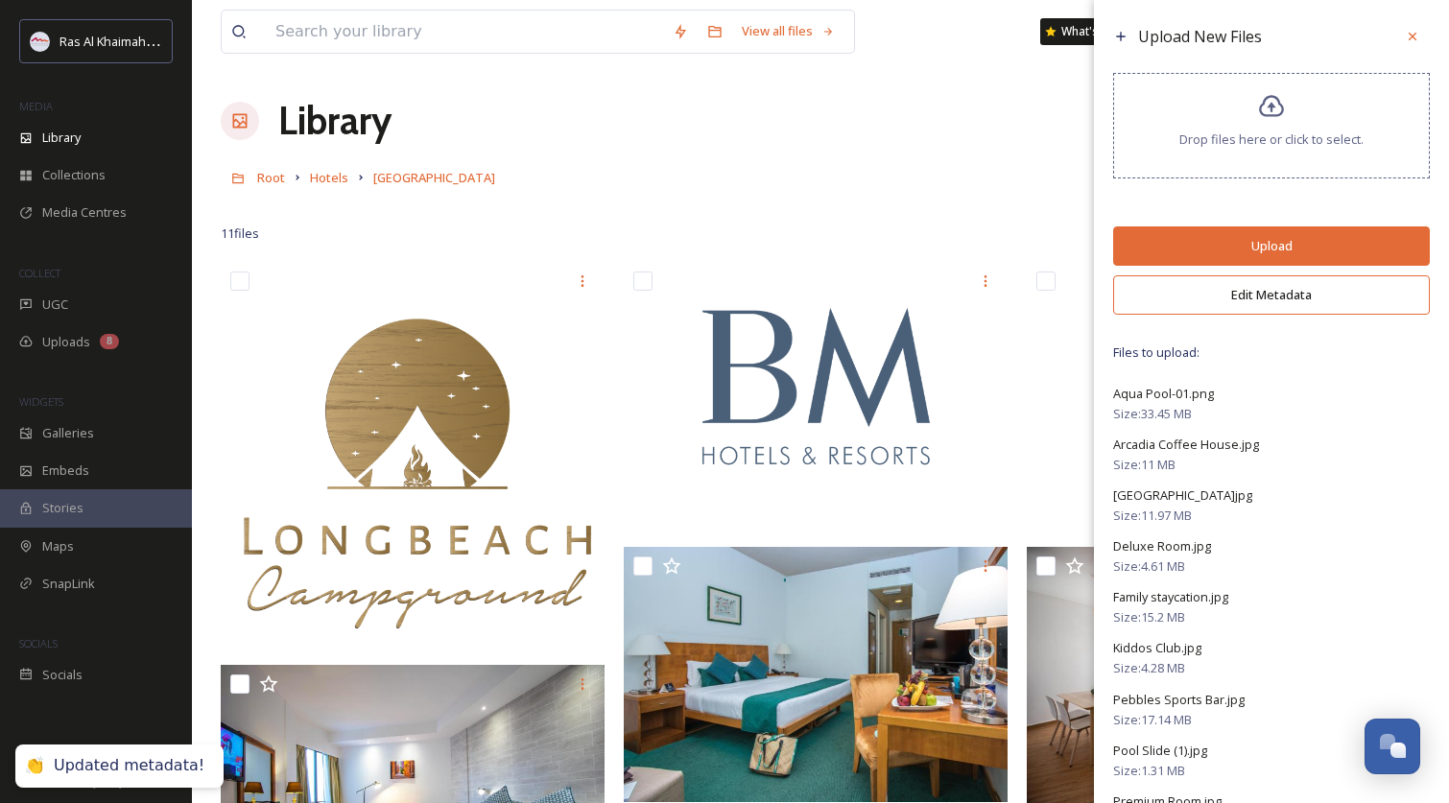
click at [1231, 256] on button "Upload" at bounding box center [1271, 245] width 317 height 39
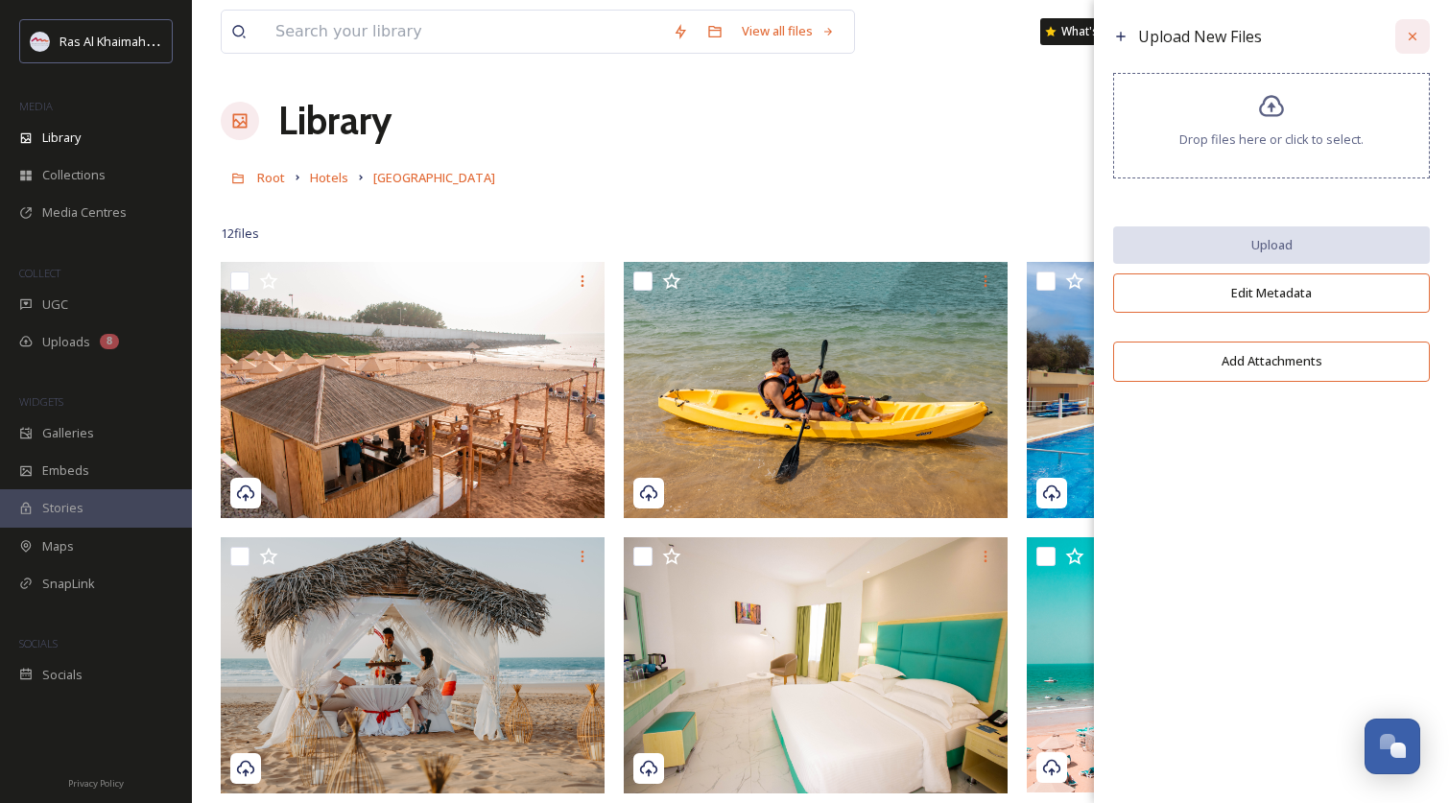
click at [1413, 37] on icon at bounding box center [1412, 36] width 15 height 15
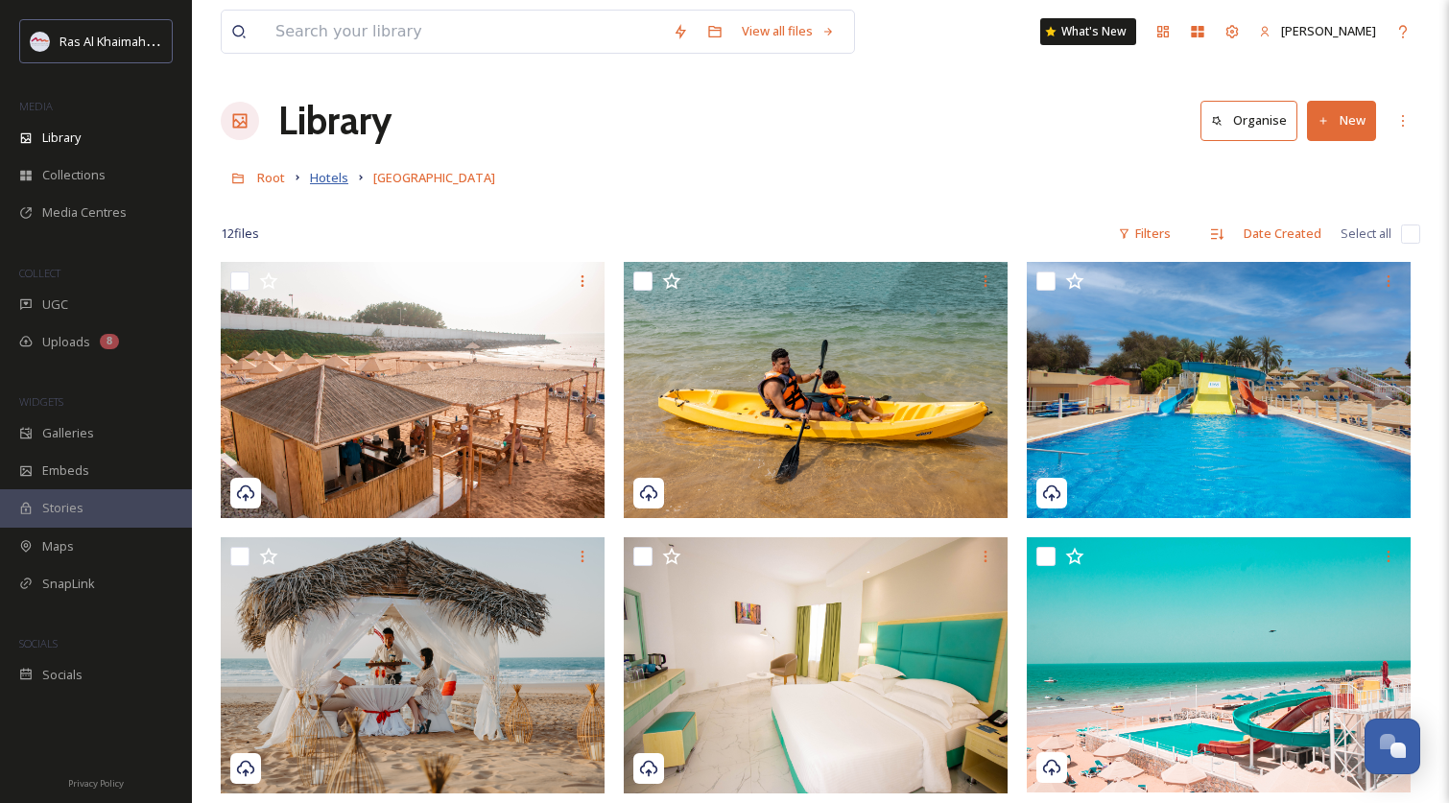
click at [333, 182] on span "Hotels" at bounding box center [329, 177] width 38 height 17
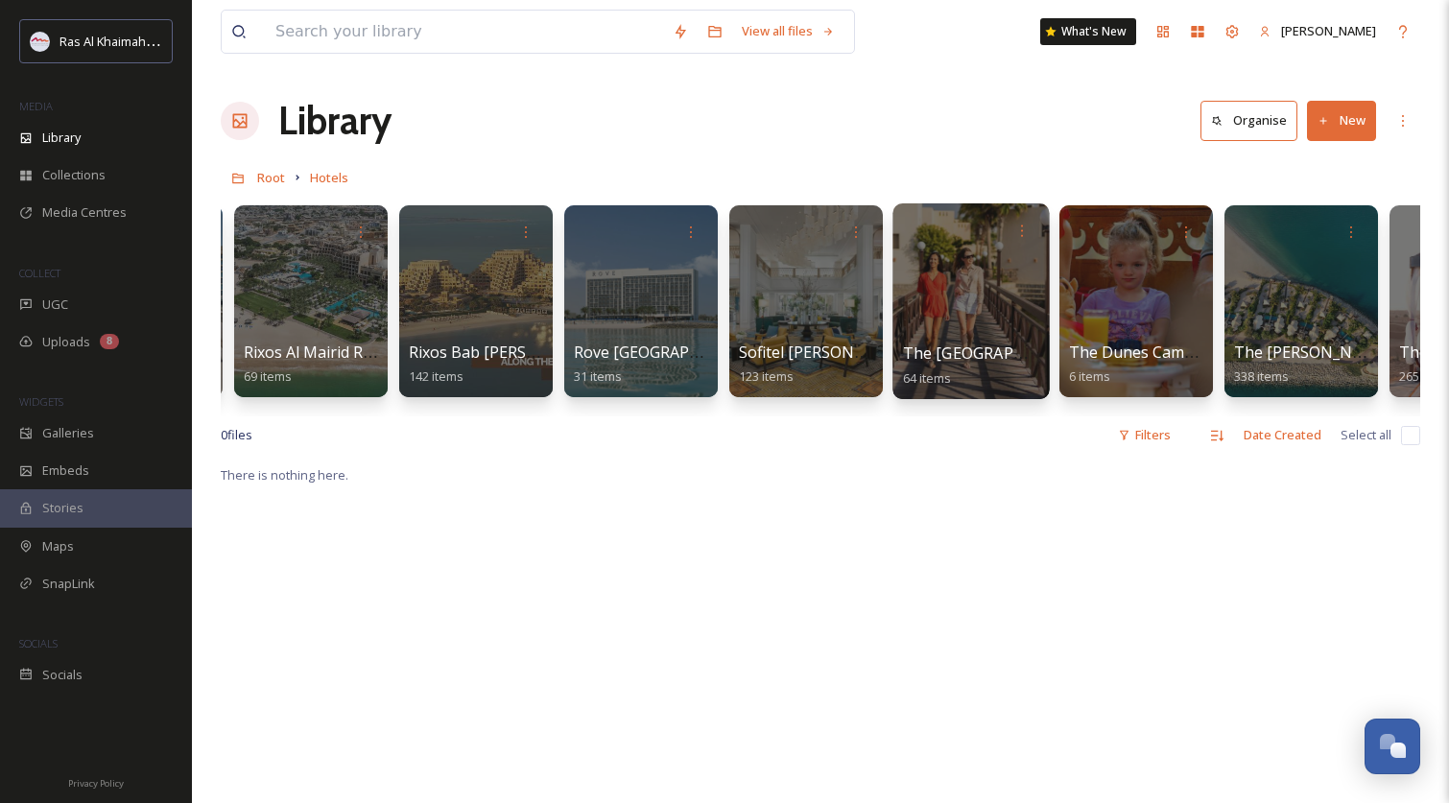
scroll to position [0, 2143]
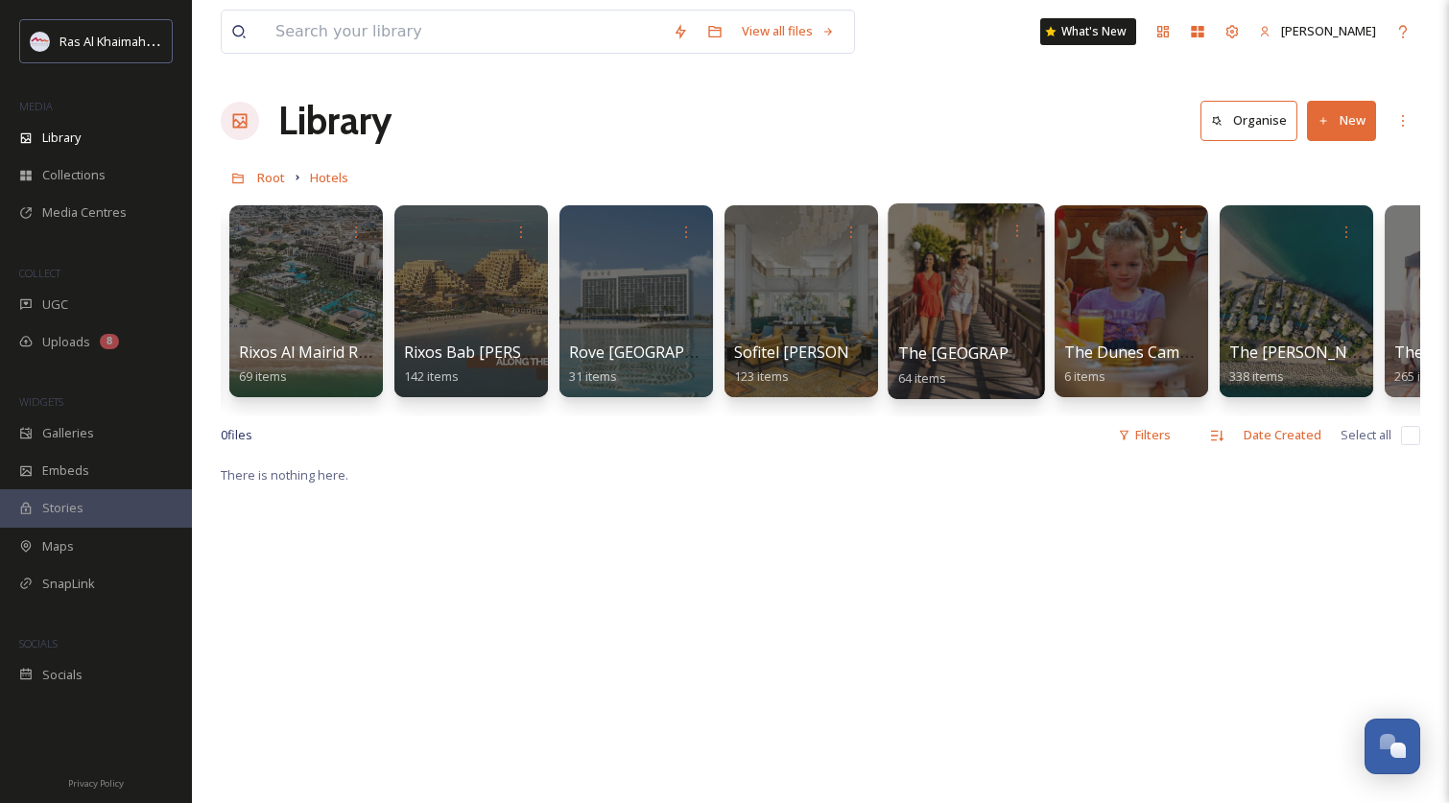
click at [962, 302] on div at bounding box center [966, 301] width 156 height 196
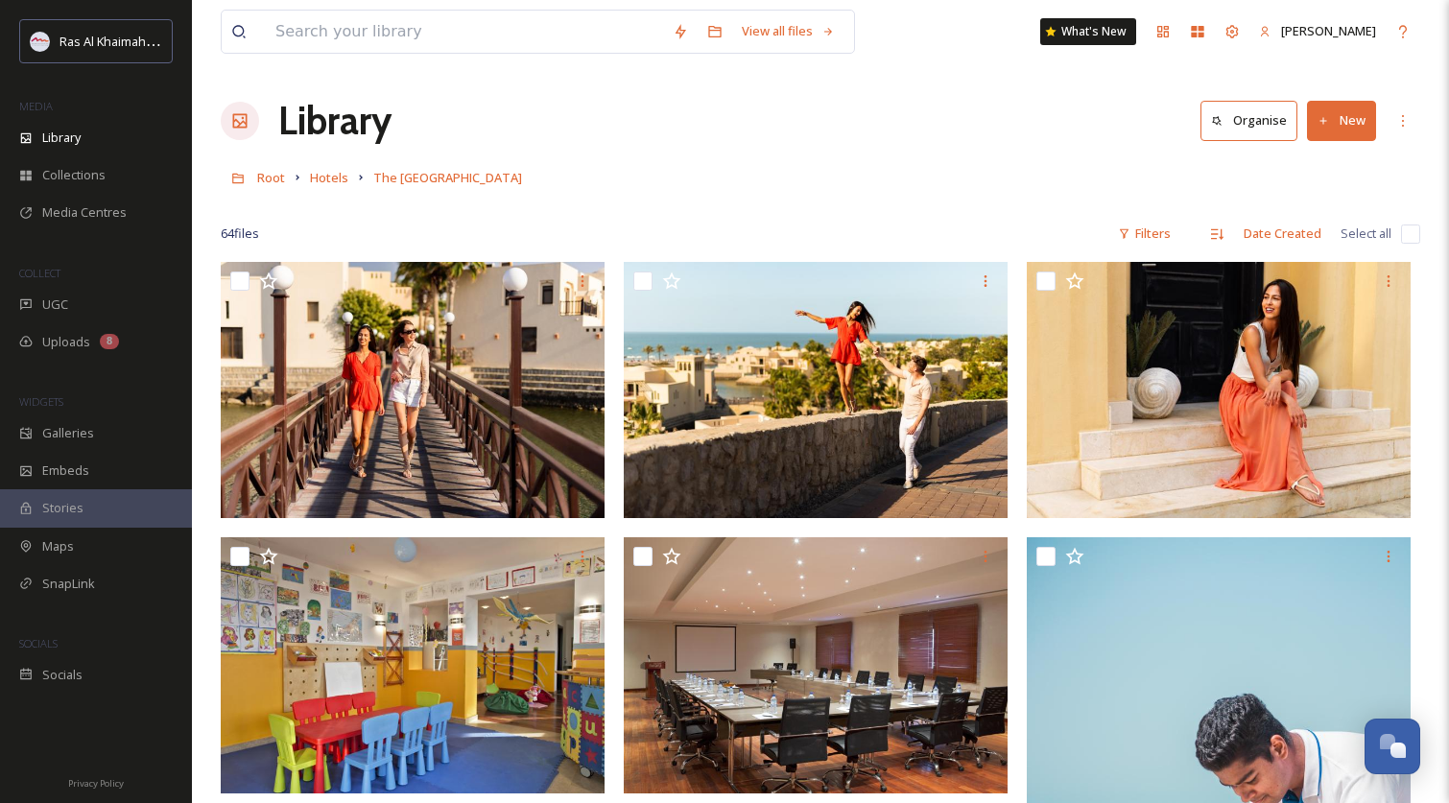
click at [1345, 119] on button "New" at bounding box center [1341, 120] width 69 height 39
click at [1310, 237] on span "Folder" at bounding box center [1319, 240] width 36 height 18
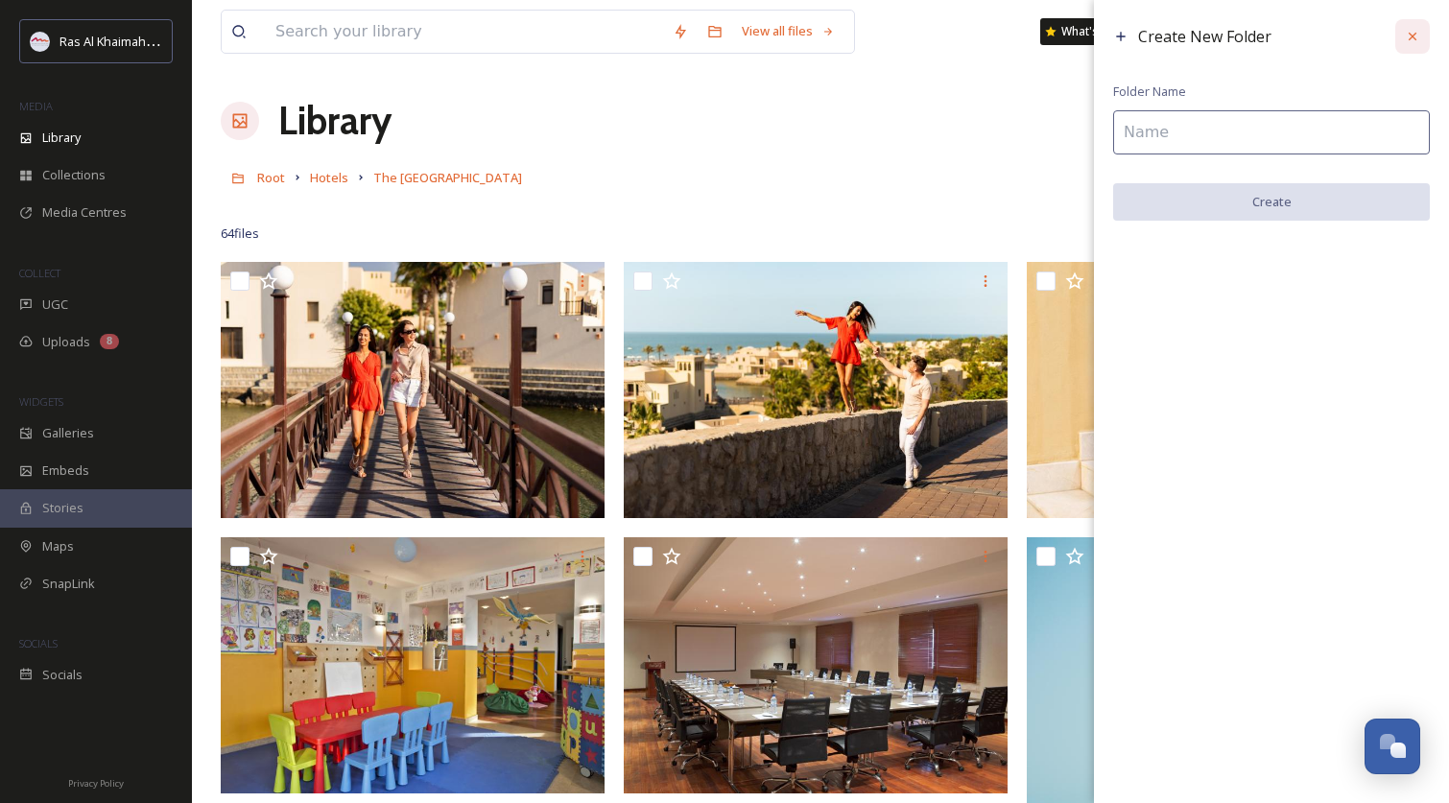
click at [1420, 39] on div at bounding box center [1412, 36] width 35 height 35
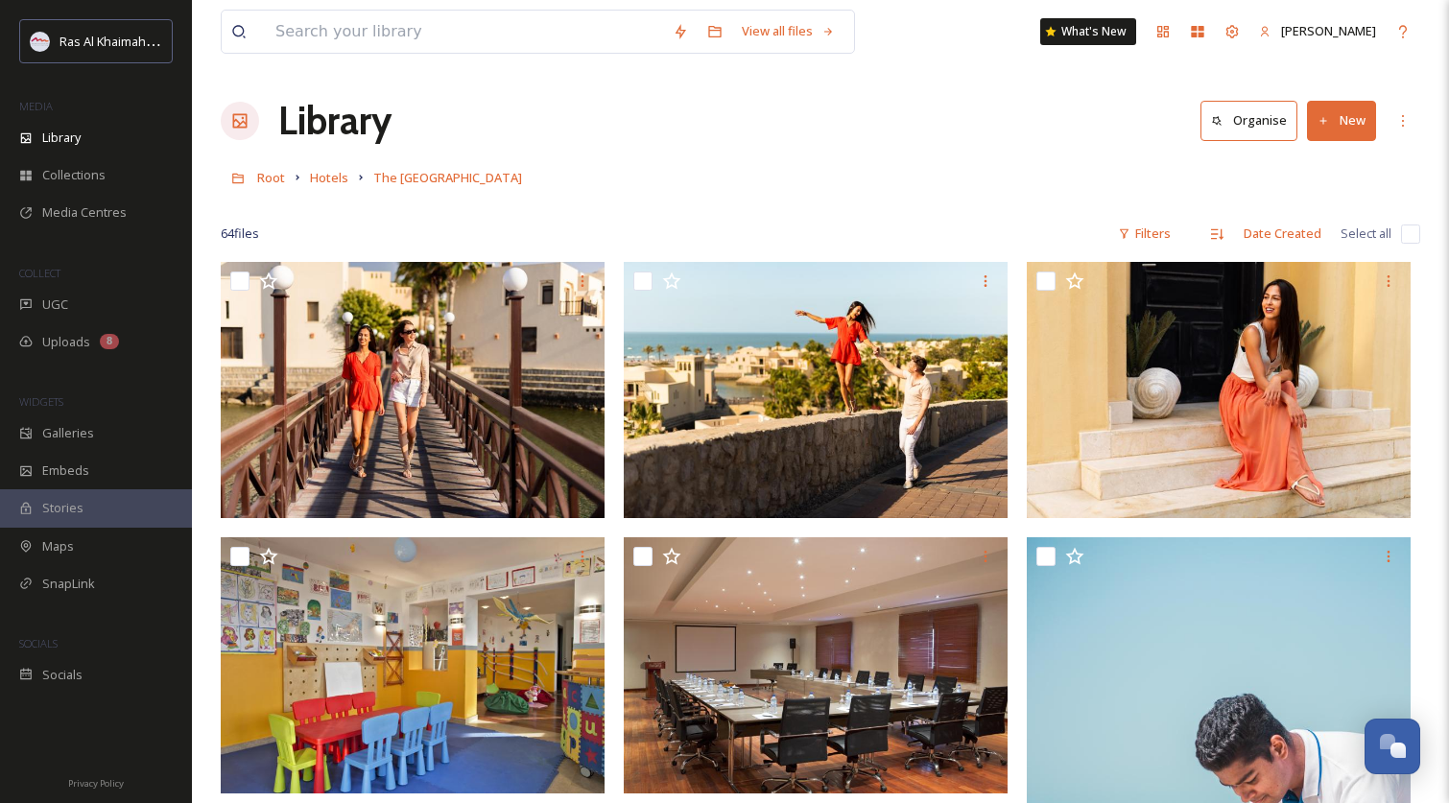
click at [1354, 123] on button "New" at bounding box center [1341, 120] width 69 height 39
click at [1321, 201] on span ".zip Upload" at bounding box center [1333, 203] width 64 height 18
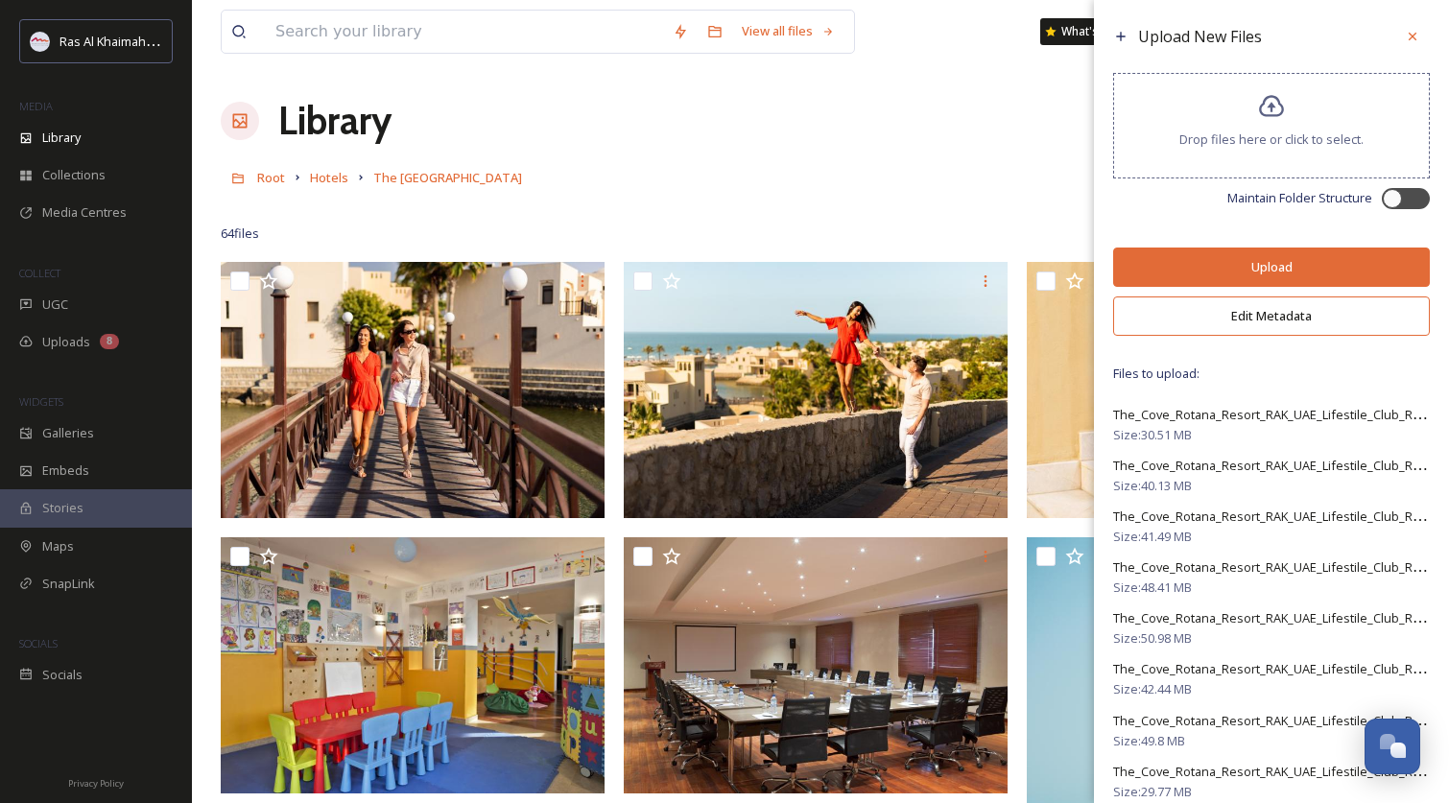
click at [1286, 335] on button "Edit Metadata" at bounding box center [1271, 316] width 317 height 39
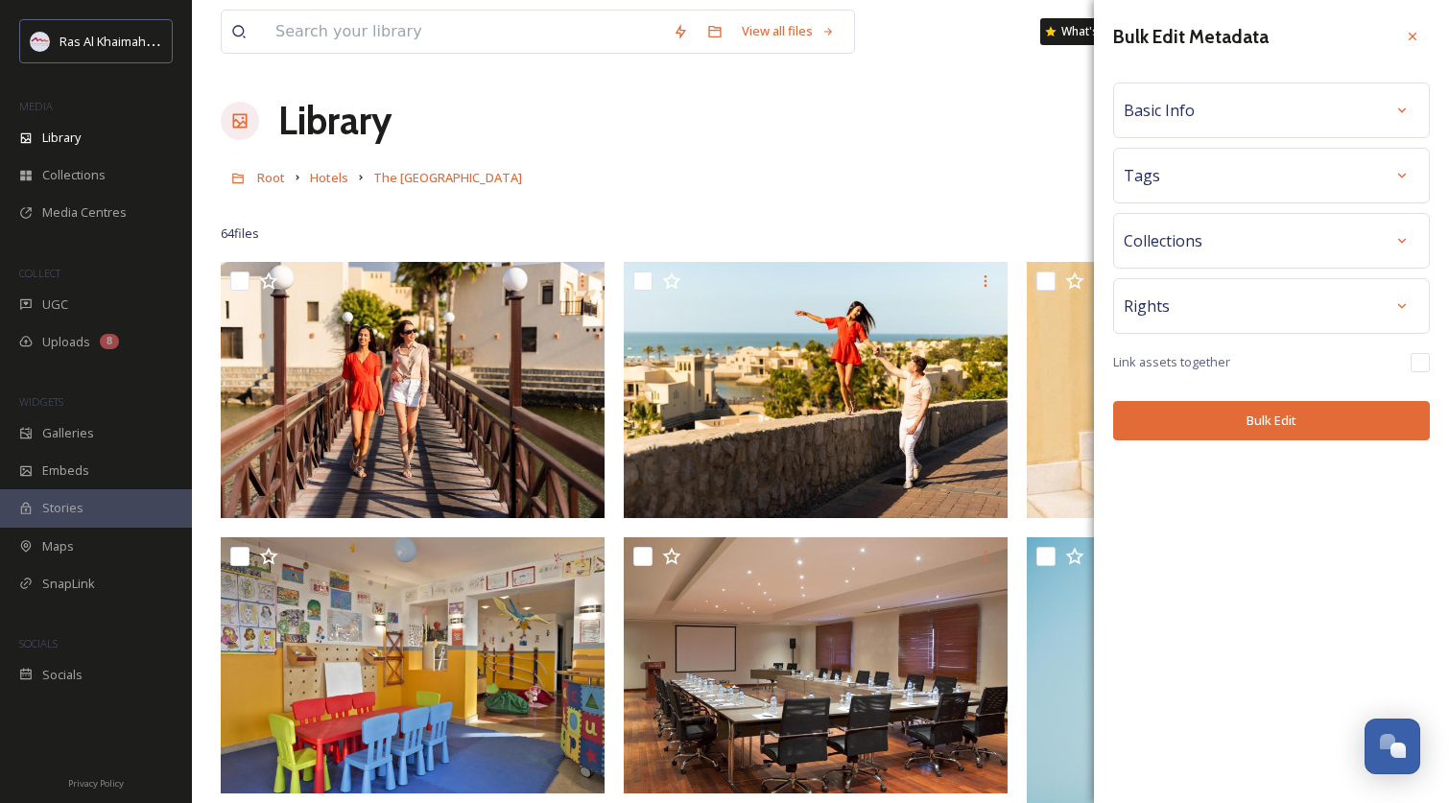
click at [1349, 113] on div "Basic Info" at bounding box center [1272, 110] width 296 height 35
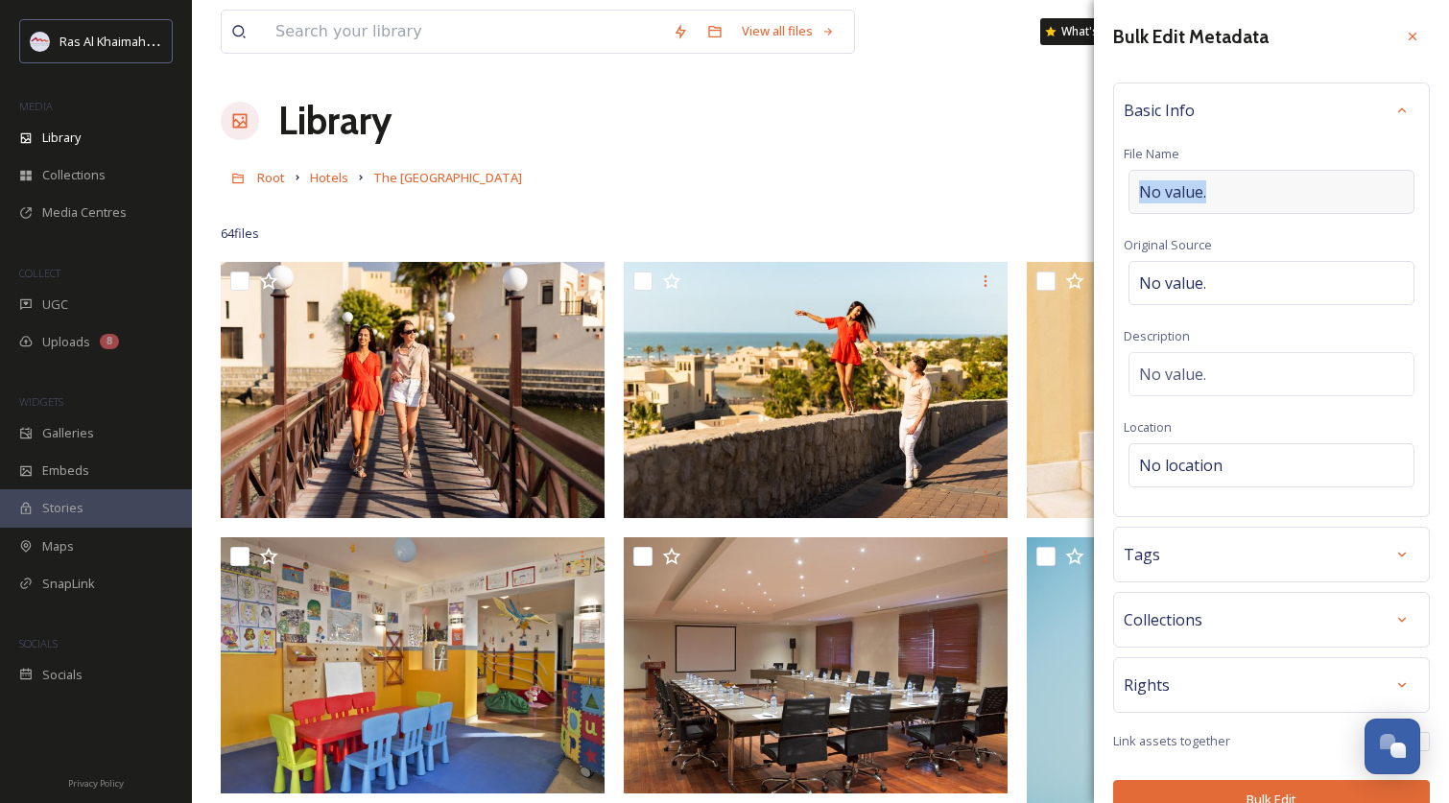
click at [1205, 180] on div "No value." at bounding box center [1272, 192] width 286 height 44
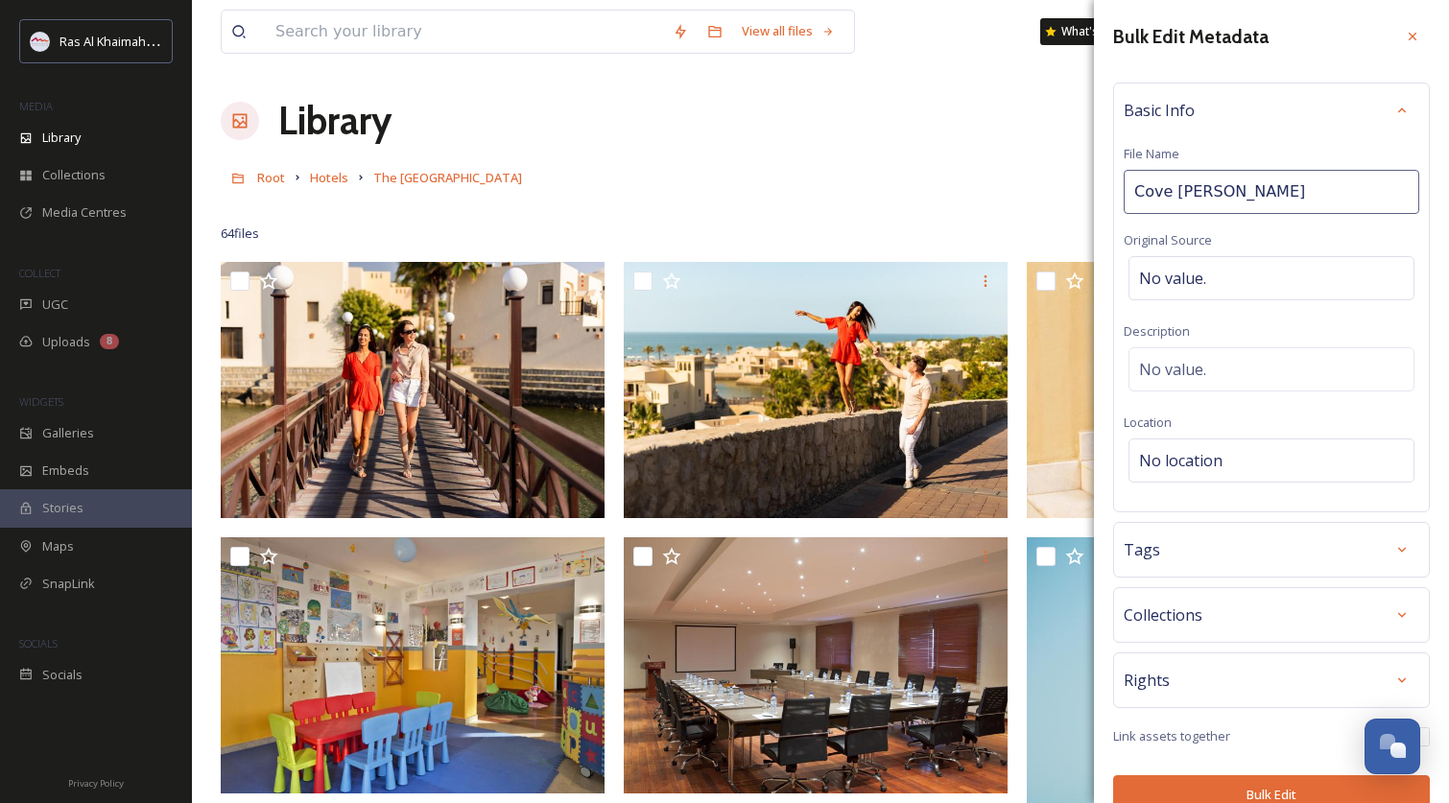
type input "Cove Rotana"
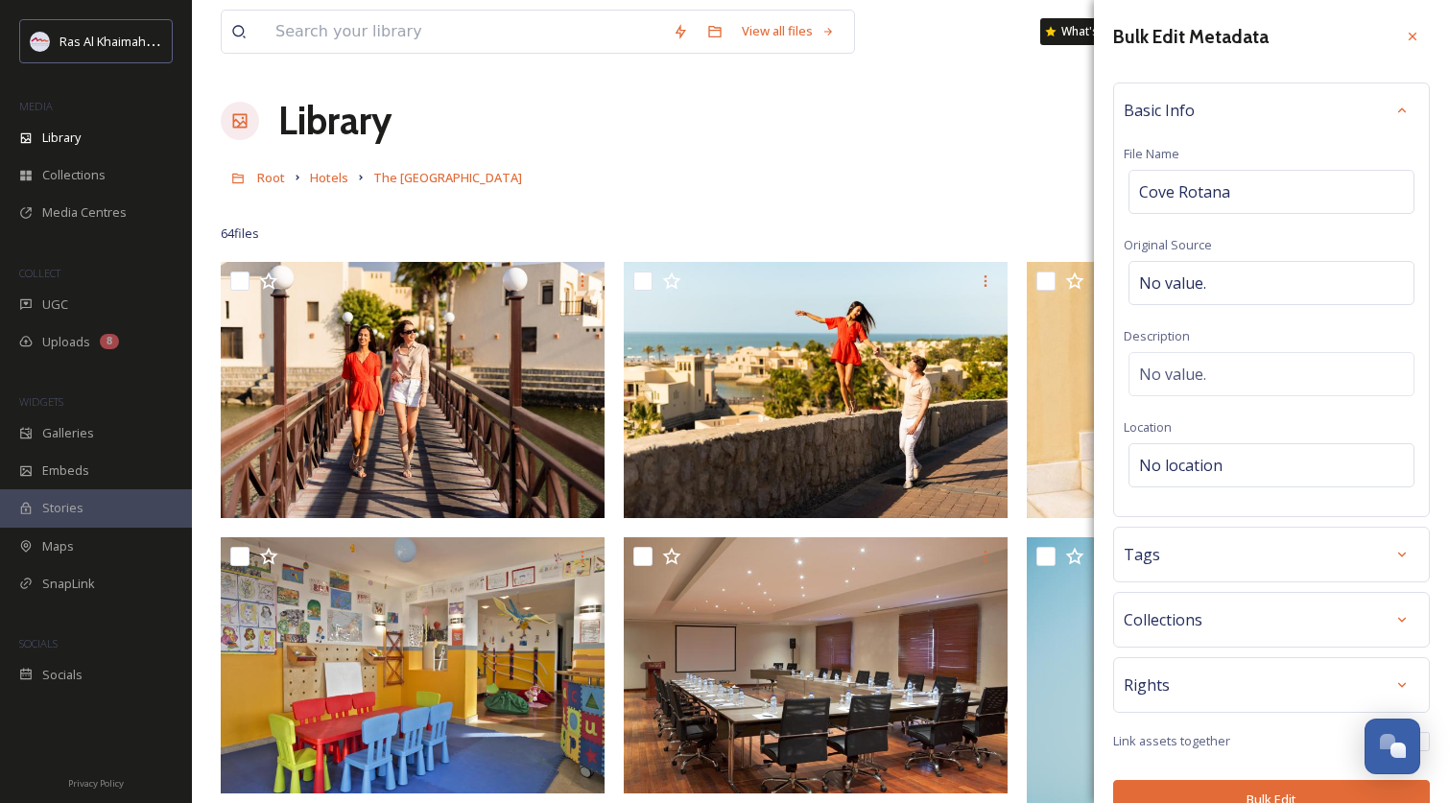
click at [1238, 562] on div "Tags" at bounding box center [1272, 554] width 296 height 35
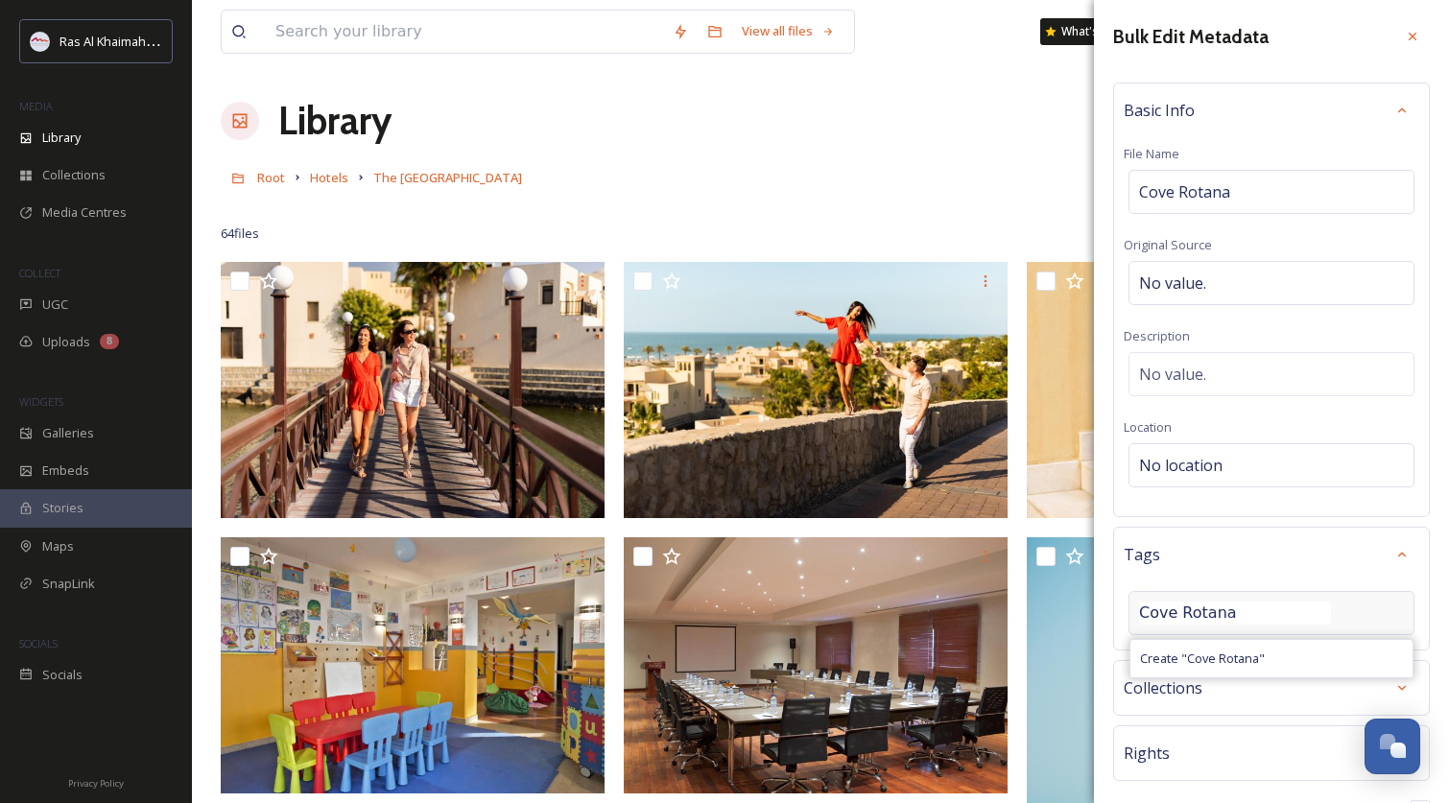
type input "Cove Rotana"
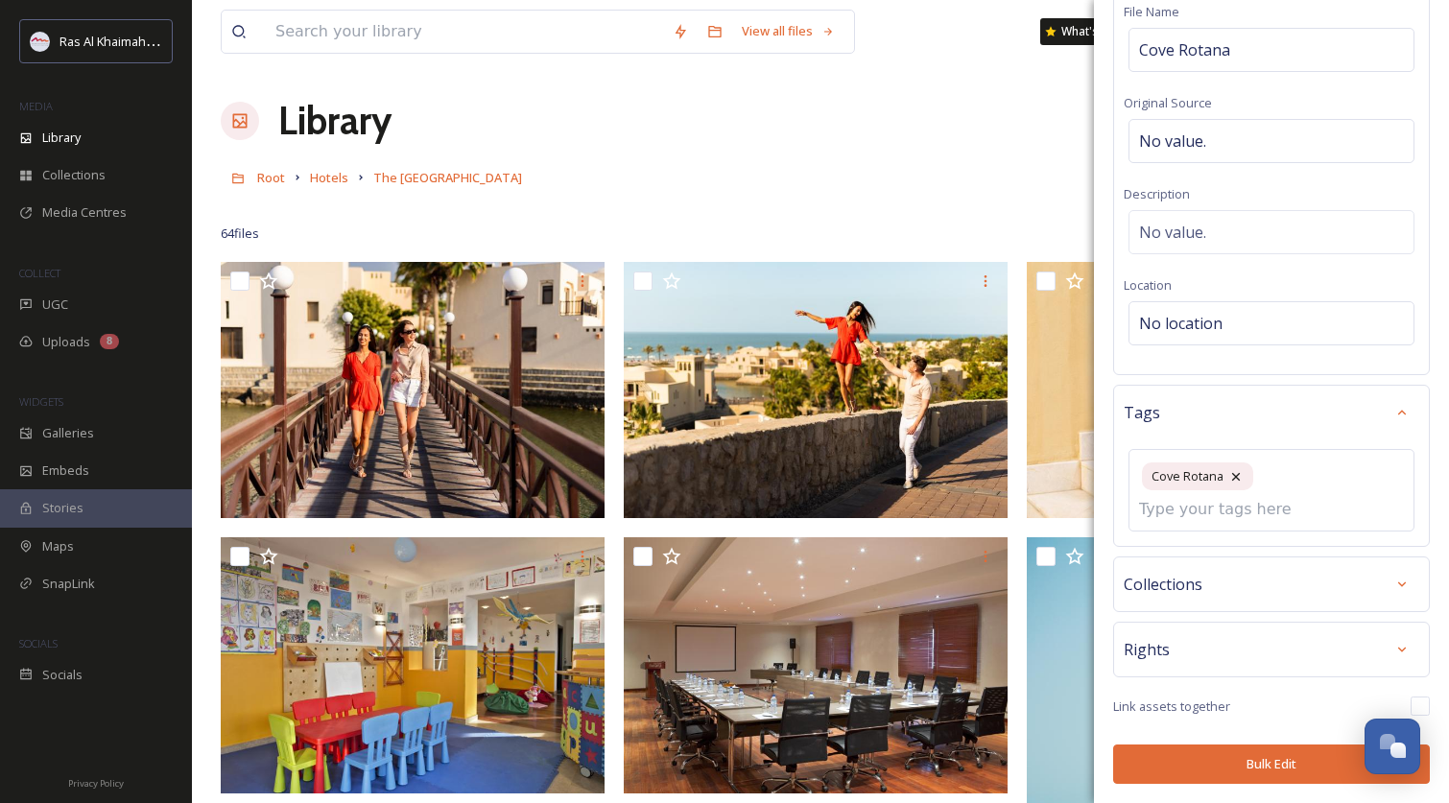
scroll to position [142, 0]
click at [1277, 765] on button "Bulk Edit" at bounding box center [1271, 764] width 317 height 39
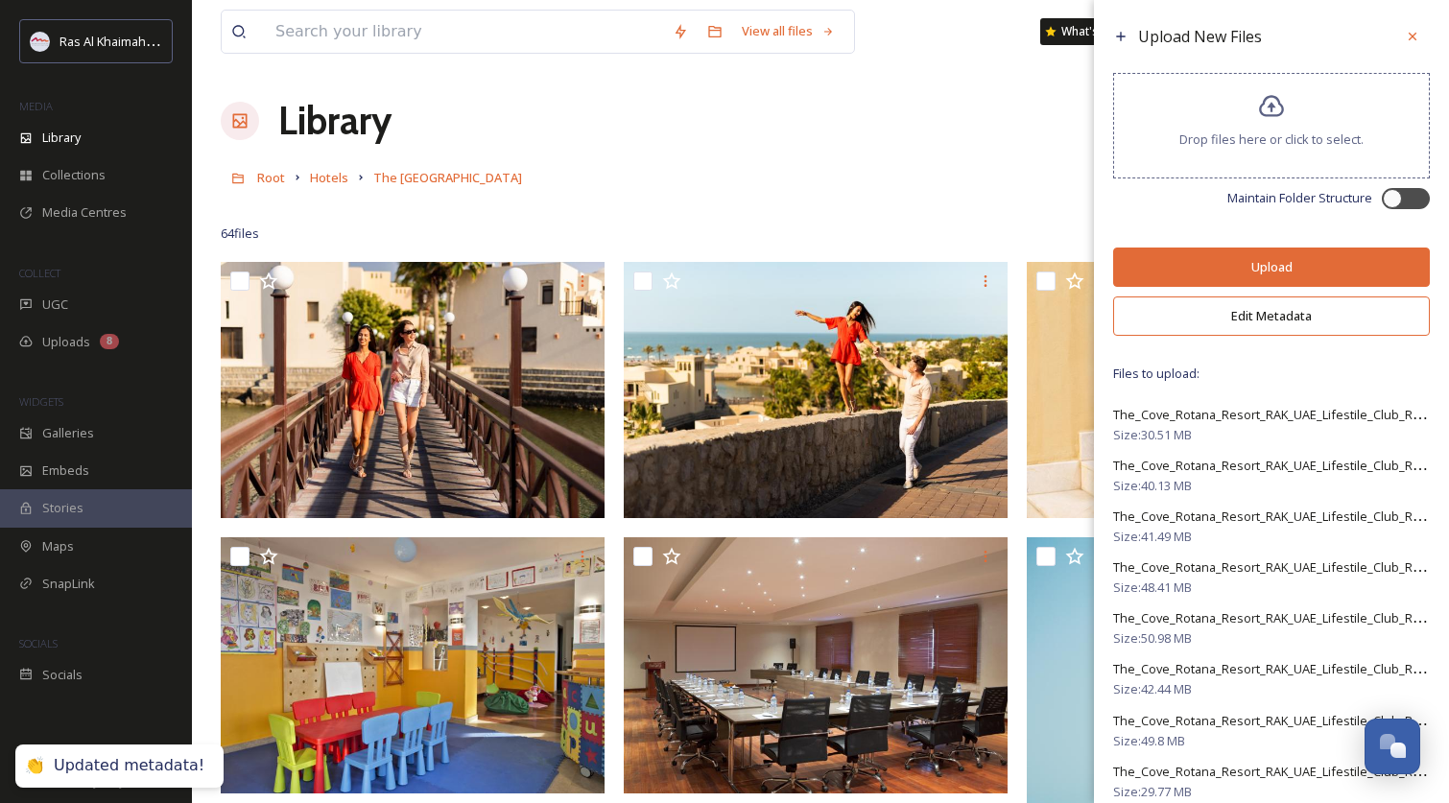
click at [1256, 279] on button "Upload" at bounding box center [1271, 267] width 317 height 39
